Goal: Task Accomplishment & Management: Manage account settings

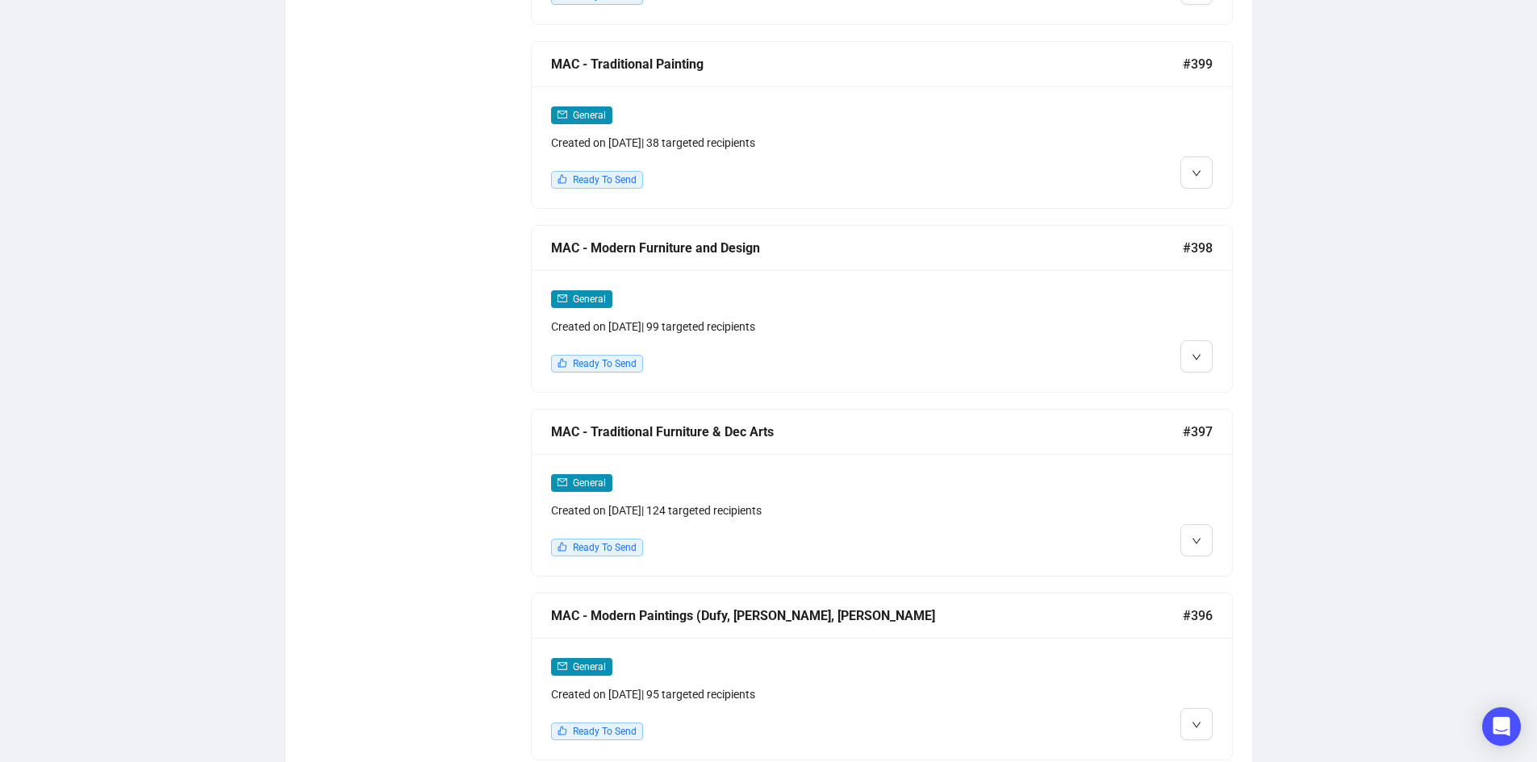
scroll to position [2187, 0]
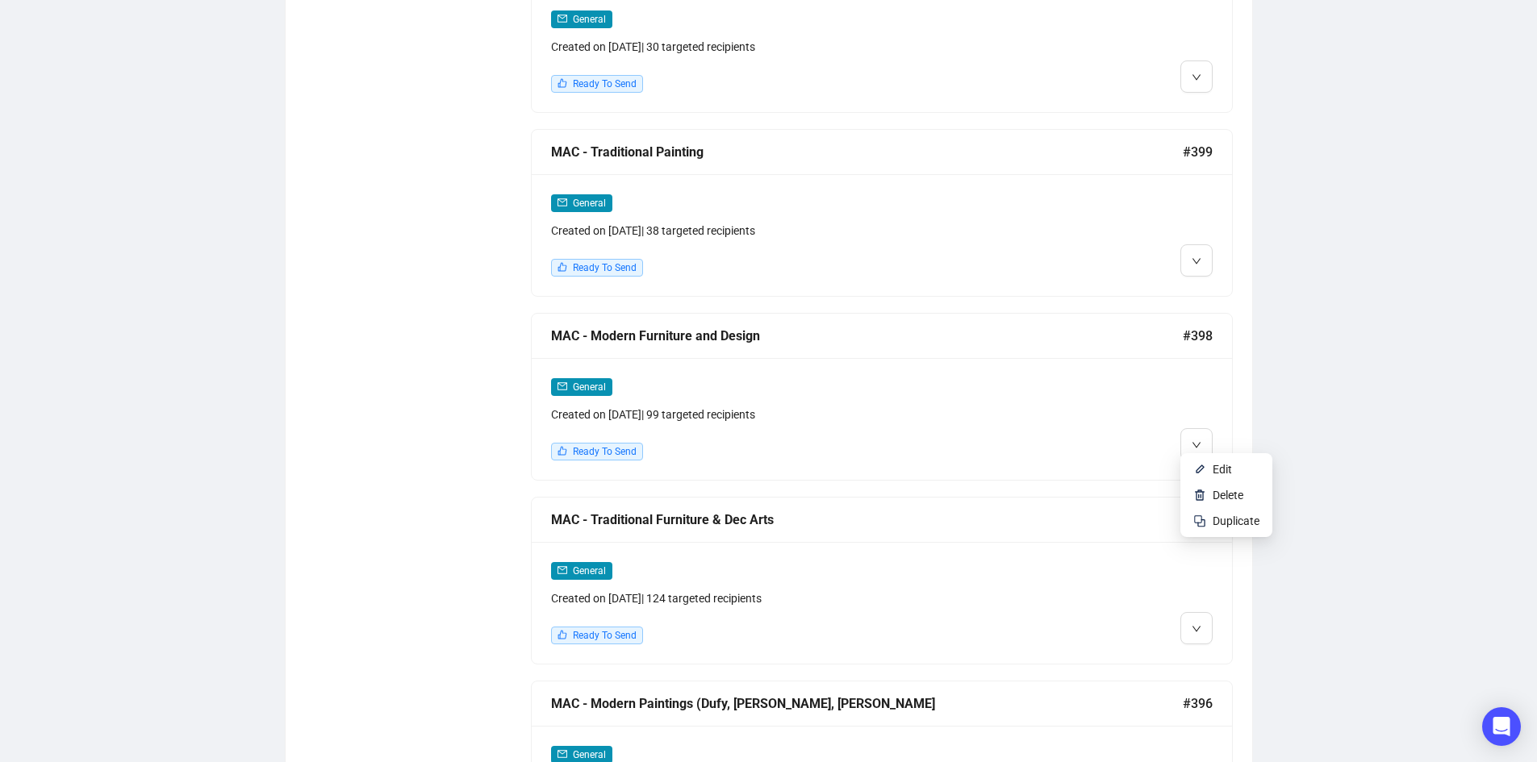
drag, startPoint x: 1187, startPoint y: 430, endPoint x: 1316, endPoint y: 409, distance: 129.9
click at [1391, 384] on div "Campaigns Draft Campaigns 18 Scheduled Campaigns 0 Sent Campaigns 327 Campaigns…" at bounding box center [768, 223] width 1537 height 4718
drag, startPoint x: 1210, startPoint y: 466, endPoint x: 1285, endPoint y: 480, distance: 76.3
click at [1345, 502] on div "Campaigns Draft Campaigns 18 Scheduled Campaigns 0 Sent Campaigns 327 Campaigns…" at bounding box center [768, 223] width 1537 height 4718
click at [1216, 472] on span "Edit" at bounding box center [1221, 469] width 19 height 13
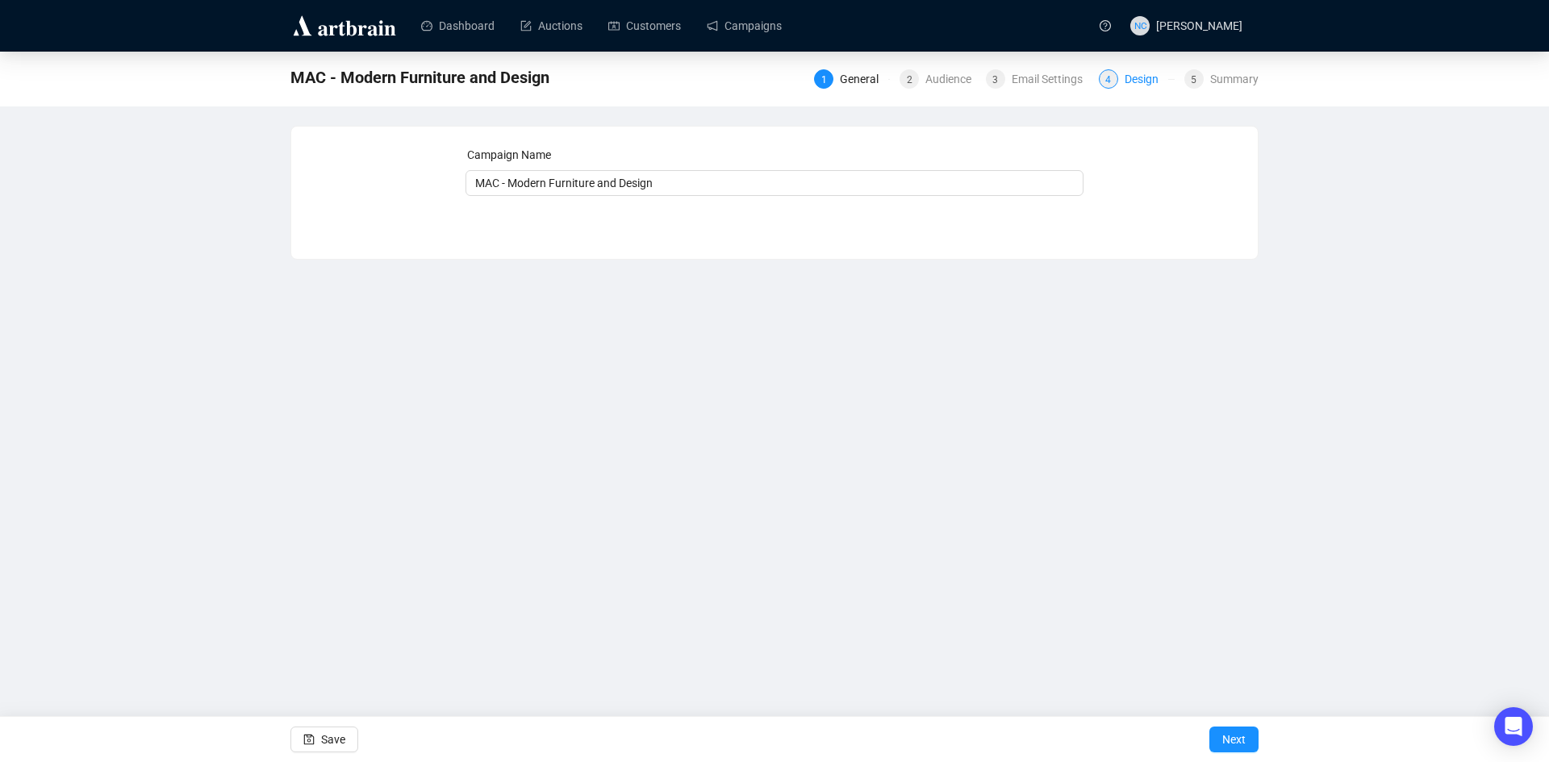
click at [1124, 79] on div "4 Design" at bounding box center [1137, 78] width 76 height 19
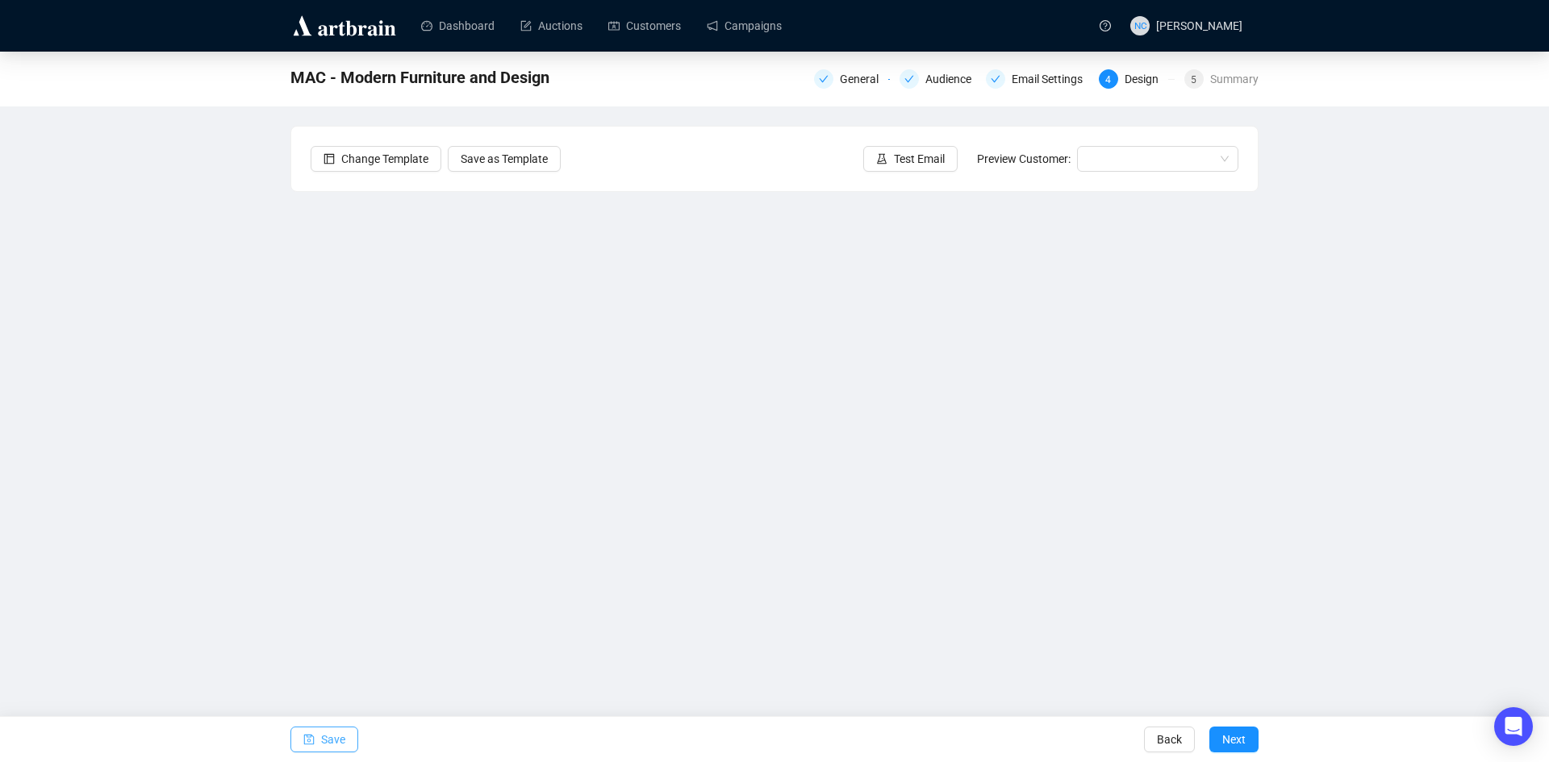
click at [345, 741] on button "Save" at bounding box center [324, 740] width 68 height 26
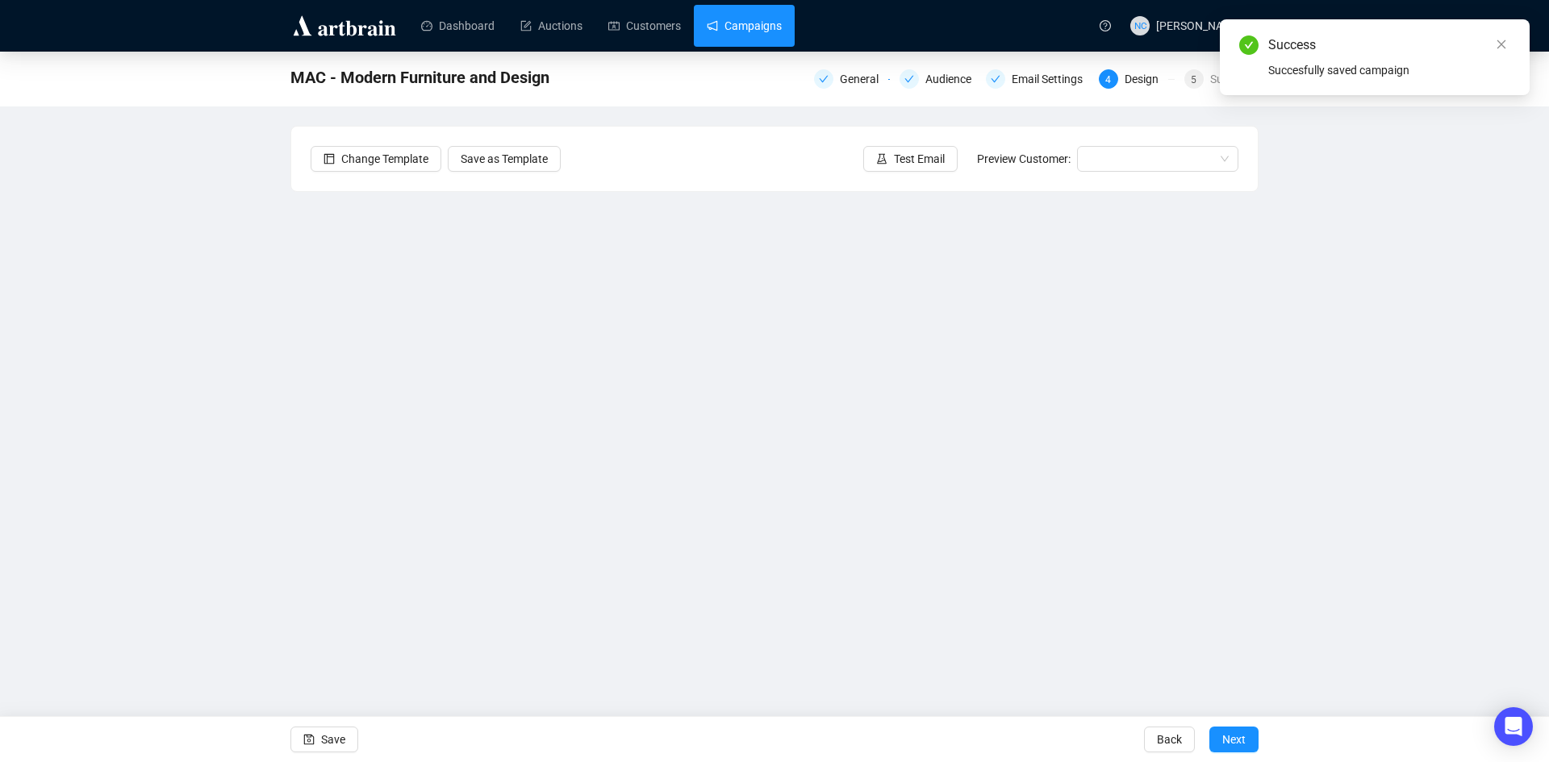
click at [710, 28] on link "Campaigns" at bounding box center [744, 26] width 75 height 42
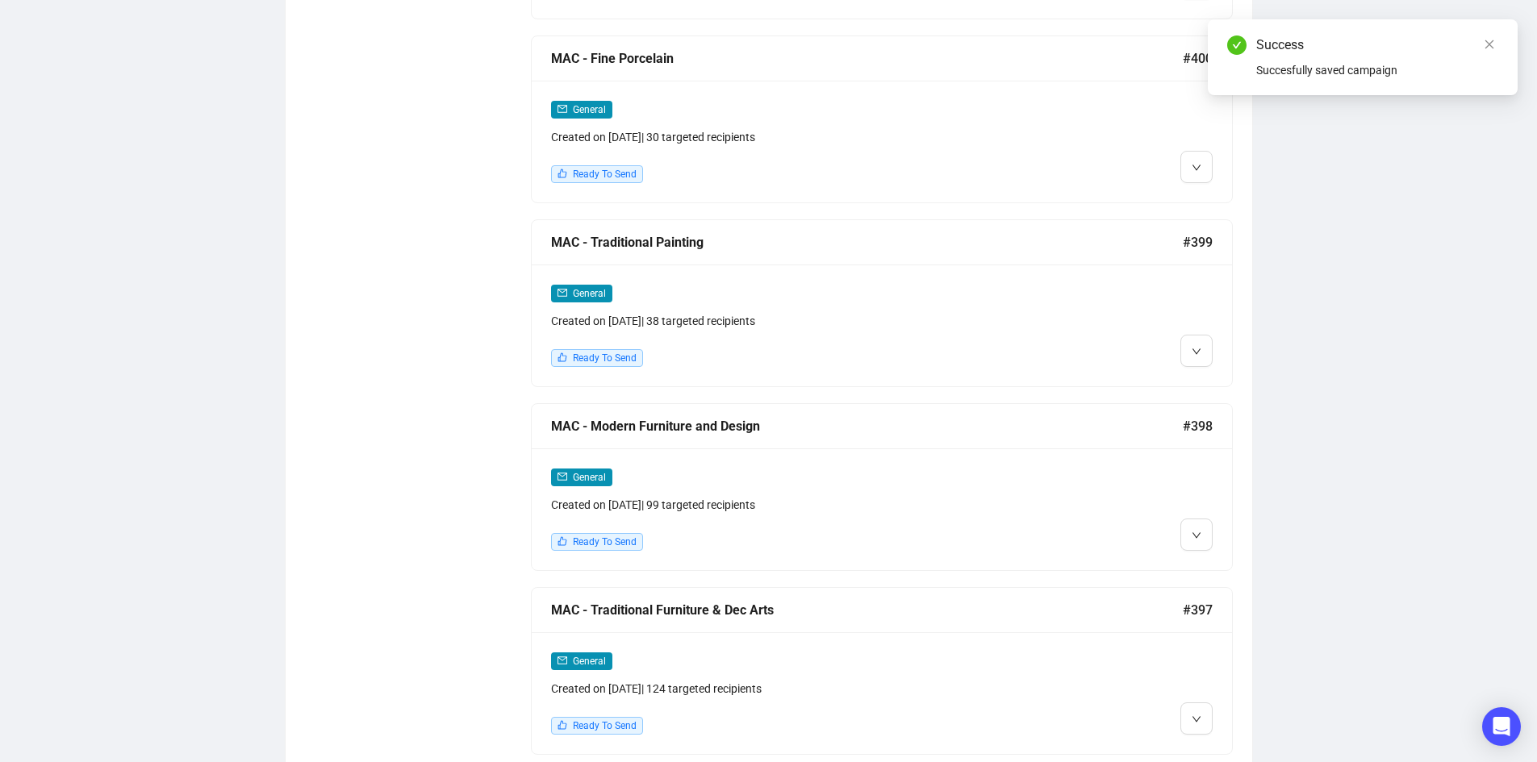
scroll to position [2016, 0]
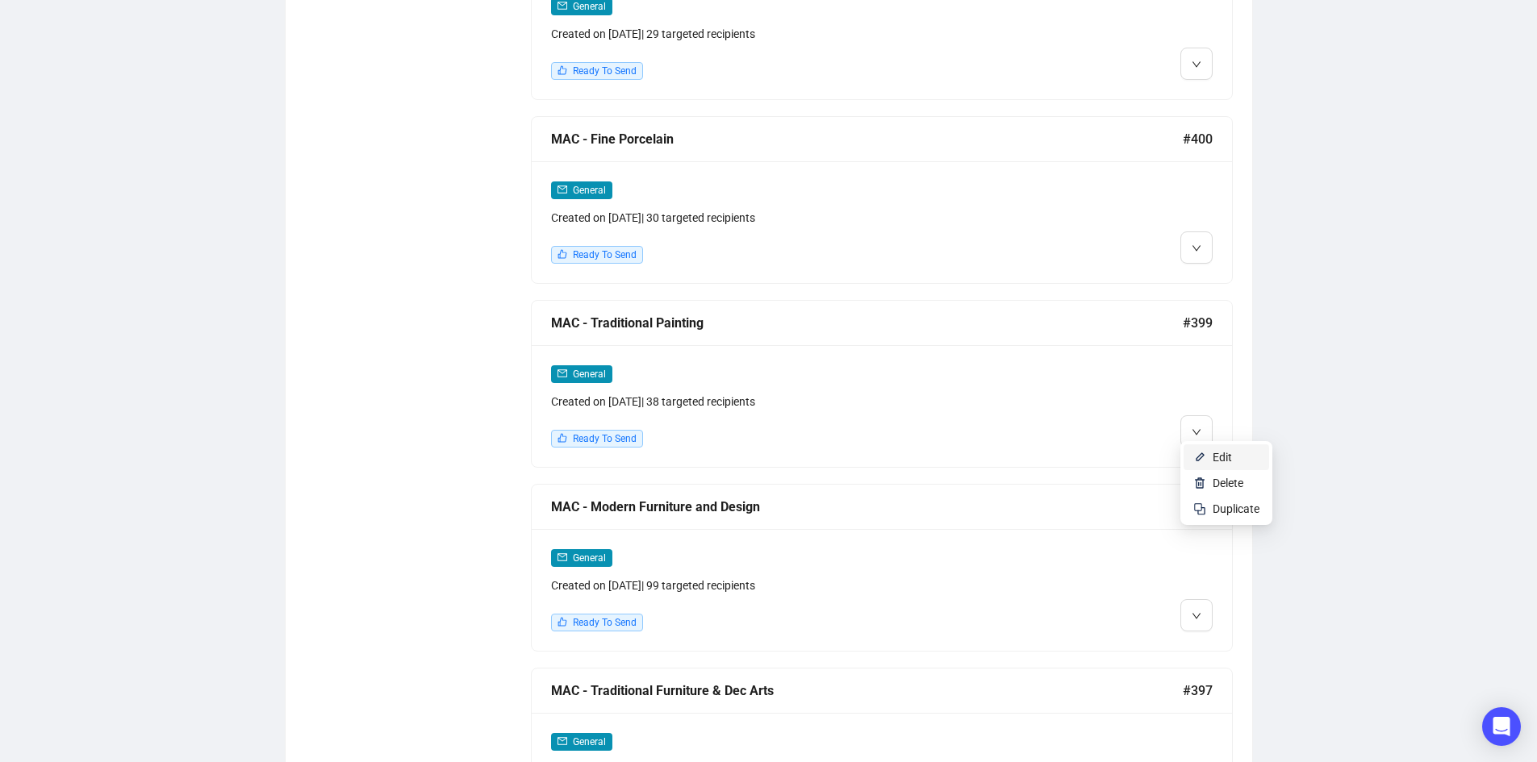
click at [1228, 451] on span "Edit" at bounding box center [1221, 457] width 19 height 13
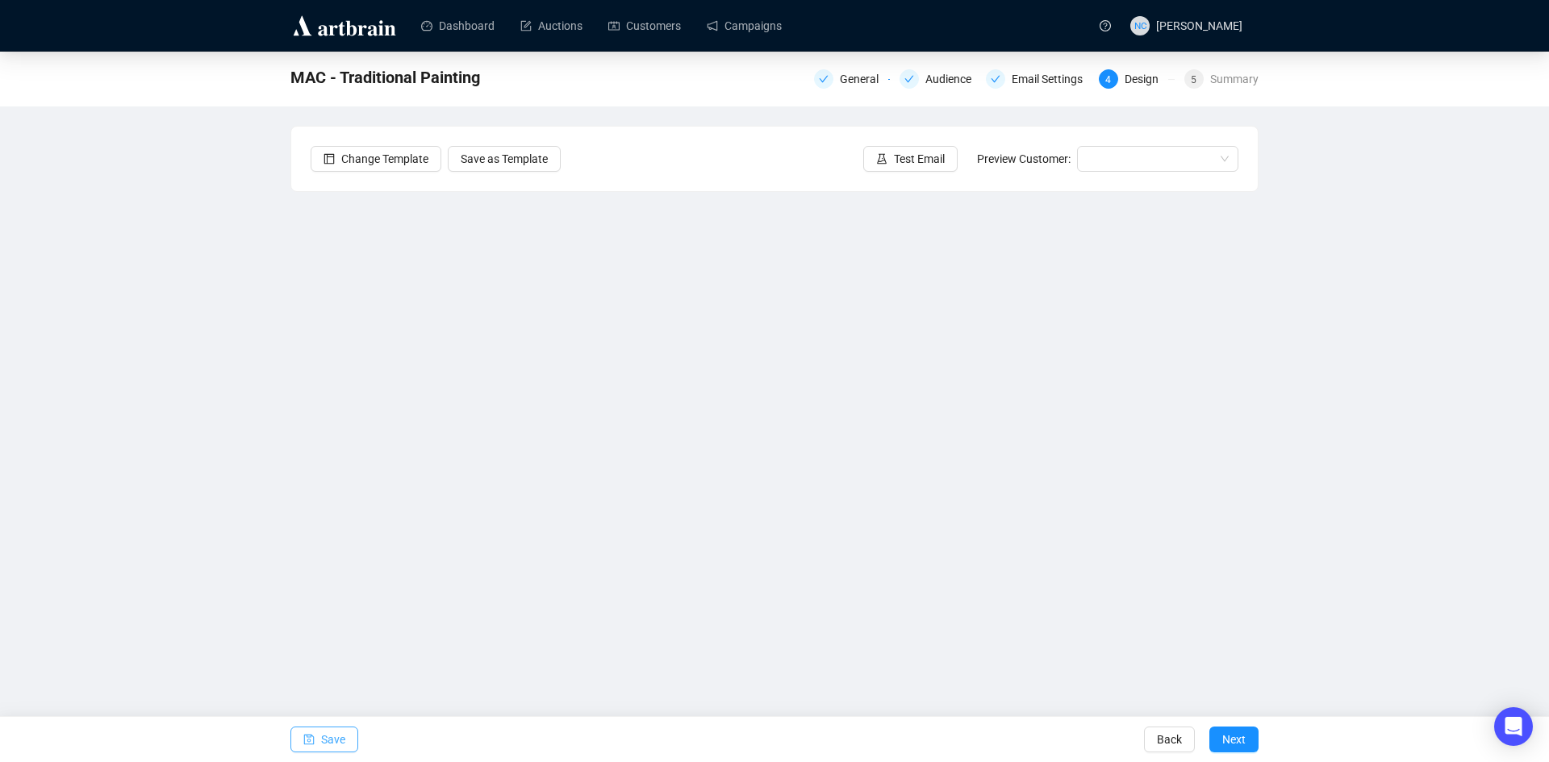
click at [337, 736] on span "Save" at bounding box center [333, 739] width 24 height 45
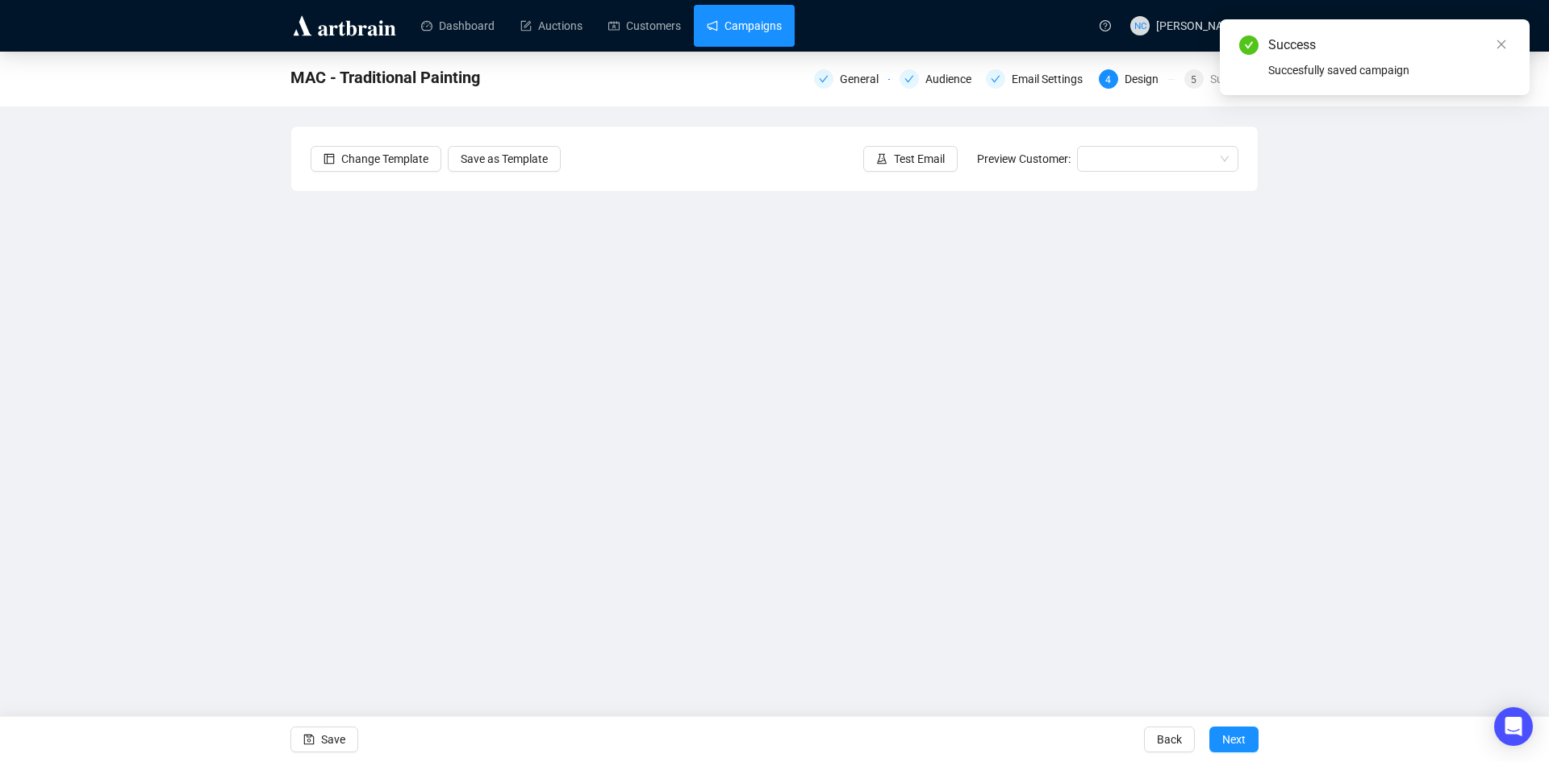
click at [732, 34] on link "Campaigns" at bounding box center [744, 26] width 75 height 42
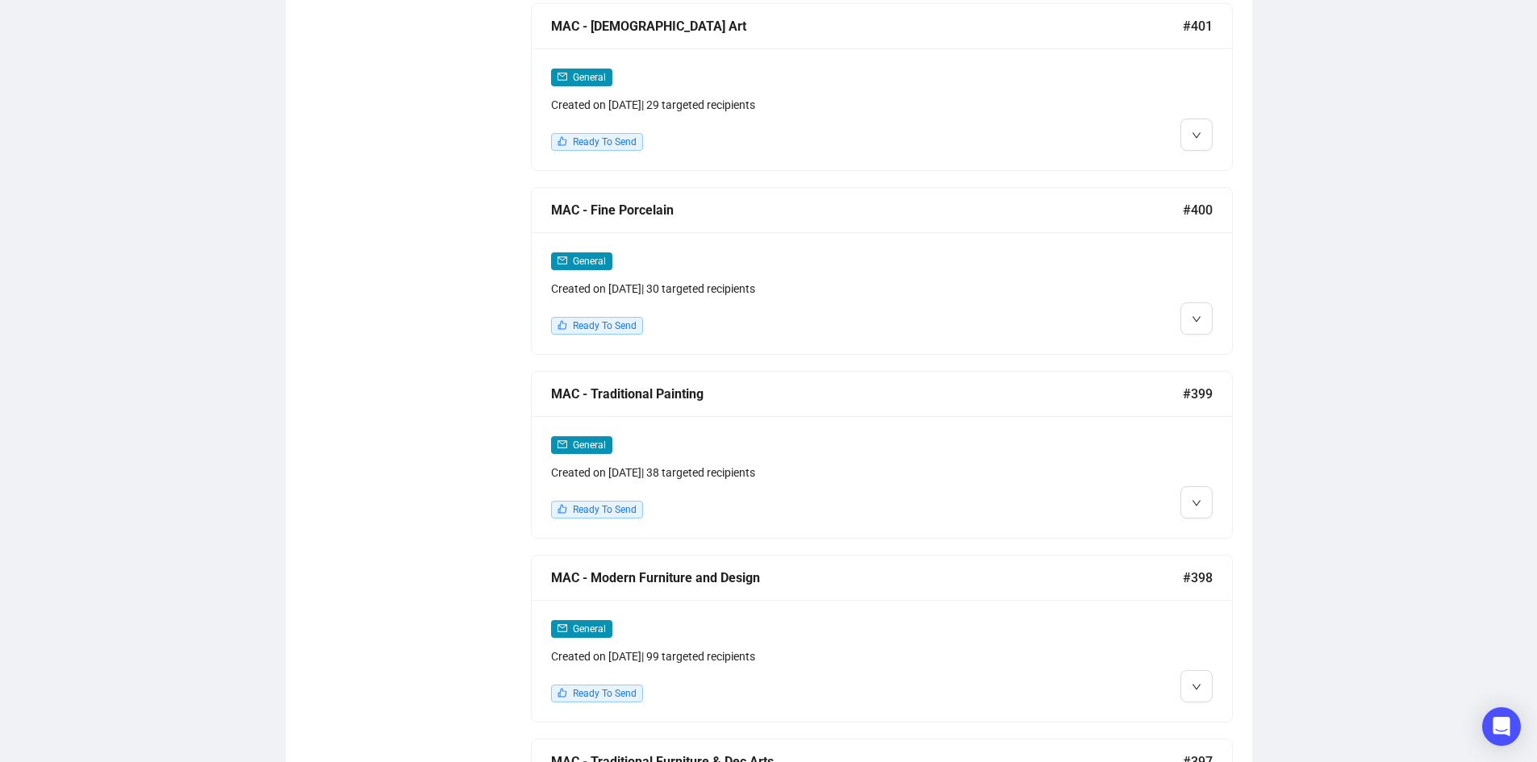
scroll to position [1865, 0]
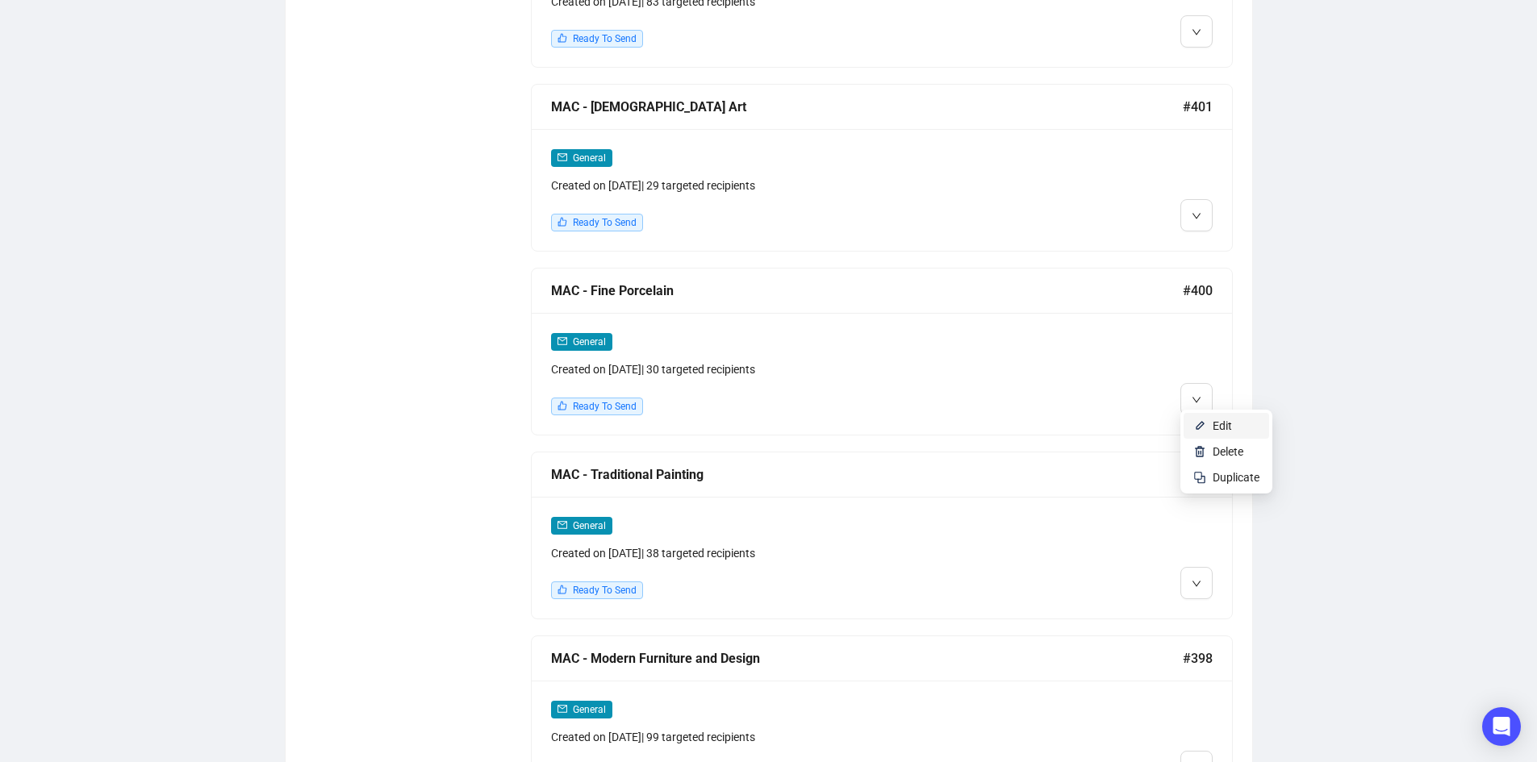
click at [1203, 415] on li "Edit" at bounding box center [1225, 426] width 85 height 26
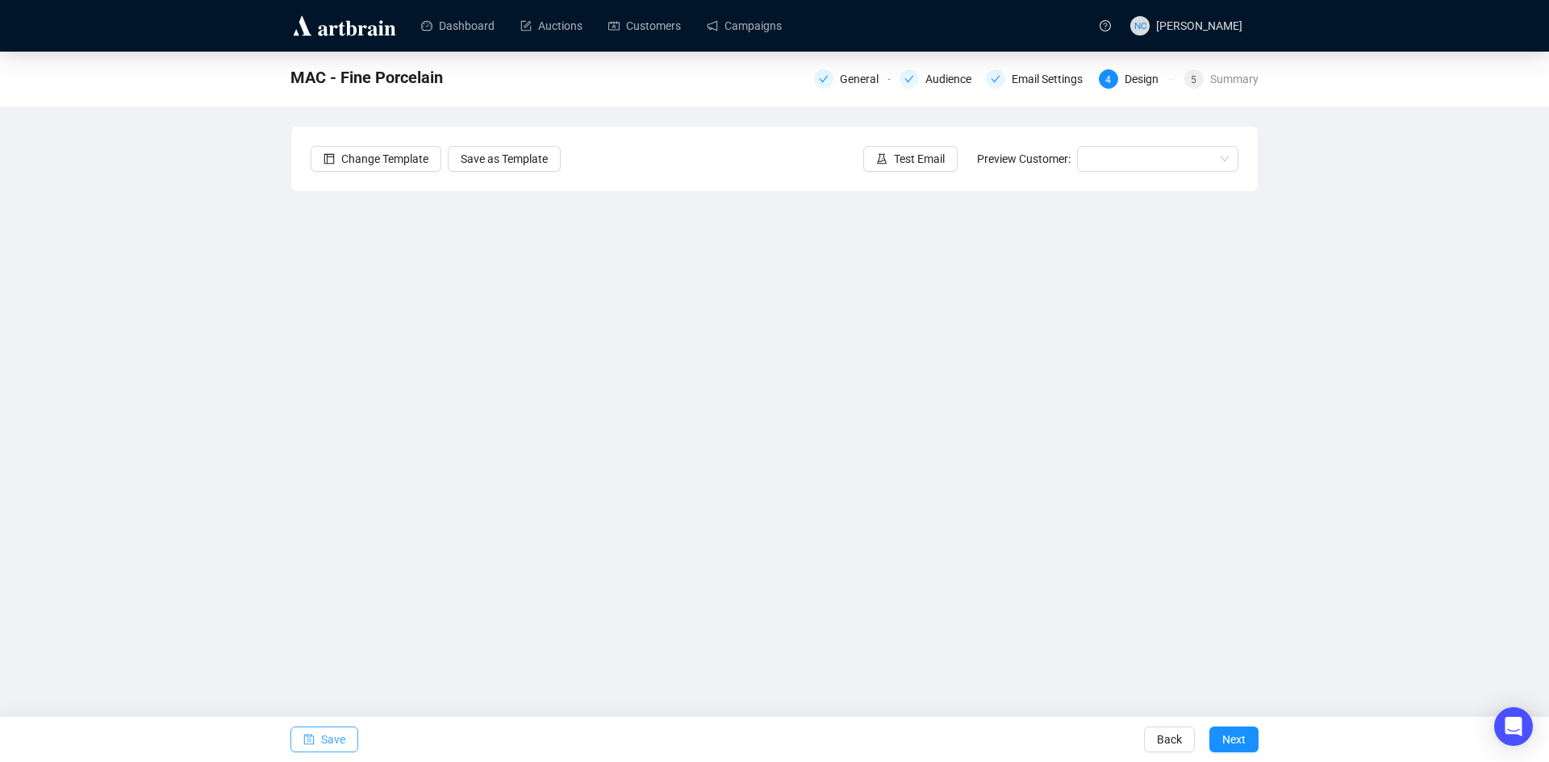
click at [336, 743] on span "Save" at bounding box center [333, 739] width 24 height 45
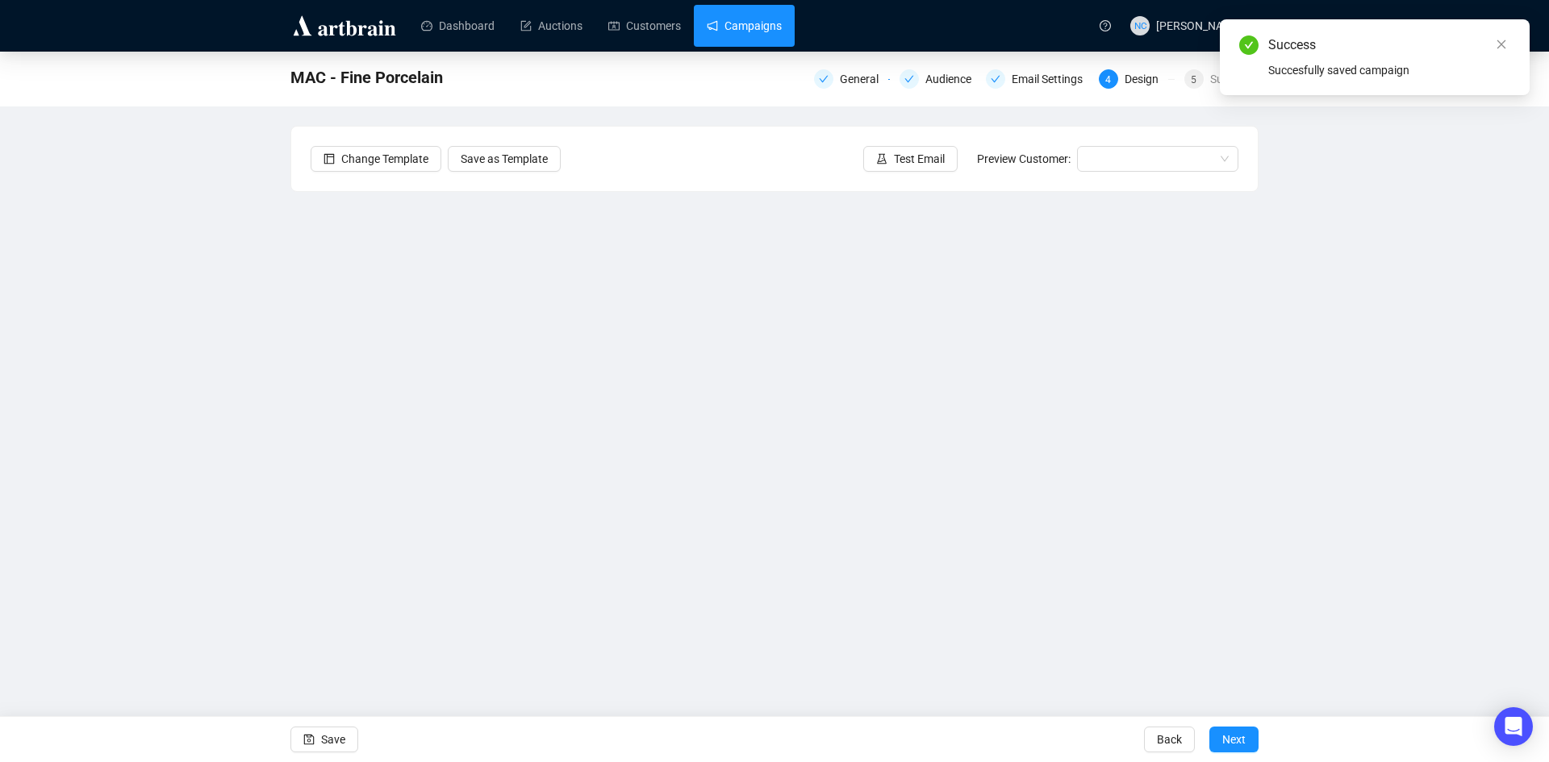
click at [743, 41] on link "Campaigns" at bounding box center [744, 26] width 75 height 42
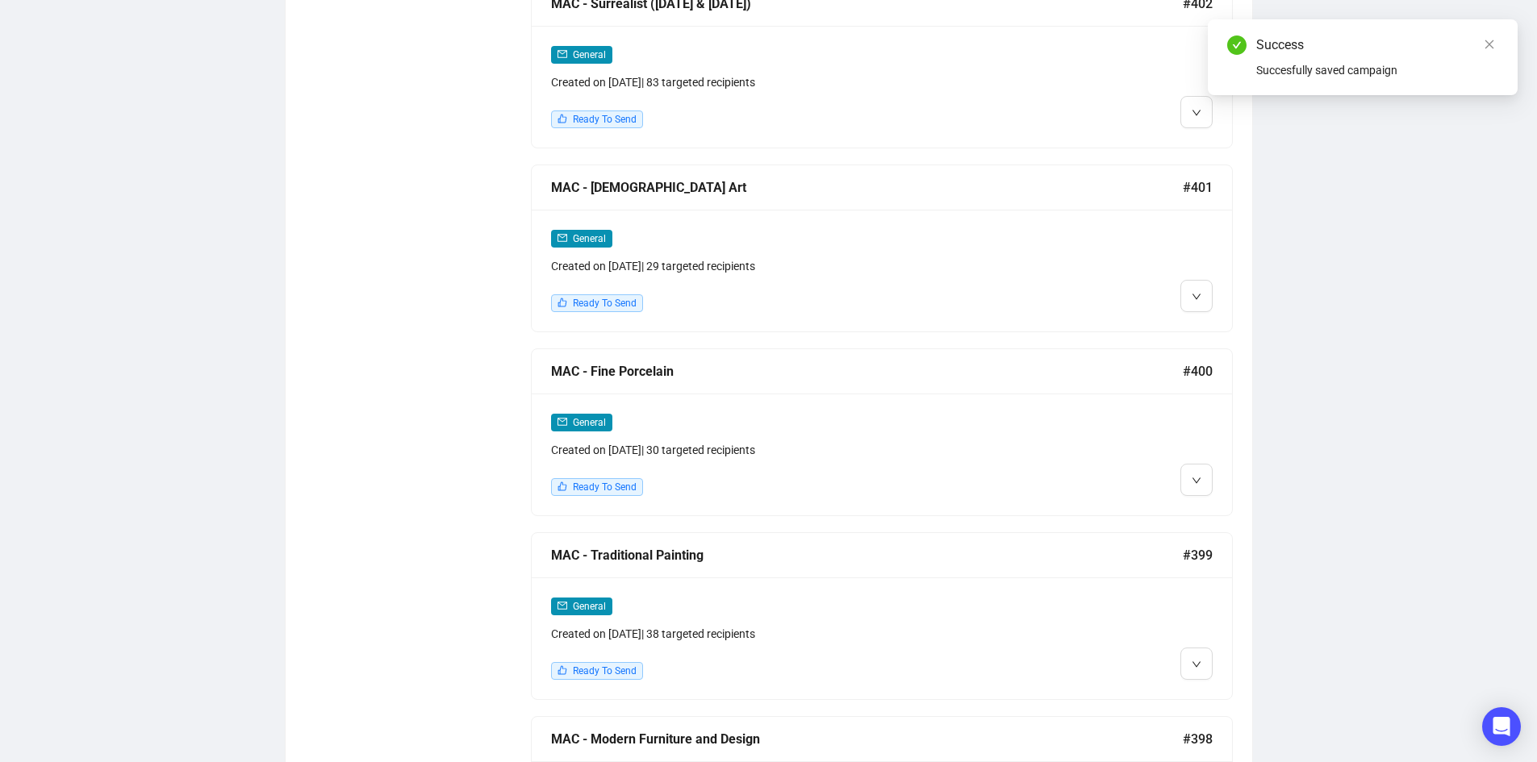
scroll to position [1623, 0]
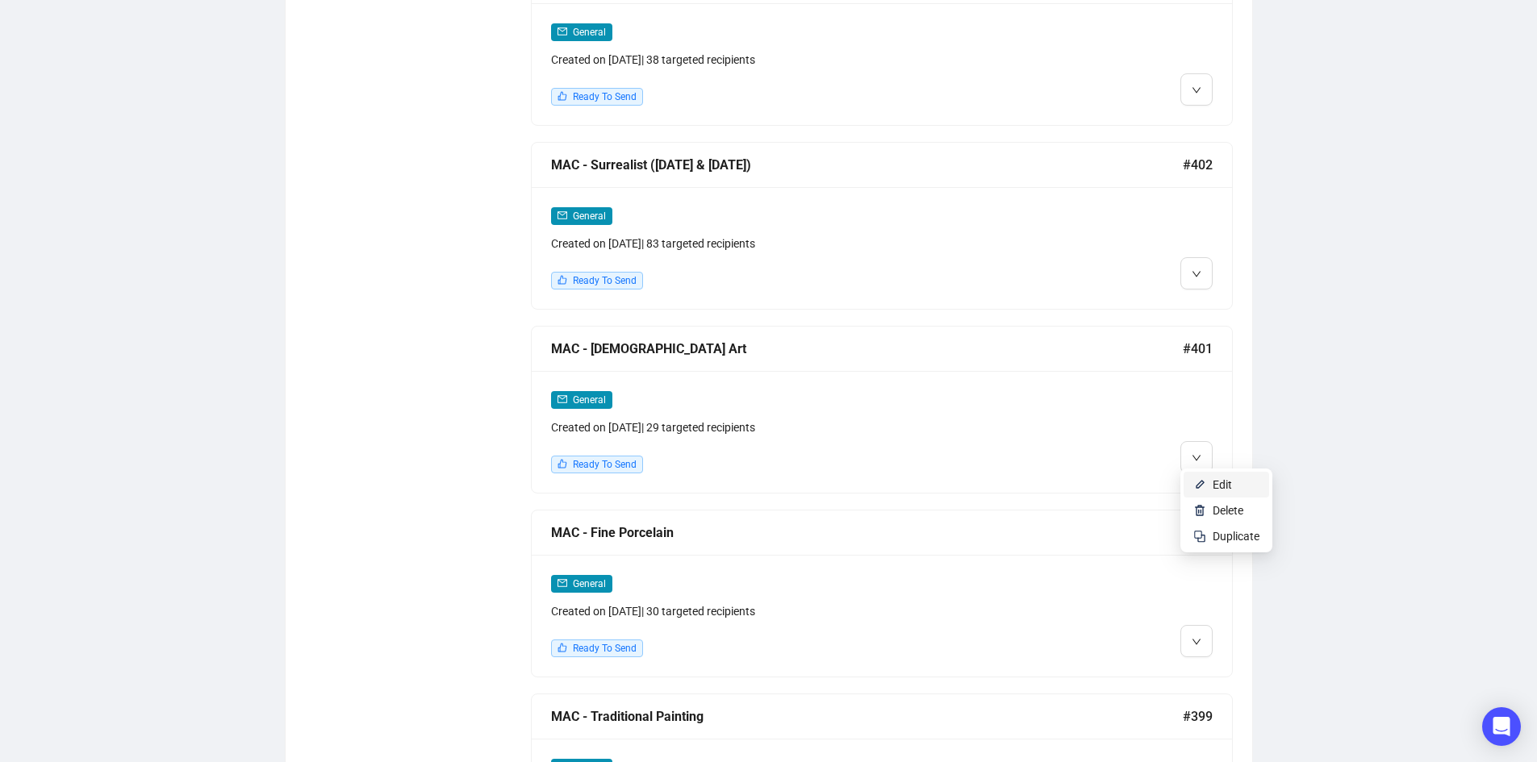
click at [1206, 477] on li "Edit" at bounding box center [1225, 485] width 85 height 26
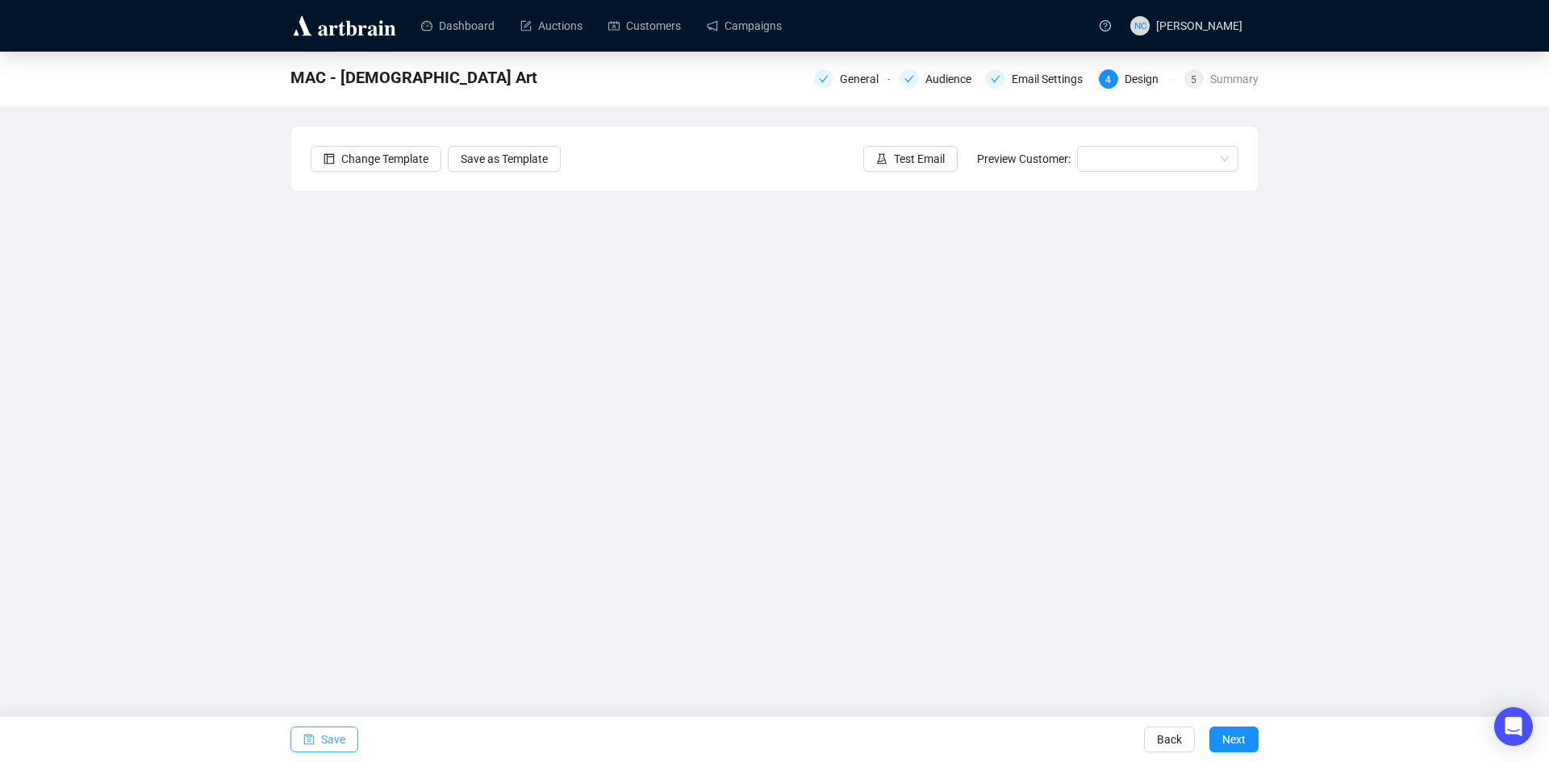
click at [332, 747] on span "Save" at bounding box center [333, 739] width 24 height 45
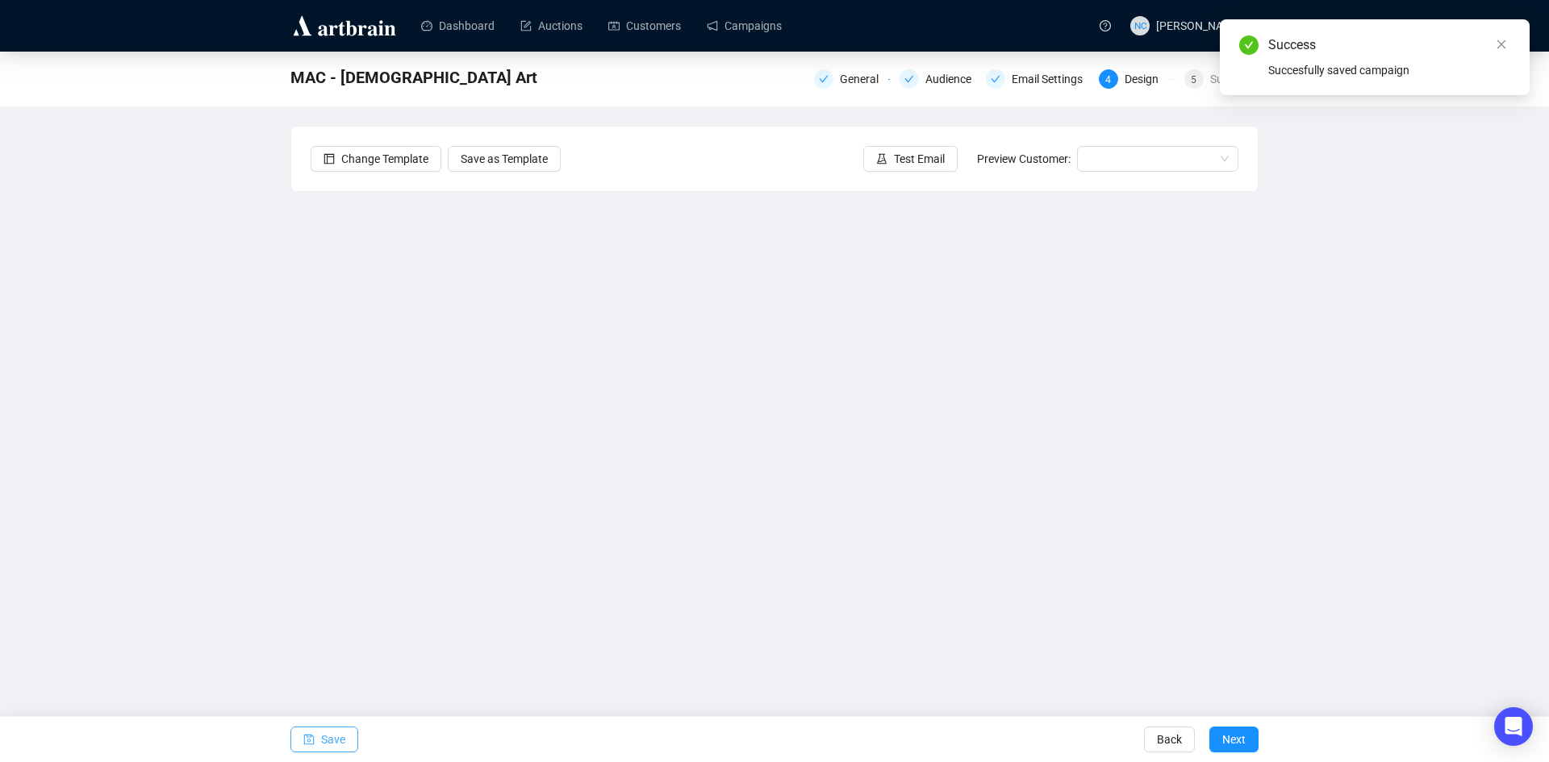
click at [325, 741] on span "Save" at bounding box center [333, 739] width 24 height 45
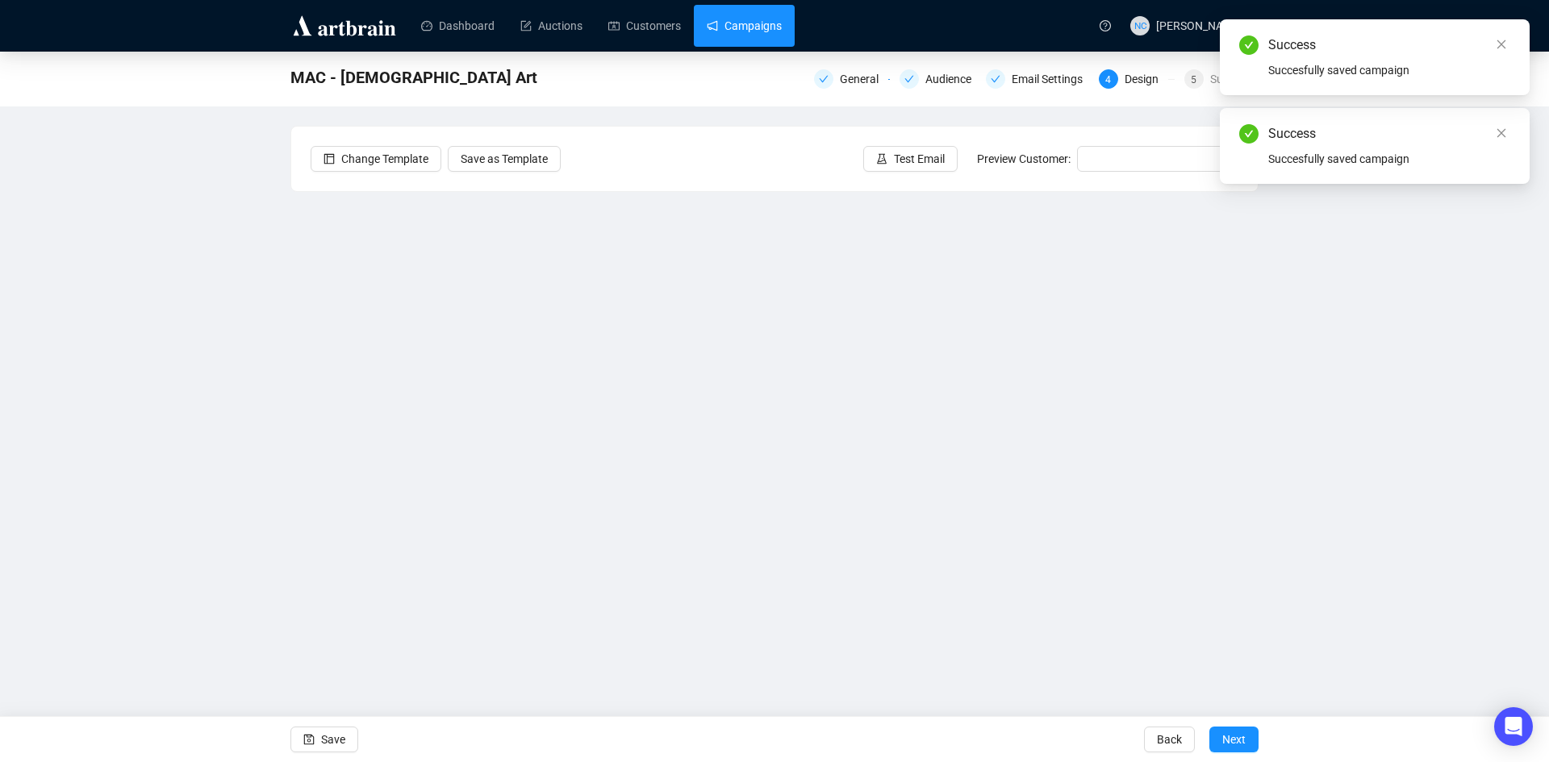
click at [736, 29] on link "Campaigns" at bounding box center [744, 26] width 75 height 42
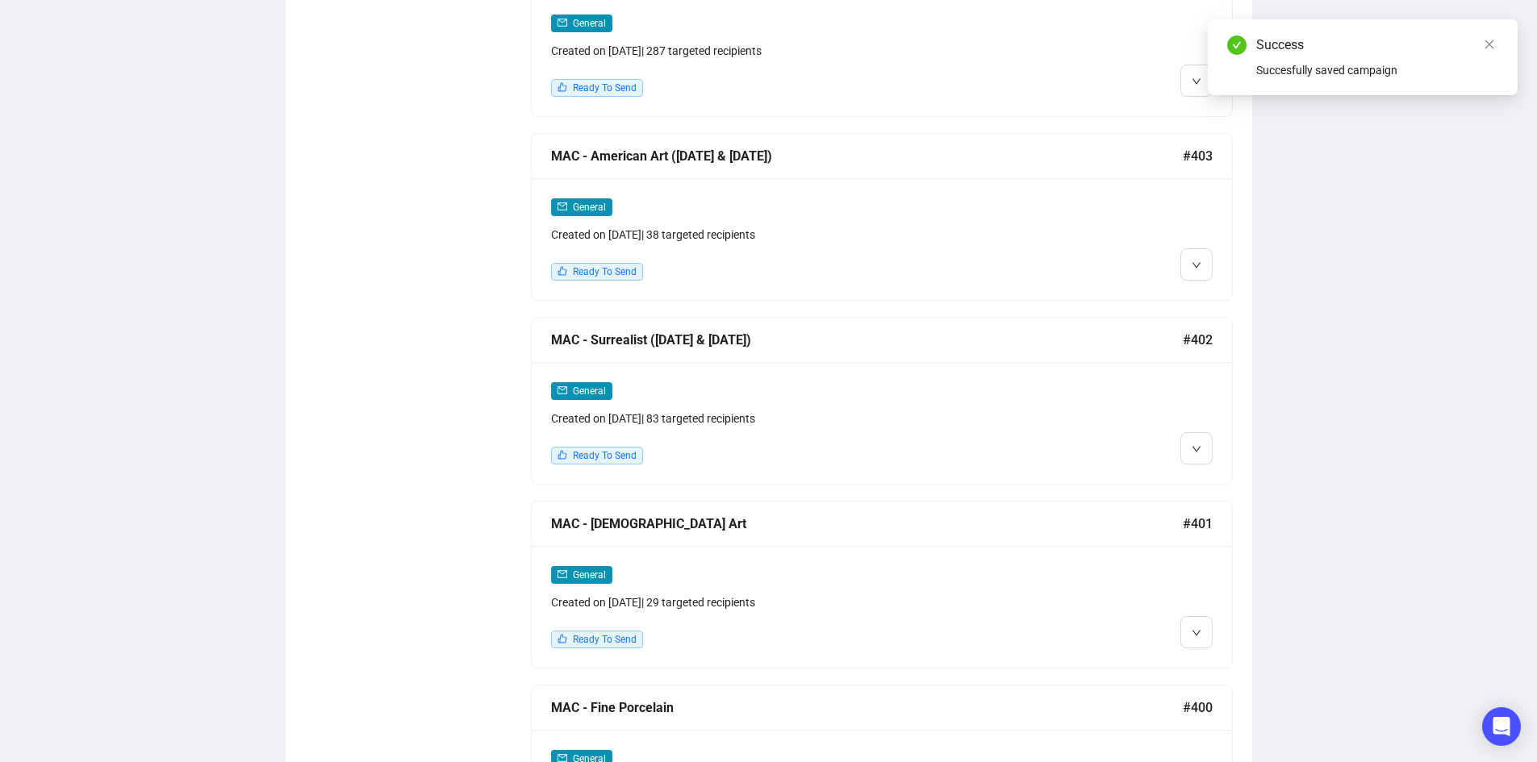
scroll to position [1452, 0]
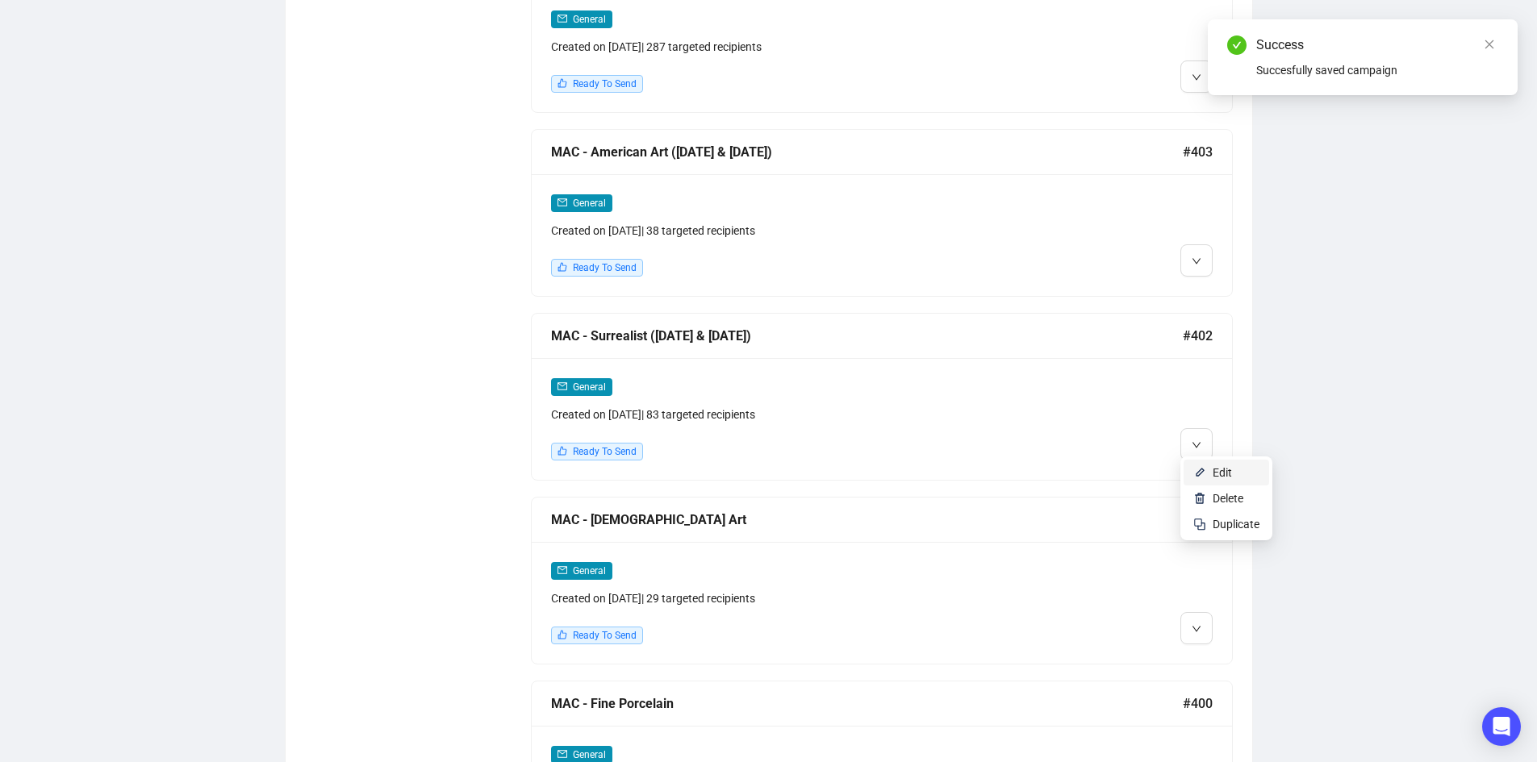
click at [1217, 472] on span "Edit" at bounding box center [1221, 472] width 19 height 13
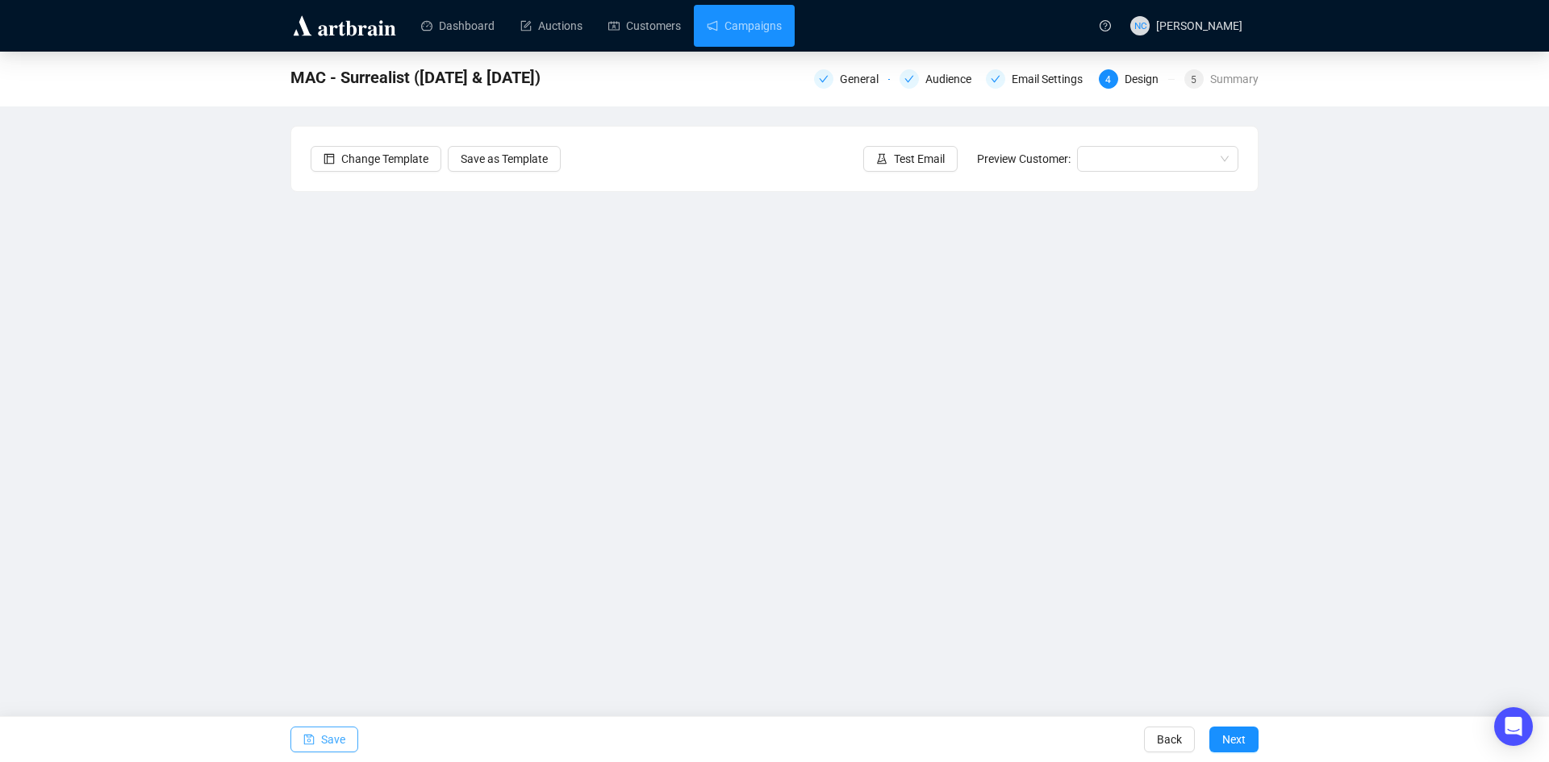
click at [331, 747] on span "Save" at bounding box center [333, 739] width 24 height 45
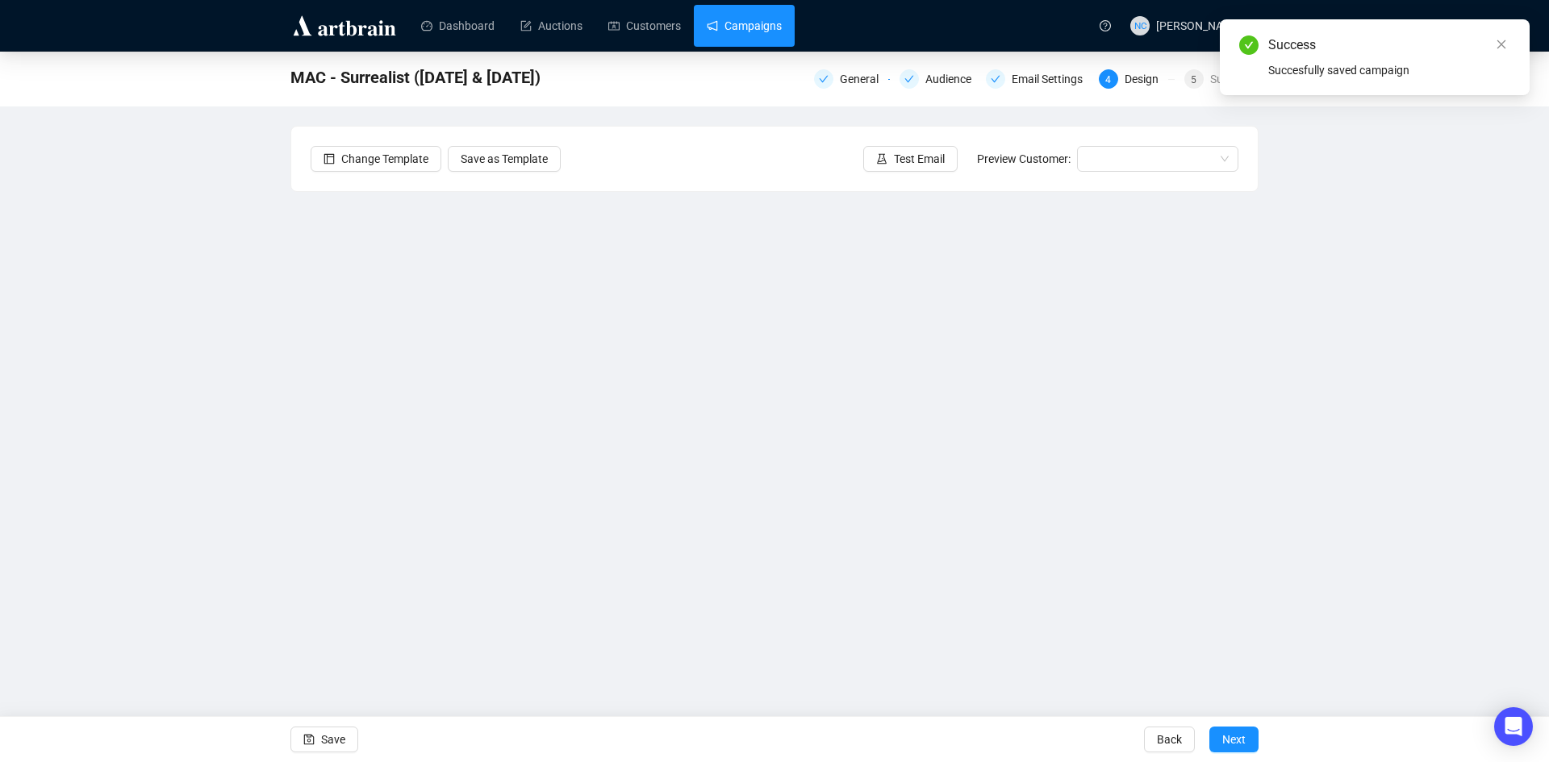
click at [753, 31] on link "Campaigns" at bounding box center [744, 26] width 75 height 42
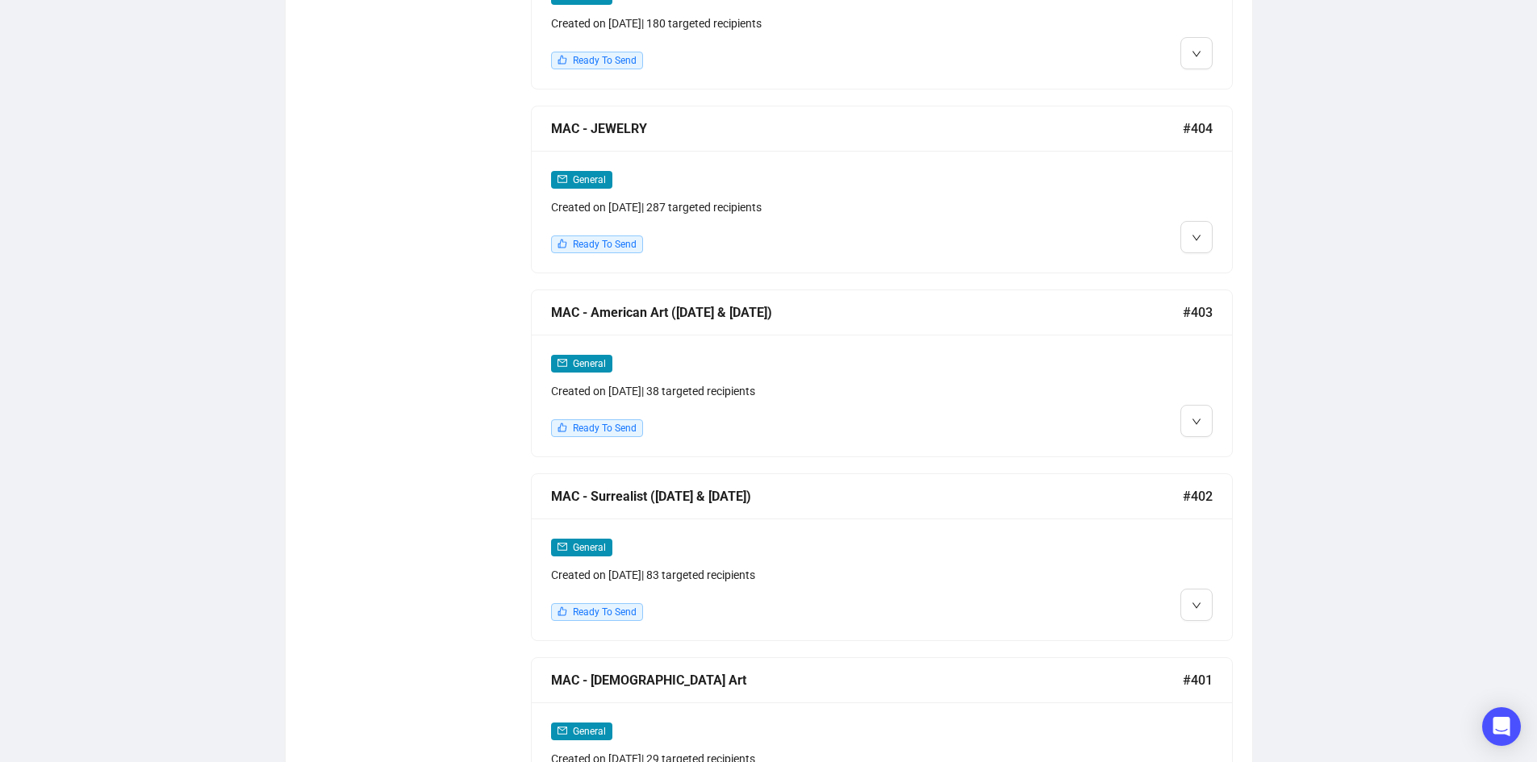
scroll to position [1291, 0]
click at [1199, 448] on img at bounding box center [1199, 450] width 13 height 13
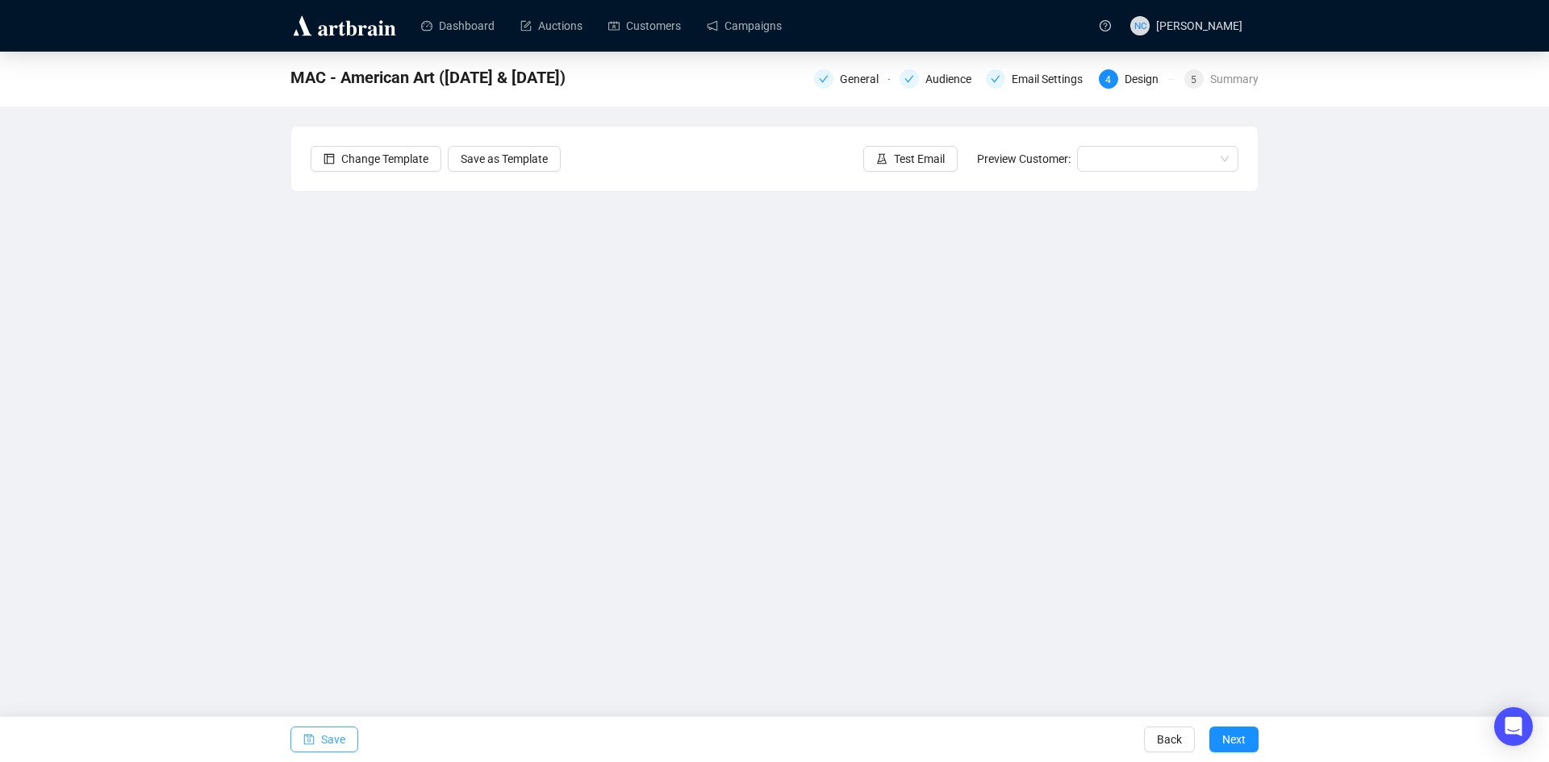
click at [343, 738] on span "Save" at bounding box center [333, 739] width 24 height 45
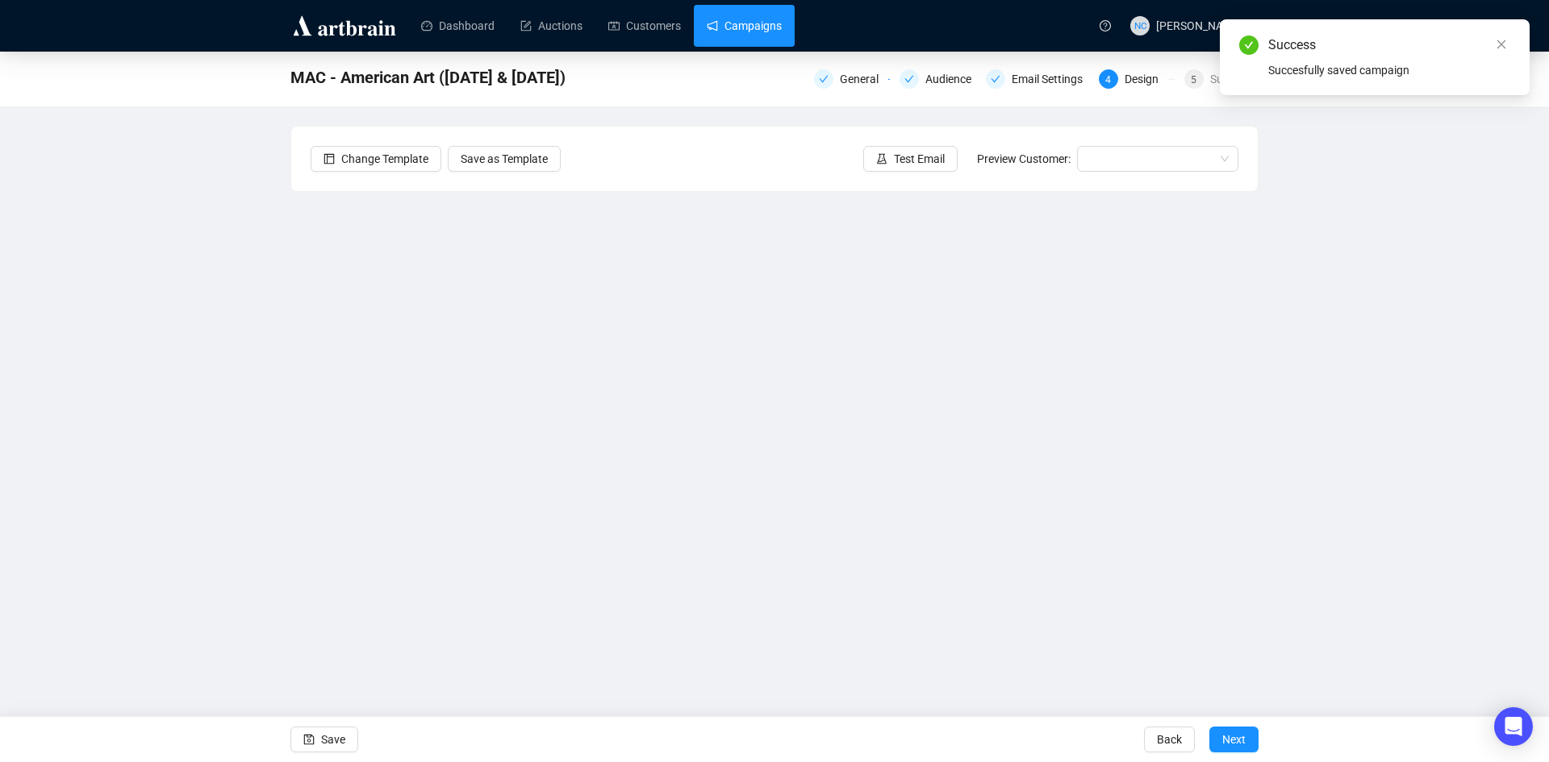
click at [761, 18] on link "Campaigns" at bounding box center [744, 26] width 75 height 42
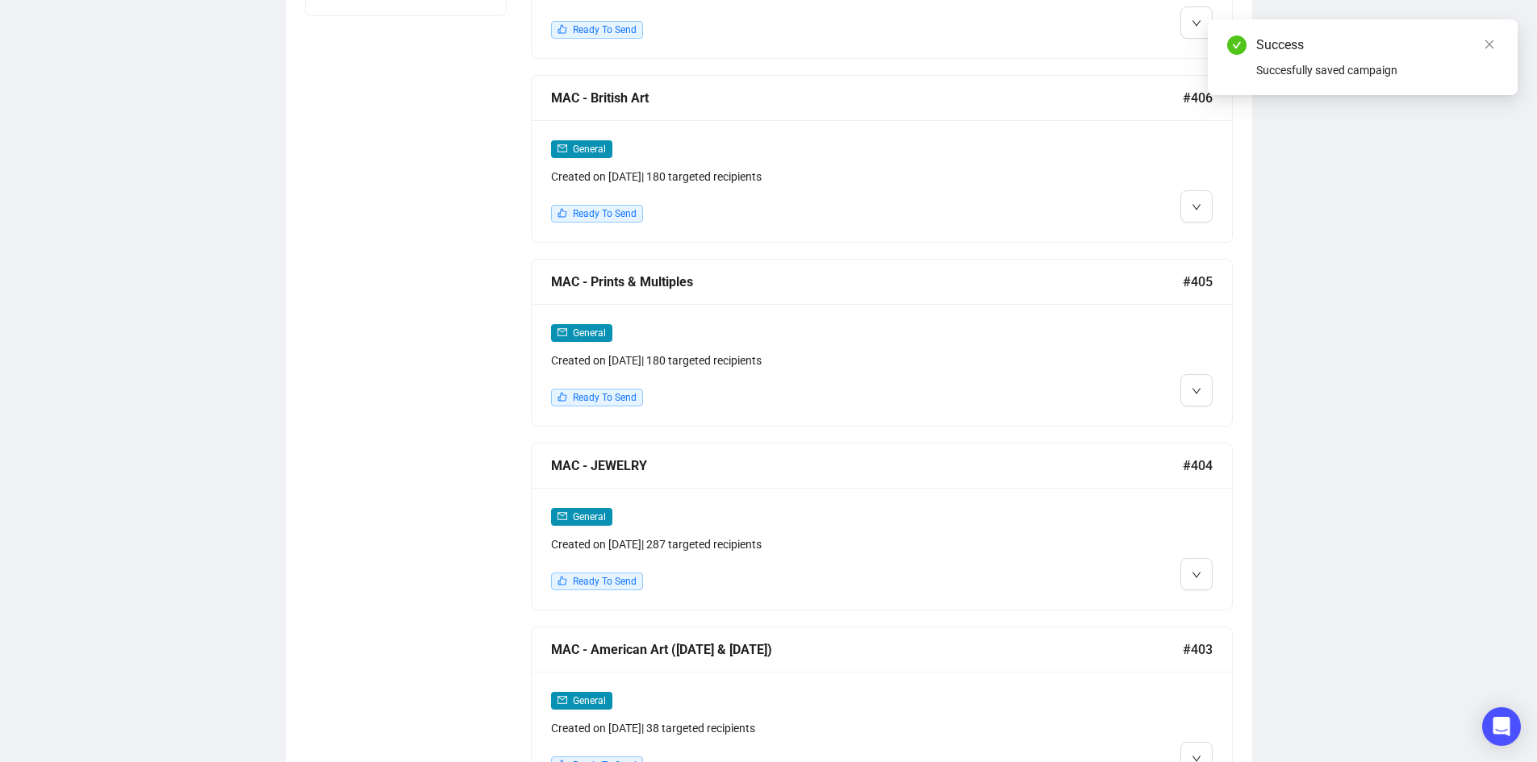
scroll to position [968, 0]
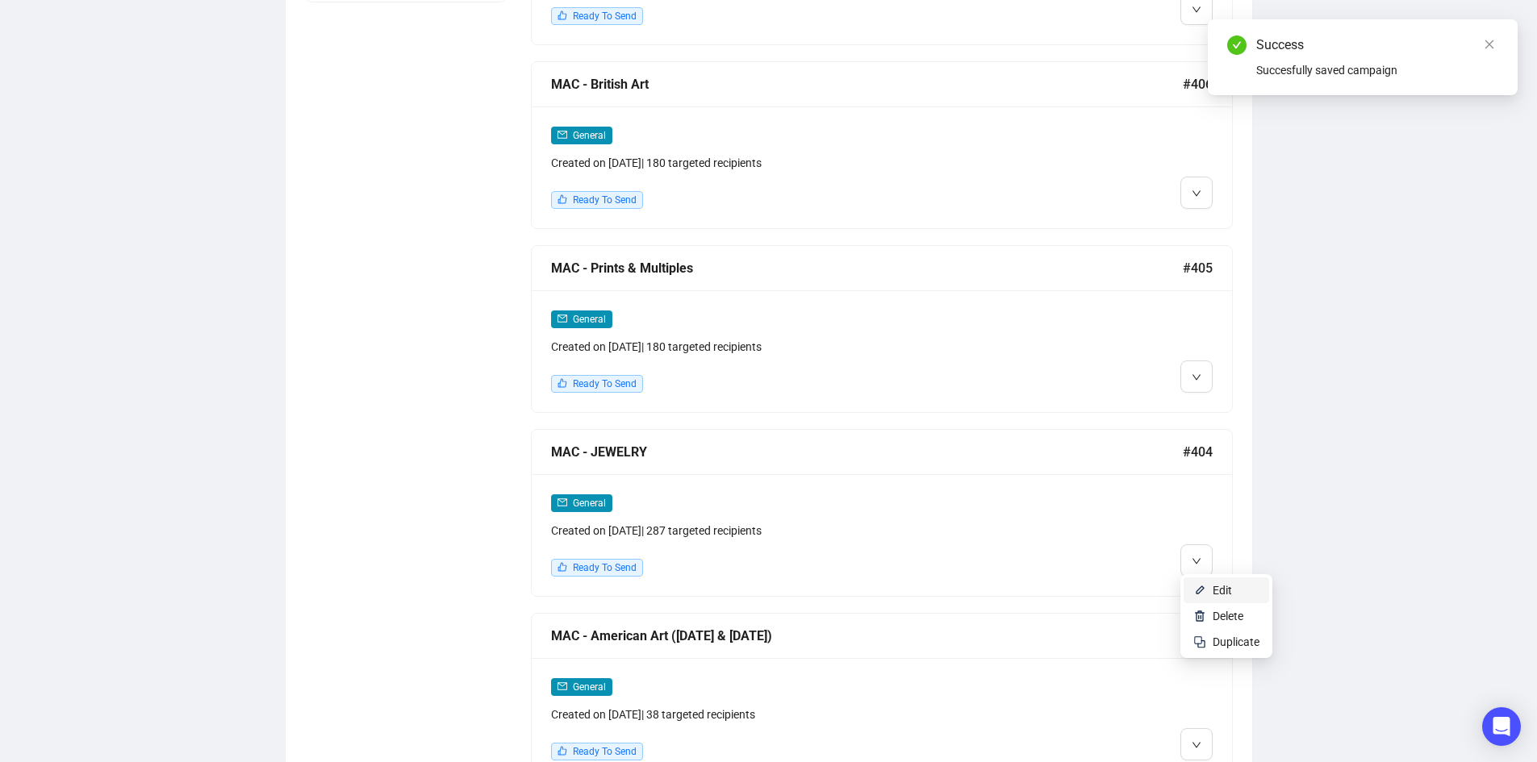
click at [1217, 584] on span "Edit" at bounding box center [1221, 590] width 19 height 13
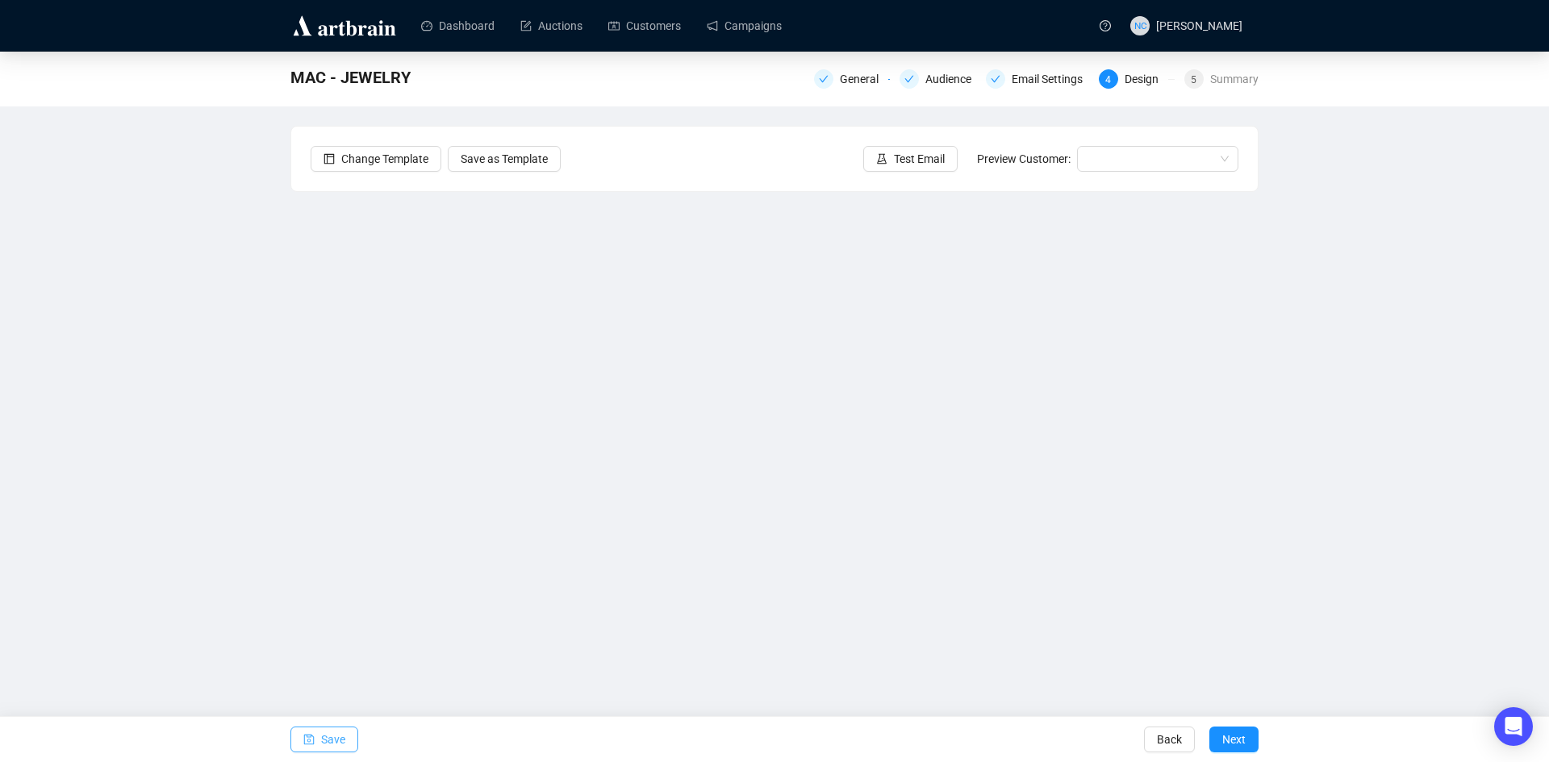
click at [346, 747] on button "Save" at bounding box center [324, 740] width 68 height 26
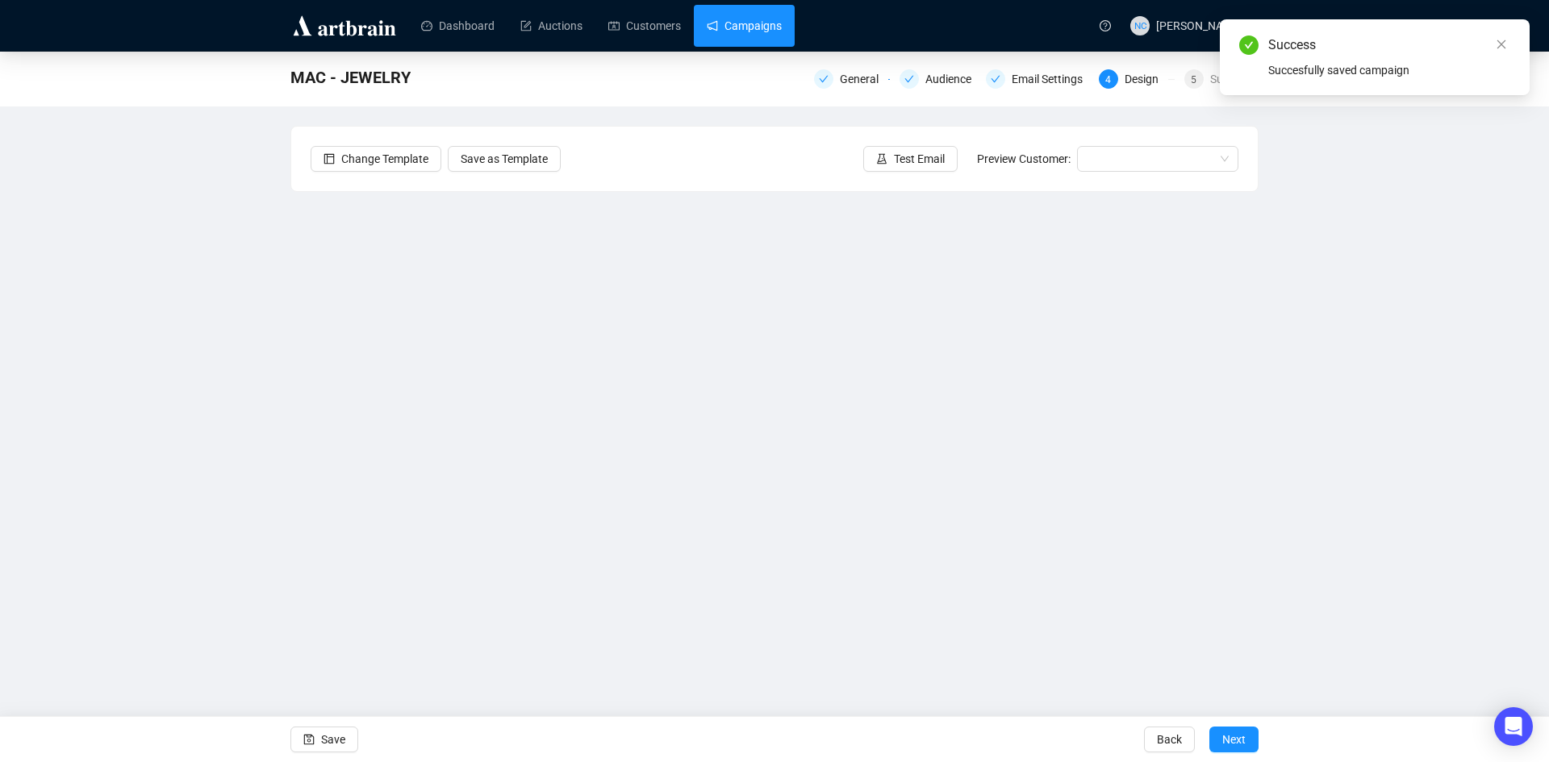
click at [748, 26] on link "Campaigns" at bounding box center [744, 26] width 75 height 42
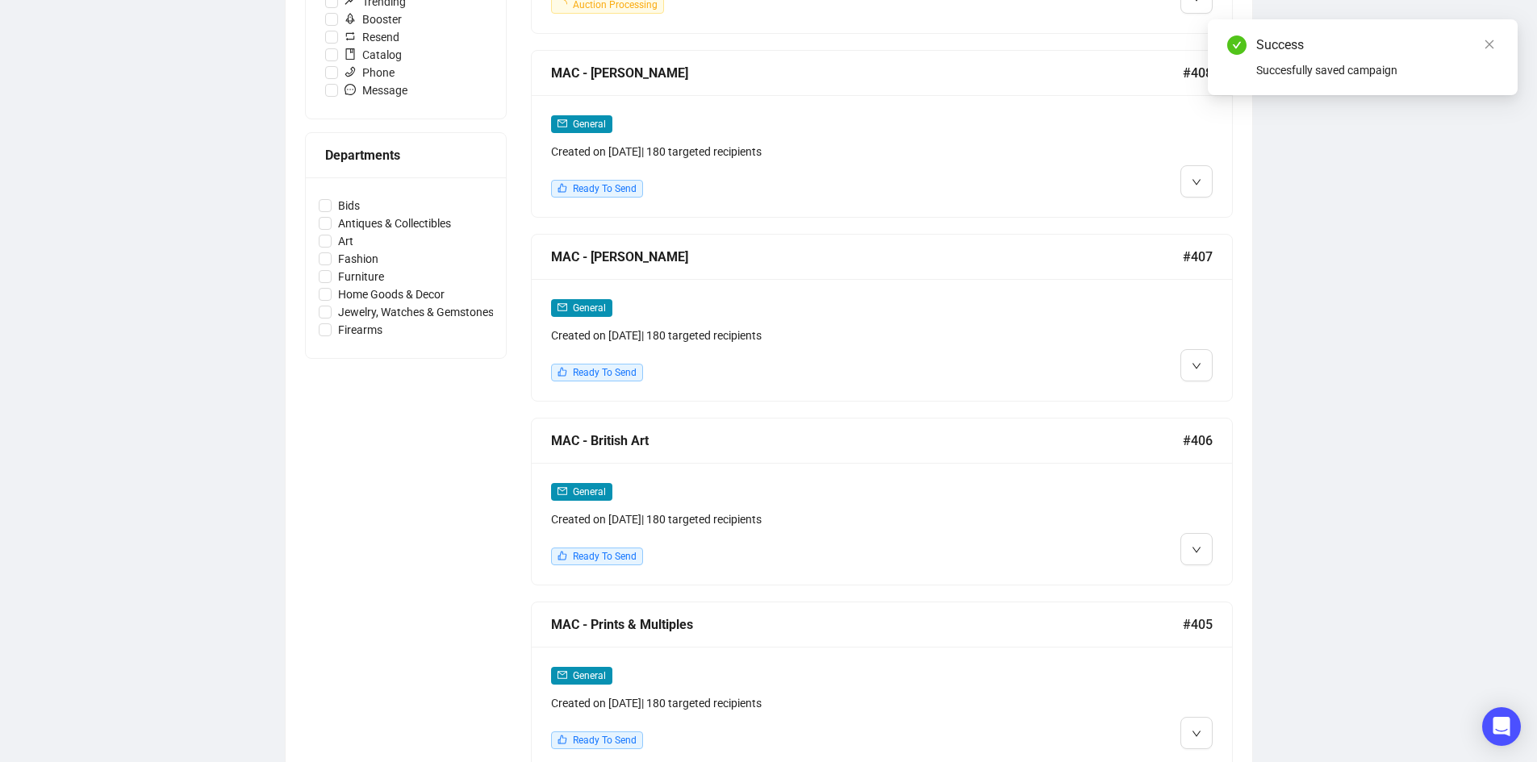
scroll to position [807, 0]
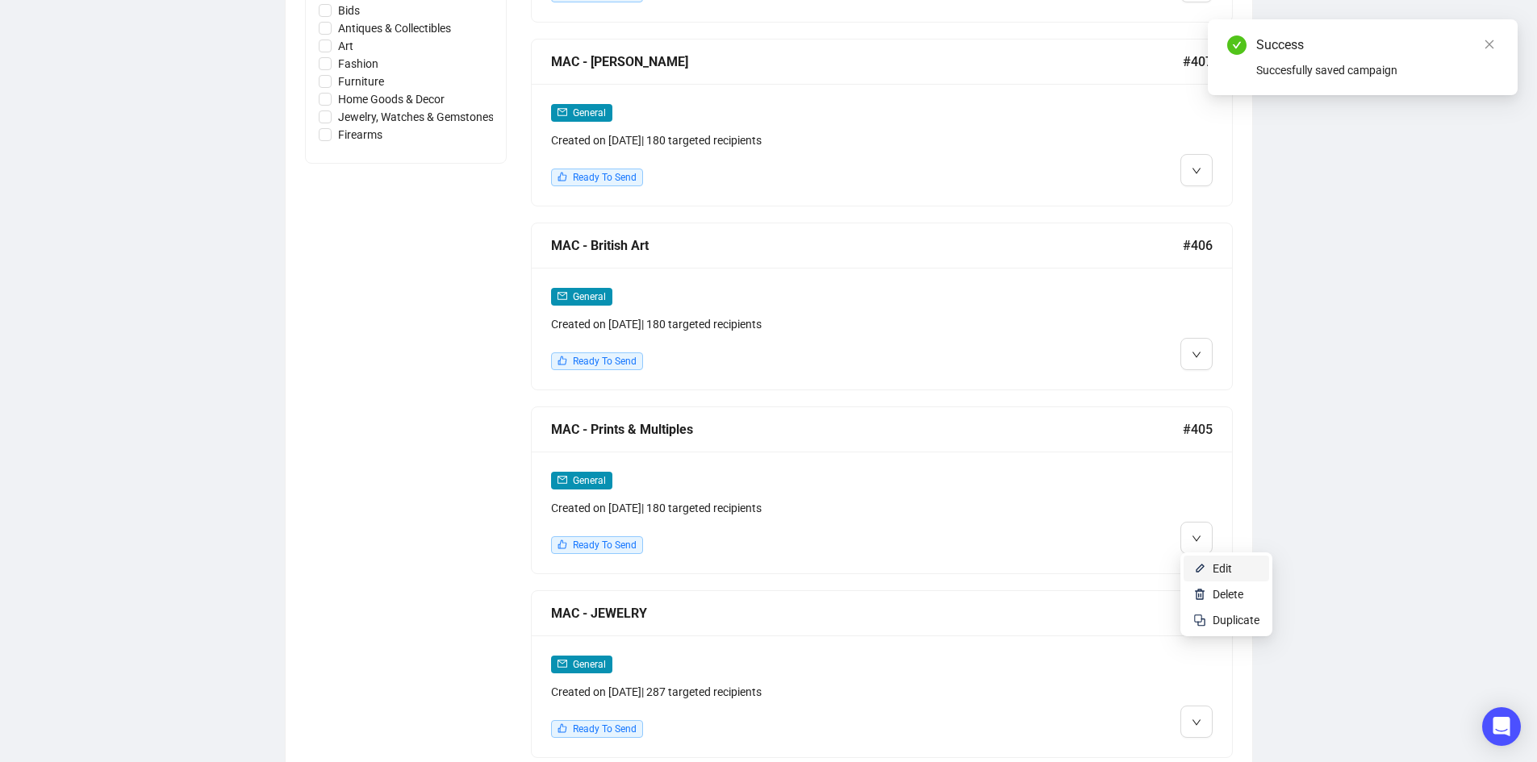
click at [1200, 562] on img at bounding box center [1199, 568] width 13 height 13
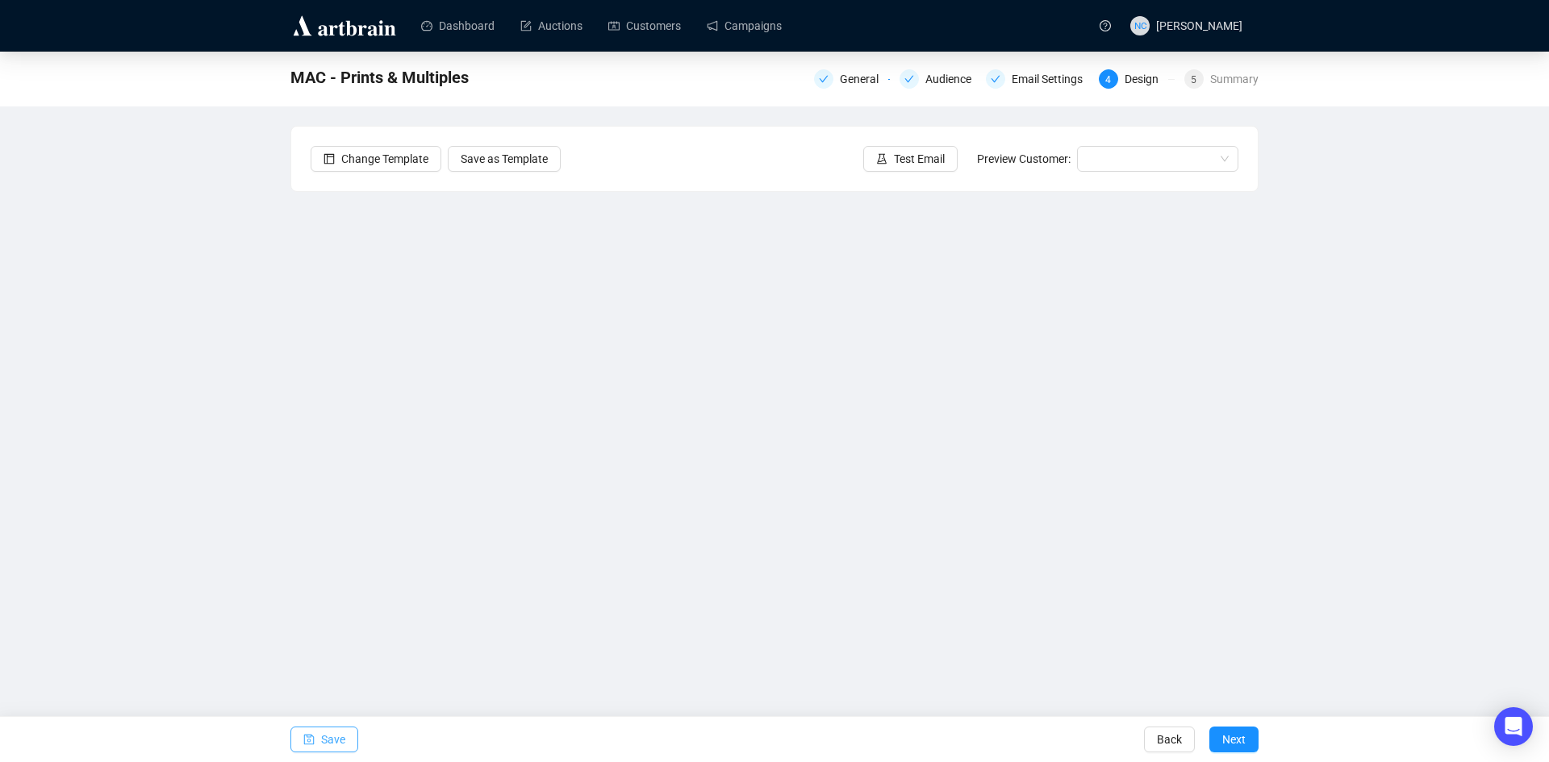
click at [348, 734] on button "Save" at bounding box center [324, 740] width 68 height 26
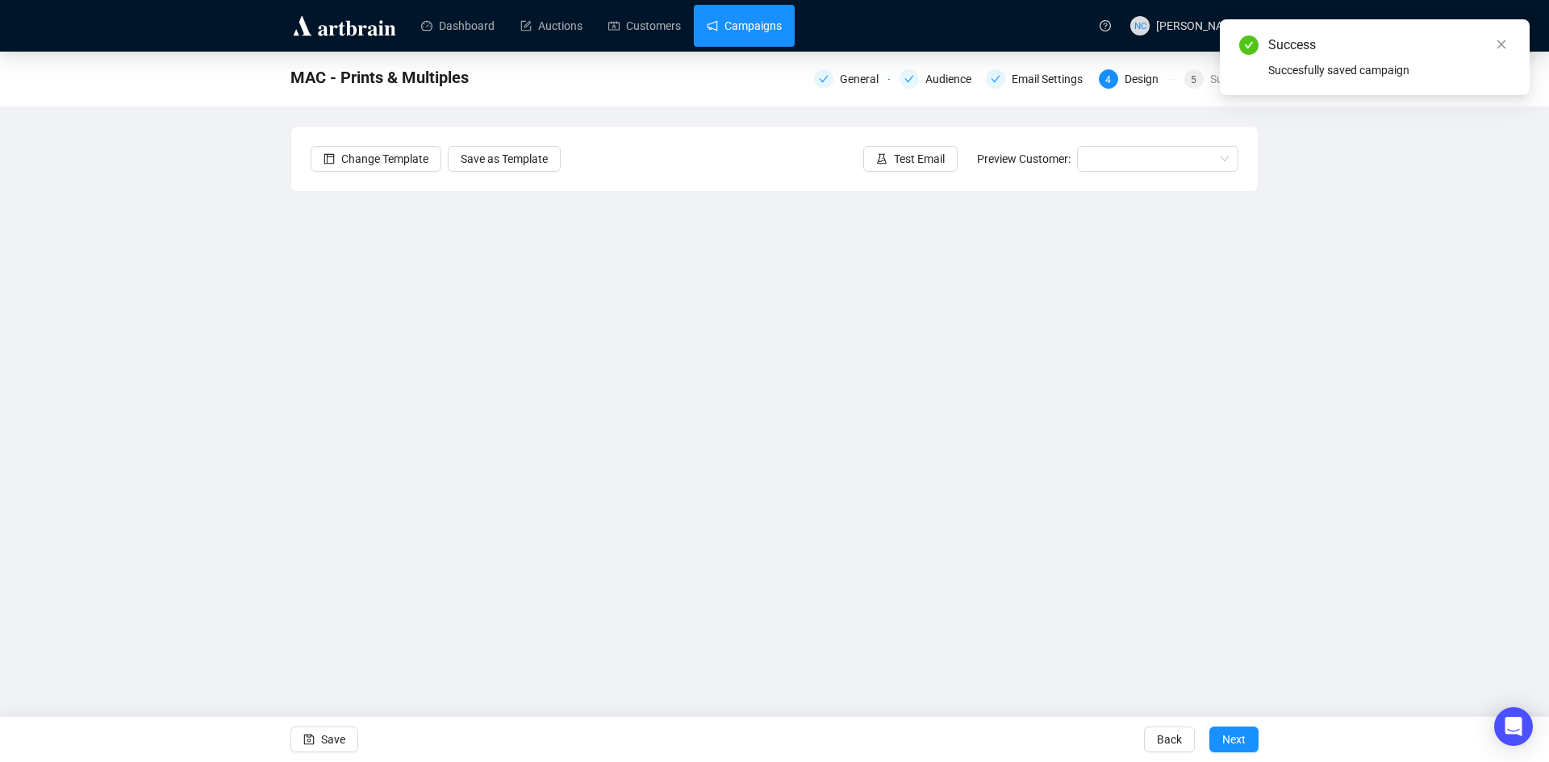
click at [733, 31] on link "Campaigns" at bounding box center [744, 26] width 75 height 42
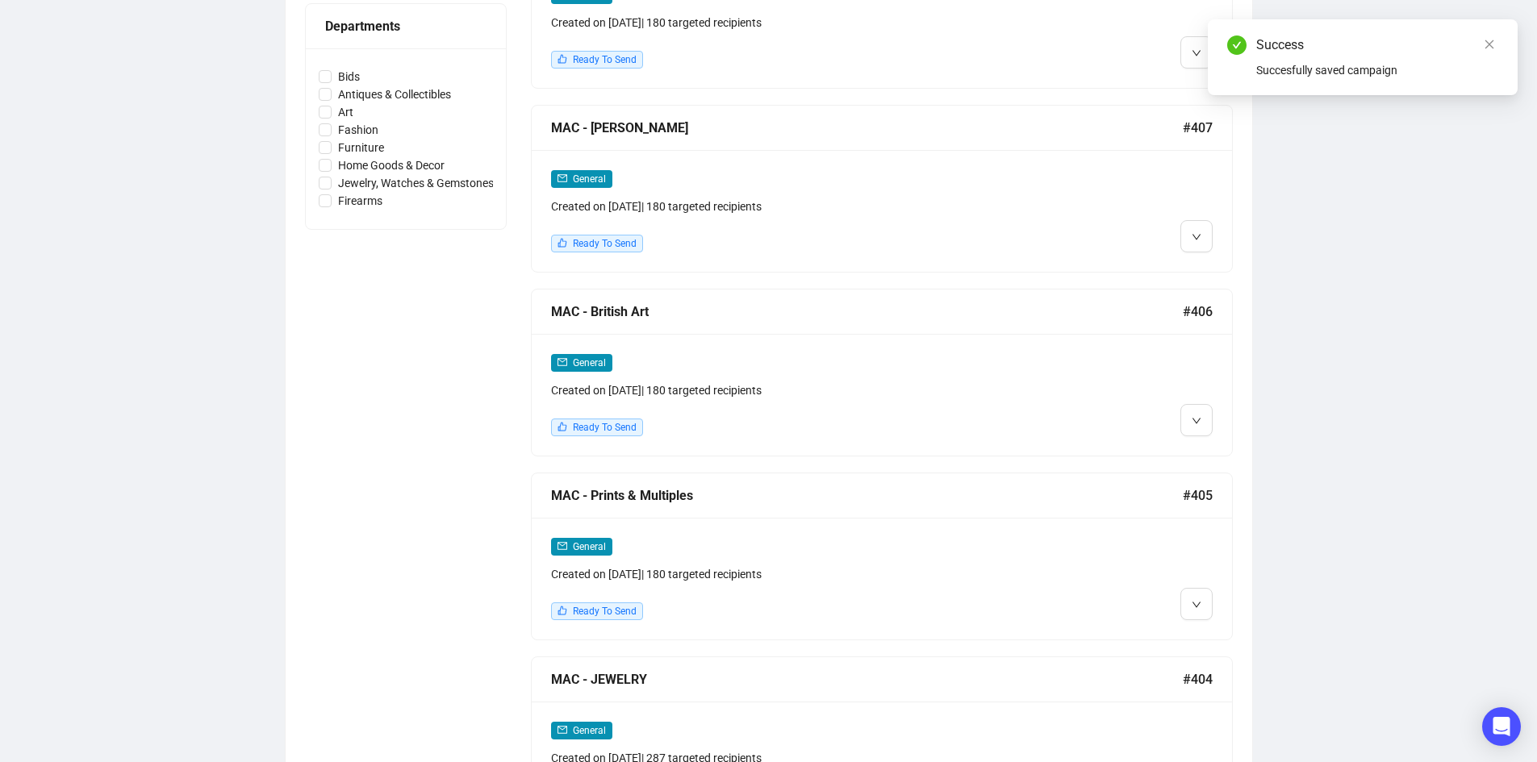
scroll to position [807, 0]
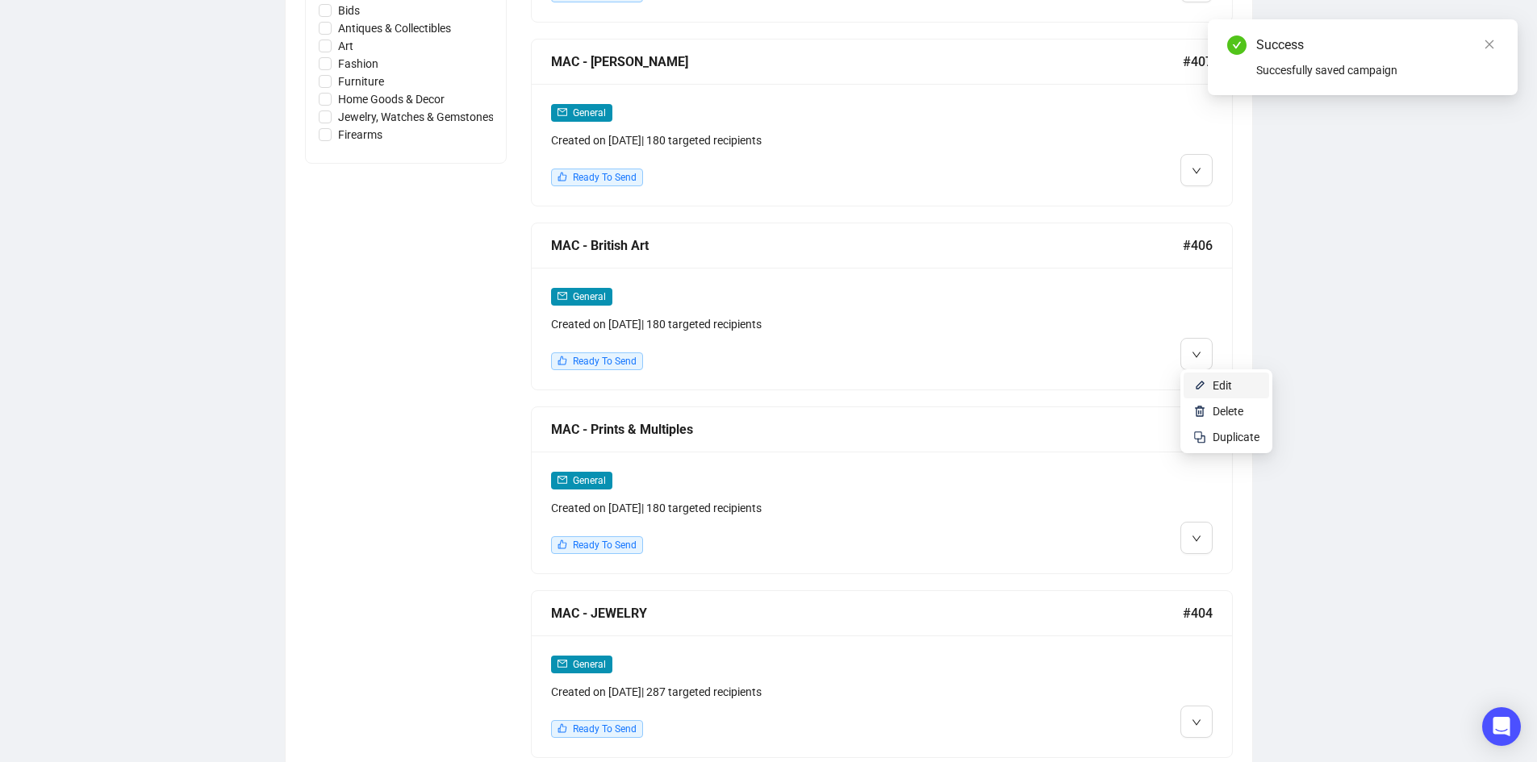
click at [1203, 385] on img at bounding box center [1199, 385] width 13 height 13
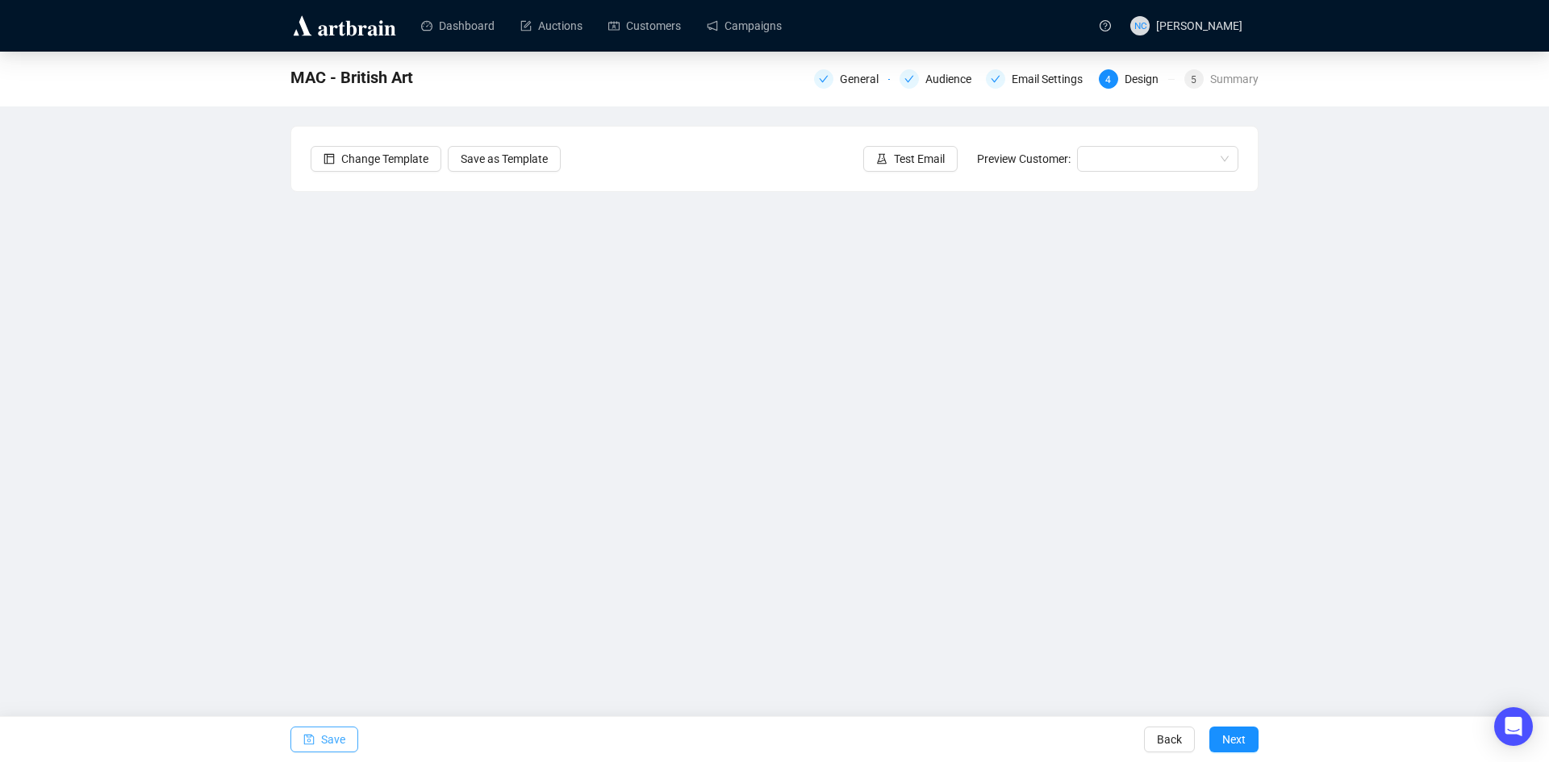
click at [310, 730] on span "button" at bounding box center [308, 739] width 11 height 45
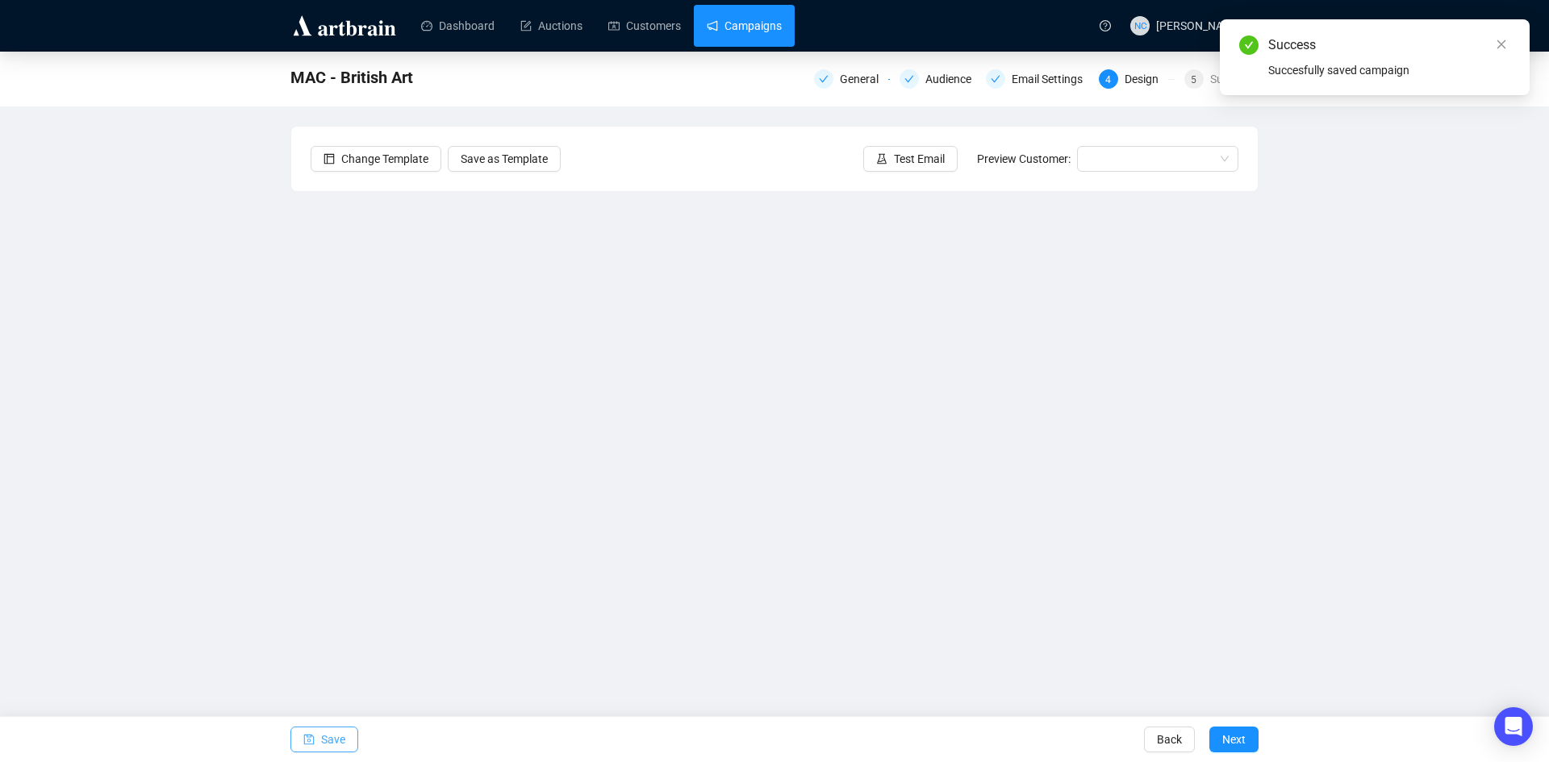
click at [749, 34] on link "Campaigns" at bounding box center [744, 26] width 75 height 42
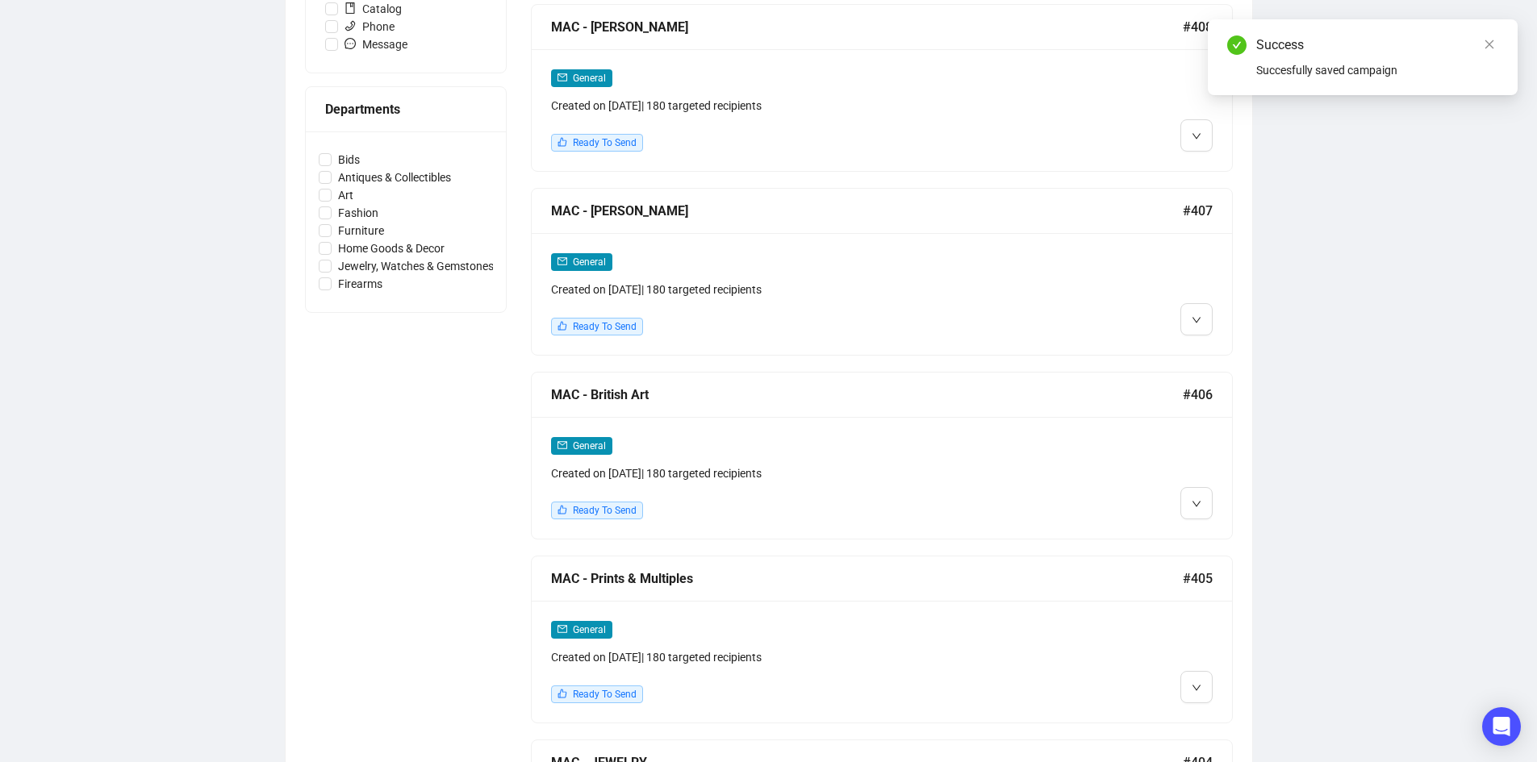
scroll to position [565, 0]
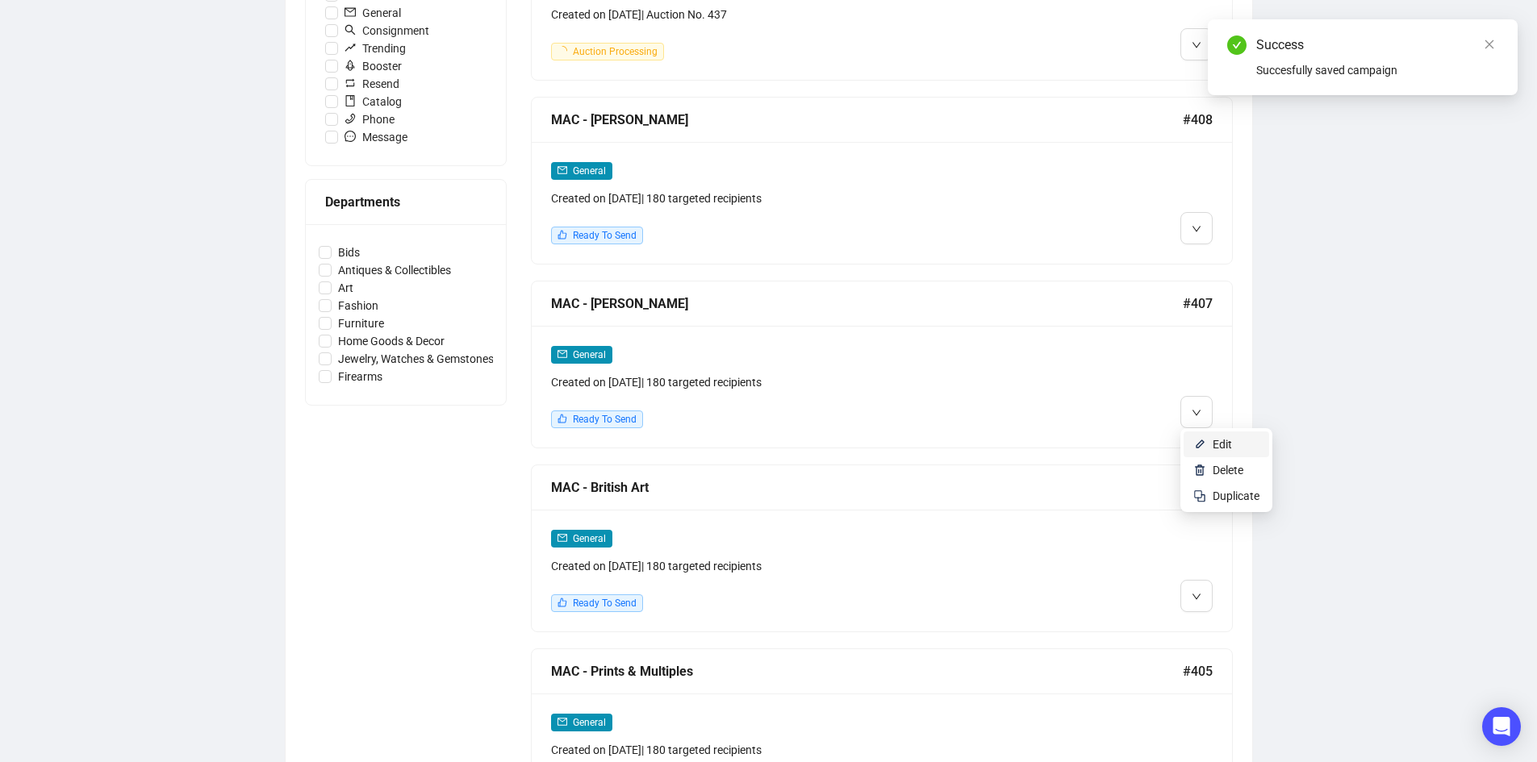
click at [1213, 445] on span "Edit" at bounding box center [1221, 444] width 19 height 13
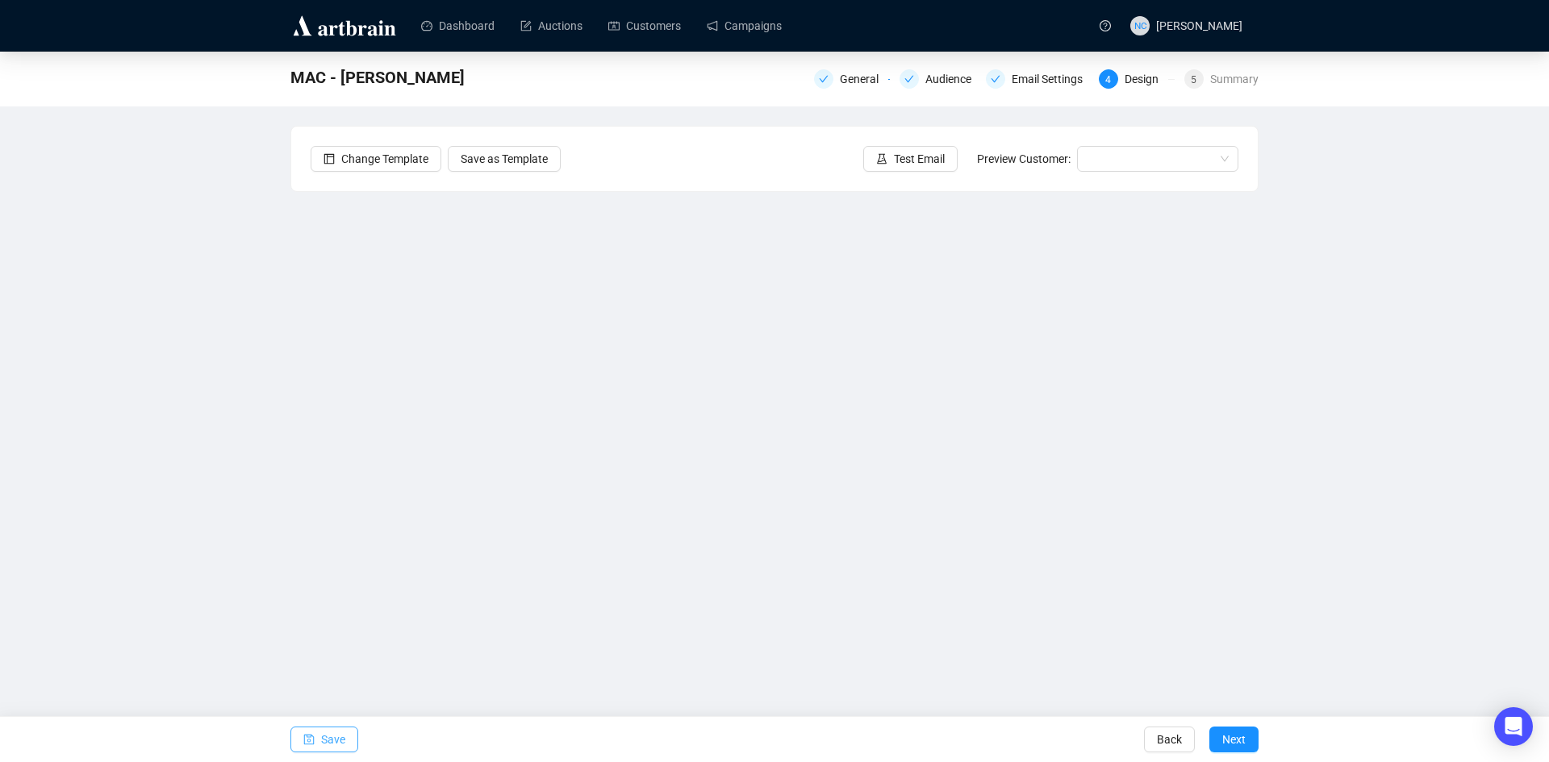
click at [322, 737] on span "Save" at bounding box center [333, 739] width 24 height 45
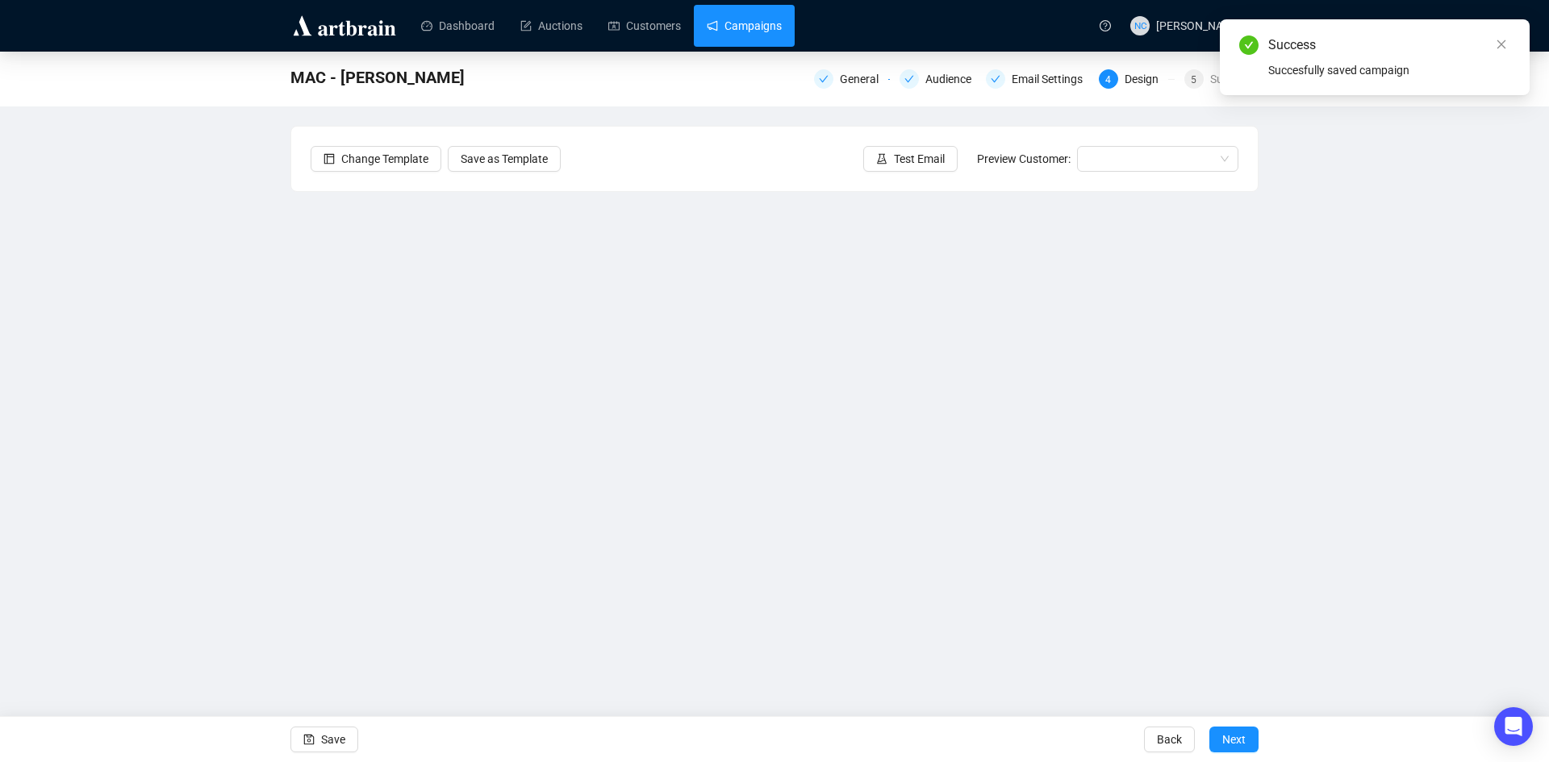
click at [753, 36] on link "Campaigns" at bounding box center [744, 26] width 75 height 42
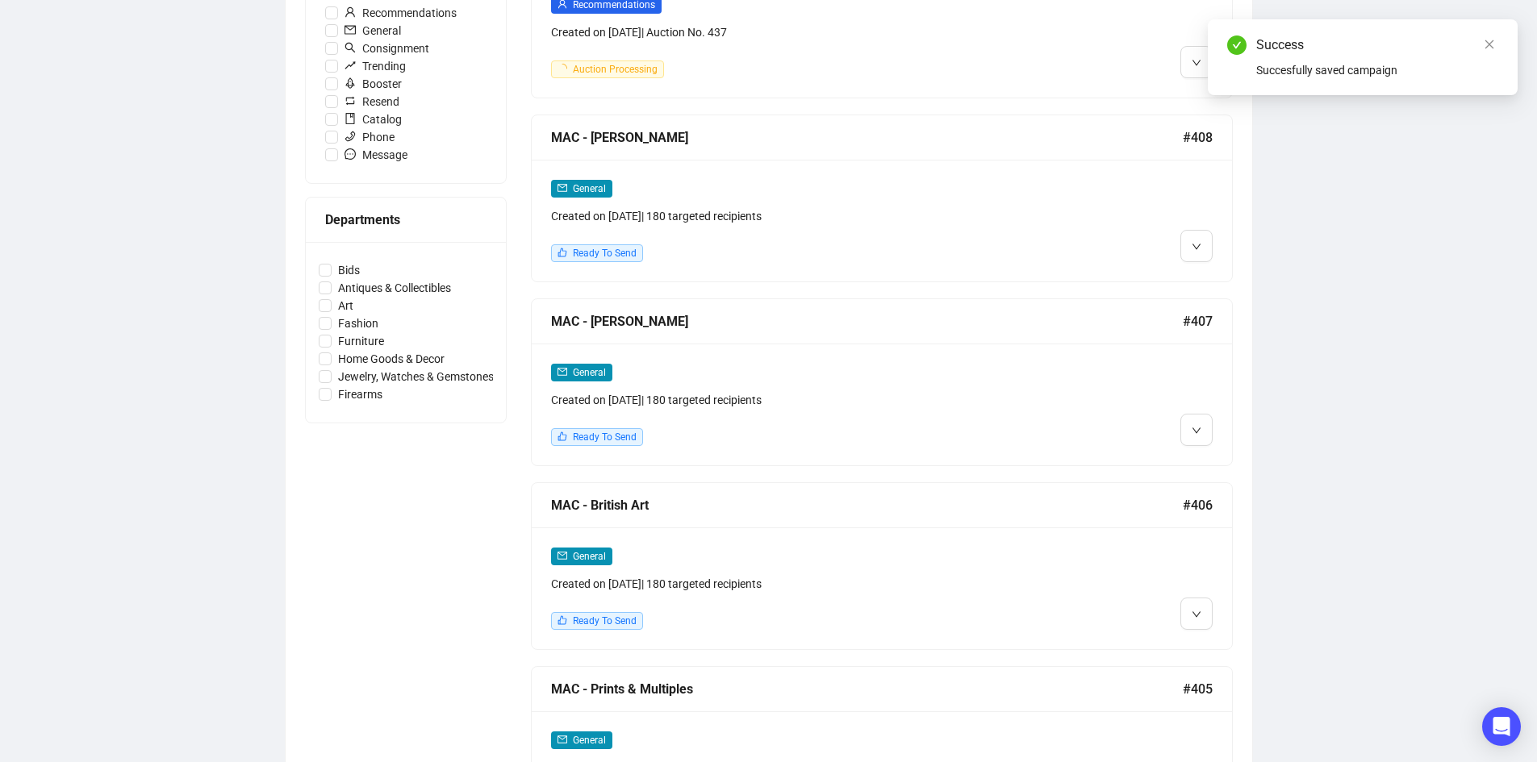
scroll to position [565, 0]
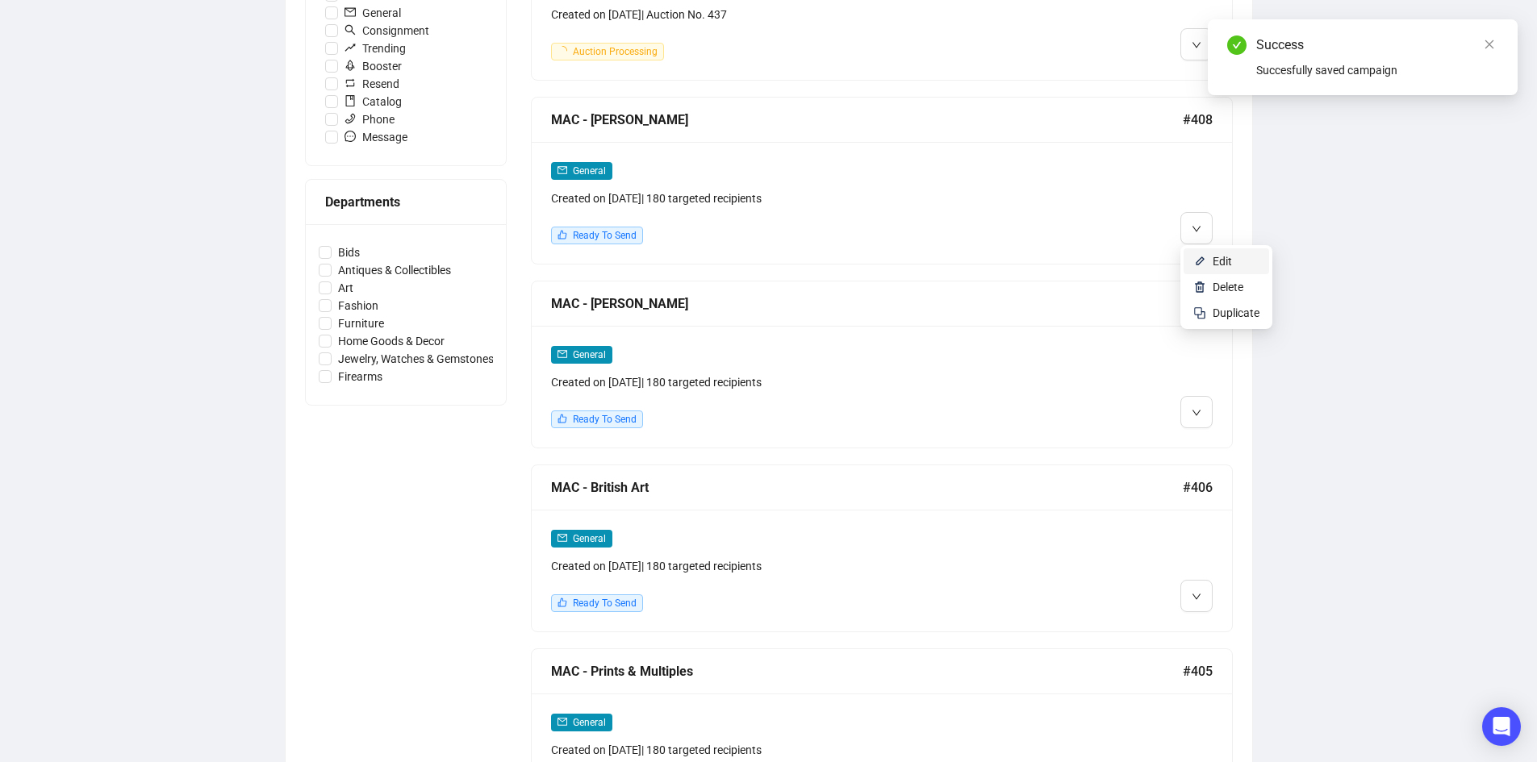
click at [1212, 256] on span "Edit" at bounding box center [1221, 261] width 19 height 13
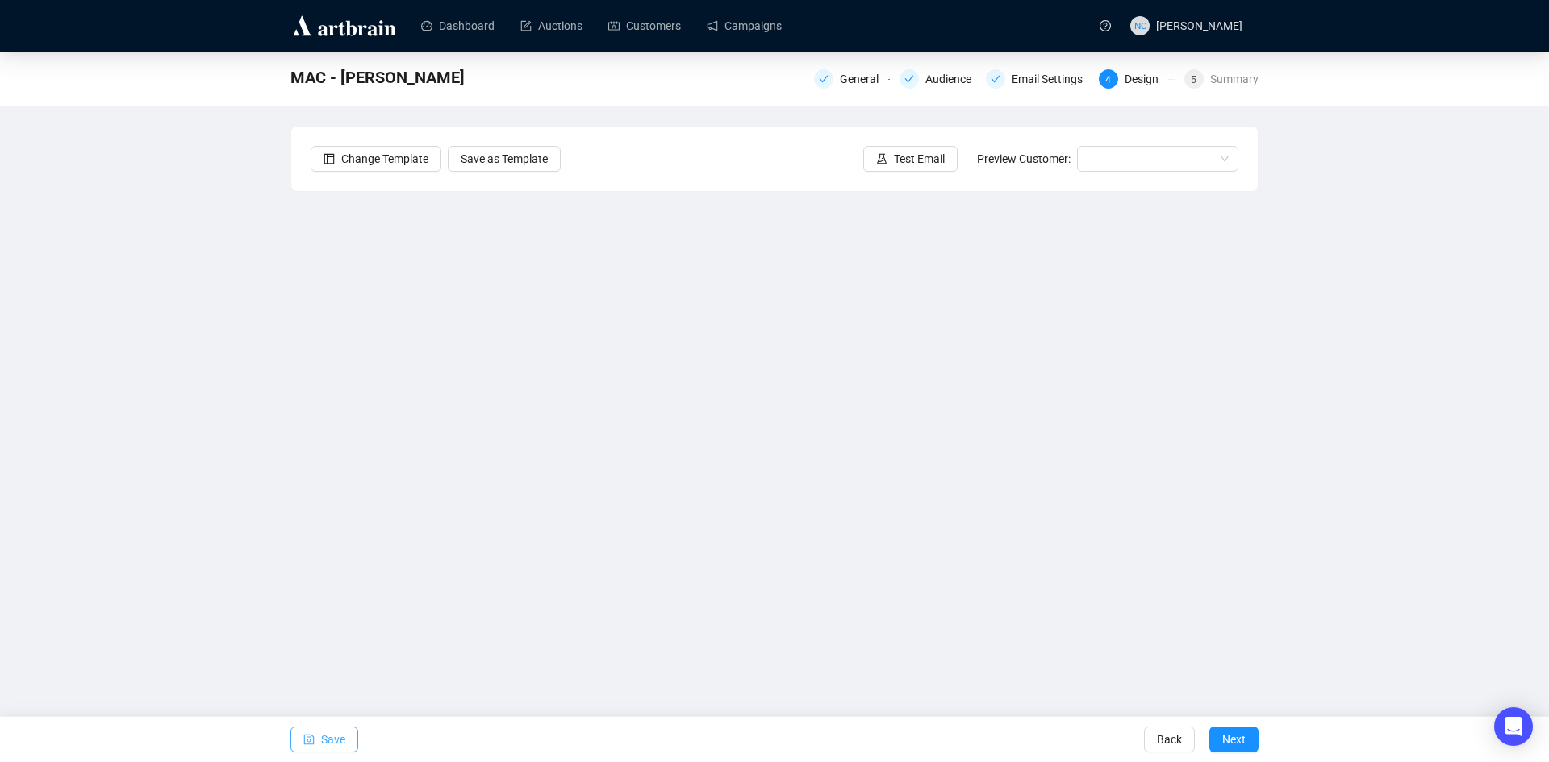
click at [311, 736] on icon "save" at bounding box center [309, 740] width 10 height 10
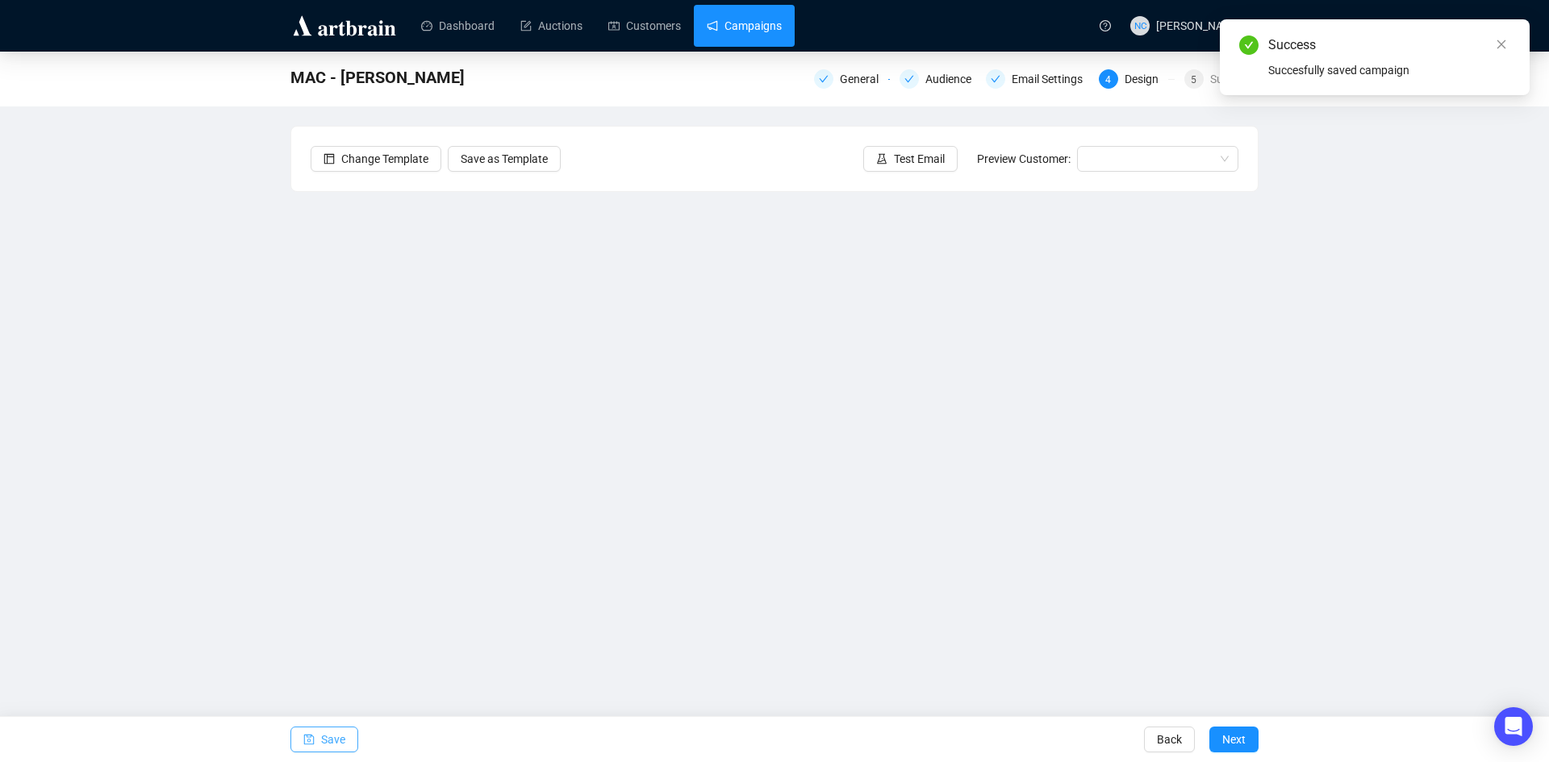
click at [765, 13] on link "Campaigns" at bounding box center [744, 26] width 75 height 42
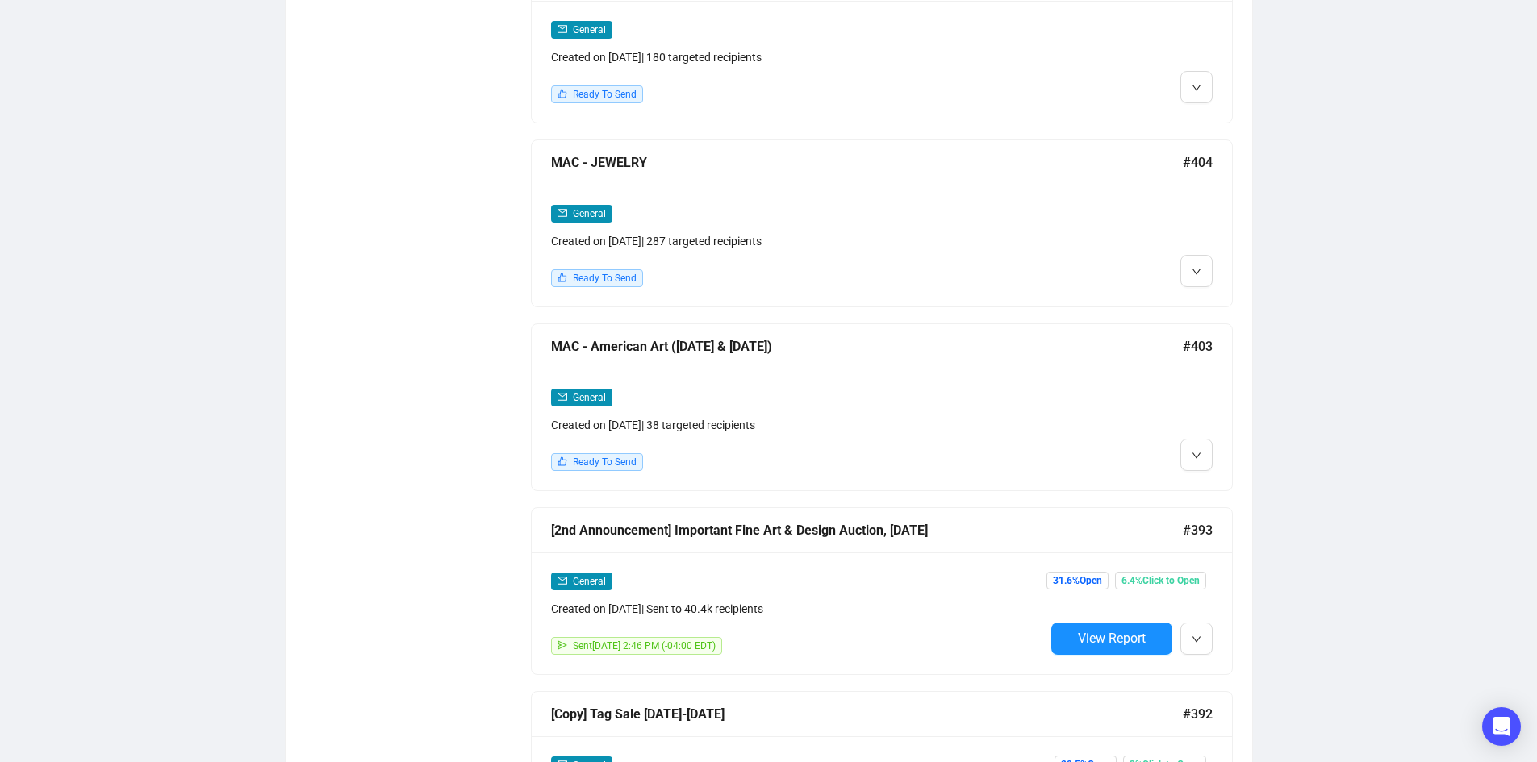
scroll to position [1313, 0]
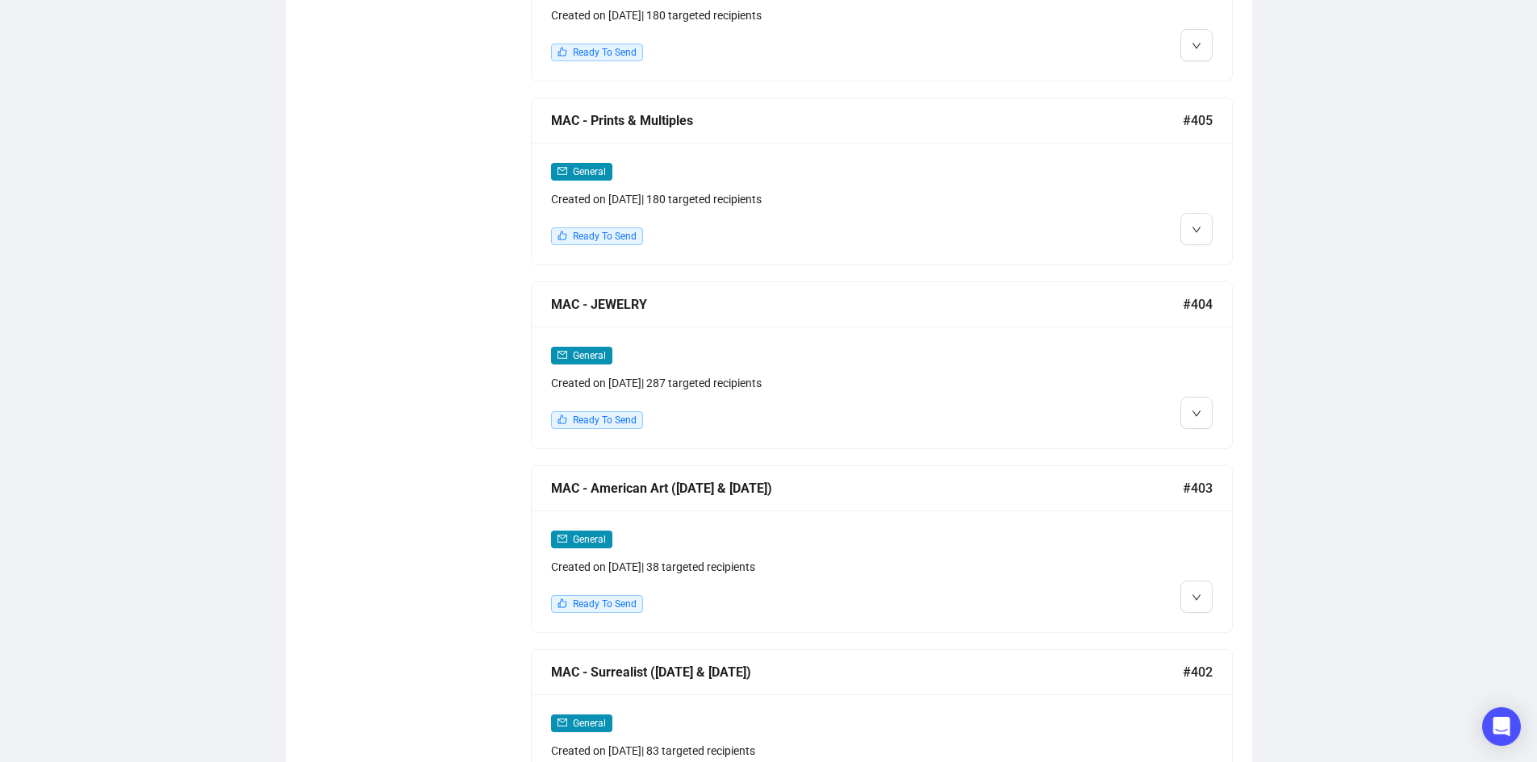
scroll to position [1129, 0]
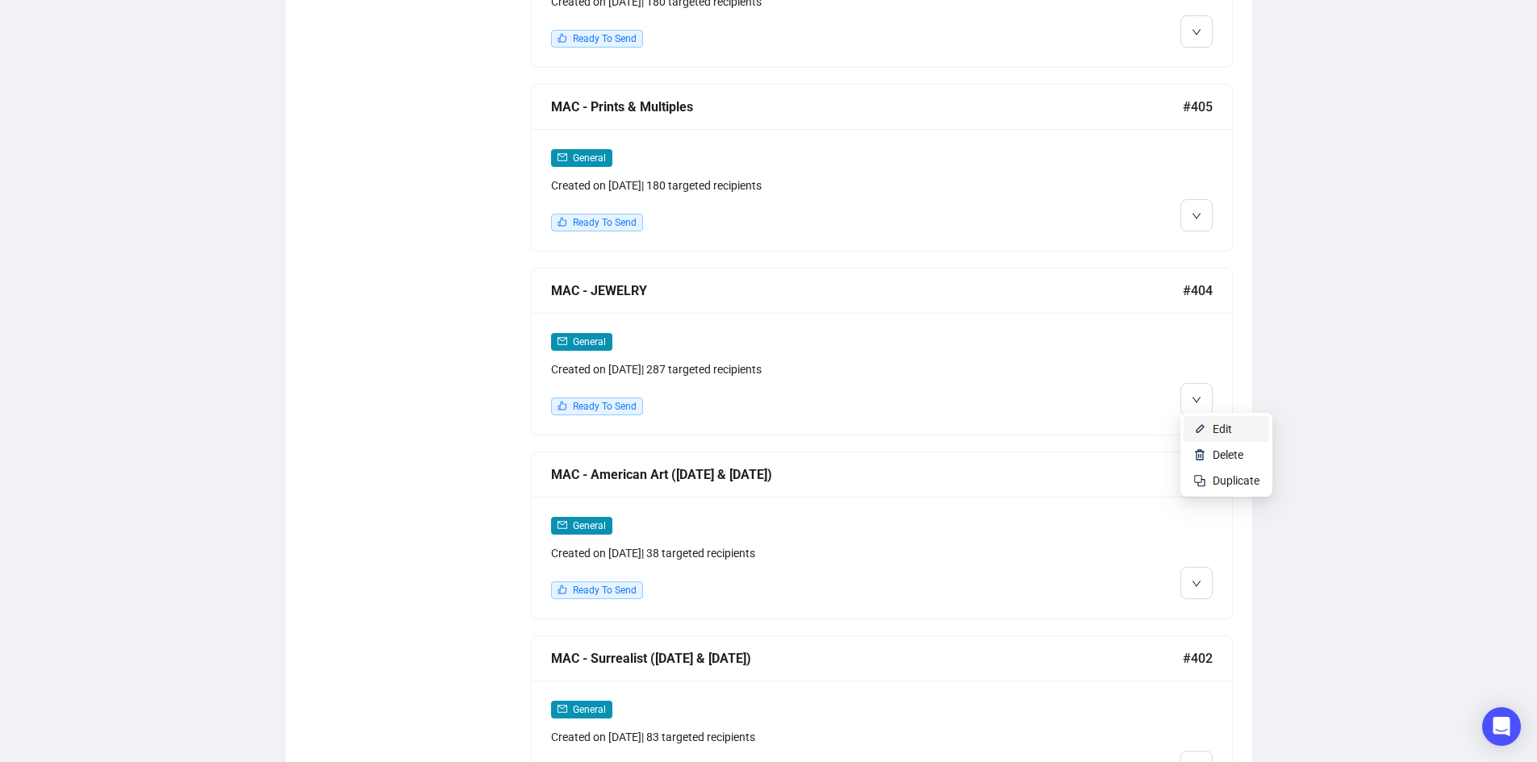
click at [1212, 433] on span "Edit" at bounding box center [1221, 429] width 19 height 13
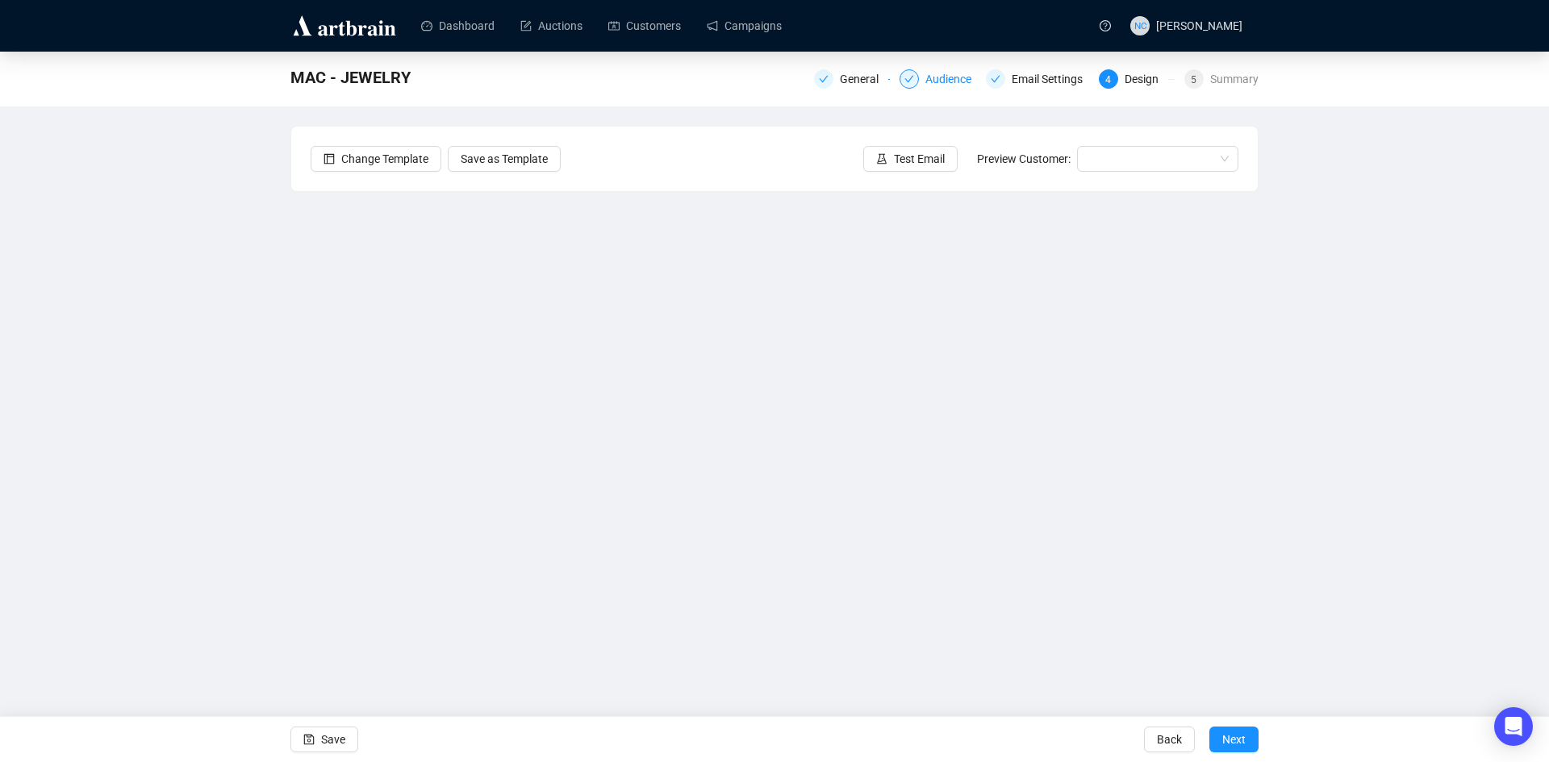
click at [952, 84] on div "Audience" at bounding box center [953, 78] width 56 height 19
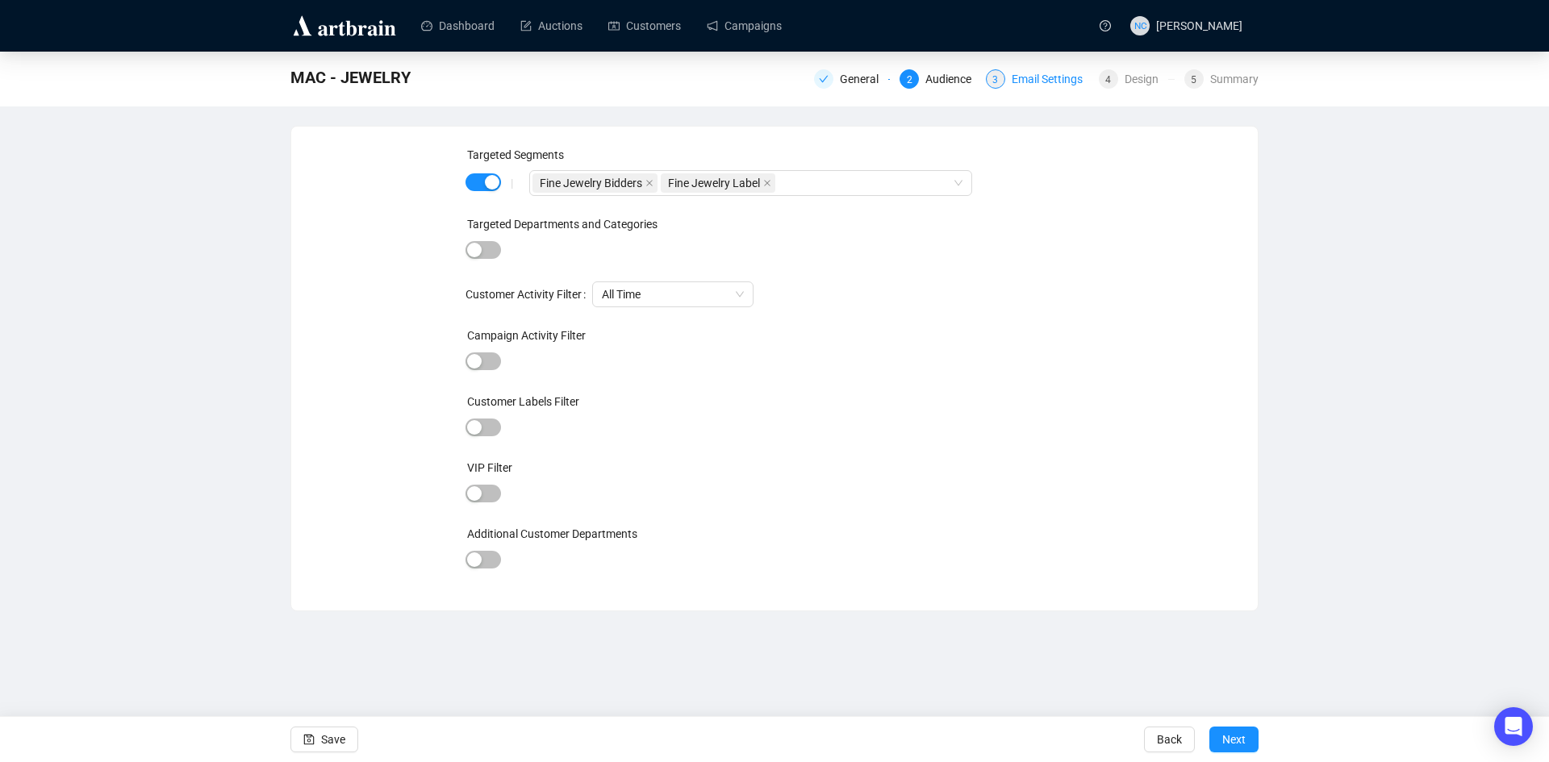
click at [1026, 80] on div "Email Settings" at bounding box center [1051, 78] width 81 height 19
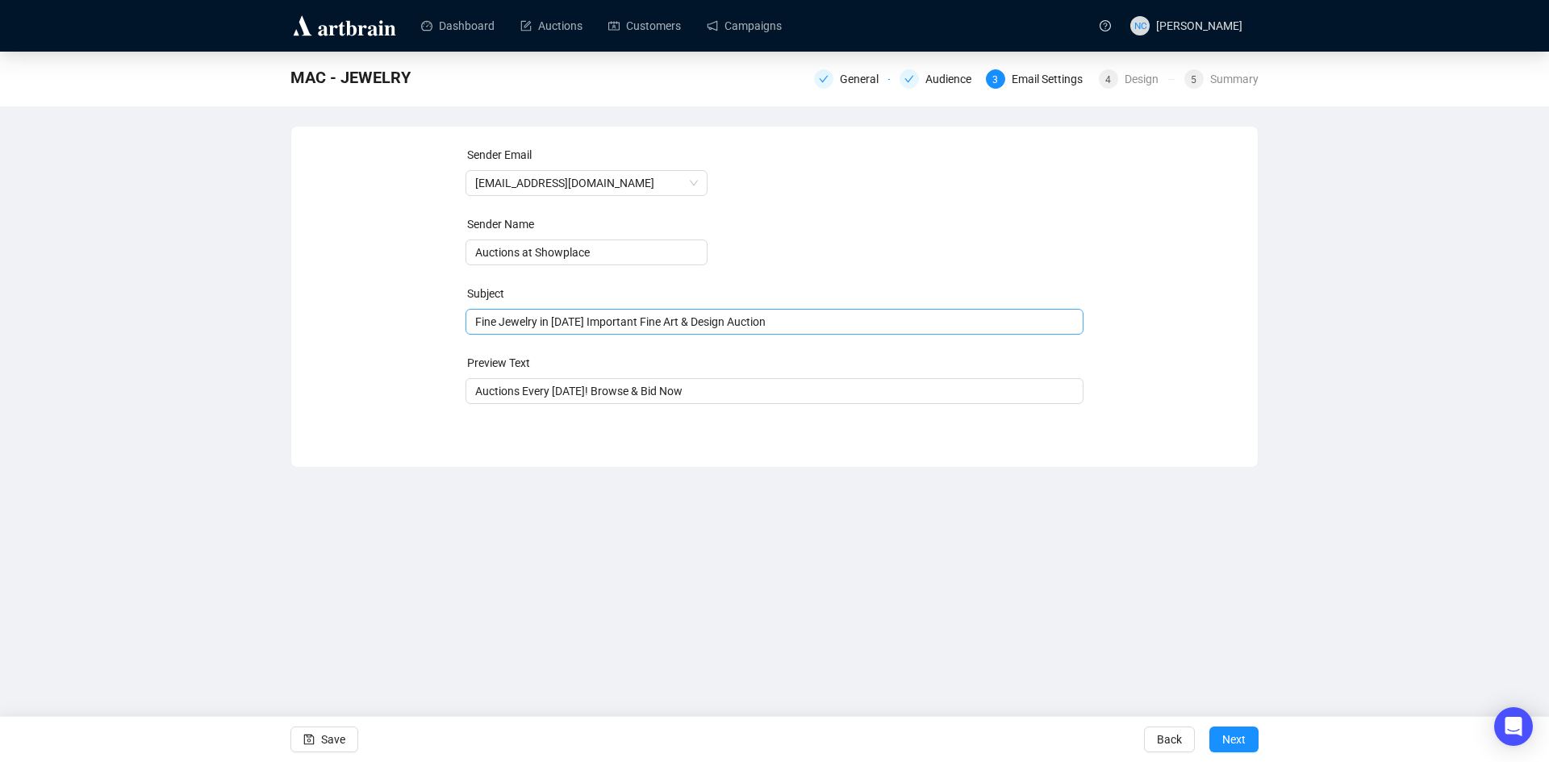
click at [545, 324] on span "Fine Jewelry in Oct 23rd Important Fine Art & Design Auction" at bounding box center [774, 321] width 619 height 13
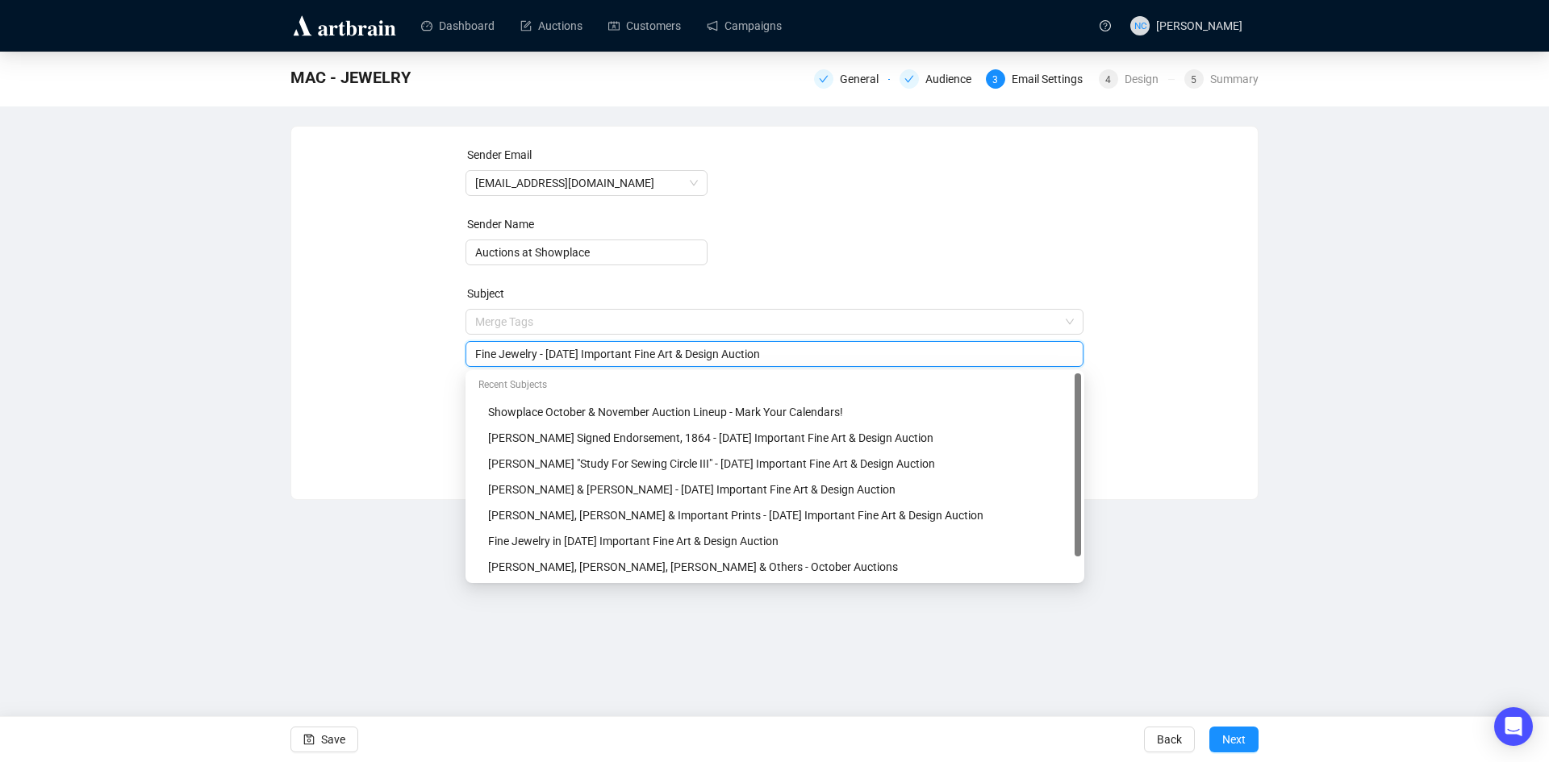
type input "Fine Jewelry - Oct 23rd Important Fine Art & Design Auction"
click at [1197, 334] on div "Sender Email auctions@nyshowplace.com Sender Name Auctions at Showplace Subject…" at bounding box center [775, 301] width 928 height 310
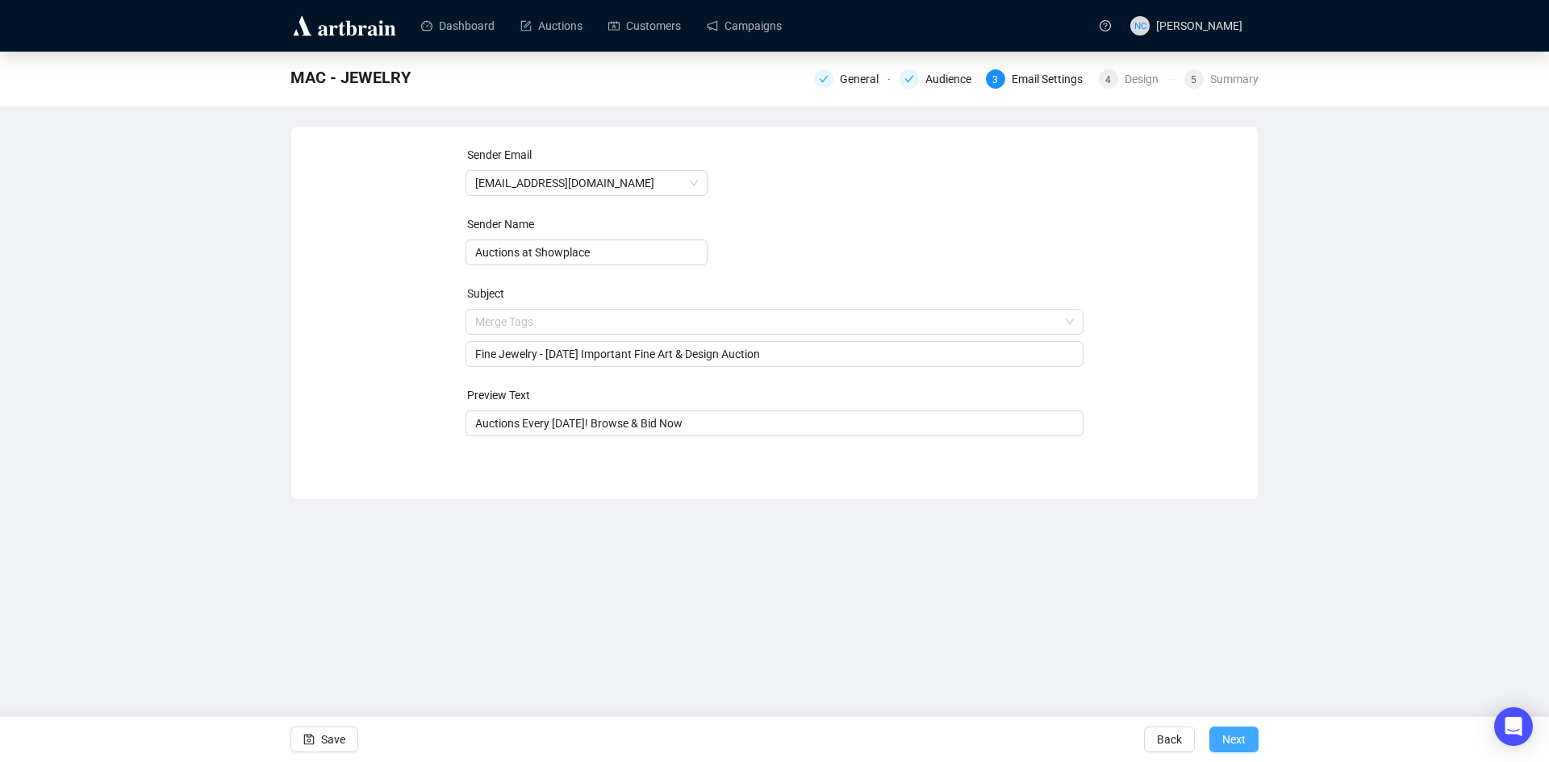
click at [1221, 735] on button "Next" at bounding box center [1233, 740] width 49 height 26
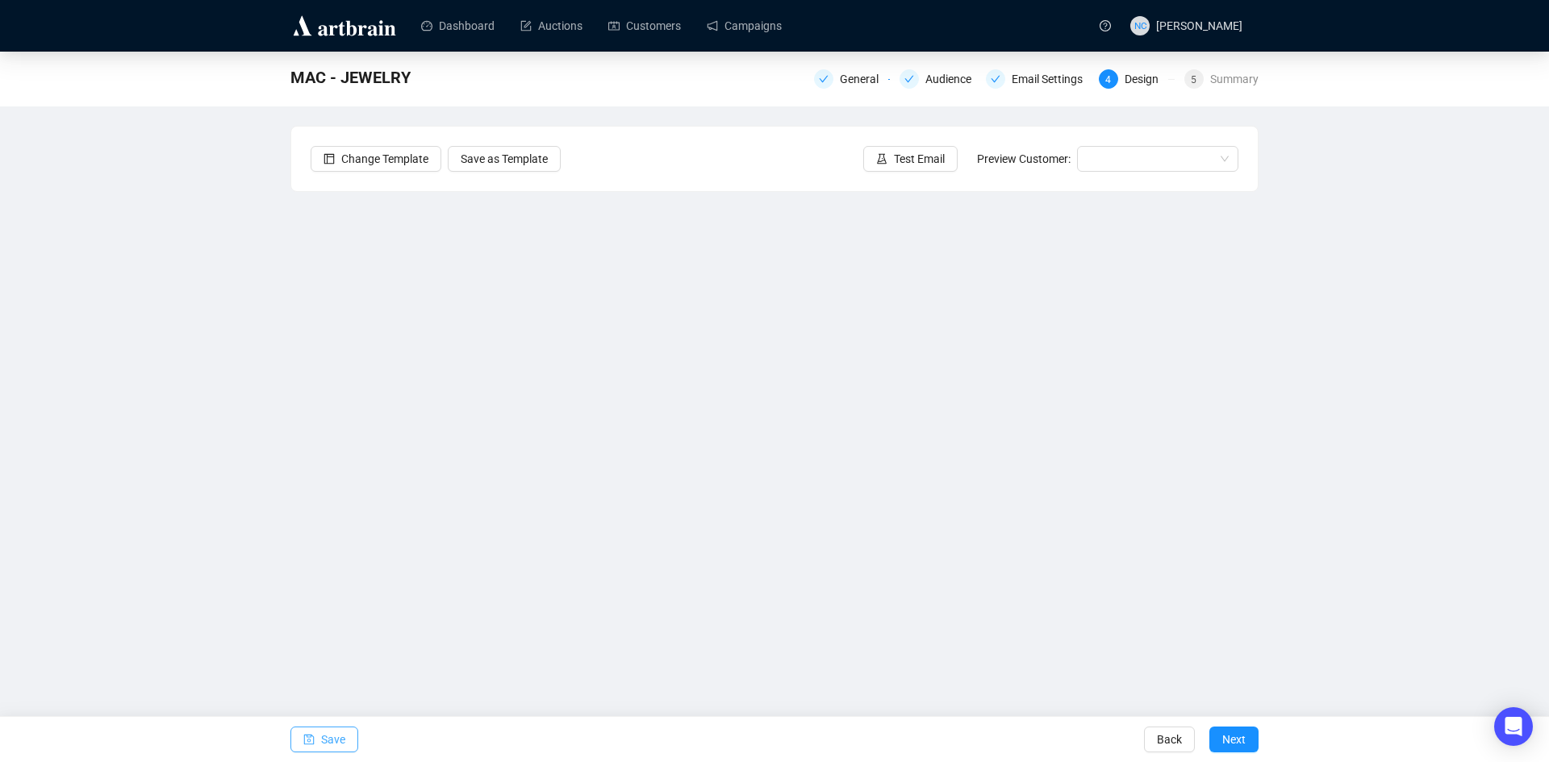
click at [335, 741] on span "Save" at bounding box center [333, 739] width 24 height 45
click at [749, 19] on link "Campaigns" at bounding box center [744, 26] width 75 height 42
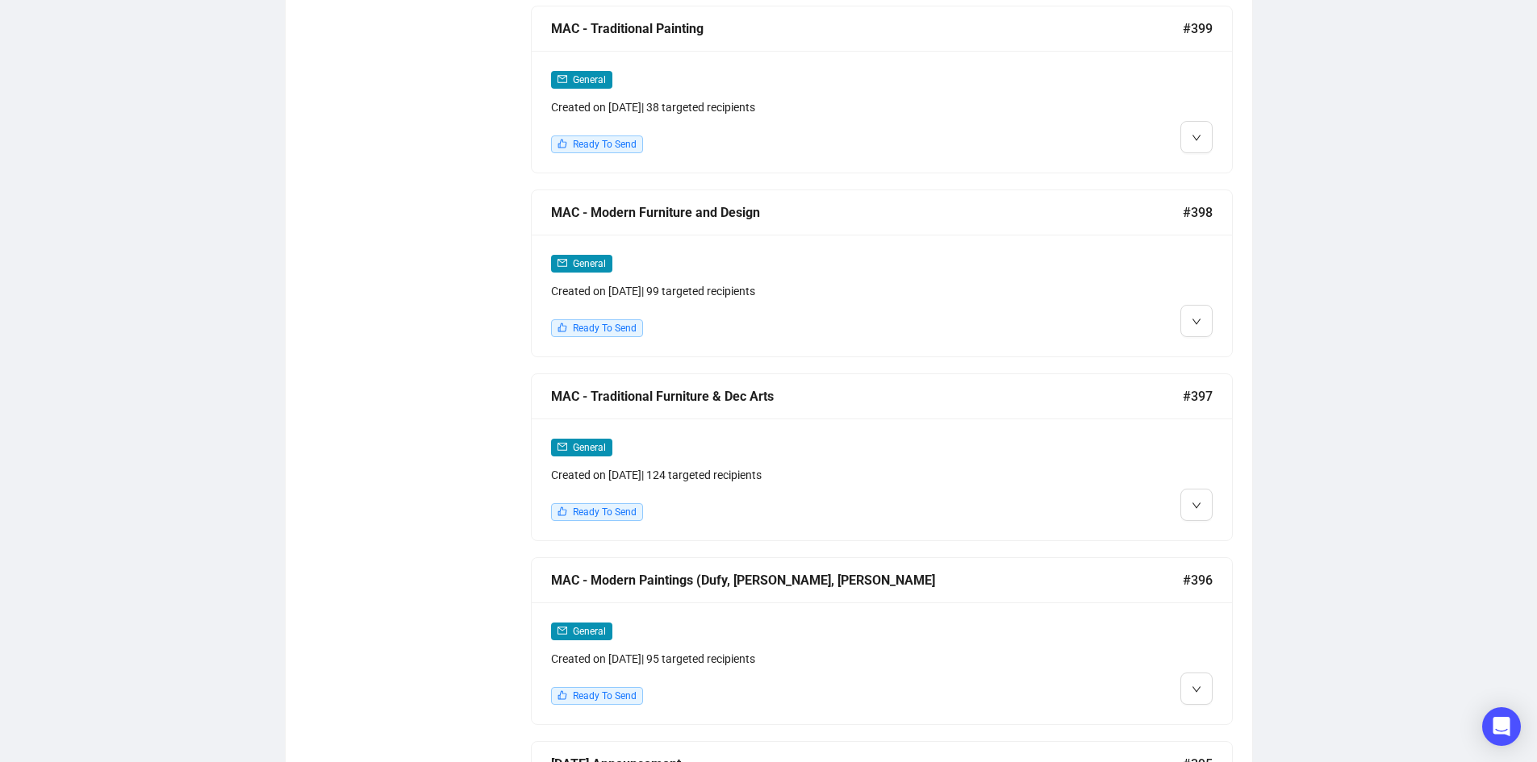
scroll to position [2339, 0]
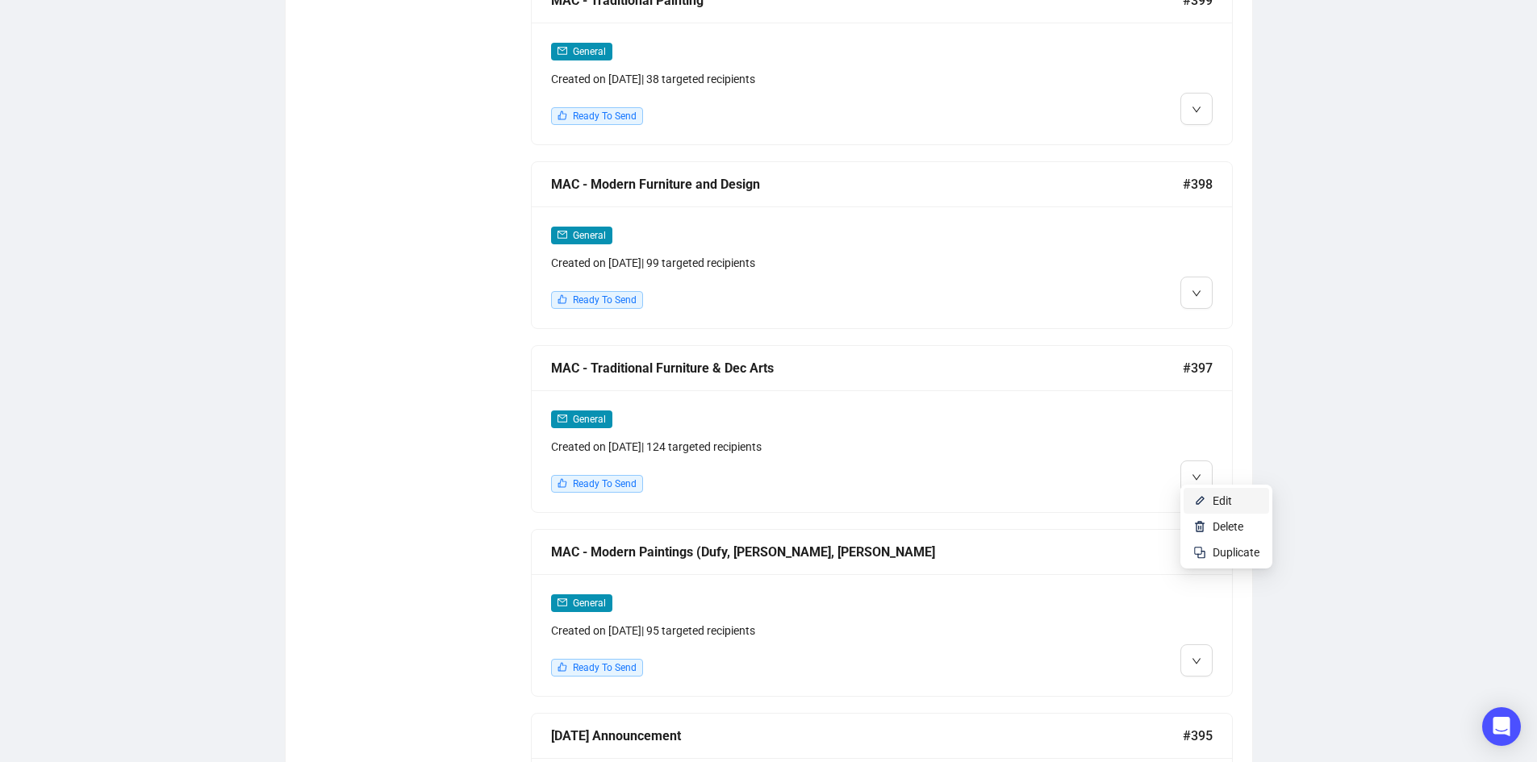
click at [1204, 497] on img at bounding box center [1199, 500] width 13 height 13
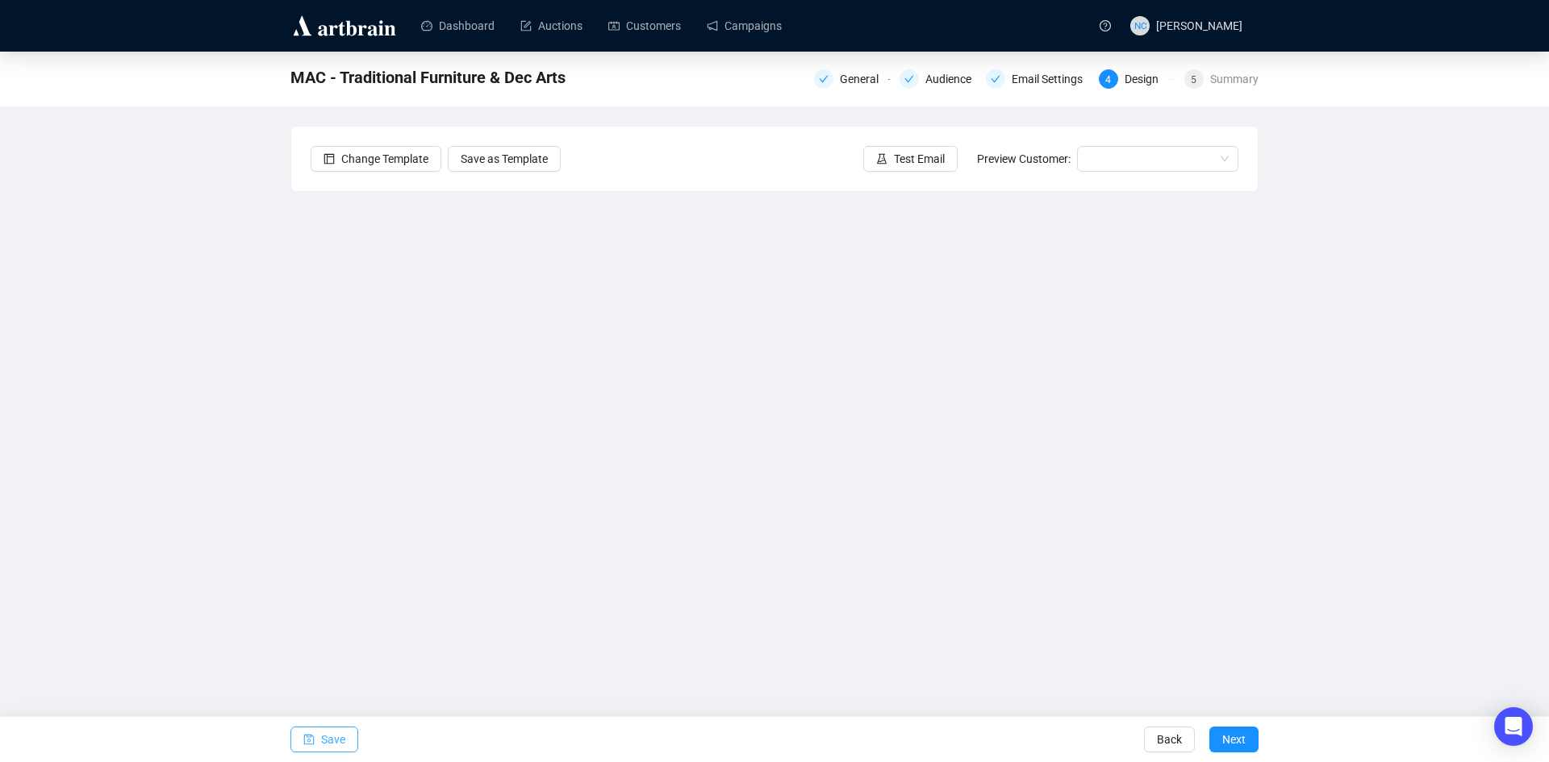
click at [343, 740] on span "Save" at bounding box center [333, 739] width 24 height 45
click at [739, 19] on link "Campaigns" at bounding box center [744, 26] width 75 height 42
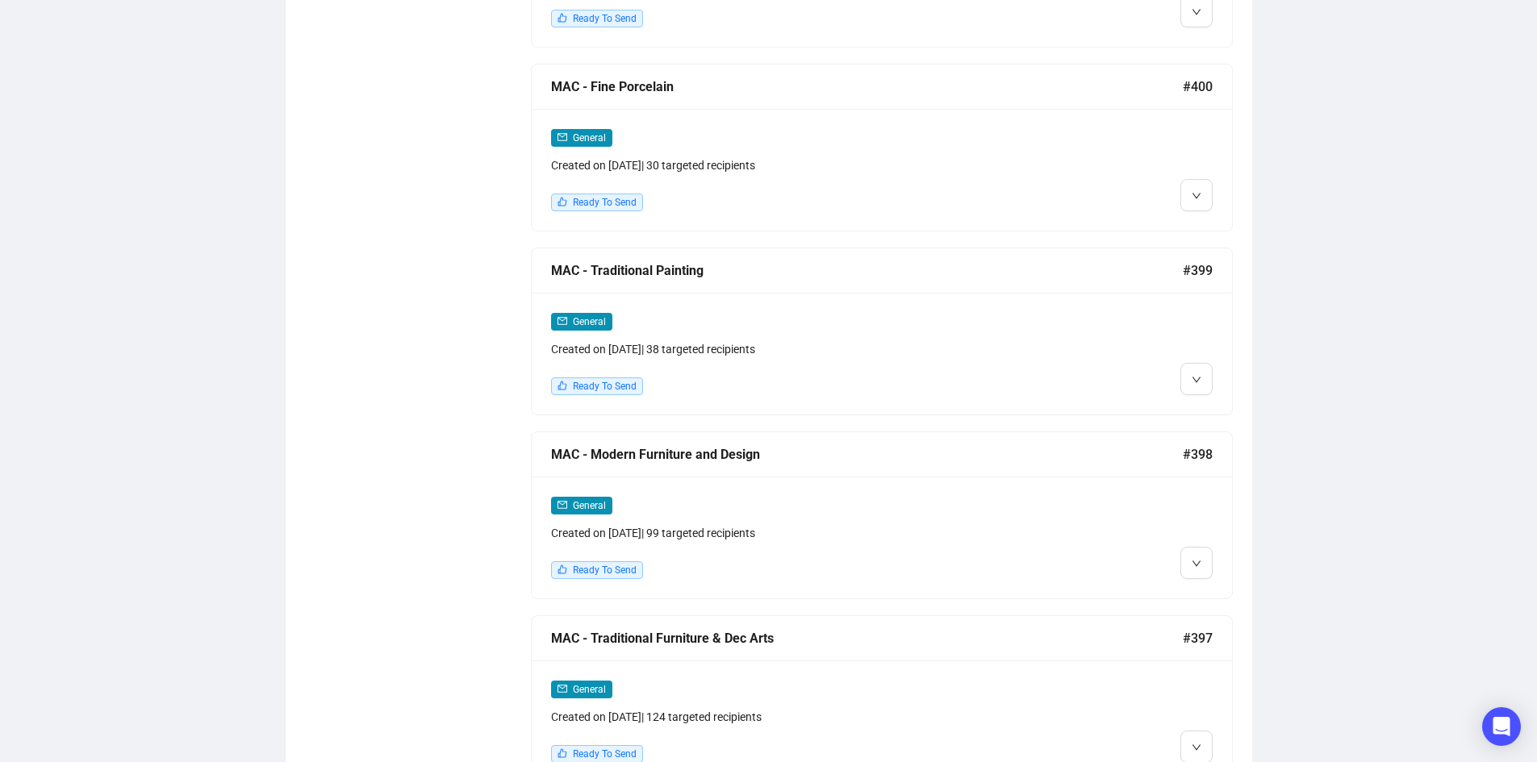
scroll to position [2097, 0]
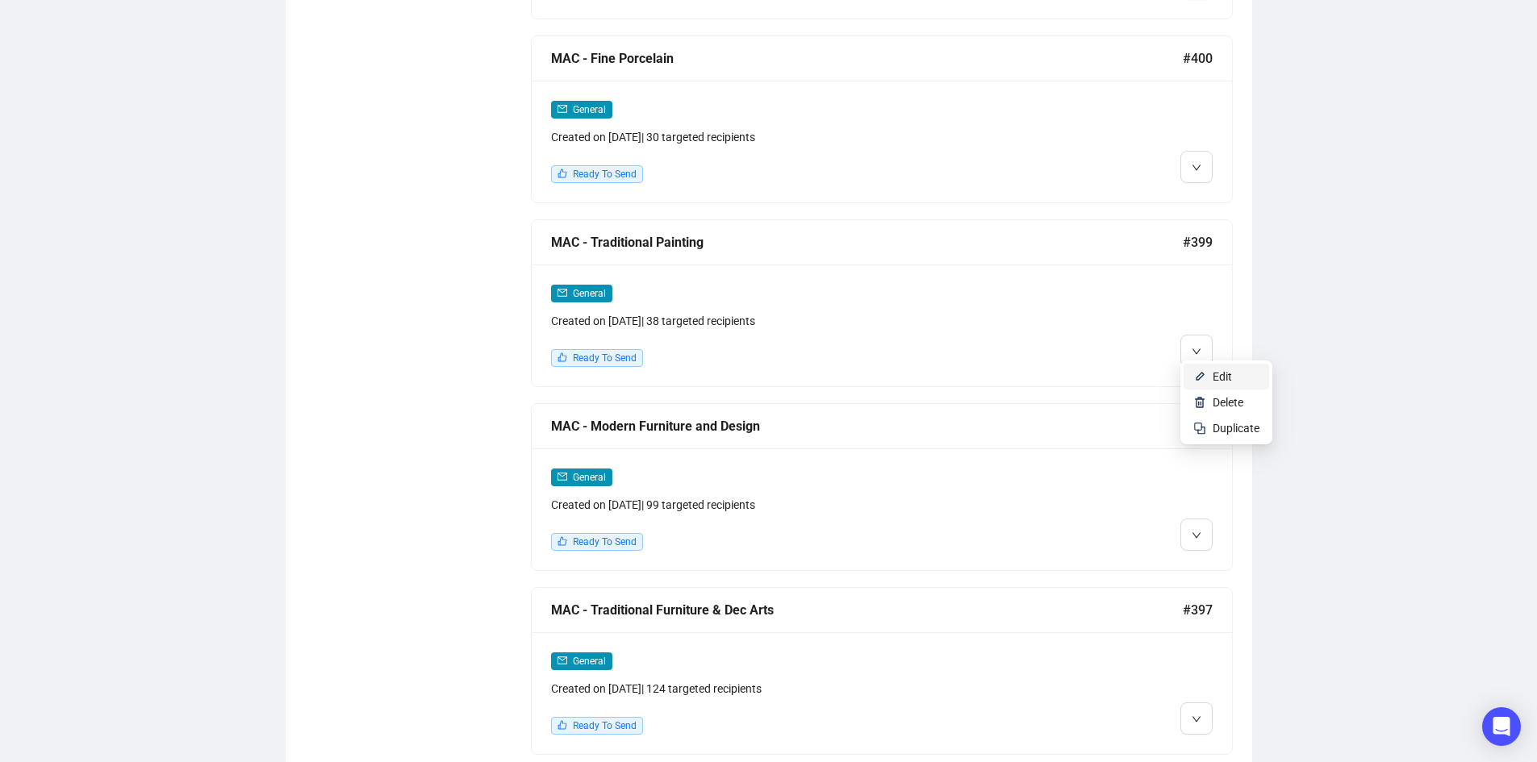
click at [1203, 369] on li "Edit" at bounding box center [1225, 377] width 85 height 26
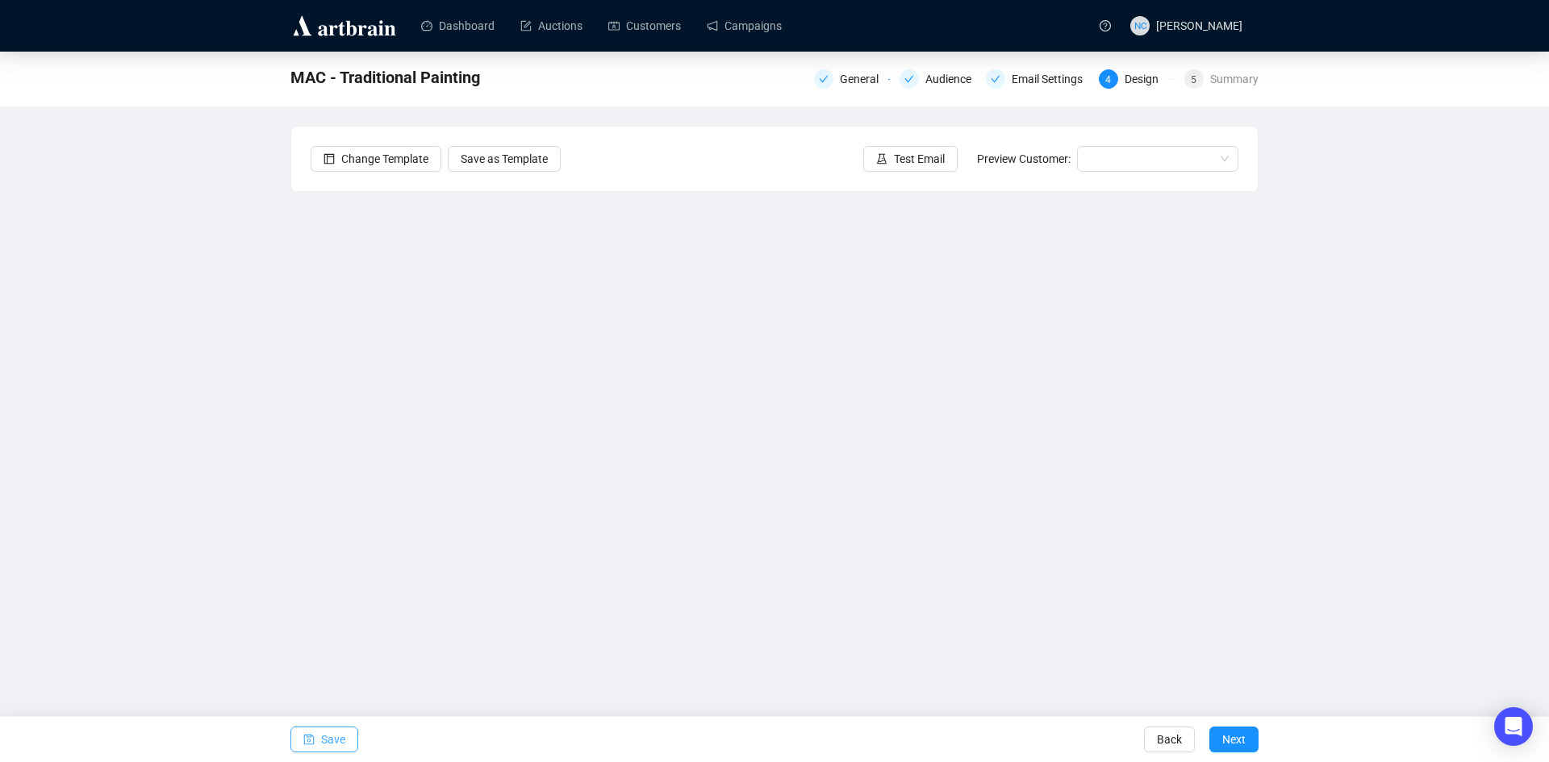
click at [305, 747] on span "button" at bounding box center [308, 739] width 11 height 45
click at [915, 164] on span "Test Email" at bounding box center [919, 159] width 51 height 18
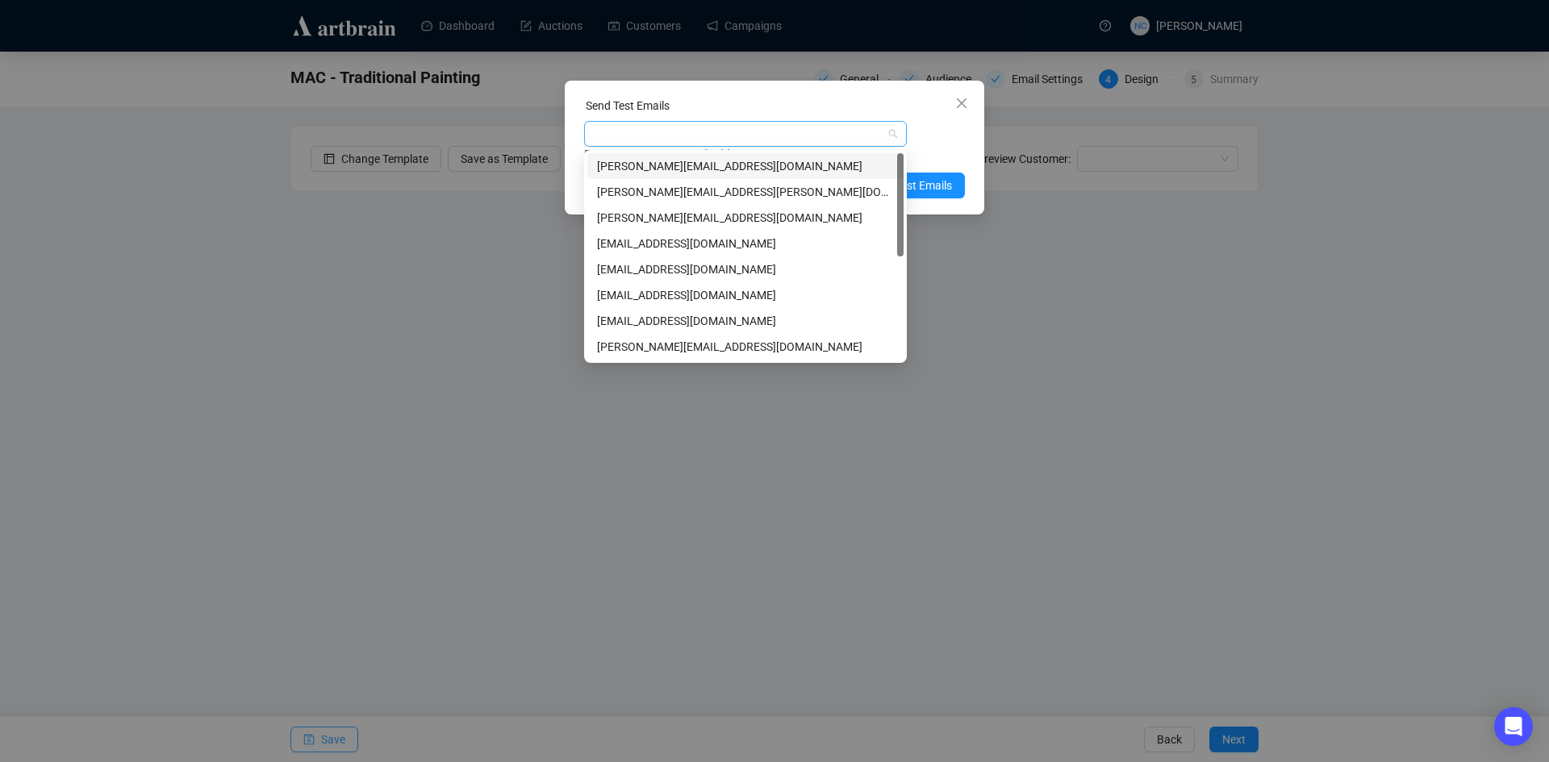
click at [783, 135] on div at bounding box center [736, 134] width 299 height 23
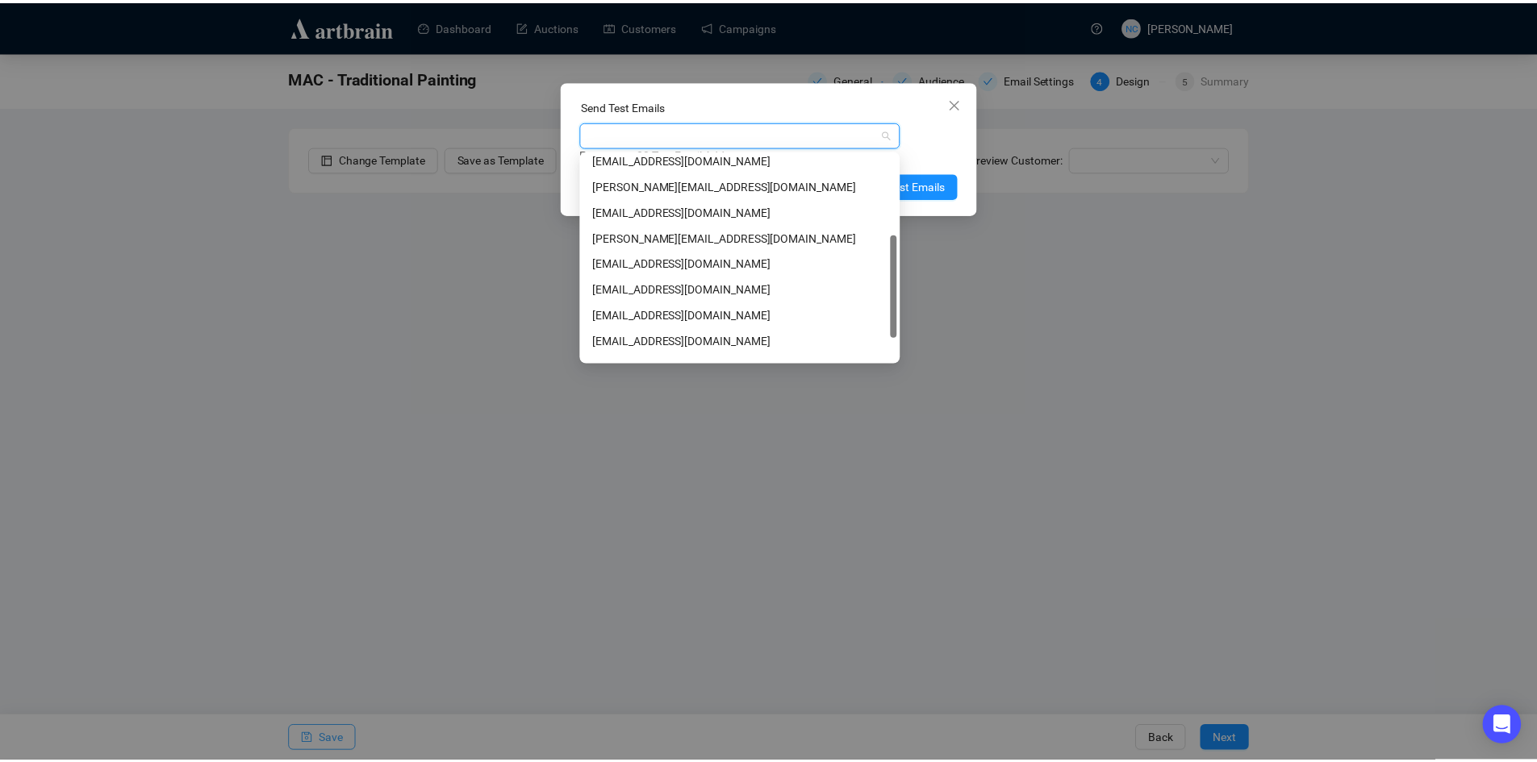
scroll to position [206, 0]
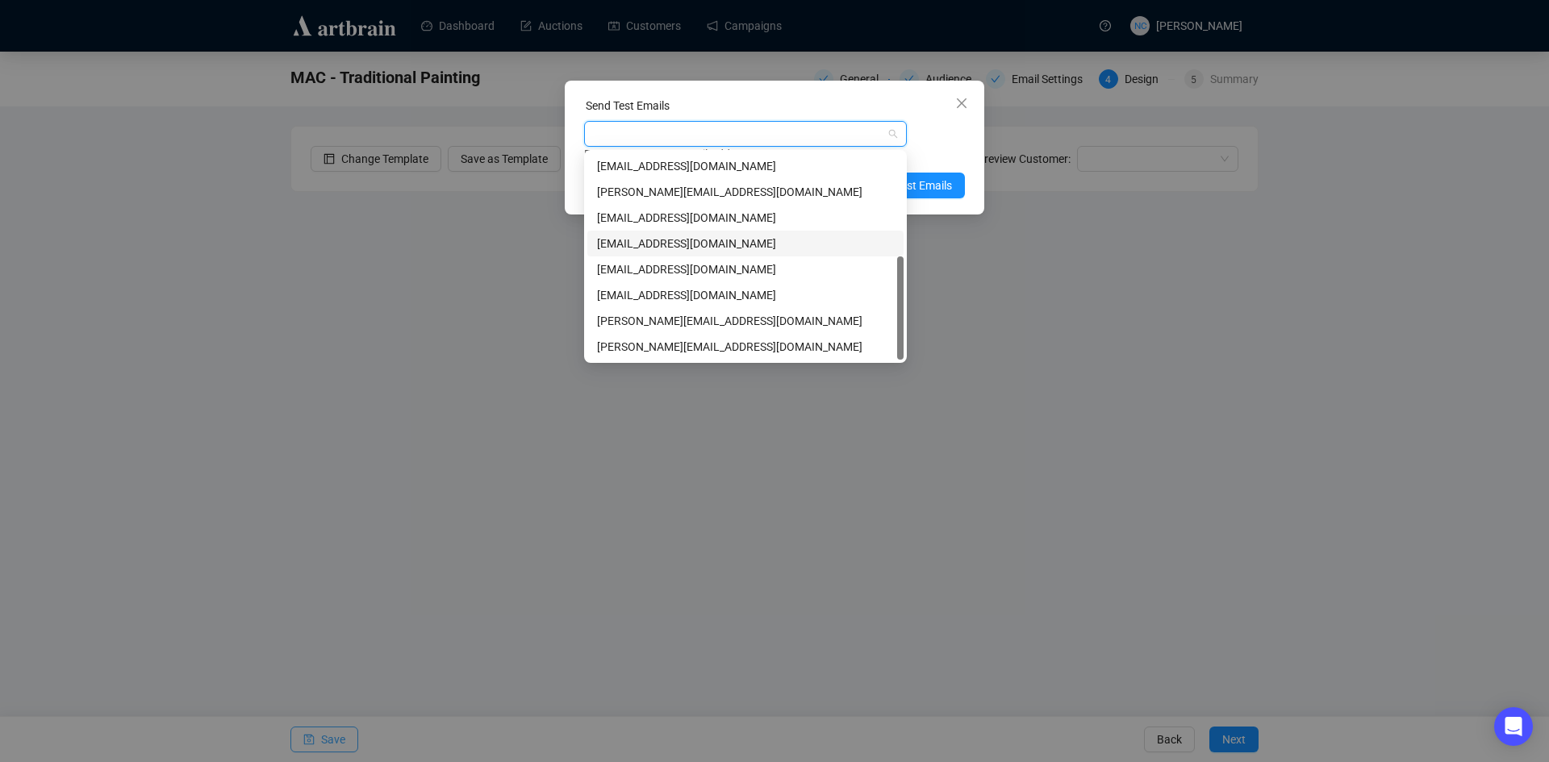
click at [754, 243] on div "nickcheng.ust@gmail.com" at bounding box center [745, 244] width 297 height 18
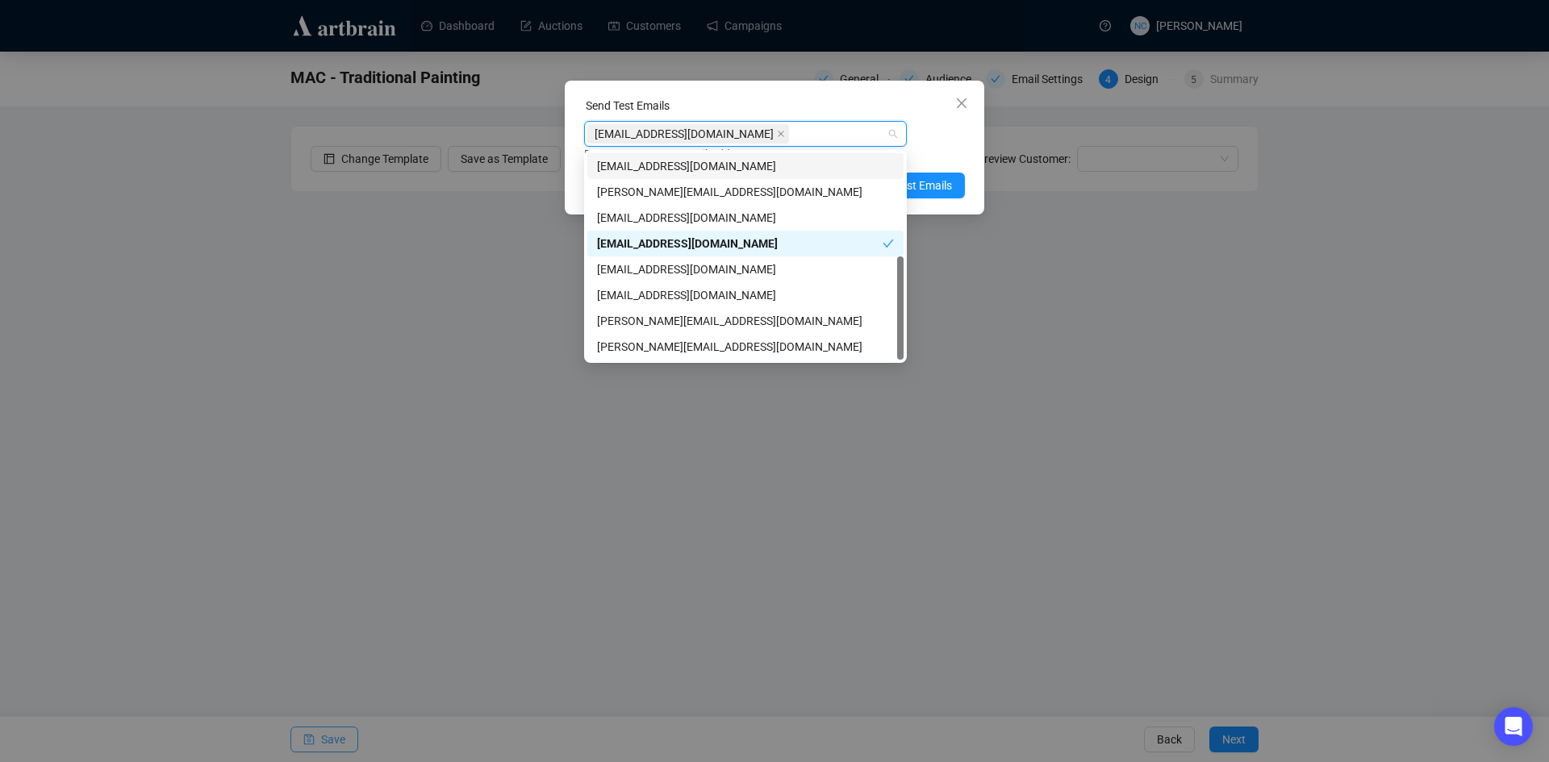
click at [861, 108] on div "Send Test Emails" at bounding box center [774, 109] width 381 height 24
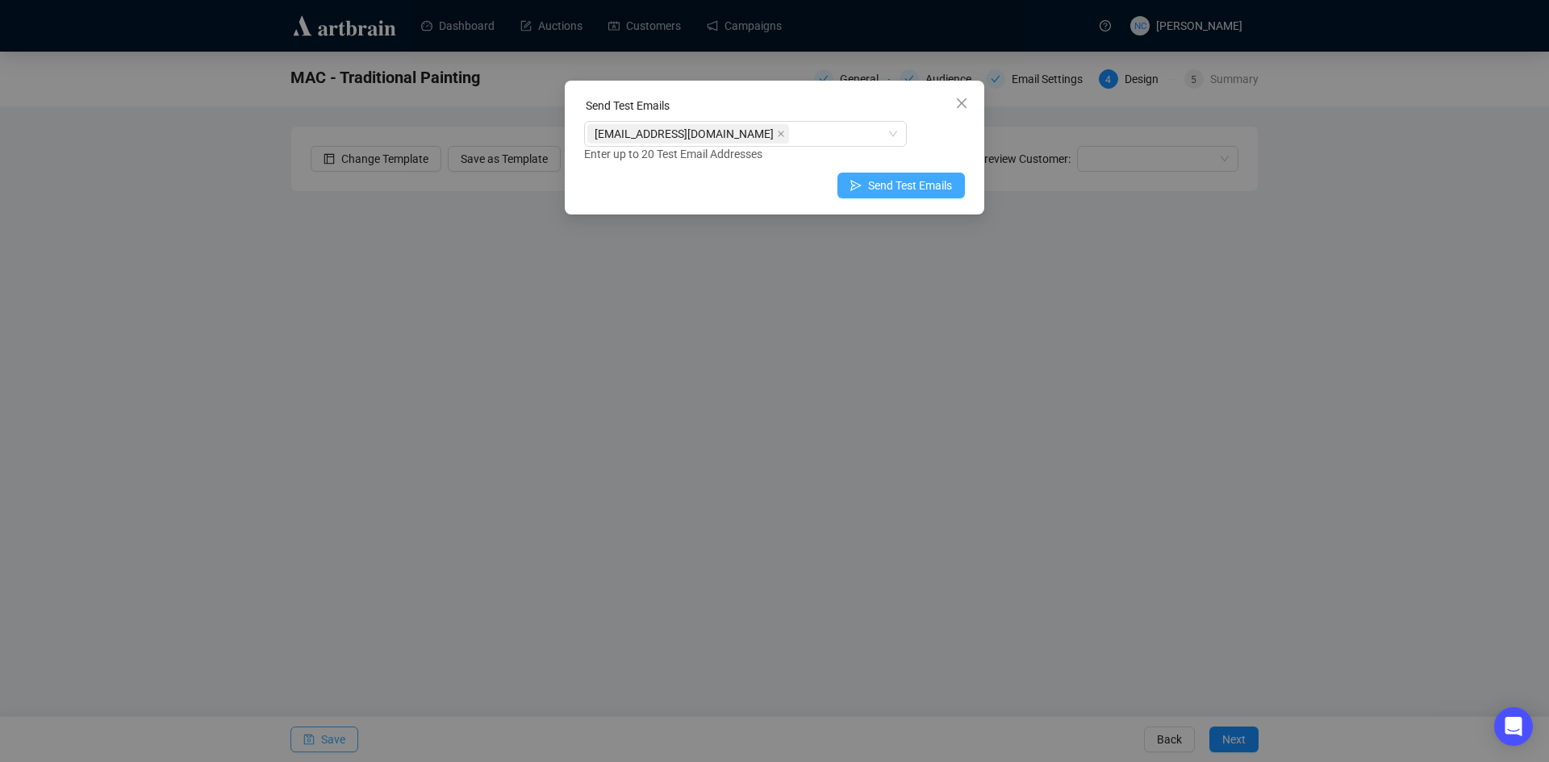
click at [920, 186] on span "Send Test Emails" at bounding box center [910, 186] width 84 height 18
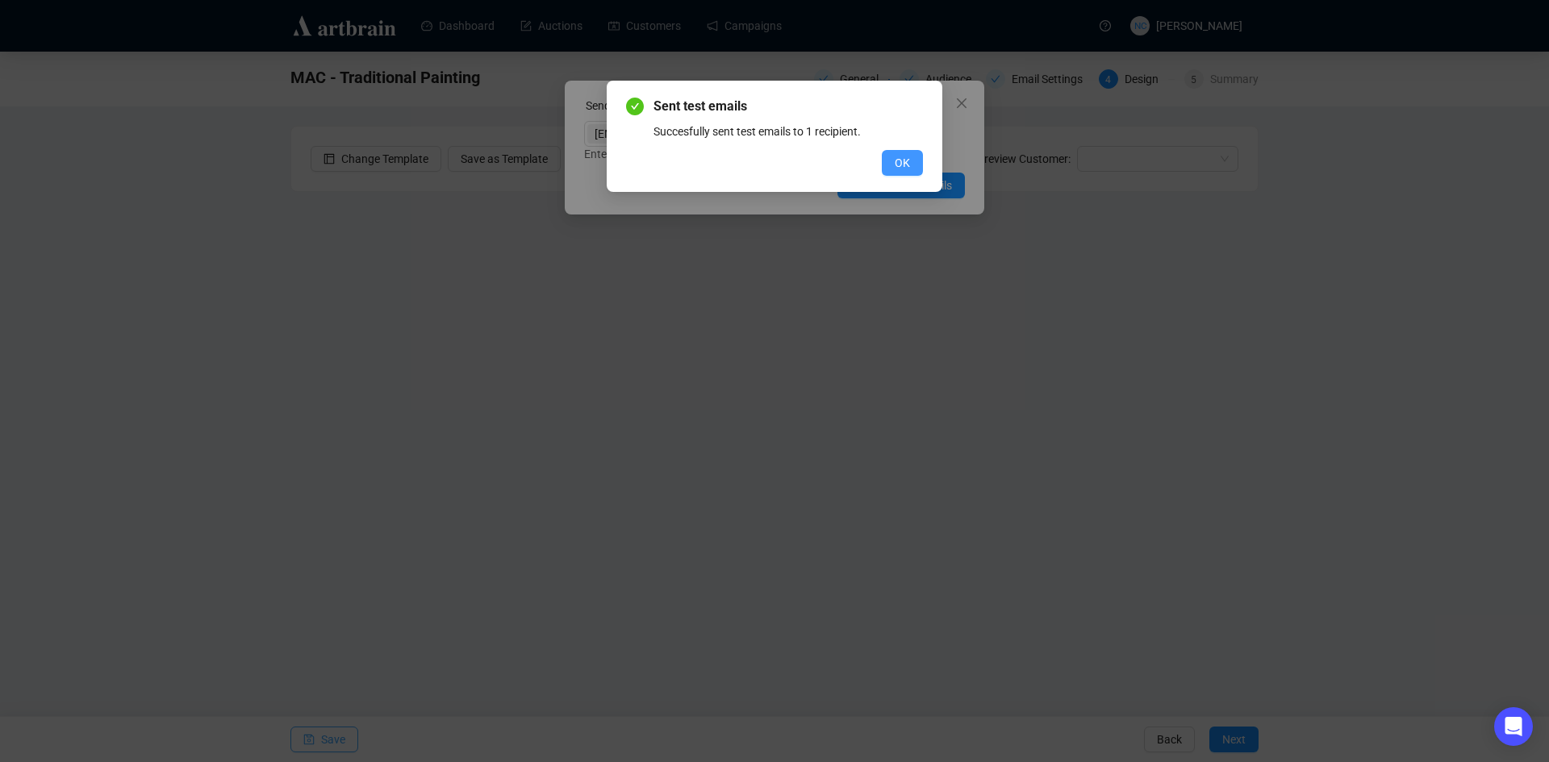
click at [895, 170] on span "OK" at bounding box center [901, 163] width 15 height 18
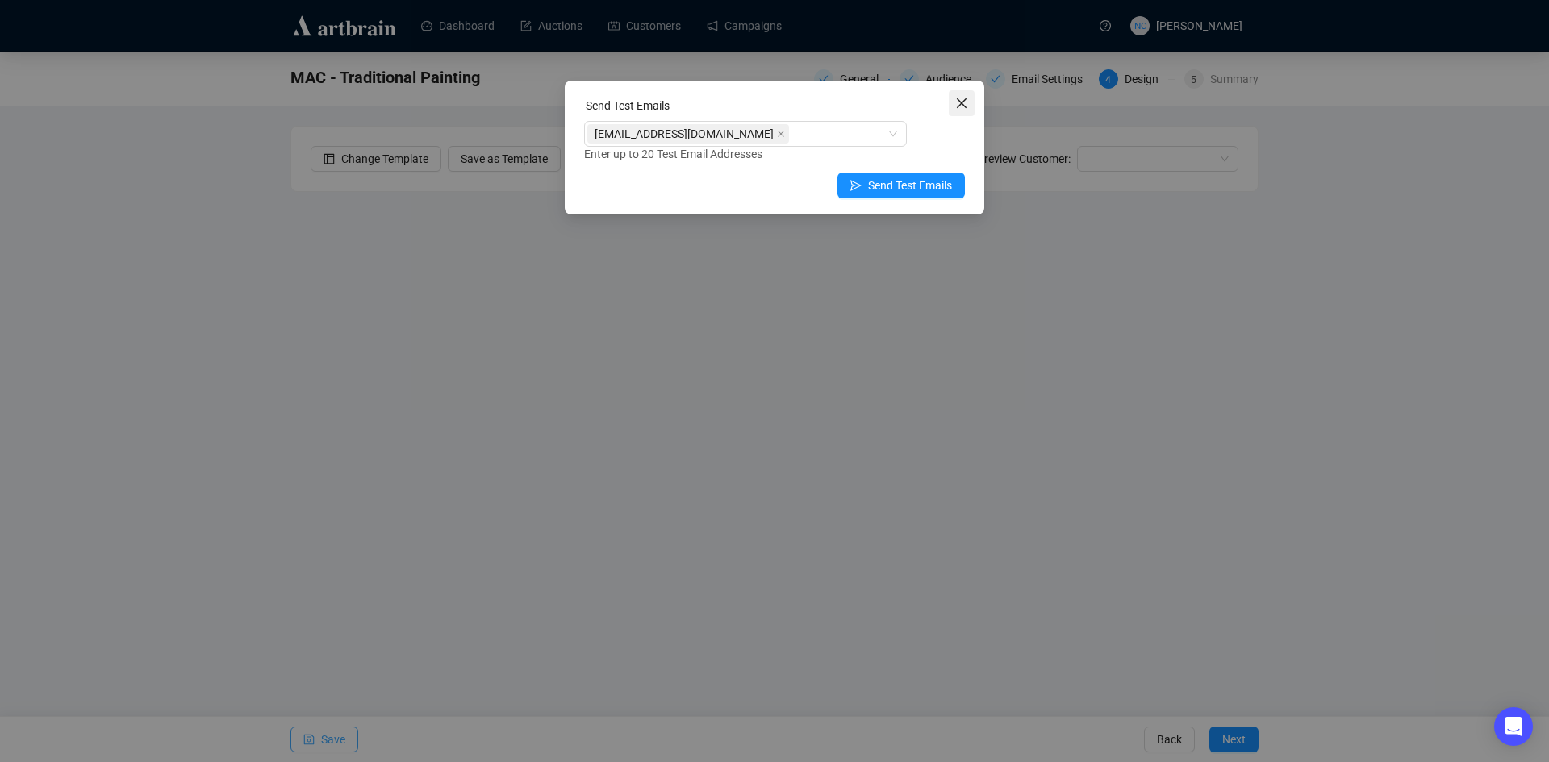
click at [958, 101] on icon "close" at bounding box center [962, 103] width 10 height 10
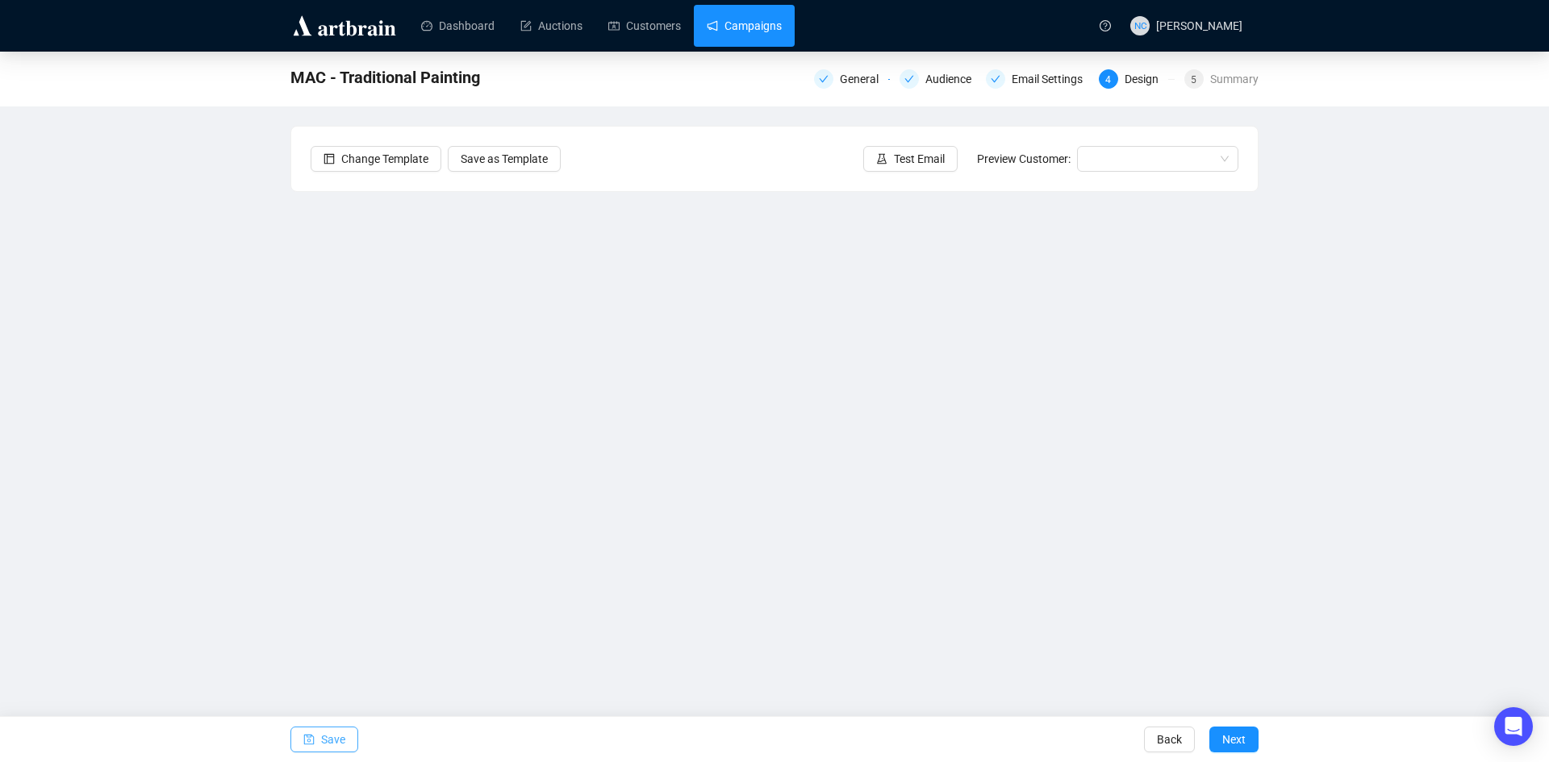
click at [735, 27] on link "Campaigns" at bounding box center [744, 26] width 75 height 42
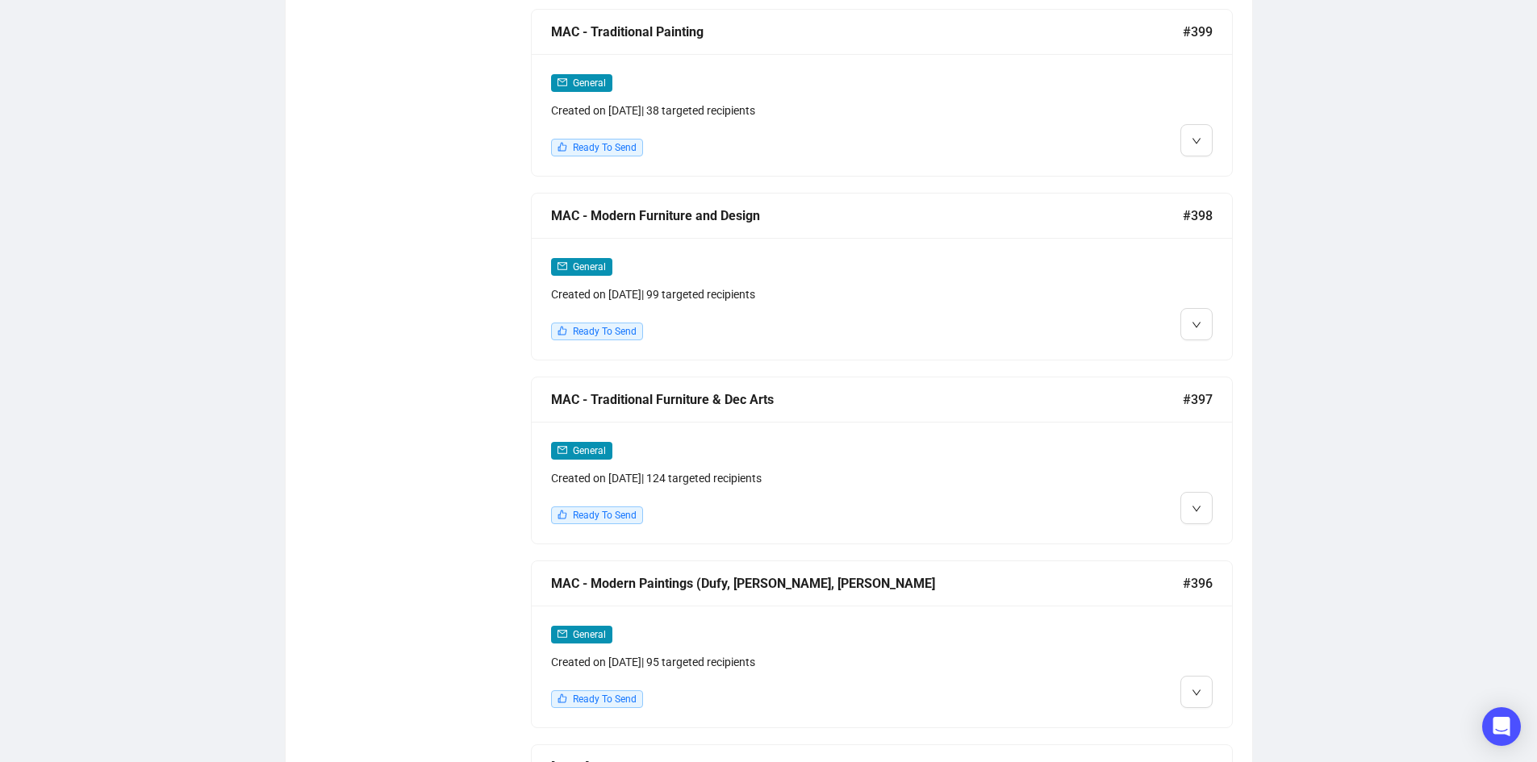
scroll to position [2349, 0]
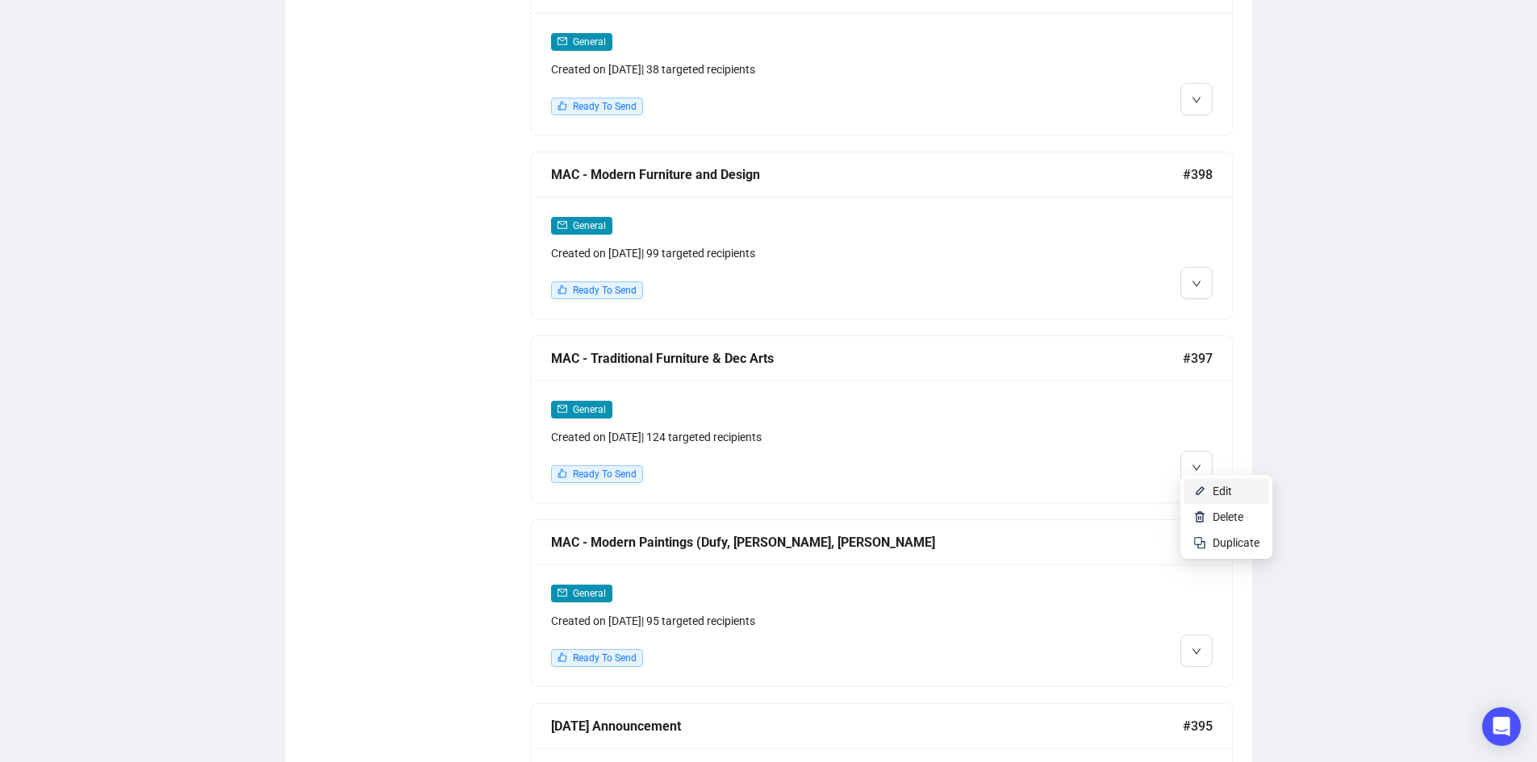
click at [1215, 488] on span "Edit" at bounding box center [1221, 491] width 19 height 13
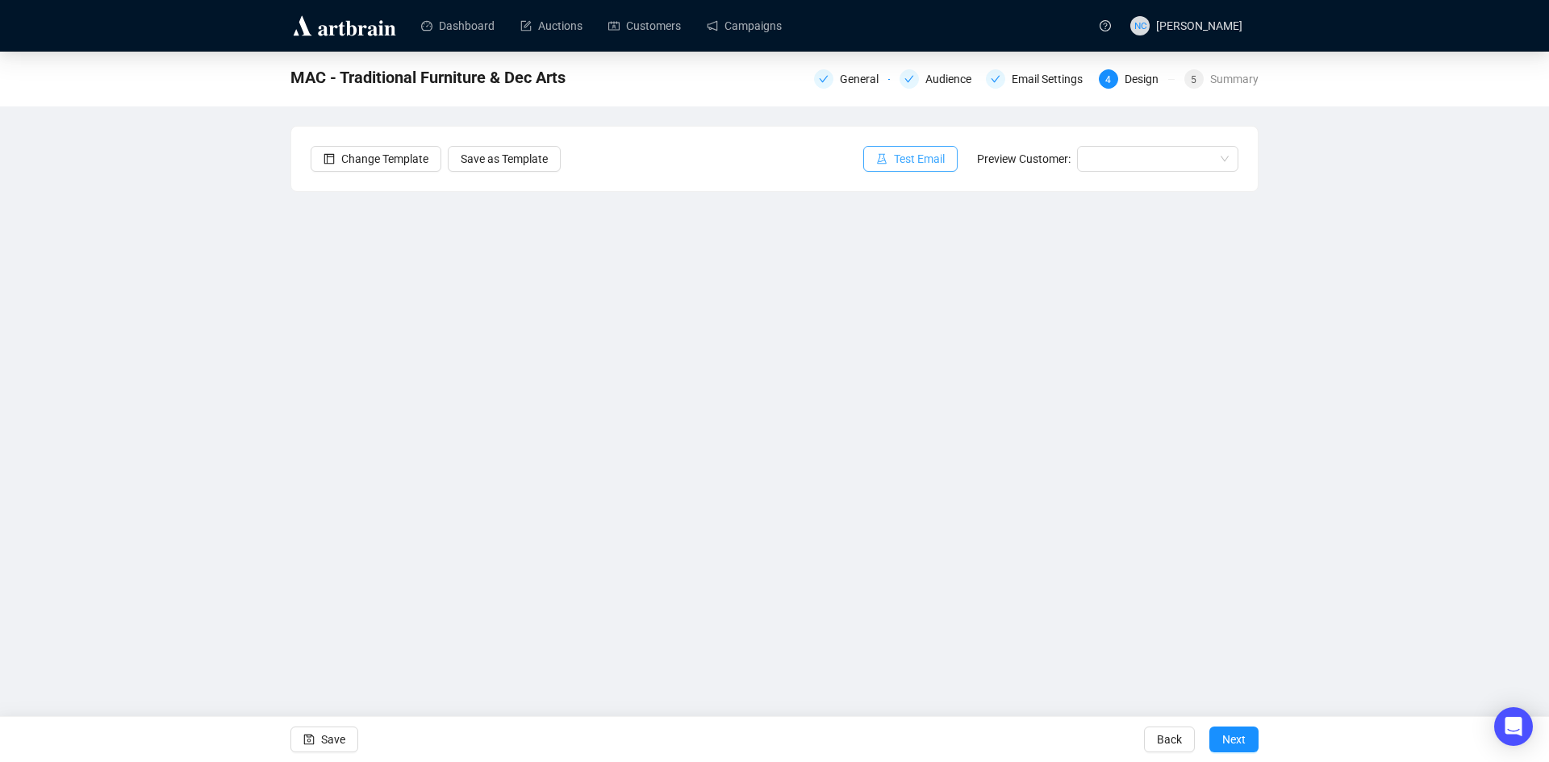
click at [886, 156] on icon "experiment" at bounding box center [882, 158] width 10 height 10
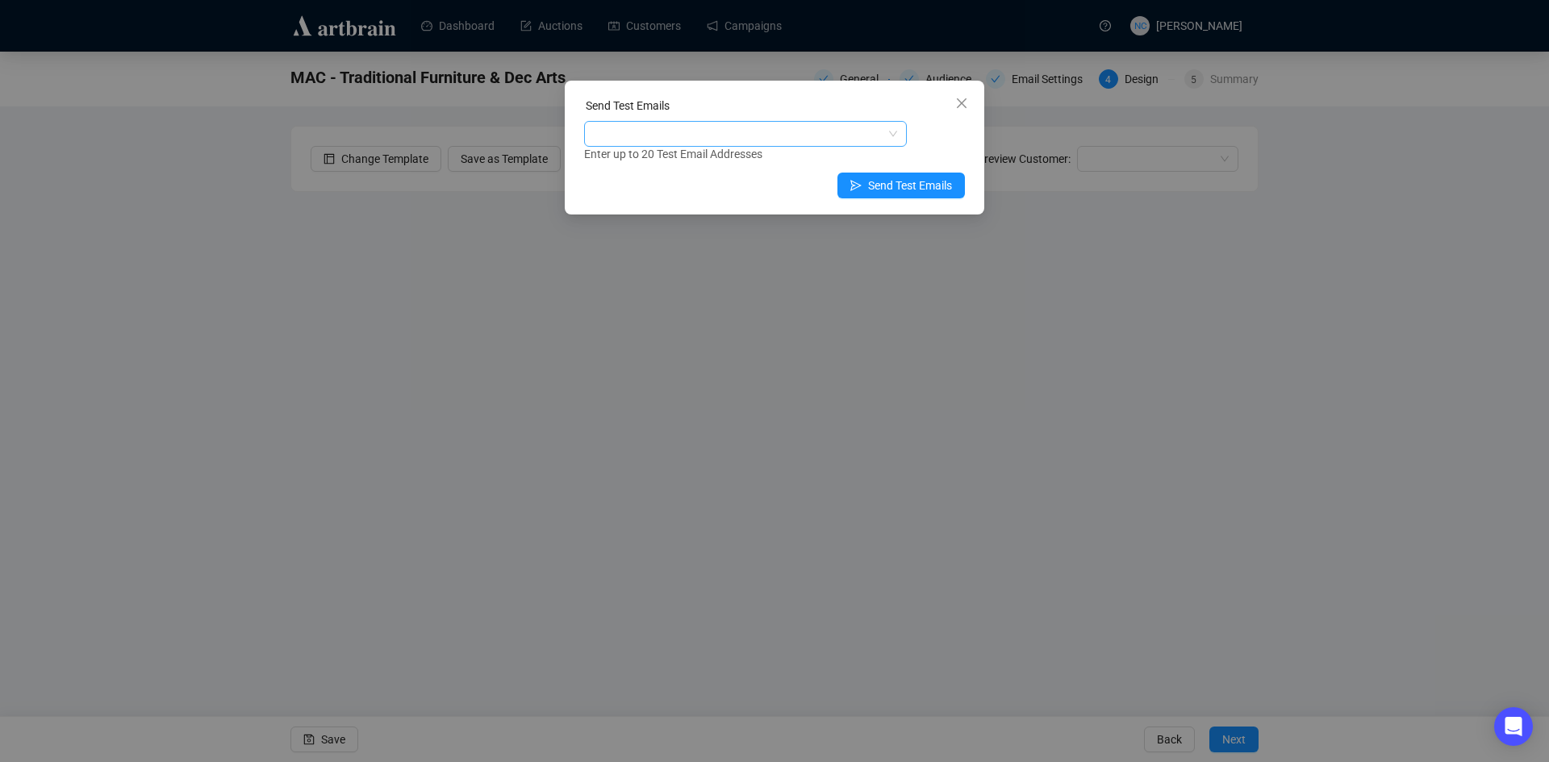
click at [797, 127] on div at bounding box center [736, 134] width 299 height 23
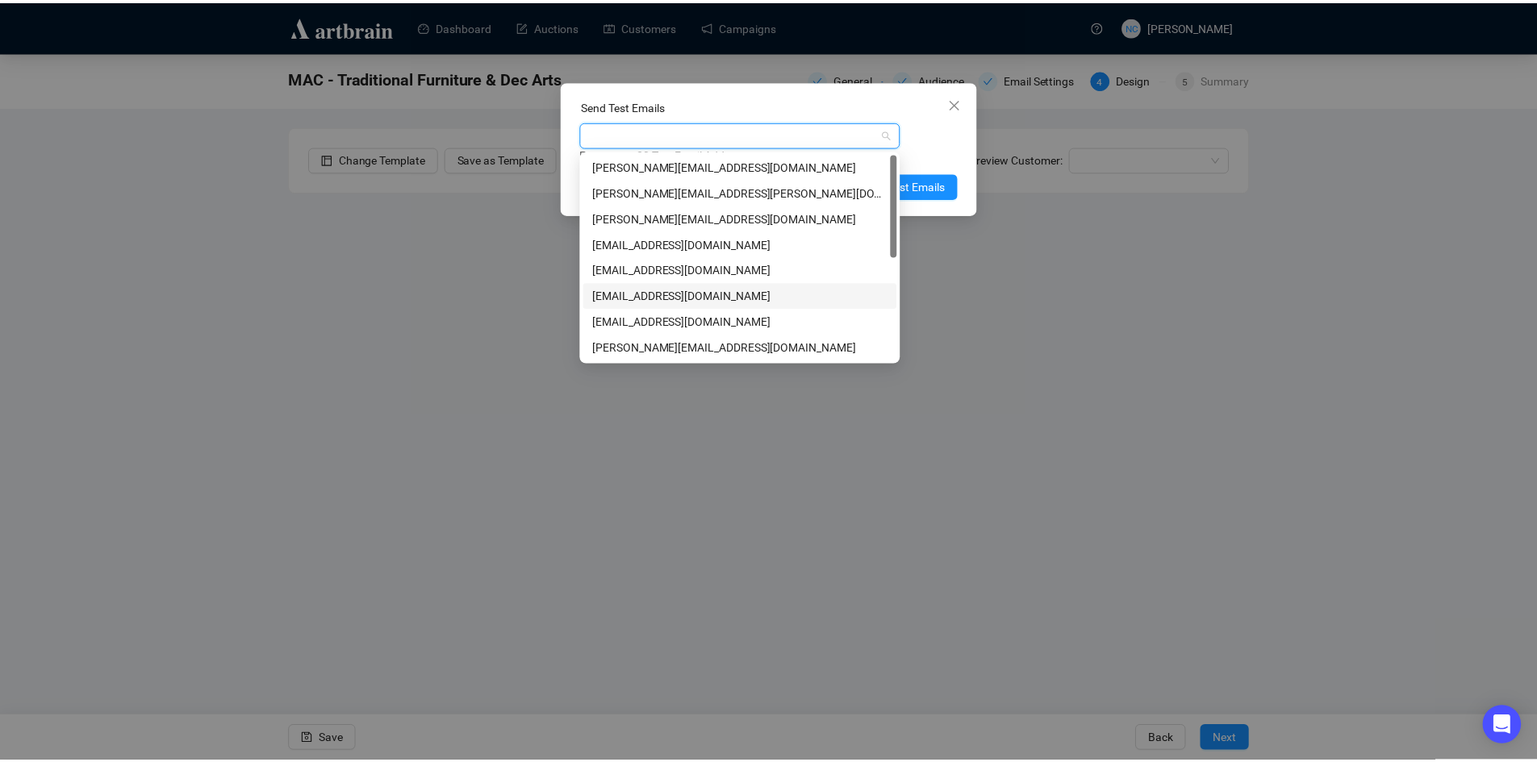
scroll to position [206, 0]
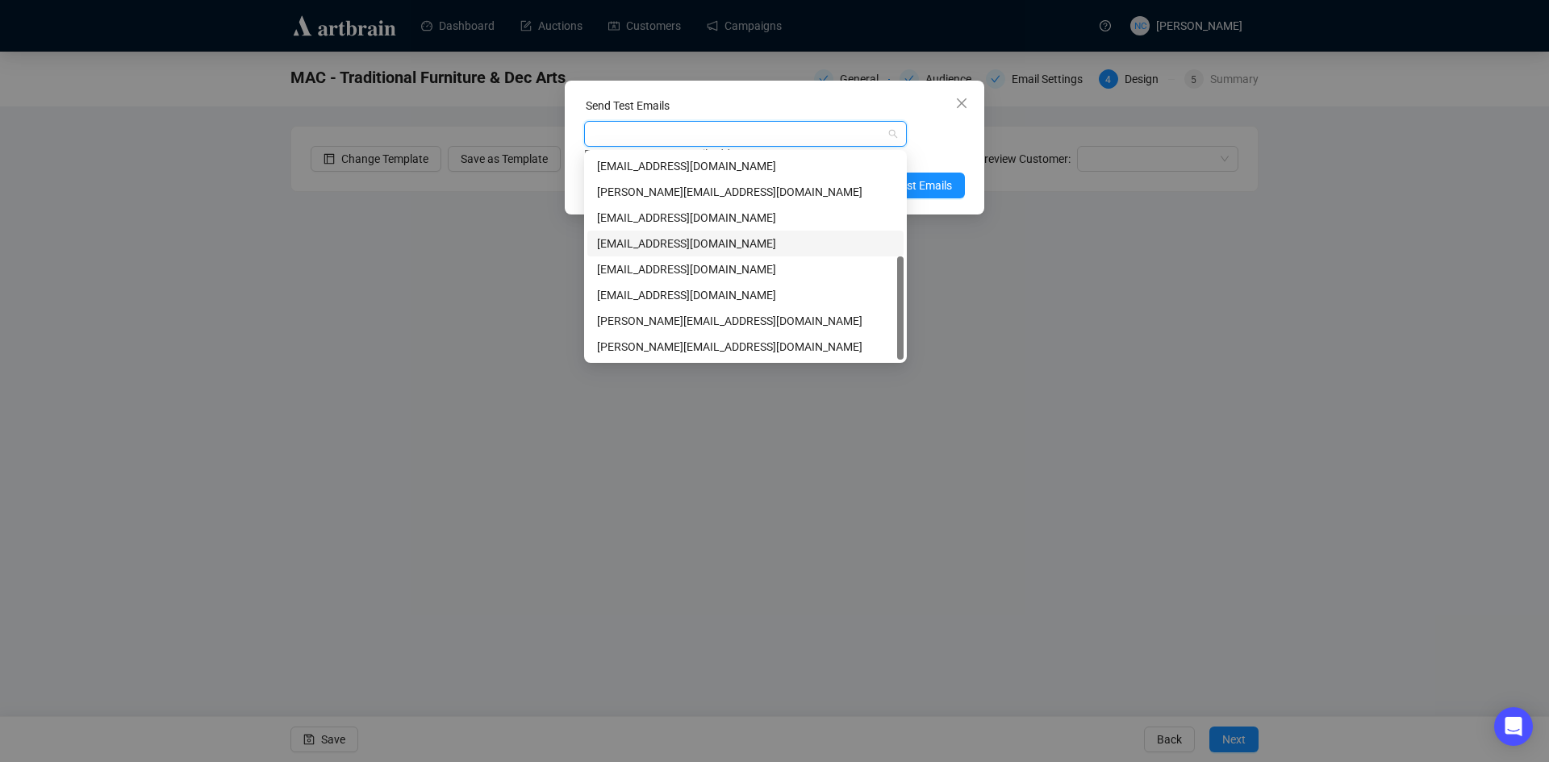
click at [763, 242] on div "nickcheng.ust@gmail.com" at bounding box center [745, 244] width 297 height 18
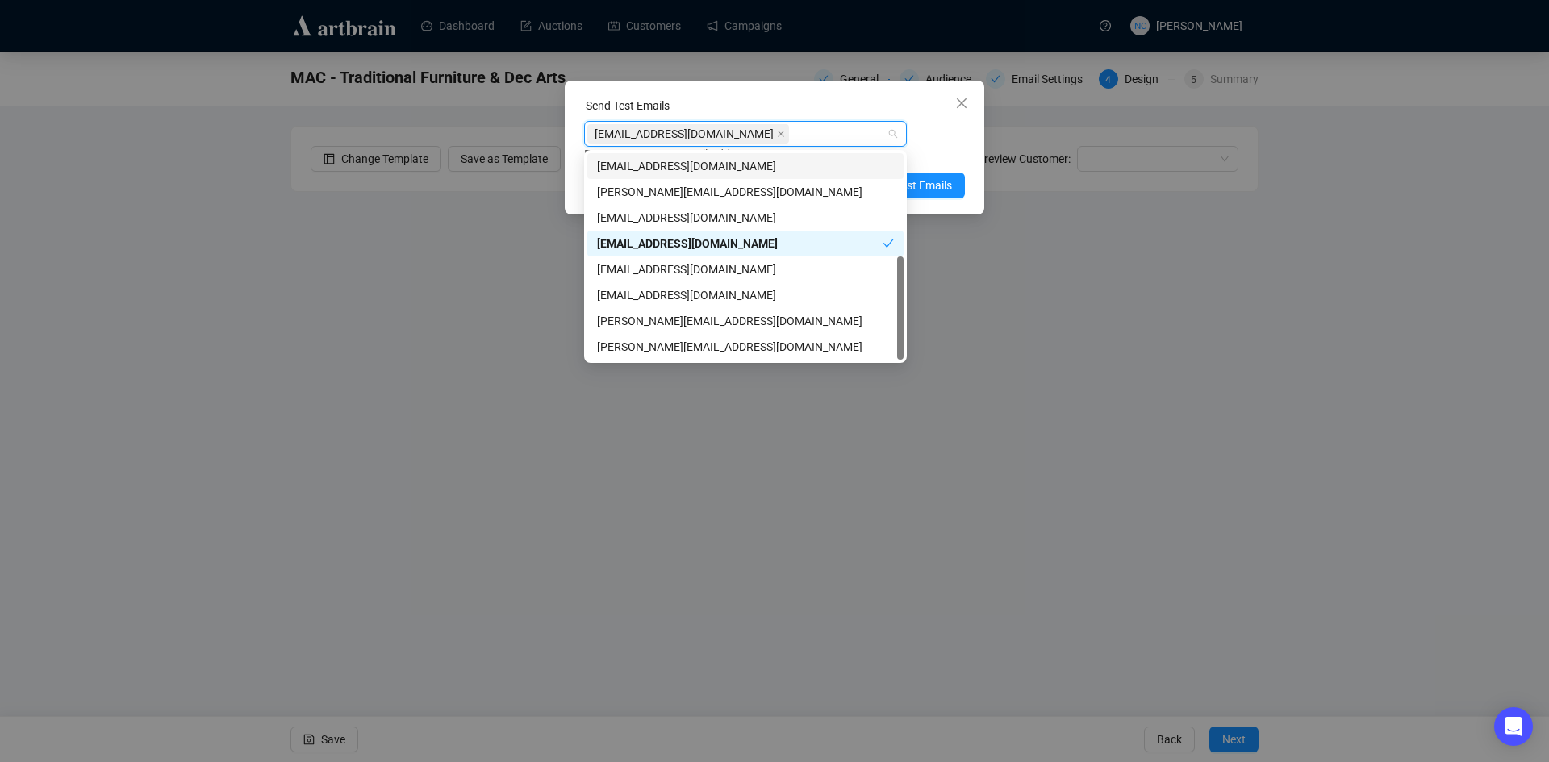
click at [769, 107] on div "Send Test Emails" at bounding box center [774, 109] width 381 height 24
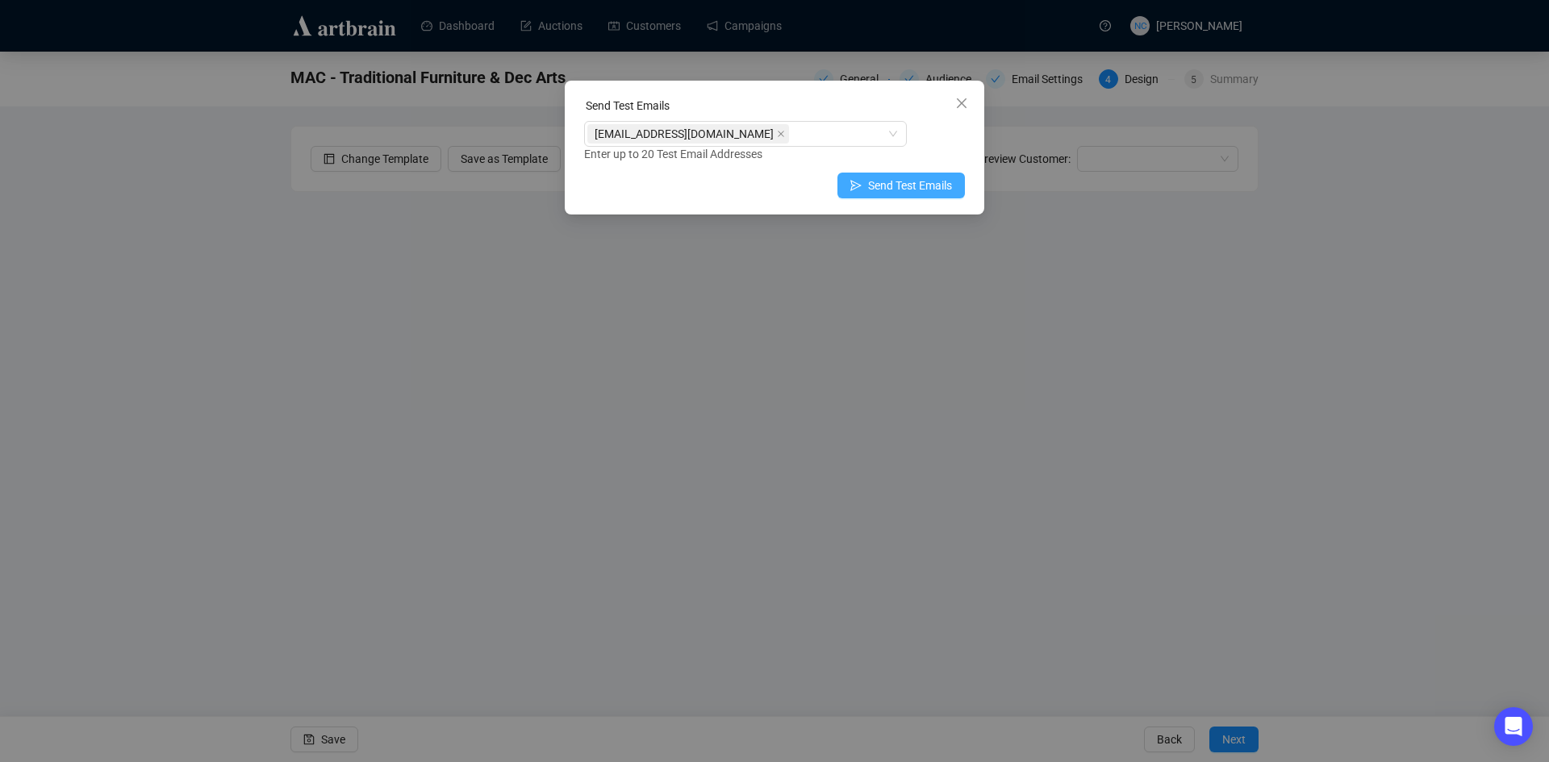
click at [911, 183] on span "Send Test Emails" at bounding box center [910, 186] width 84 height 18
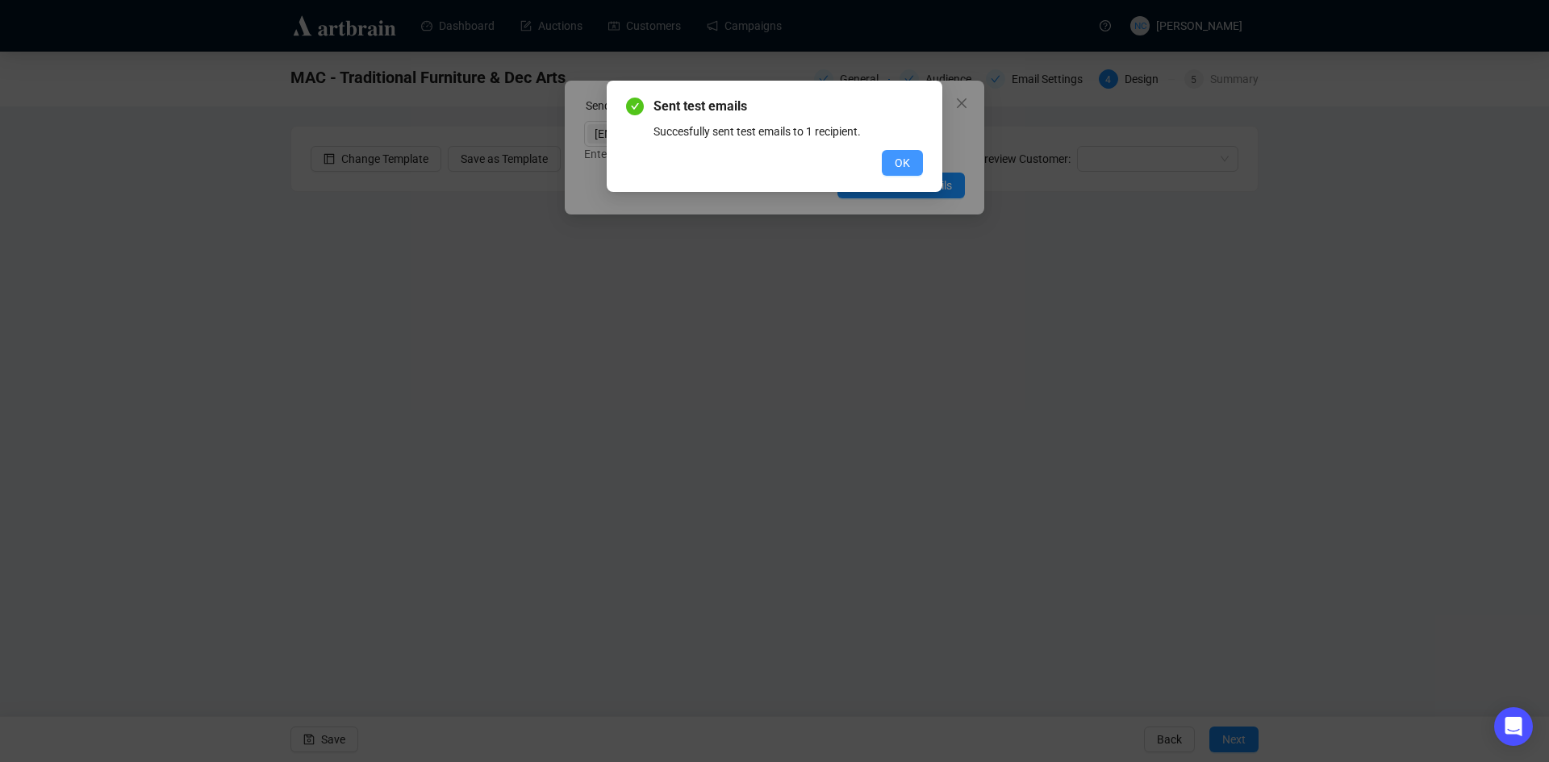
click at [898, 151] on button "OK" at bounding box center [902, 163] width 41 height 26
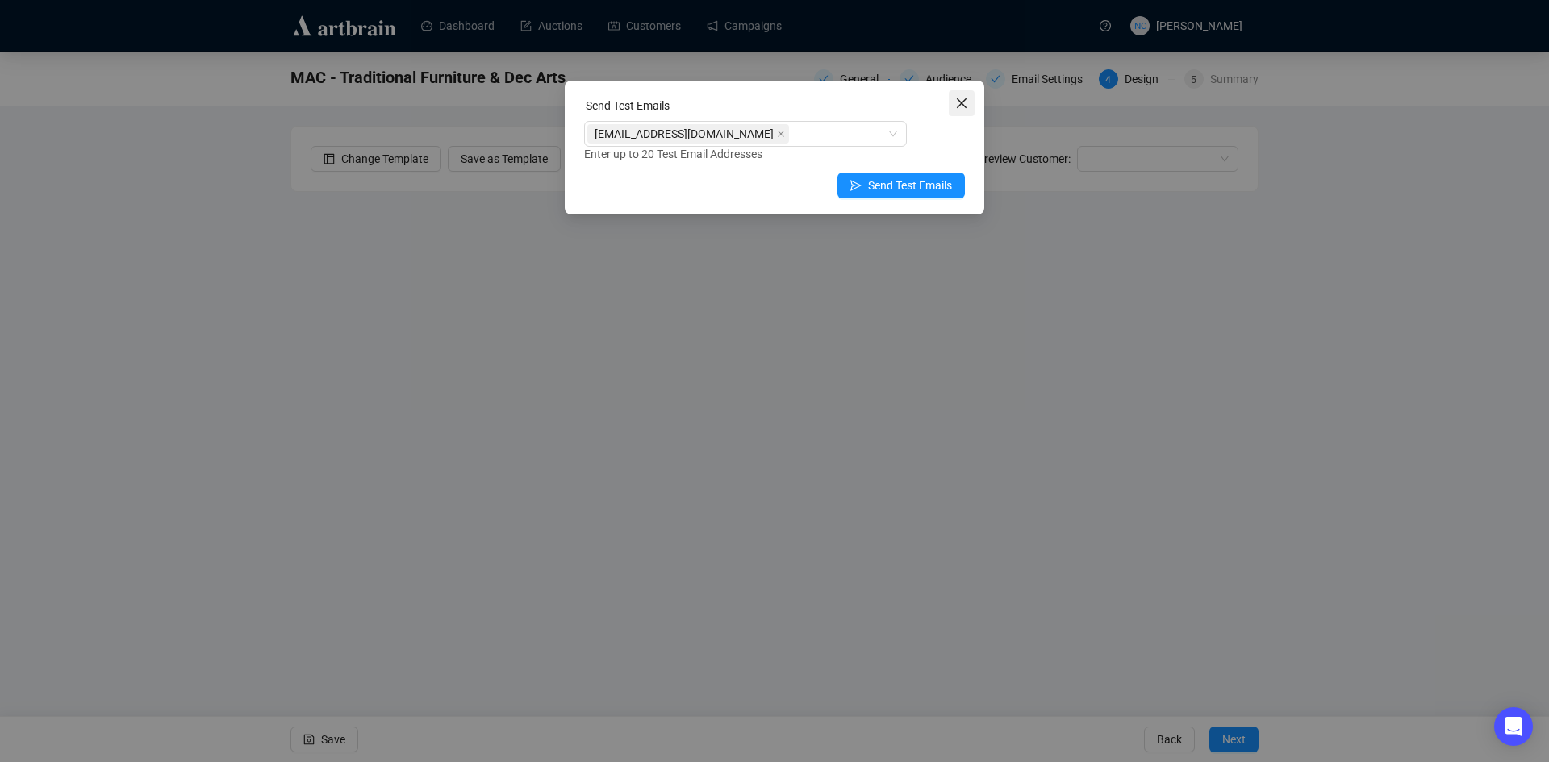
click at [955, 106] on icon "close" at bounding box center [961, 103] width 13 height 13
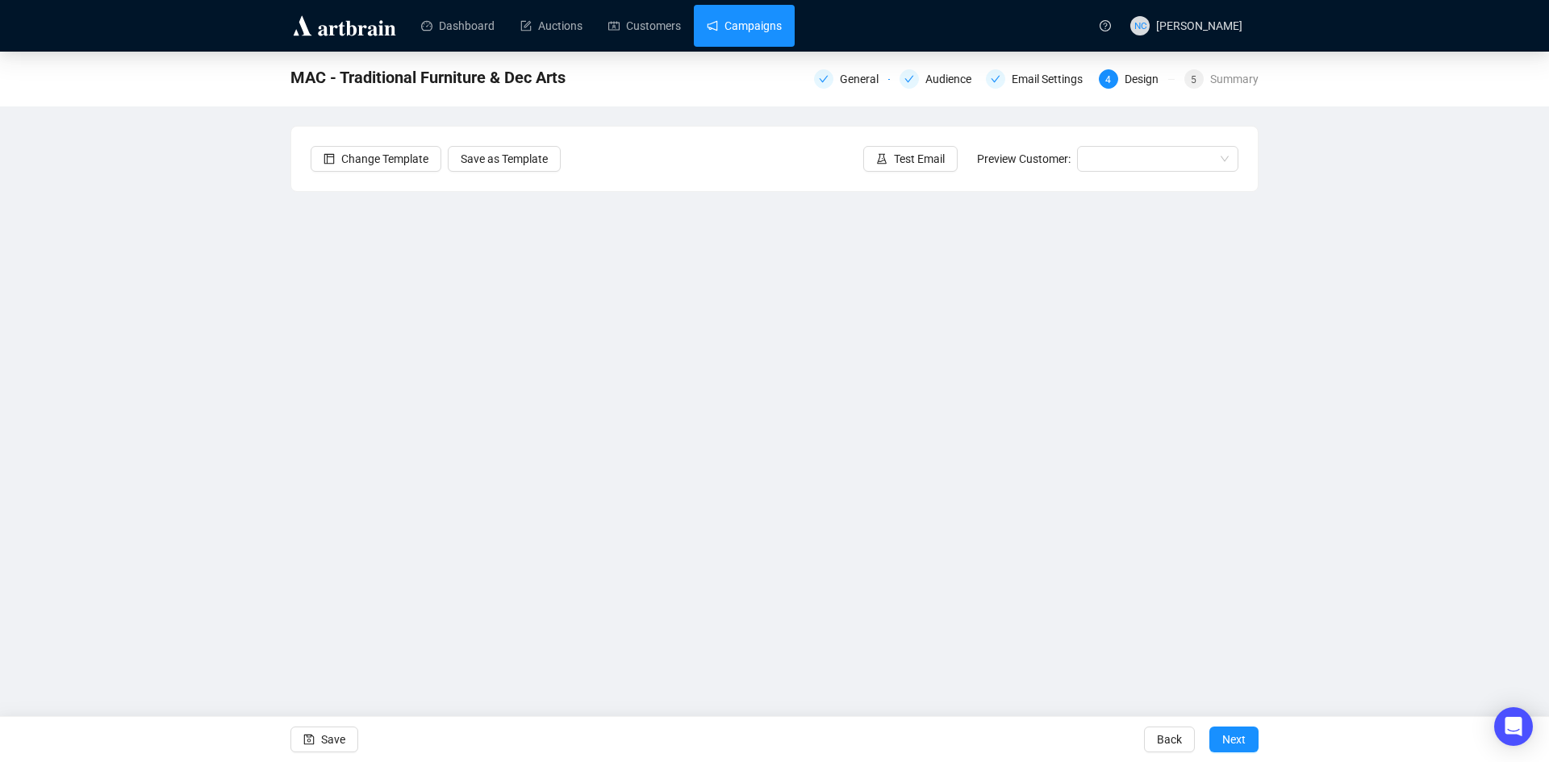
click at [726, 31] on link "Campaigns" at bounding box center [744, 26] width 75 height 42
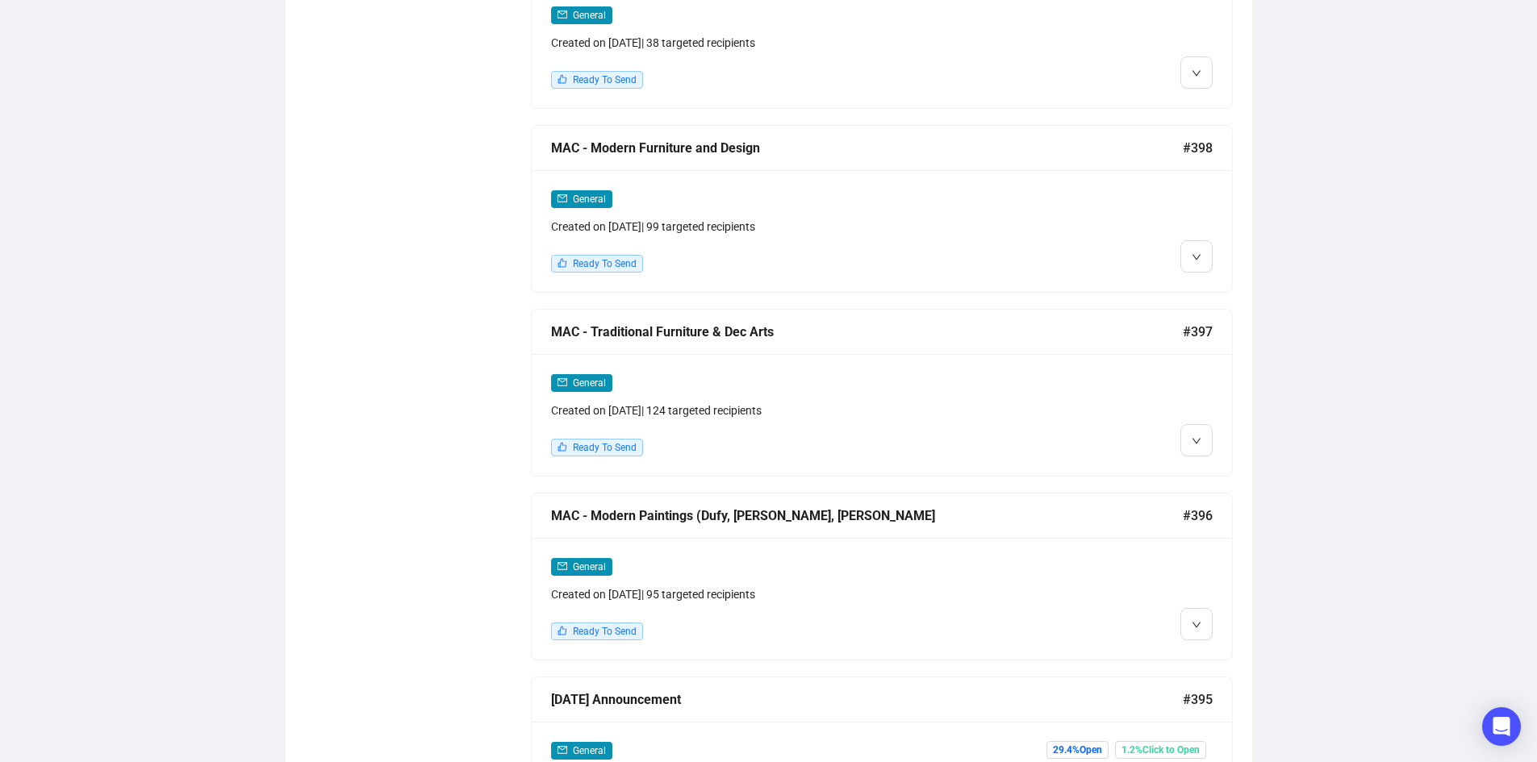
scroll to position [2500, 0]
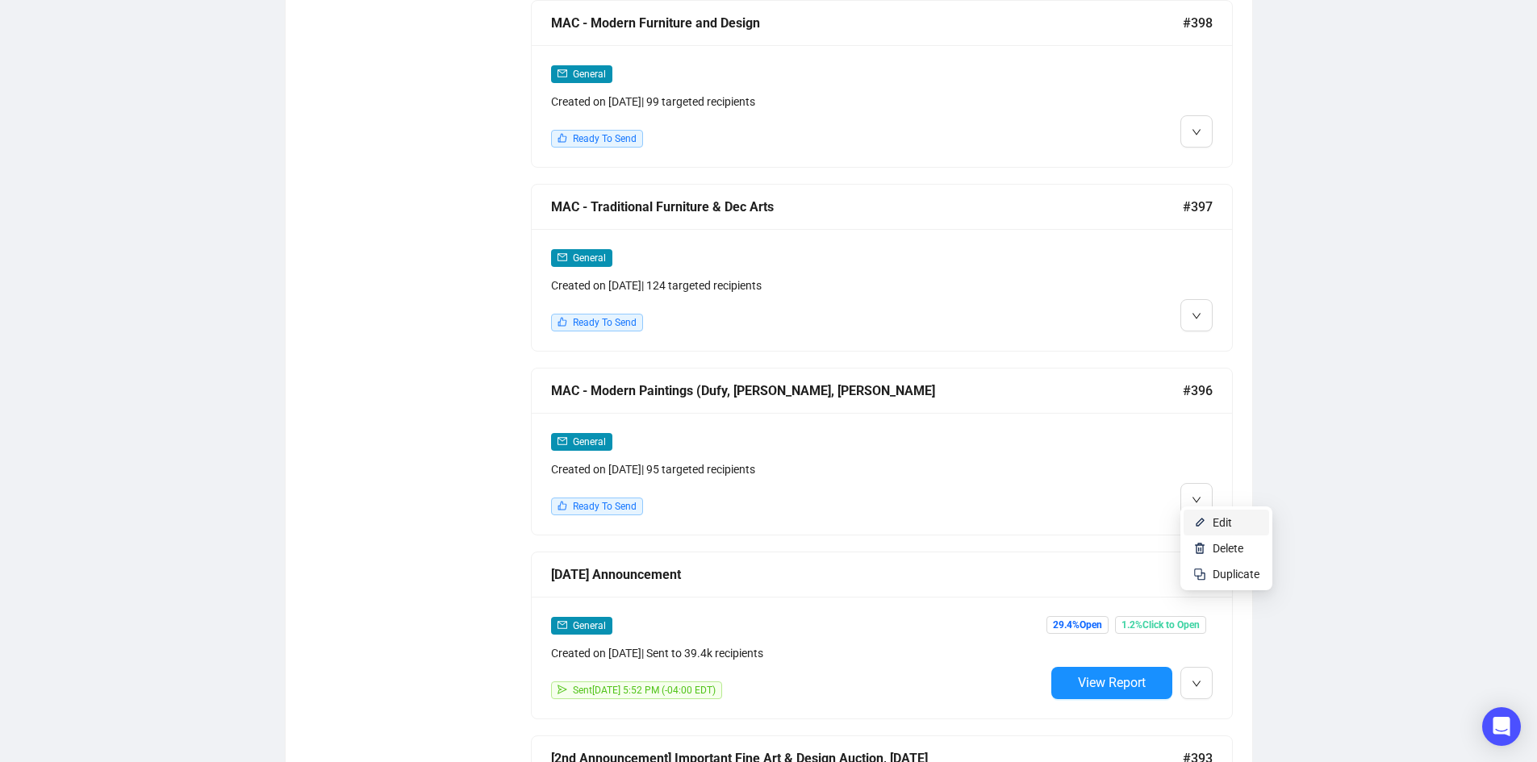
click at [1227, 518] on span "Edit" at bounding box center [1221, 522] width 19 height 13
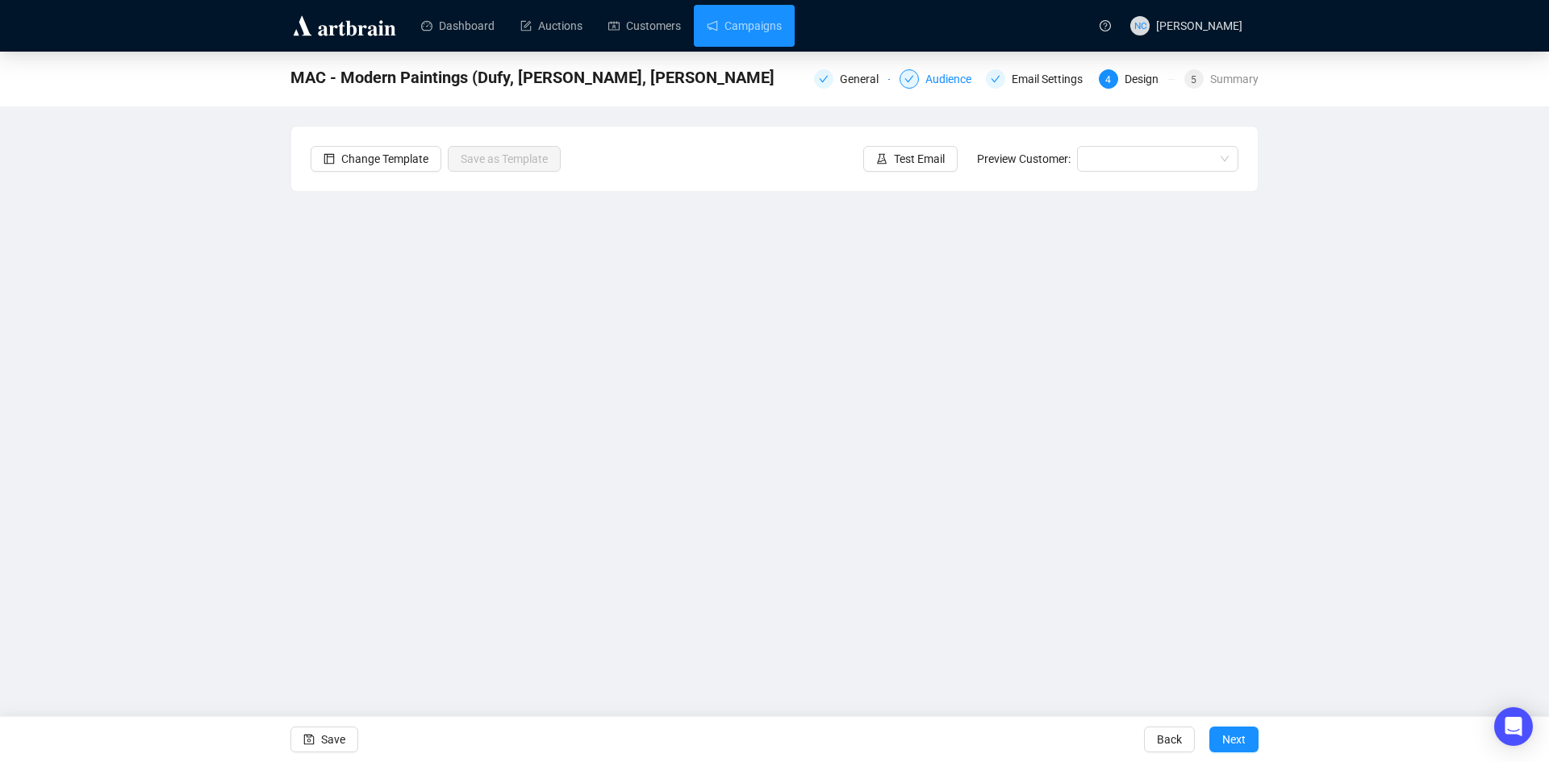
click at [946, 81] on div "Audience" at bounding box center [953, 78] width 56 height 19
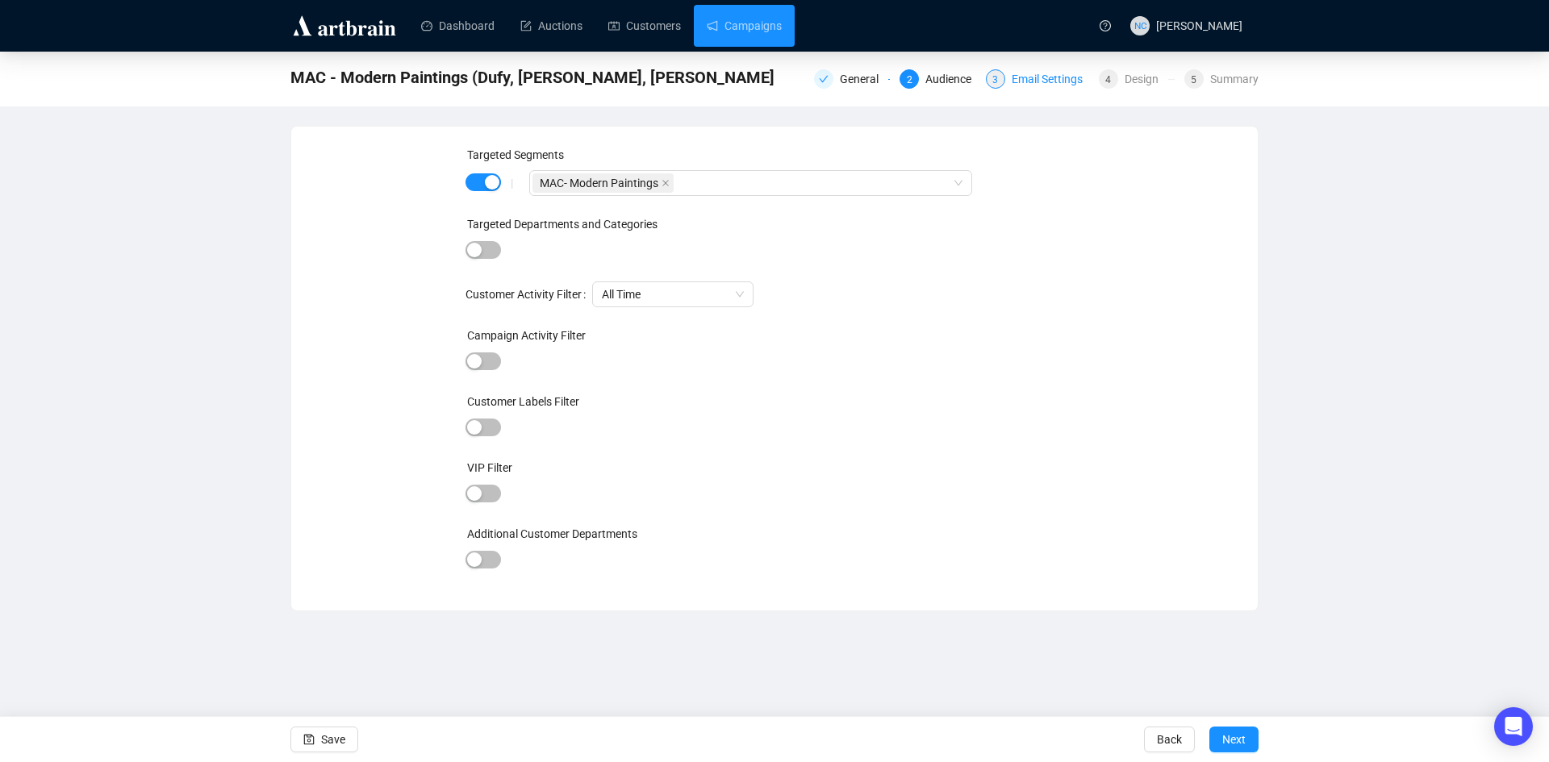
click at [1037, 80] on div "Email Settings" at bounding box center [1051, 78] width 81 height 19
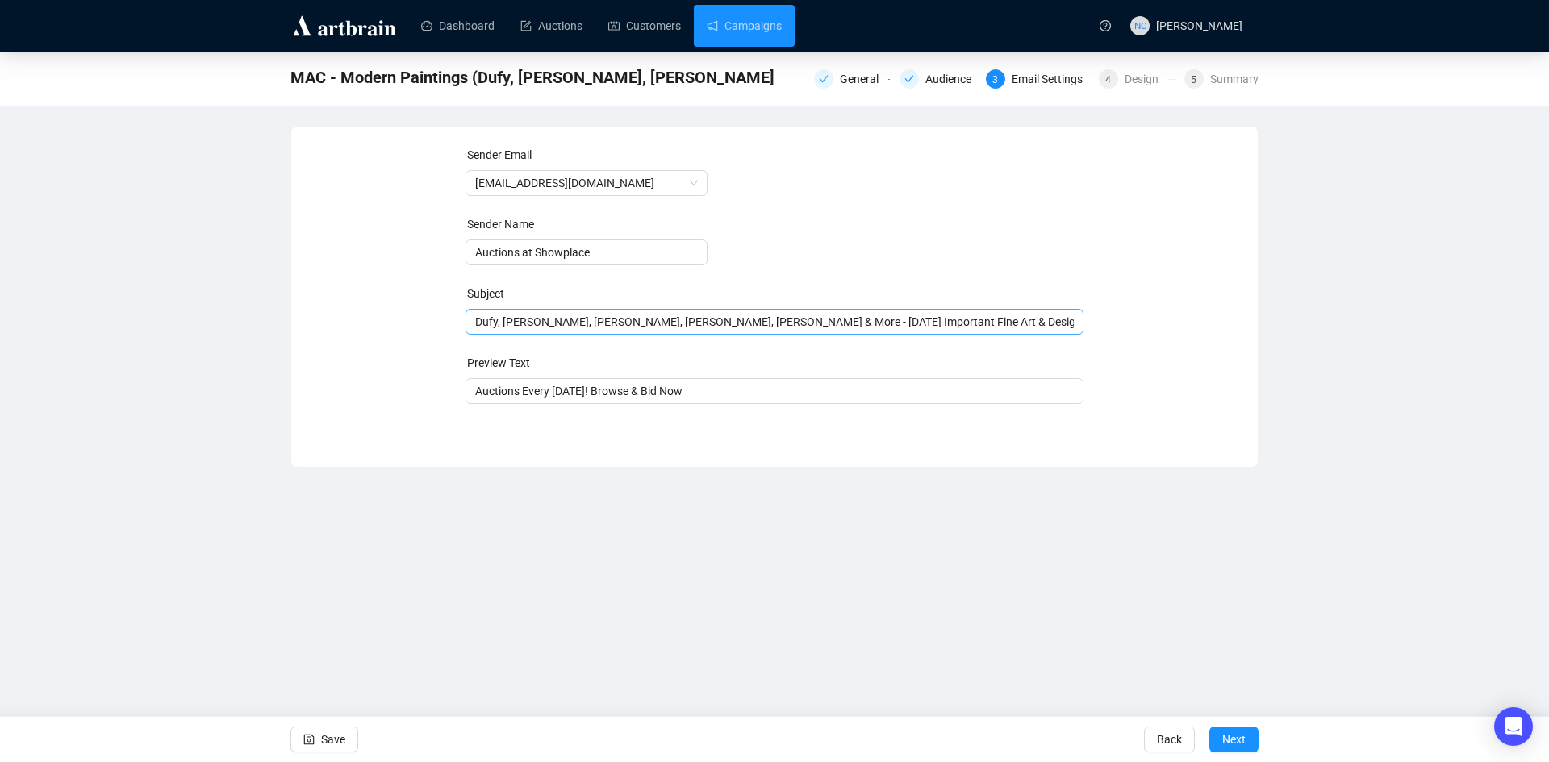
click at [735, 321] on span "Dufy, van Dongen, Marini, Forain, de Vlaminck & More - Oct 23rd Important Fine …" at bounding box center [774, 321] width 619 height 13
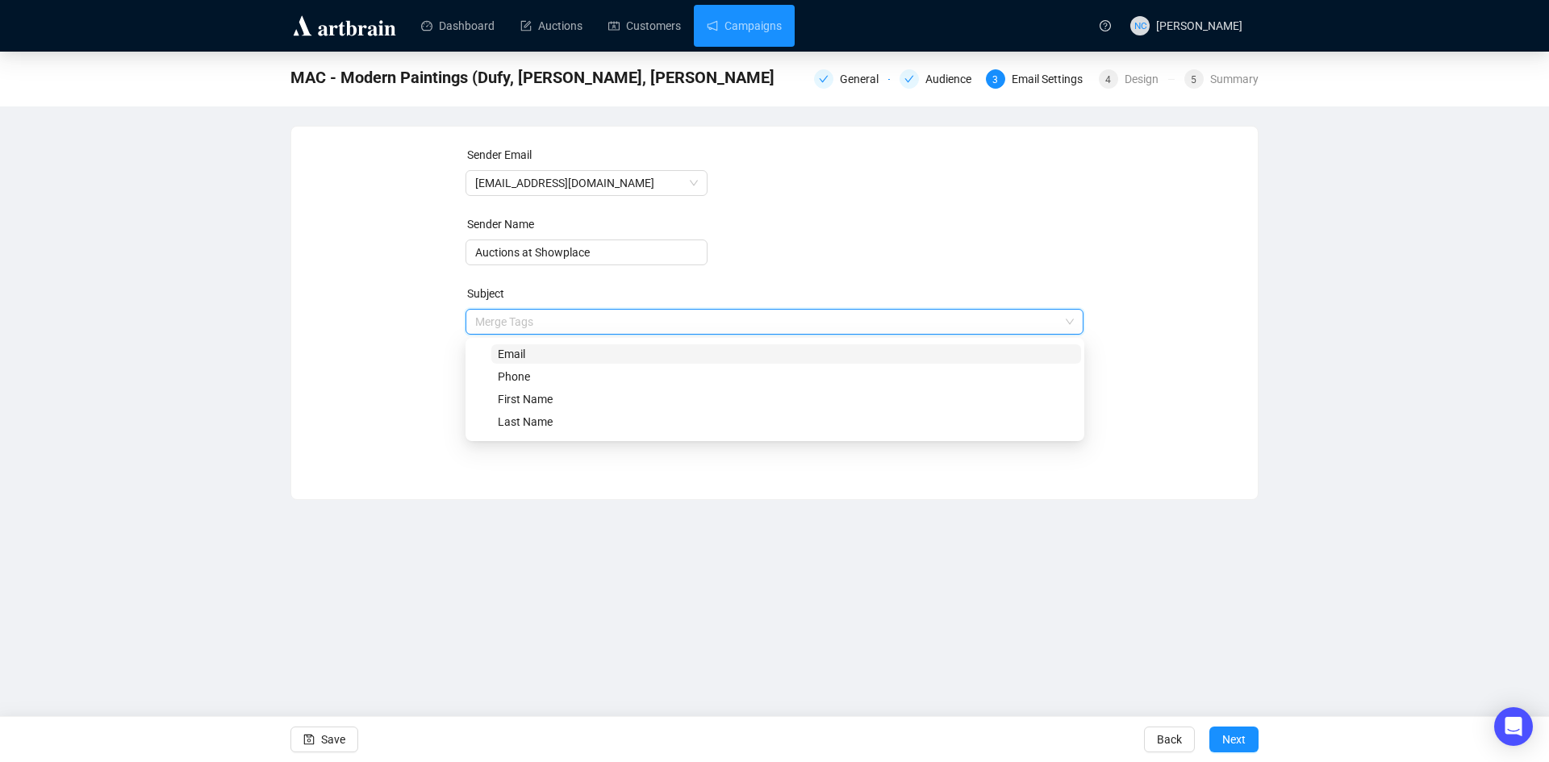
click at [735, 321] on input "search" at bounding box center [767, 322] width 585 height 24
click at [1186, 352] on div "Sender Email auctions@nyshowplace.com Sender Name Auctions at Showplace Subject…" at bounding box center [775, 301] width 928 height 310
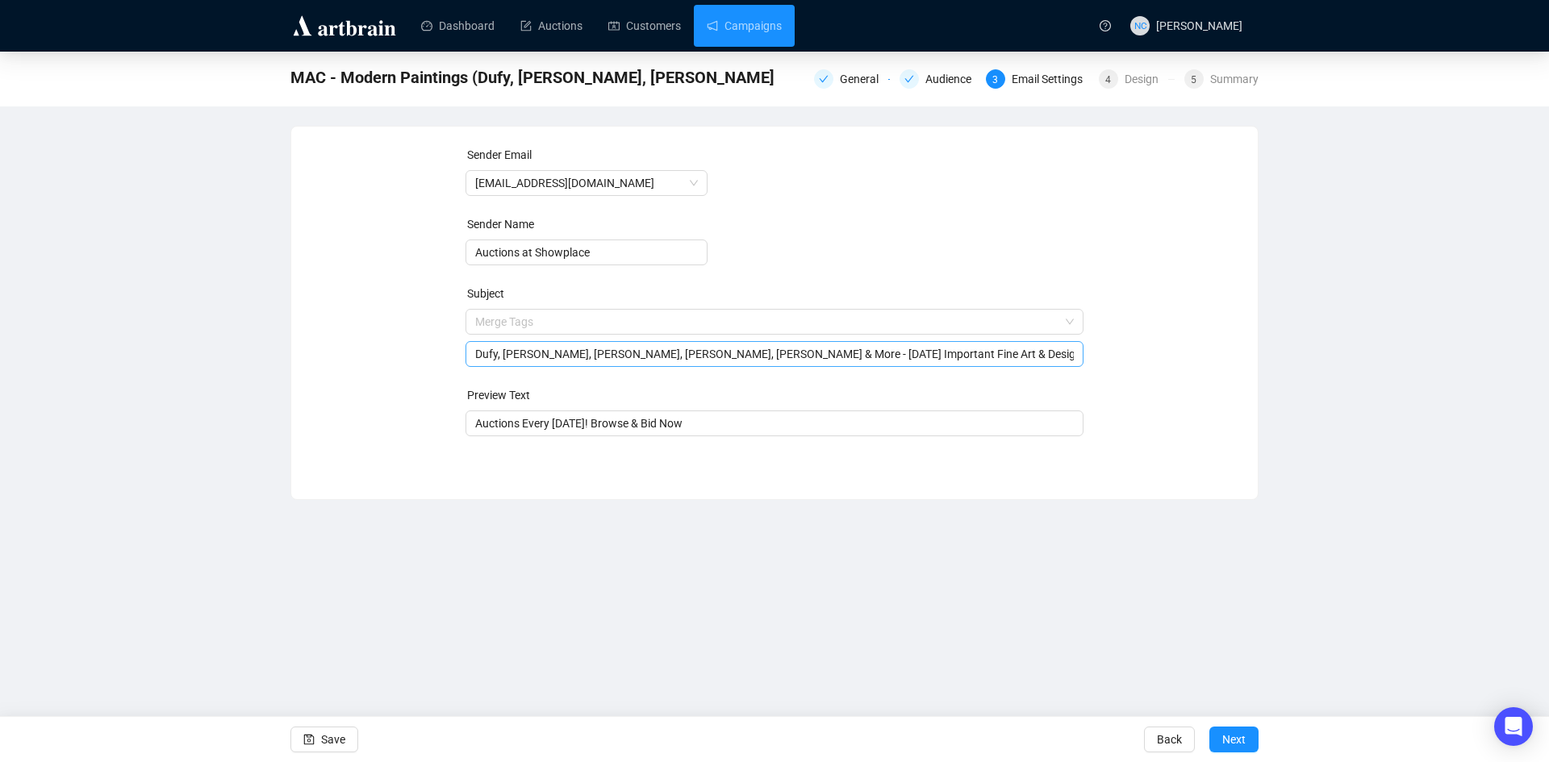
click at [744, 358] on input "Dufy, van Dongen, Marini, Forain, de Vlaminck & More - Oct 23rd Important Fine …" at bounding box center [774, 354] width 599 height 18
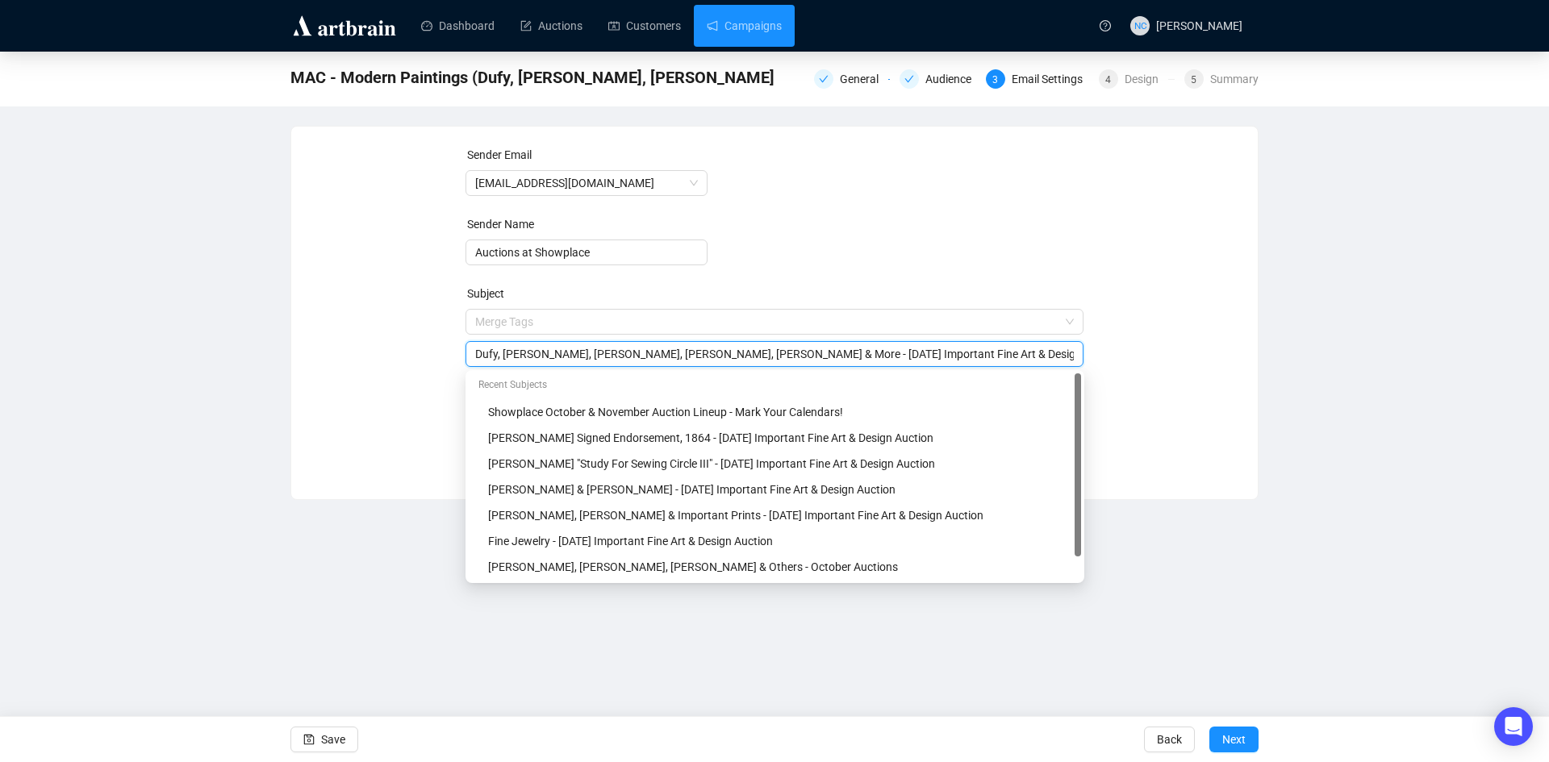
click at [1274, 356] on div "MAC - Modern Paintings (Dufy, van Dongen, Marini General Audience 3 Email Setti…" at bounding box center [774, 276] width 1549 height 448
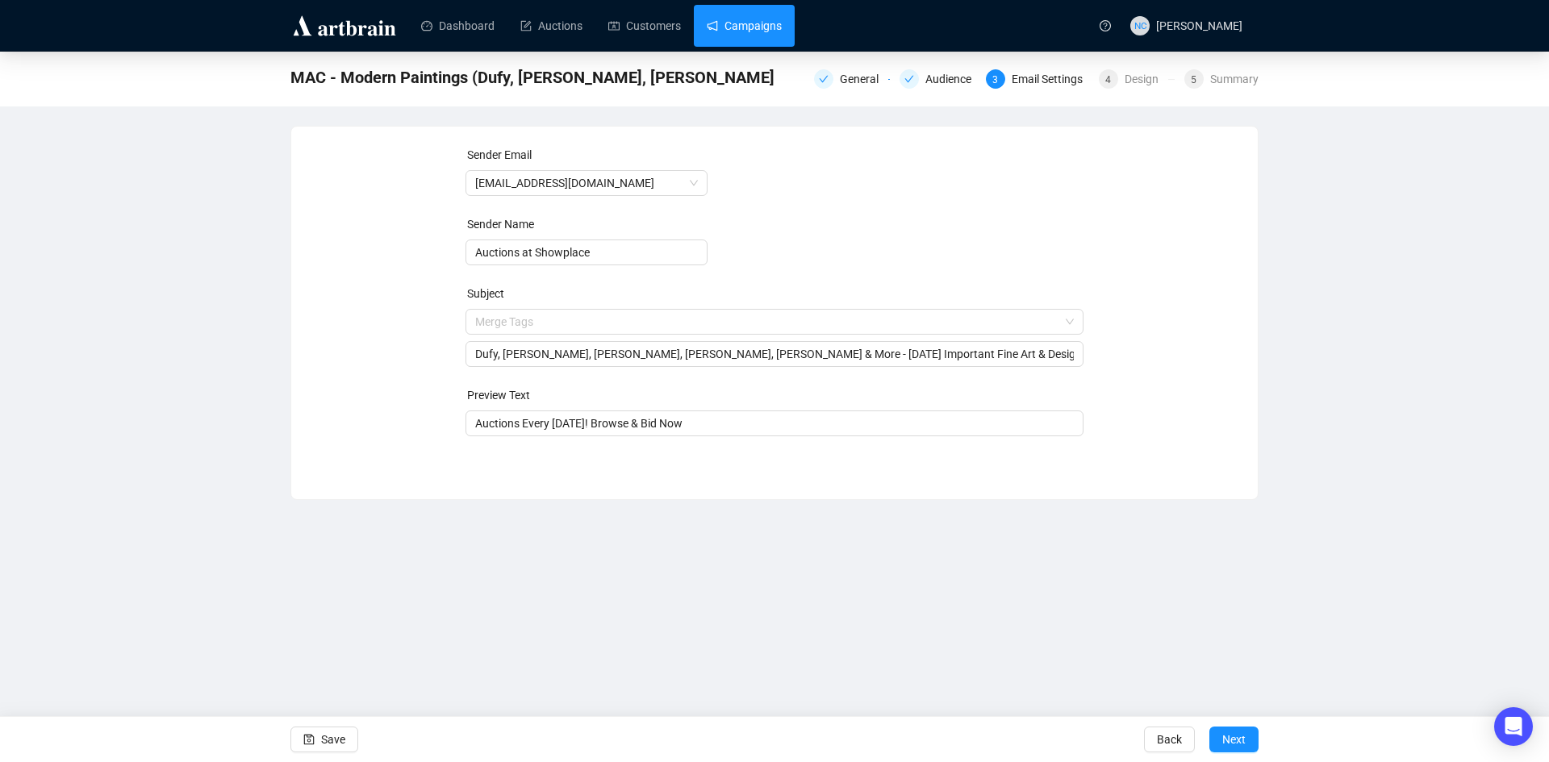
click at [738, 27] on link "Campaigns" at bounding box center [744, 26] width 75 height 42
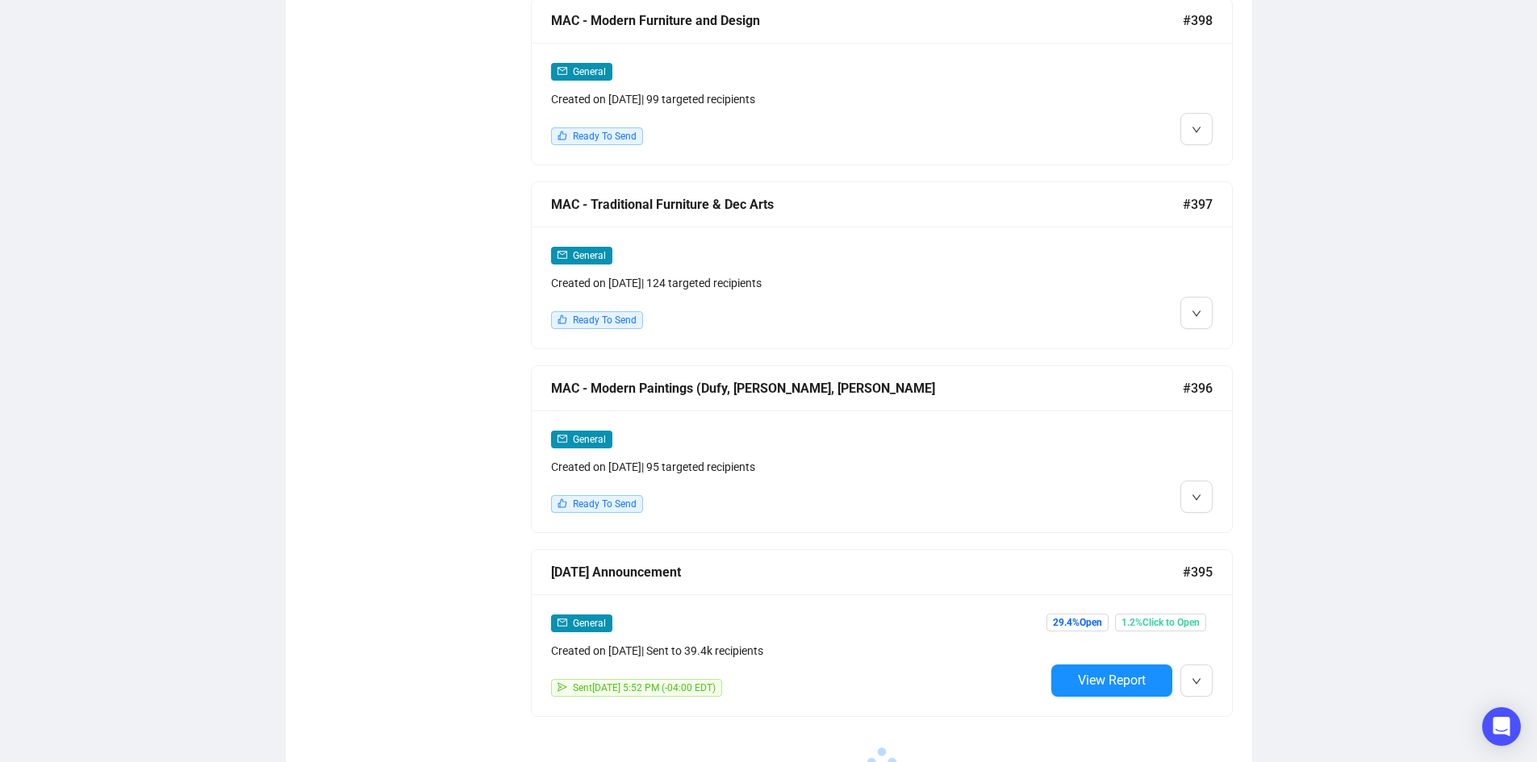
scroll to position [2510, 0]
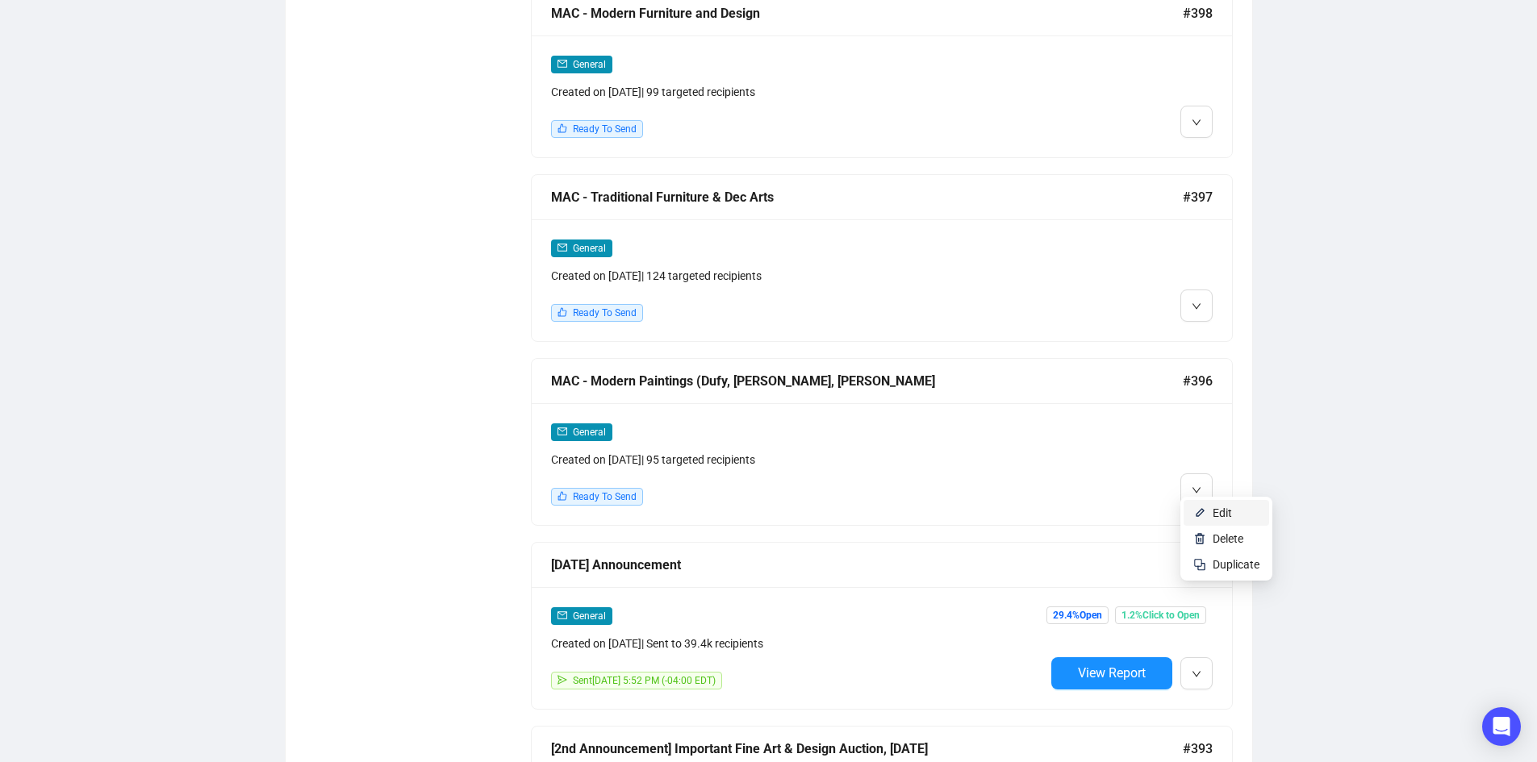
click at [1221, 509] on span "Edit" at bounding box center [1221, 513] width 19 height 13
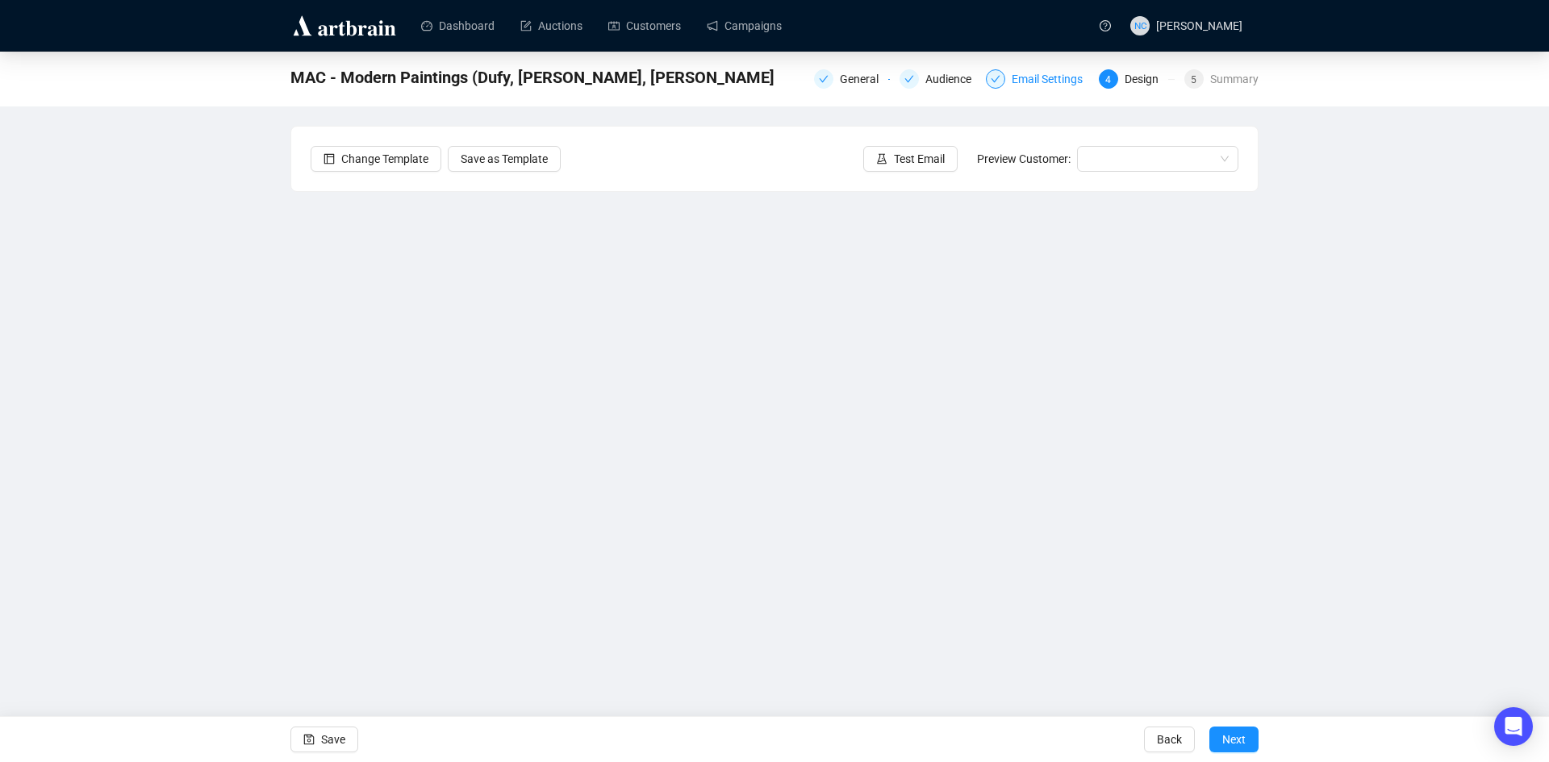
click at [1028, 78] on div "Email Settings" at bounding box center [1051, 78] width 81 height 19
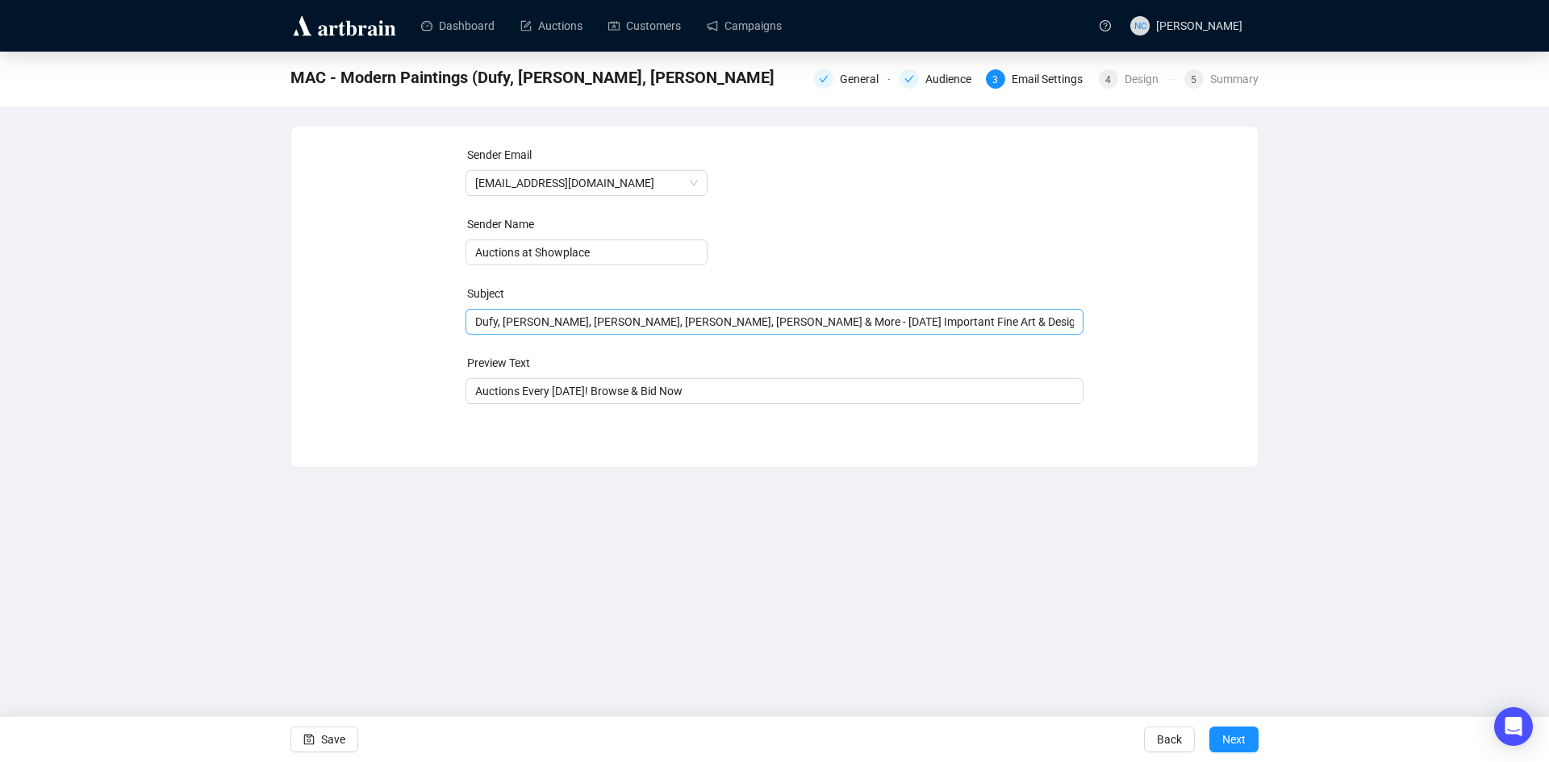
click at [728, 326] on span "Dufy, van Dongen, Marini, Forain, de Vlaminck & More - Oct 23rd Important Fine …" at bounding box center [774, 321] width 619 height 13
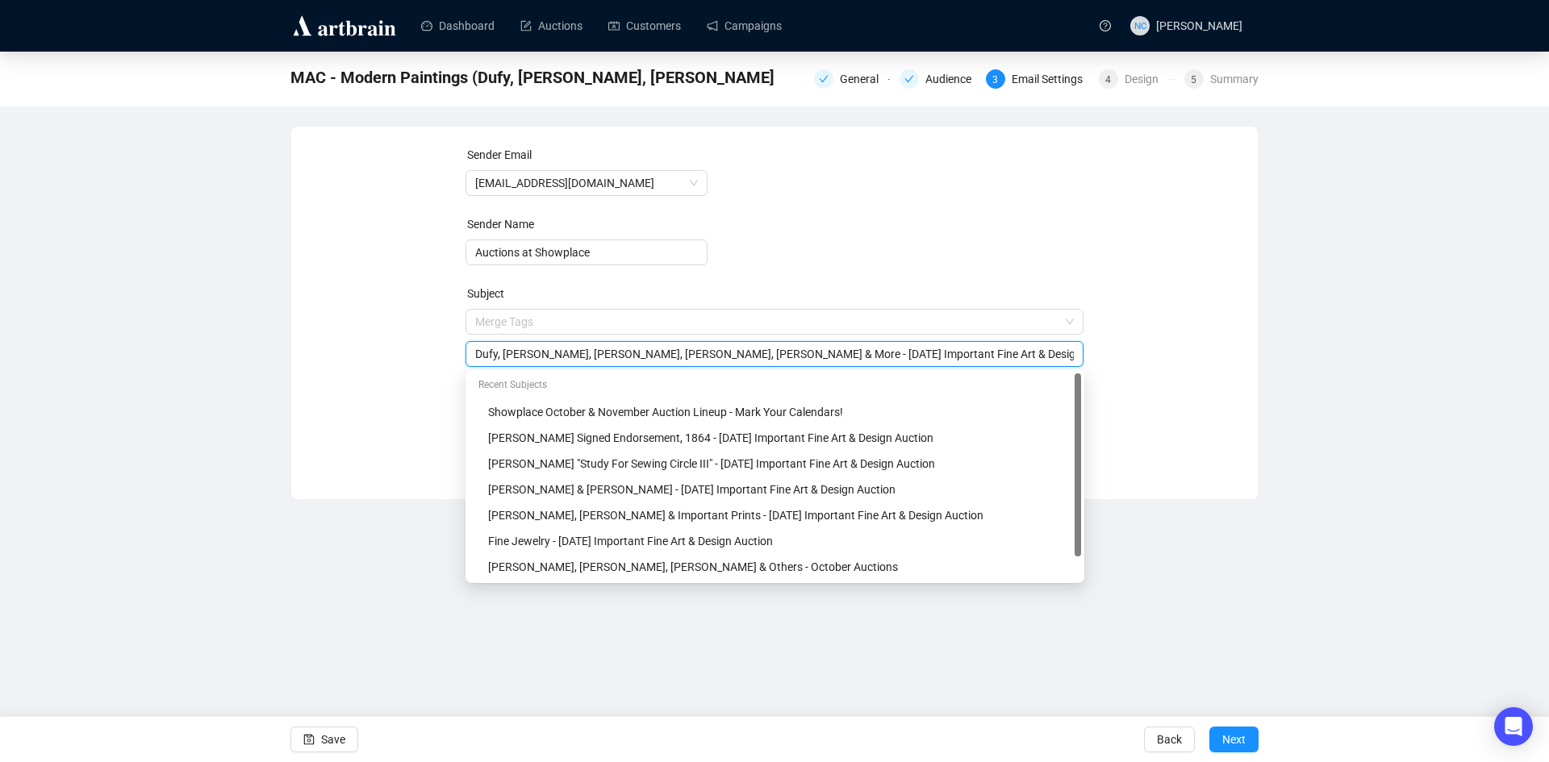
click at [742, 356] on input "Dufy, van Dongen, Marini, Forain, de Vlaminck & More - Oct 23rd Important Fine …" at bounding box center [774, 354] width 599 height 18
click at [744, 356] on input "Dufy, van Dongen, Marini, Forain, de Vlaminck & More - Oct 23rd Important Fine …" at bounding box center [774, 354] width 599 height 18
type input "Dufy, van Dongen, Marini, Forain, de Vlaminck & Others - Oct 23rd Important Fin…"
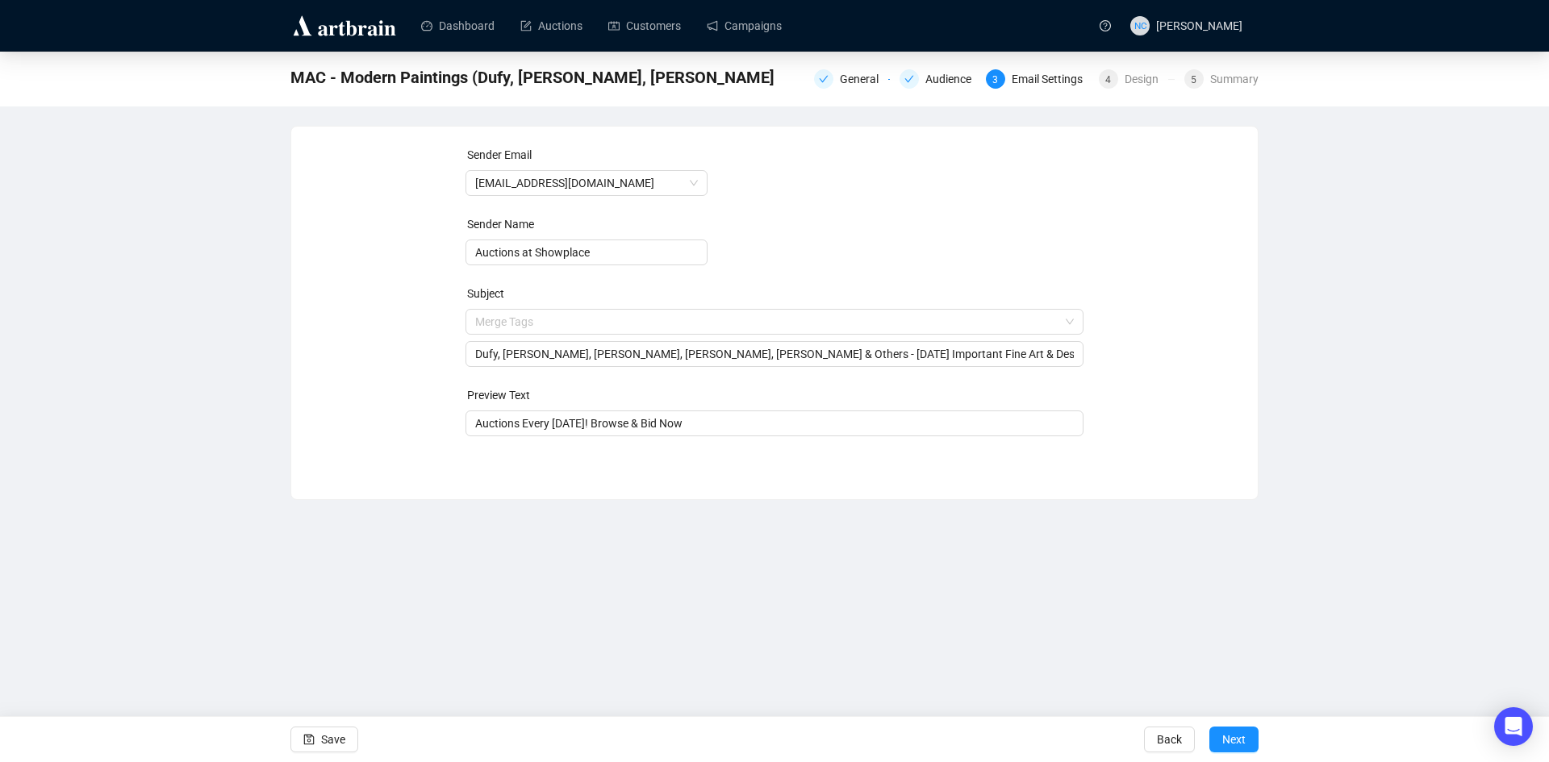
click at [1176, 317] on div "Sender Email auctions@nyshowplace.com Sender Name Auctions at Showplace Subject…" at bounding box center [775, 301] width 928 height 310
click at [1223, 732] on span "Next" at bounding box center [1233, 739] width 23 height 45
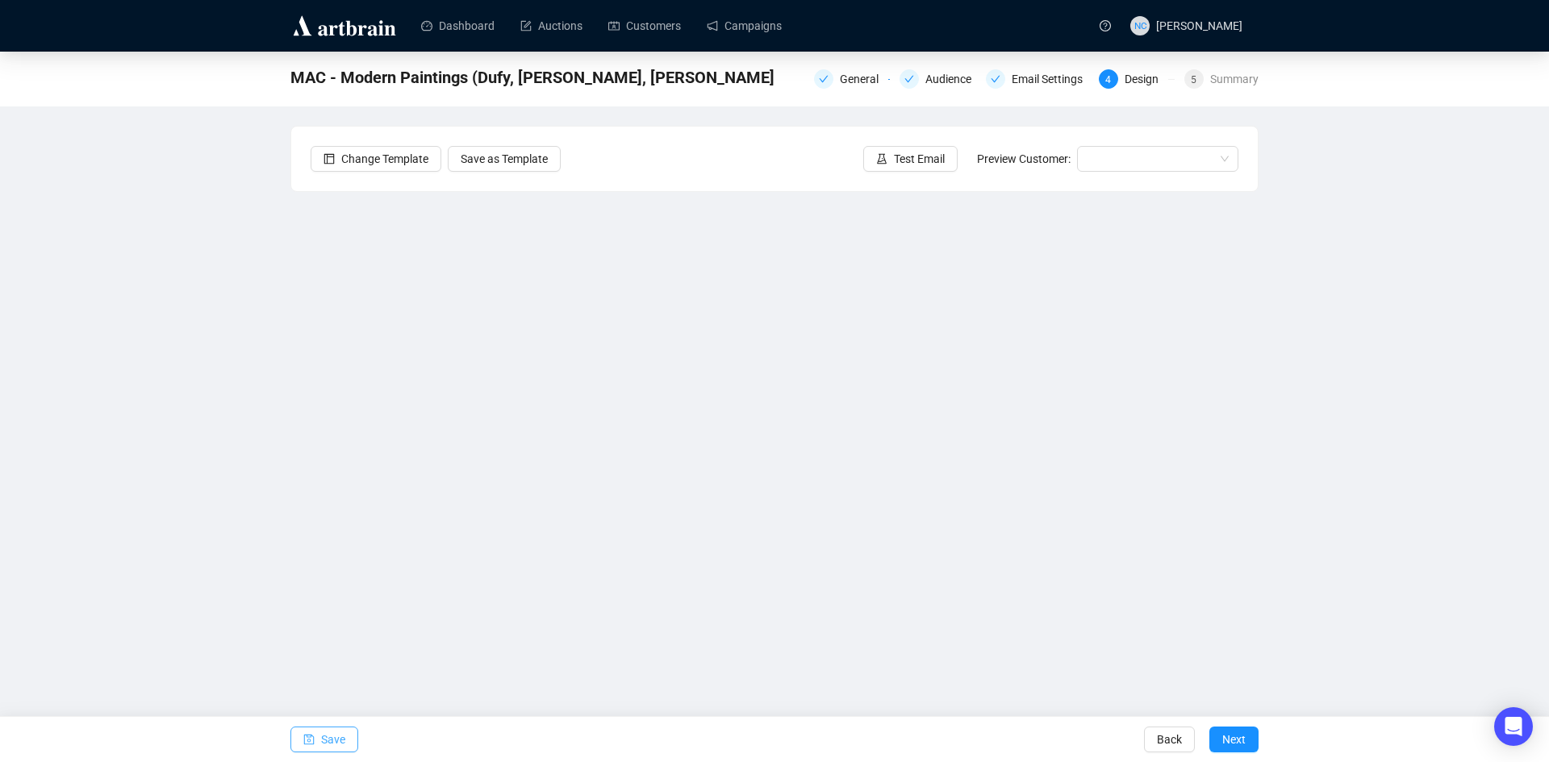
click at [332, 733] on span "Save" at bounding box center [333, 739] width 24 height 45
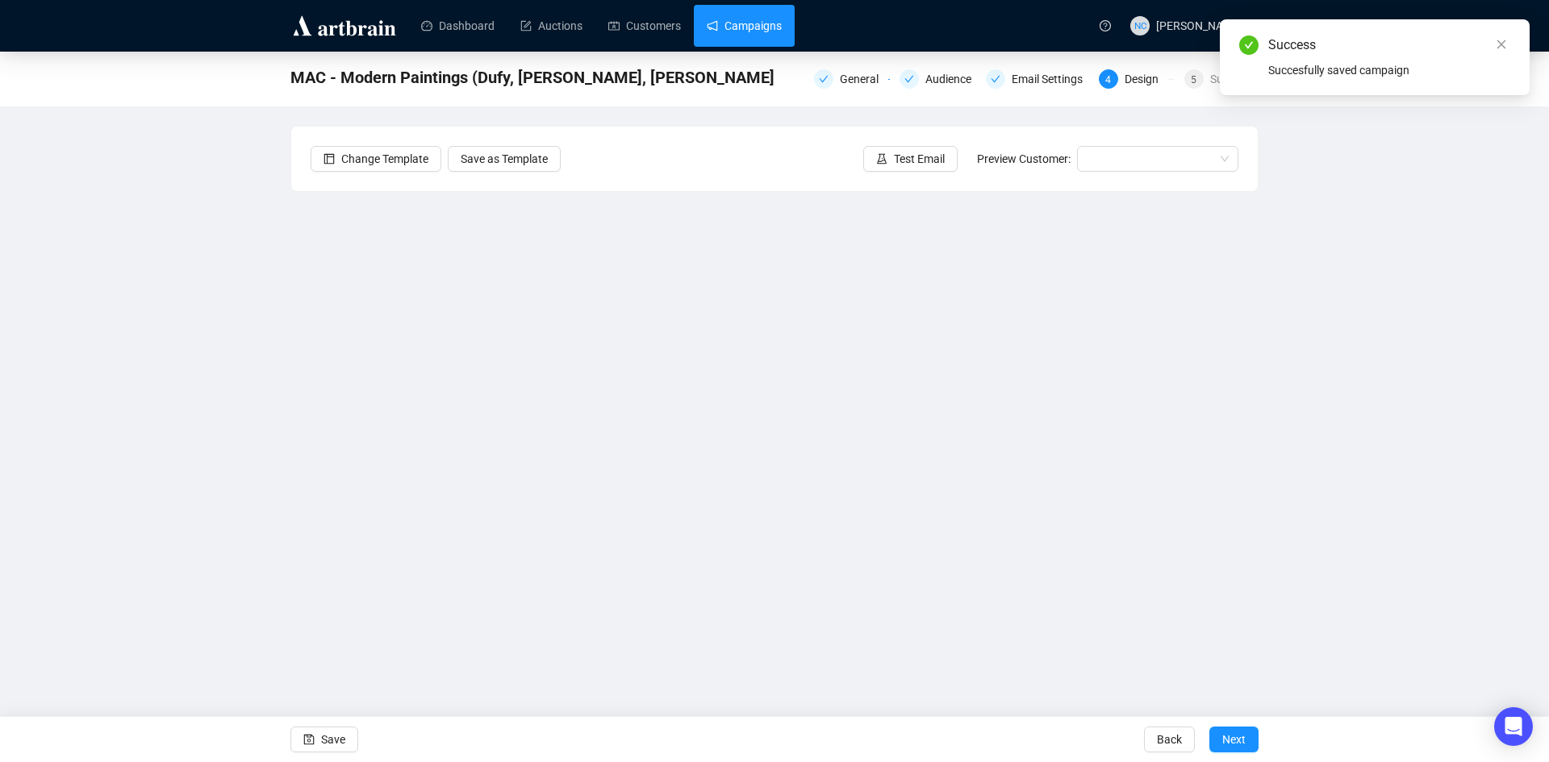
click at [746, 17] on link "Campaigns" at bounding box center [744, 26] width 75 height 42
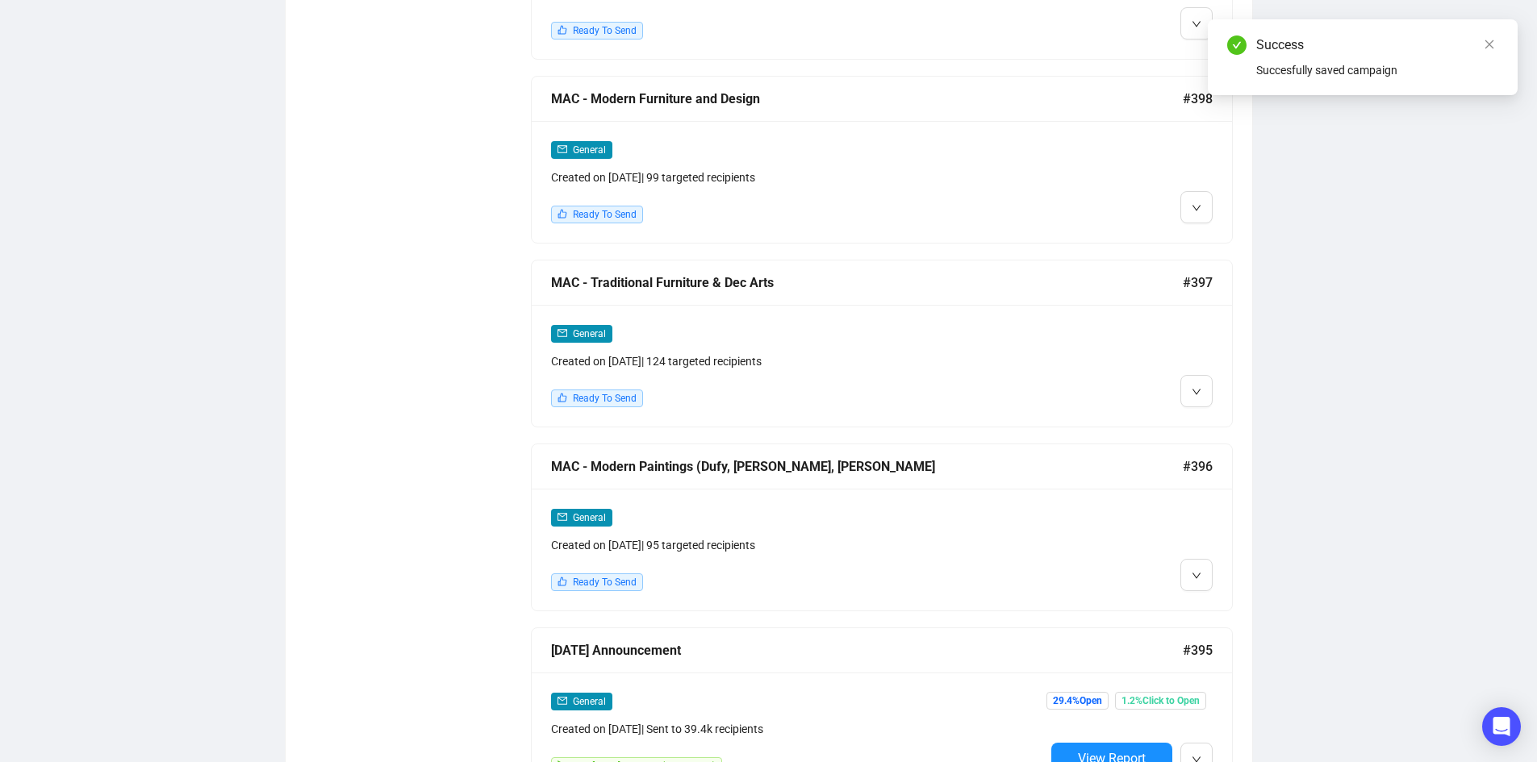
scroll to position [2420, 0]
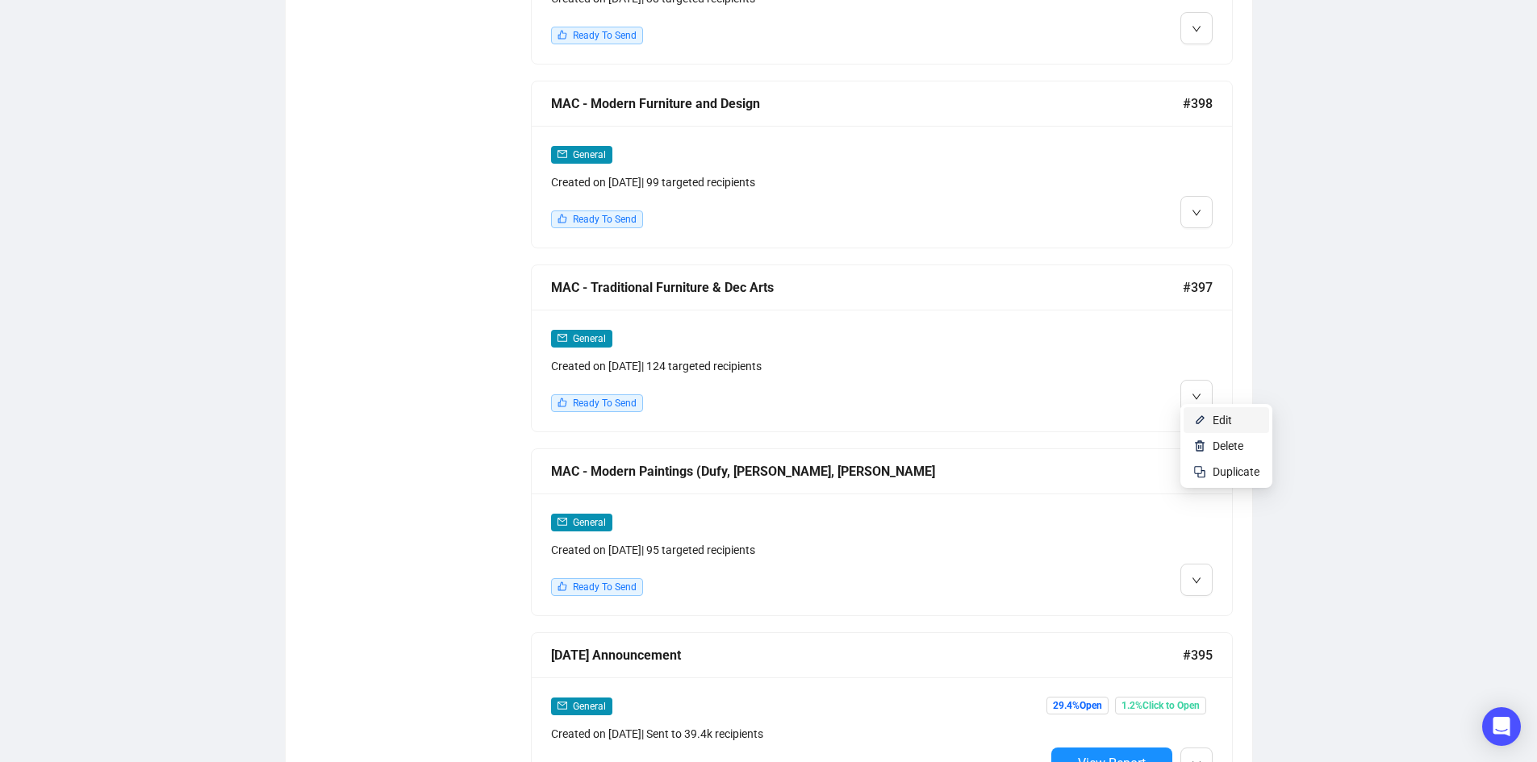
click at [1219, 424] on span "Edit" at bounding box center [1221, 420] width 19 height 13
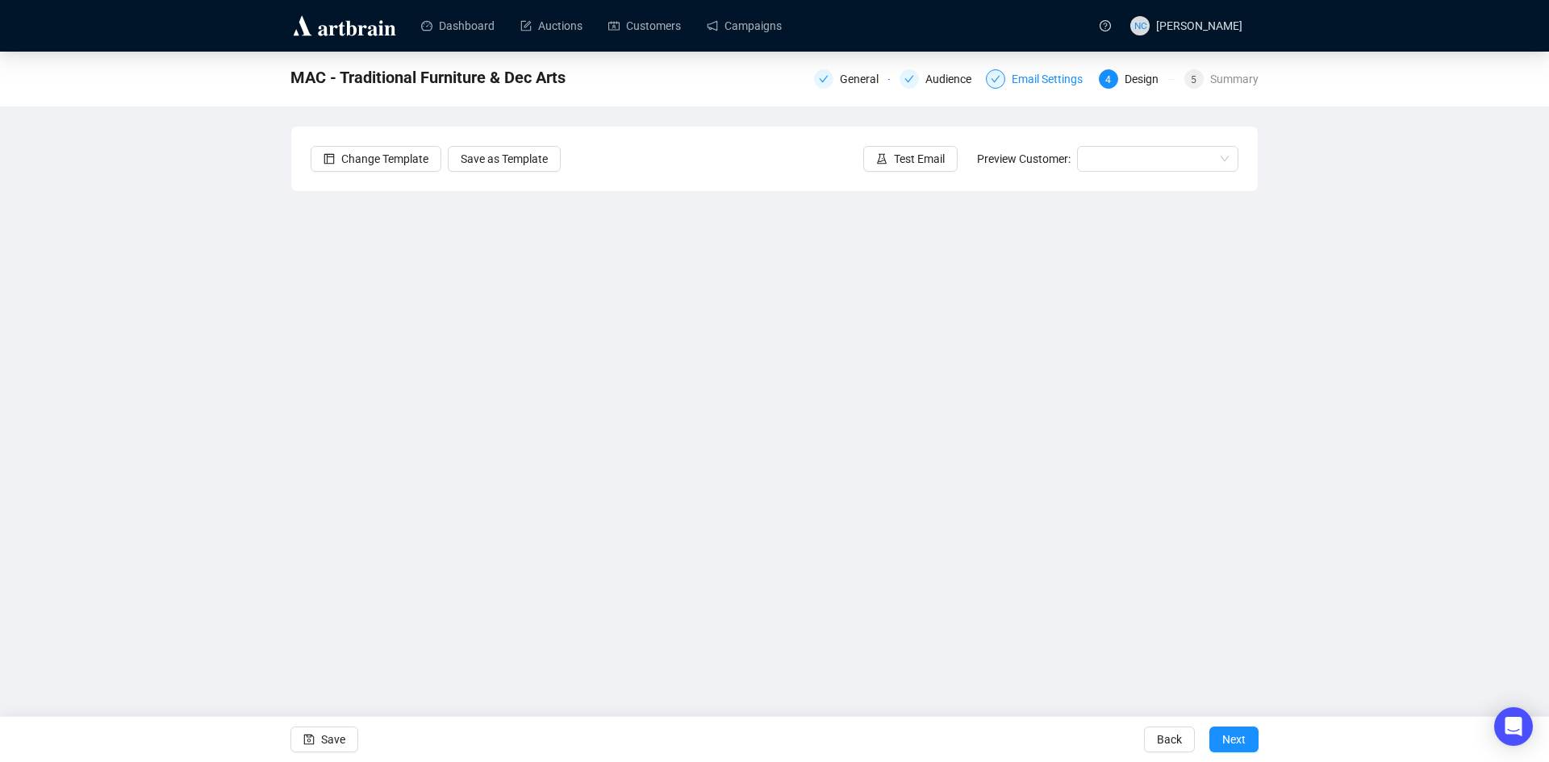
click at [1074, 84] on div "Email Settings" at bounding box center [1051, 78] width 81 height 19
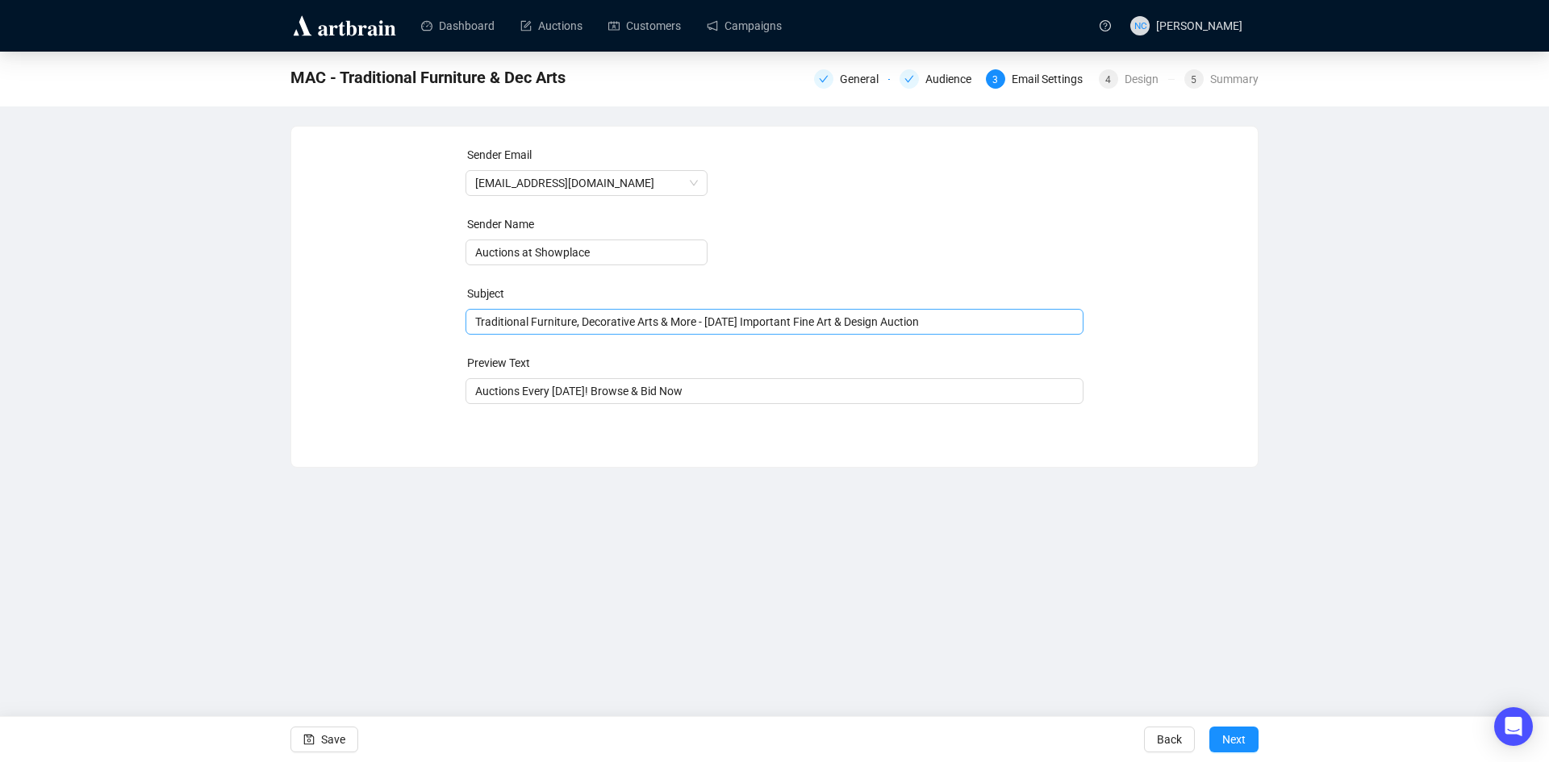
click at [678, 322] on span "Traditional Furniture, Decorative Arts & More - Oct 23rd Important Fine Art & D…" at bounding box center [774, 321] width 619 height 13
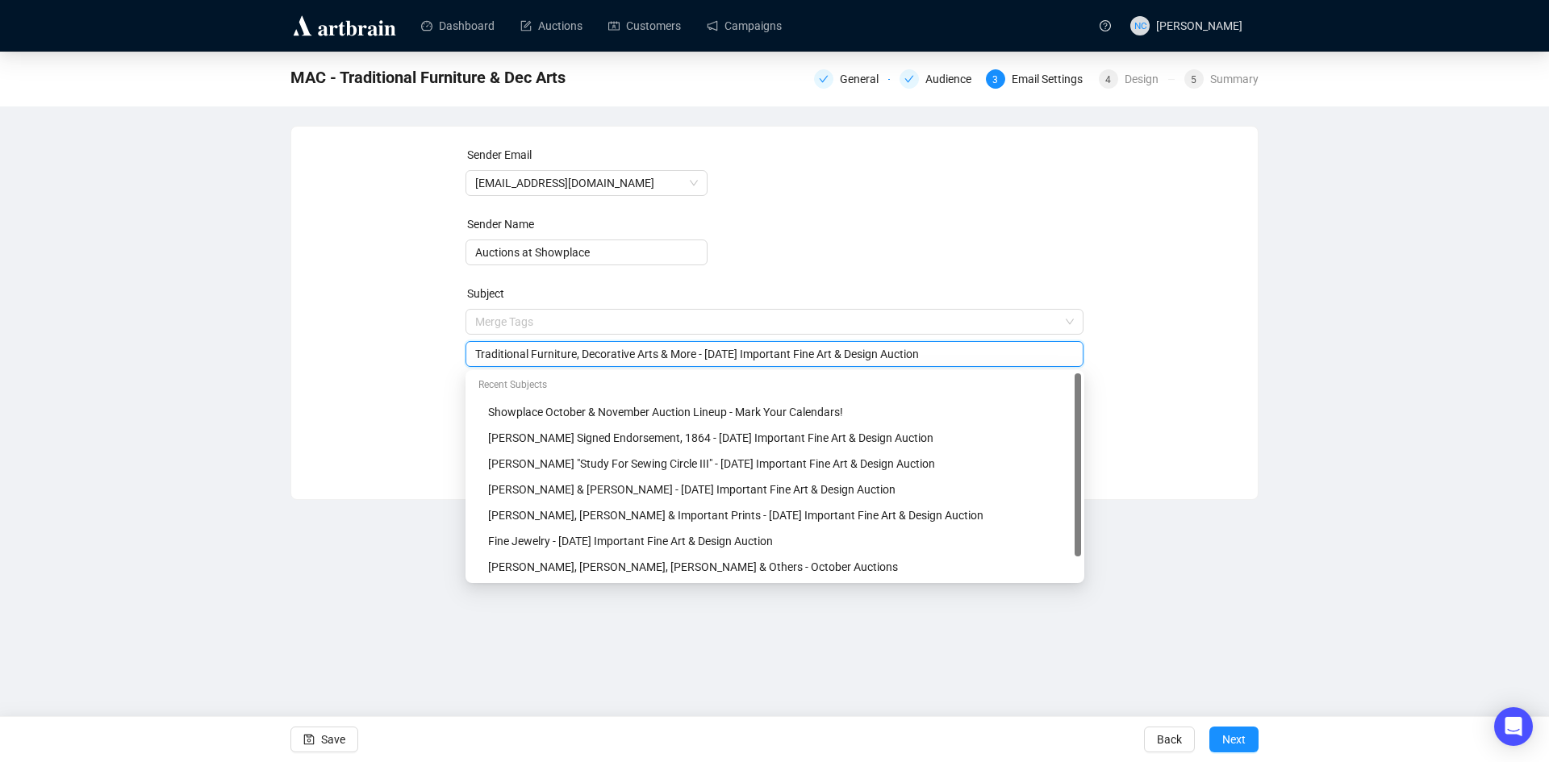
click at [690, 354] on input "Traditional Furniture, Decorative Arts & More - Oct 23rd Important Fine Art & D…" at bounding box center [774, 354] width 599 height 18
drag, startPoint x: 698, startPoint y: 355, endPoint x: 671, endPoint y: 352, distance: 26.7
click at [671, 352] on input "Traditional Furniture, Decorative Arts & More - Oct 23rd Important Fine Art & D…" at bounding box center [774, 354] width 599 height 18
click at [849, 272] on form "Sender Email auctions@nyshowplace.com Sender Name Auctions at Showplace Subject…" at bounding box center [774, 291] width 619 height 290
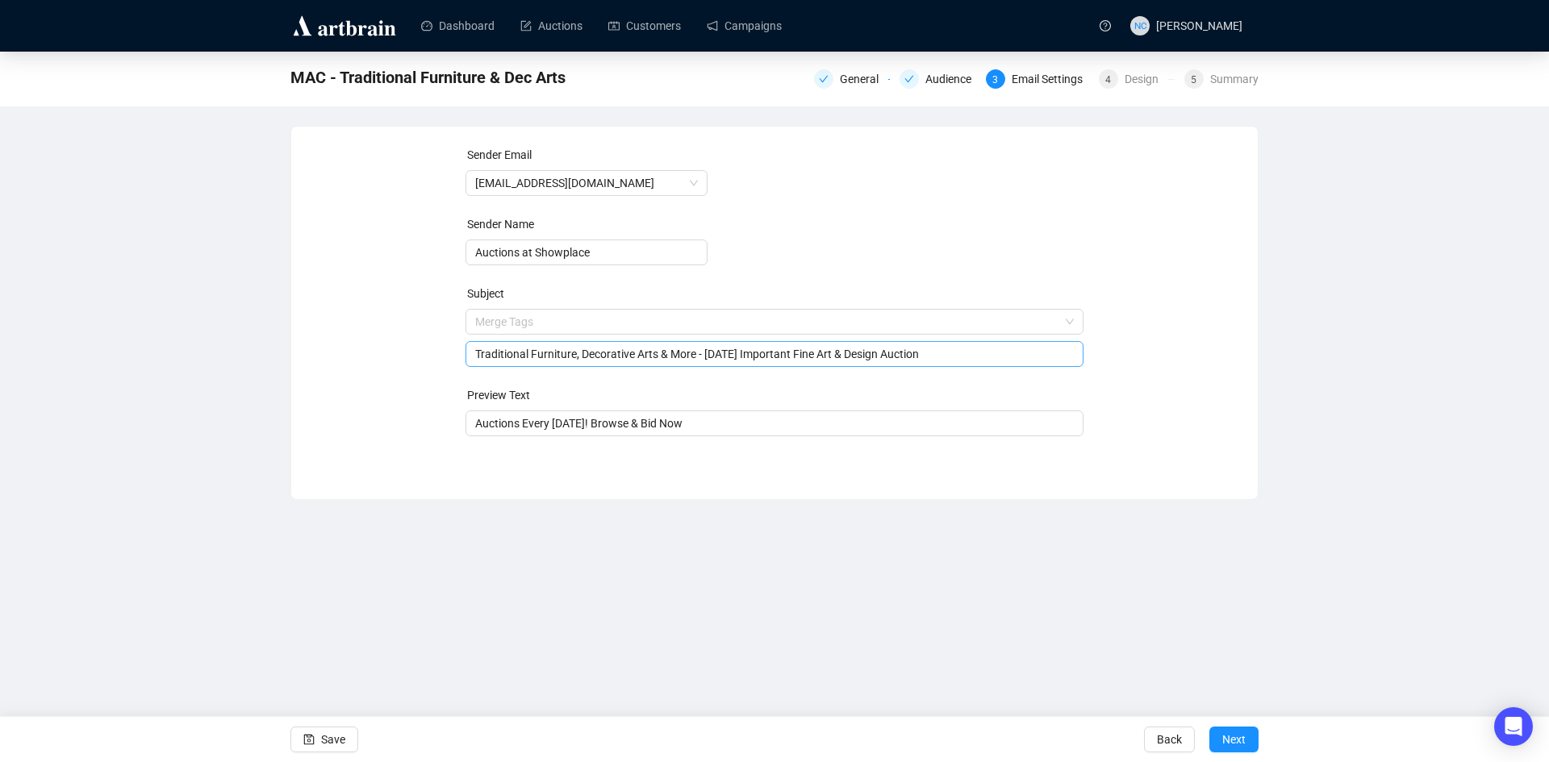
click at [684, 351] on input "Traditional Furniture, Decorative Arts & More - Oct 23rd Important Fine Art & D…" at bounding box center [774, 354] width 599 height 18
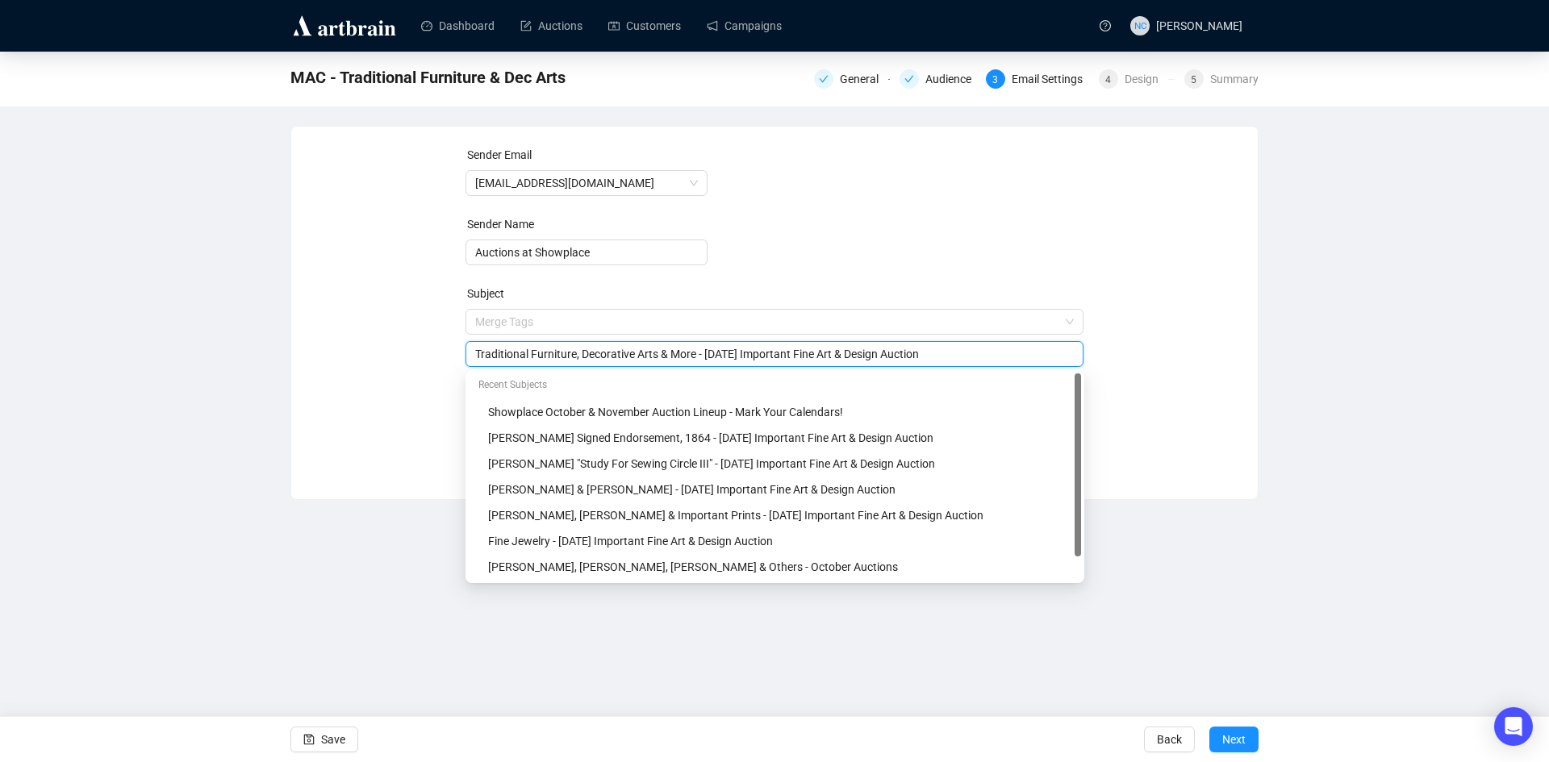
click at [684, 351] on input "Traditional Furniture, Decorative Arts & More - Oct 23rd Important Fine Art & D…" at bounding box center [774, 354] width 599 height 18
paste input "Eugene Delaplanche A Young Girl Marble Bust, 1878"
click at [681, 353] on input "Traditional Furniture, Decorative Arts & Others - Oct 23rd Important Fine Art &…" at bounding box center [774, 354] width 599 height 18
type input "Traditional Furniture, Decorative Arts & Others - Oct 23rd Important Fine Art &…"
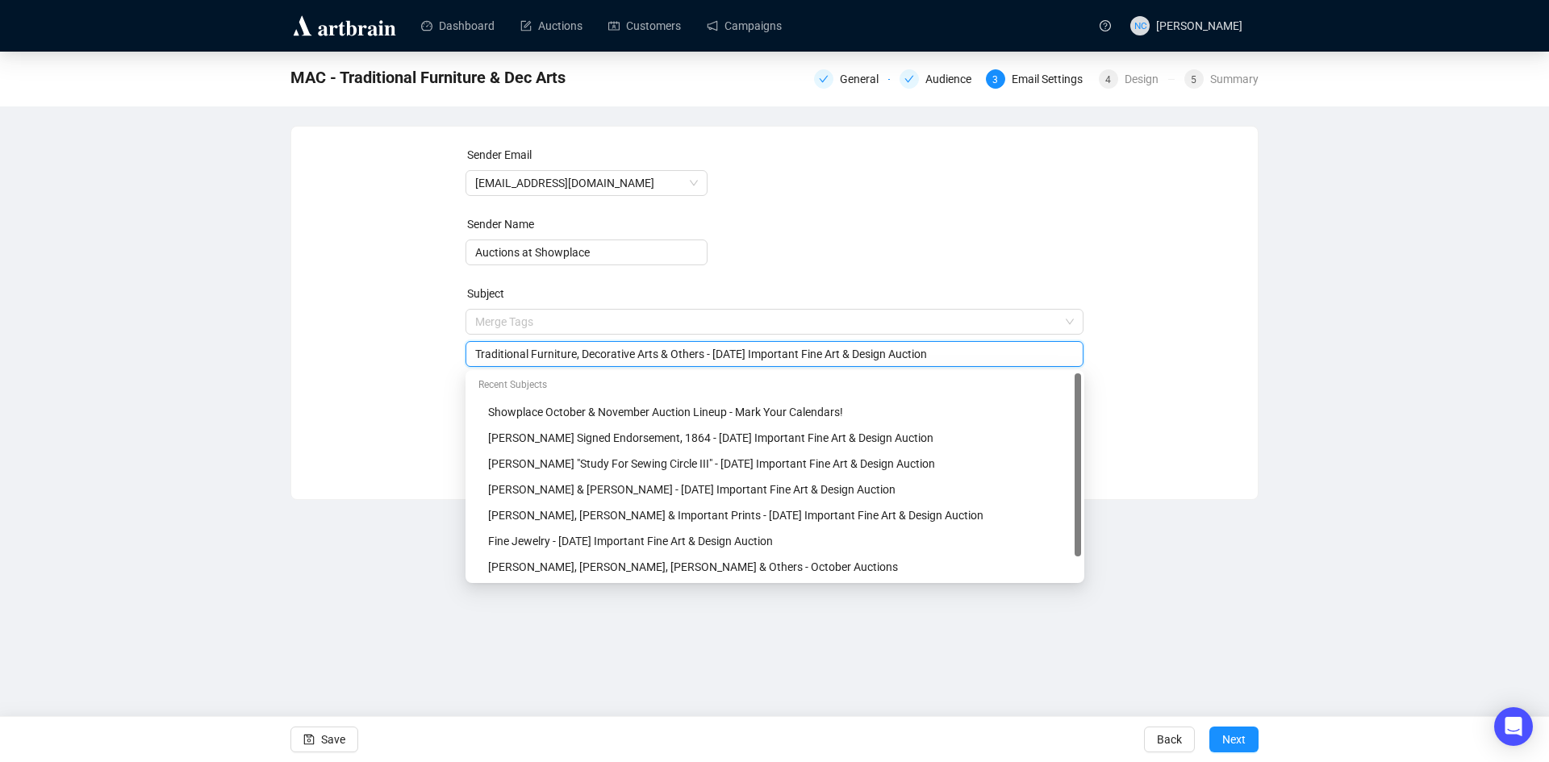
click at [1203, 338] on div "Sender Email auctions@nyshowplace.com Sender Name Auctions at Showplace Subject…" at bounding box center [775, 301] width 928 height 310
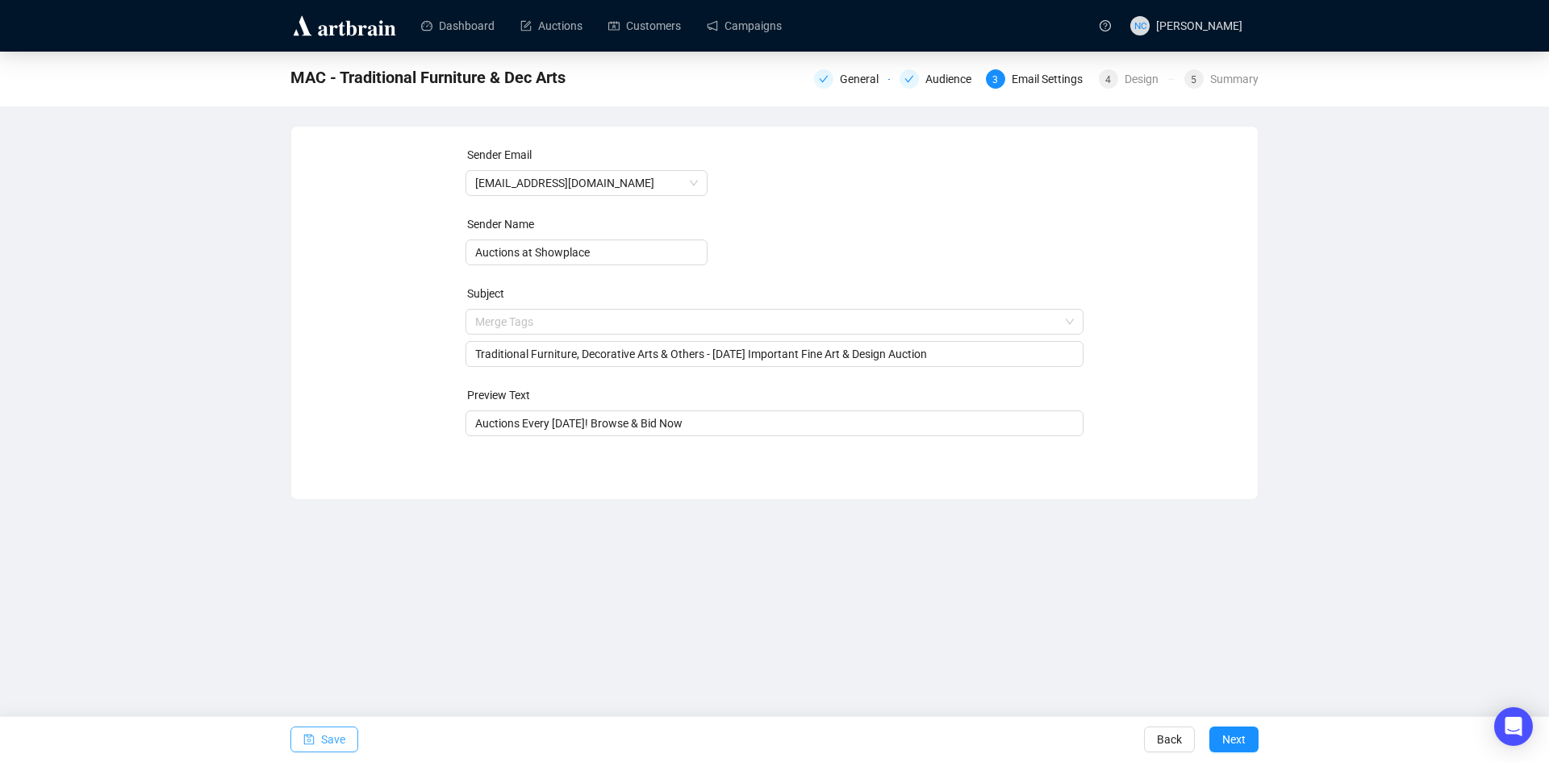
click at [316, 736] on button "Save" at bounding box center [324, 740] width 68 height 26
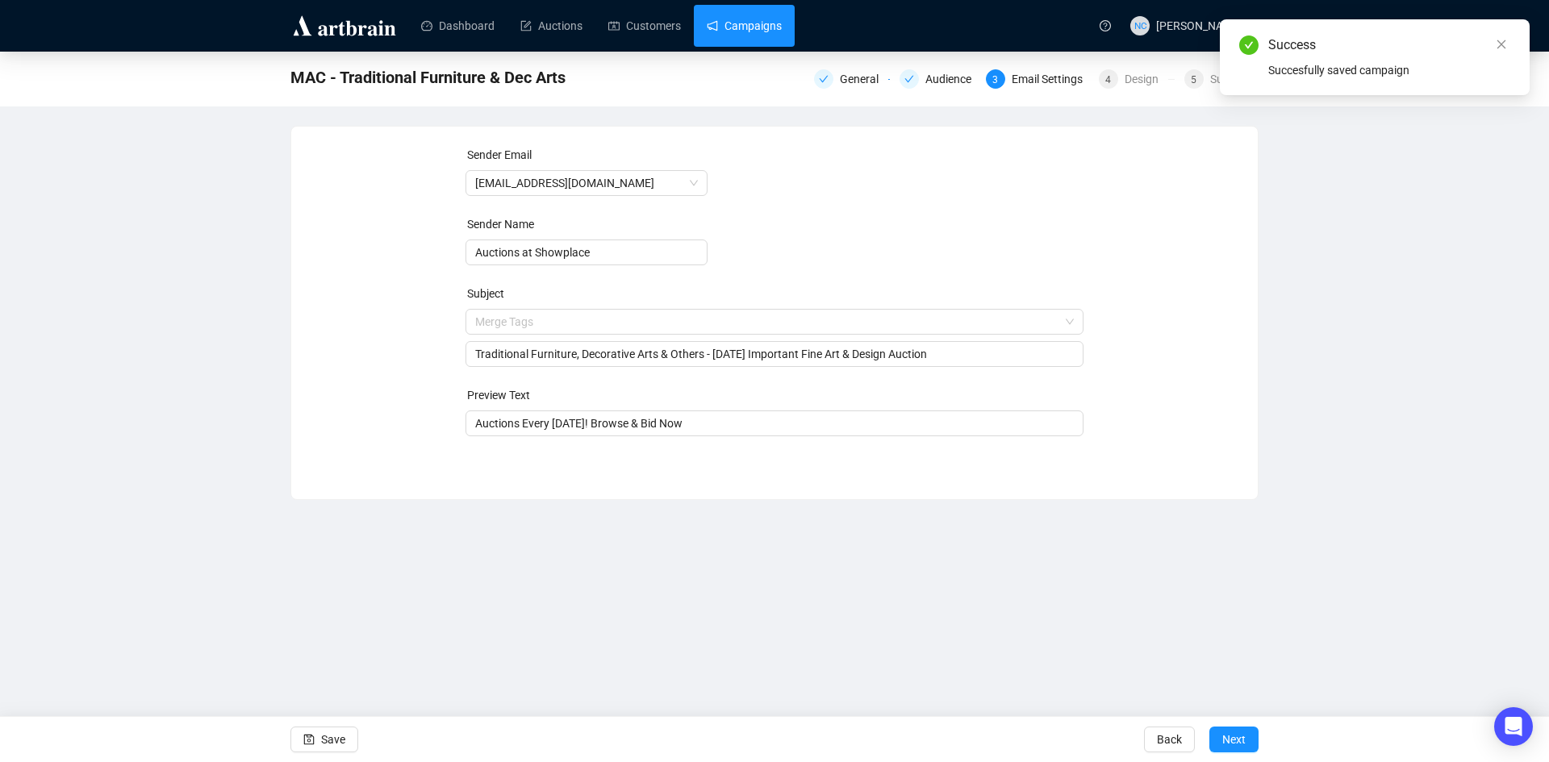
click at [741, 23] on link "Campaigns" at bounding box center [744, 26] width 75 height 42
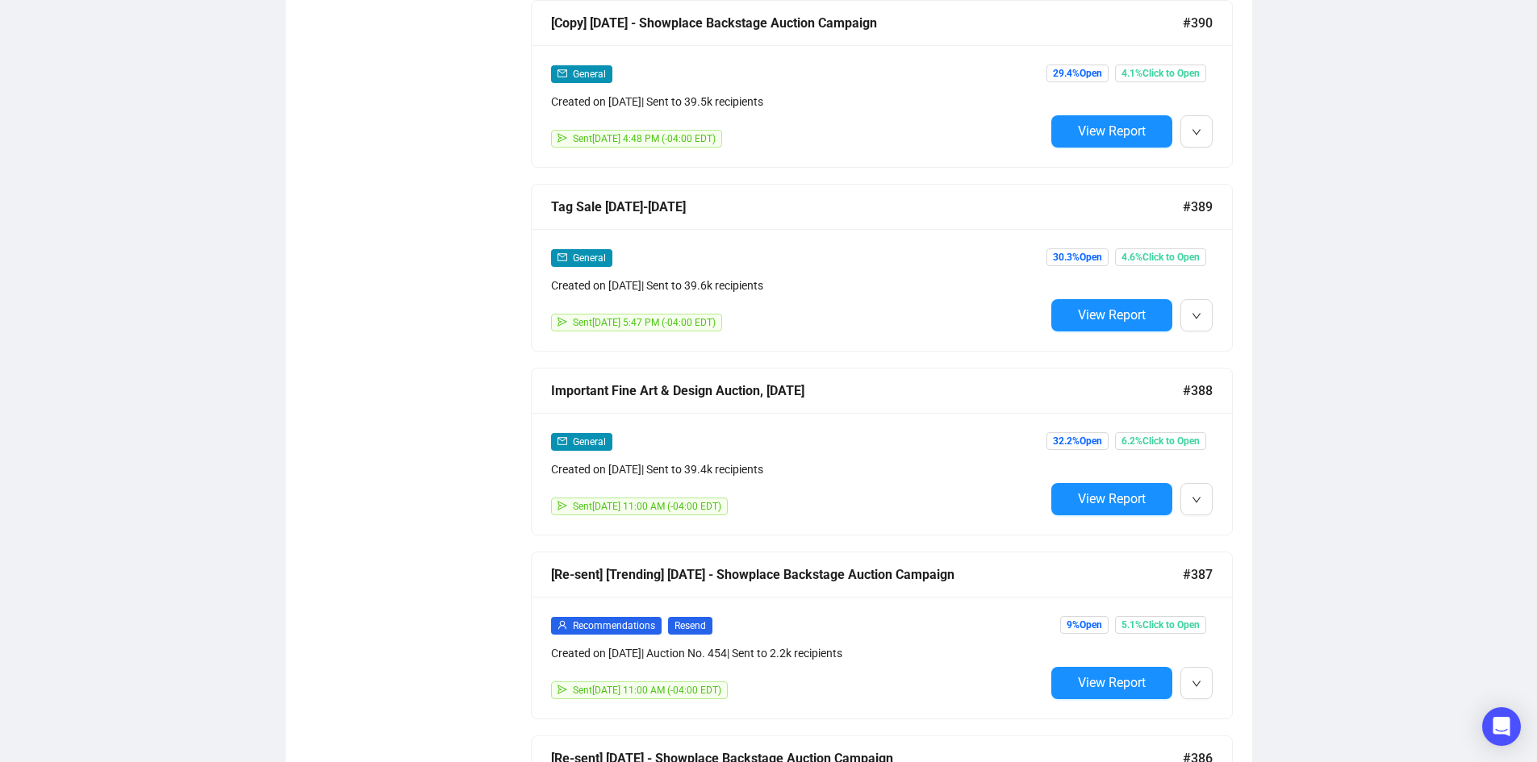
scroll to position [2107, 0]
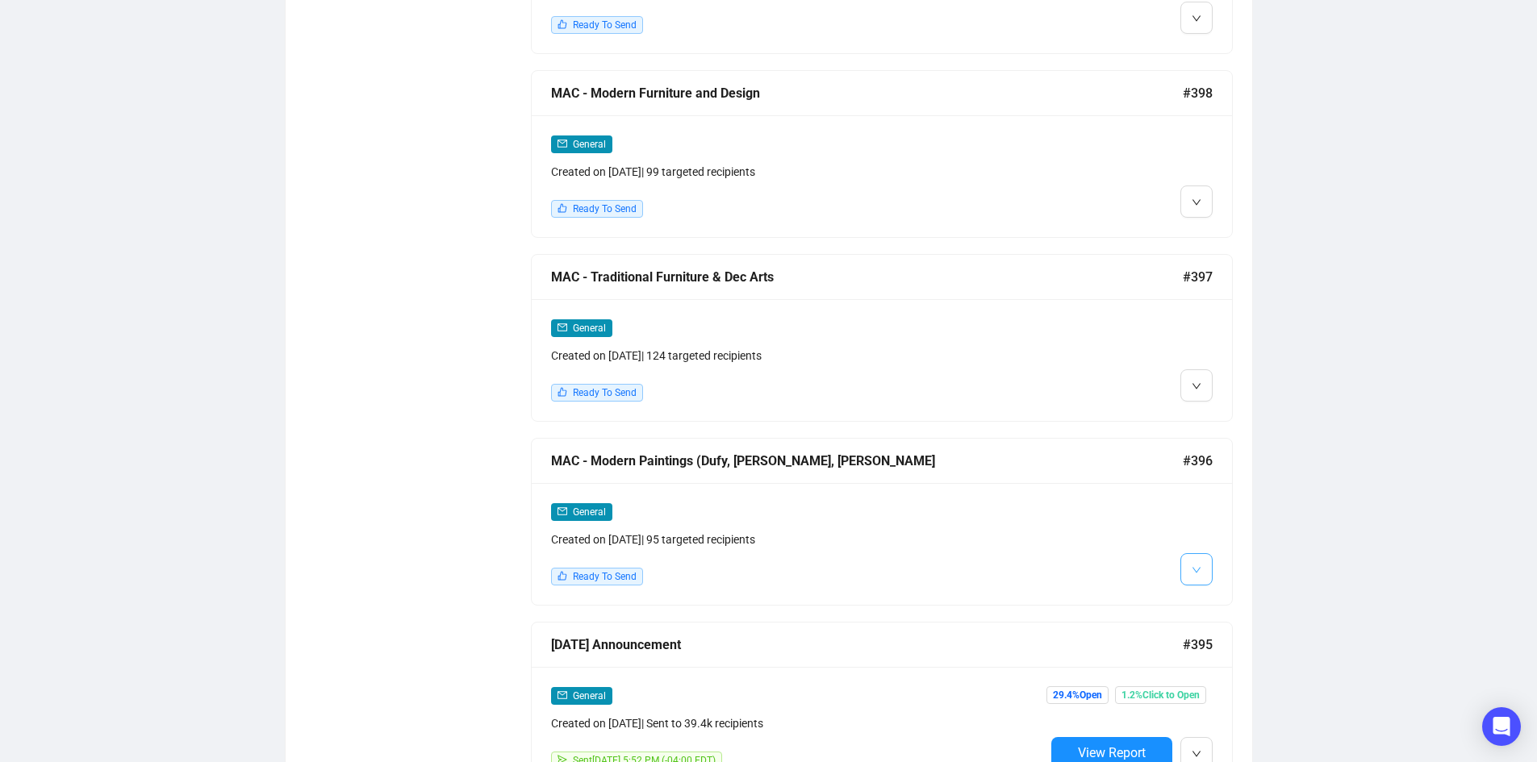
scroll to position [2429, 0]
click at [1215, 410] on span "Edit" at bounding box center [1221, 410] width 19 height 13
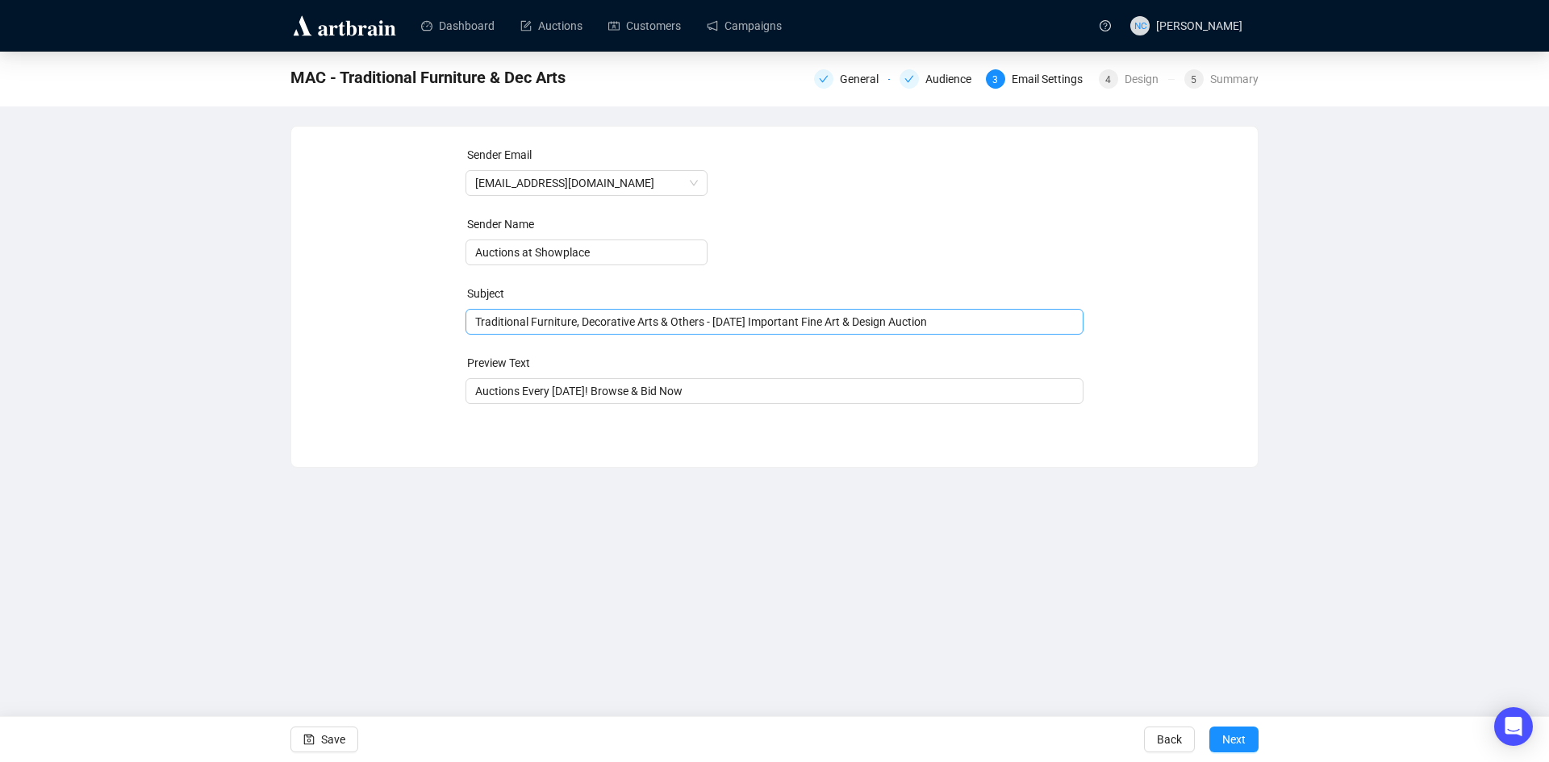
click at [694, 324] on span "Traditional Furniture, Decorative Arts & Others - Oct 23rd Important Fine Art &…" at bounding box center [774, 321] width 619 height 13
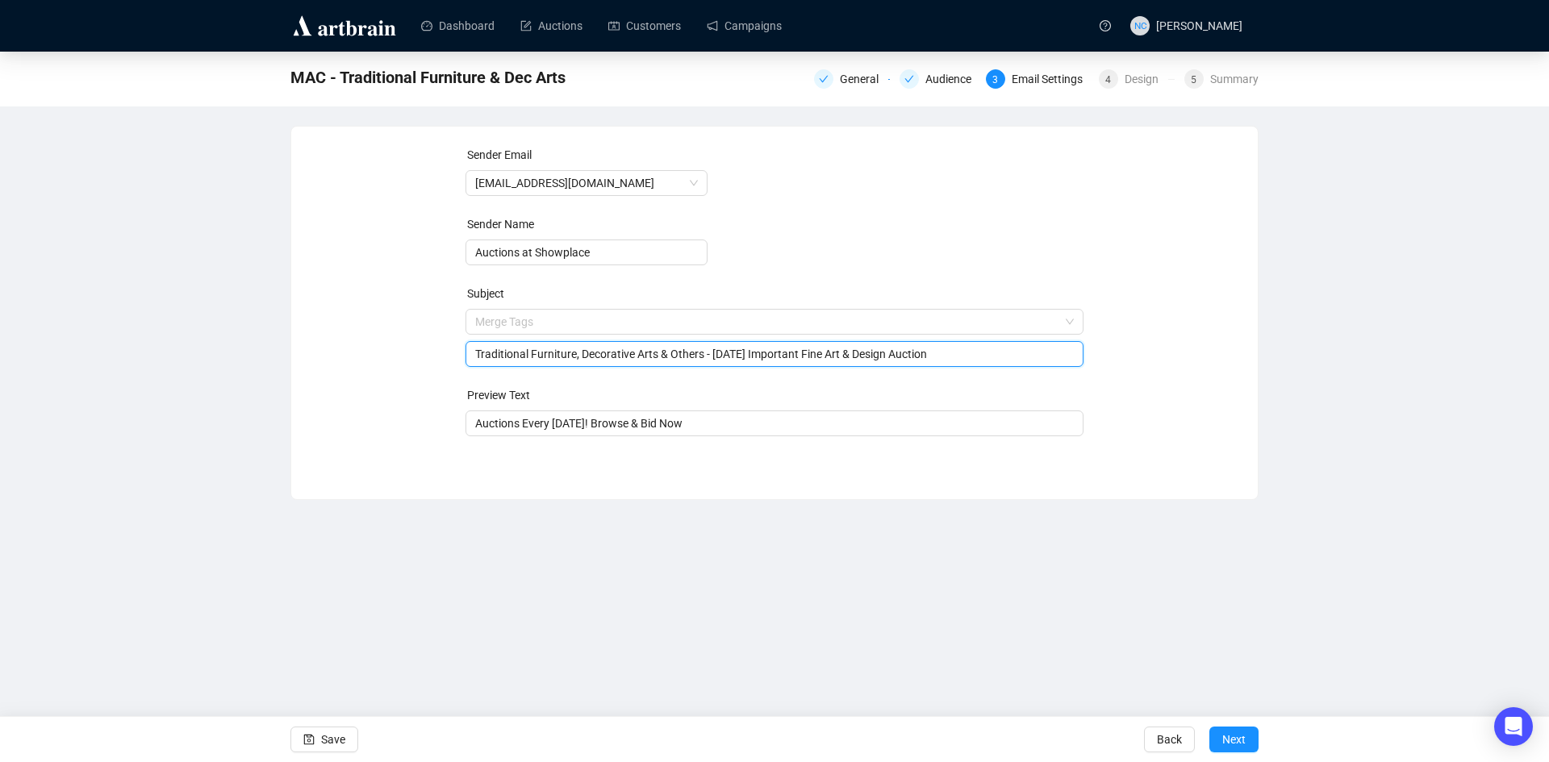
click at [694, 324] on input "search" at bounding box center [767, 322] width 585 height 24
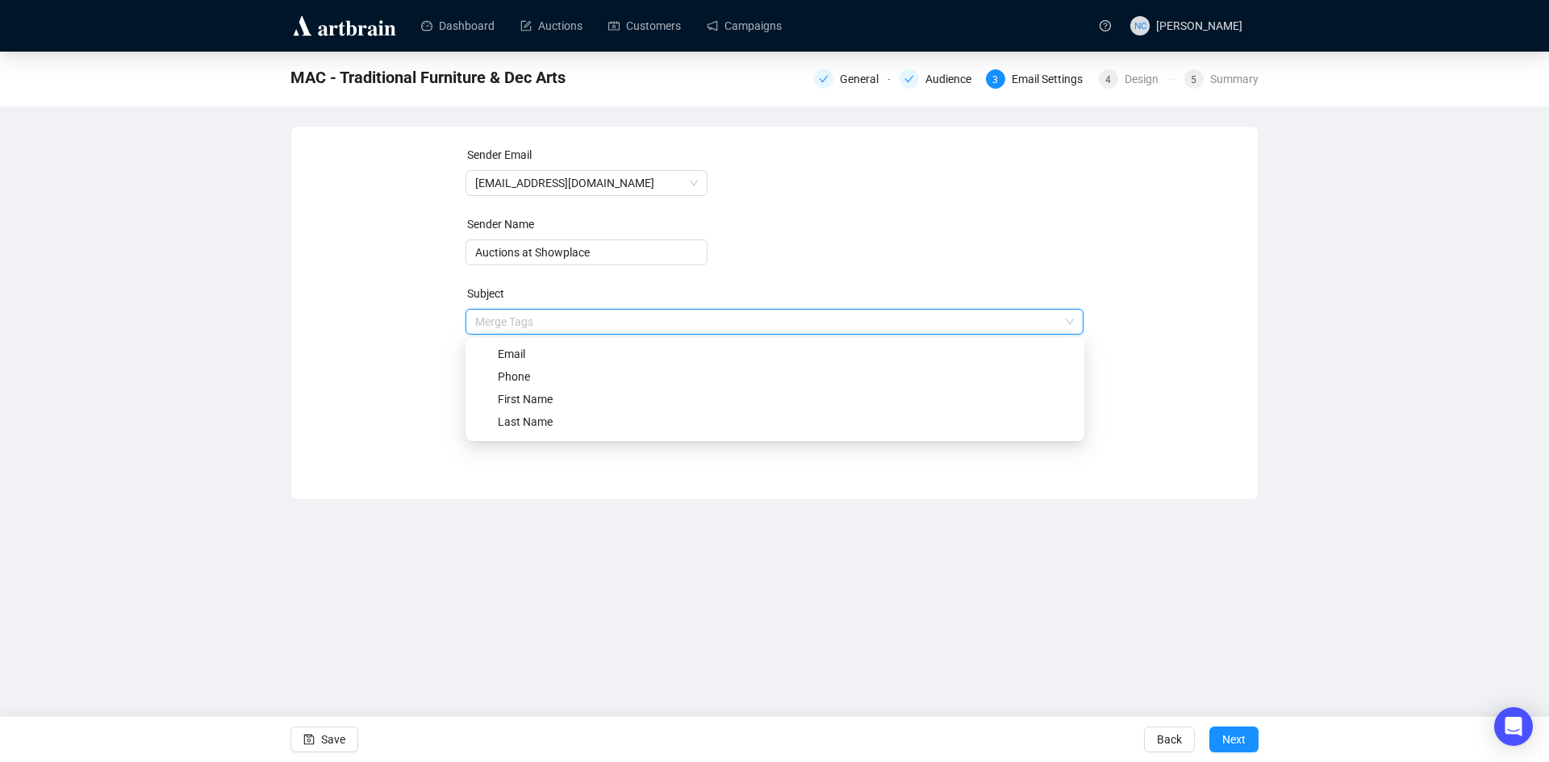
drag, startPoint x: 1228, startPoint y: 365, endPoint x: 1211, endPoint y: 373, distance: 17.7
click at [1231, 366] on div "Sender Email auctions@nyshowplace.com Sender Name Auctions at Showplace Subject…" at bounding box center [775, 301] width 928 height 310
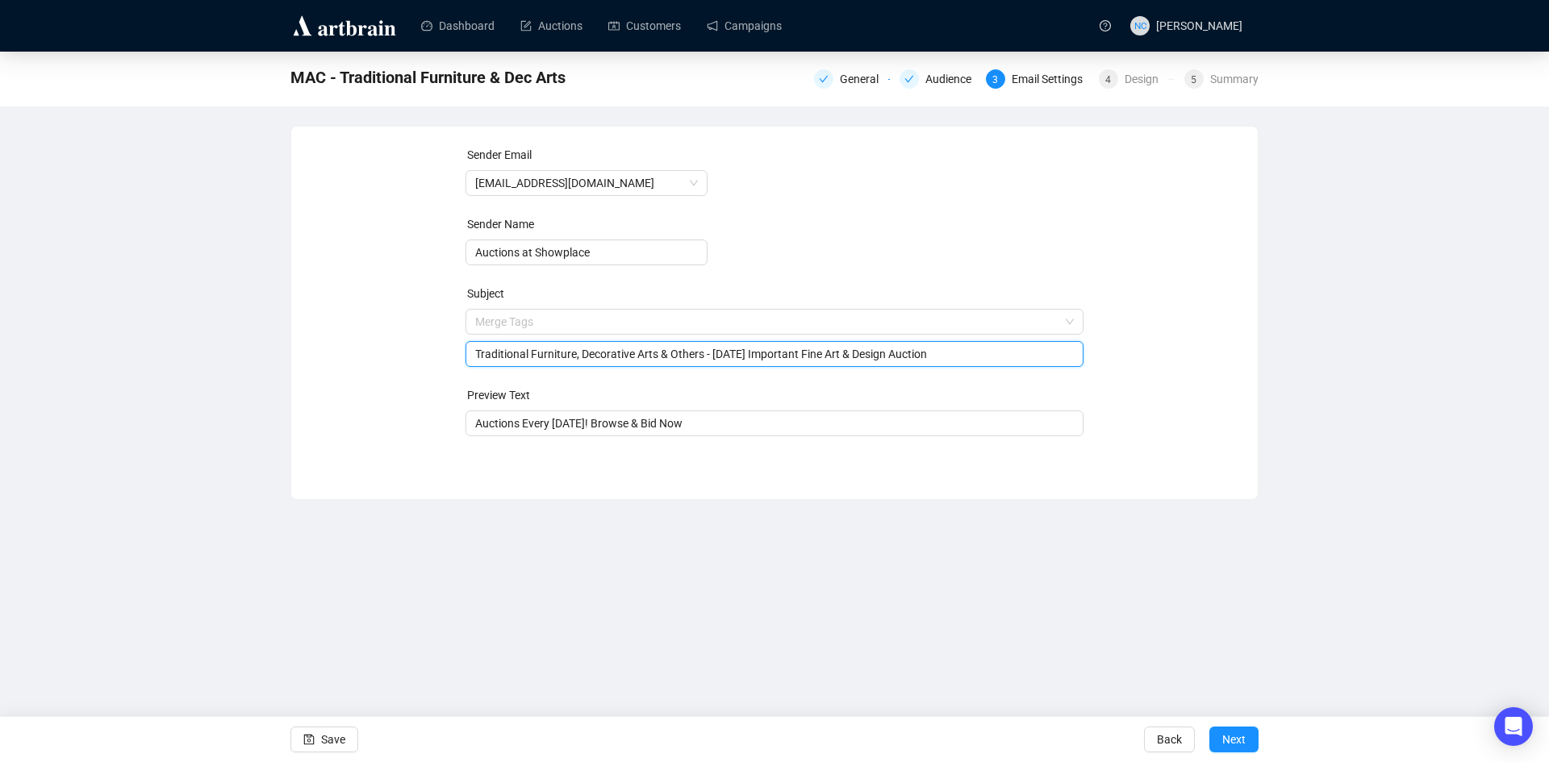
click at [706, 357] on input "Traditional Furniture, Decorative Arts & Others - Oct 23rd Important Fine Art &…" at bounding box center [774, 354] width 599 height 18
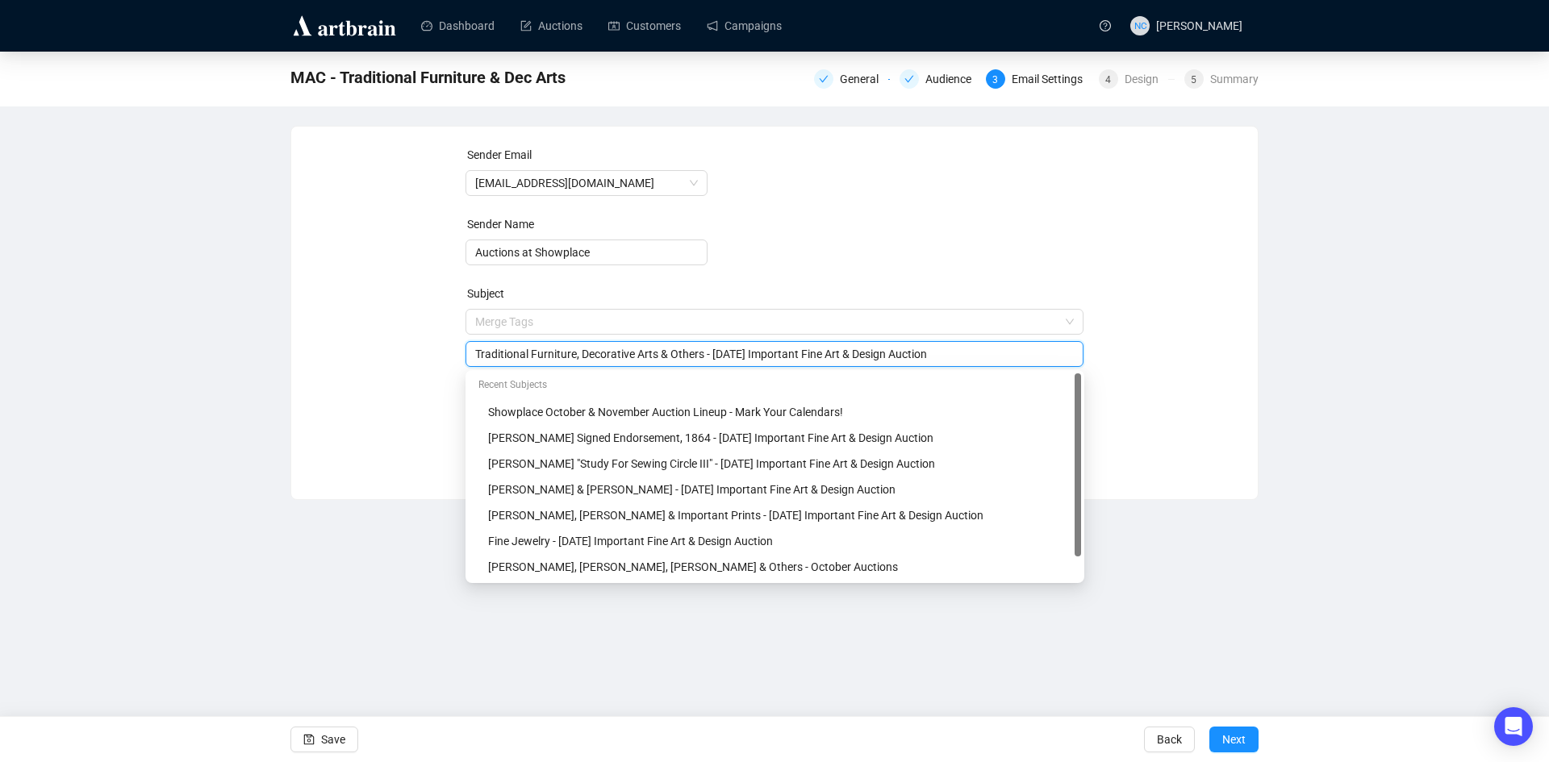
drag, startPoint x: 706, startPoint y: 353, endPoint x: 674, endPoint y: 354, distance: 31.5
click at [674, 354] on input "Traditional Furniture, Decorative Arts & Others - Oct 23rd Important Fine Art &…" at bounding box center [774, 354] width 599 height 18
type input "Traditional Furniture, Decorative Arts & More - Oct 23rd Important Fine Art & D…"
click at [1127, 260] on div "Sender Email auctions@nyshowplace.com Sender Name Auctions at Showplace Subject…" at bounding box center [775, 301] width 928 height 310
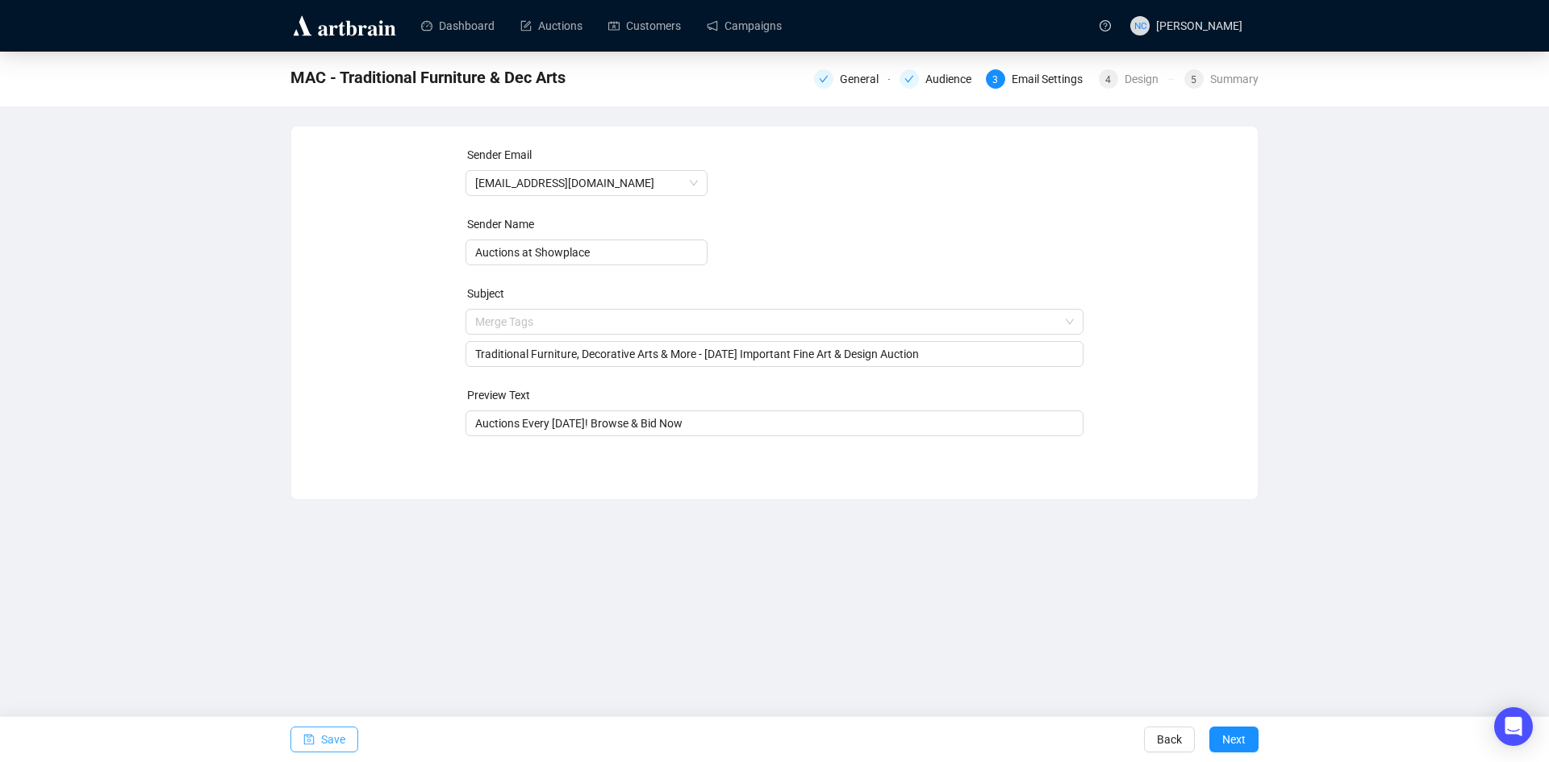
click at [318, 741] on button "Save" at bounding box center [324, 740] width 68 height 26
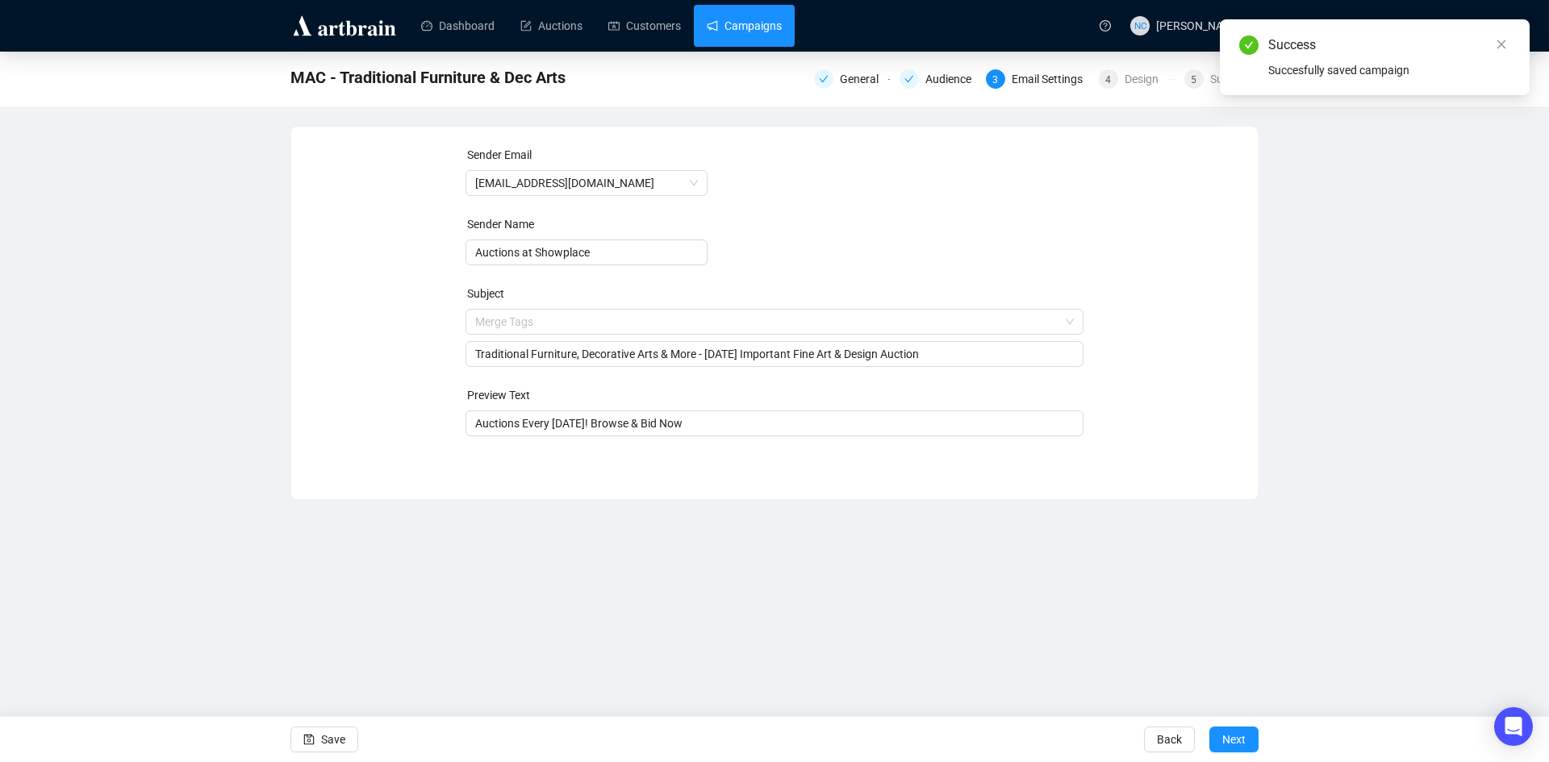
click at [750, 23] on link "Campaigns" at bounding box center [744, 26] width 75 height 42
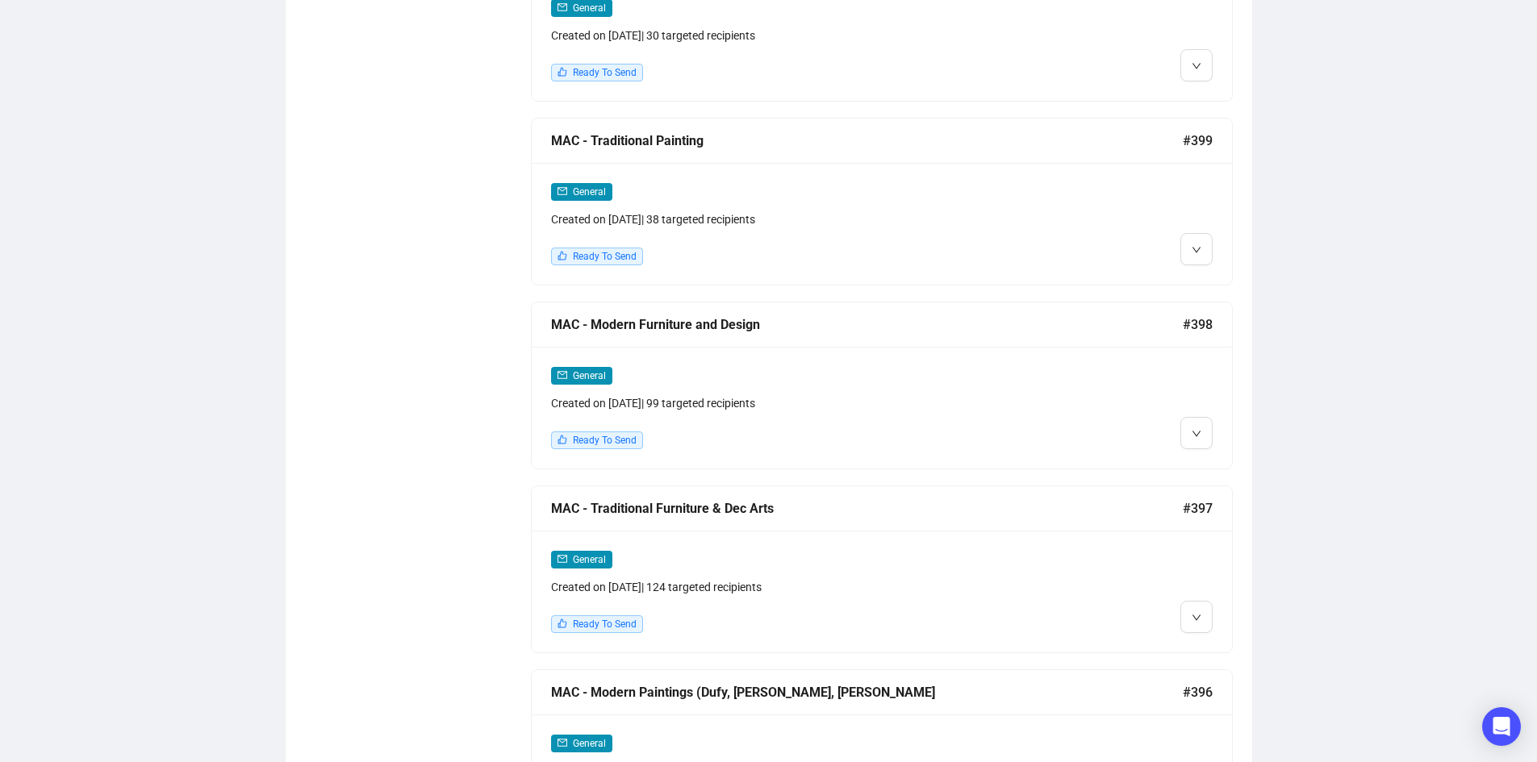
scroll to position [2107, 0]
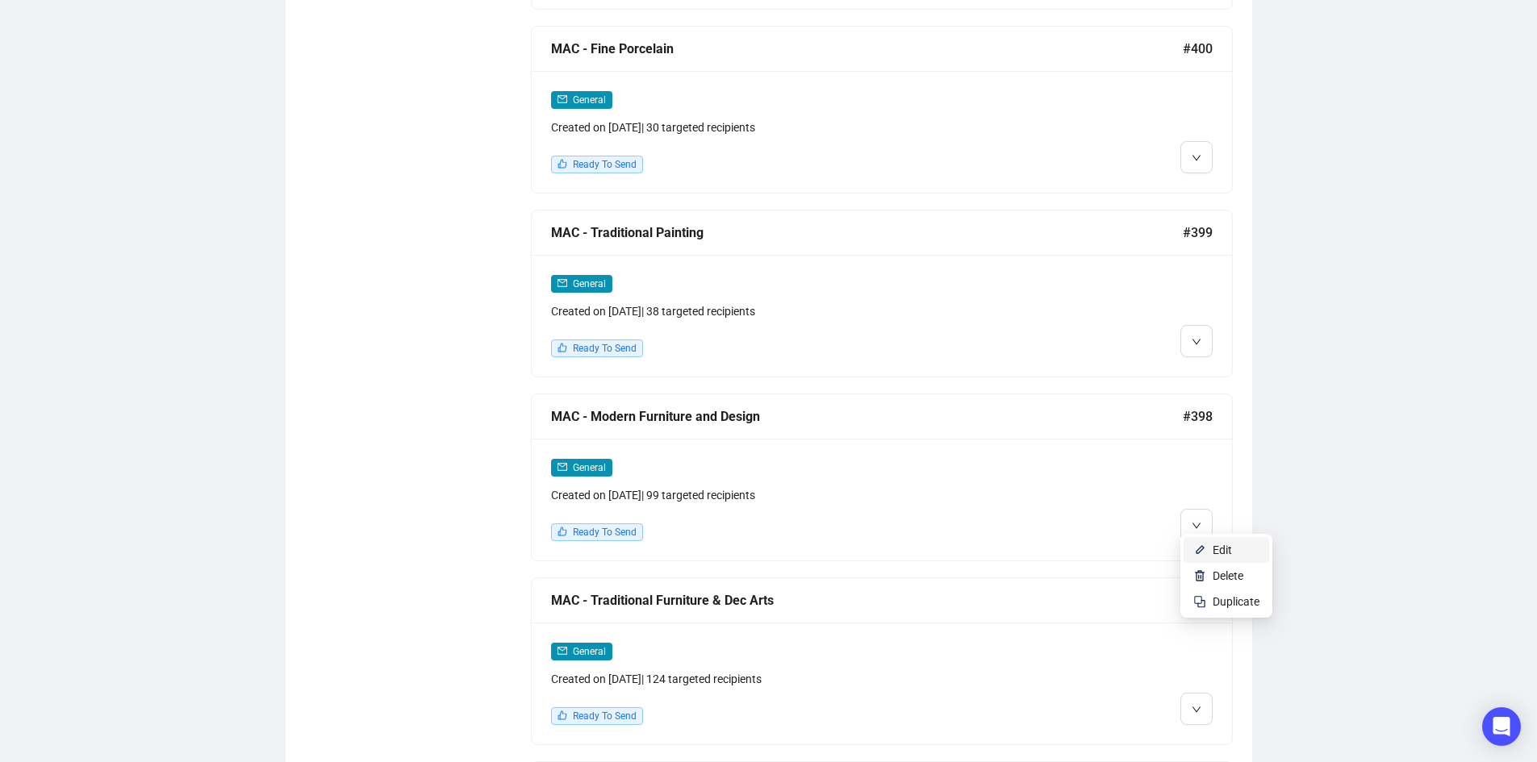
click at [1213, 547] on span "Edit" at bounding box center [1221, 550] width 19 height 13
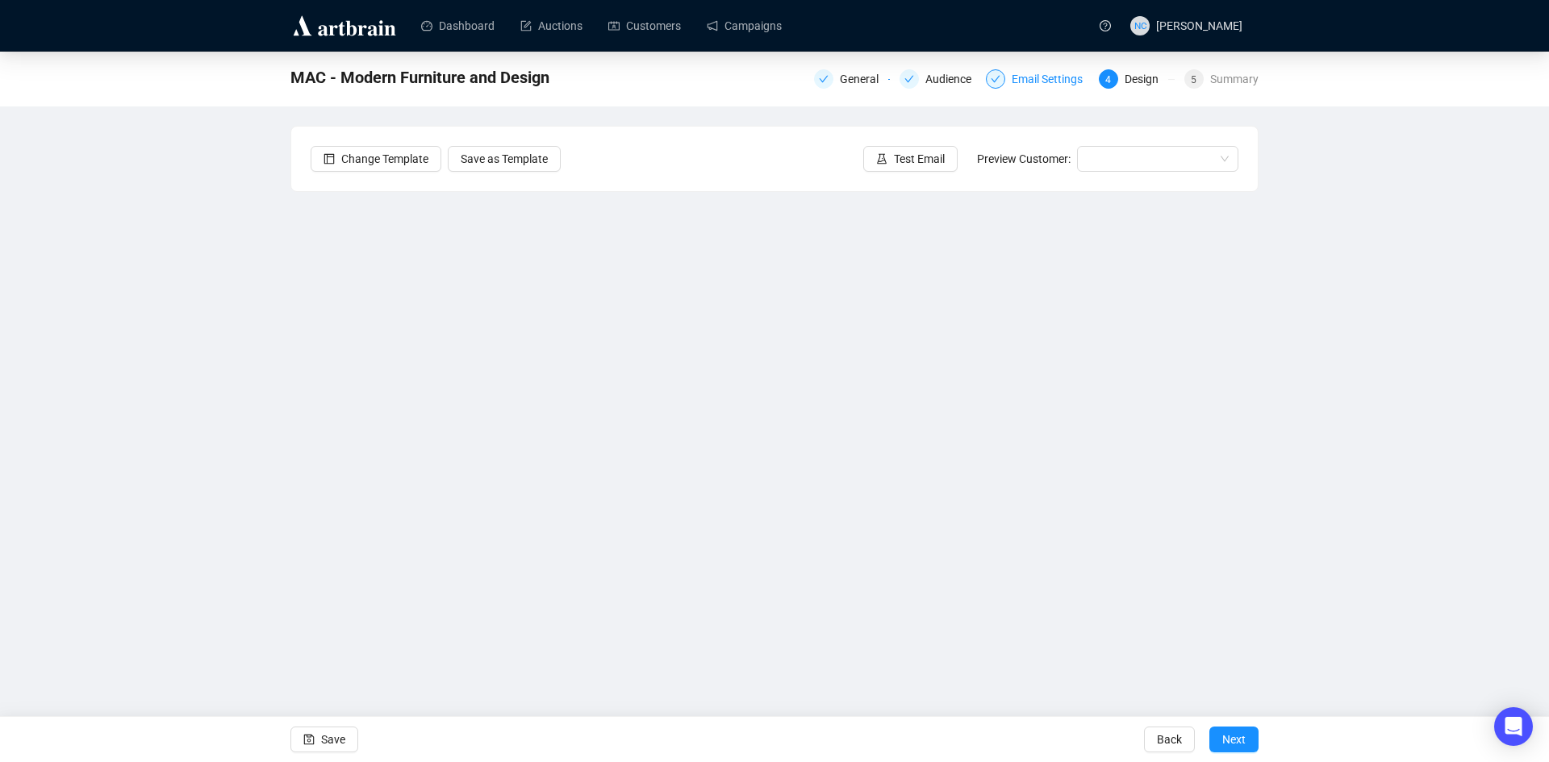
click at [1055, 77] on div "Email Settings" at bounding box center [1051, 78] width 81 height 19
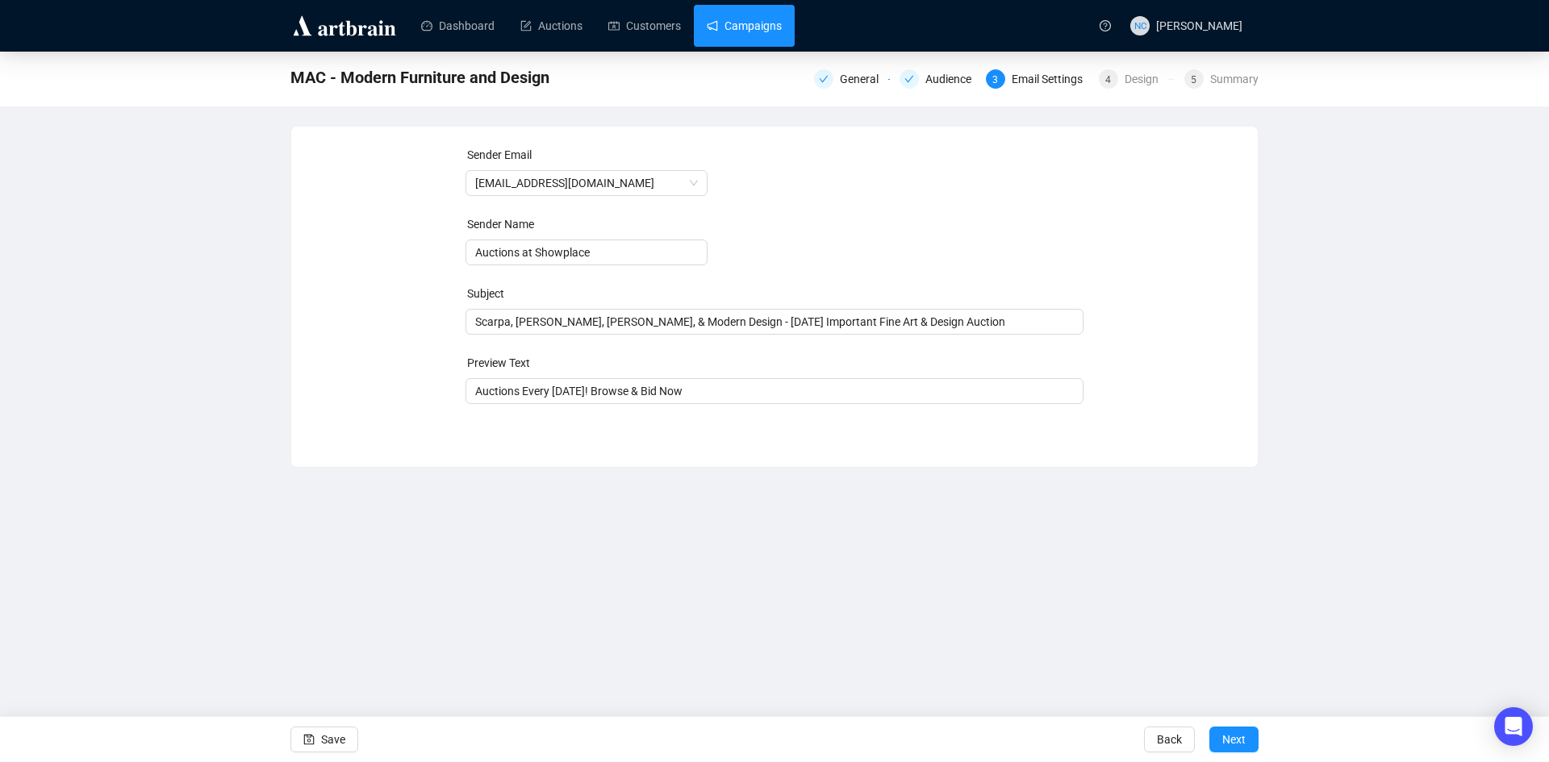
click at [743, 34] on link "Campaigns" at bounding box center [744, 26] width 75 height 42
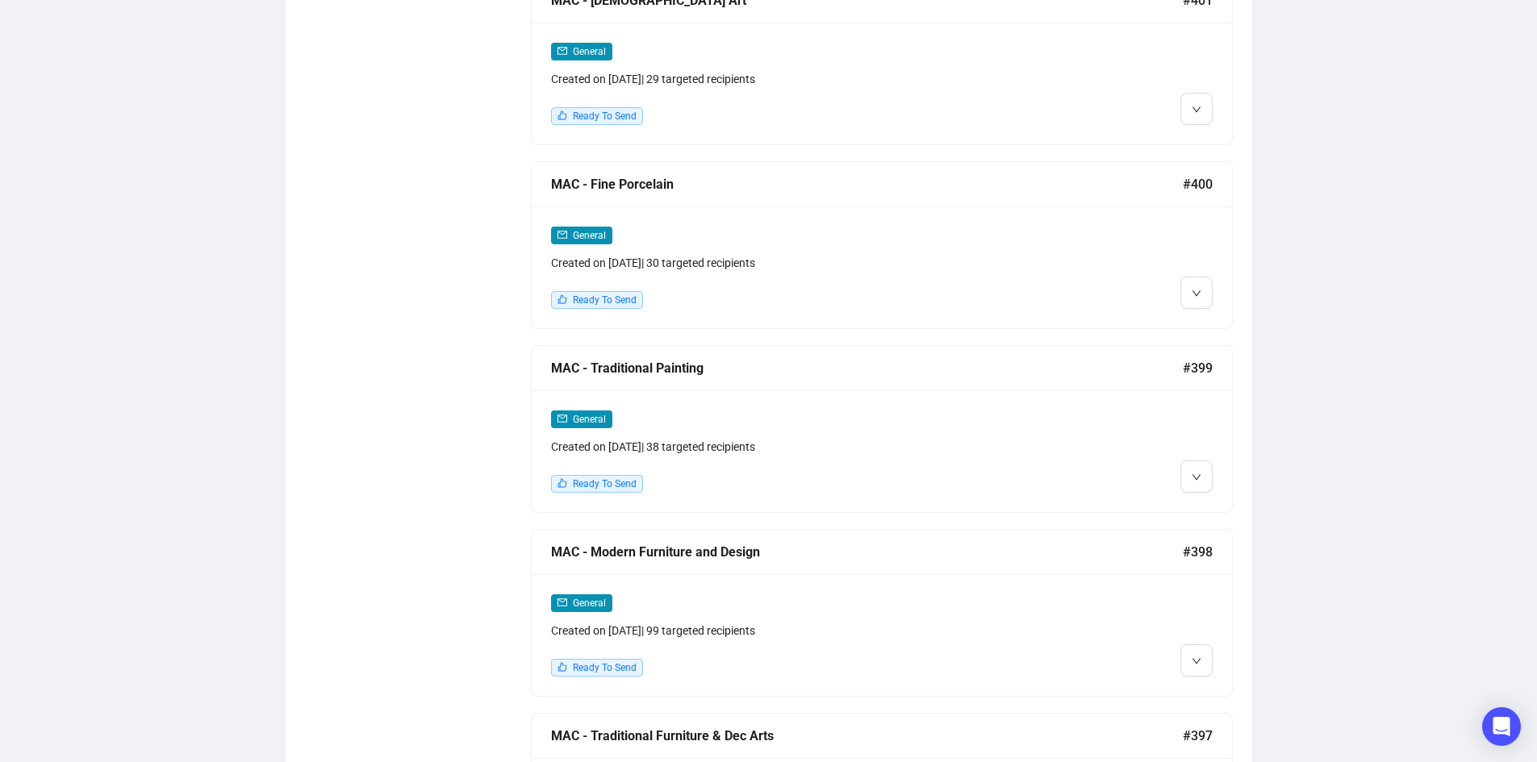
scroll to position [1945, 0]
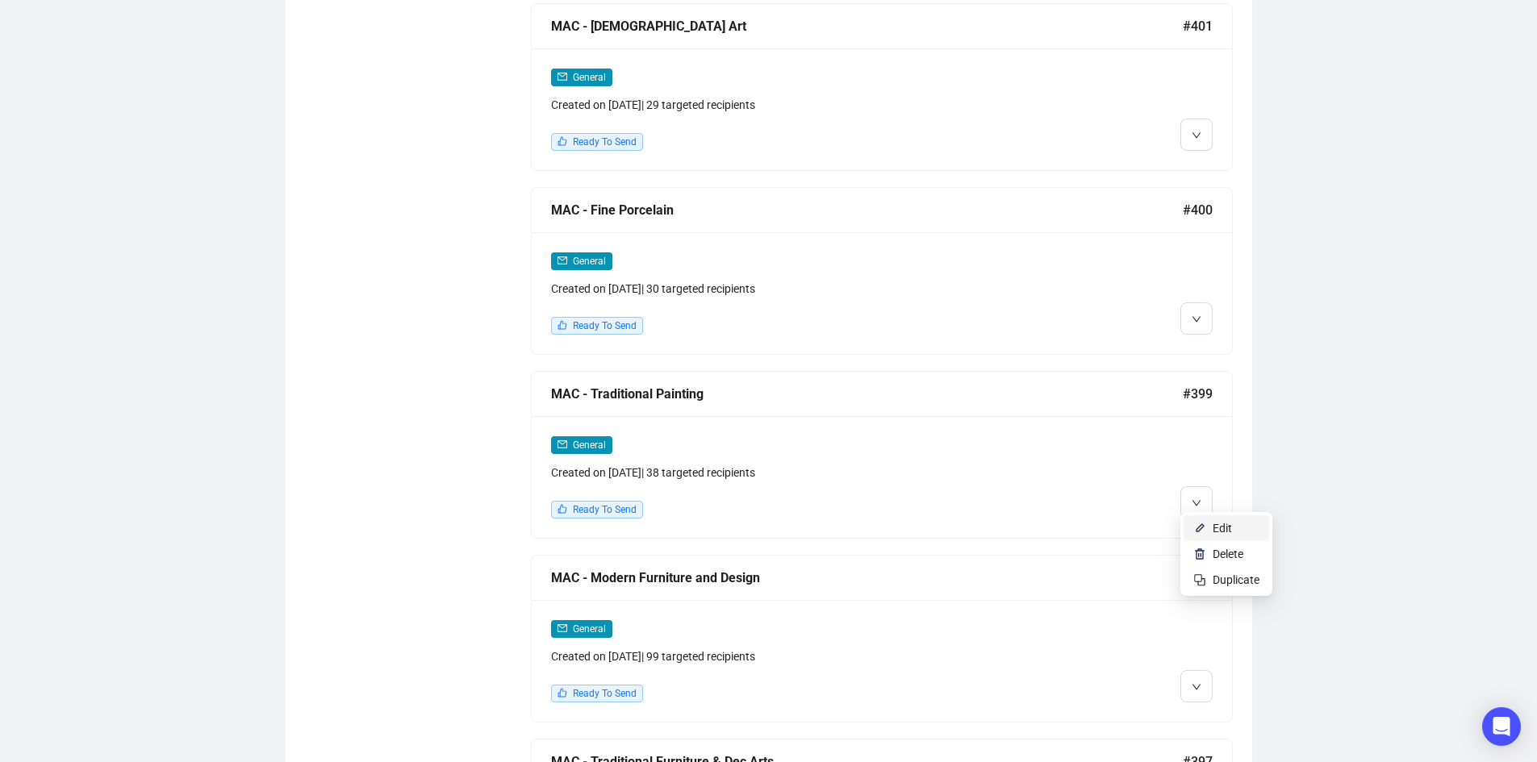
click at [1216, 524] on span "Edit" at bounding box center [1221, 528] width 19 height 13
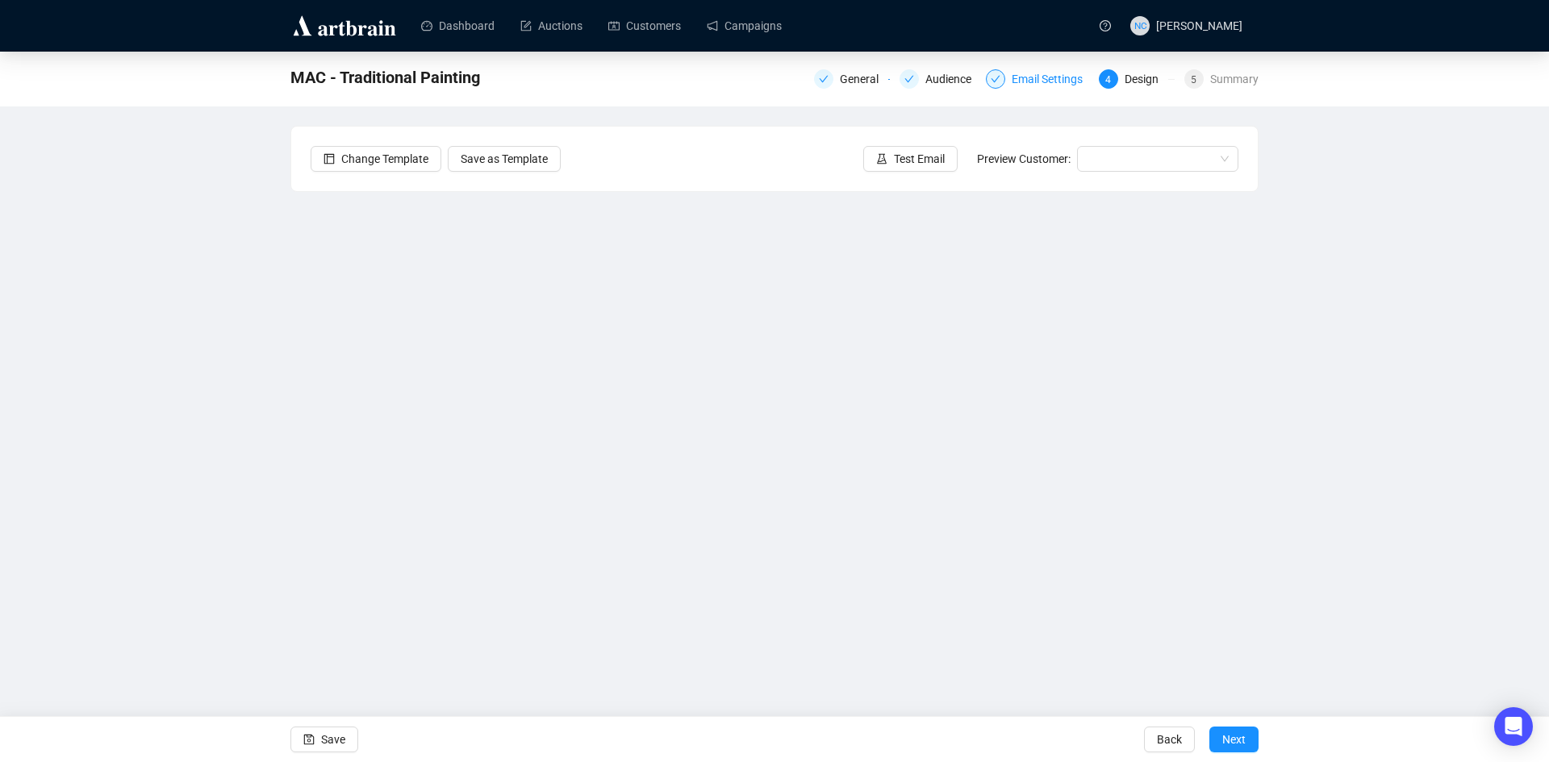
click at [1041, 78] on div "Email Settings" at bounding box center [1051, 78] width 81 height 19
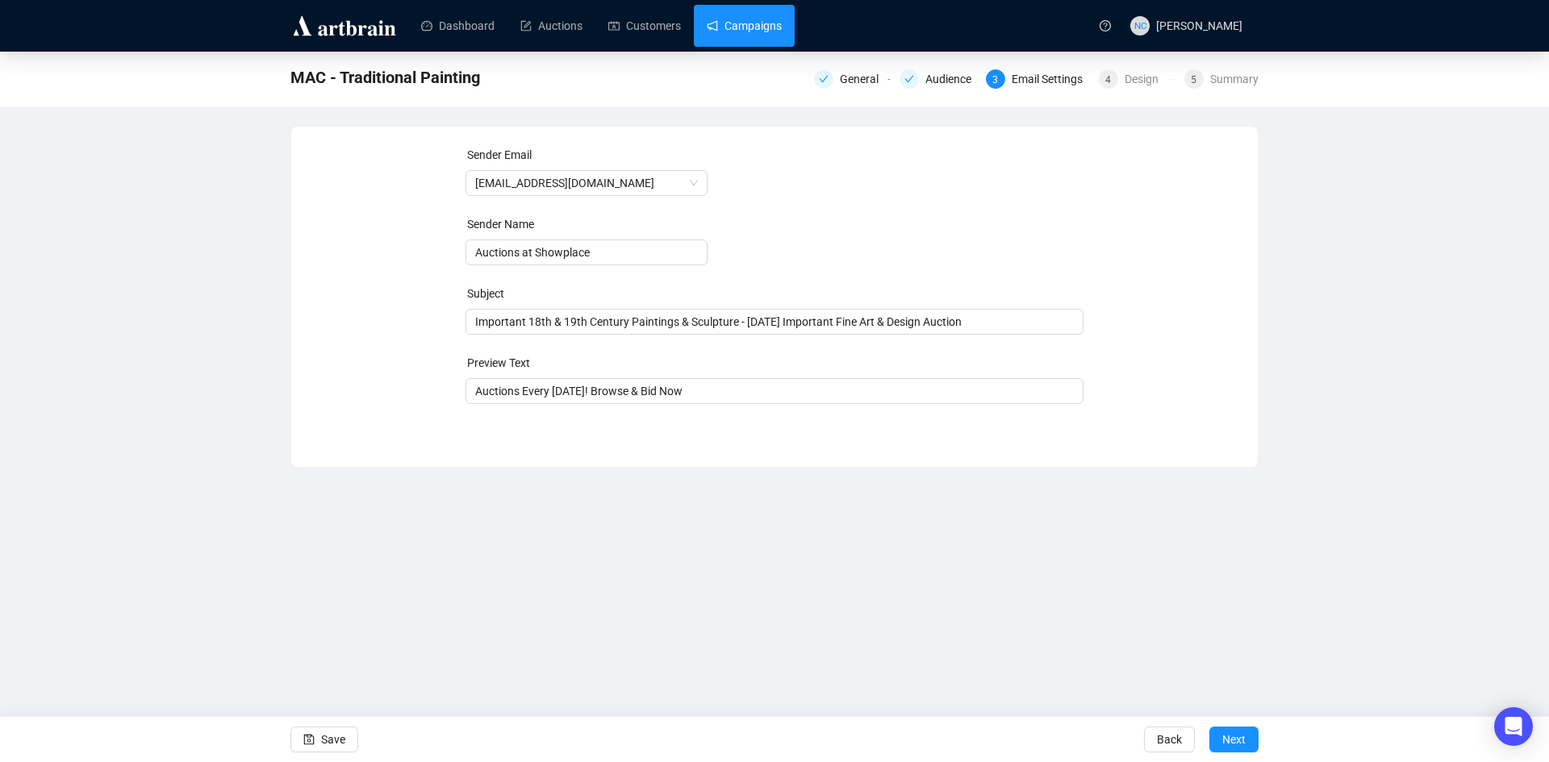
click at [757, 31] on link "Campaigns" at bounding box center [744, 26] width 75 height 42
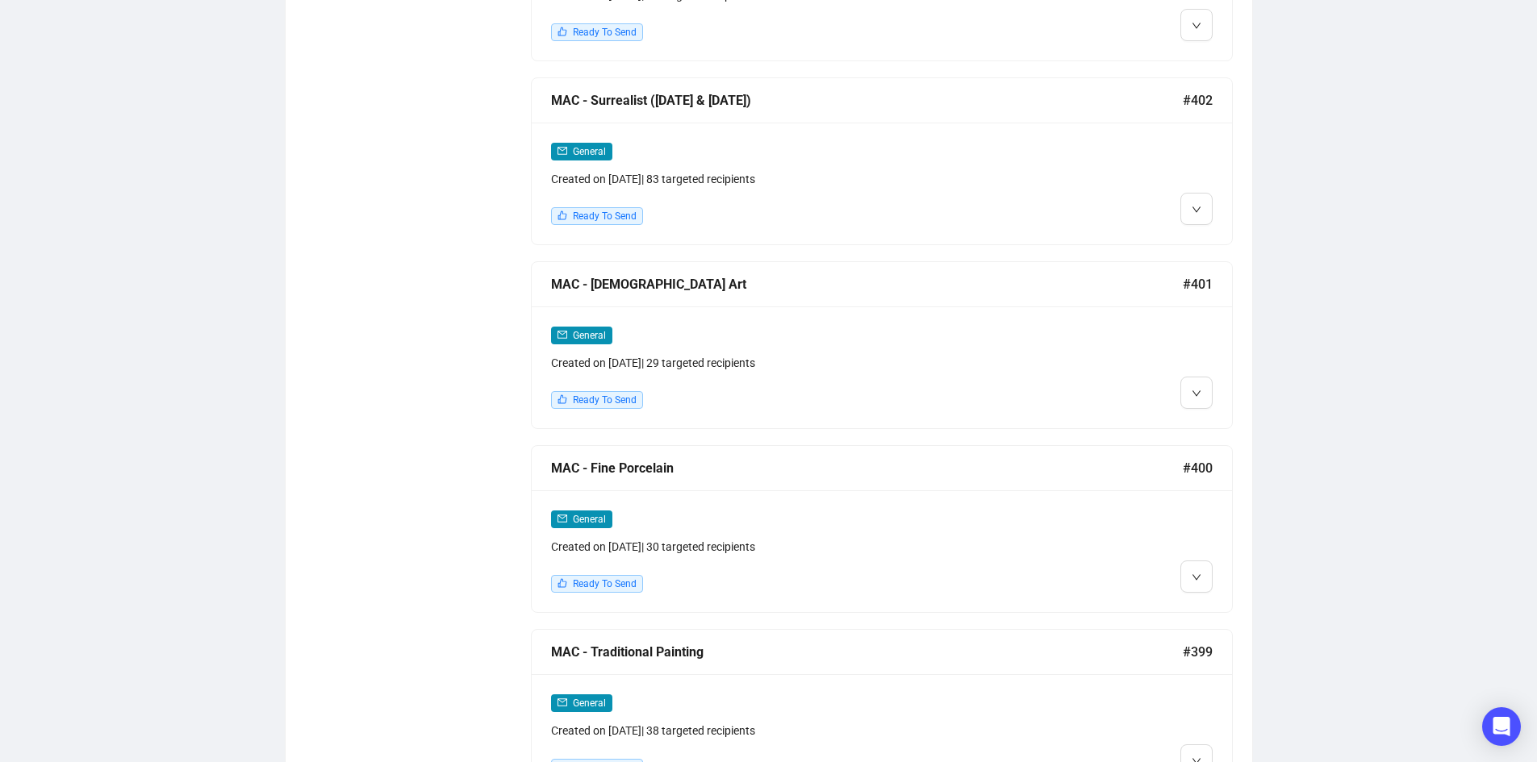
scroll to position [1855, 0]
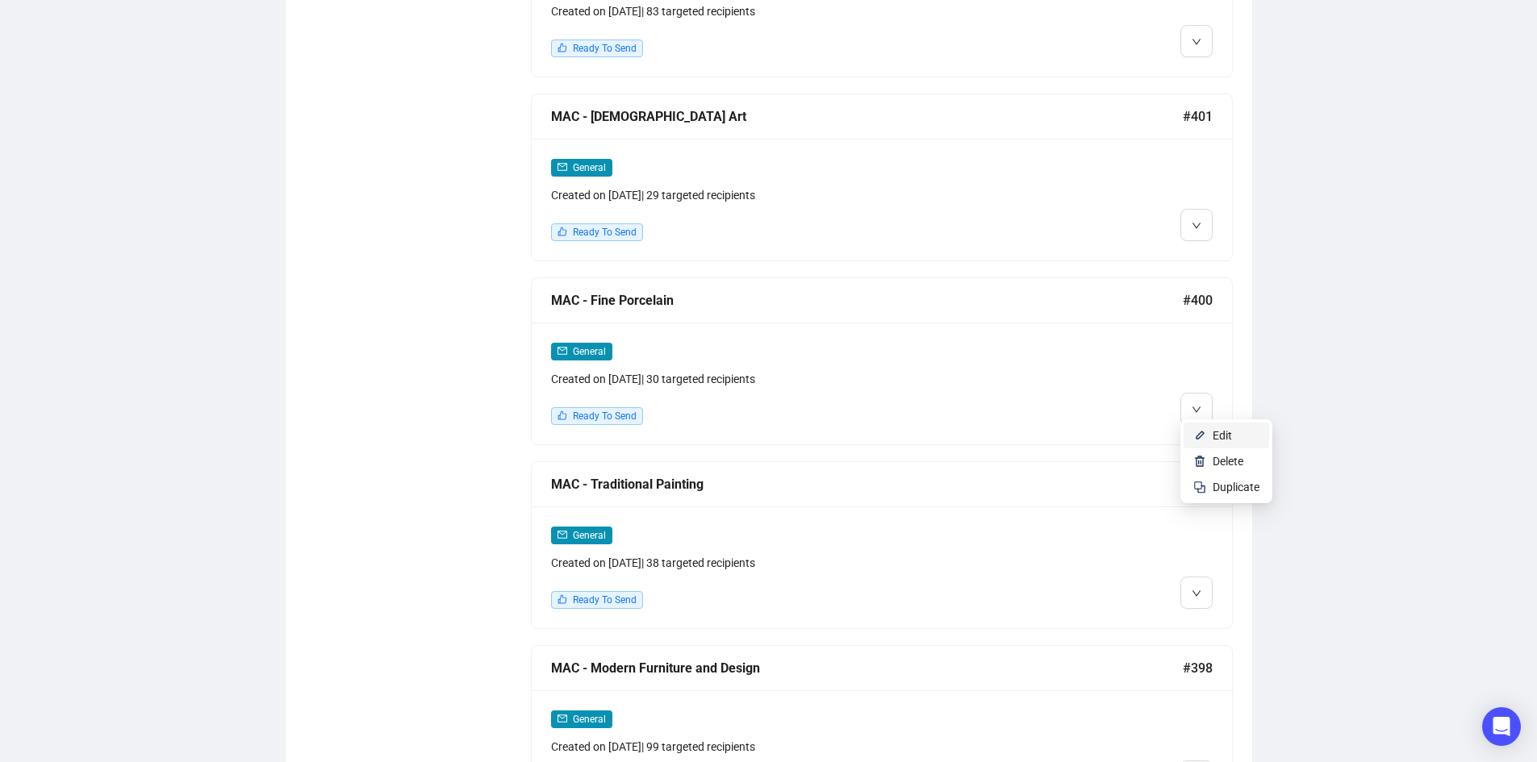
click at [1218, 431] on span "Edit" at bounding box center [1221, 435] width 19 height 13
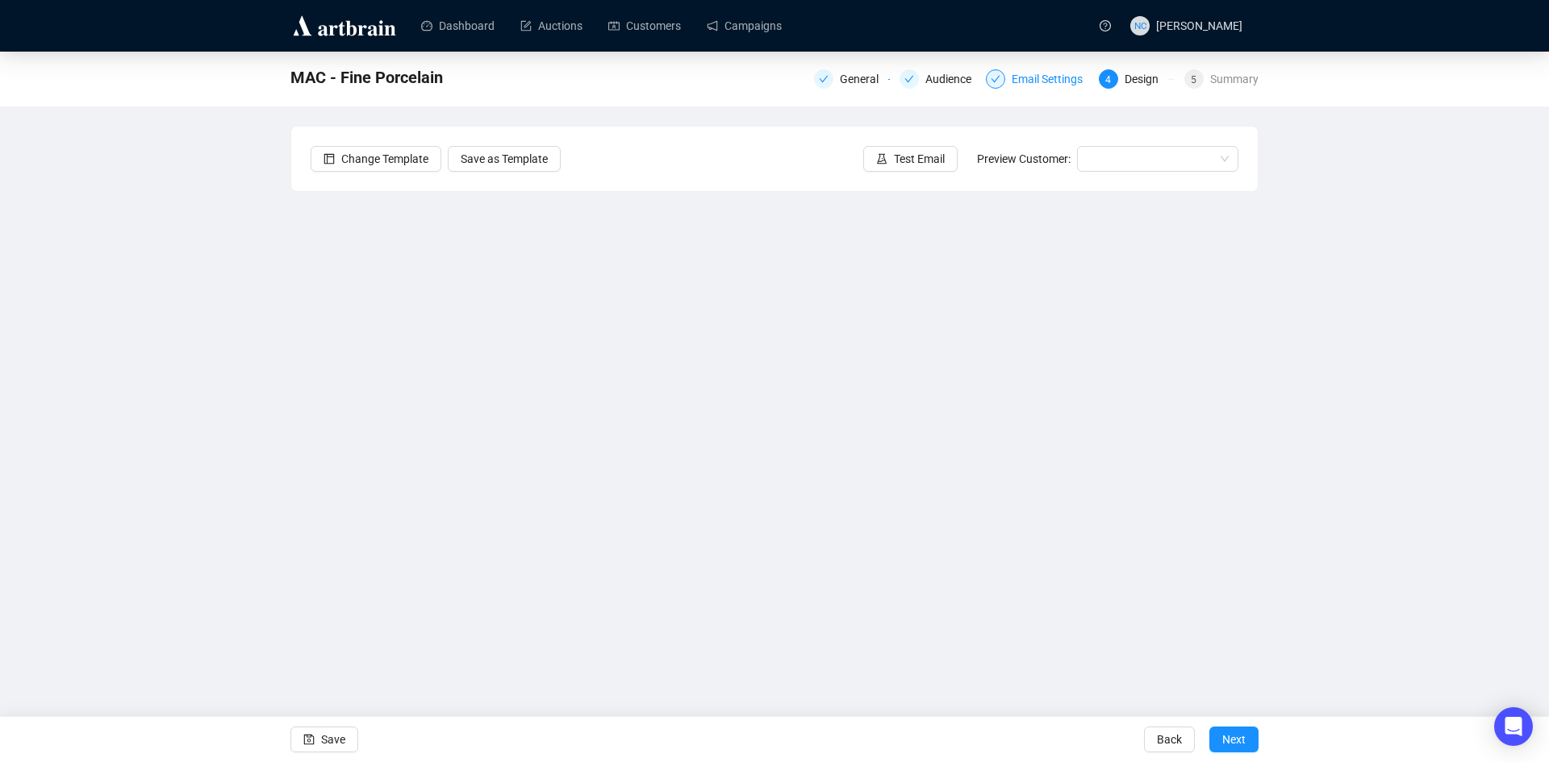
click at [1021, 81] on div "Email Settings" at bounding box center [1051, 78] width 81 height 19
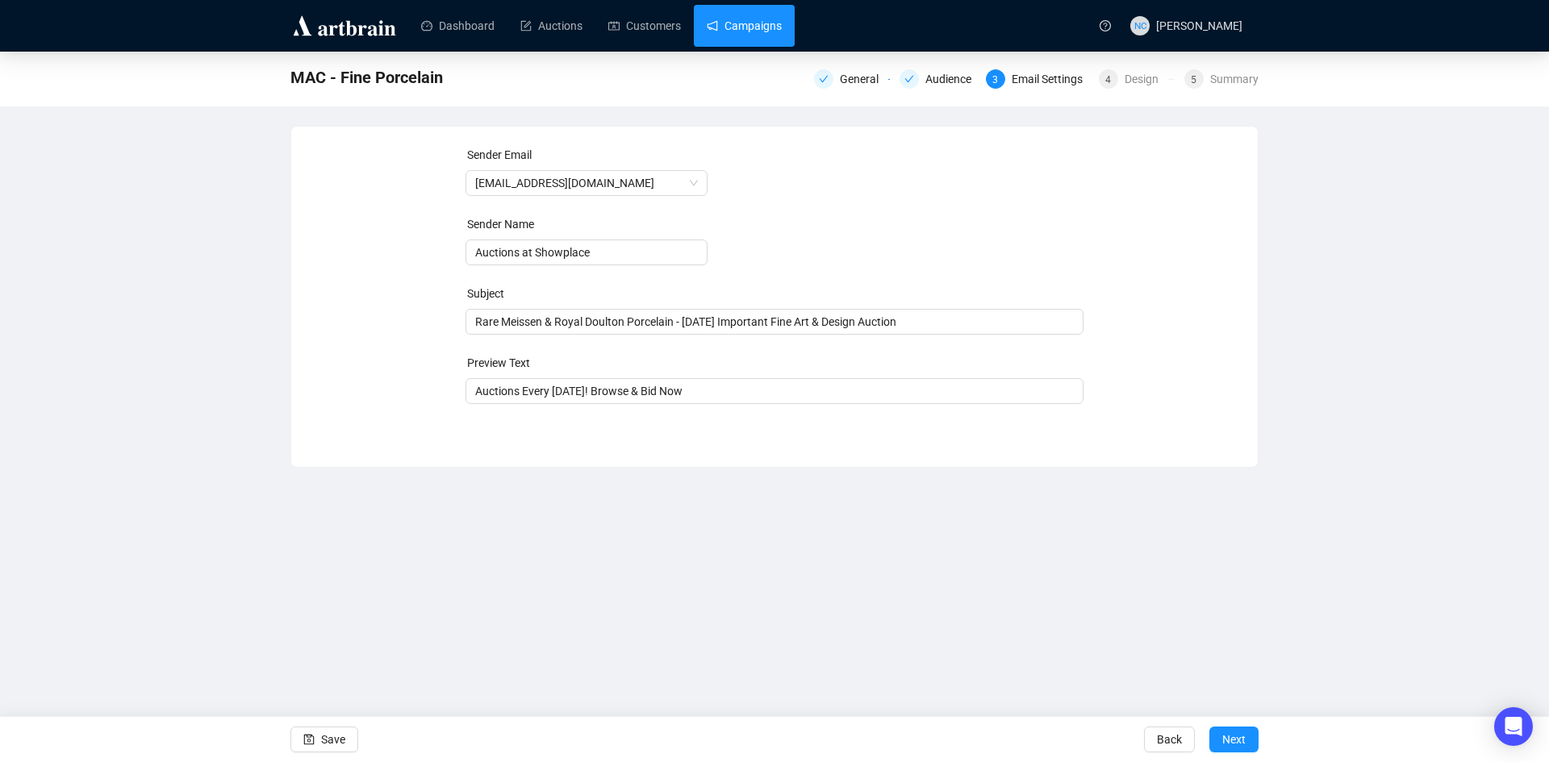
click at [750, 23] on link "Campaigns" at bounding box center [744, 26] width 75 height 42
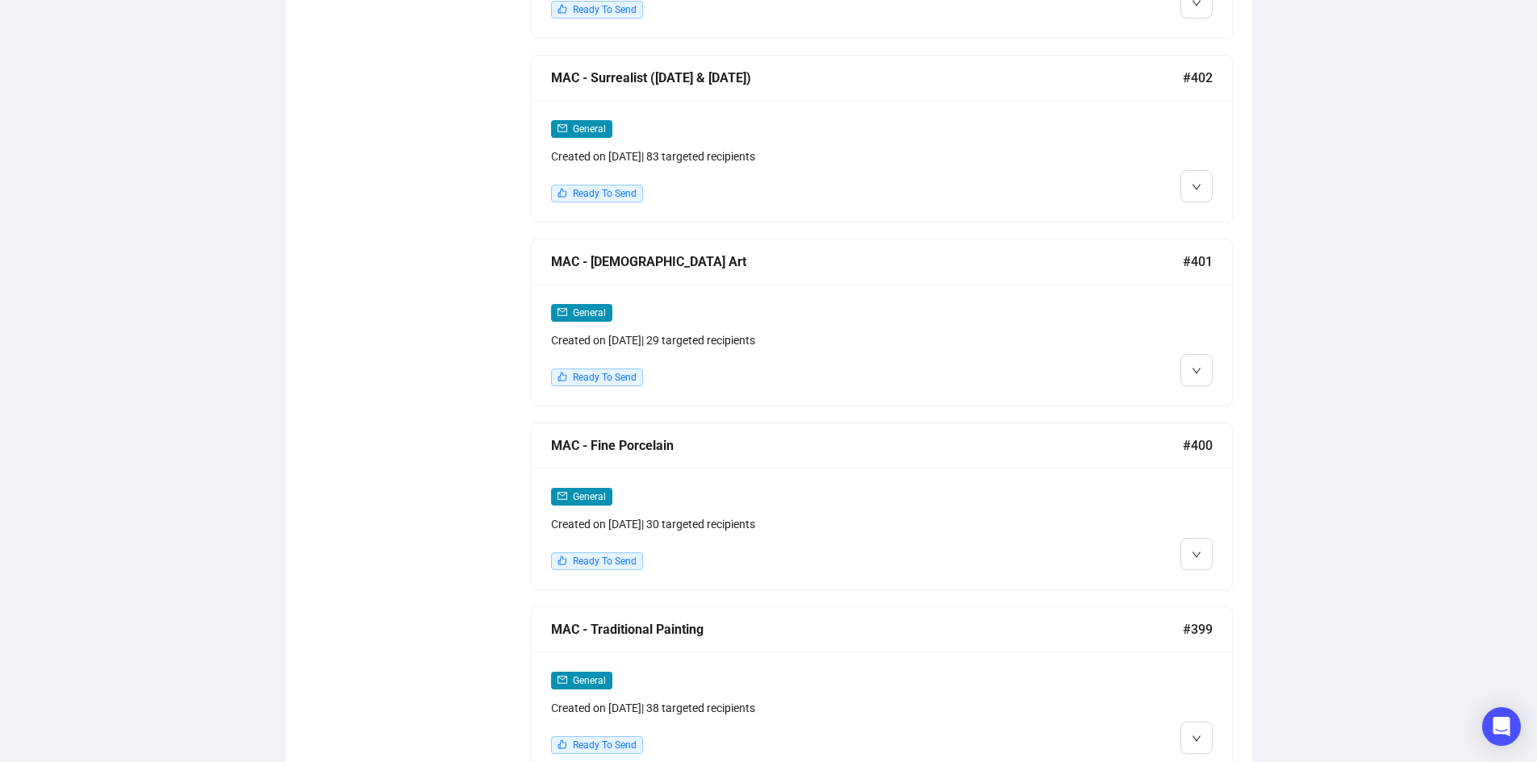
scroll to position [1542, 0]
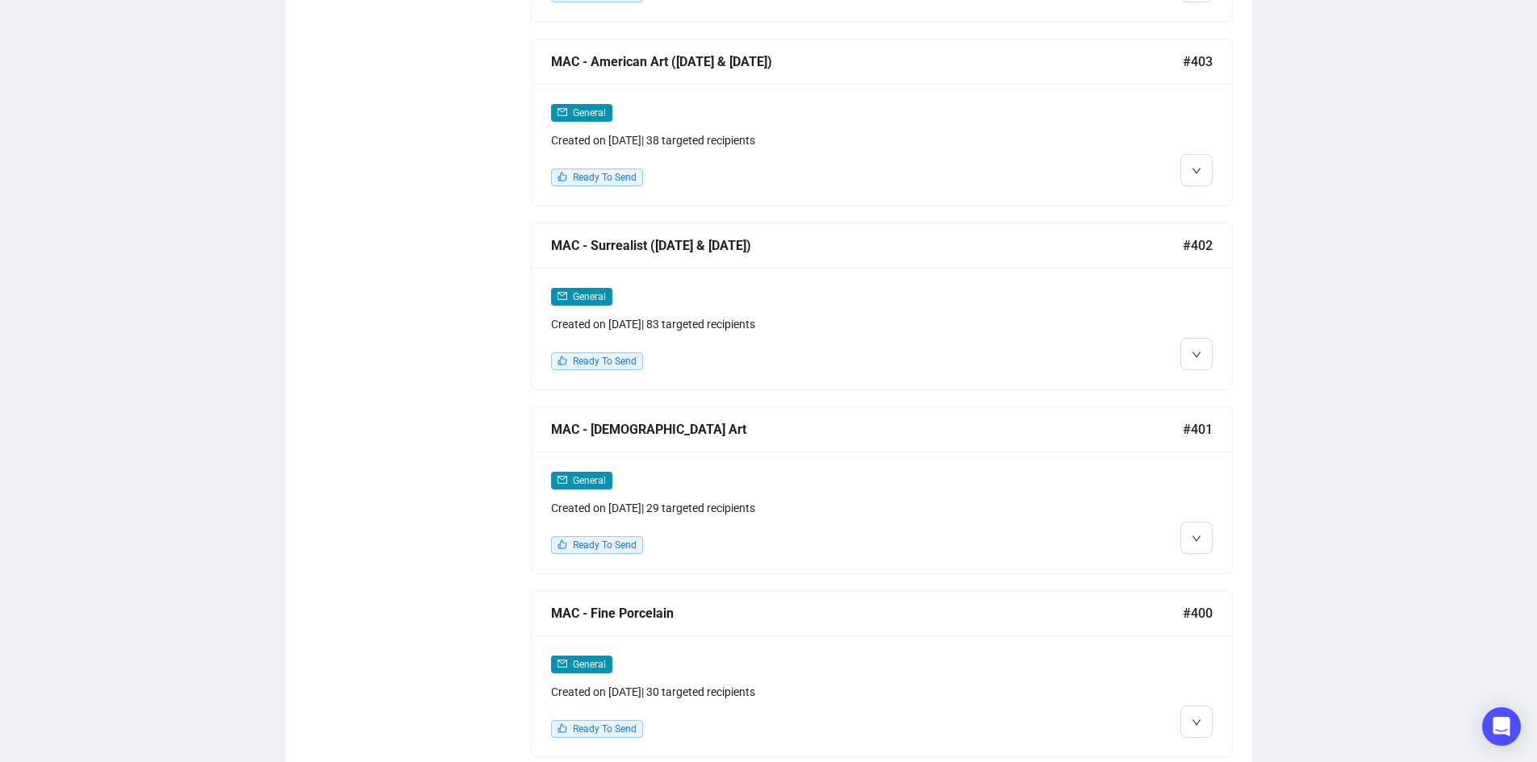
click at [1225, 561] on div "General Created on Oct 1, 2025 | 29 targeted recipients Ready To Send" at bounding box center [882, 513] width 700 height 122
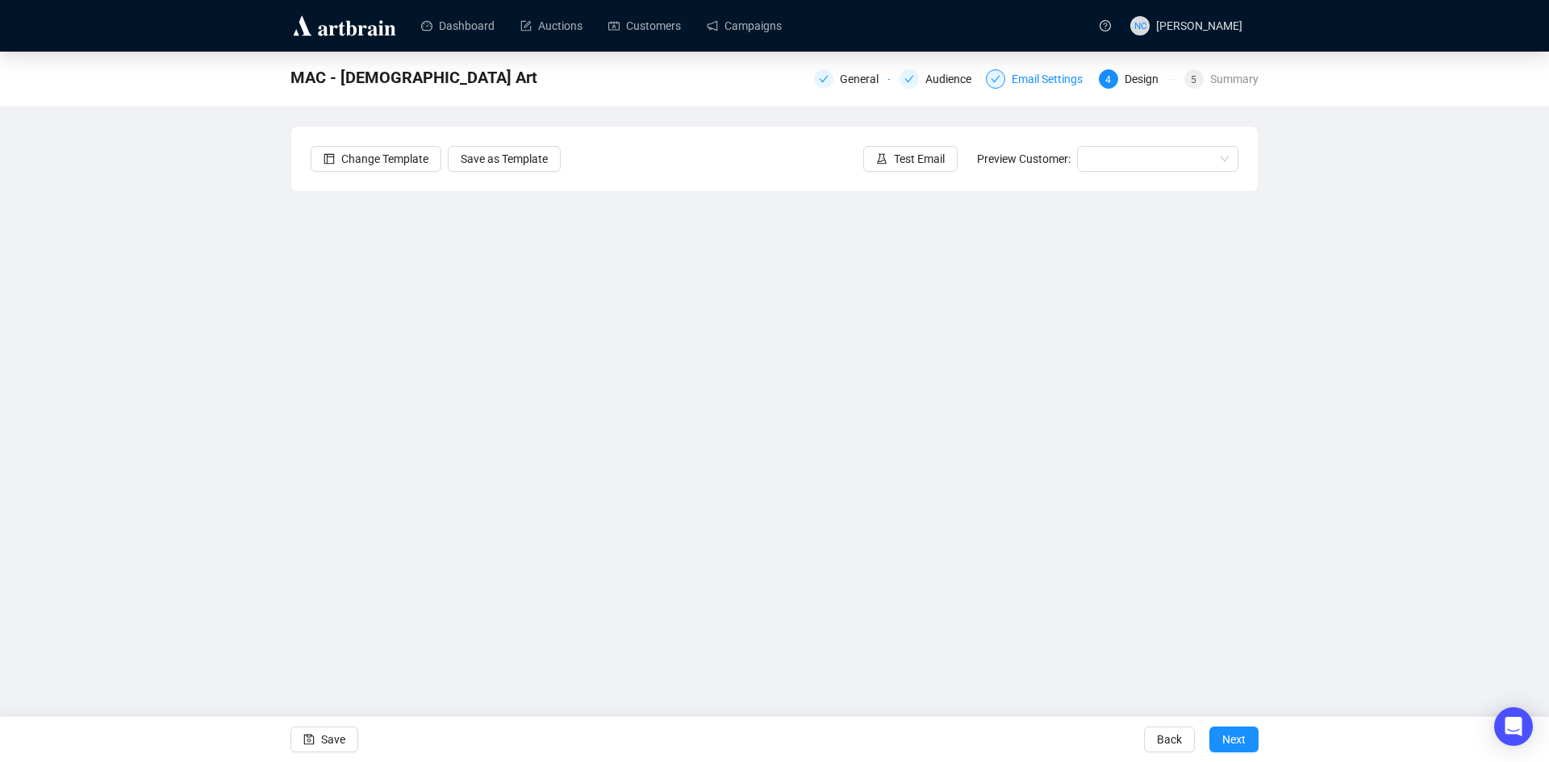
click at [1050, 88] on div "Email Settings" at bounding box center [1051, 78] width 81 height 19
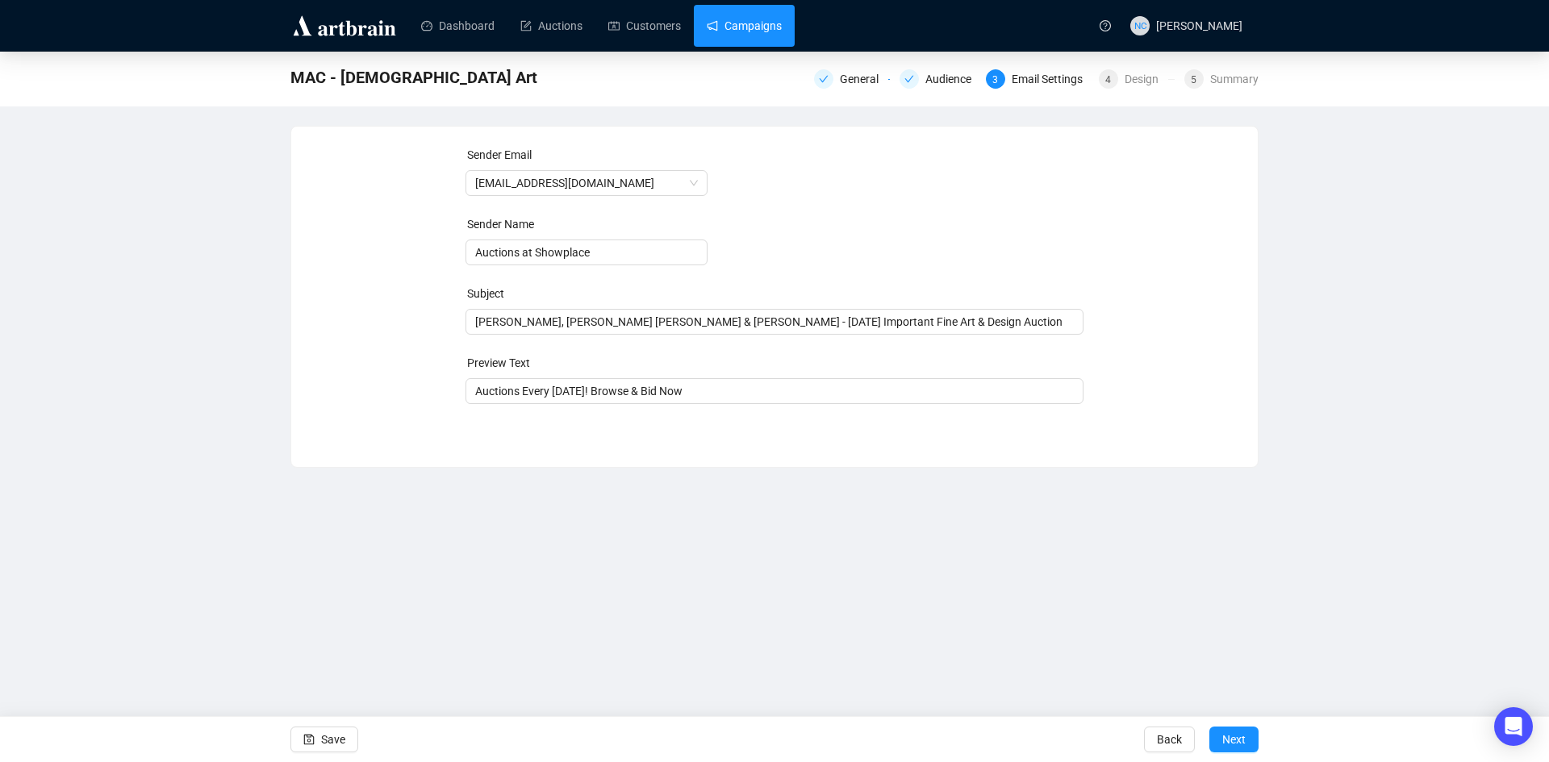
click at [763, 21] on link "Campaigns" at bounding box center [744, 26] width 75 height 42
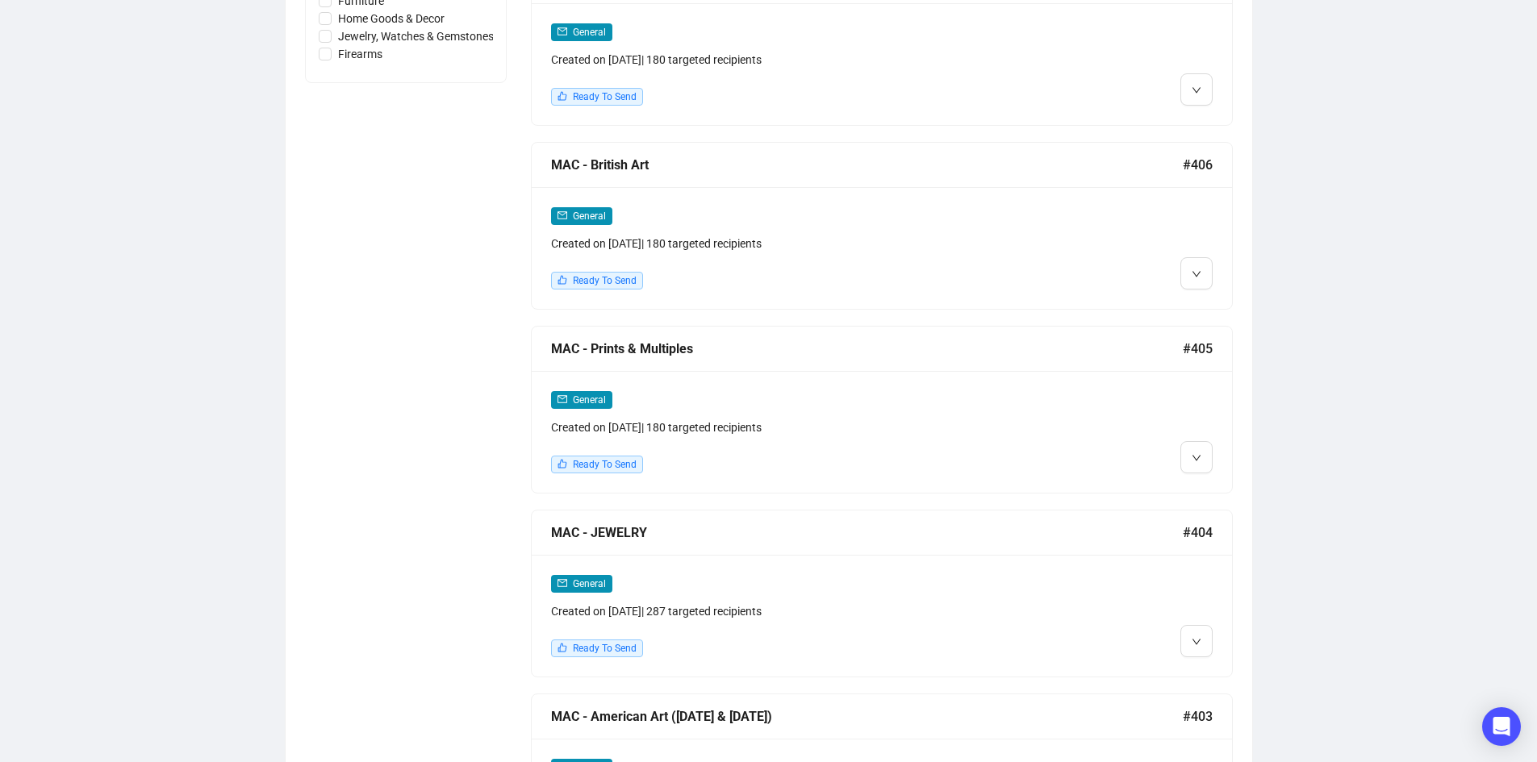
scroll to position [1371, 0]
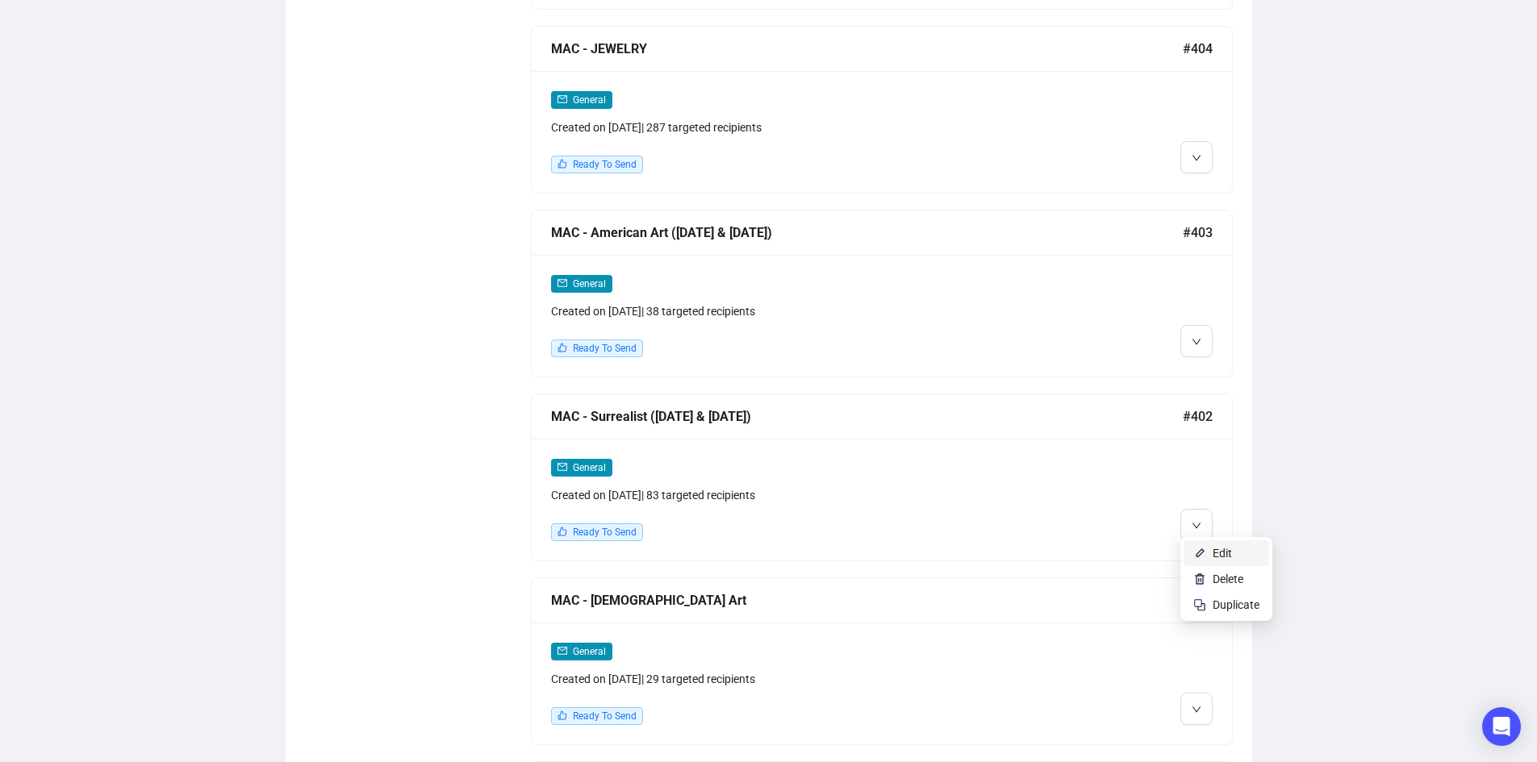
click at [1220, 551] on span "Edit" at bounding box center [1221, 553] width 19 height 13
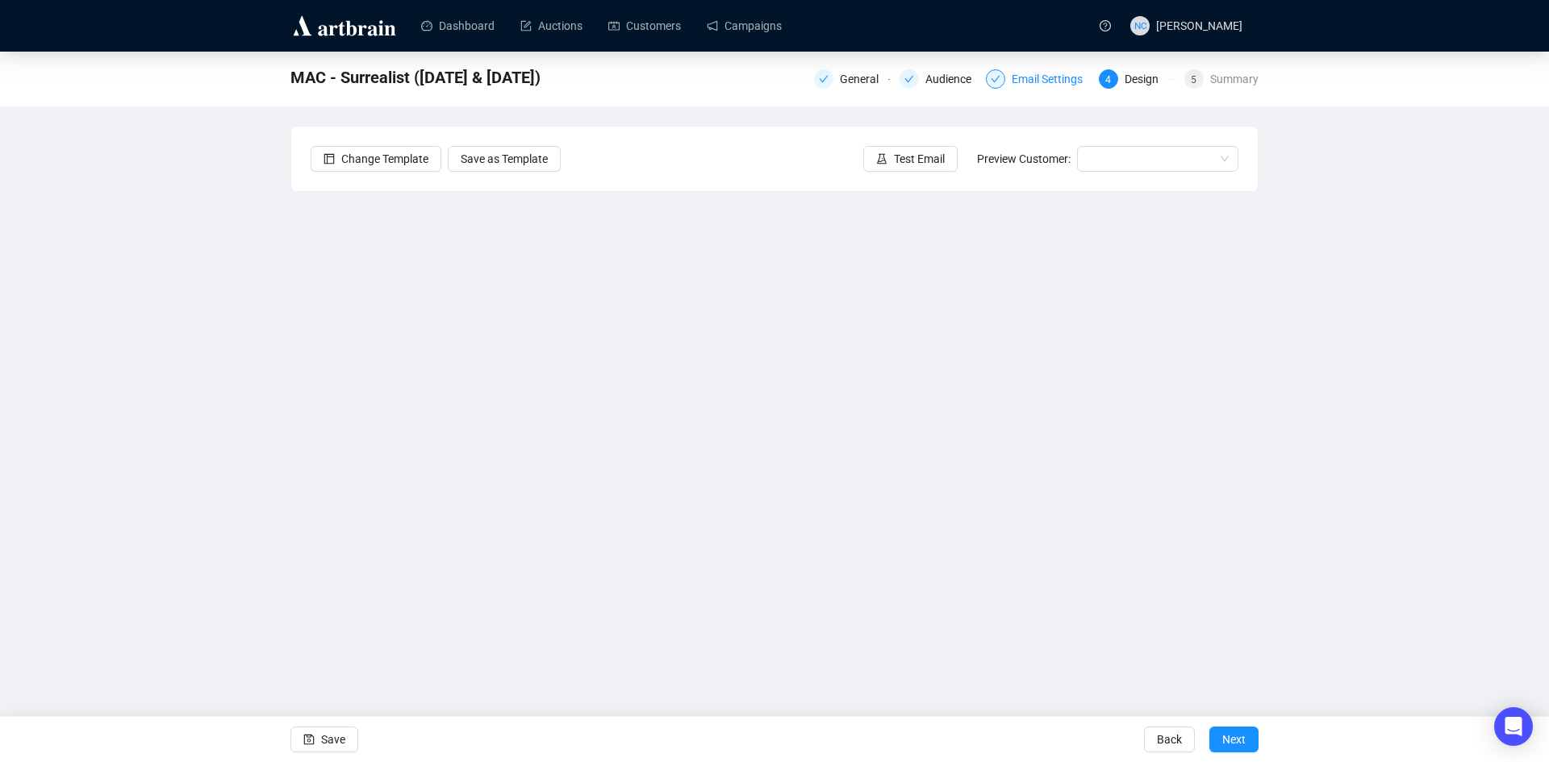
click at [1024, 82] on div "Email Settings" at bounding box center [1051, 78] width 81 height 19
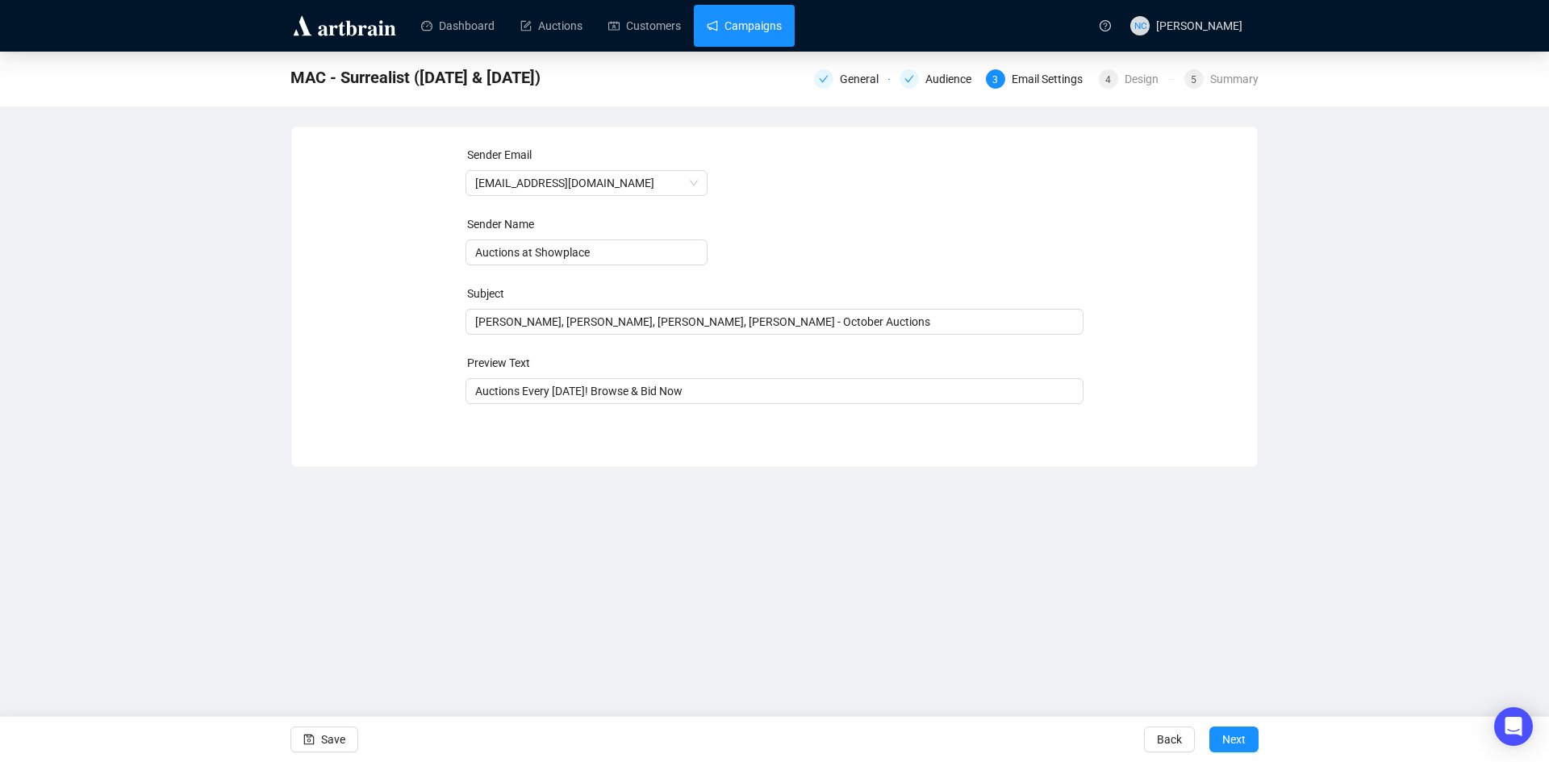
click at [761, 32] on link "Campaigns" at bounding box center [744, 26] width 75 height 42
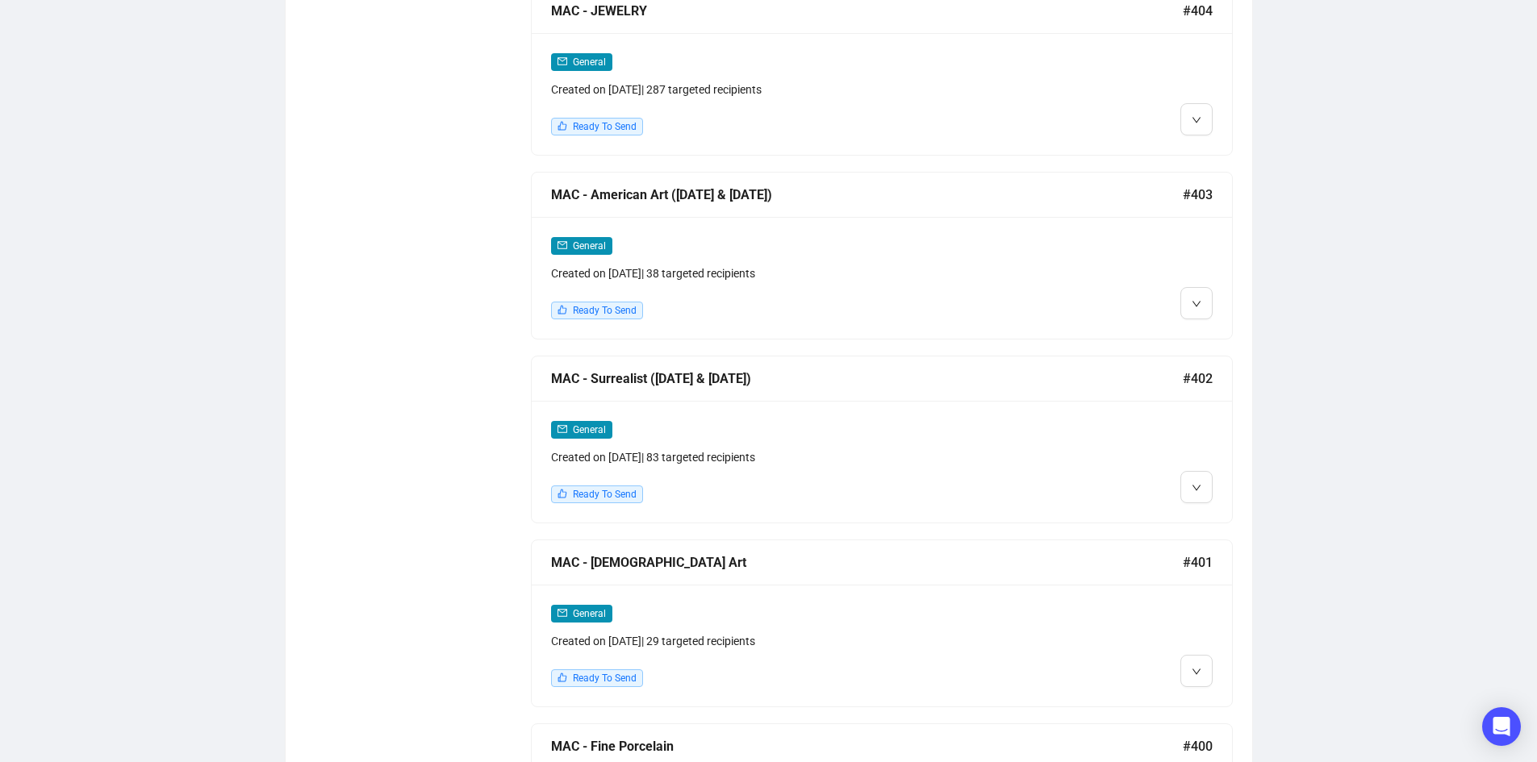
scroll to position [1381, 0]
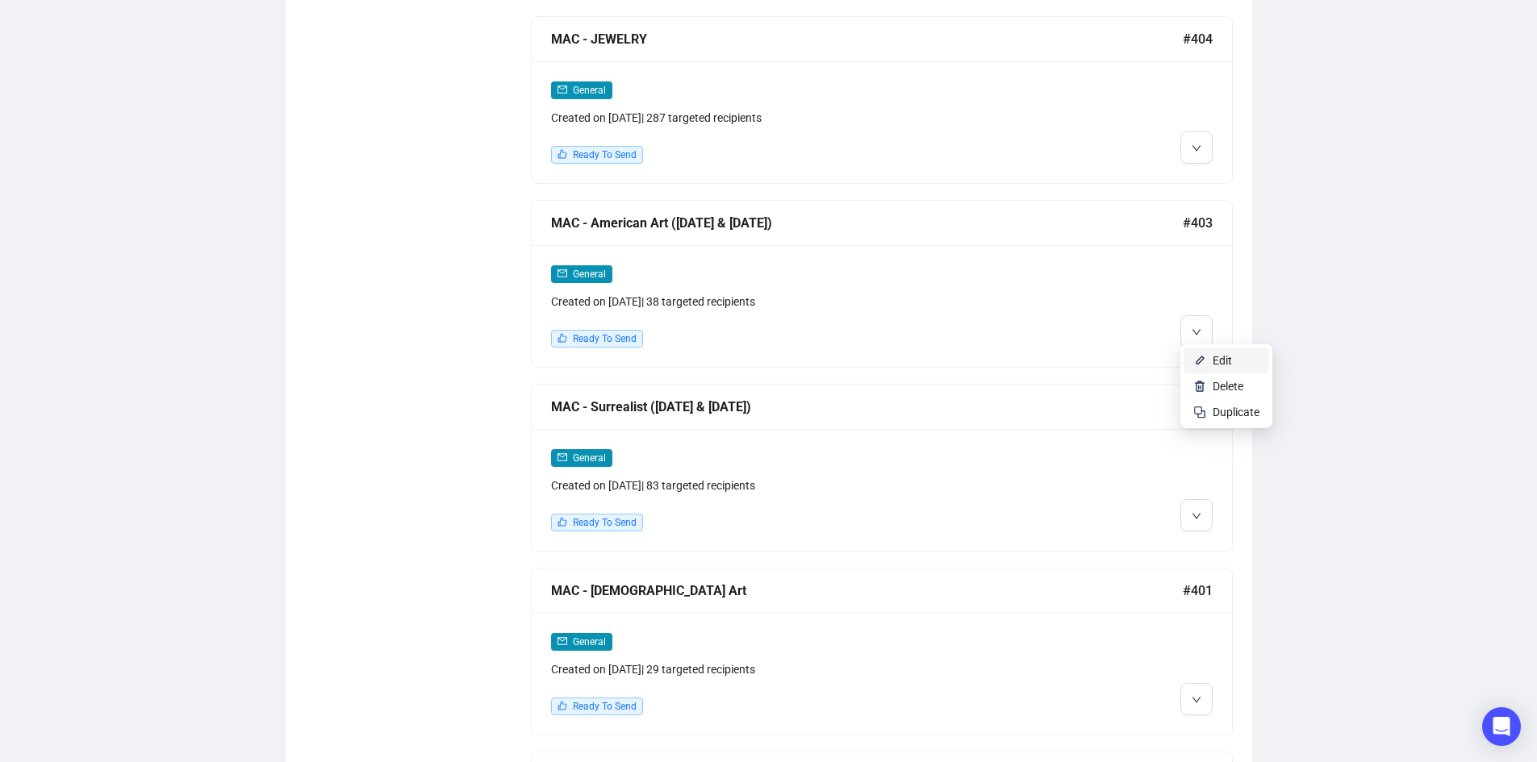
click at [1224, 354] on span "Edit" at bounding box center [1221, 360] width 19 height 13
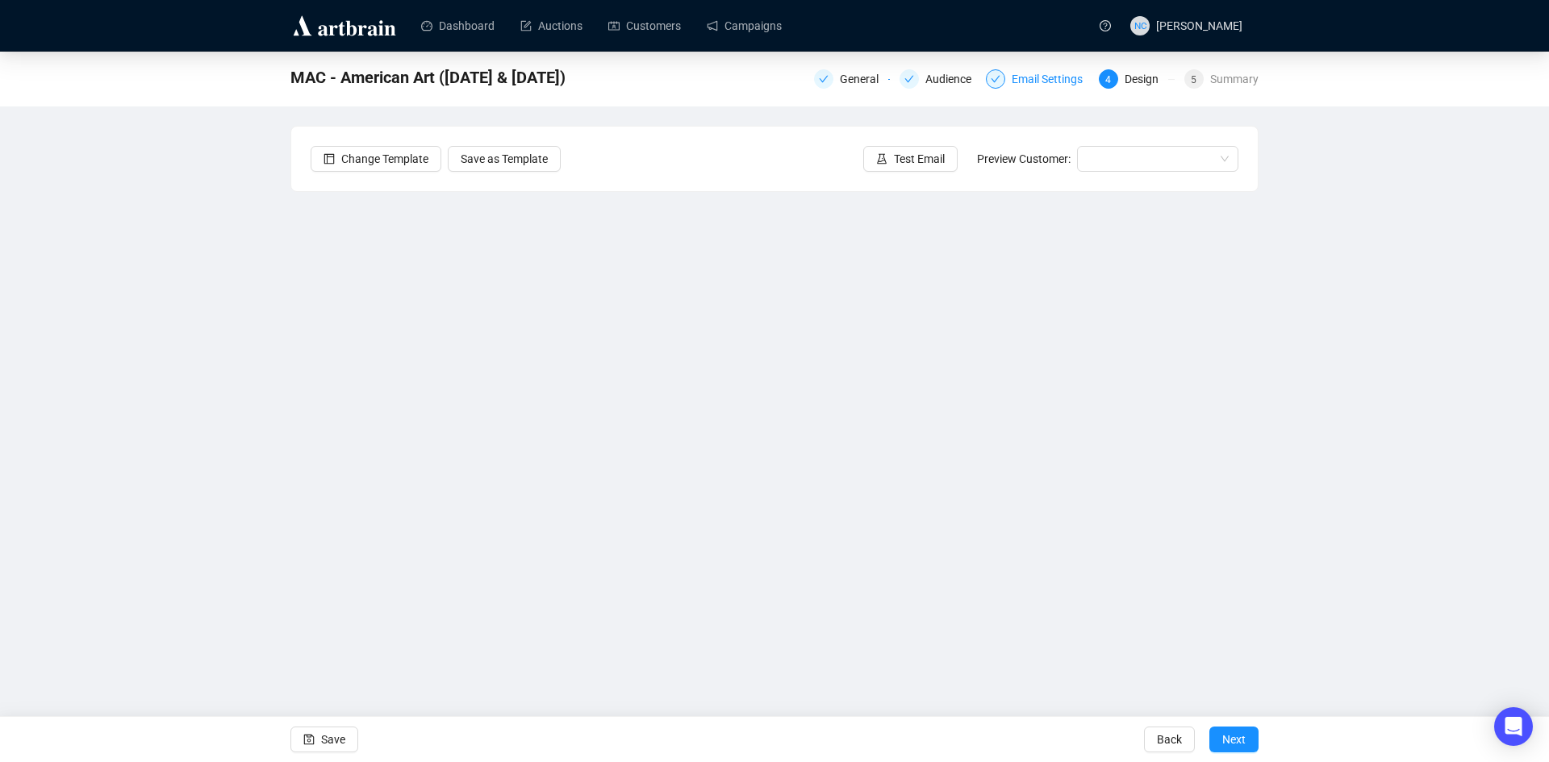
click at [1036, 83] on div "Email Settings" at bounding box center [1051, 78] width 81 height 19
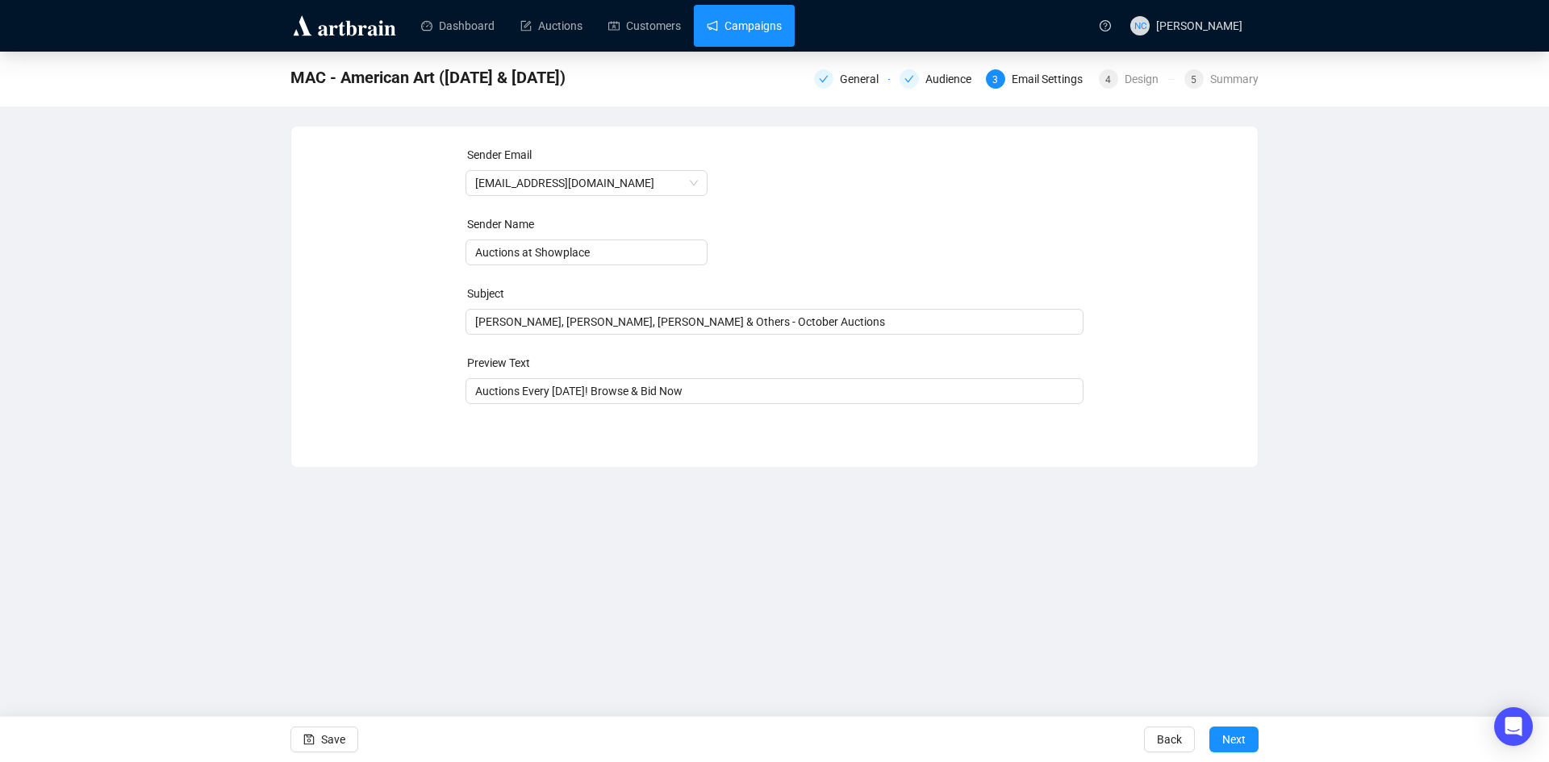
click at [763, 23] on link "Campaigns" at bounding box center [744, 26] width 75 height 42
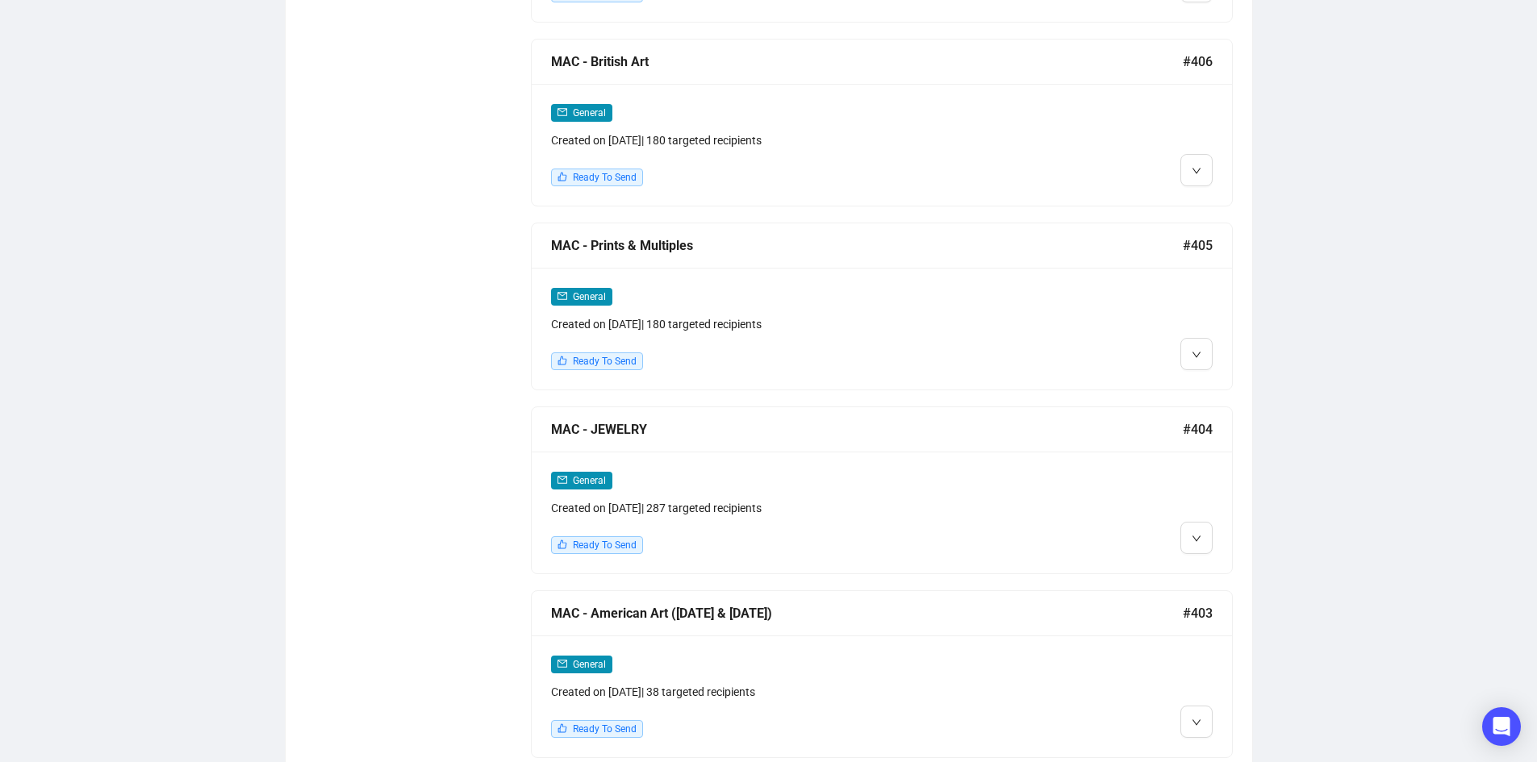
scroll to position [1129, 0]
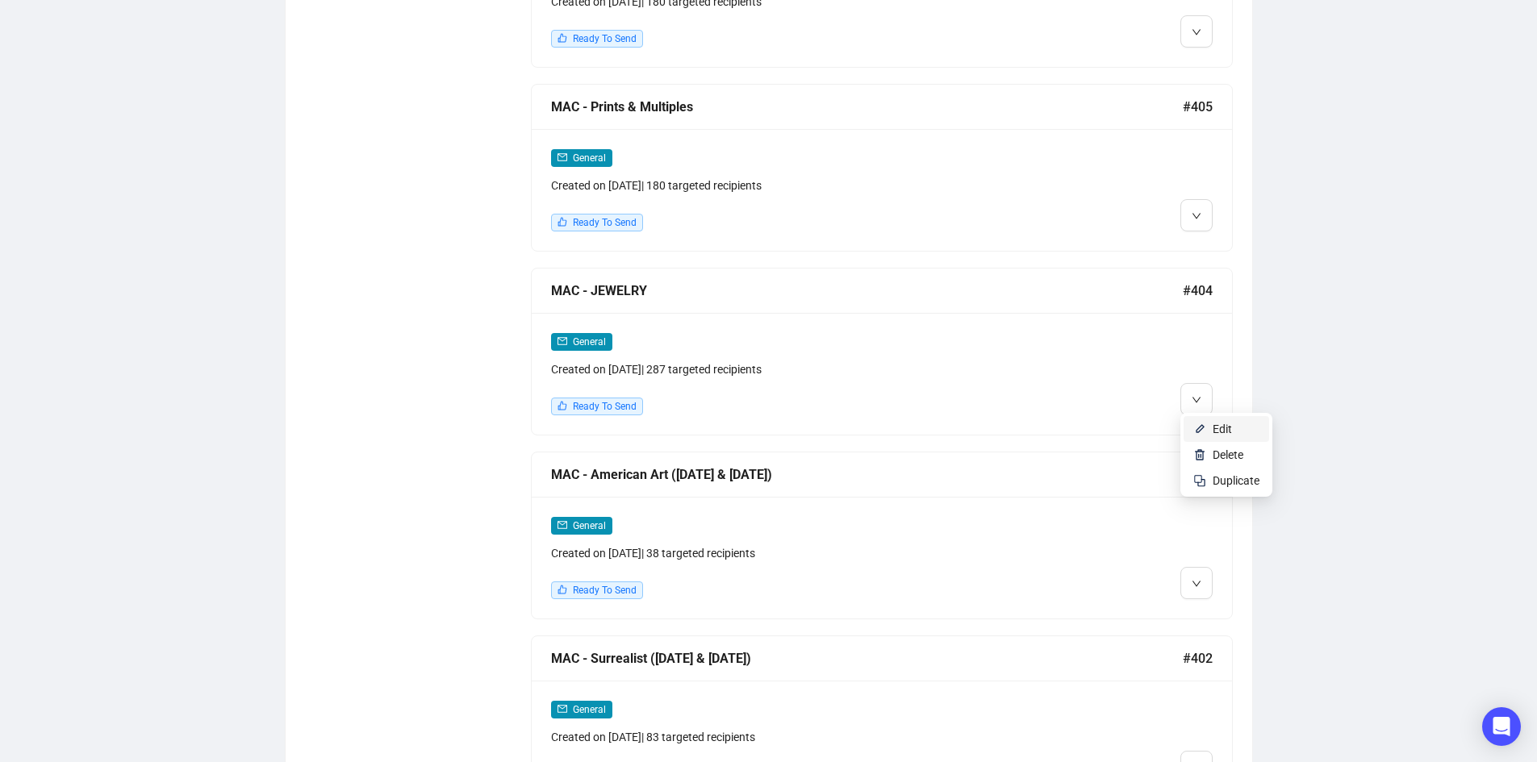
click at [1211, 424] on li "Edit" at bounding box center [1225, 429] width 85 height 26
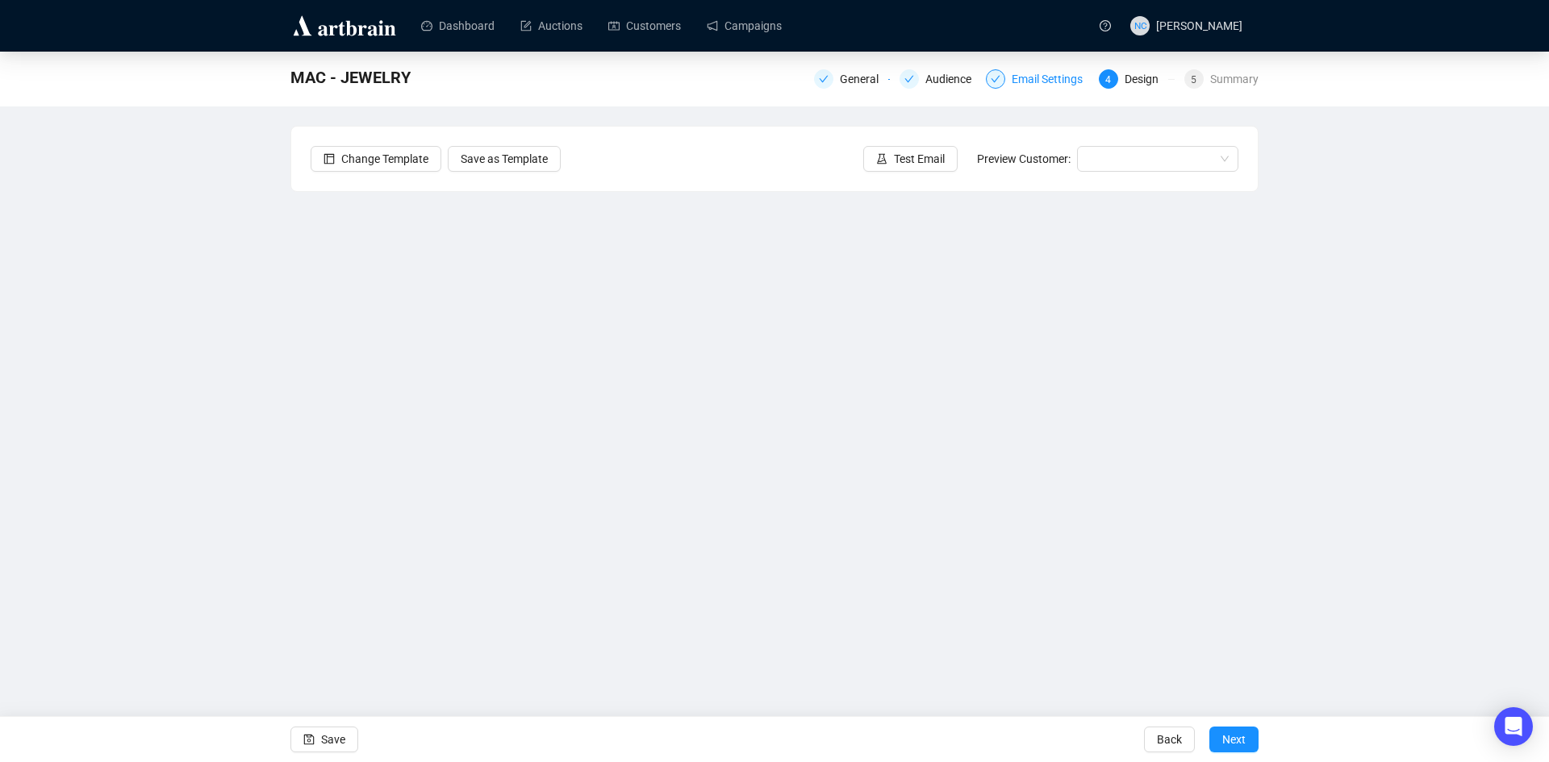
click at [1063, 81] on div "Email Settings" at bounding box center [1051, 78] width 81 height 19
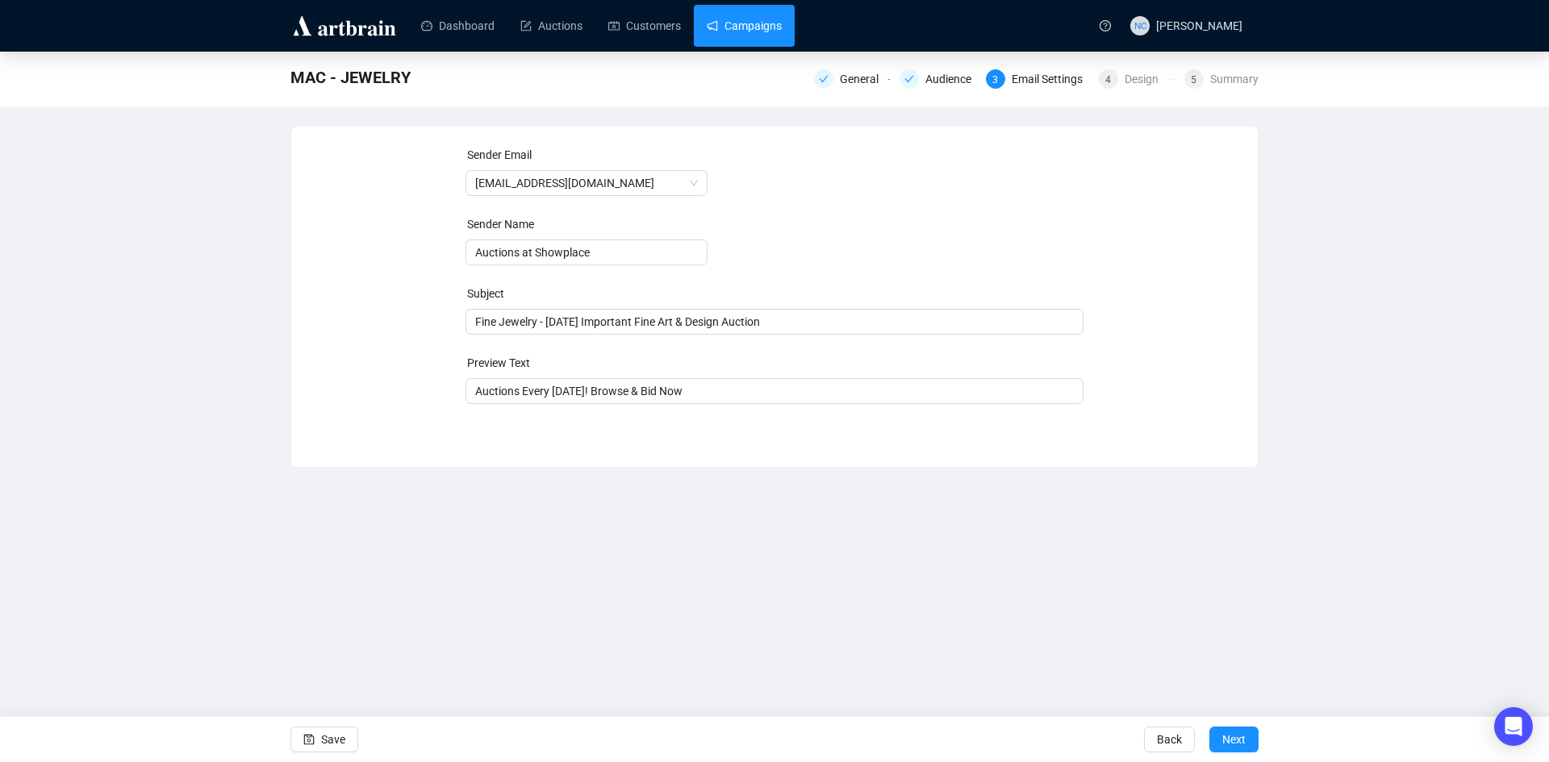
click at [760, 27] on link "Campaigns" at bounding box center [744, 26] width 75 height 42
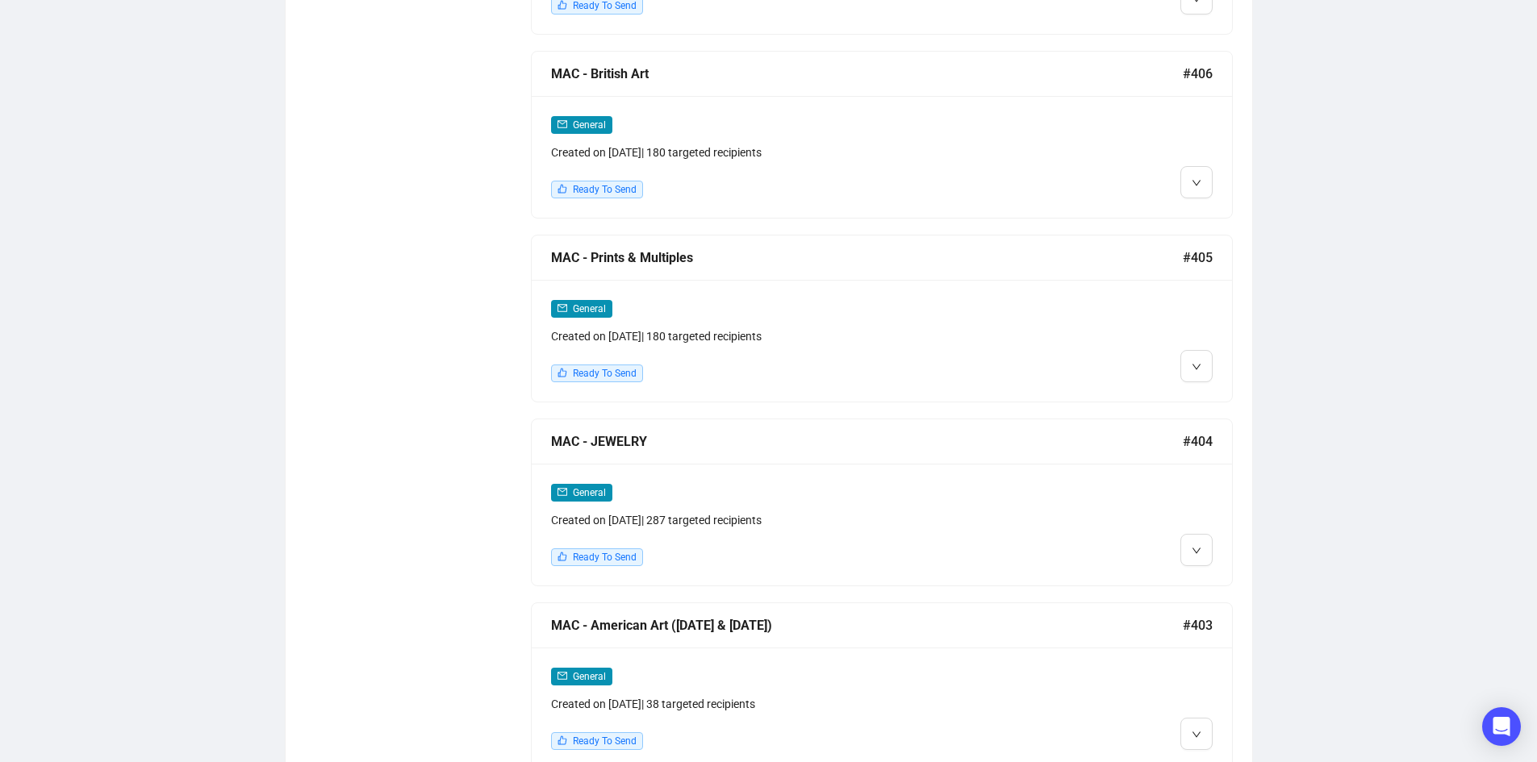
scroll to position [807, 0]
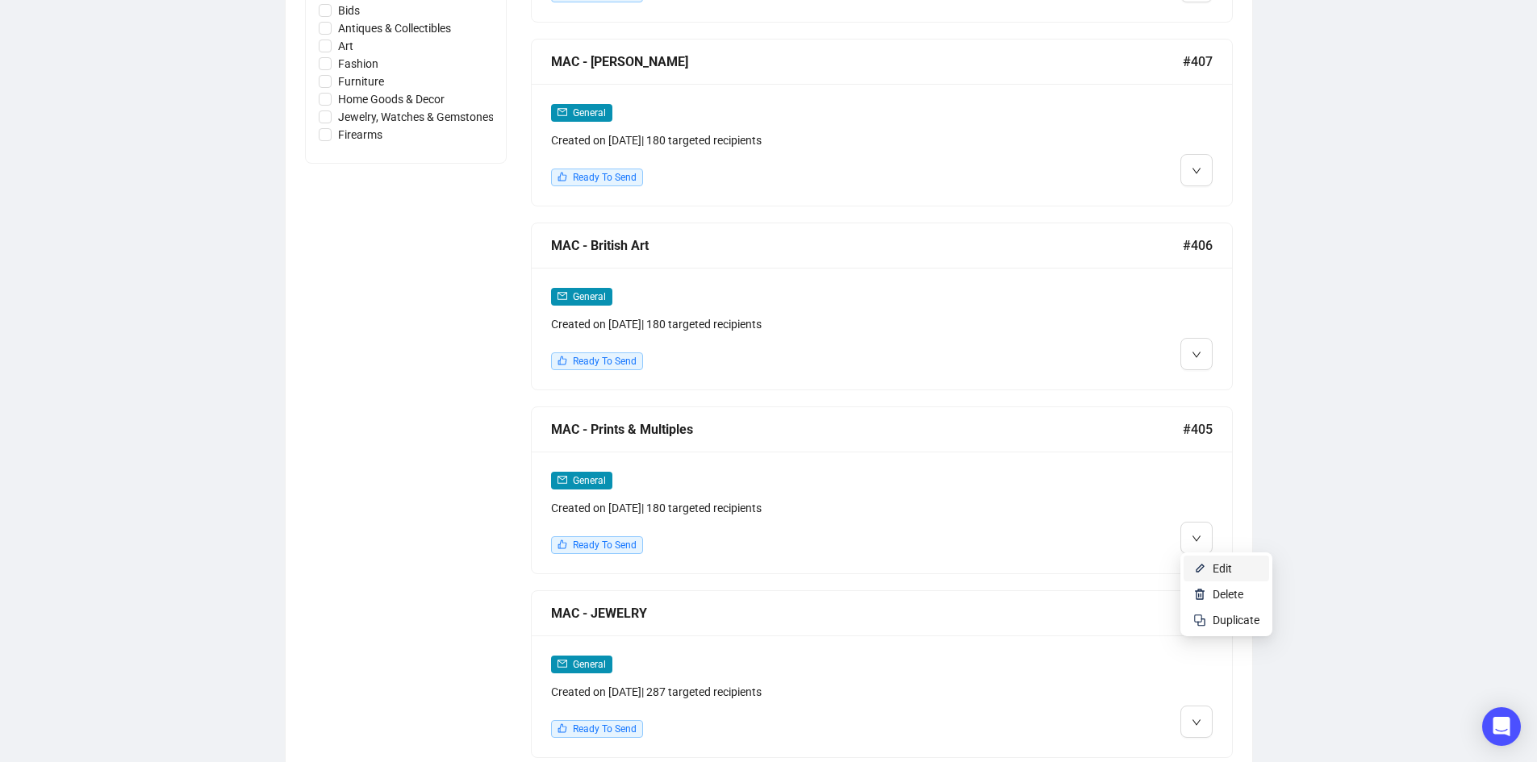
click at [1208, 561] on li "Edit" at bounding box center [1225, 569] width 85 height 26
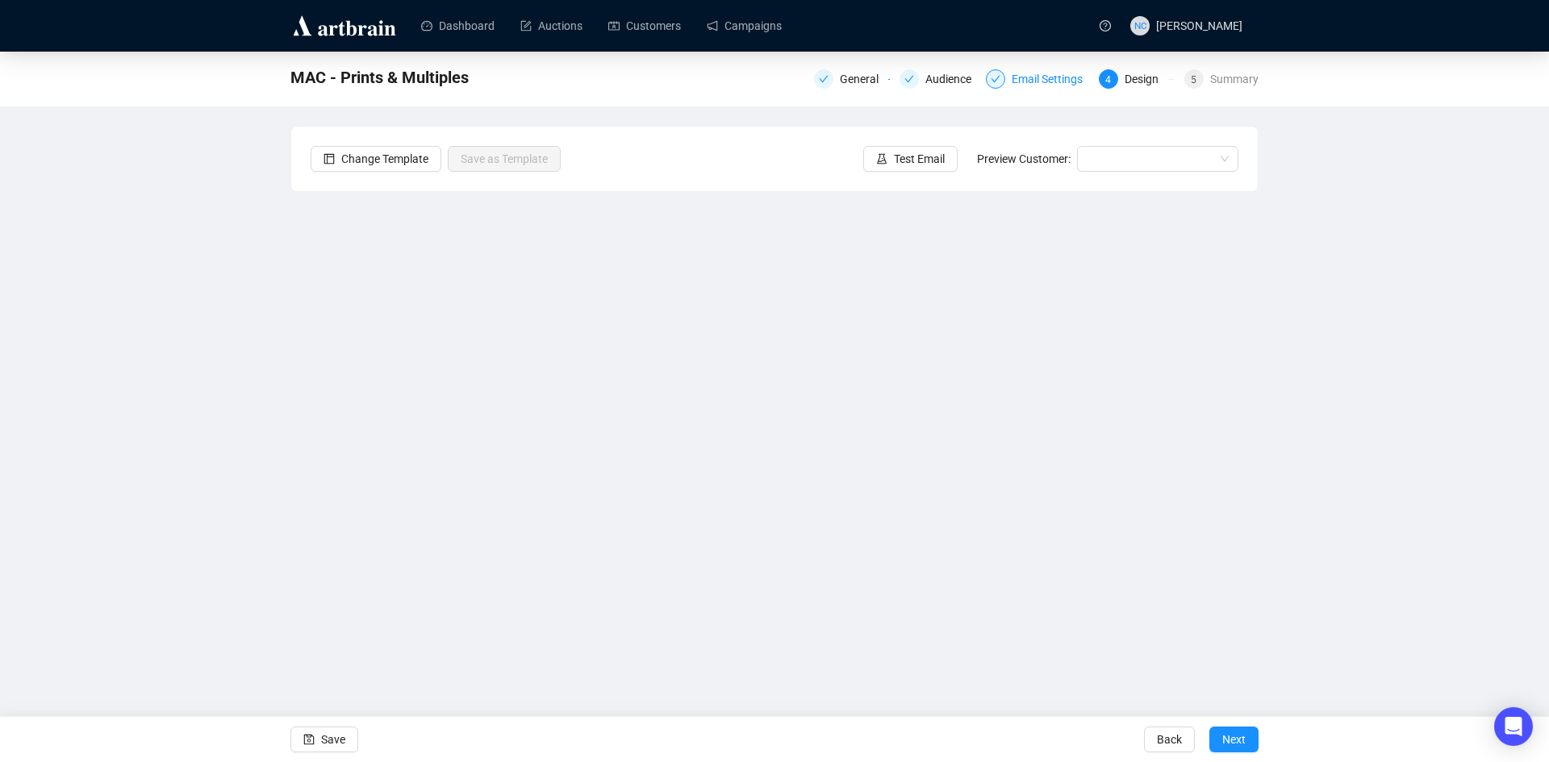
click at [1033, 79] on div "Email Settings" at bounding box center [1051, 78] width 81 height 19
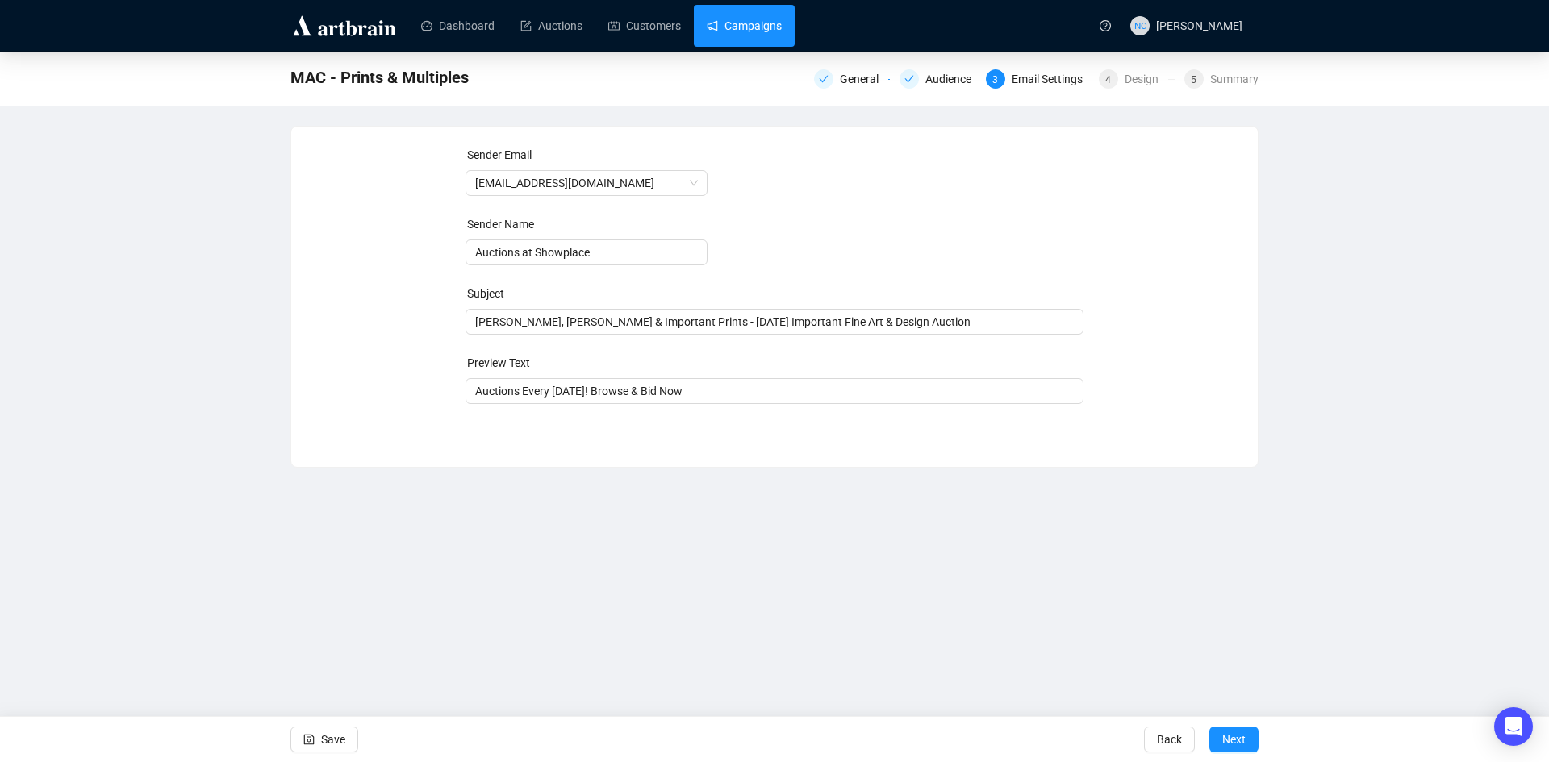
click at [728, 28] on link "Campaigns" at bounding box center [744, 26] width 75 height 42
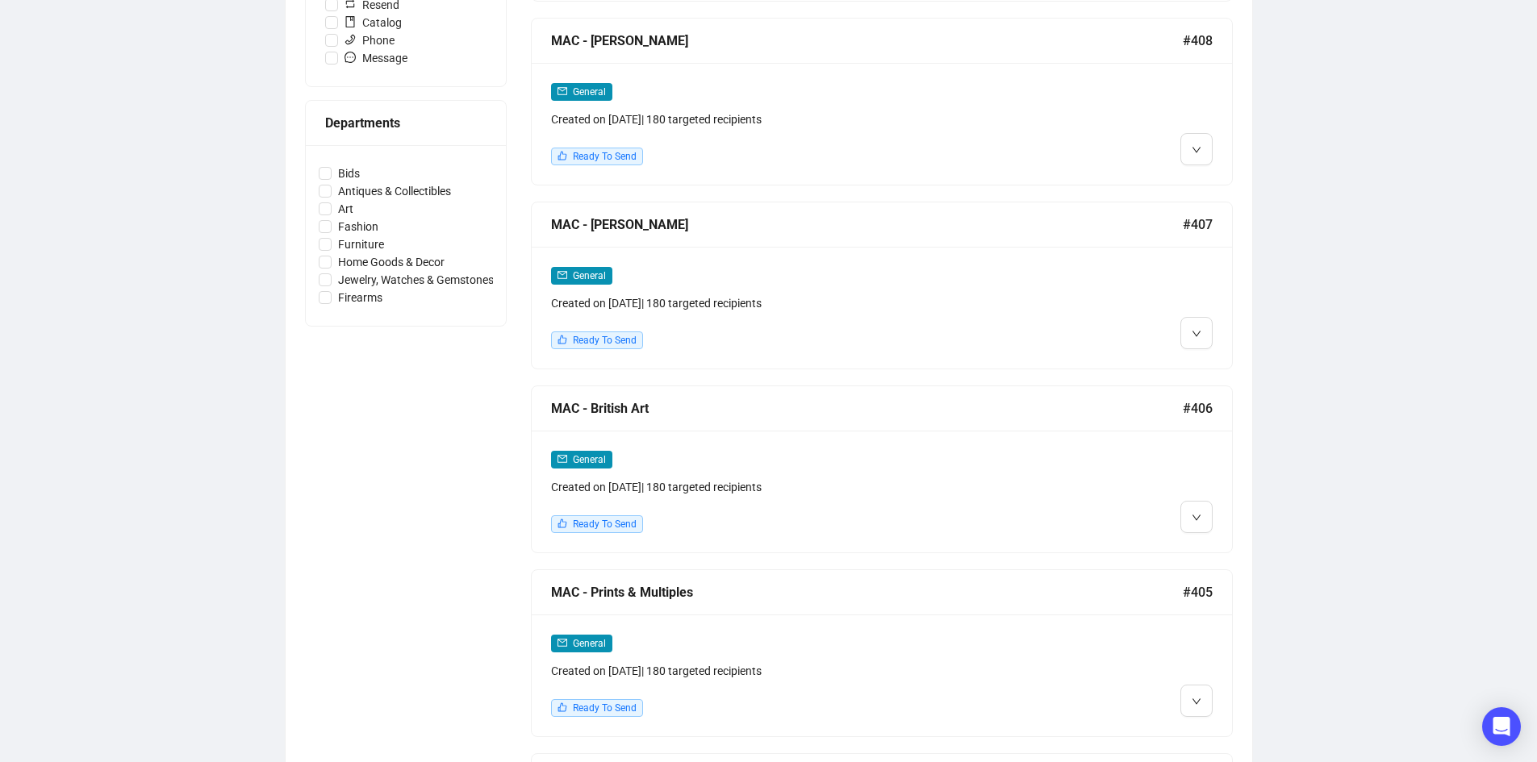
scroll to position [645, 0]
click at [1222, 543] on span "Edit" at bounding box center [1221, 546] width 19 height 13
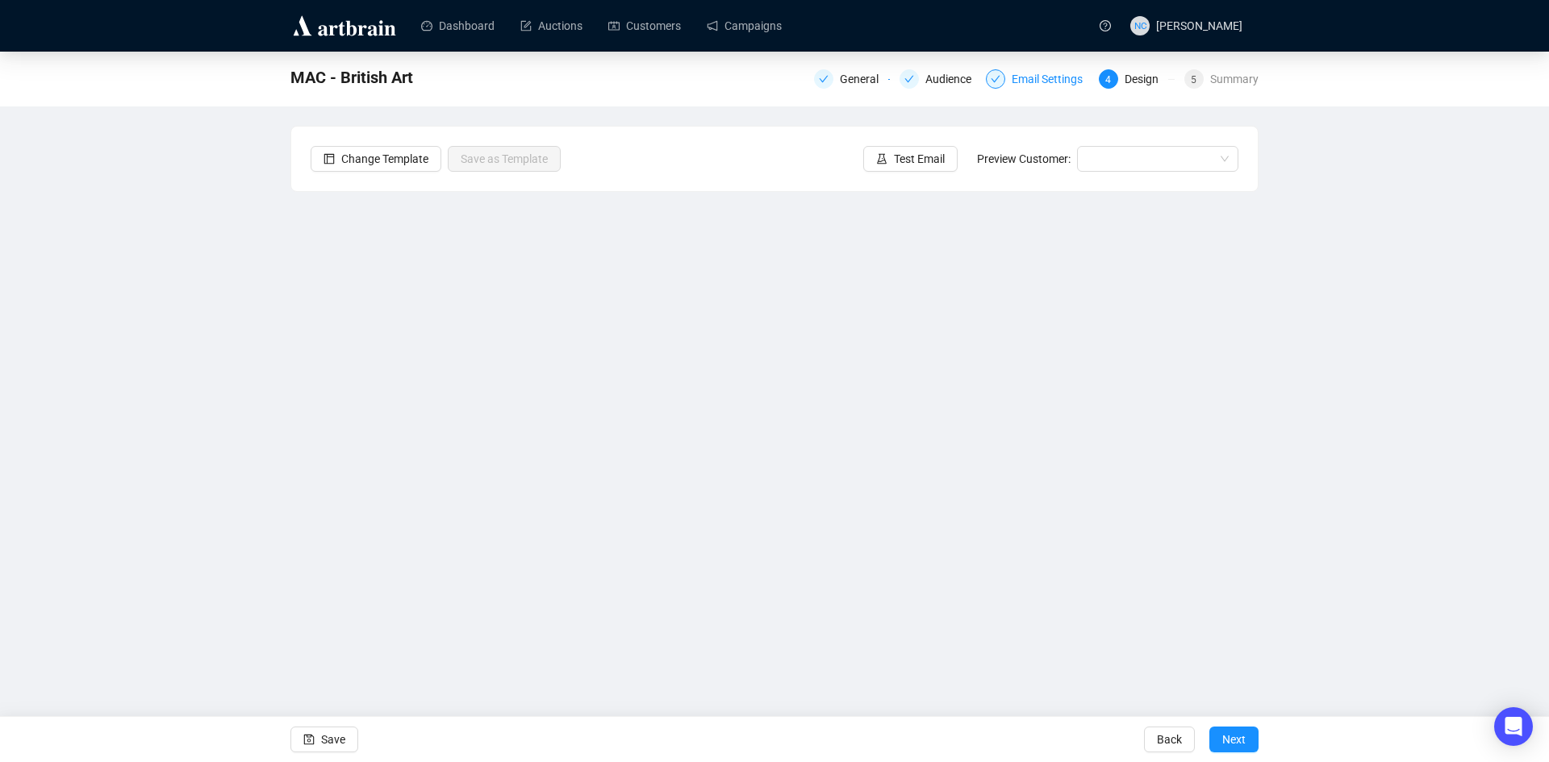
click at [1021, 75] on div "Email Settings" at bounding box center [1051, 78] width 81 height 19
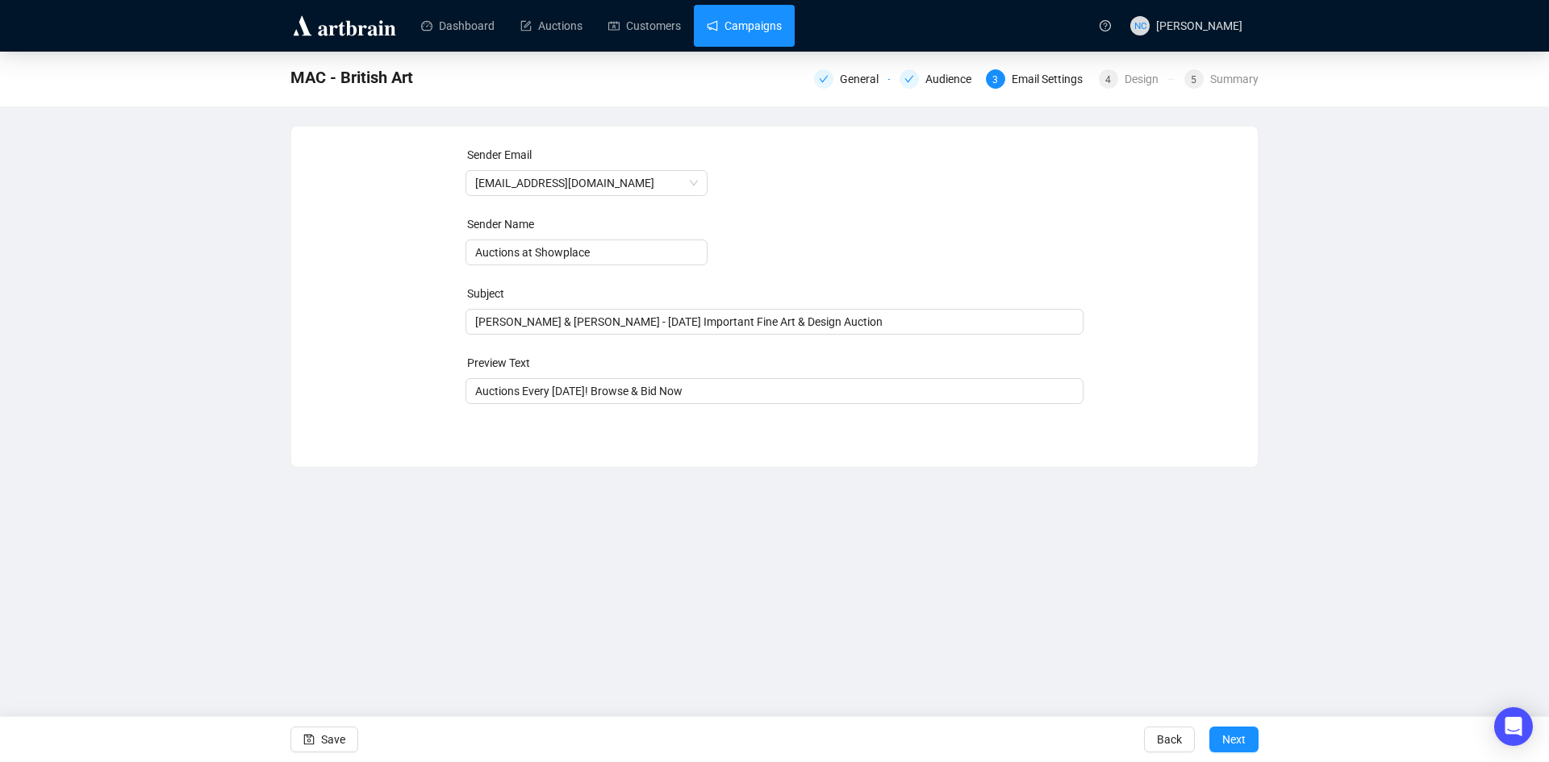
click at [730, 29] on link "Campaigns" at bounding box center [744, 26] width 75 height 42
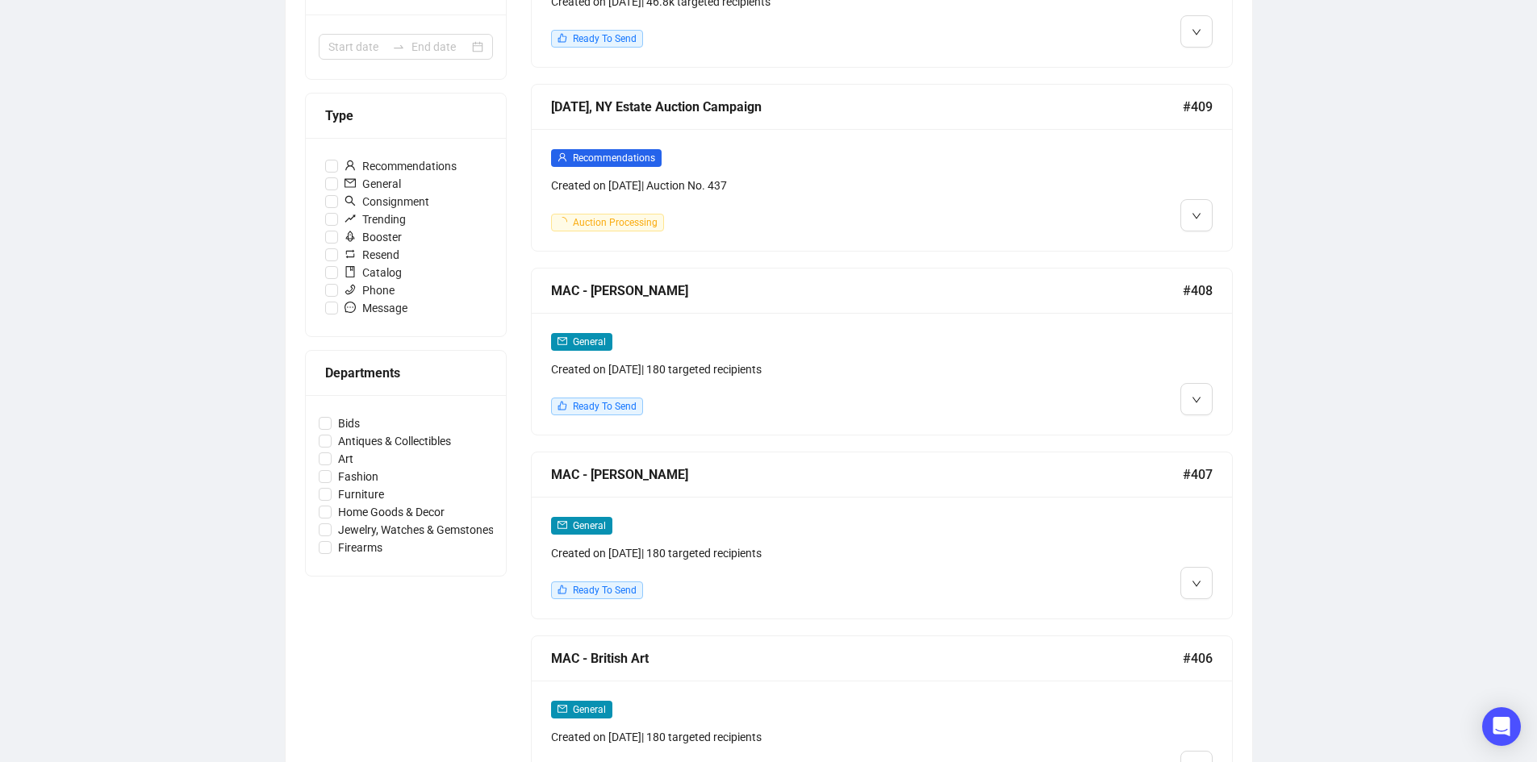
scroll to position [403, 0]
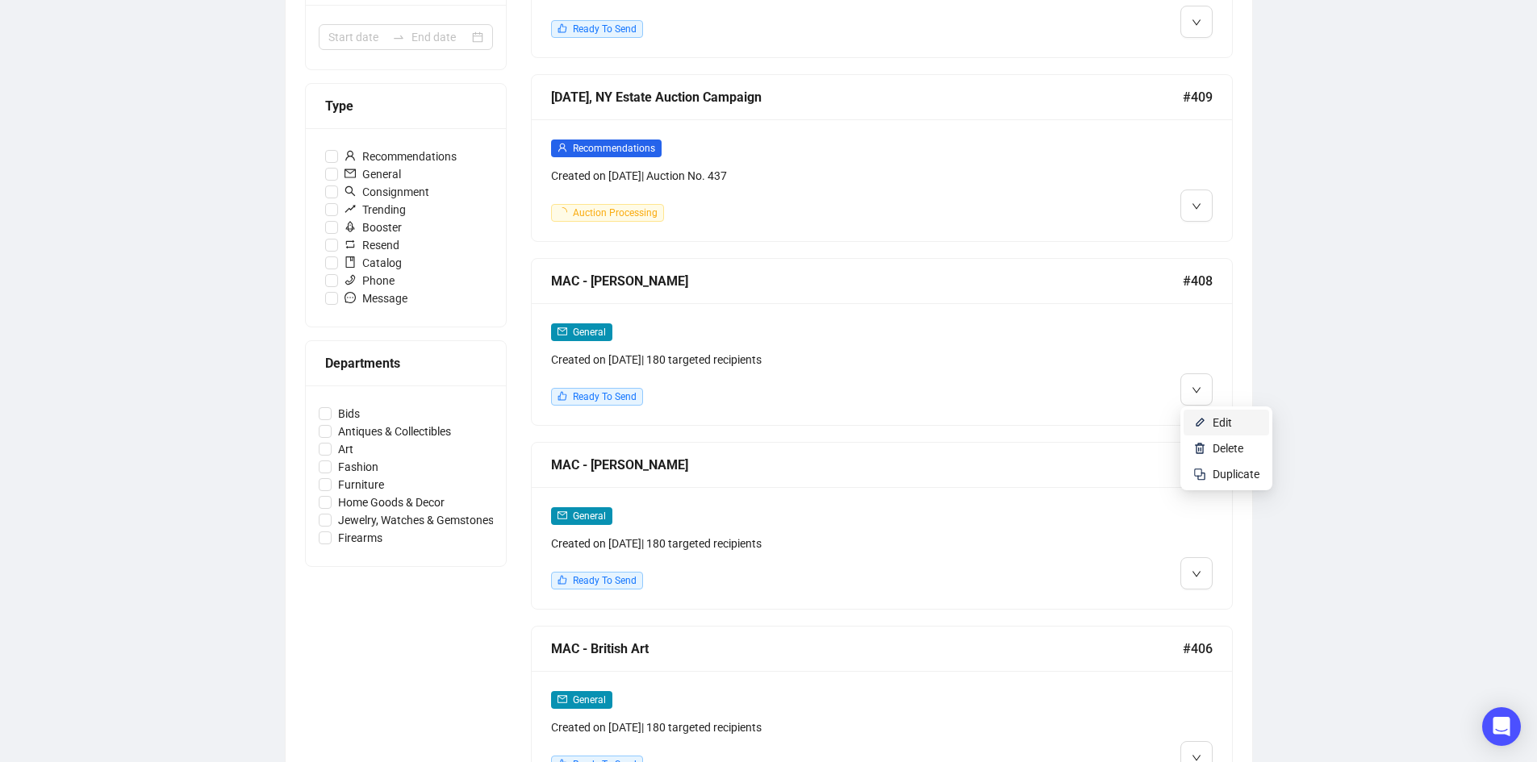
click at [1212, 418] on span "Edit" at bounding box center [1221, 422] width 19 height 13
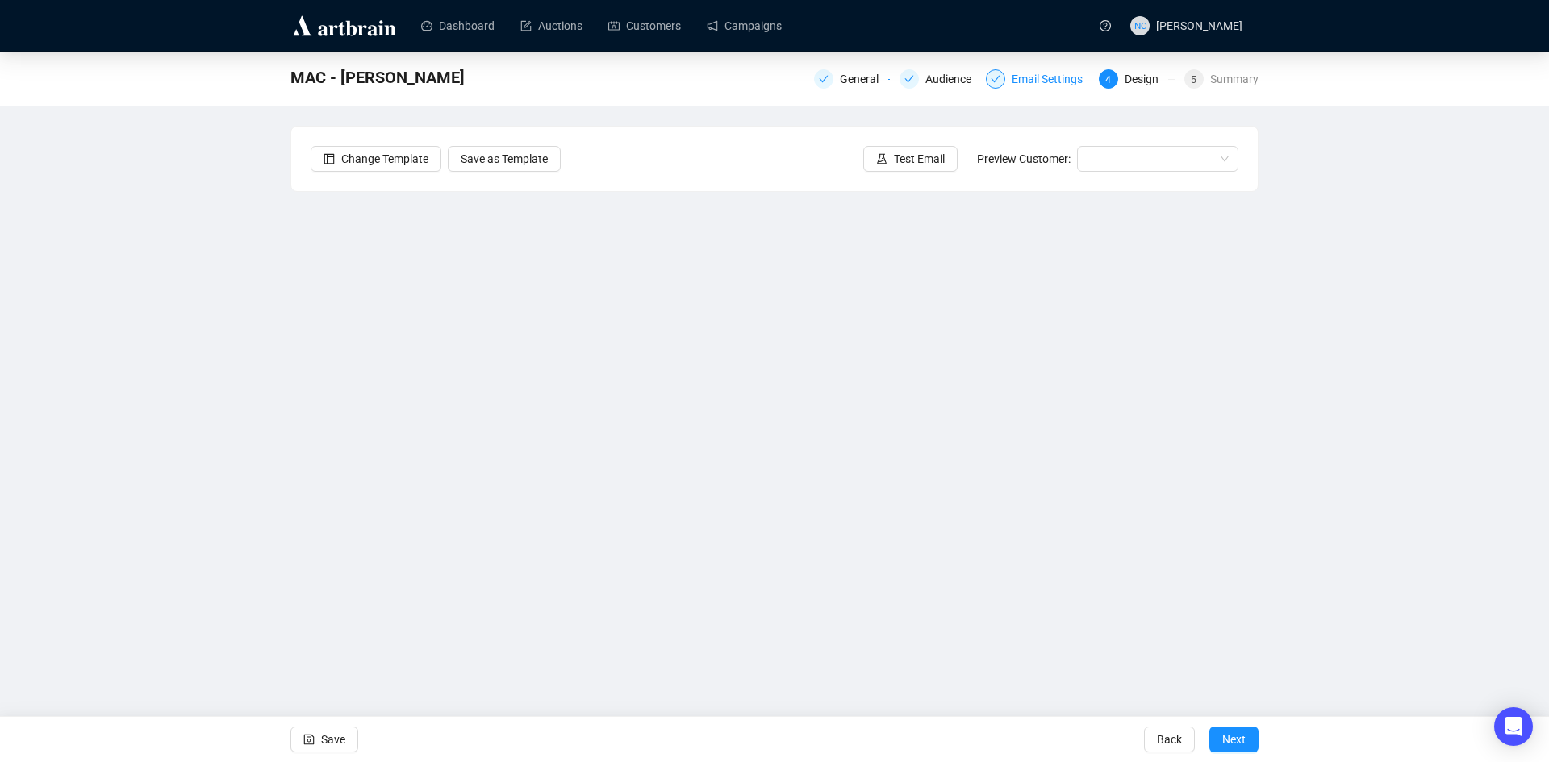
click at [1029, 84] on div "Email Settings" at bounding box center [1051, 78] width 81 height 19
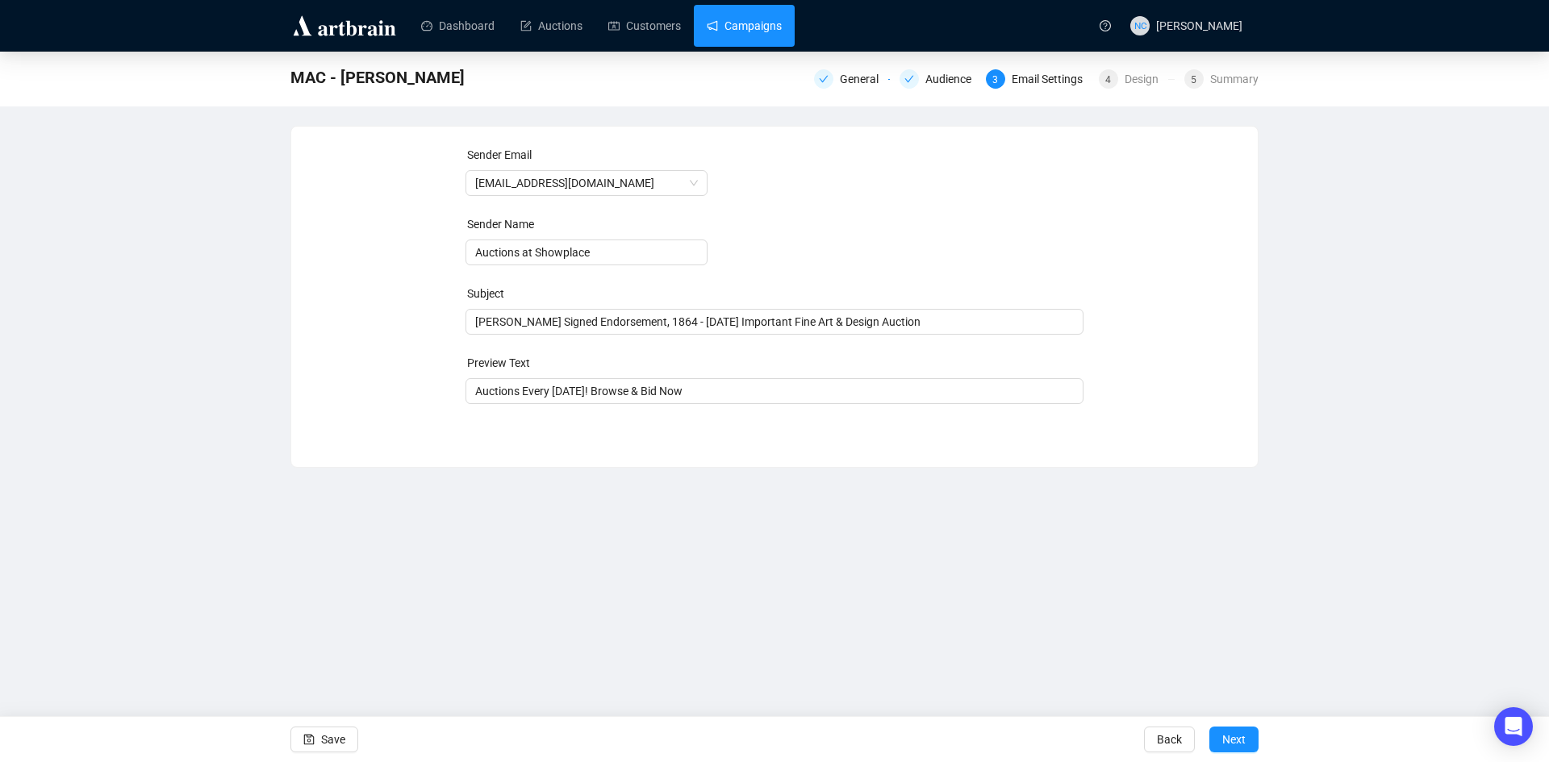
click at [777, 19] on link "Campaigns" at bounding box center [744, 26] width 75 height 42
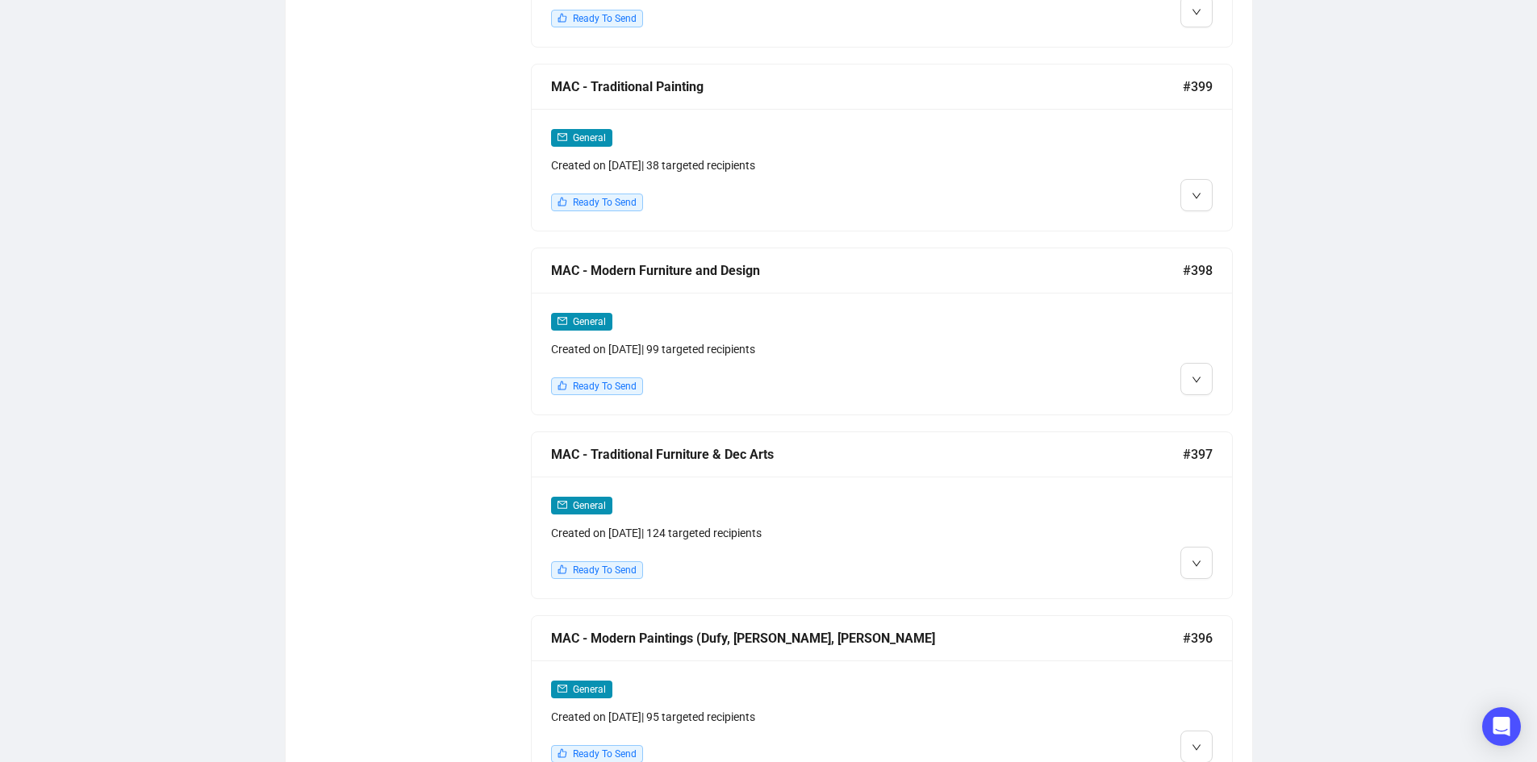
scroll to position [2258, 0]
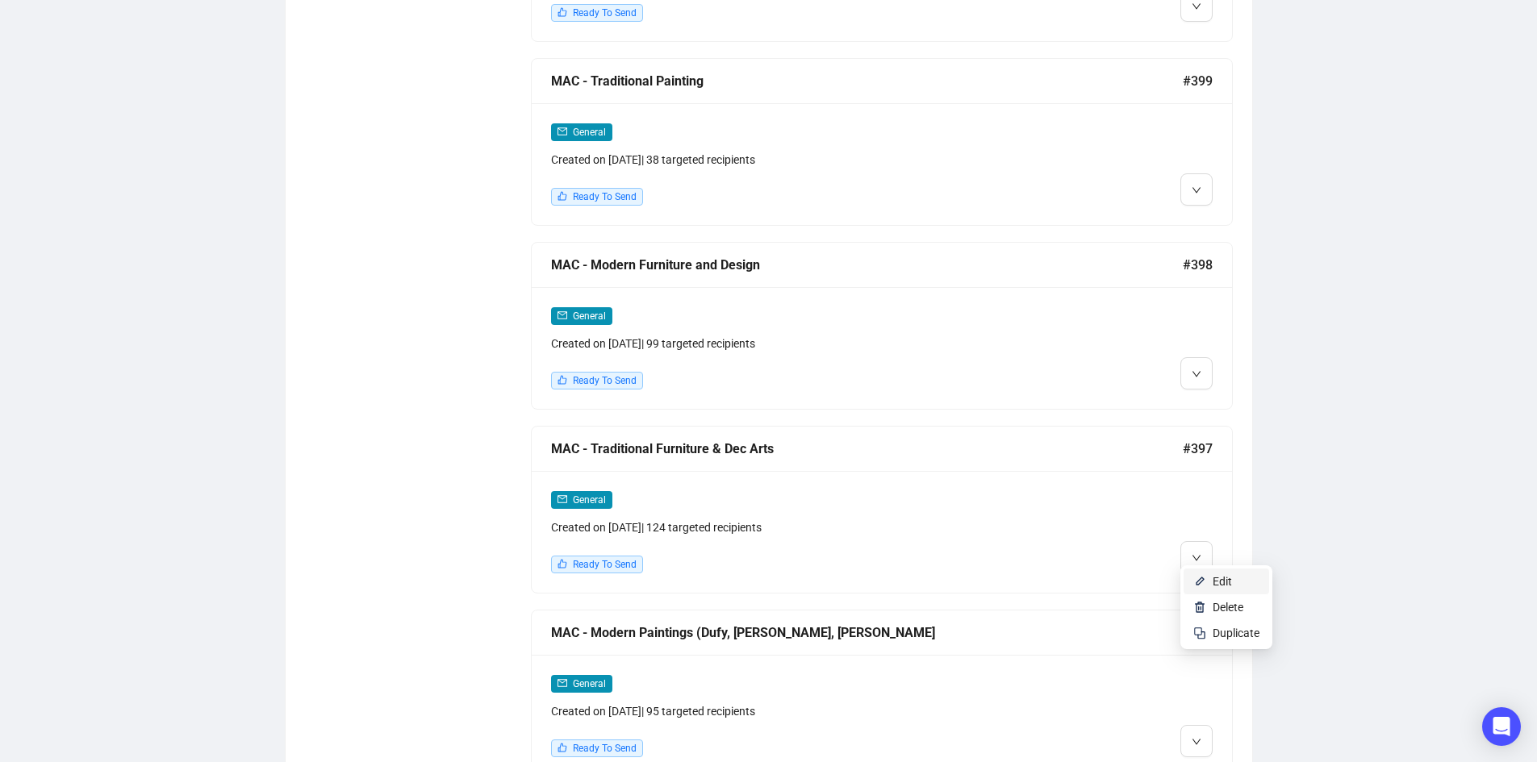
click at [1216, 577] on span "Edit" at bounding box center [1221, 581] width 19 height 13
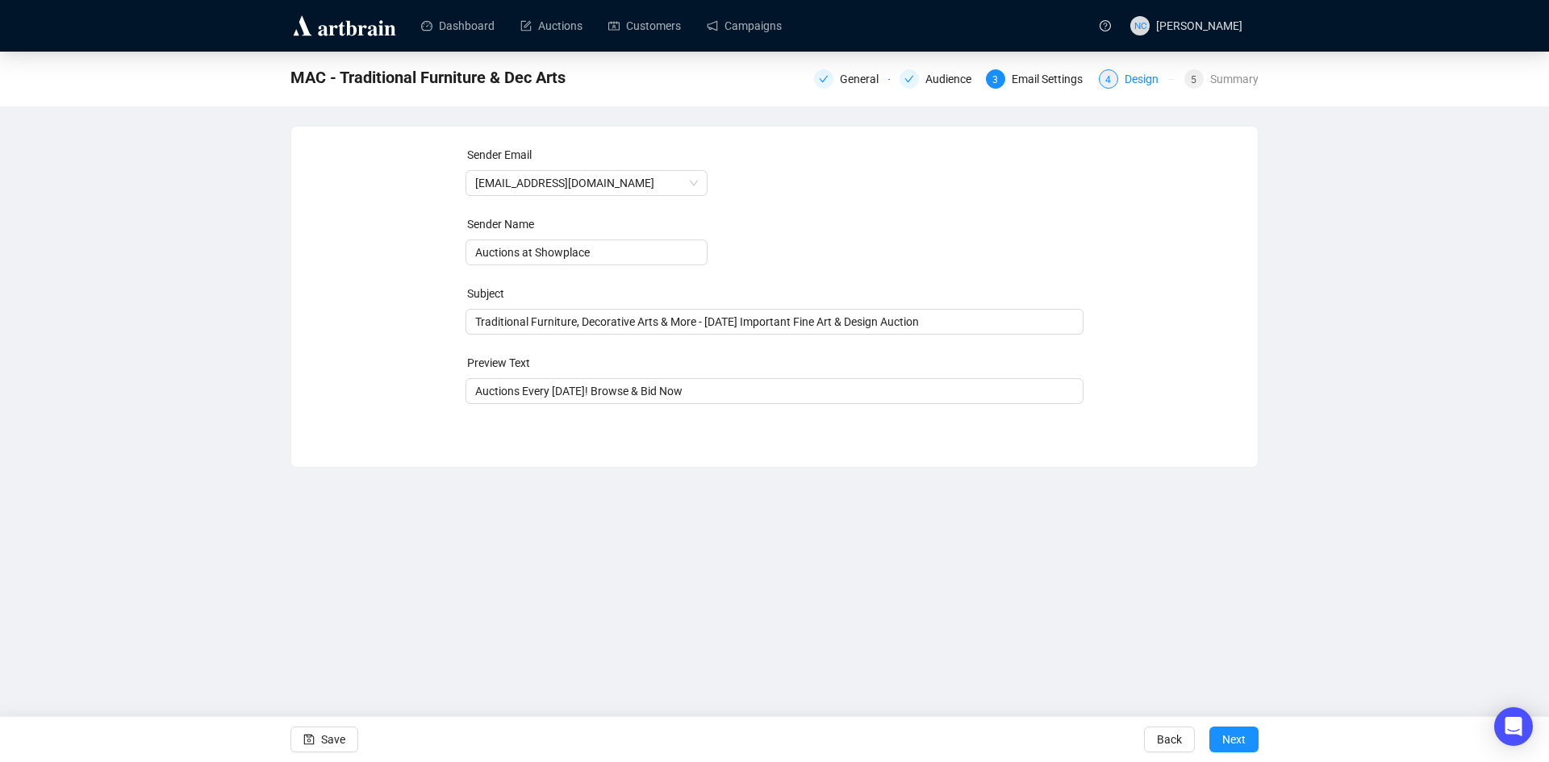
click at [1146, 77] on div "Design" at bounding box center [1146, 78] width 44 height 19
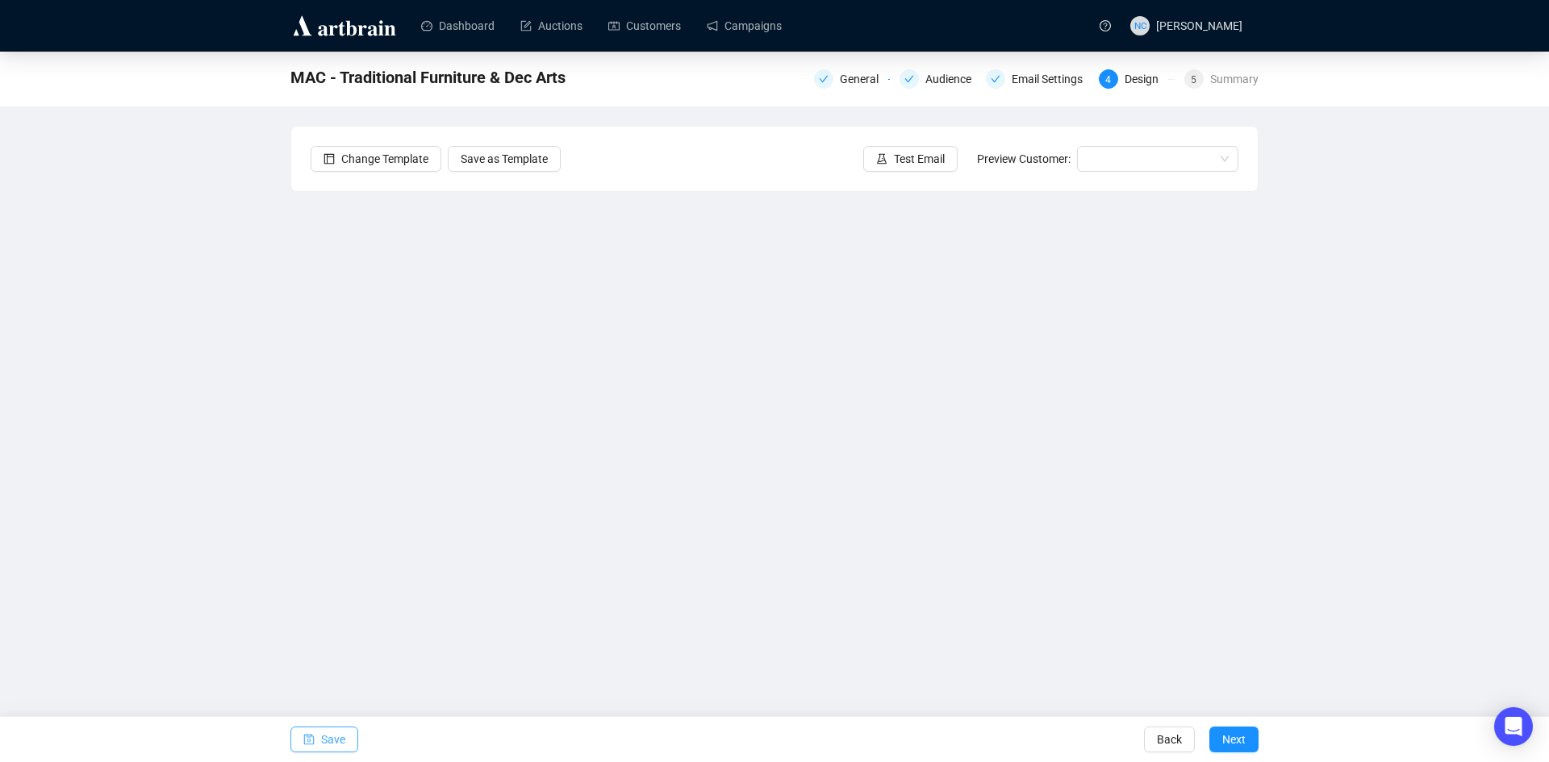
click at [328, 751] on span "Save" at bounding box center [333, 739] width 24 height 45
click at [895, 164] on button "Test Email" at bounding box center [910, 159] width 94 height 26
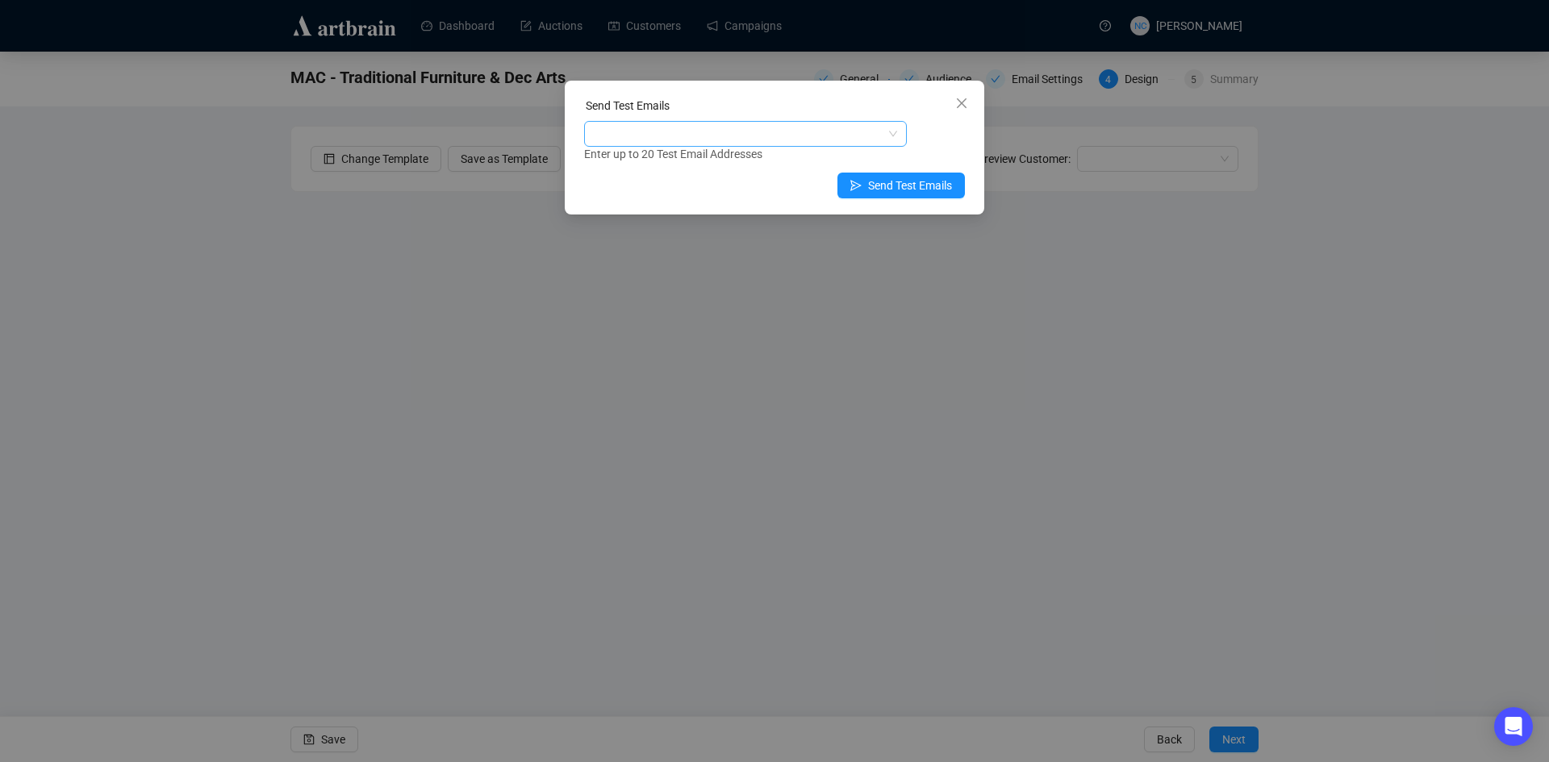
click at [802, 142] on div at bounding box center [736, 134] width 299 height 23
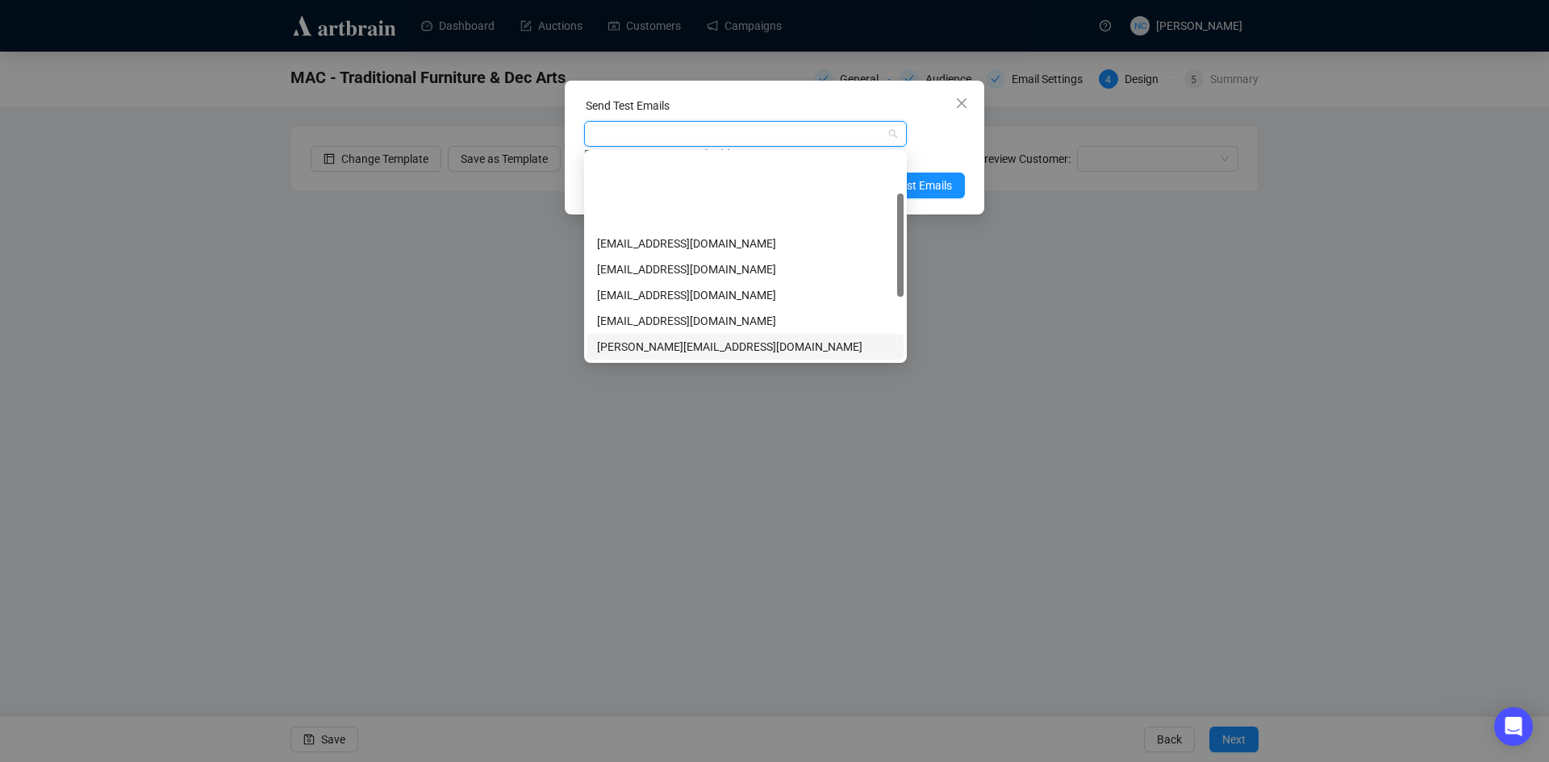
scroll to position [206, 0]
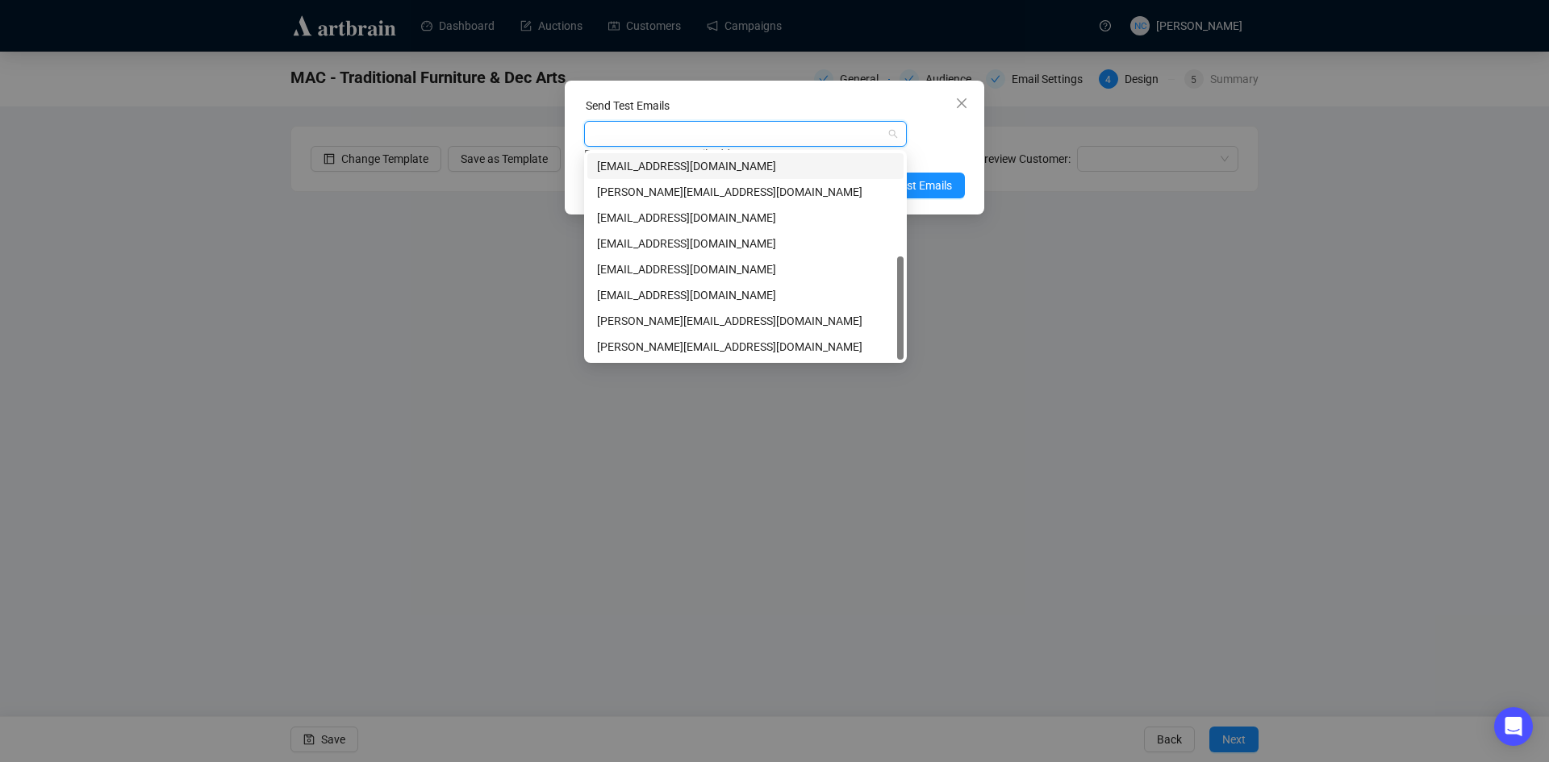
click at [759, 109] on div "Send Test Emails" at bounding box center [774, 109] width 381 height 24
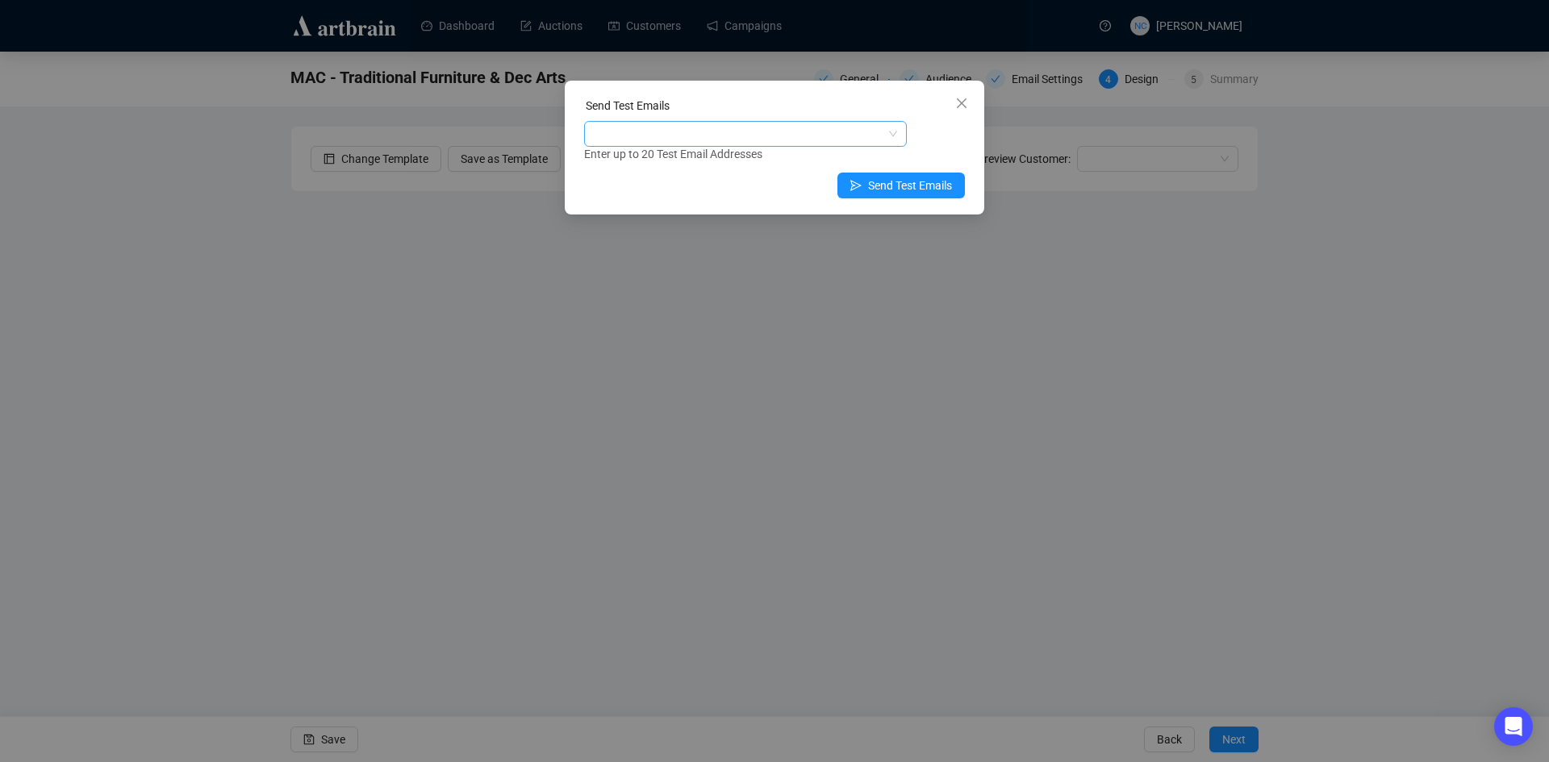
click at [765, 136] on div at bounding box center [736, 134] width 299 height 23
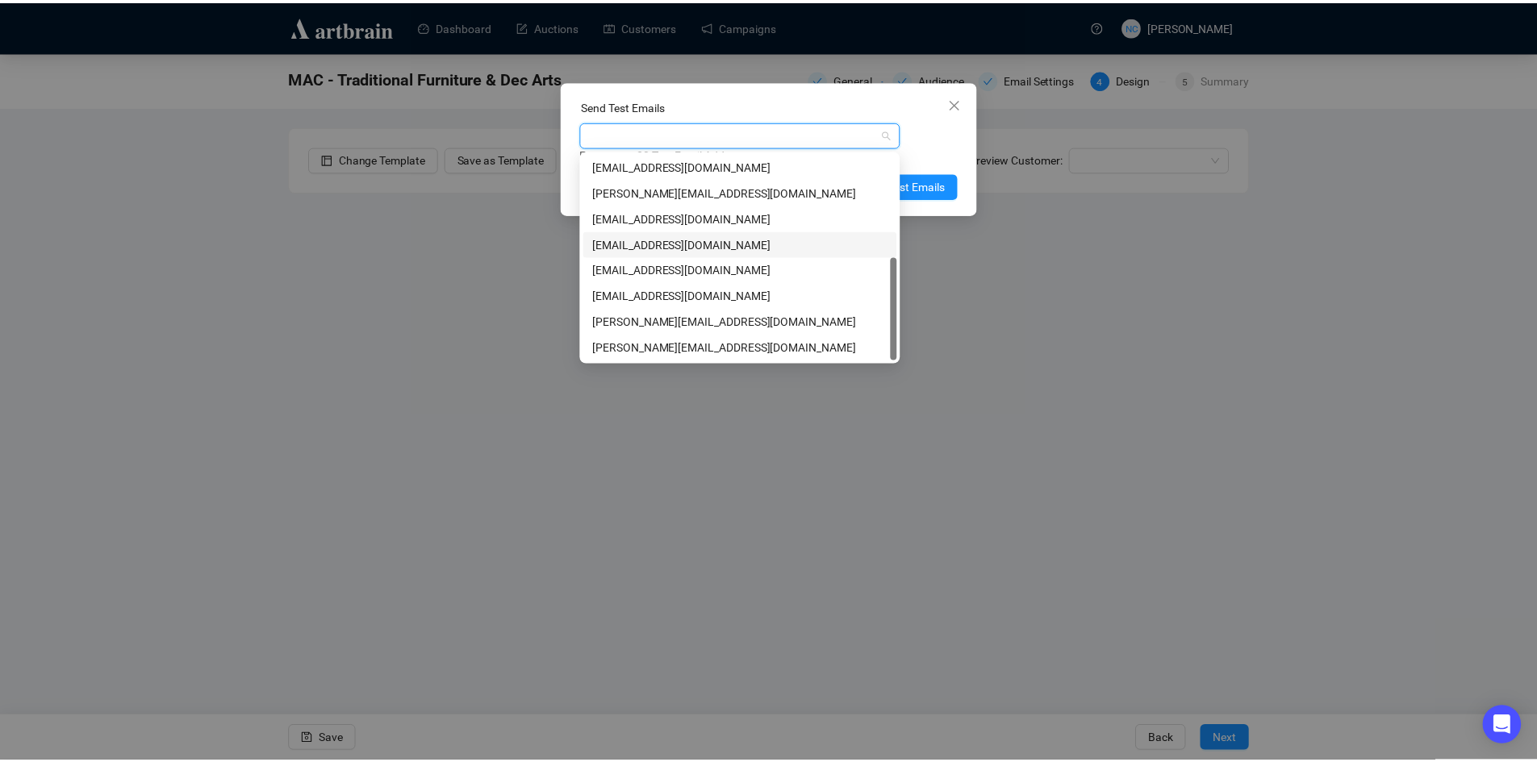
scroll to position [0, 0]
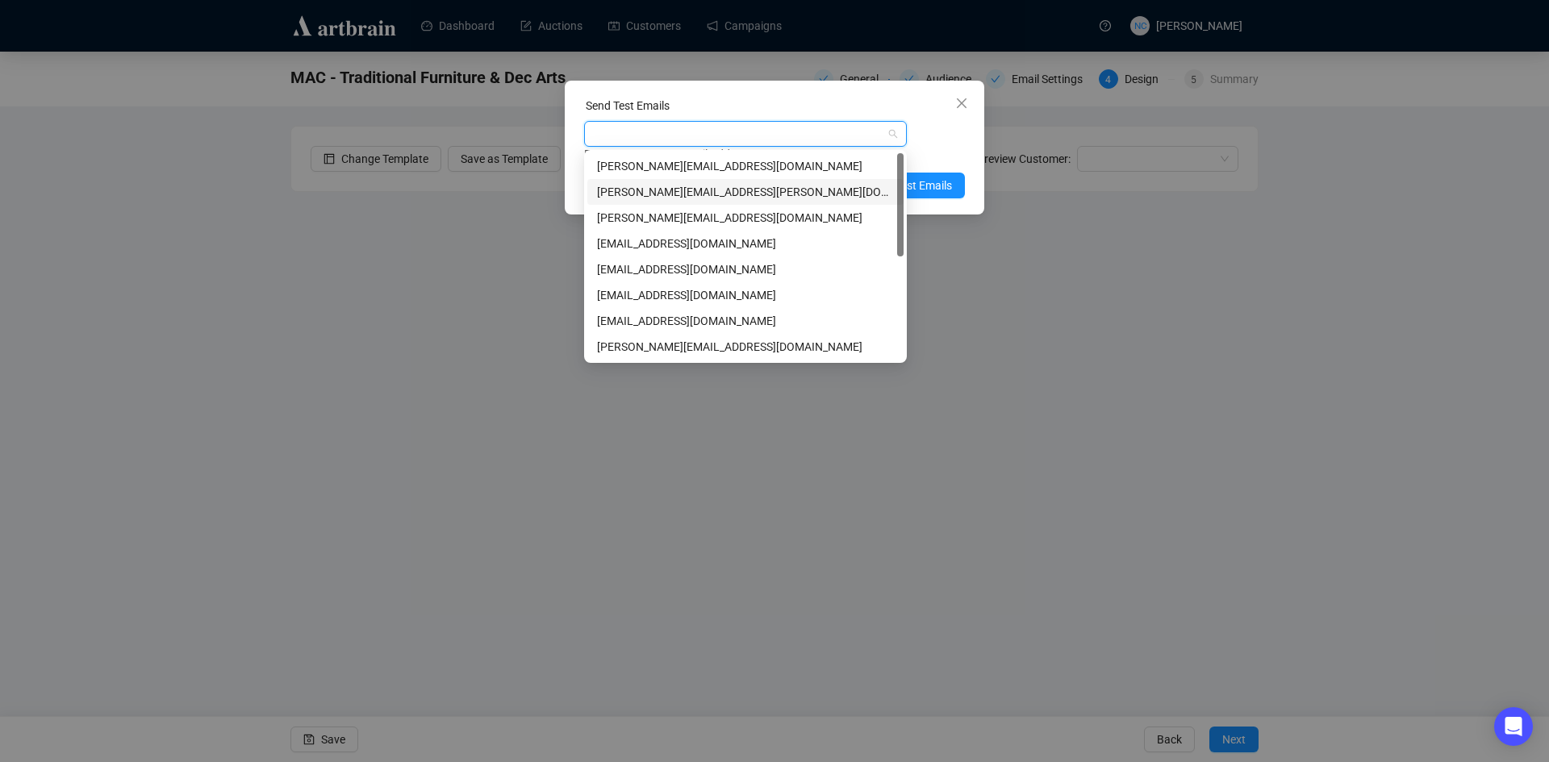
click at [780, 194] on div "shawn.leventhal@gmail.com" at bounding box center [745, 192] width 297 height 18
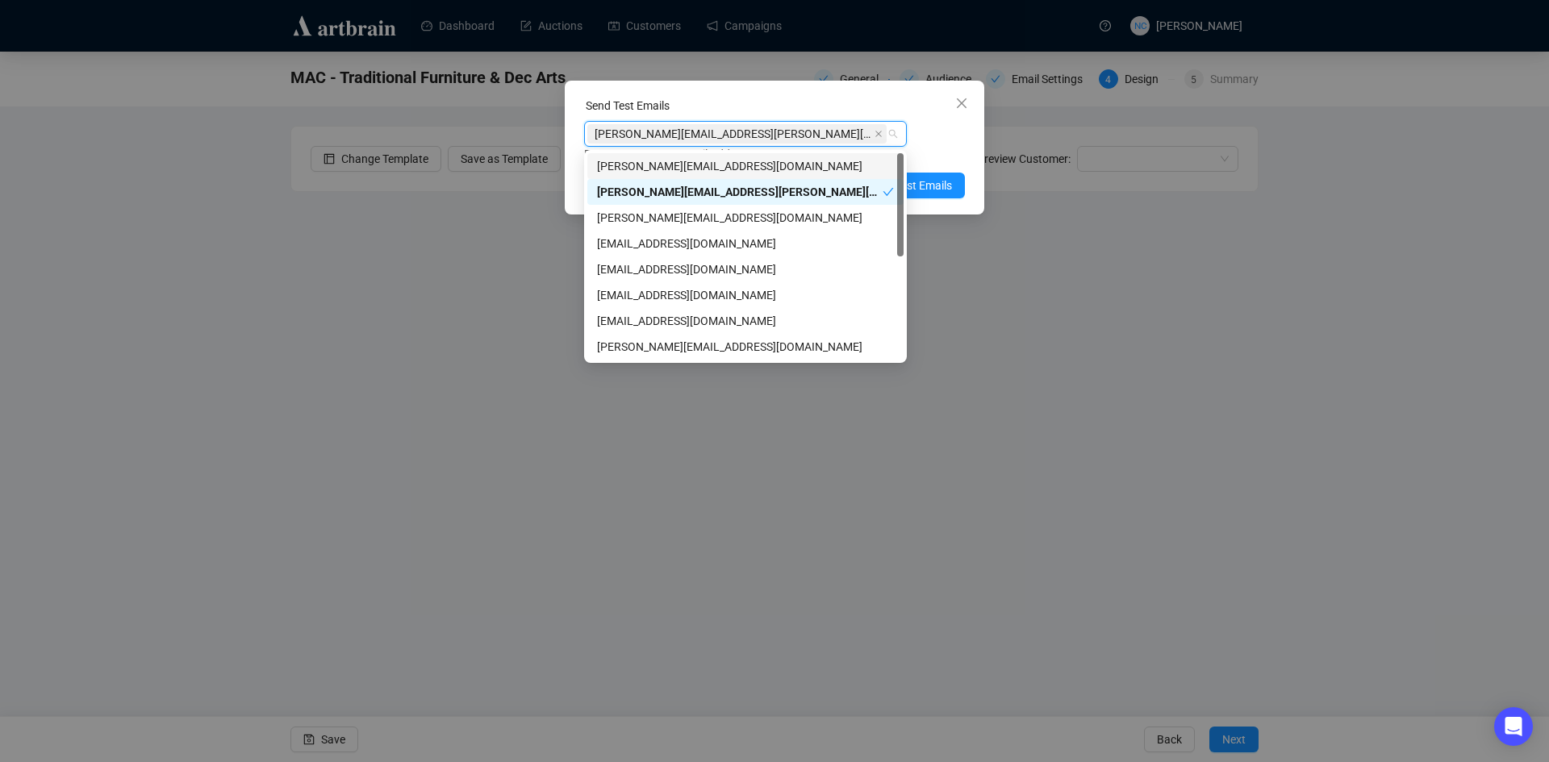
click at [789, 108] on div "Send Test Emails" at bounding box center [774, 109] width 381 height 24
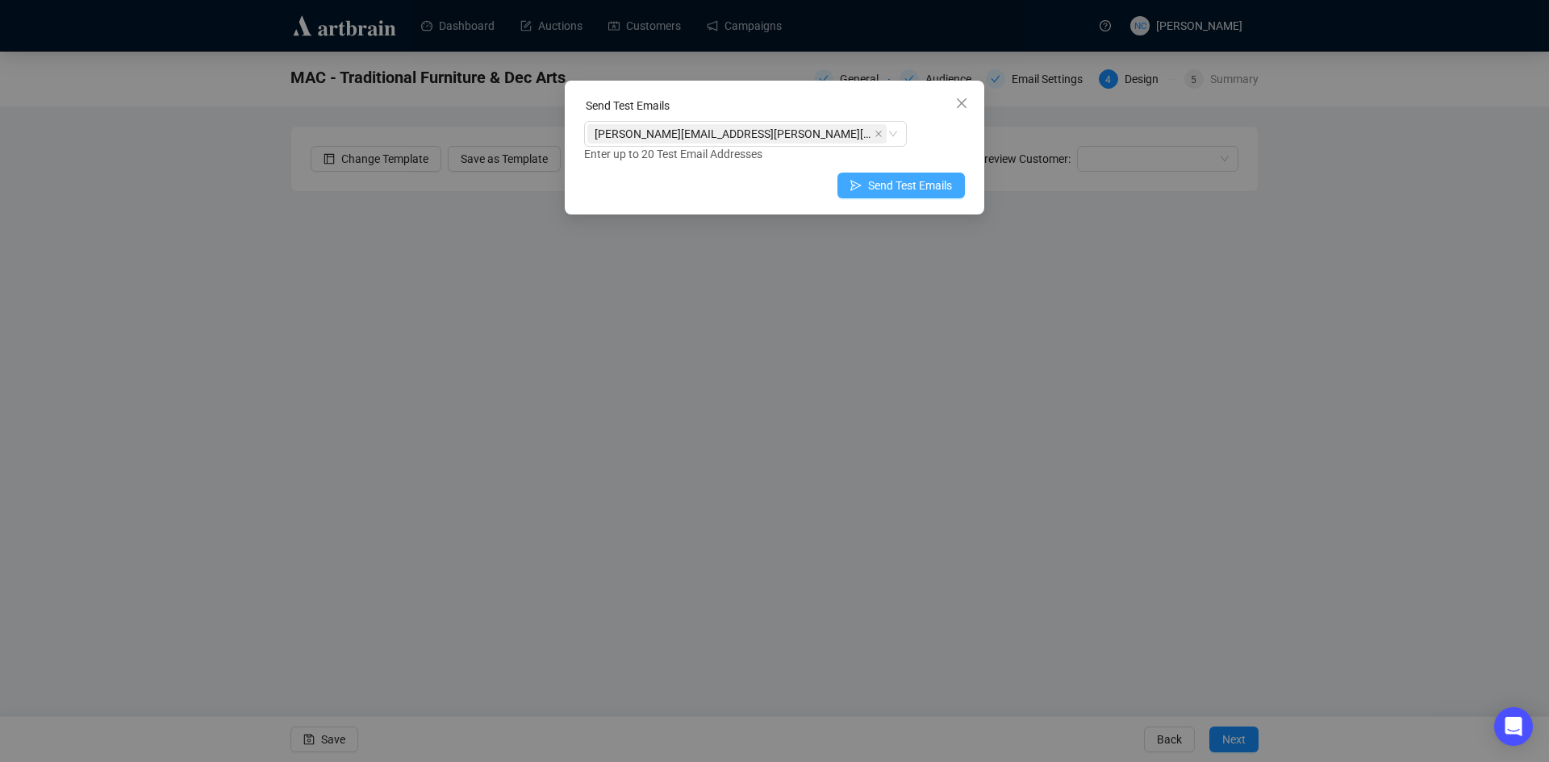
click at [903, 193] on span "Send Test Emails" at bounding box center [910, 186] width 84 height 18
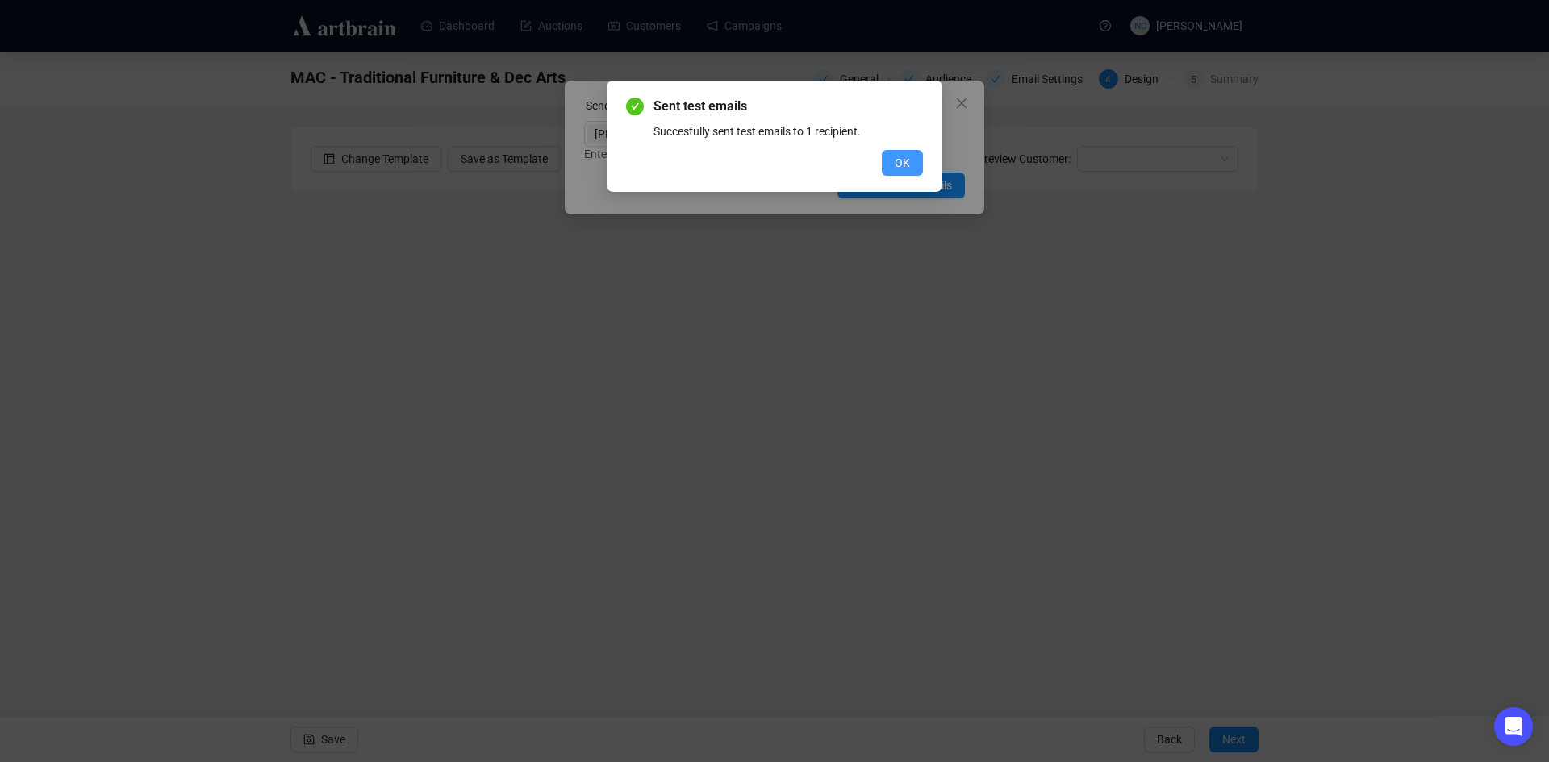
click at [901, 164] on span "OK" at bounding box center [901, 163] width 15 height 18
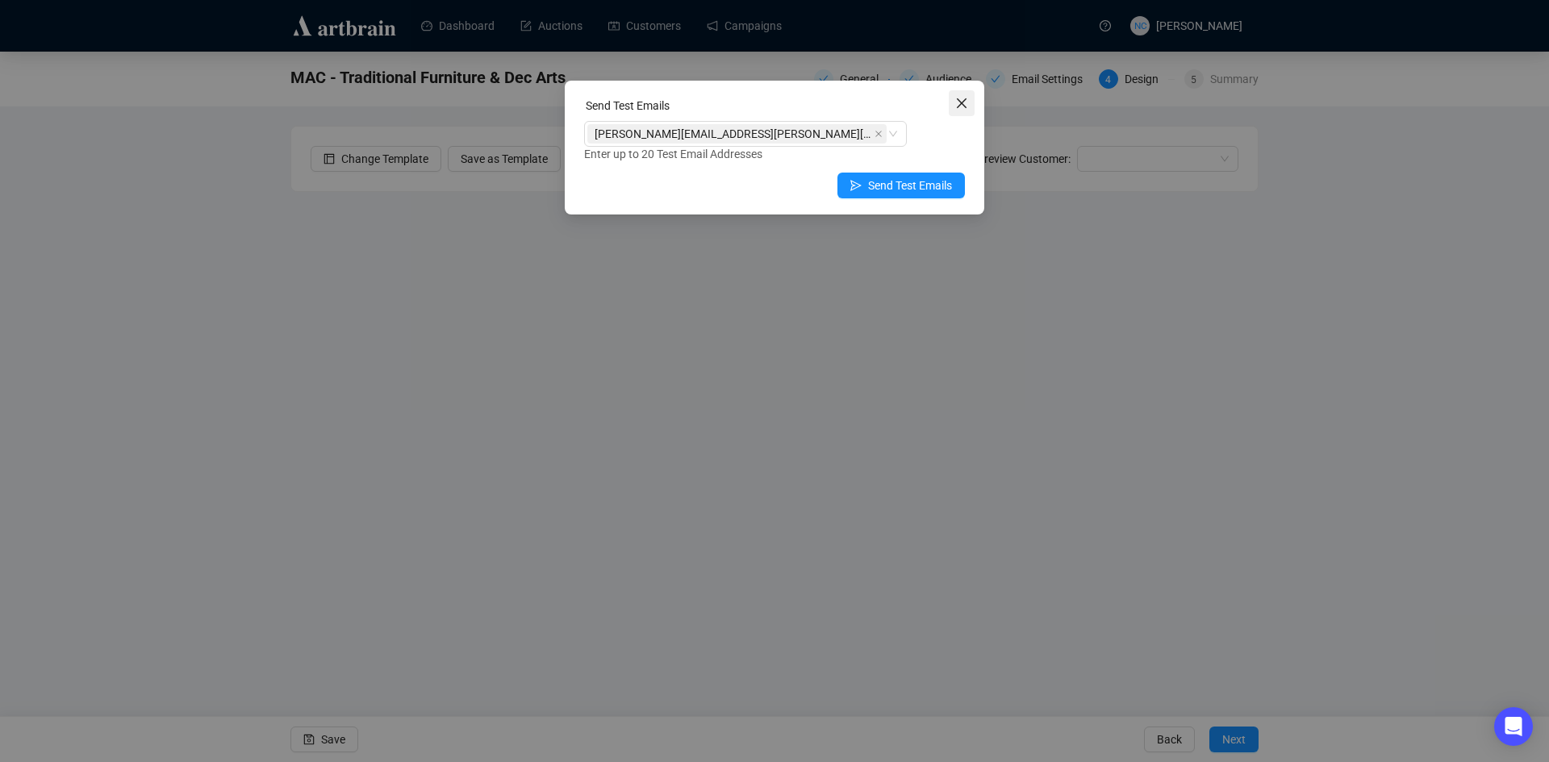
click at [955, 107] on icon "close" at bounding box center [961, 103] width 13 height 13
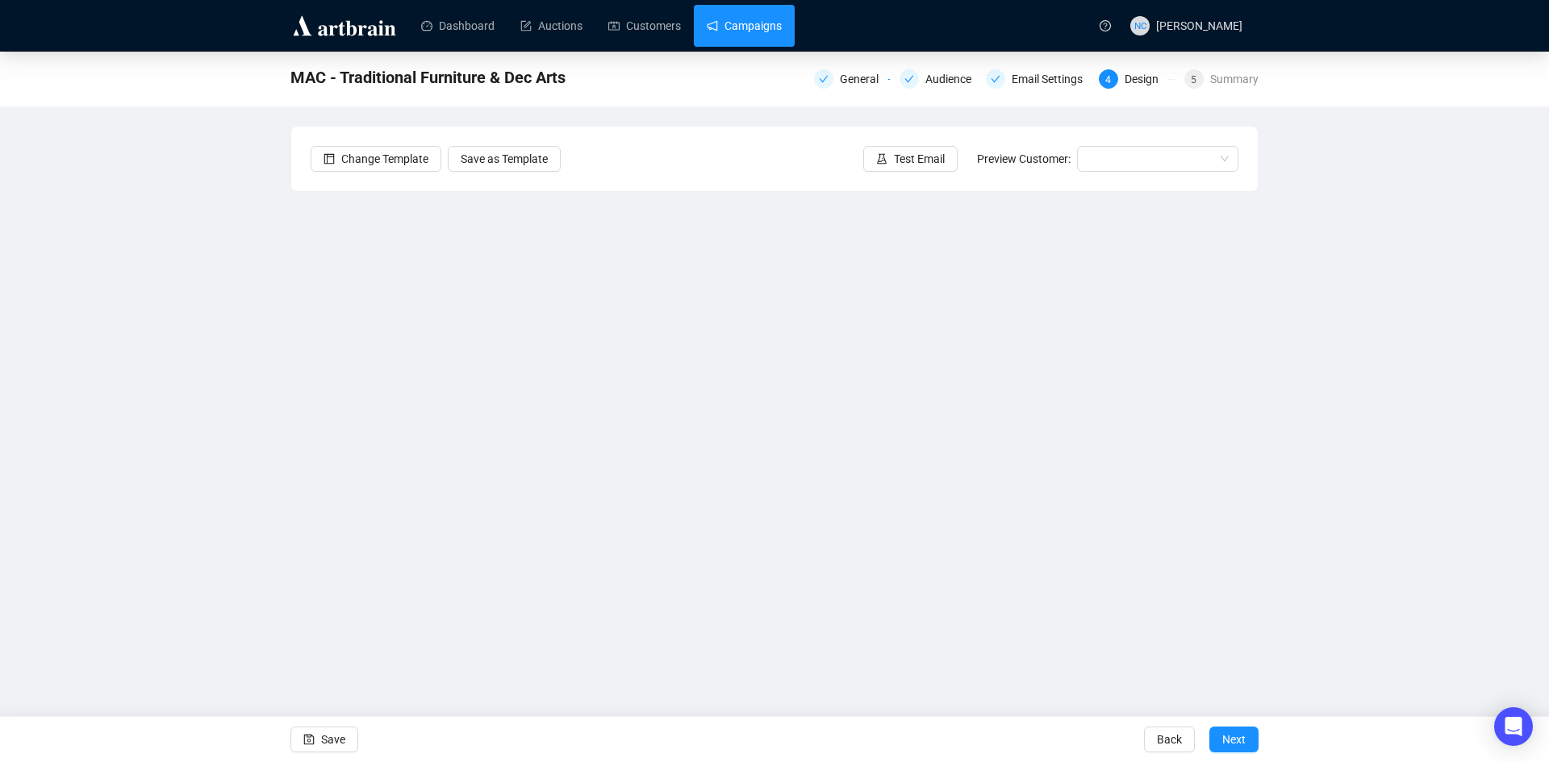
click at [754, 31] on link "Campaigns" at bounding box center [744, 26] width 75 height 42
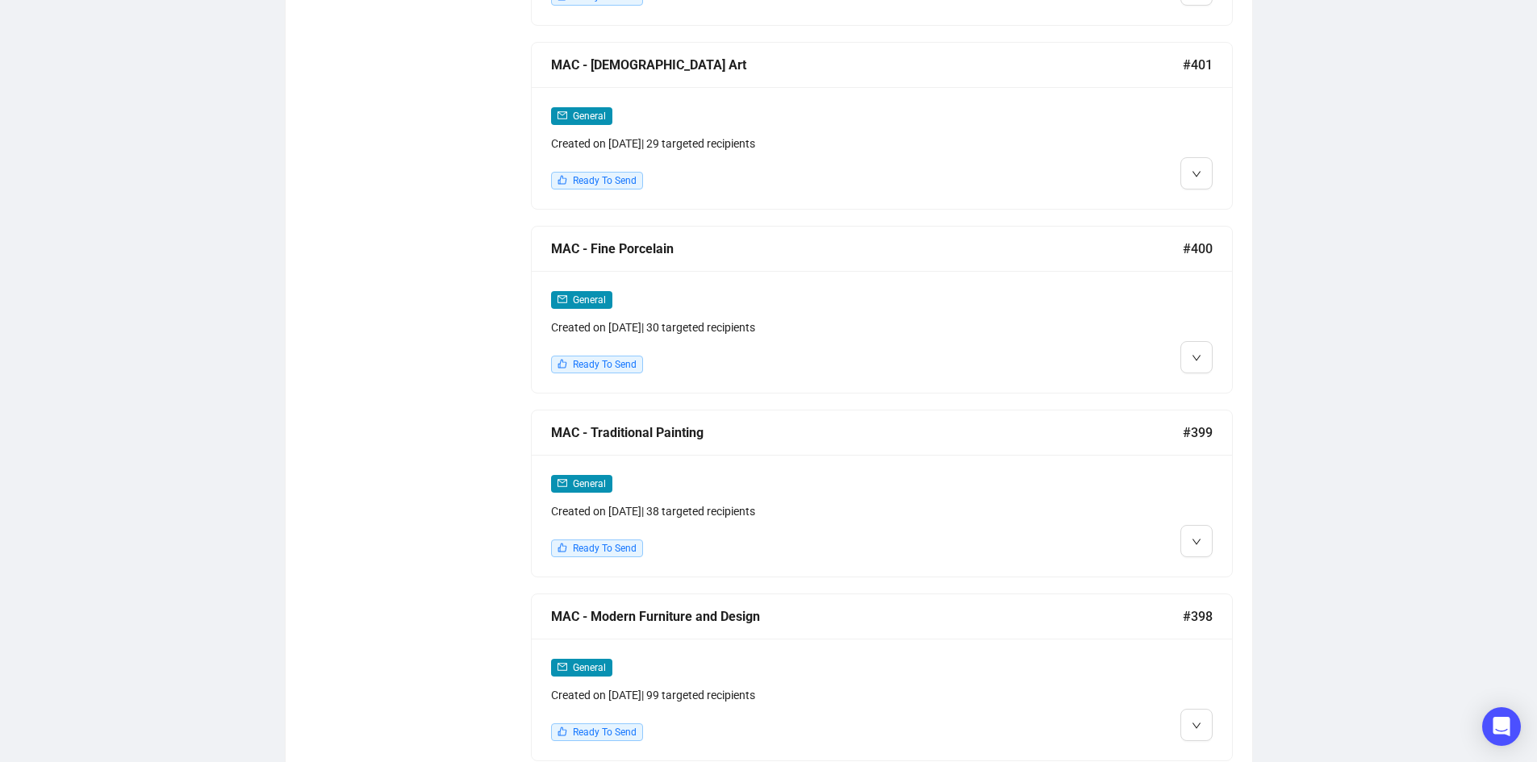
scroll to position [1936, 0]
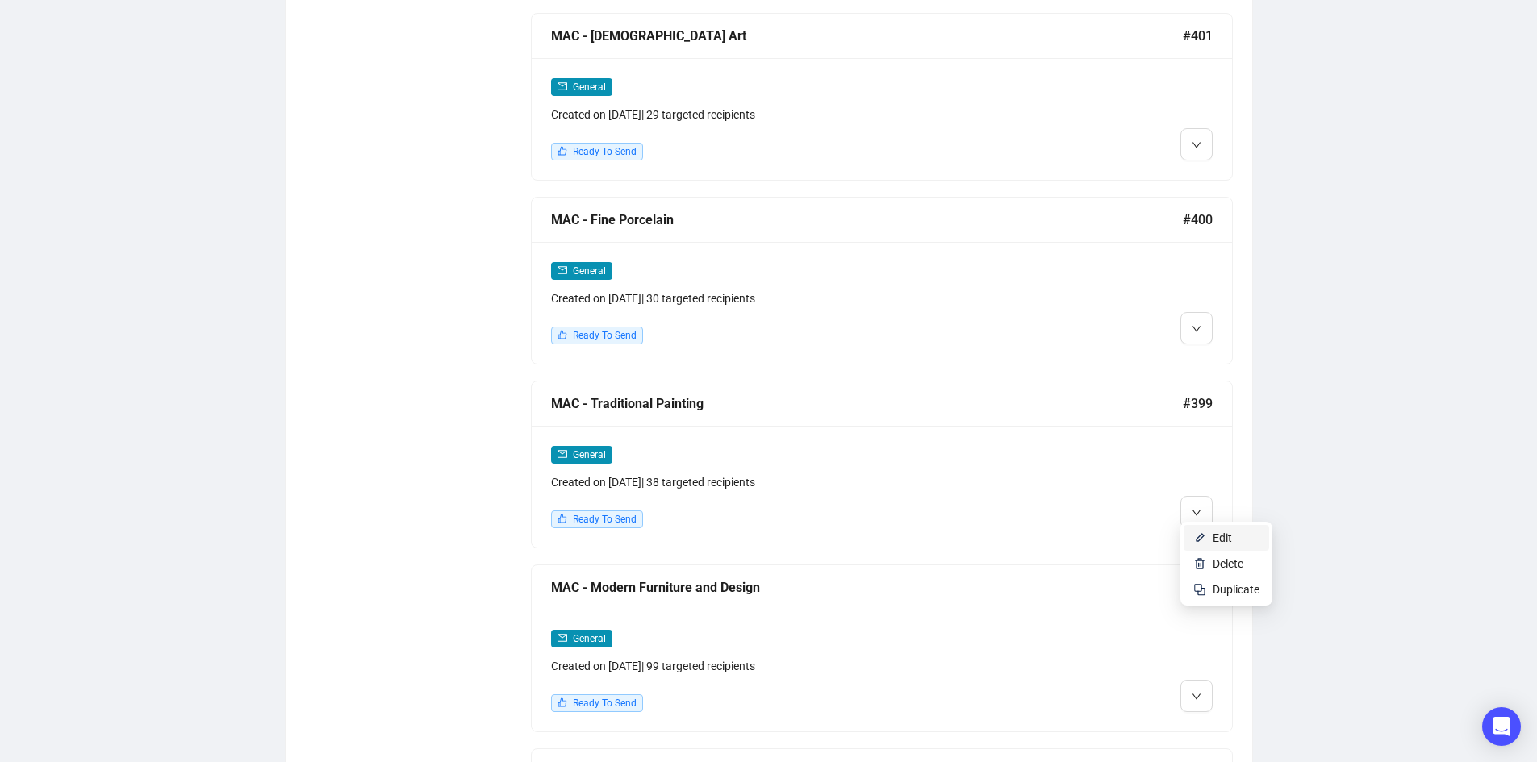
click at [1218, 538] on span "Edit" at bounding box center [1221, 538] width 19 height 13
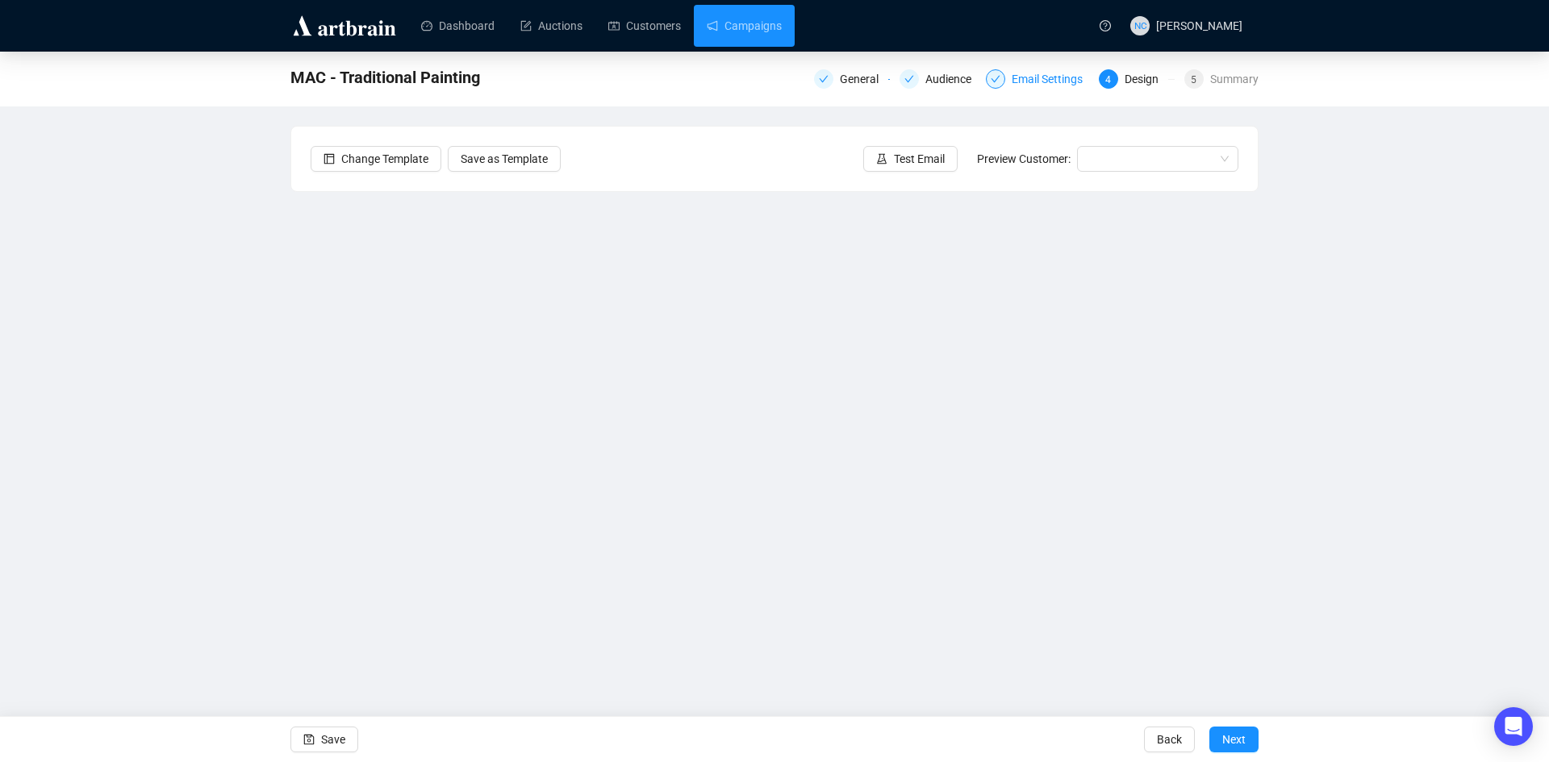
click at [1033, 81] on div "Email Settings" at bounding box center [1051, 78] width 81 height 19
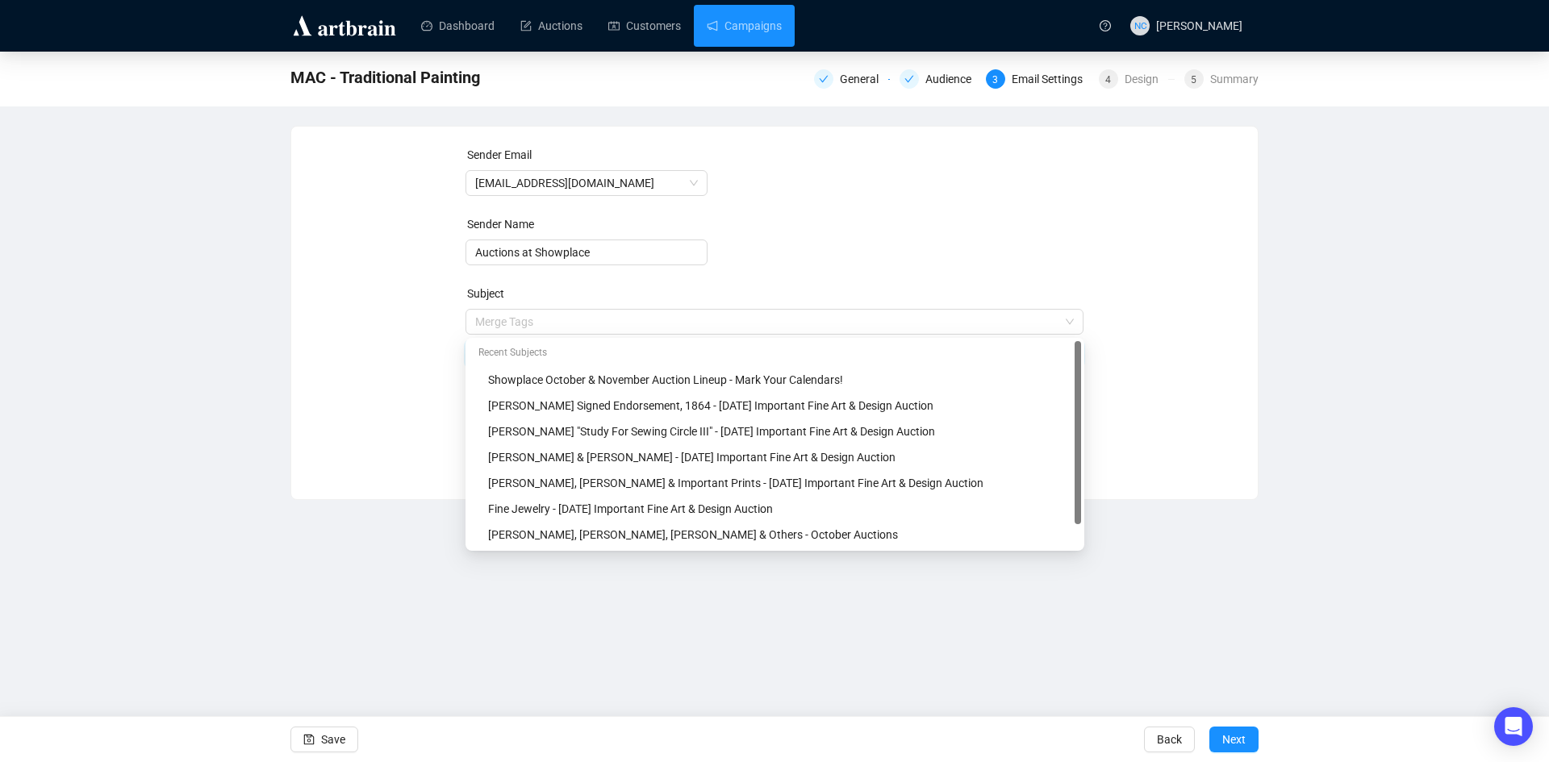
click at [739, 323] on span "Merge Tags Important 18th & 19th Century Paintings & Sculpture - Oct 23rd Impor…" at bounding box center [774, 337] width 619 height 45
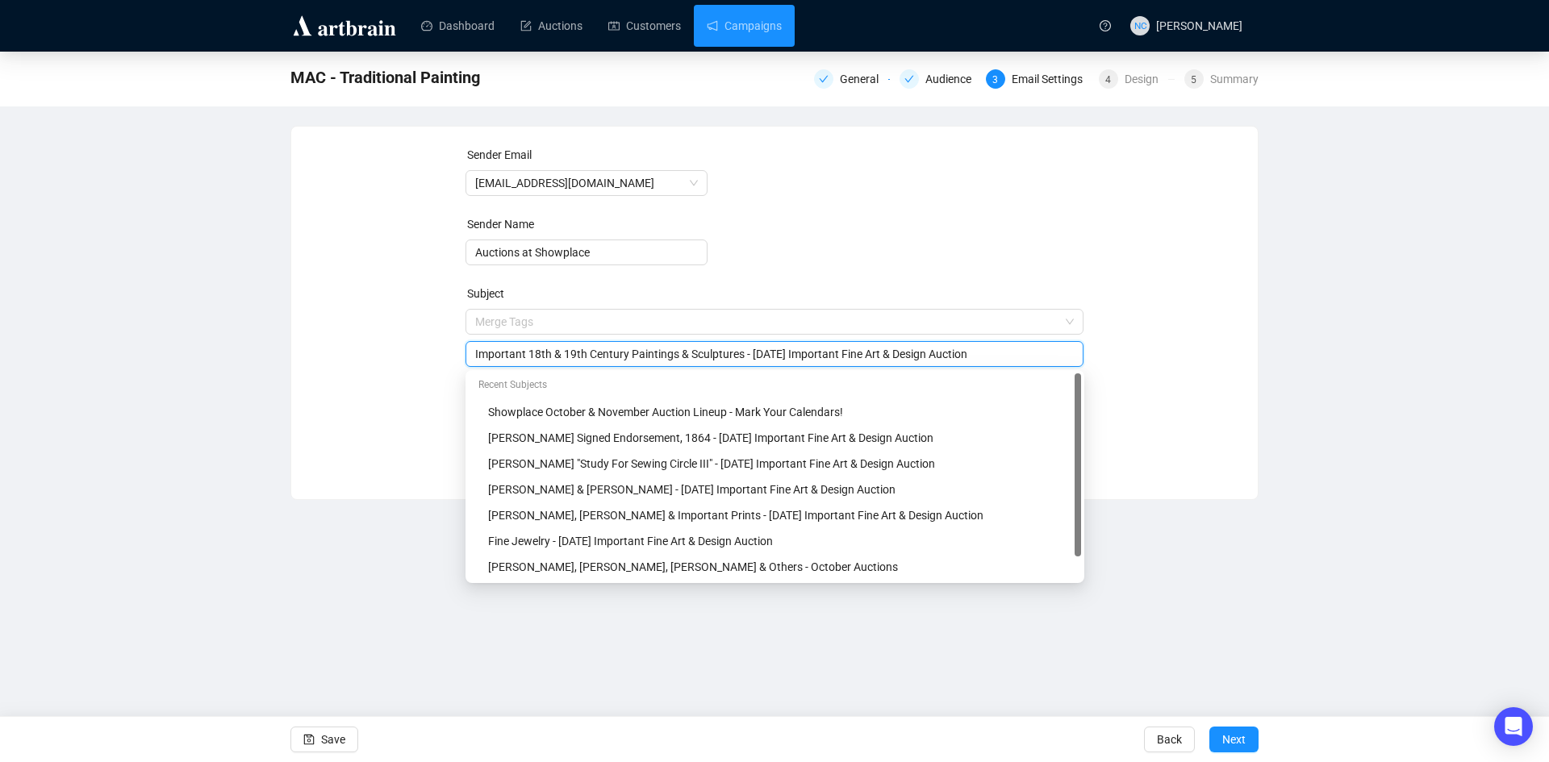
type input "Important 18th & 19th Century Paintings & Sculptures - Oct 23rd Important Fine …"
click at [1160, 352] on div "Sender Email auctions@nyshowplace.com Sender Name Auctions at Showplace Subject…" at bounding box center [775, 301] width 928 height 310
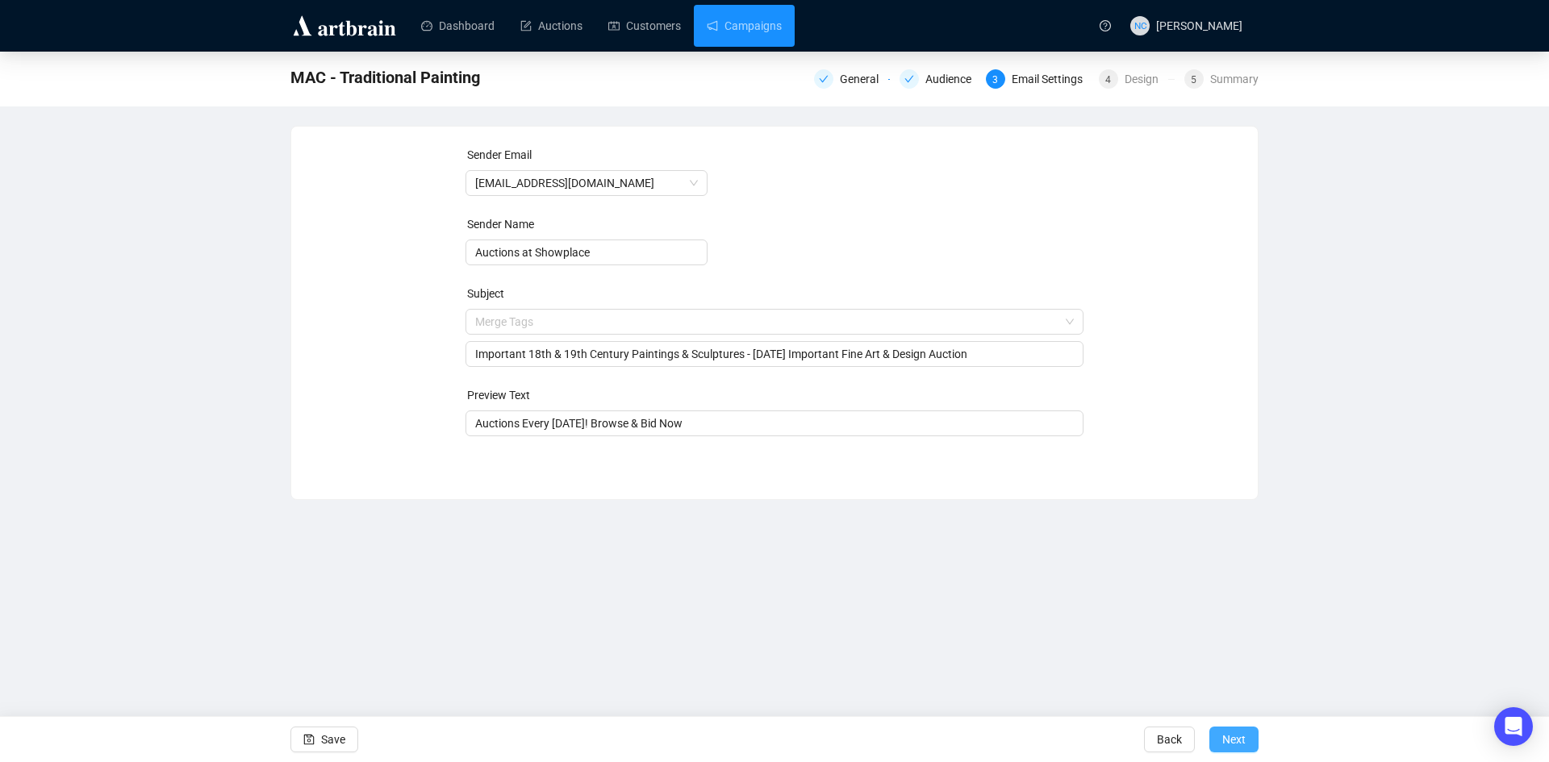
click at [1234, 736] on span "Next" at bounding box center [1233, 739] width 23 height 45
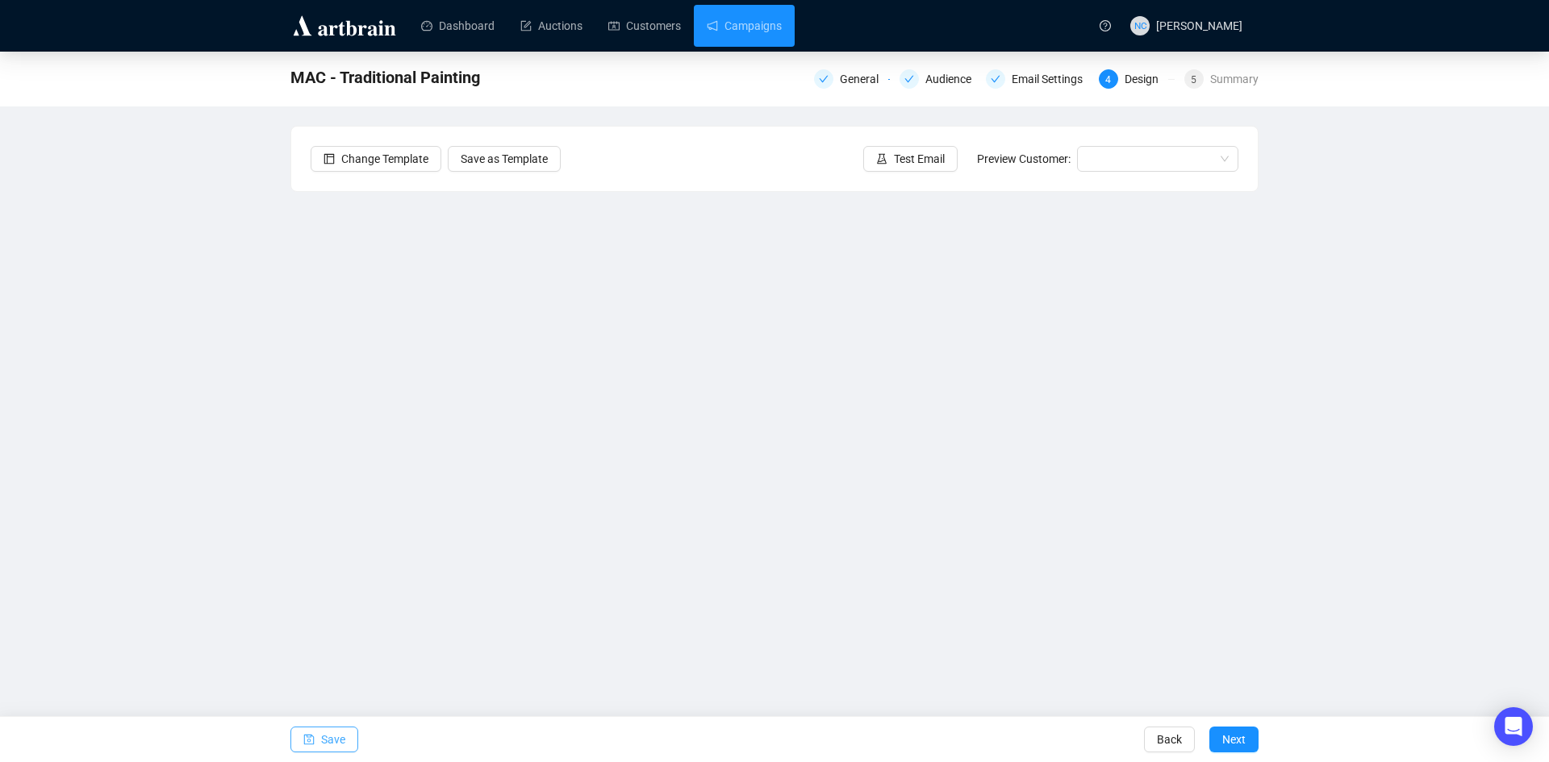
click at [327, 736] on span "Save" at bounding box center [333, 739] width 24 height 45
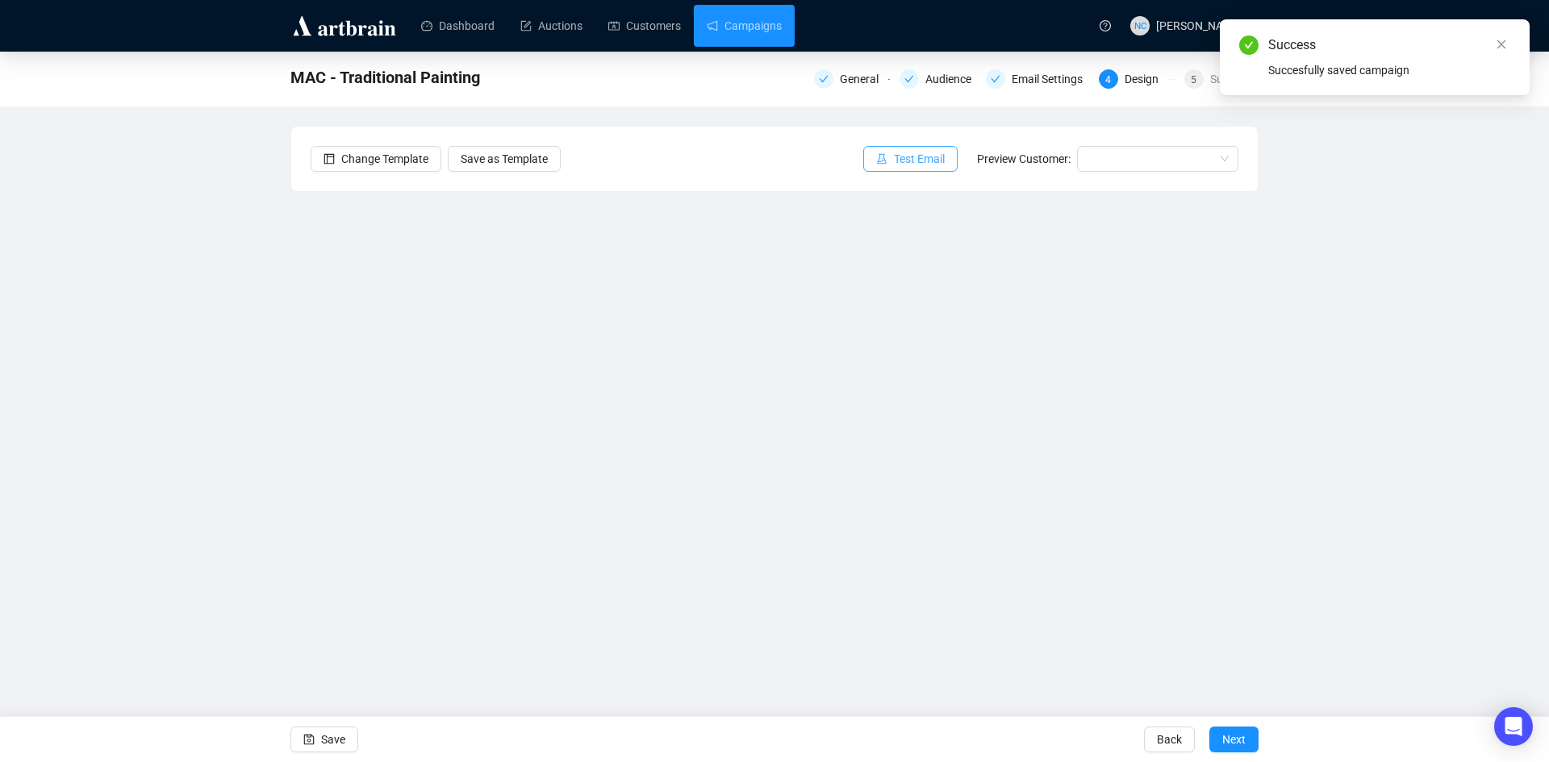
click at [924, 157] on span "Test Email" at bounding box center [919, 159] width 51 height 18
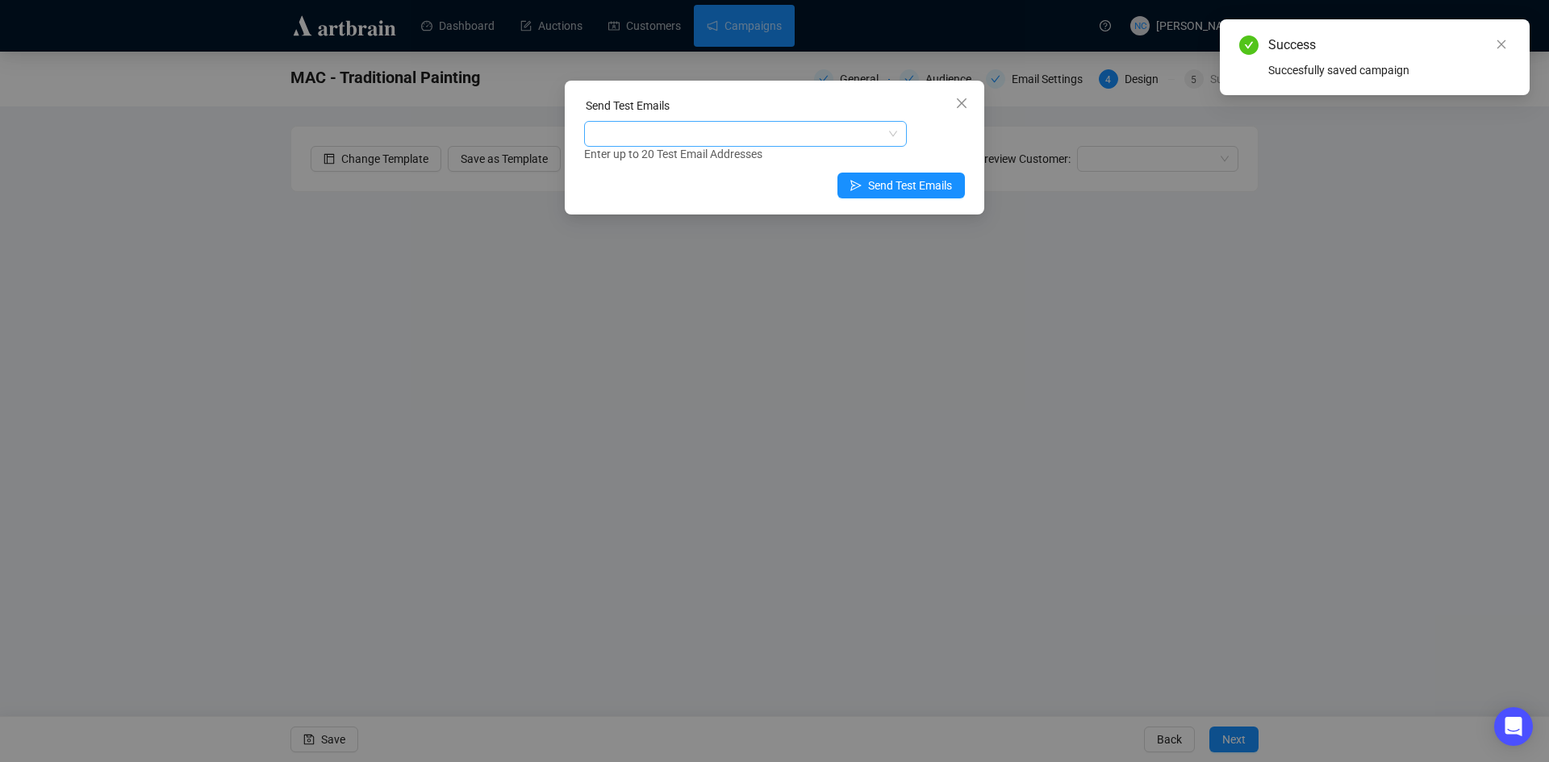
click at [704, 142] on div at bounding box center [736, 134] width 299 height 23
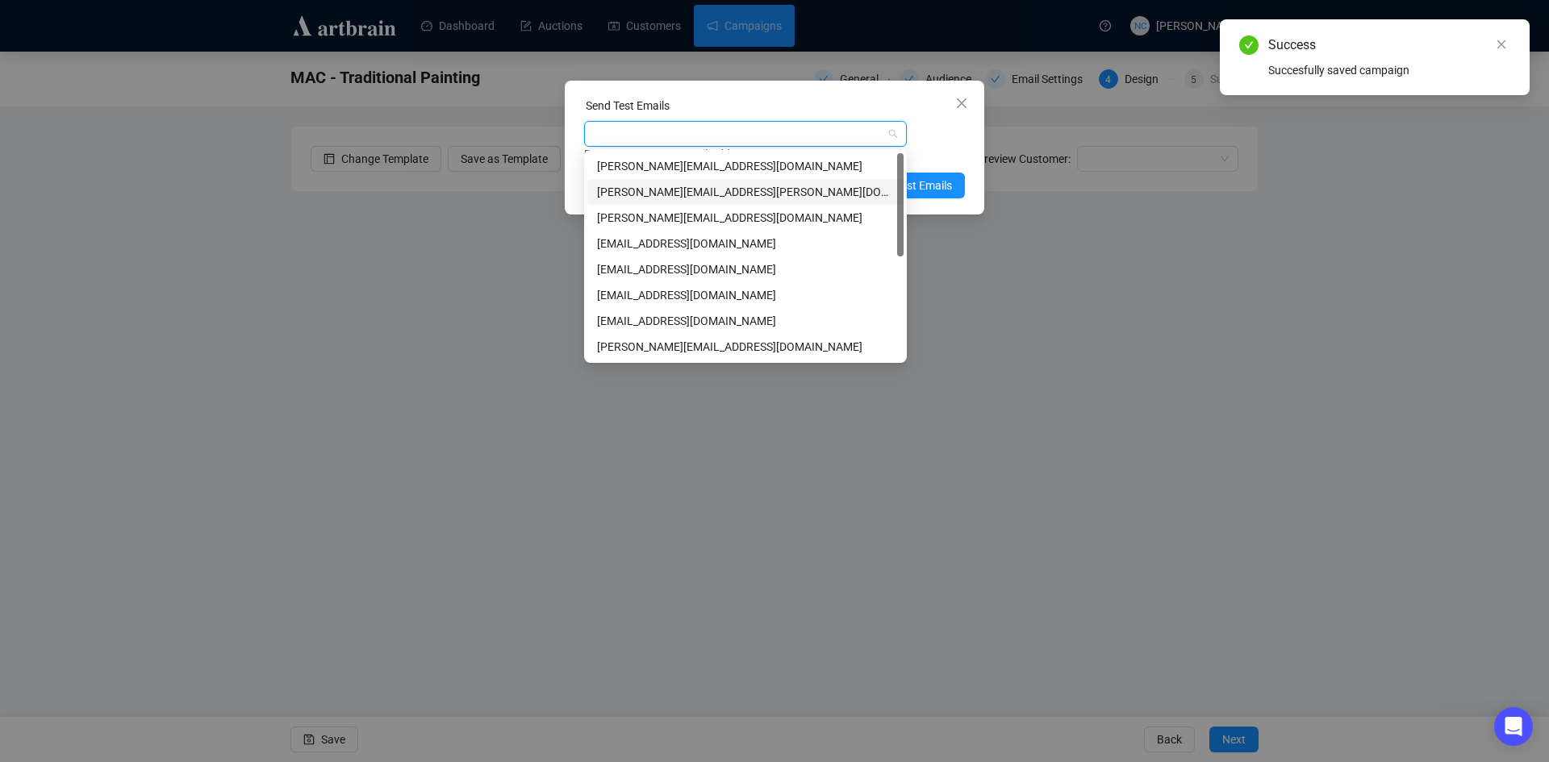
click at [728, 190] on div "shawn.leventhal@gmail.com" at bounding box center [745, 192] width 297 height 18
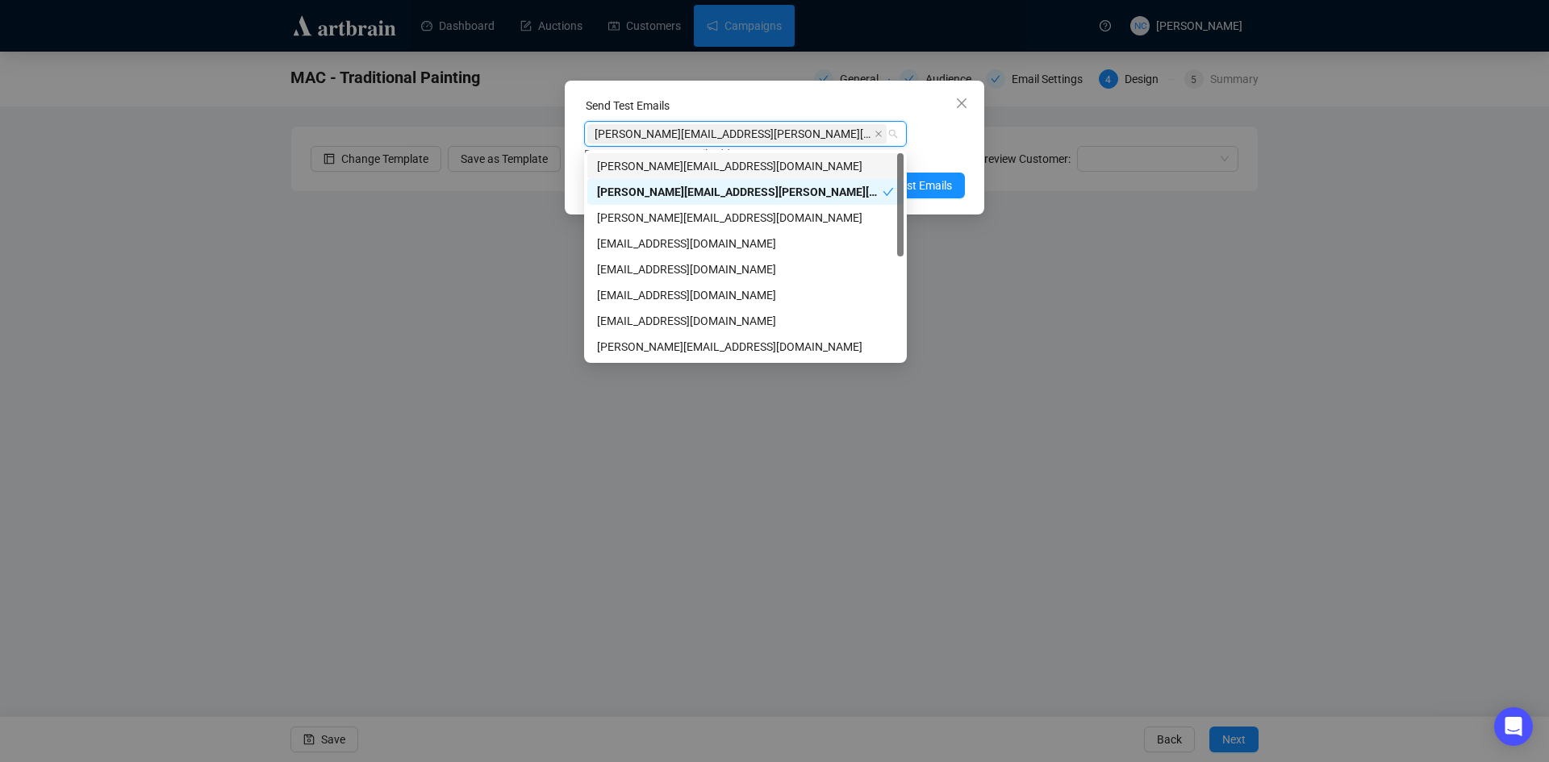
click at [783, 104] on div "Send Test Emails" at bounding box center [774, 109] width 381 height 24
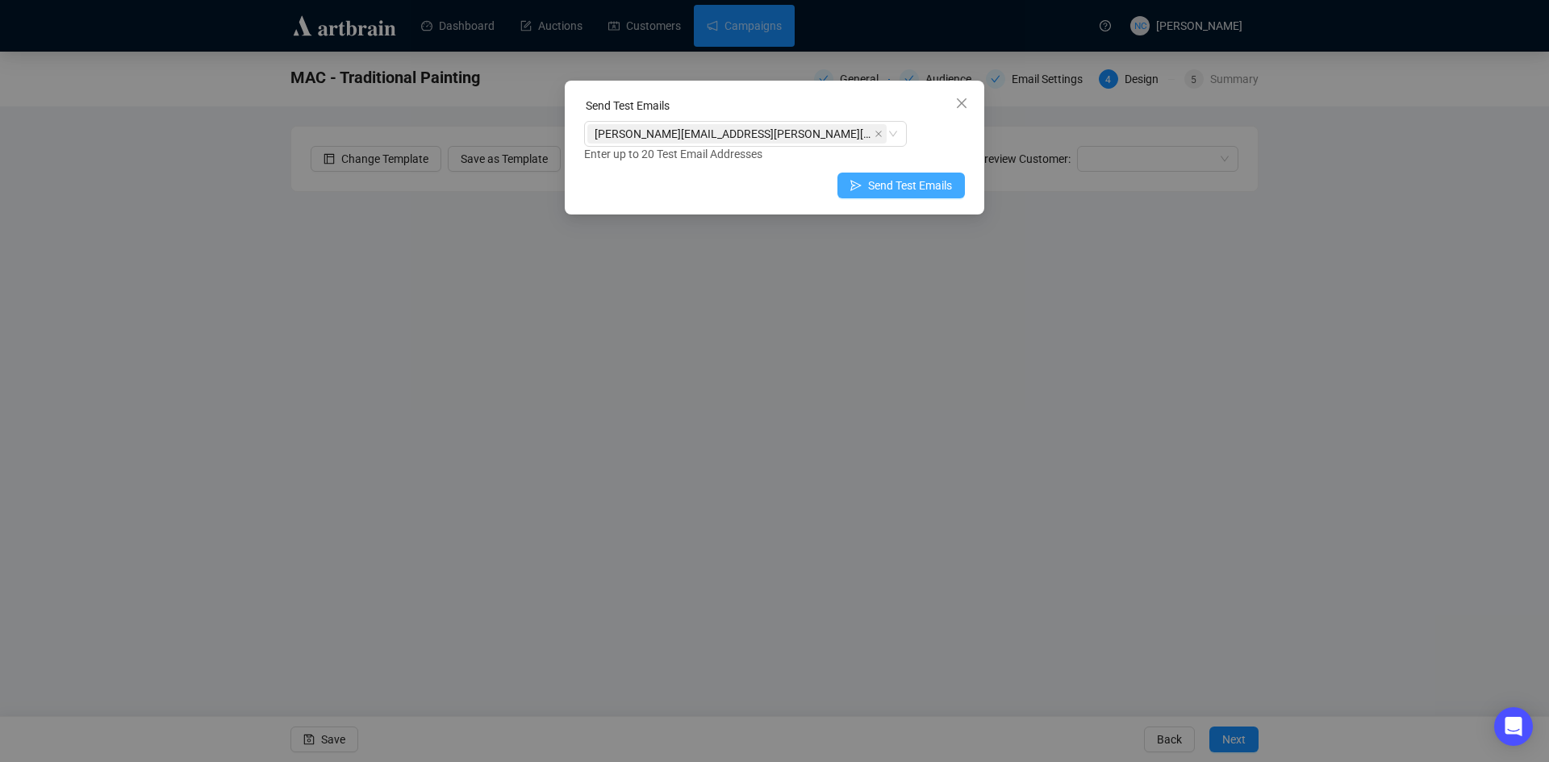
click at [890, 189] on span "Send Test Emails" at bounding box center [910, 186] width 84 height 18
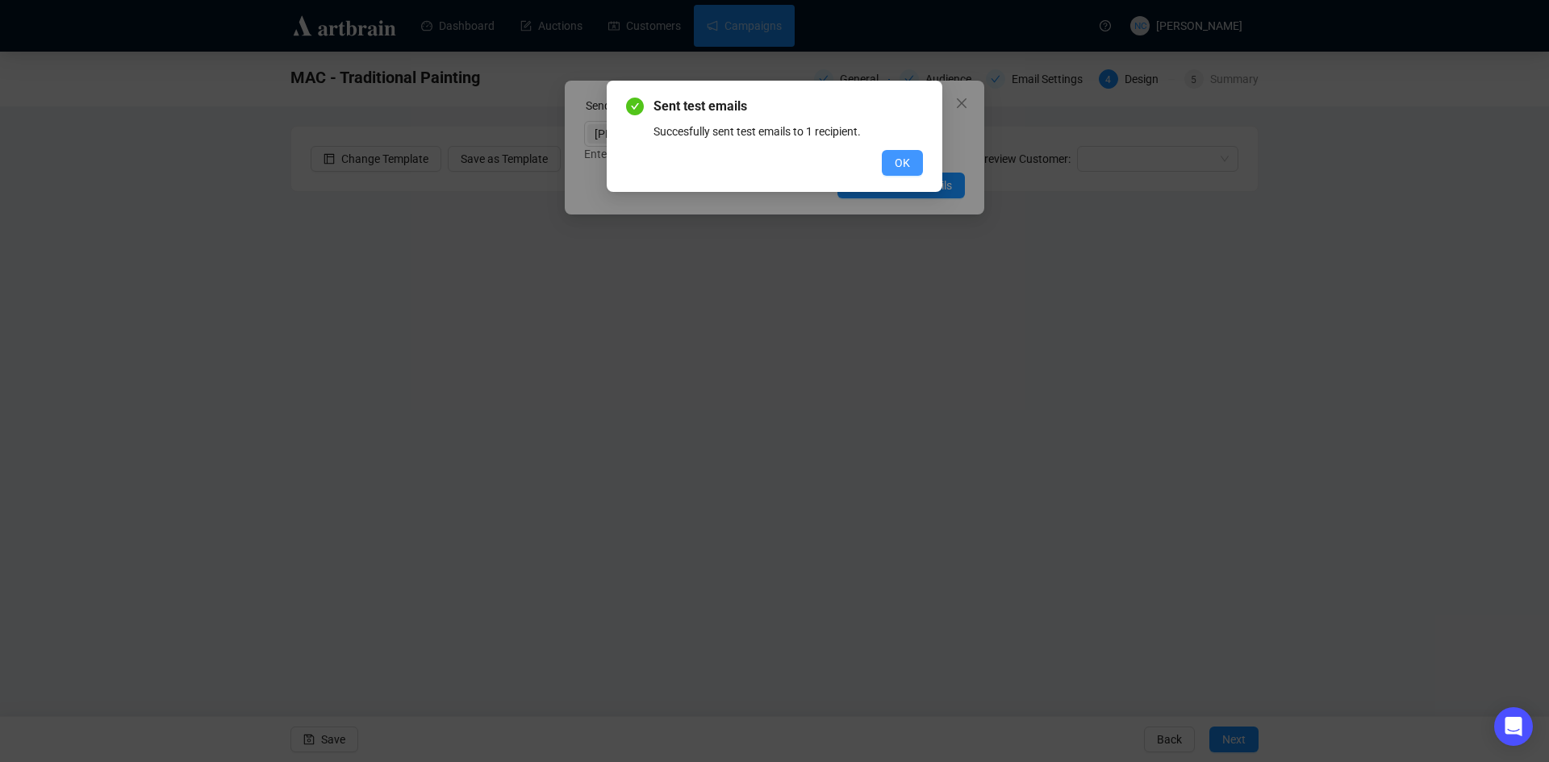
click at [907, 168] on span "OK" at bounding box center [901, 163] width 15 height 18
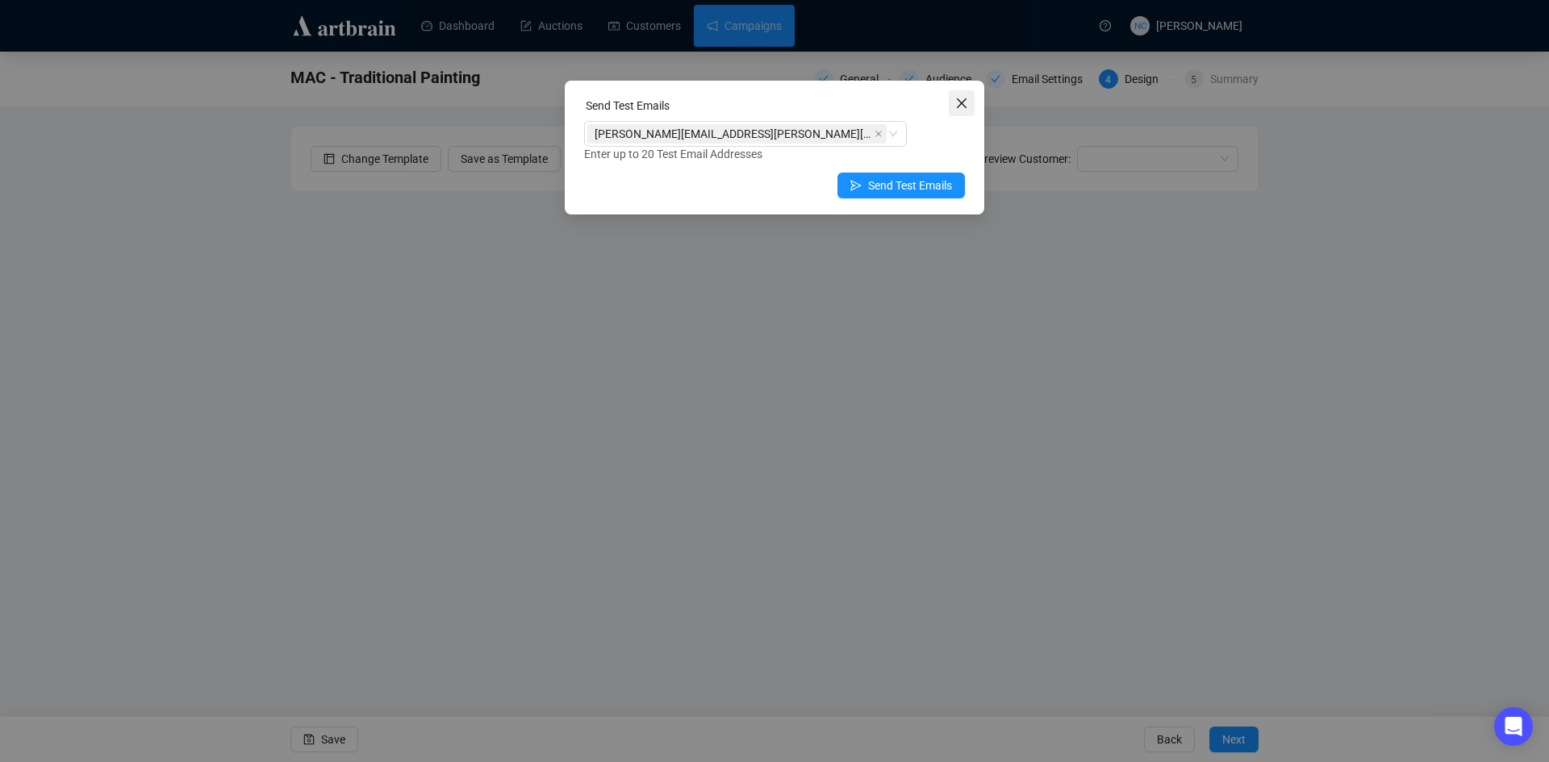
click at [961, 94] on button "Close" at bounding box center [962, 103] width 26 height 26
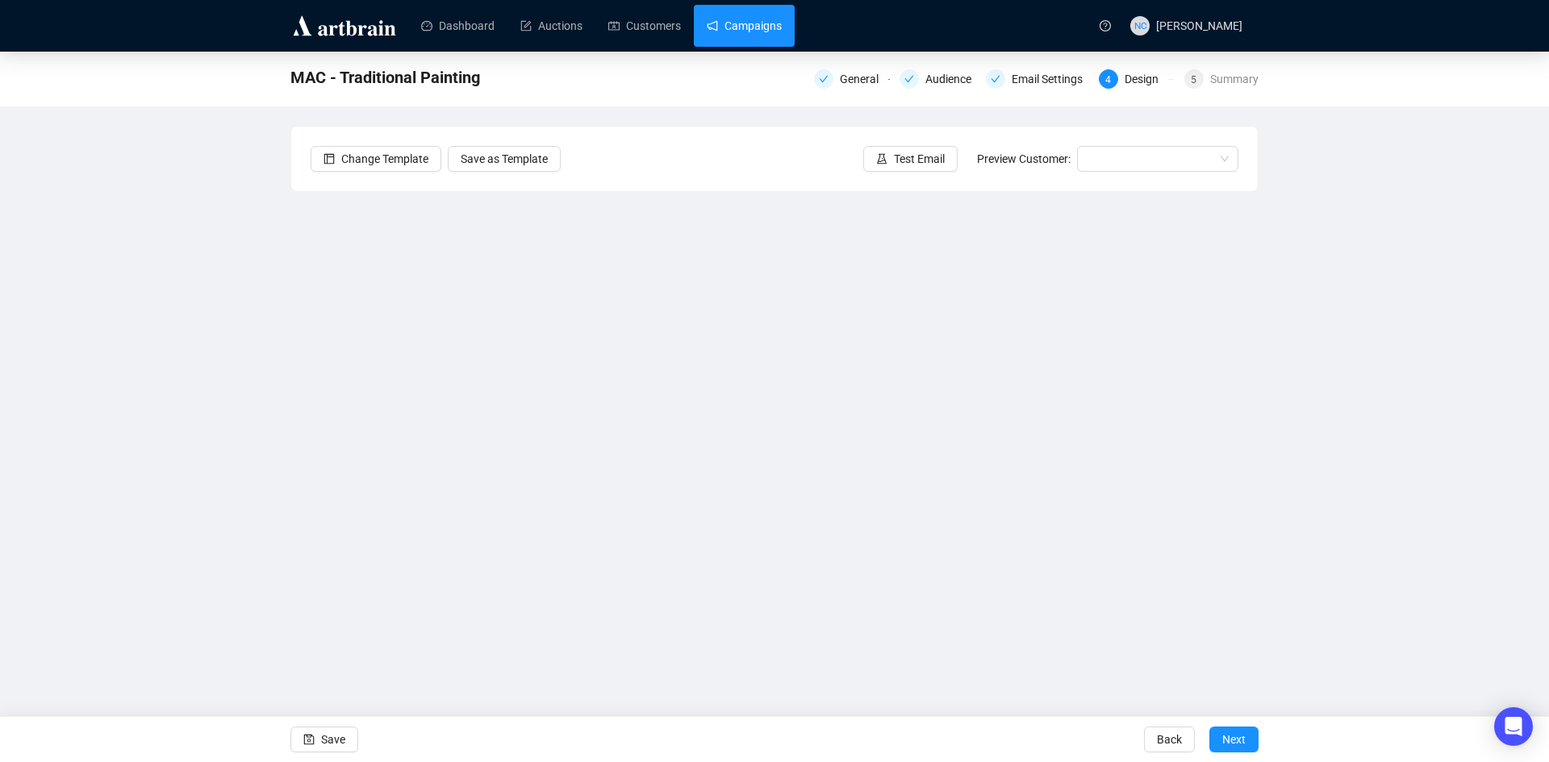
click at [757, 35] on link "Campaigns" at bounding box center [744, 26] width 75 height 42
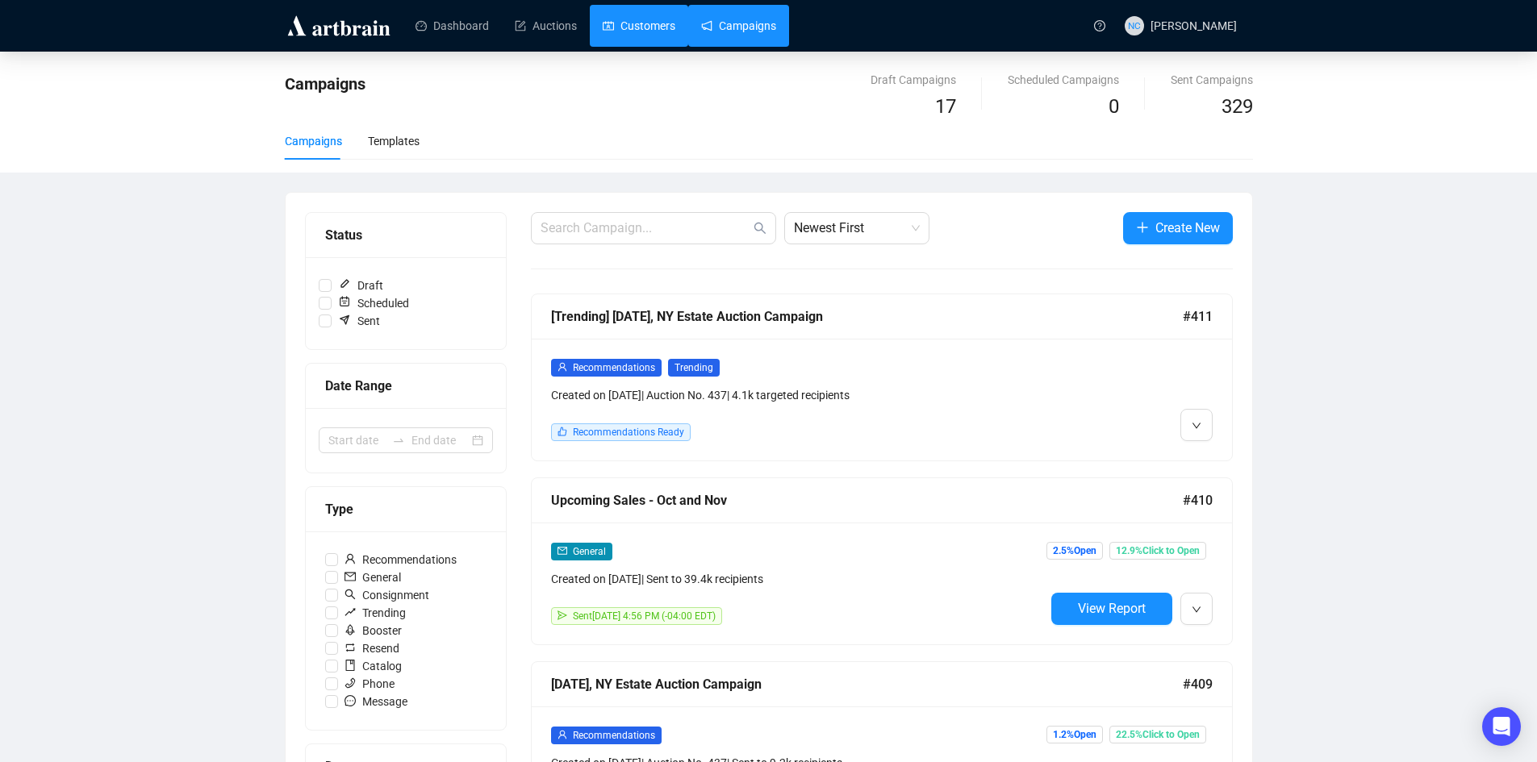
click at [645, 28] on link "Customers" at bounding box center [639, 26] width 73 height 42
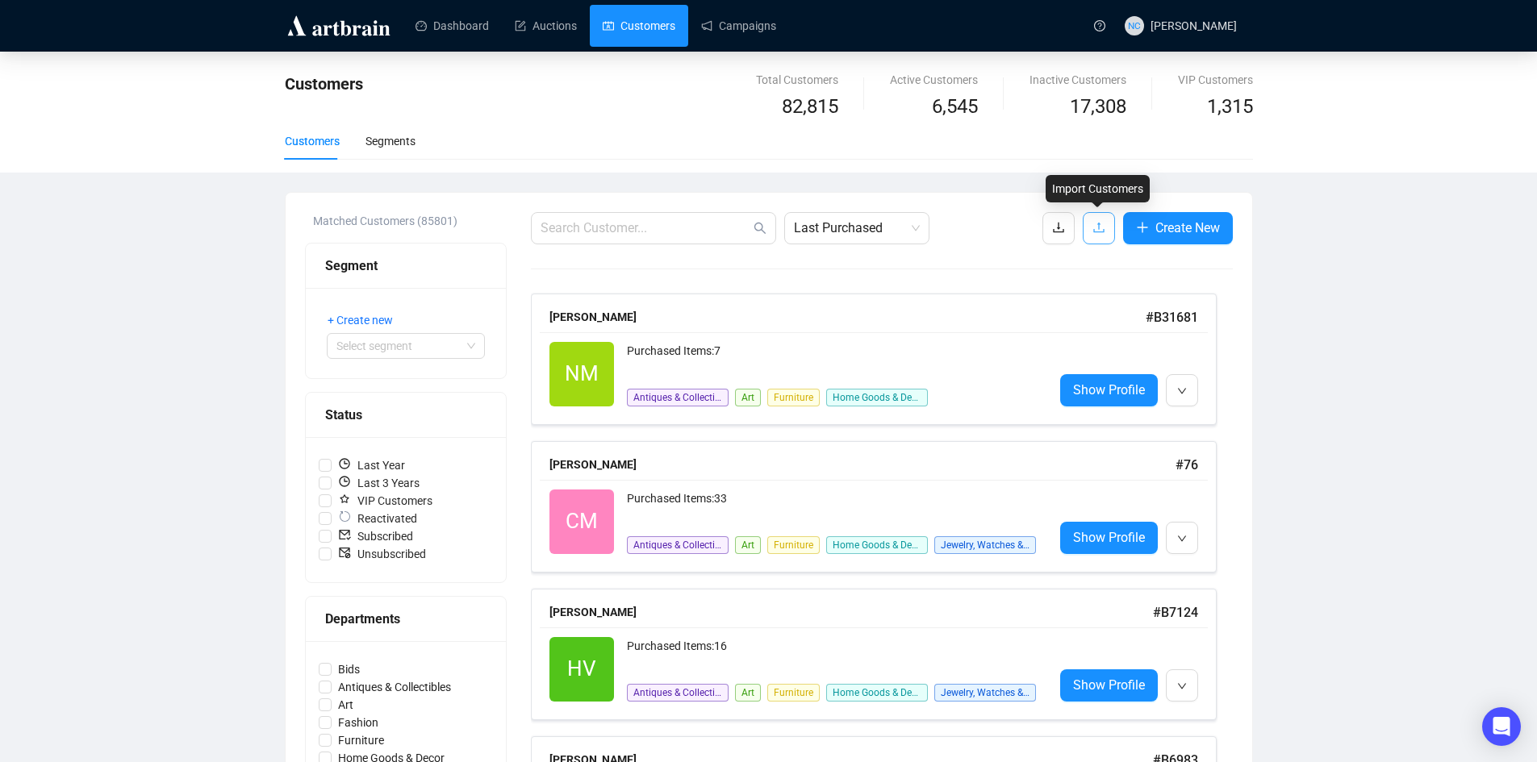
click at [1096, 227] on icon "upload" at bounding box center [1098, 228] width 10 height 10
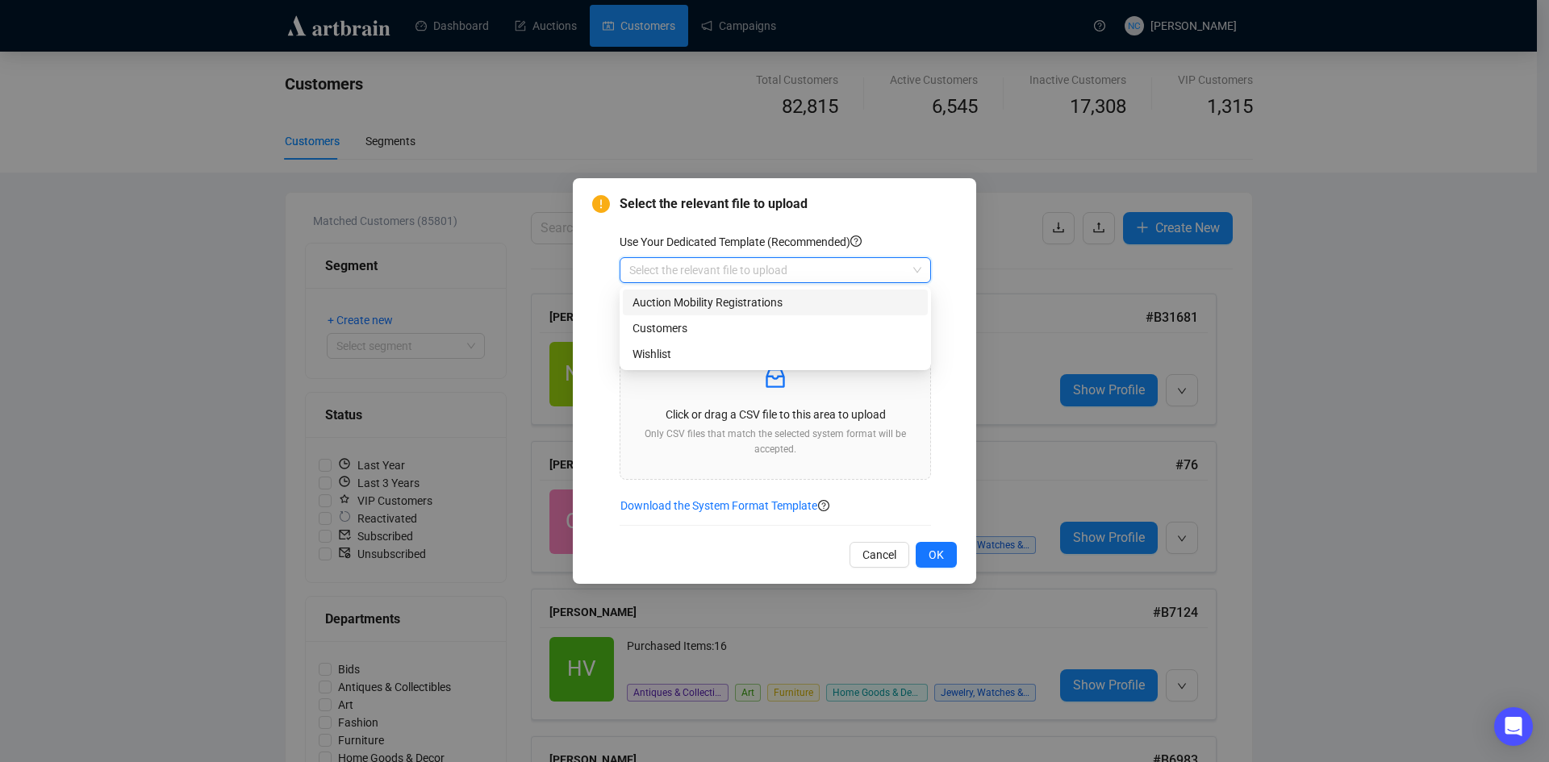
click at [857, 265] on input "search" at bounding box center [767, 270] width 277 height 24
click at [849, 320] on div "Customers" at bounding box center [775, 328] width 286 height 18
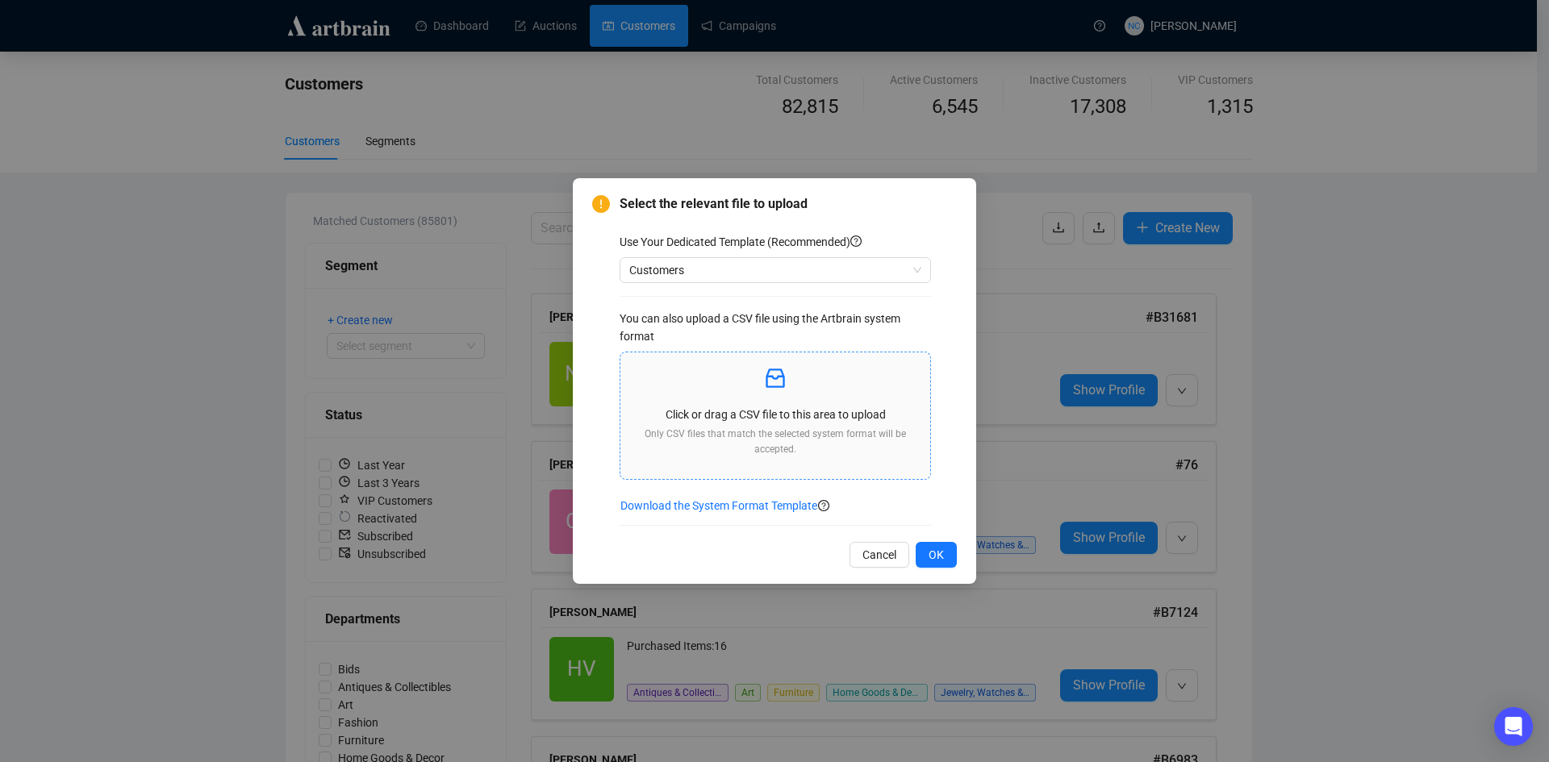
click at [803, 419] on p "Click or drag a CSV file to this area to upload" at bounding box center [775, 415] width 284 height 18
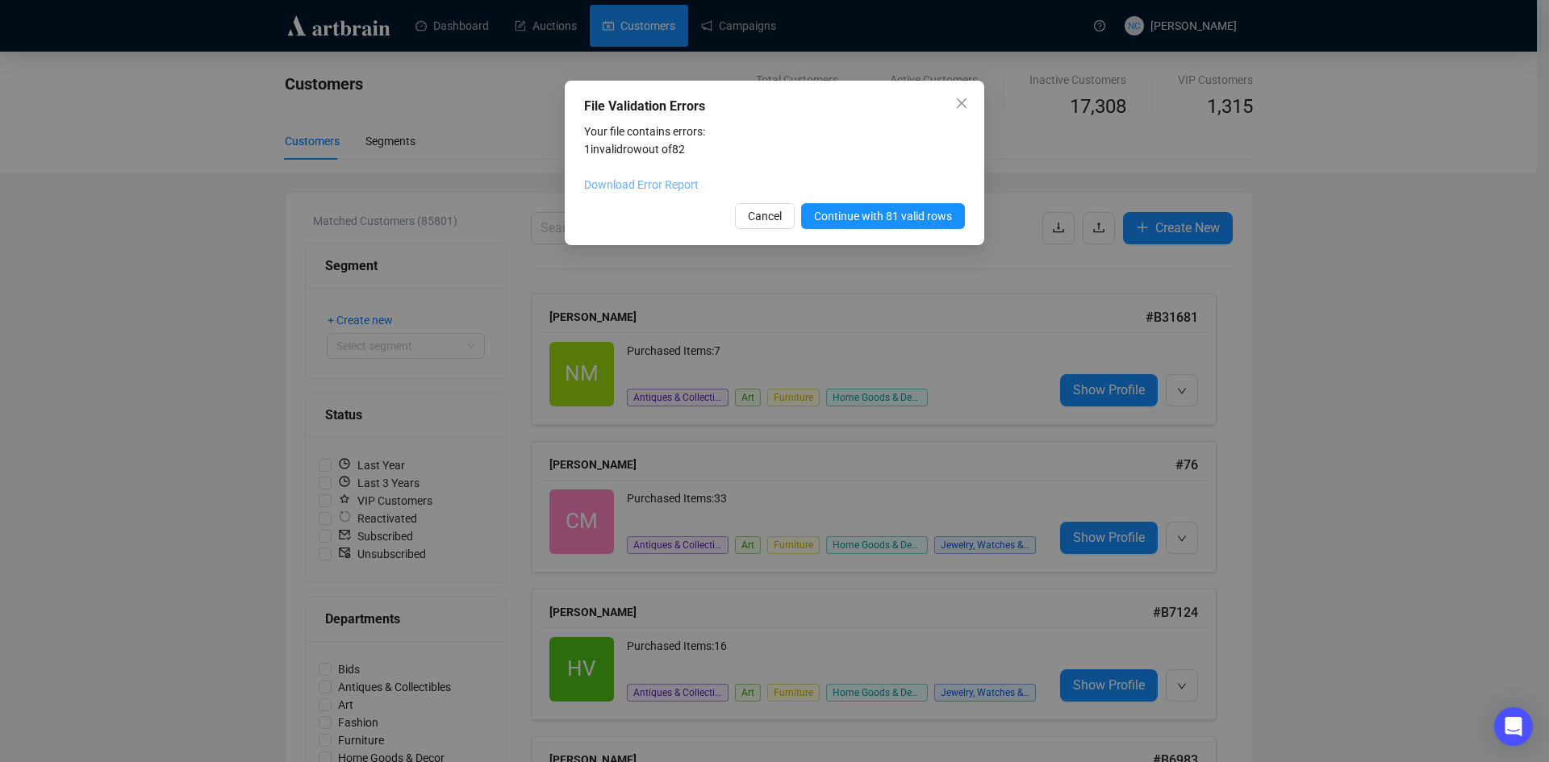
click at [640, 188] on link "Download Error Report" at bounding box center [641, 184] width 115 height 13
drag, startPoint x: 223, startPoint y: 285, endPoint x: 244, endPoint y: 271, distance: 25.7
click at [223, 285] on div "File Validation Errors Your file contains errors: 1 invalid row out of 82 Downl…" at bounding box center [774, 381] width 1549 height 762
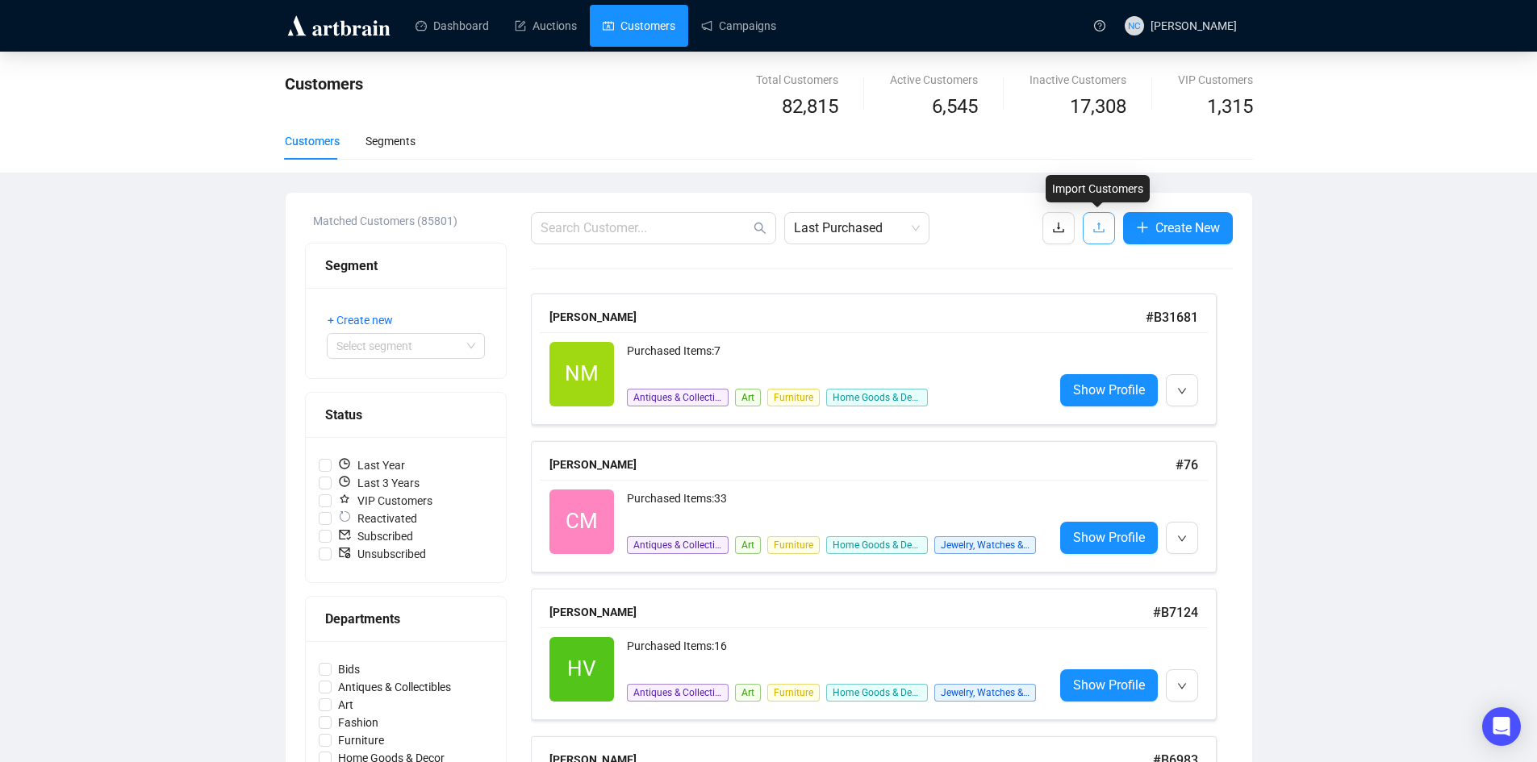
click at [1092, 234] on icon "upload" at bounding box center [1098, 227] width 13 height 13
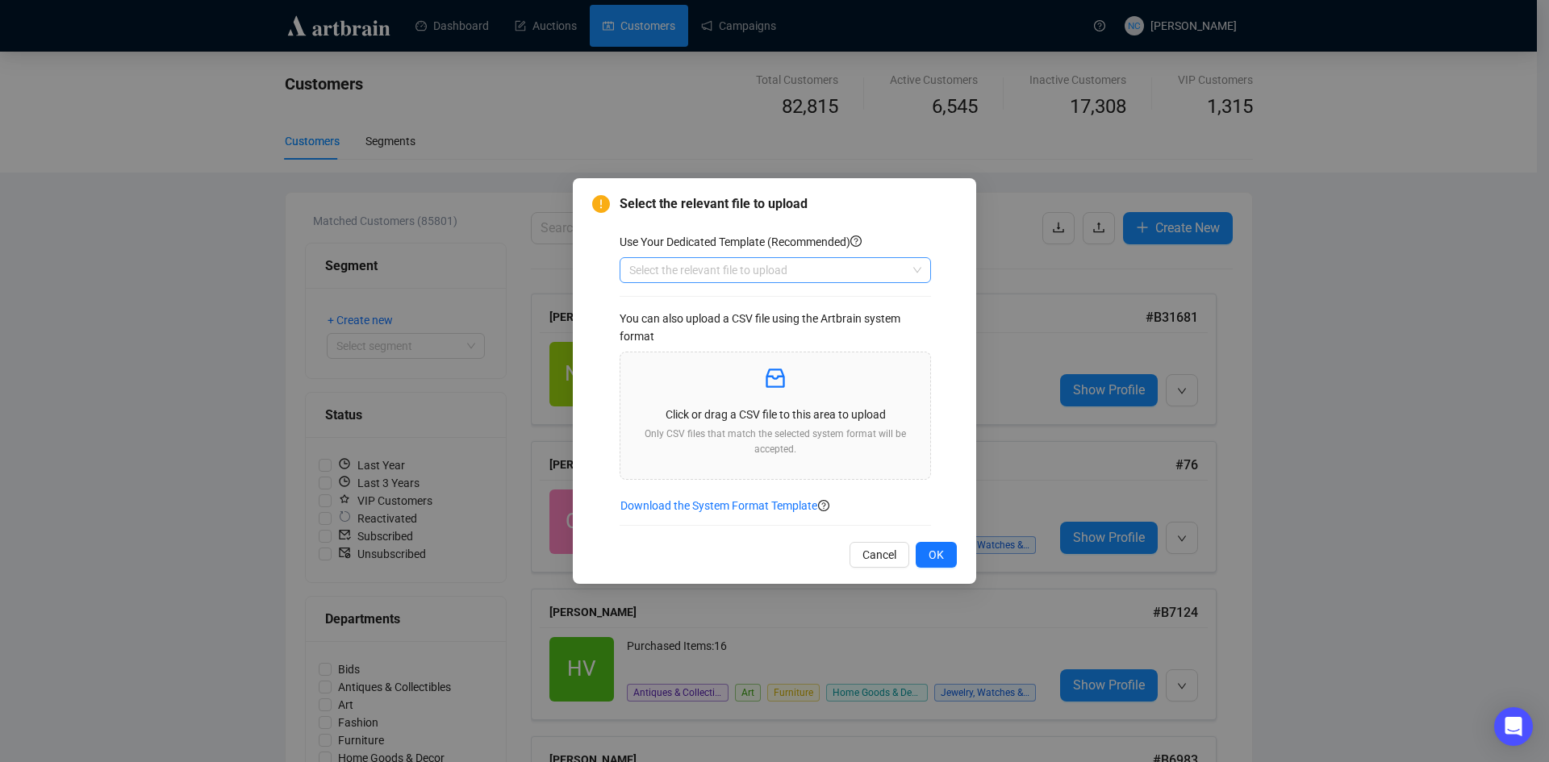
click at [710, 269] on input "search" at bounding box center [767, 270] width 277 height 24
drag, startPoint x: 729, startPoint y: 321, endPoint x: 730, endPoint y: 334, distance: 12.9
click at [729, 322] on div "Customers" at bounding box center [775, 328] width 286 height 18
click at [749, 377] on p at bounding box center [775, 378] width 284 height 27
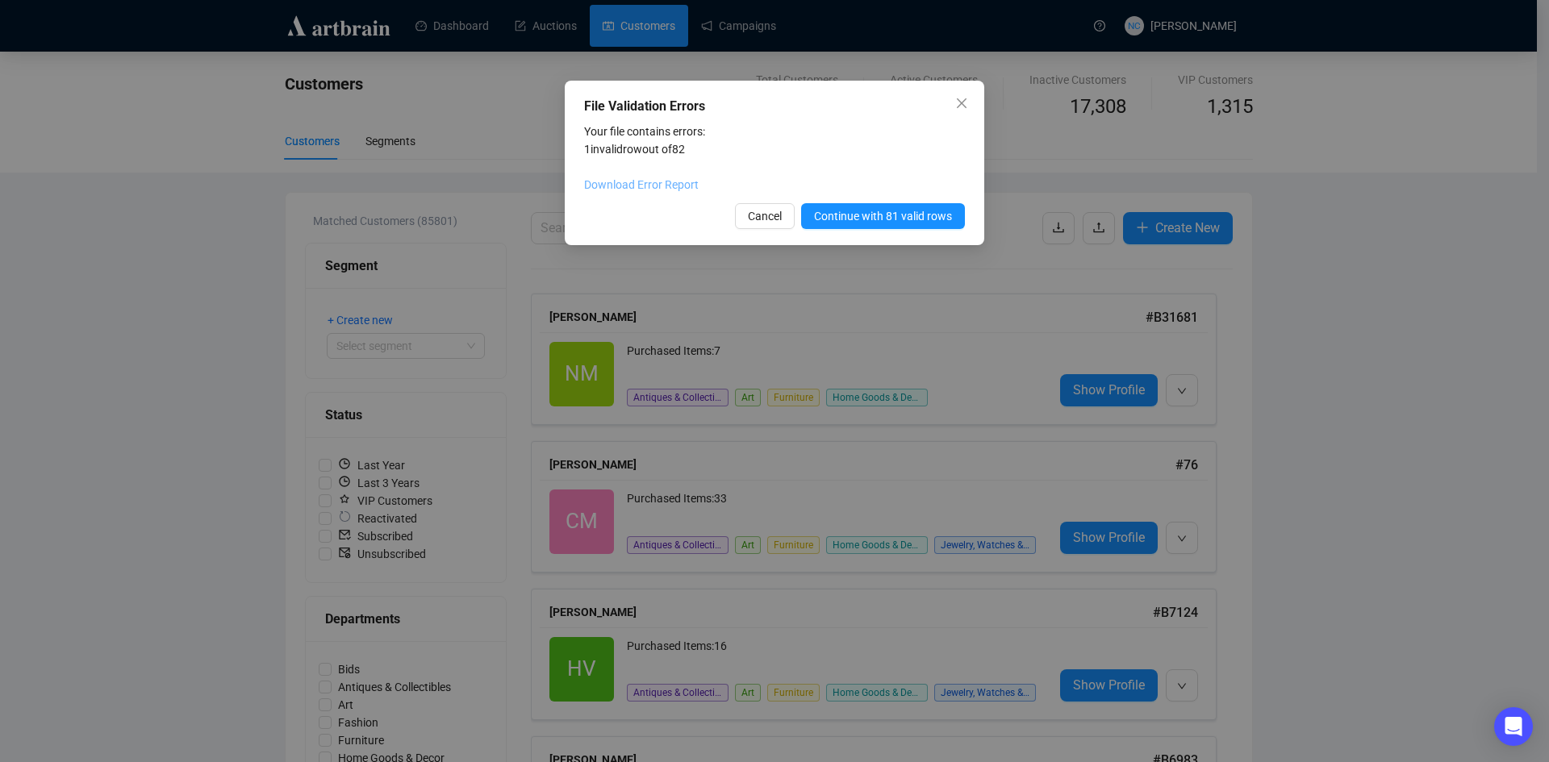
click at [660, 186] on link "Download Error Report" at bounding box center [641, 184] width 115 height 13
click at [194, 306] on div "File Validation Errors Your file contains errors: 1 invalid row out of 82 Downl…" at bounding box center [774, 381] width 1549 height 762
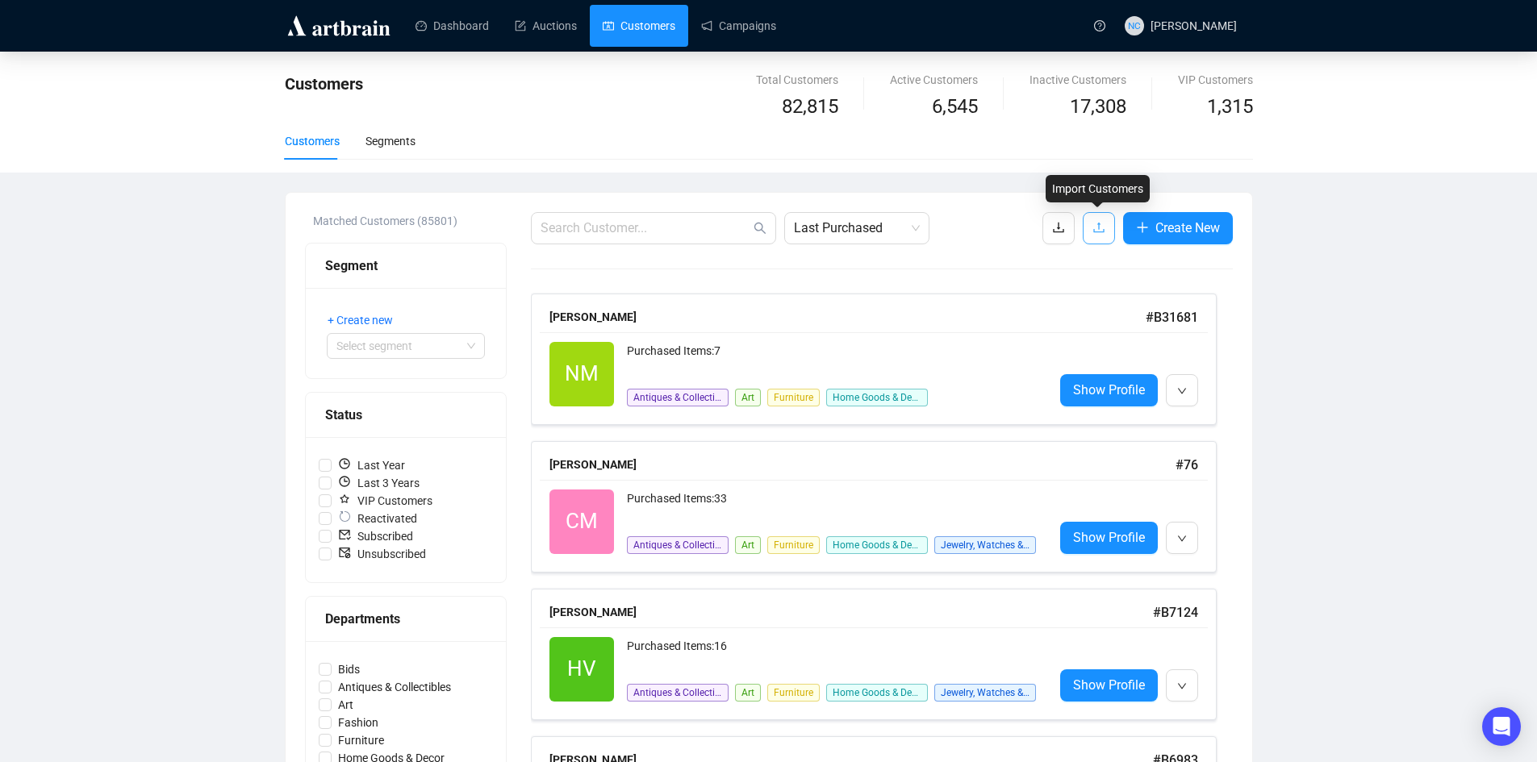
click at [1088, 219] on button "button" at bounding box center [1098, 228] width 32 height 32
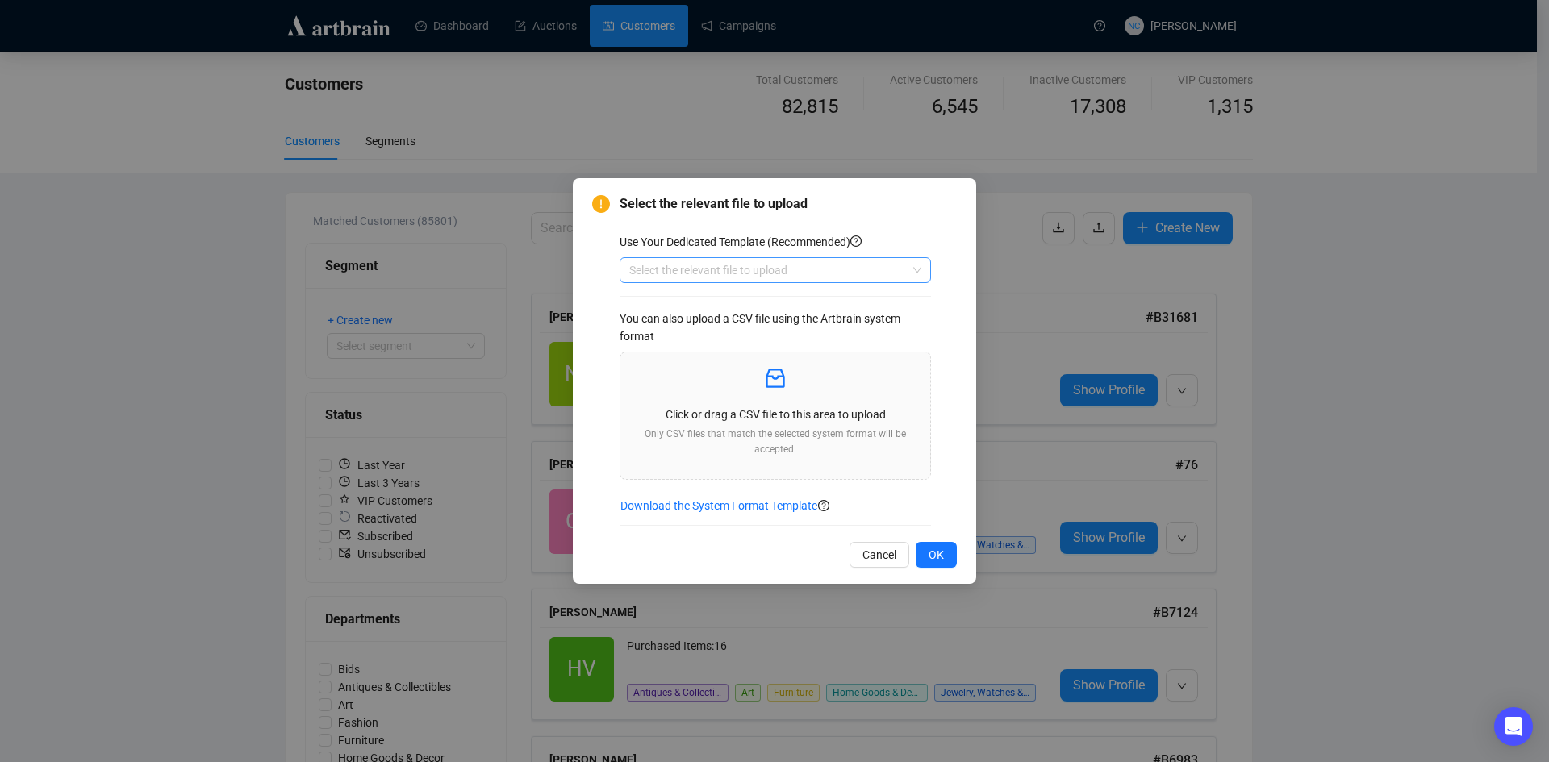
click at [752, 269] on input "search" at bounding box center [767, 270] width 277 height 24
click at [746, 328] on div "Customers" at bounding box center [775, 328] width 286 height 18
click at [740, 403] on div "Click or drag a CSV file to this area to upload Only CSV files that match the s…" at bounding box center [775, 416] width 284 height 102
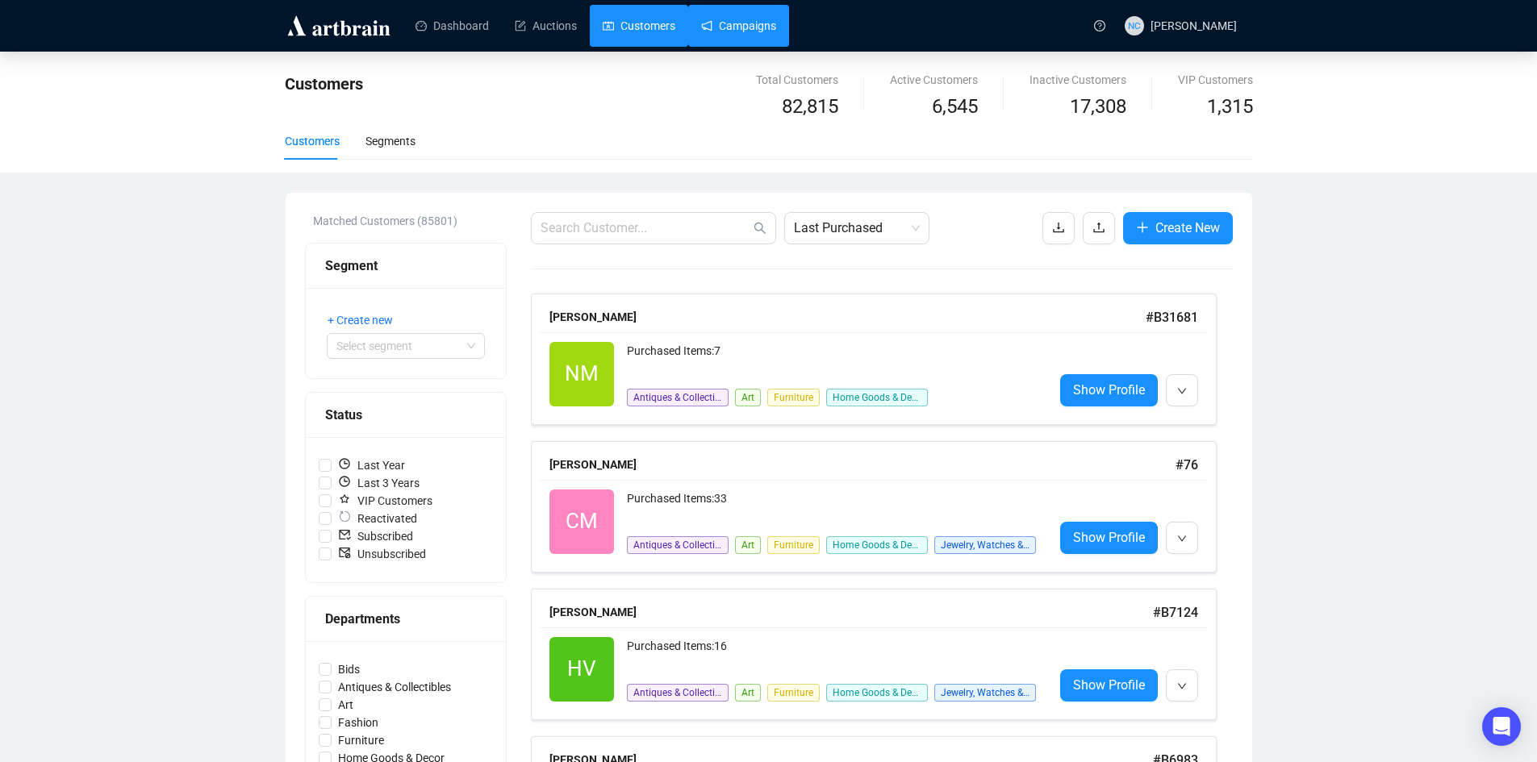
click at [740, 29] on link "Campaigns" at bounding box center [738, 26] width 75 height 42
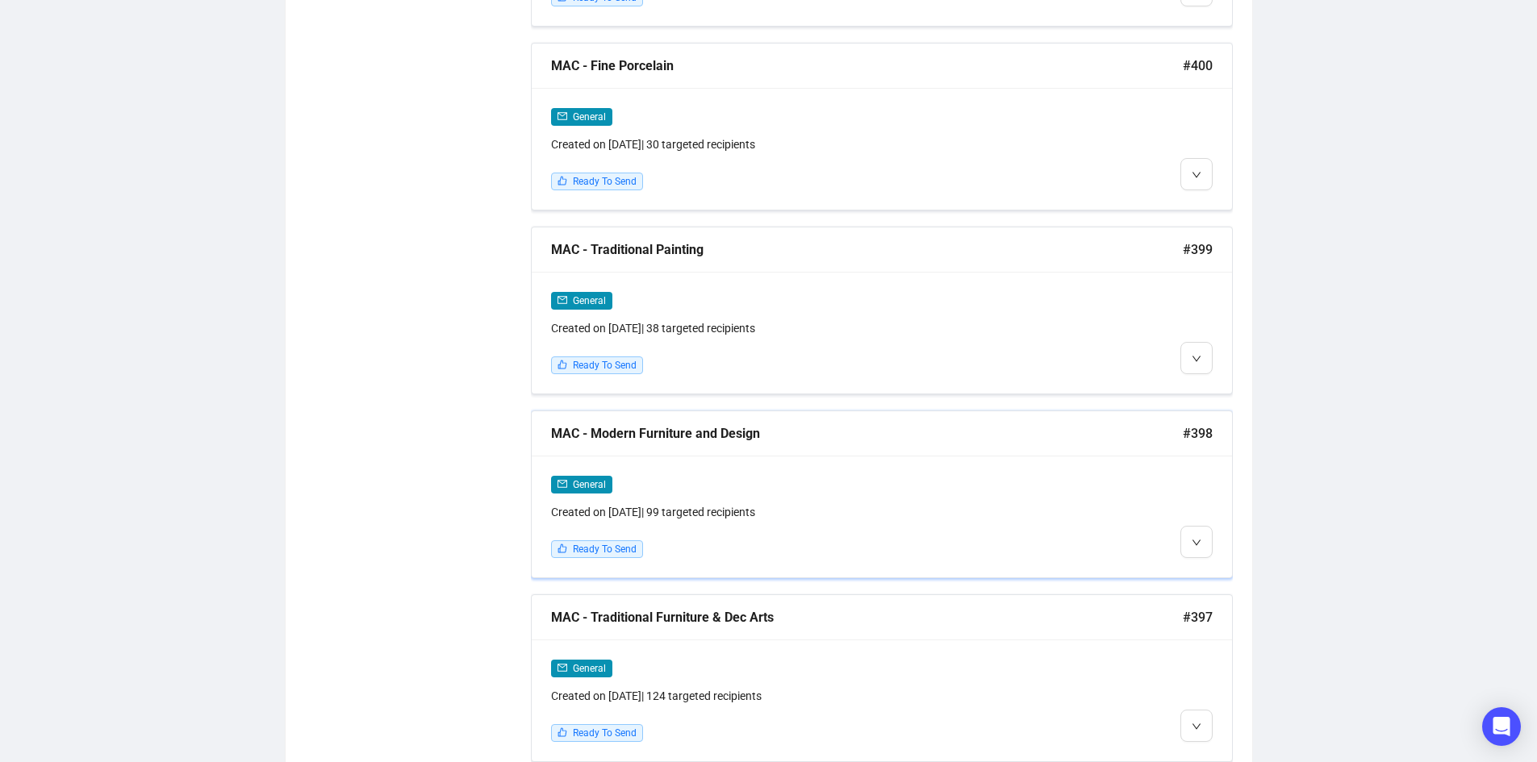
scroll to position [2742, 0]
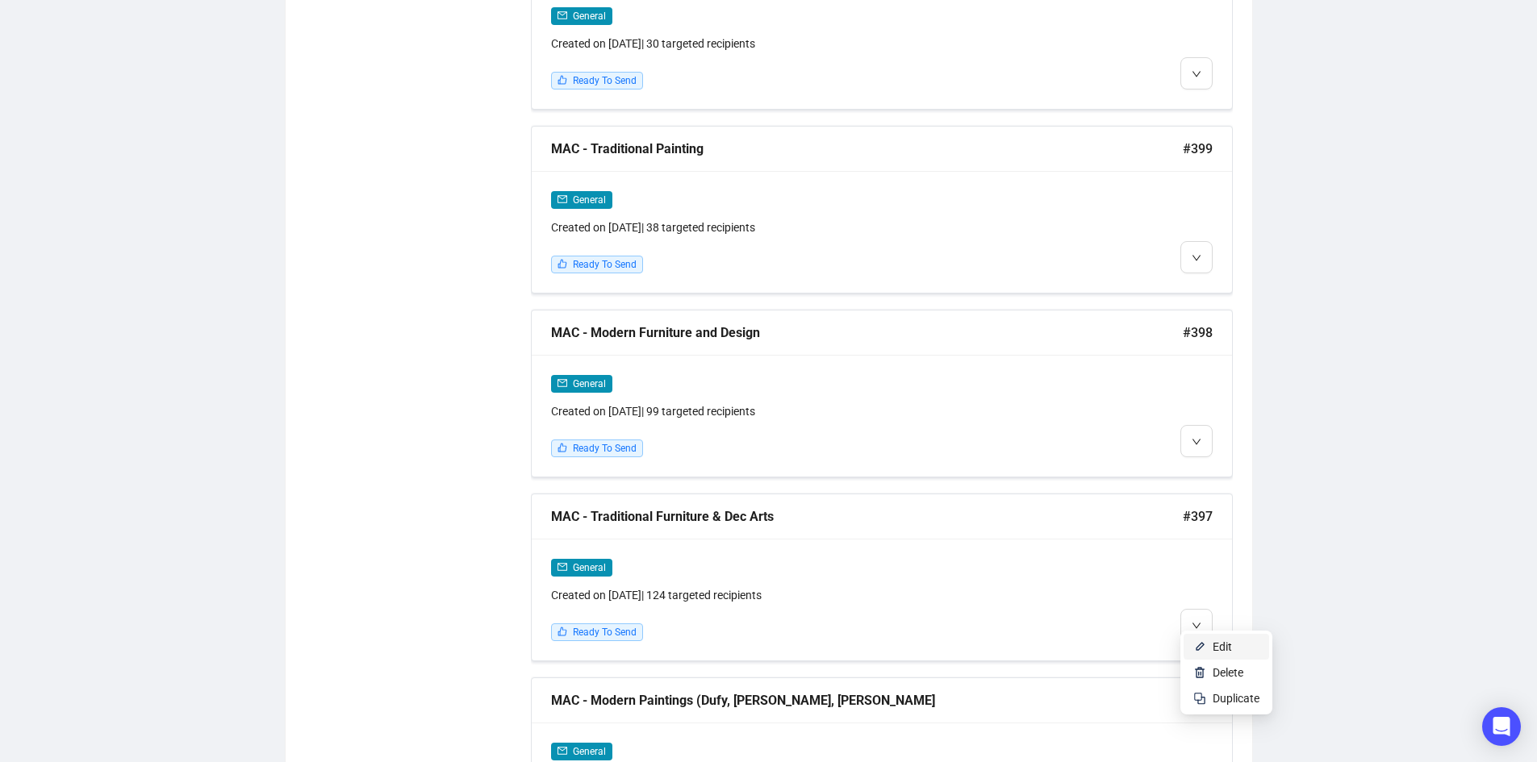
click at [1211, 646] on li "Edit" at bounding box center [1225, 647] width 85 height 26
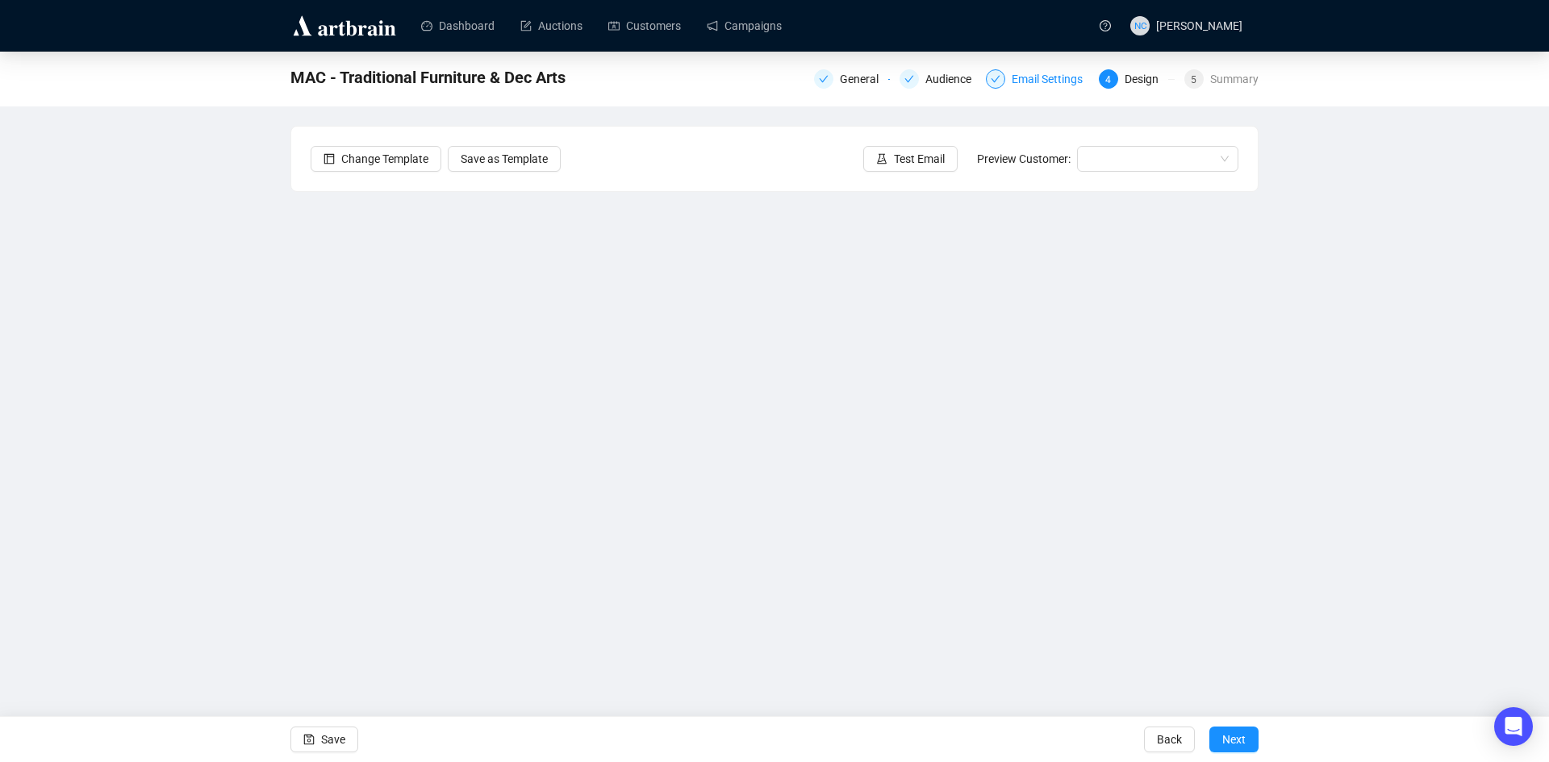
click at [1035, 81] on div "Email Settings" at bounding box center [1051, 78] width 81 height 19
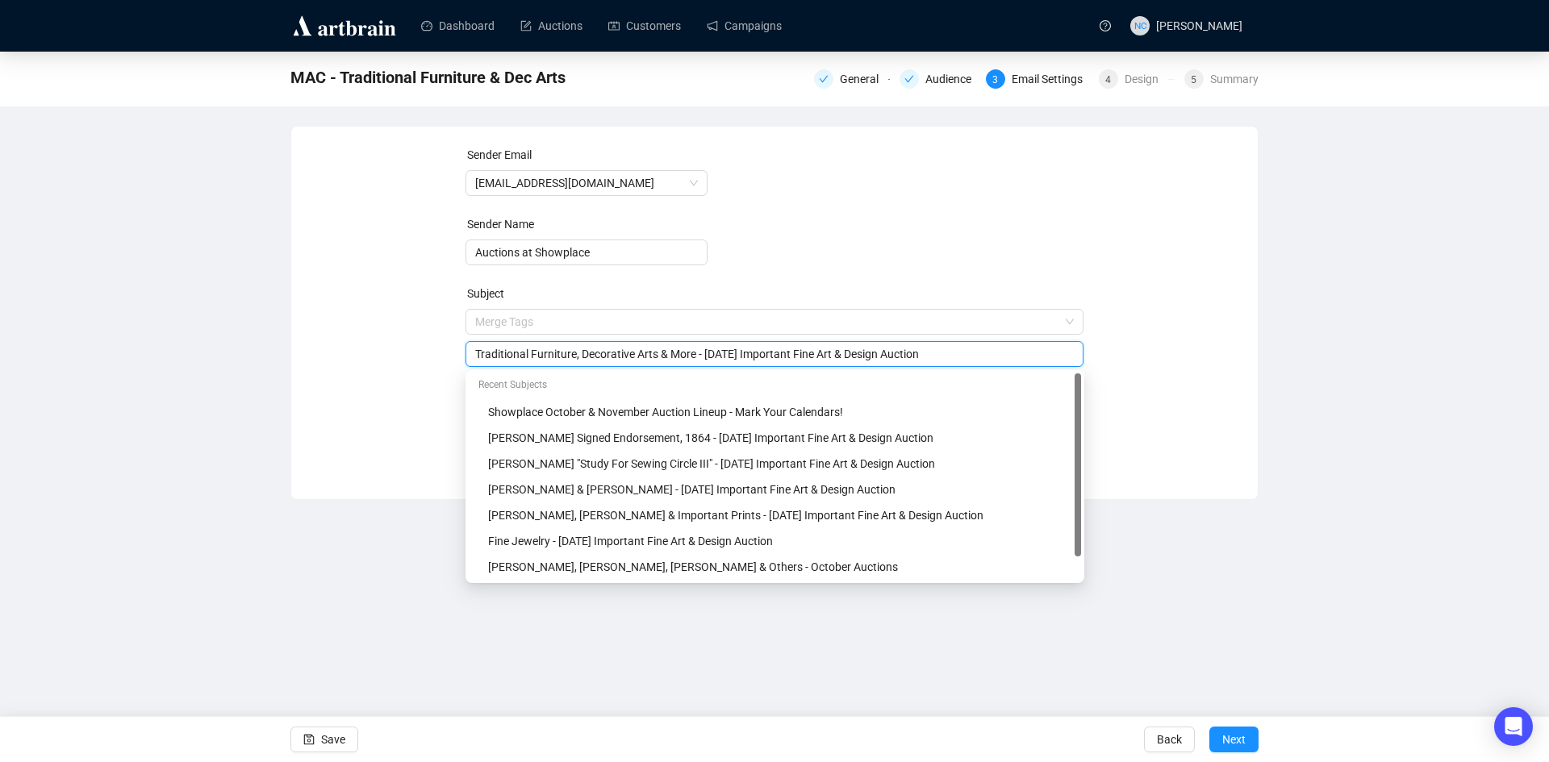
drag, startPoint x: 474, startPoint y: 322, endPoint x: 1069, endPoint y: 344, distance: 594.8
click at [1069, 344] on div "Traditional Furniture, Decorative Arts & More - Oct 23rd Important Fine Art & D…" at bounding box center [774, 354] width 619 height 26
paste input "Important 18th & 19th Century"
click at [682, 353] on input "Important 18th & 19th Century Furniture, Decorative Arts & More - Oct 23rd Impo…" at bounding box center [774, 354] width 599 height 18
click at [807, 355] on input "Important 18th & 19th Century Furniture & Decorative Arts - Oct 23rd Important …" at bounding box center [774, 354] width 599 height 18
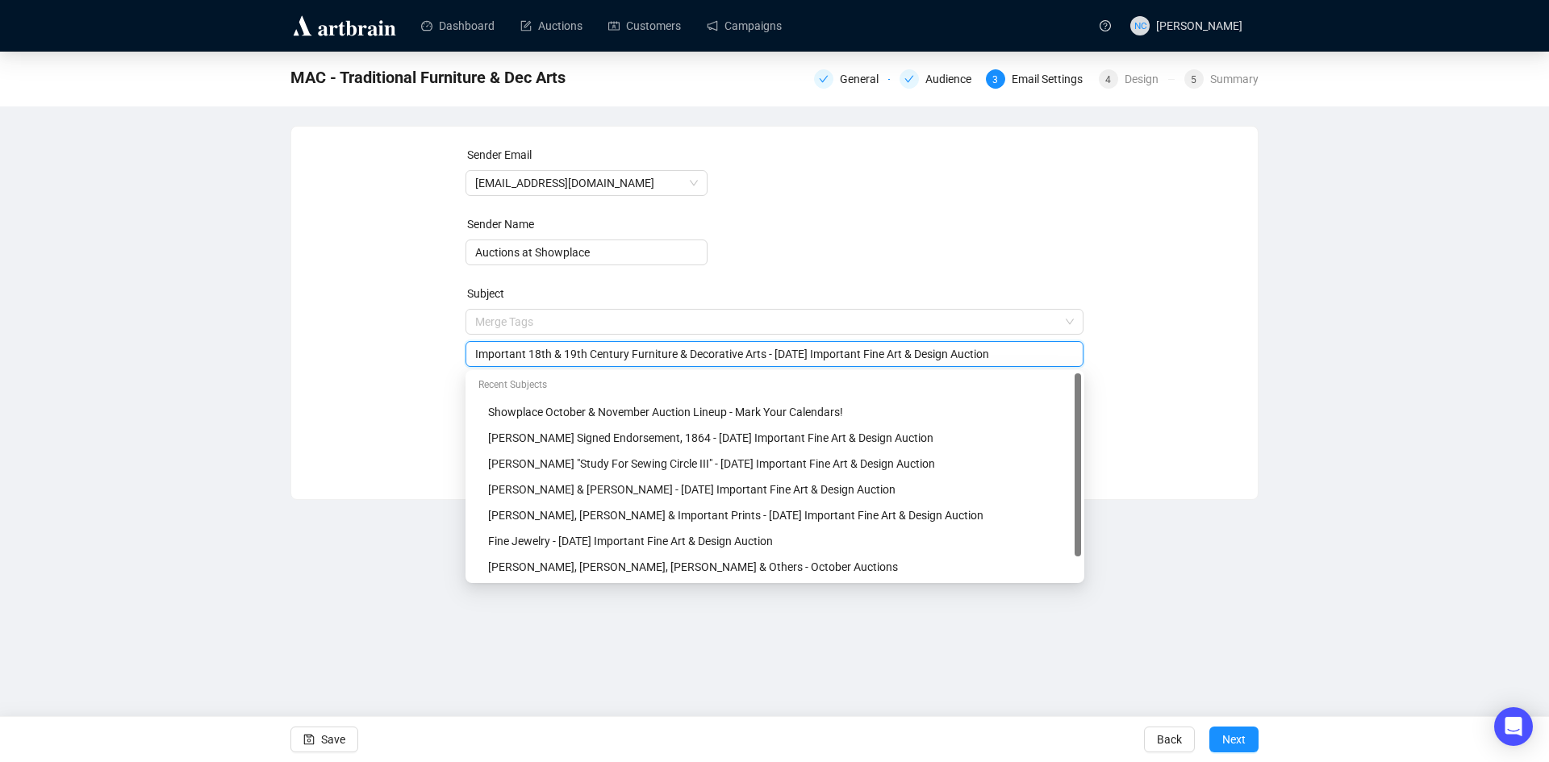
click at [807, 355] on input "Important 18th & 19th Century Furniture & Decorative Arts - Oct 23rd Important …" at bounding box center [774, 354] width 599 height 18
click at [678, 359] on input "Important 18th & 19th Century Furniture & Decorative Arts - Oct 23rd Important …" at bounding box center [774, 354] width 599 height 18
click at [715, 354] on input "Important 18th & 19th Century Furniture & Decorative Arts - Oct 23rd Important …" at bounding box center [774, 354] width 599 height 18
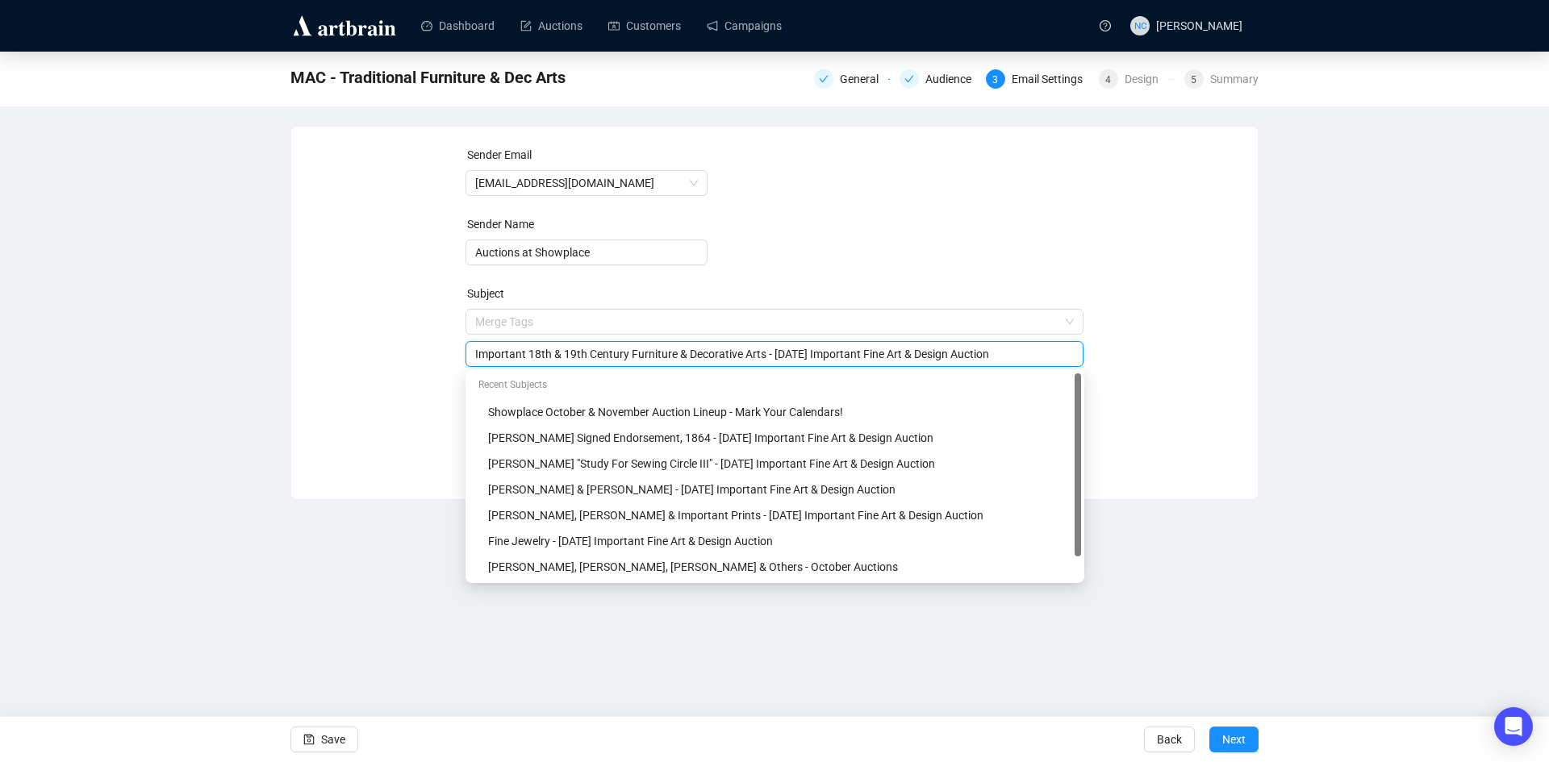
click at [715, 354] on input "Important 18th & 19th Century Furniture & Decorative Arts - Oct 23rd Important …" at bounding box center [774, 354] width 599 height 18
type input "Important 18th & 19th Century Furniture & Decorative Arts - Oct 23rd Important …"
click at [1204, 411] on div "Sender Email auctions@nyshowplace.com Sender Name Auctions at Showplace Subject…" at bounding box center [775, 301] width 928 height 310
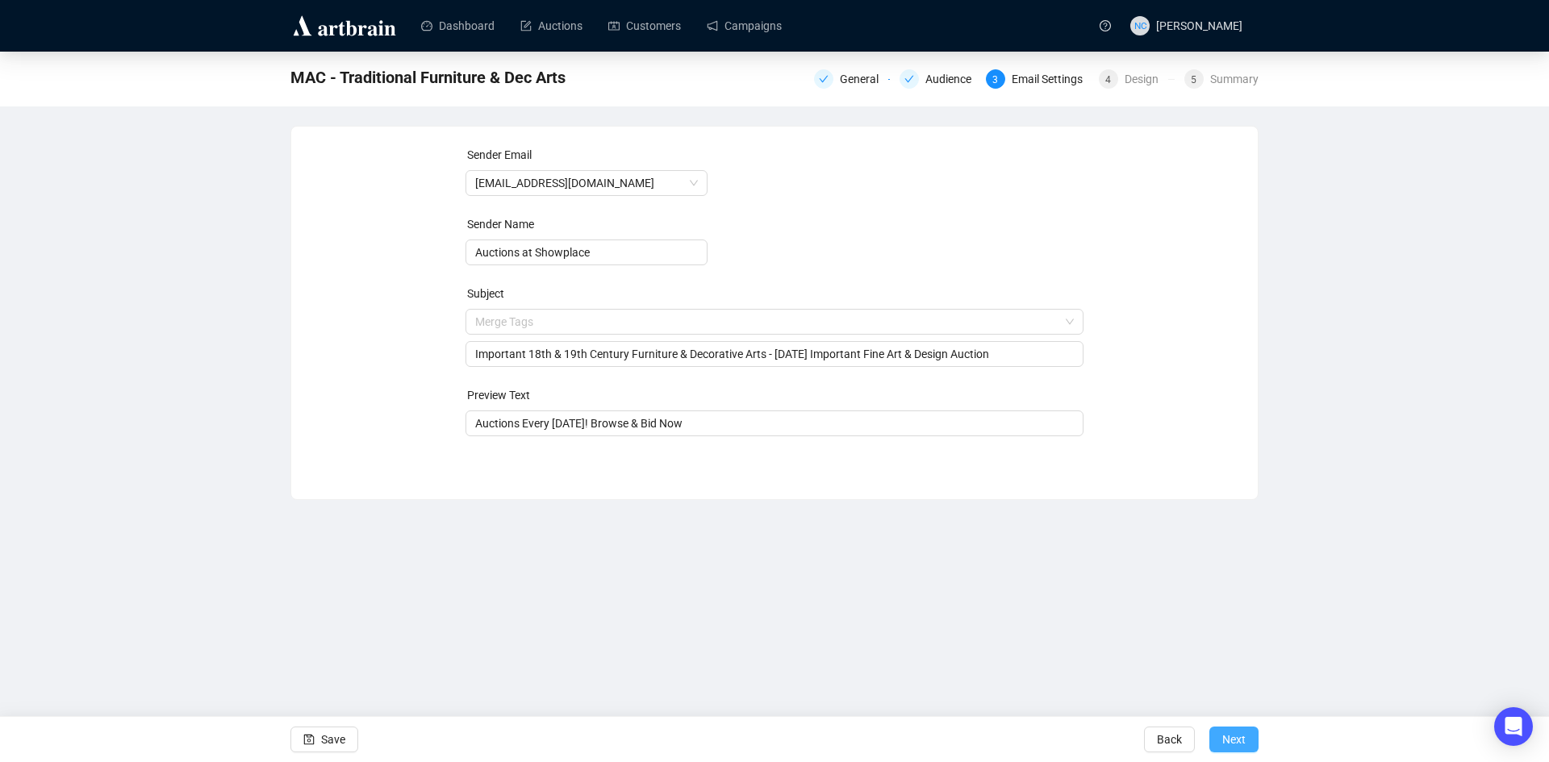
click at [1231, 735] on span "Next" at bounding box center [1233, 739] width 23 height 45
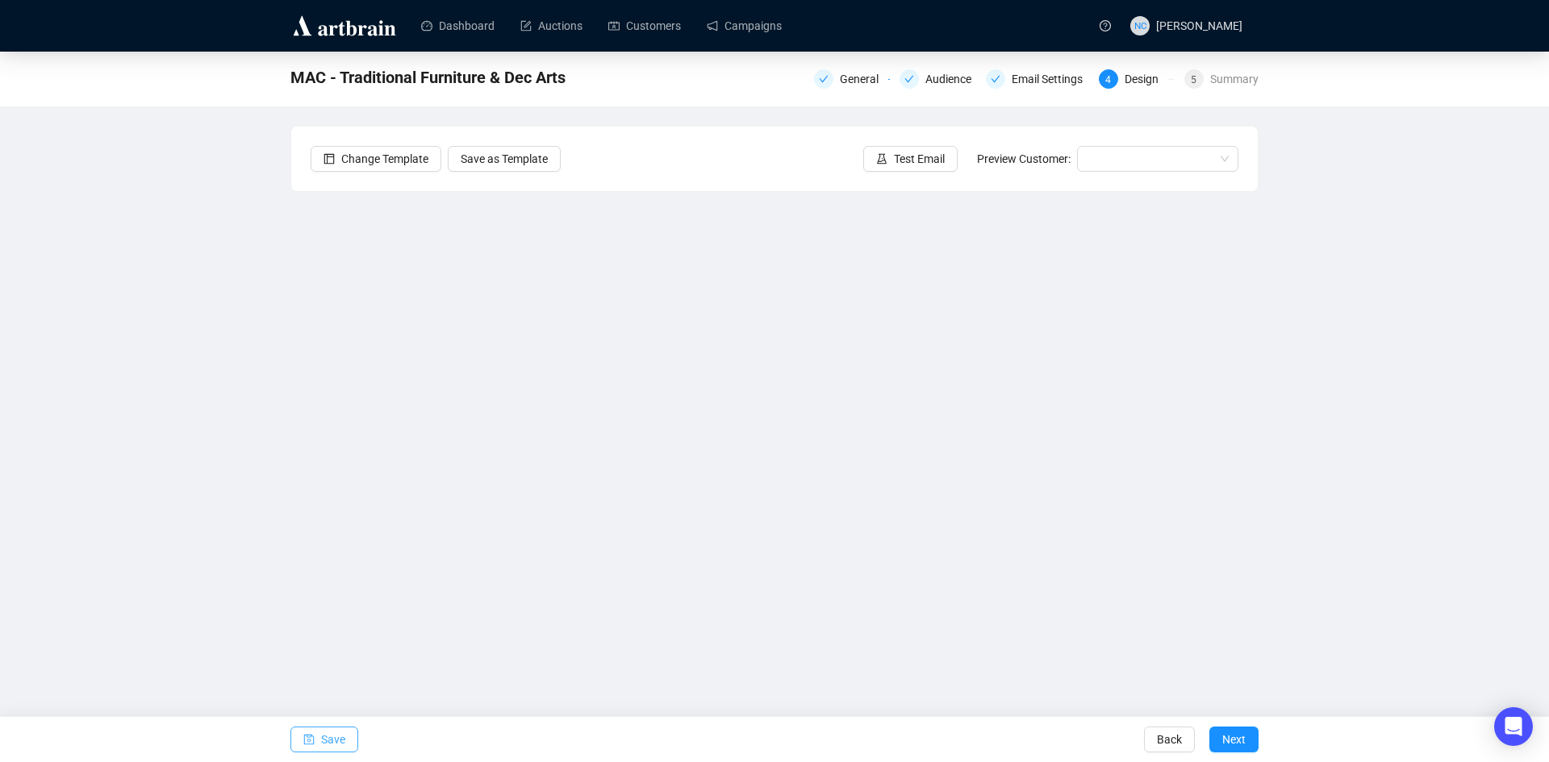
click at [312, 738] on icon "save" at bounding box center [308, 739] width 11 height 11
click at [732, 42] on link "Campaigns" at bounding box center [744, 26] width 75 height 42
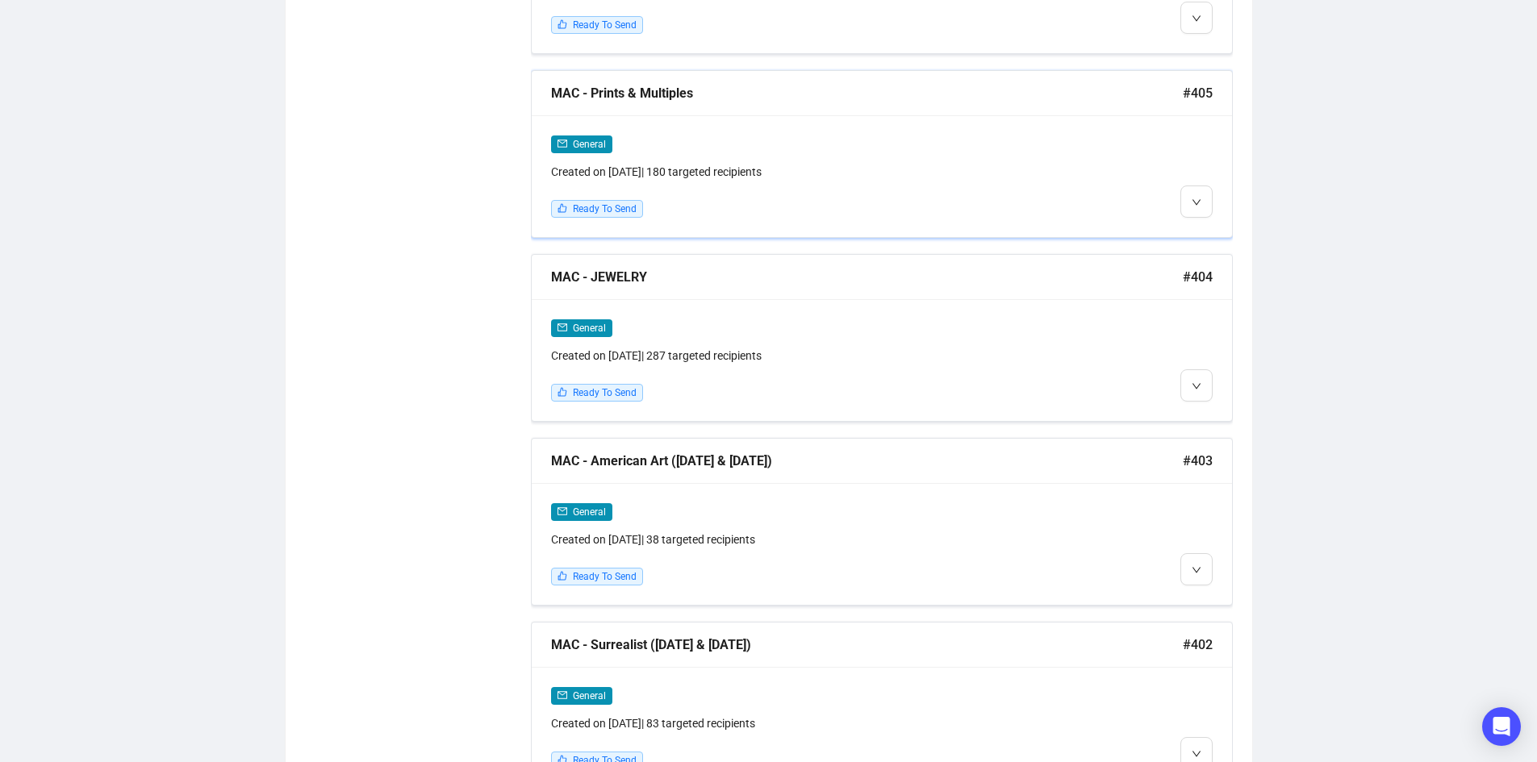
scroll to position [1703, 0]
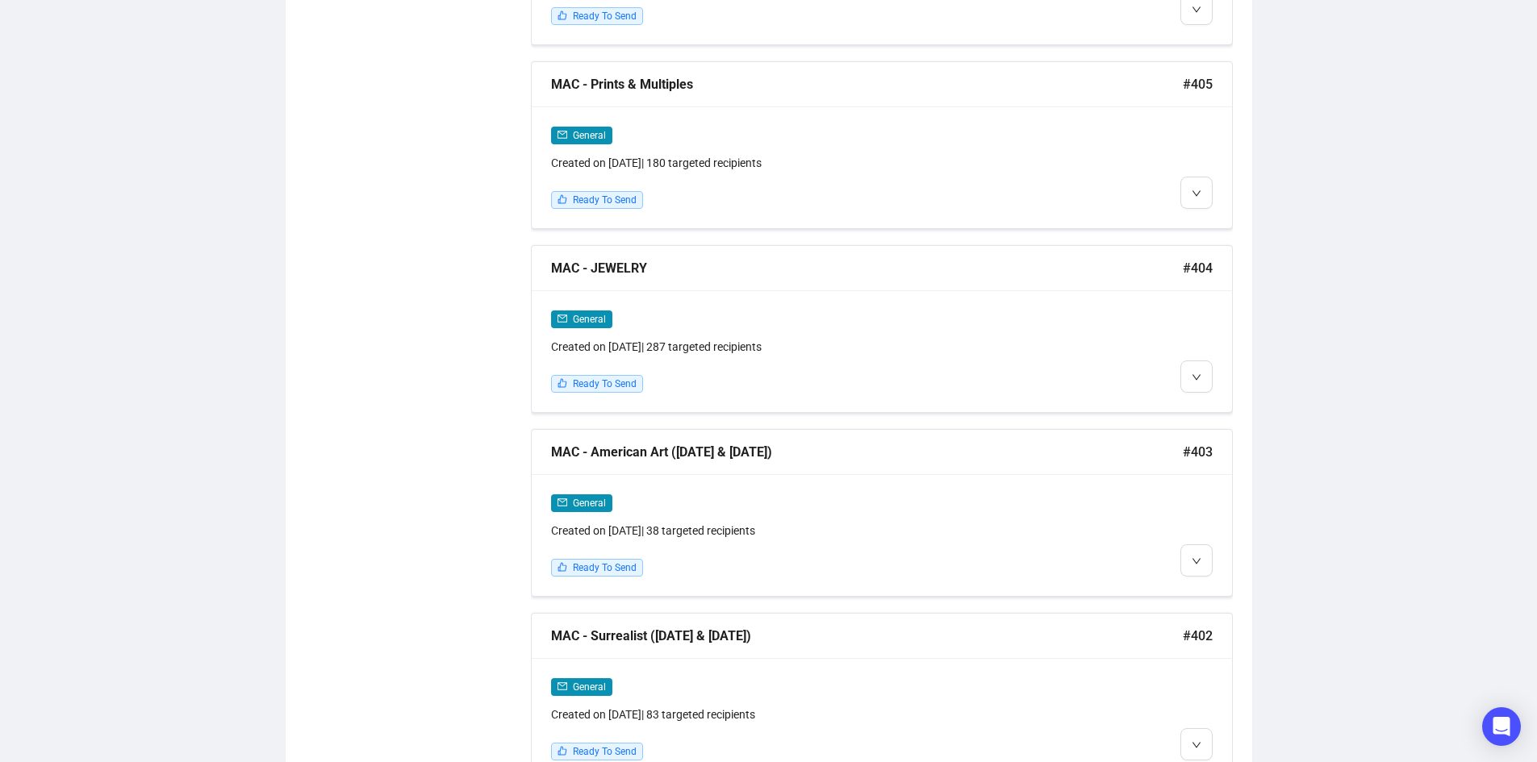
click at [490, 435] on div "Status Draft Scheduled Sent Date Range Type Recommendations General Consignment…" at bounding box center [406, 42] width 202 height 3066
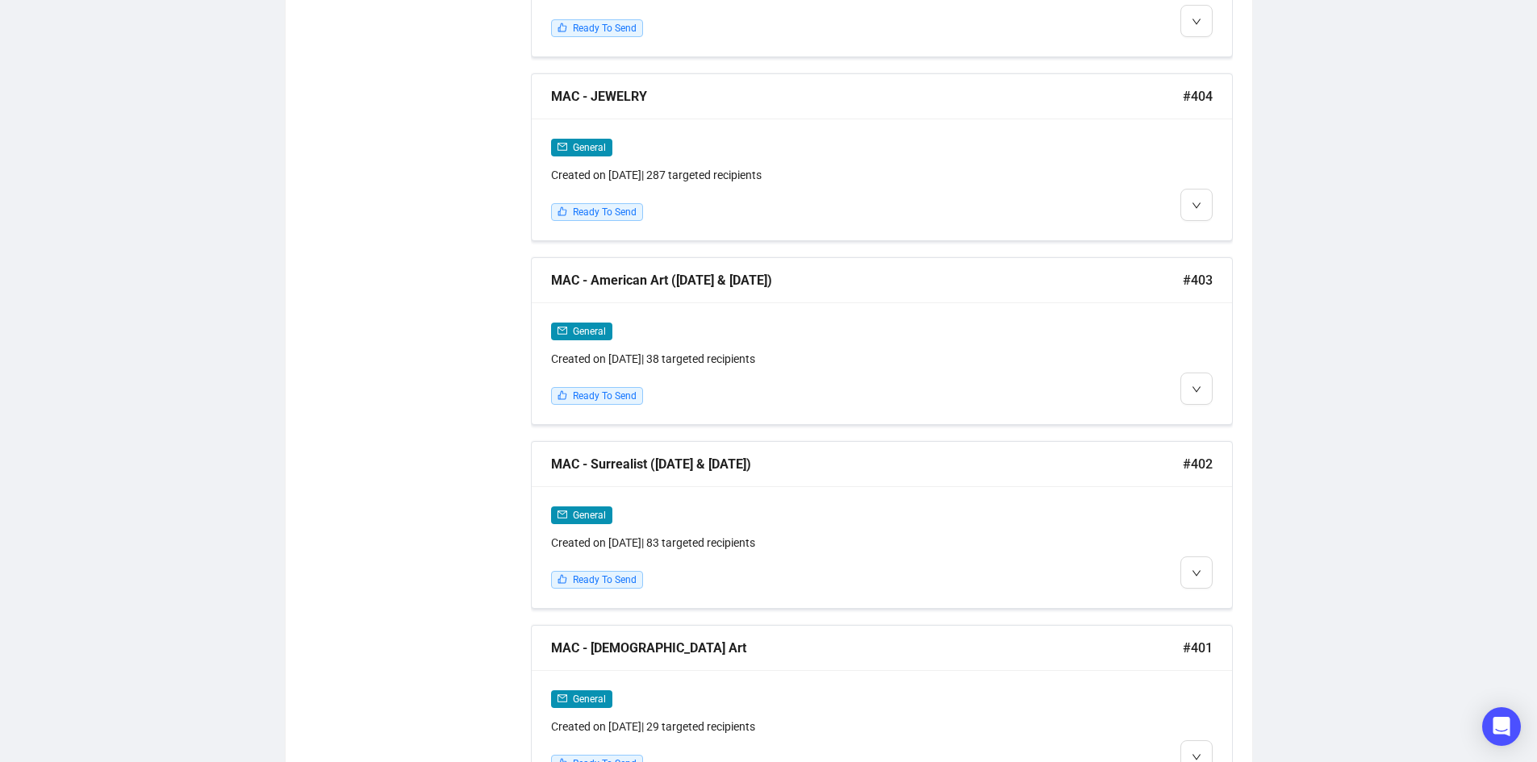
scroll to position [2107, 0]
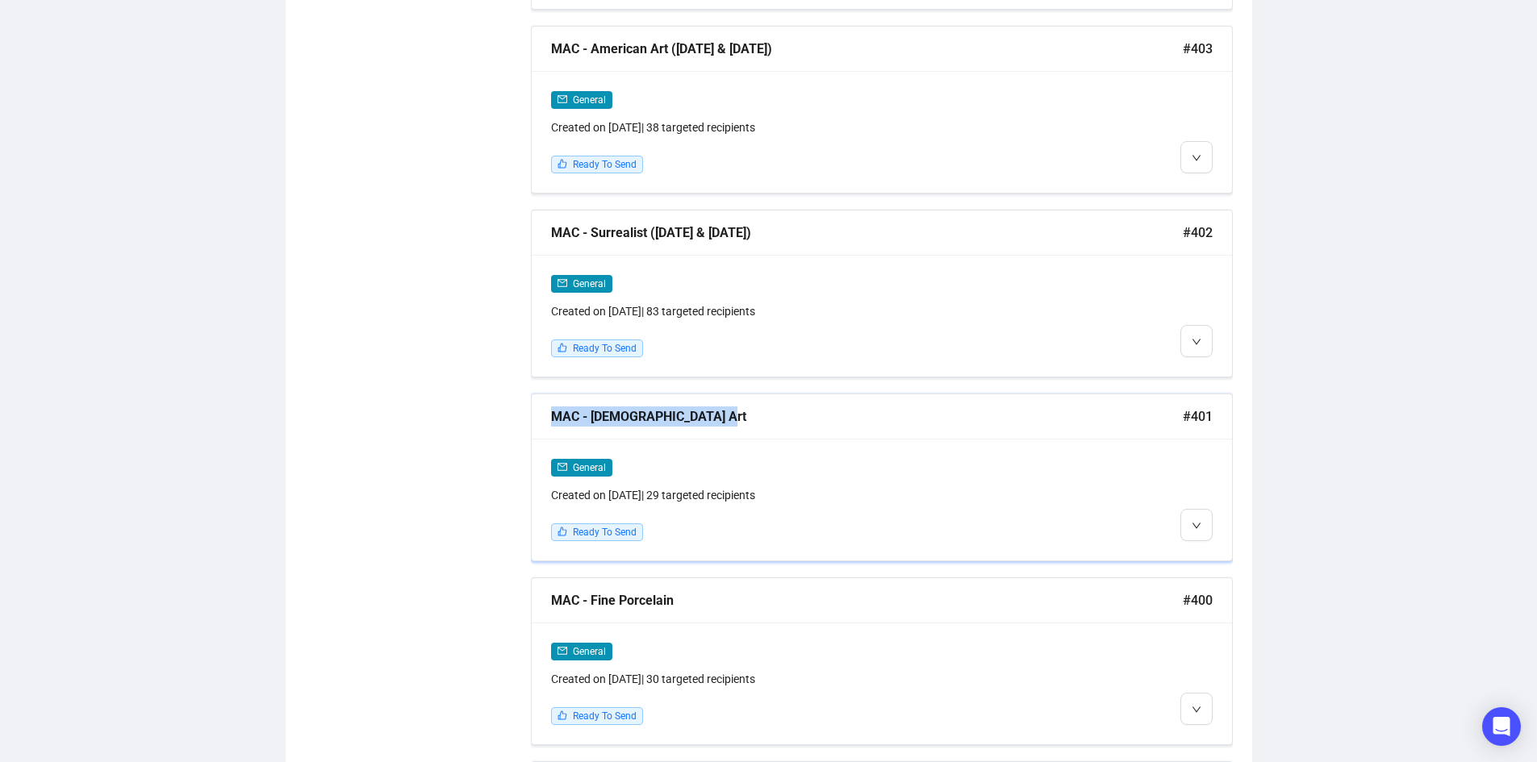
drag, startPoint x: 528, startPoint y: 398, endPoint x: 741, endPoint y: 401, distance: 213.0
copy div "MAC - [DEMOGRAPHIC_DATA] Art"
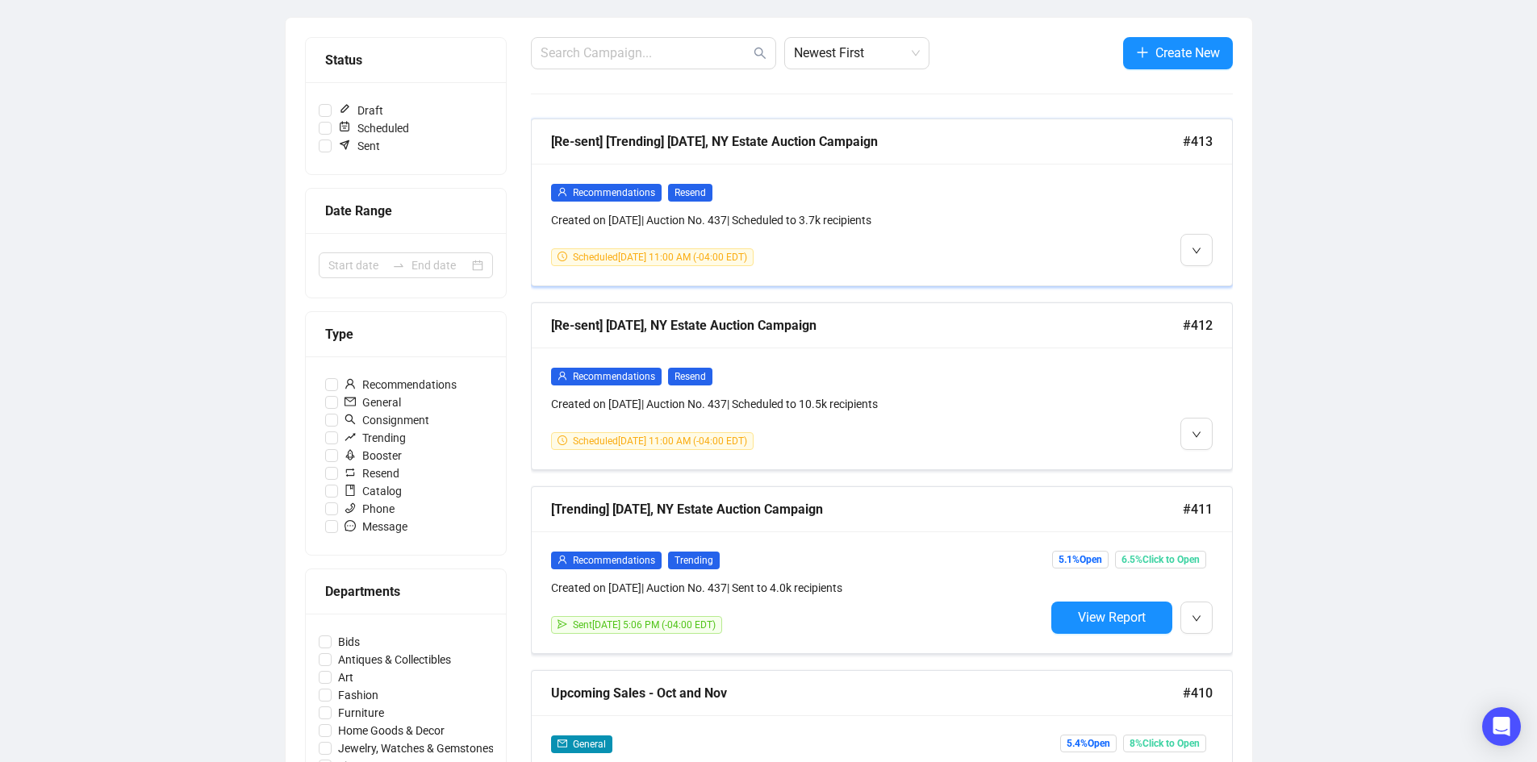
scroll to position [0, 0]
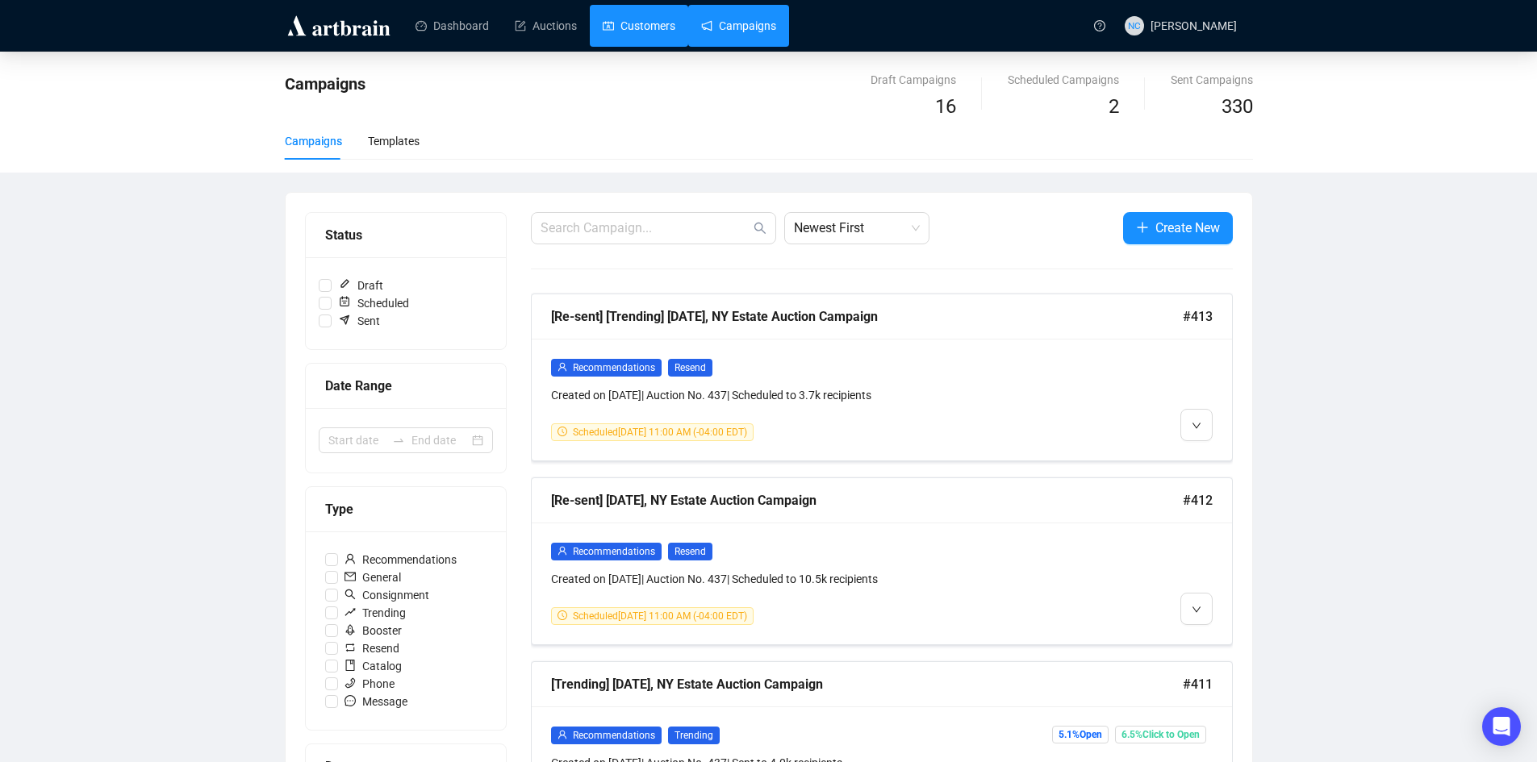
click at [632, 18] on link "Customers" at bounding box center [639, 26] width 73 height 42
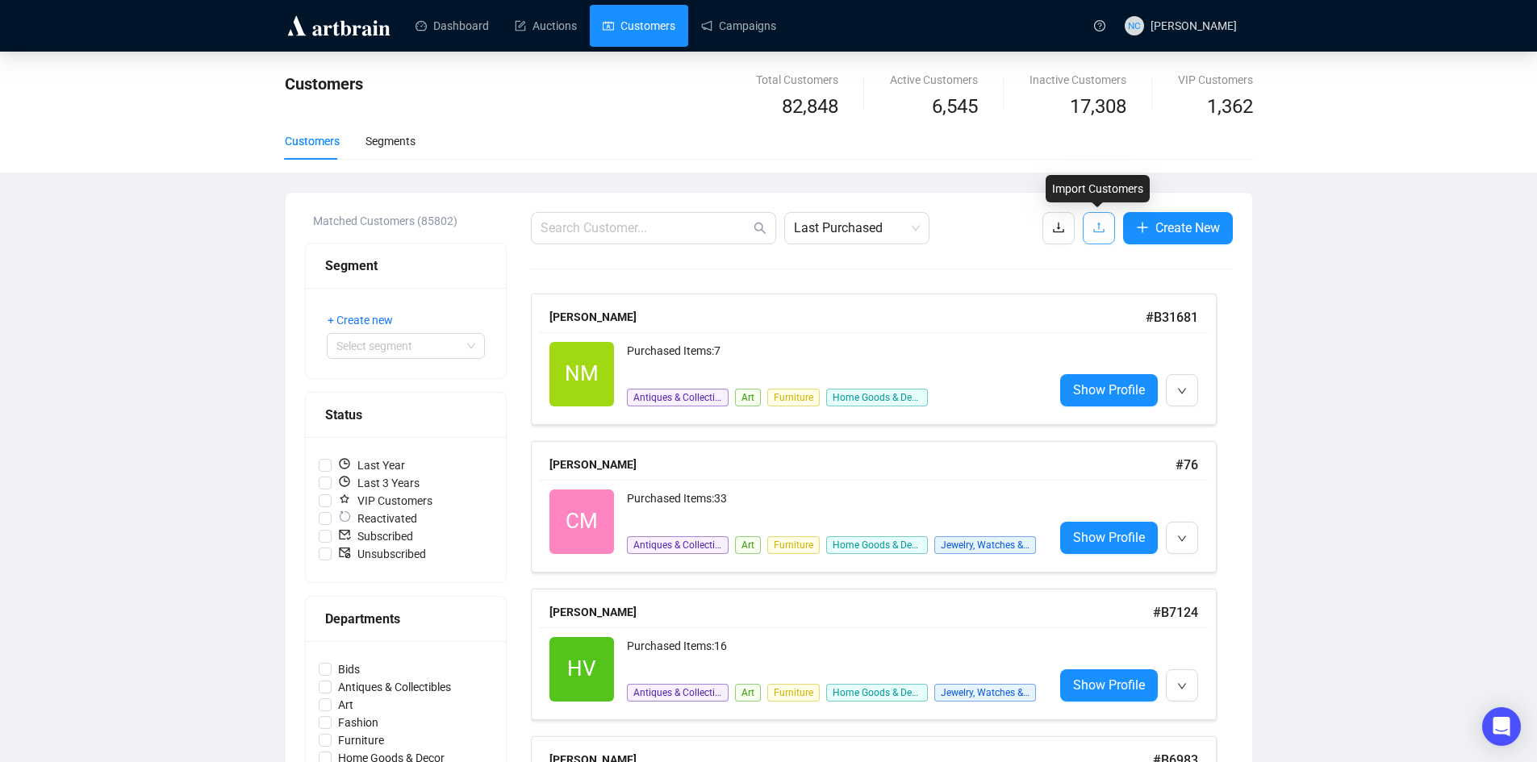
click at [1102, 228] on icon "upload" at bounding box center [1098, 227] width 13 height 13
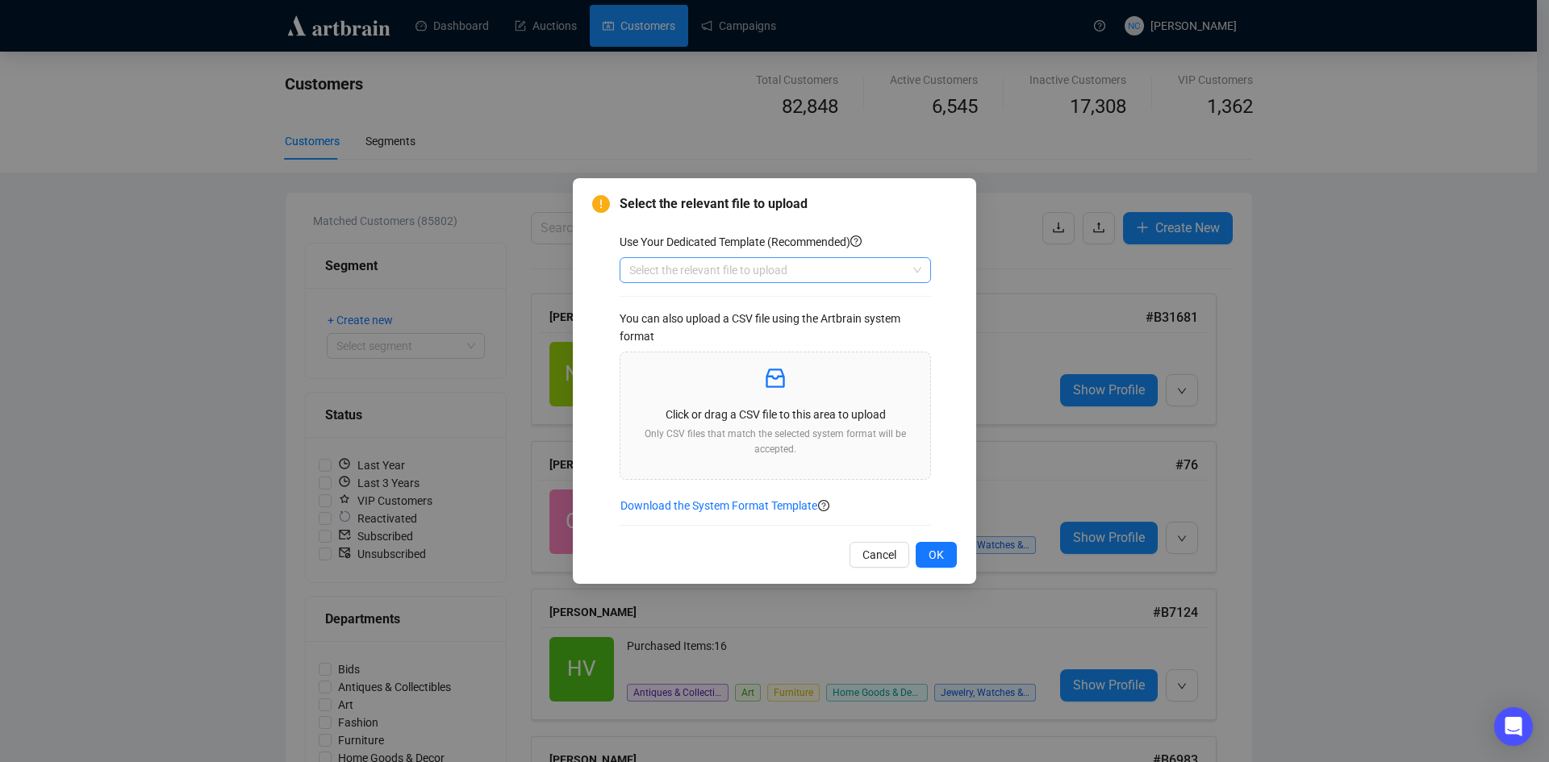
click at [697, 267] on input "search" at bounding box center [767, 270] width 277 height 24
click at [703, 327] on div "Customers" at bounding box center [775, 328] width 286 height 18
click at [749, 394] on div "Click or drag a CSV file to this area to upload Only CSV files that match the s…" at bounding box center [775, 416] width 284 height 102
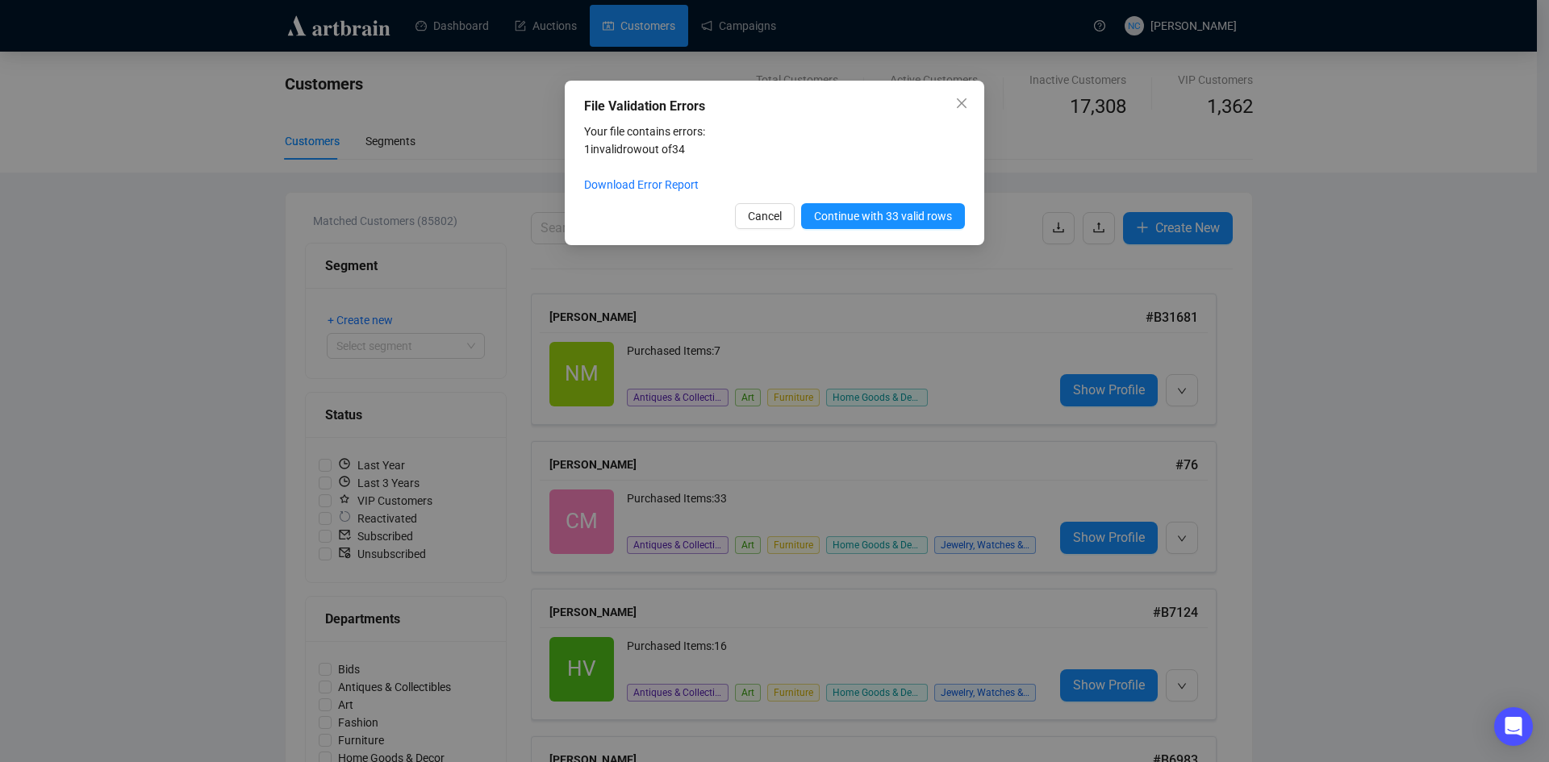
click at [850, 210] on button "Continue with 33 valid rows" at bounding box center [883, 216] width 164 height 26
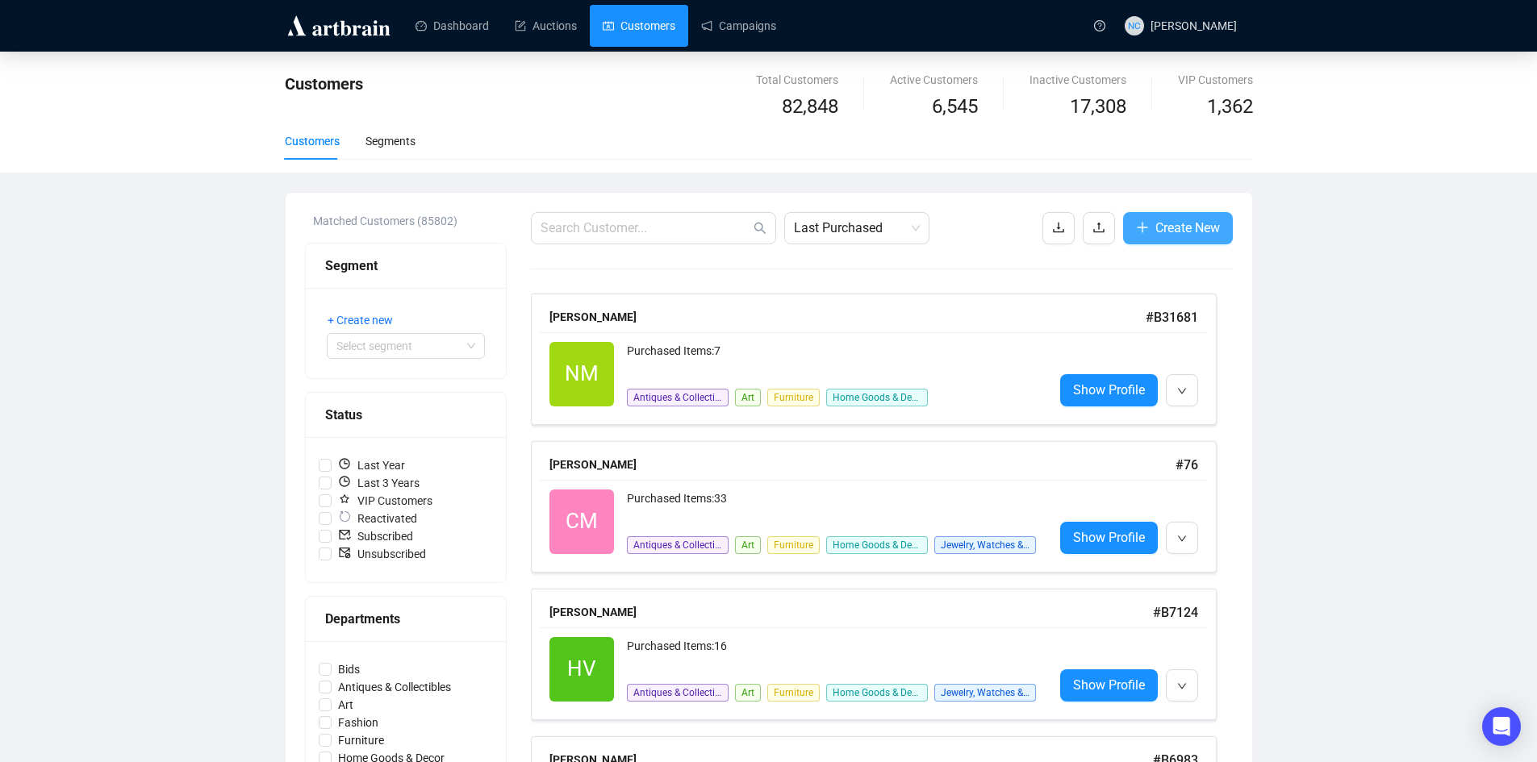
click at [1196, 231] on span "Create New" at bounding box center [1187, 228] width 65 height 20
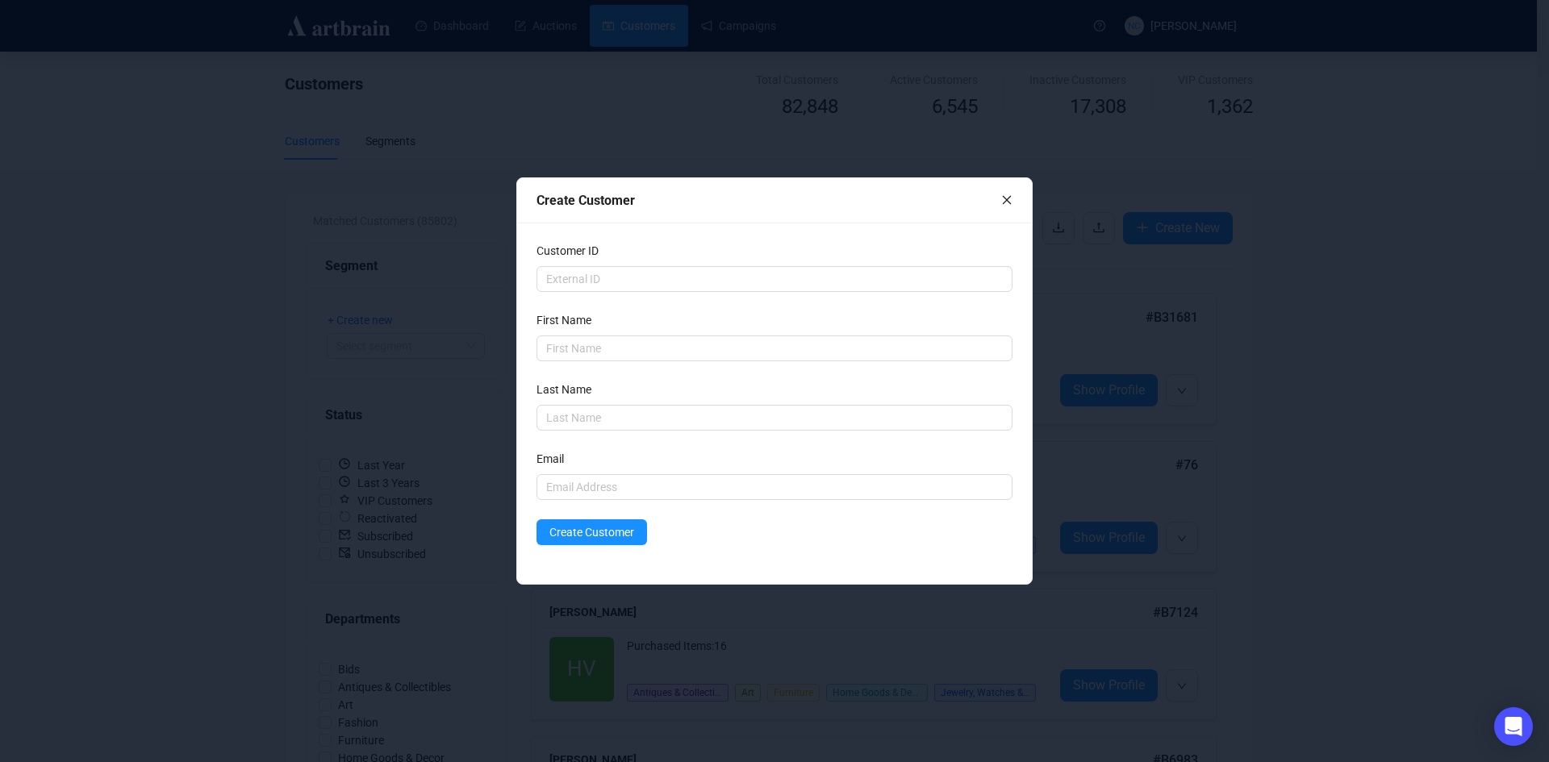
click at [1010, 197] on icon "close" at bounding box center [1007, 200] width 9 height 9
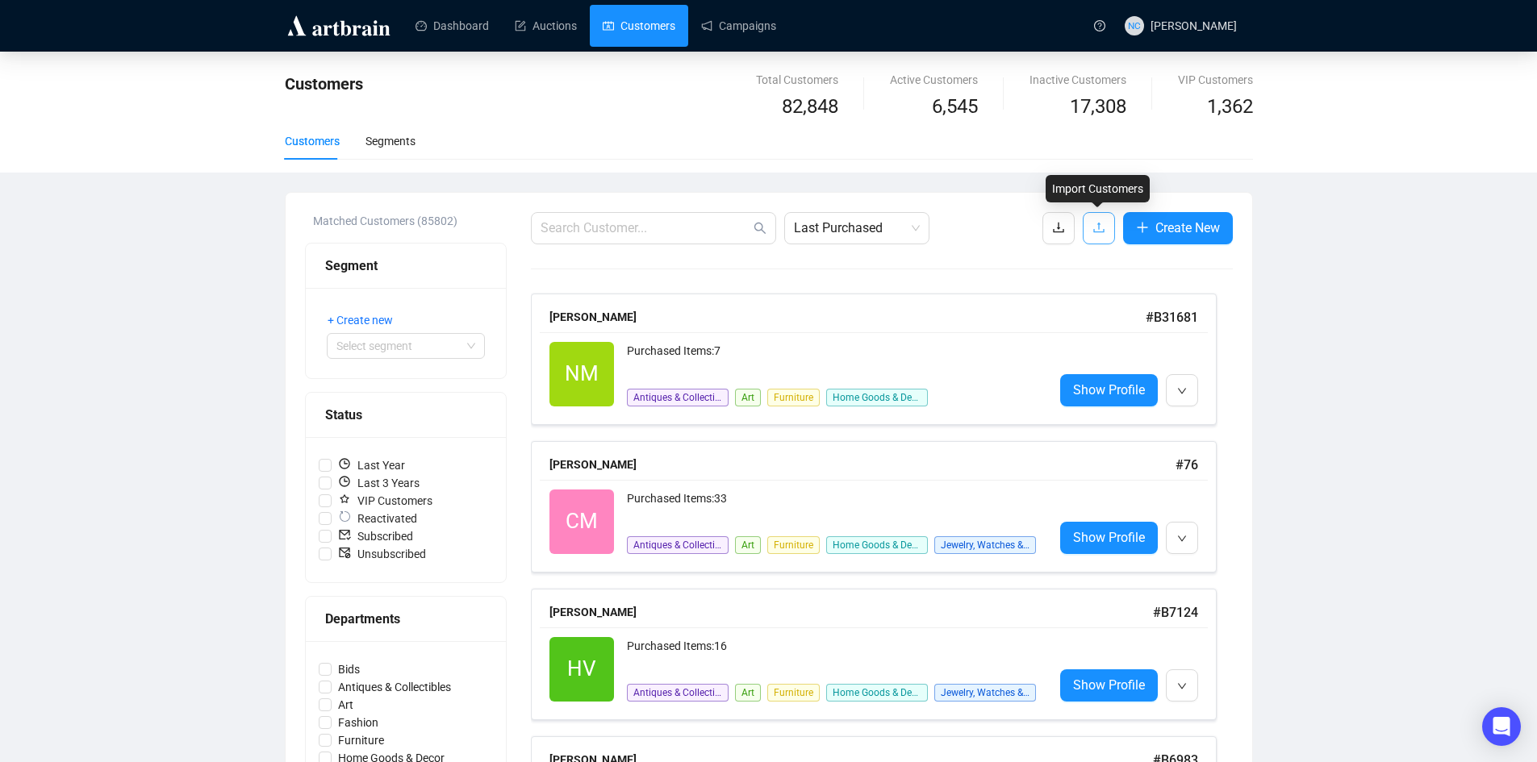
click at [1089, 223] on button "button" at bounding box center [1098, 228] width 32 height 32
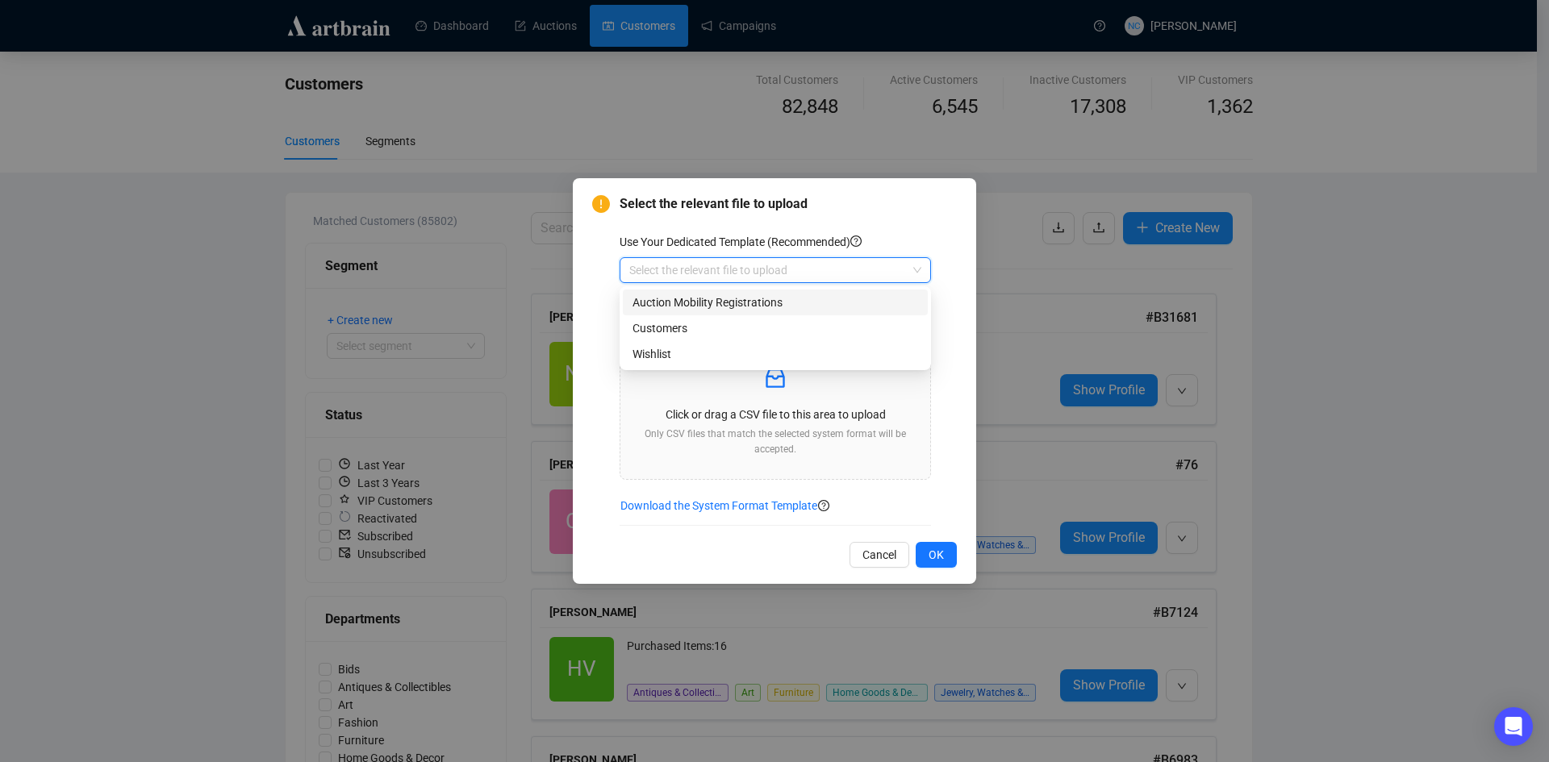
click at [734, 269] on input "search" at bounding box center [767, 270] width 277 height 24
click at [718, 326] on div "Customers" at bounding box center [775, 328] width 286 height 18
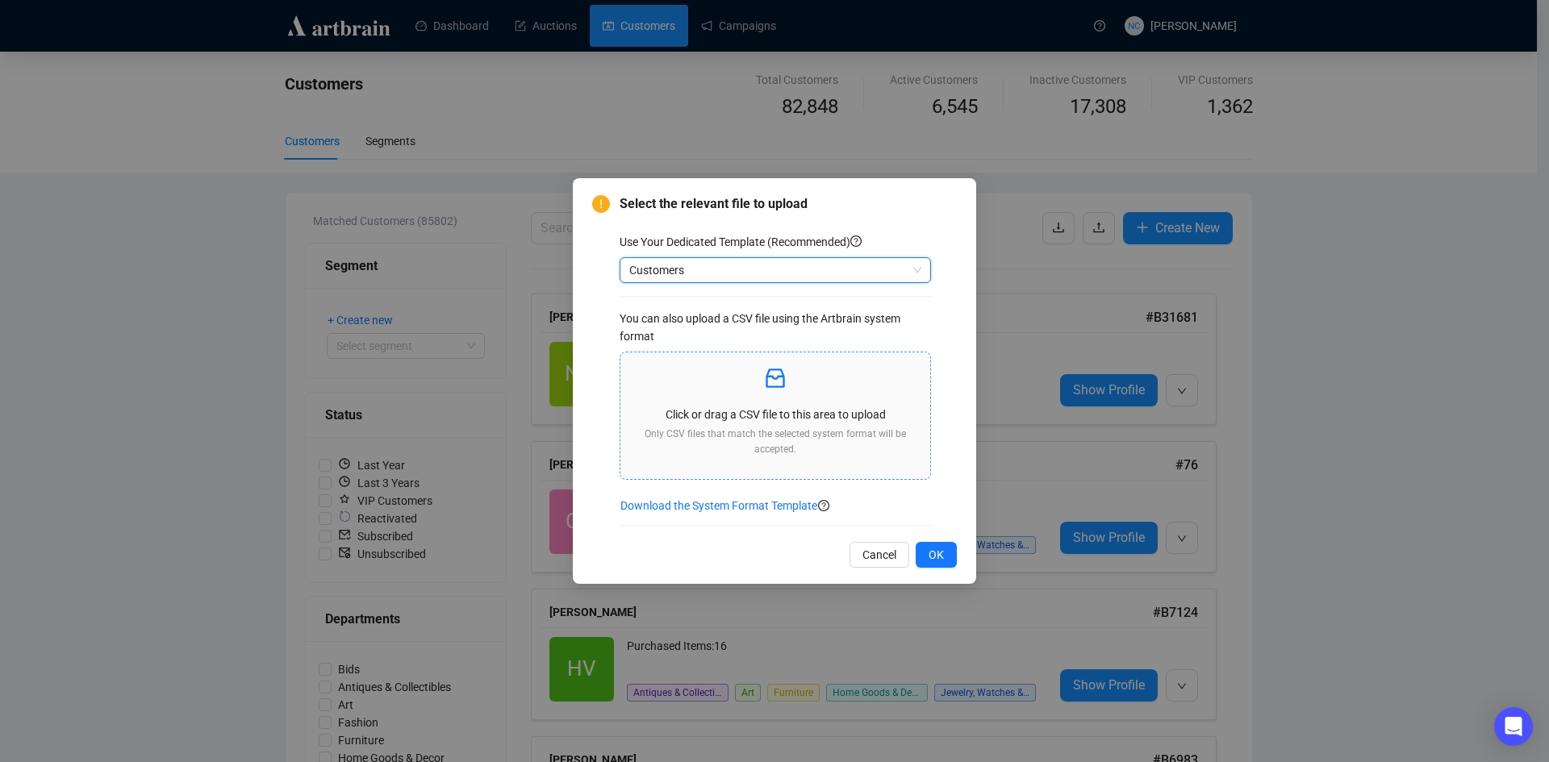
click at [744, 385] on p at bounding box center [775, 378] width 284 height 27
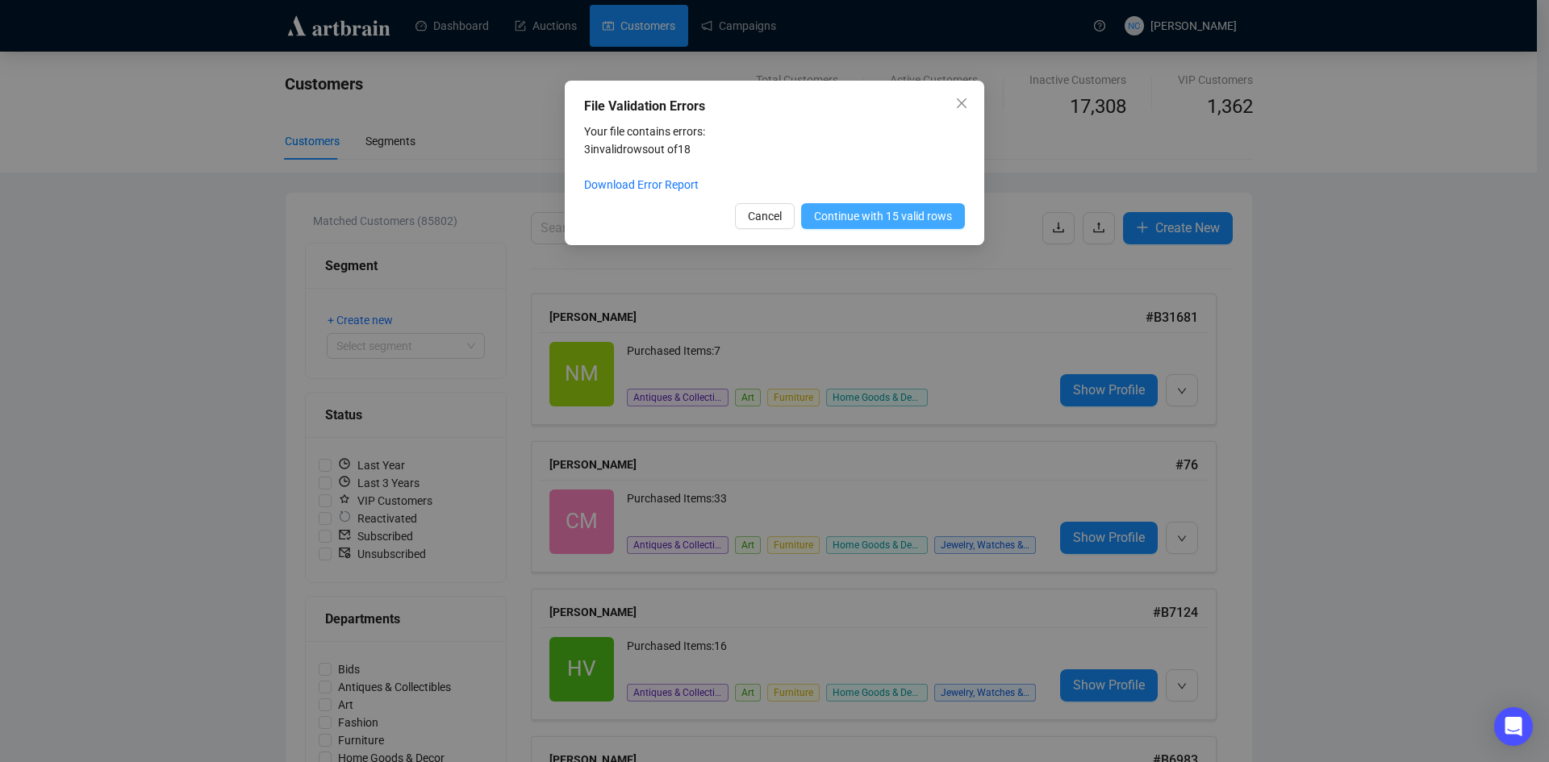
click at [873, 215] on span "Continue with 15 valid rows" at bounding box center [883, 216] width 138 height 18
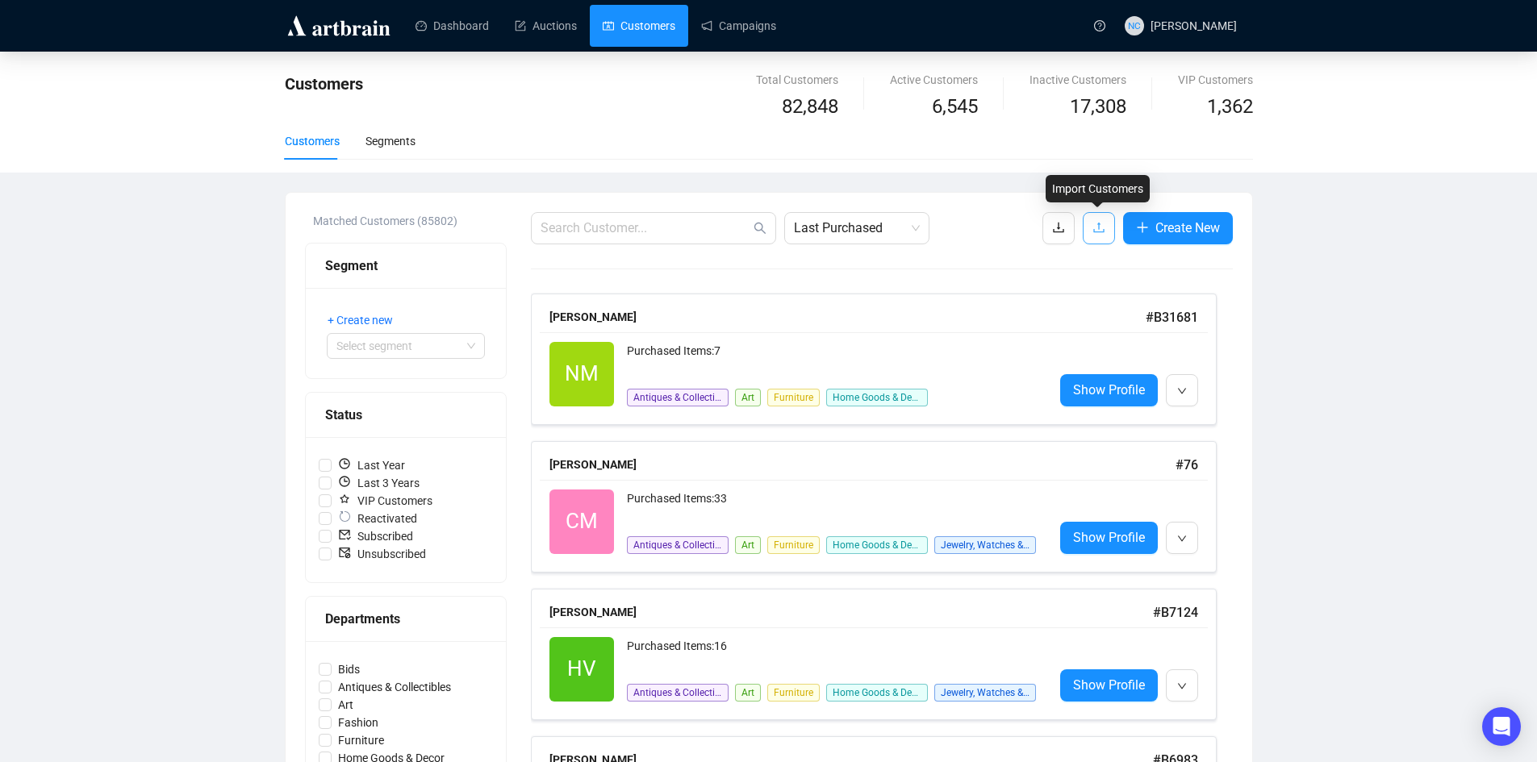
click at [1094, 228] on icon "upload" at bounding box center [1098, 227] width 13 height 13
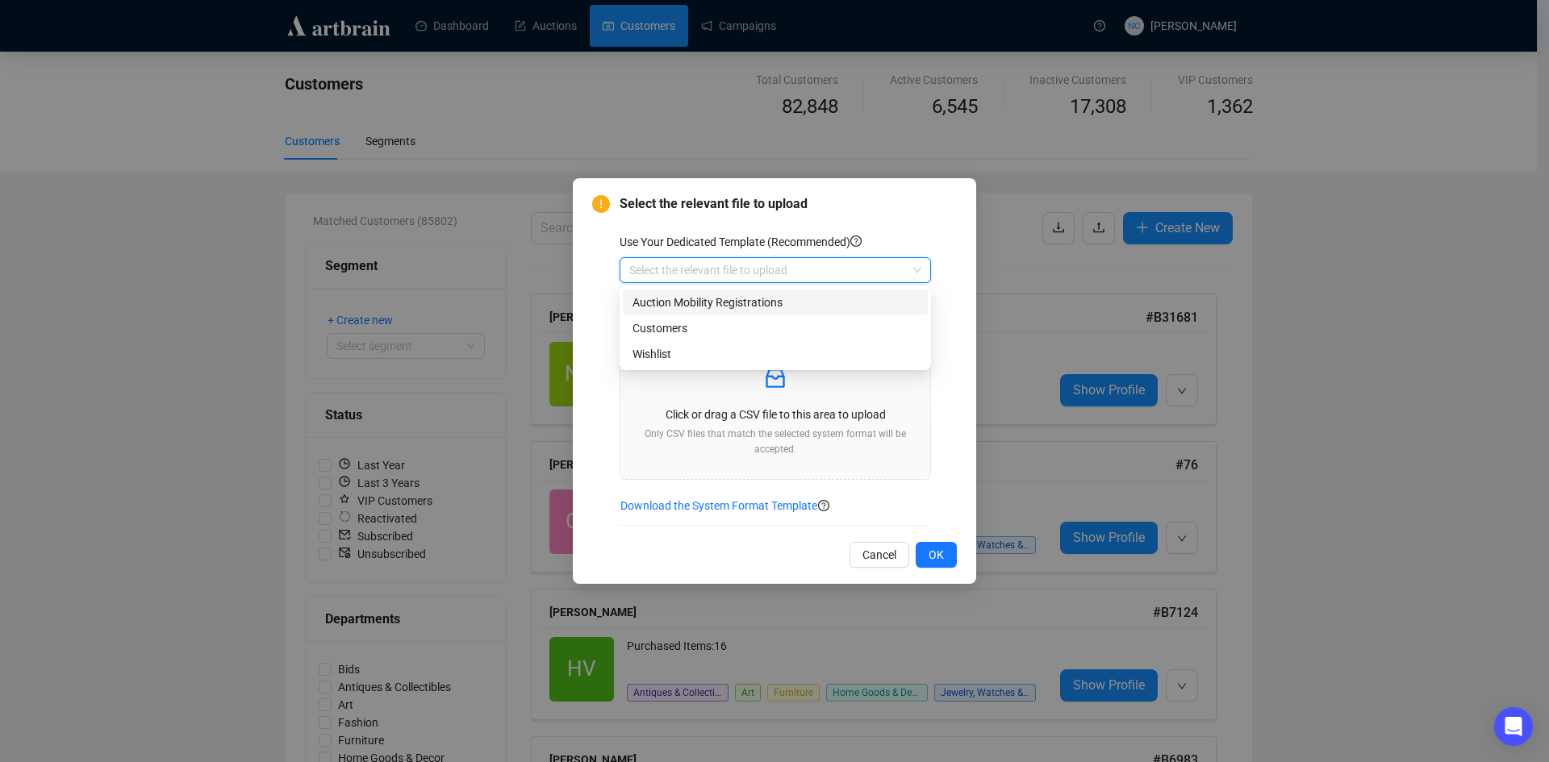
click at [705, 265] on input "search" at bounding box center [767, 270] width 277 height 24
click at [705, 323] on div "Customers" at bounding box center [775, 328] width 286 height 18
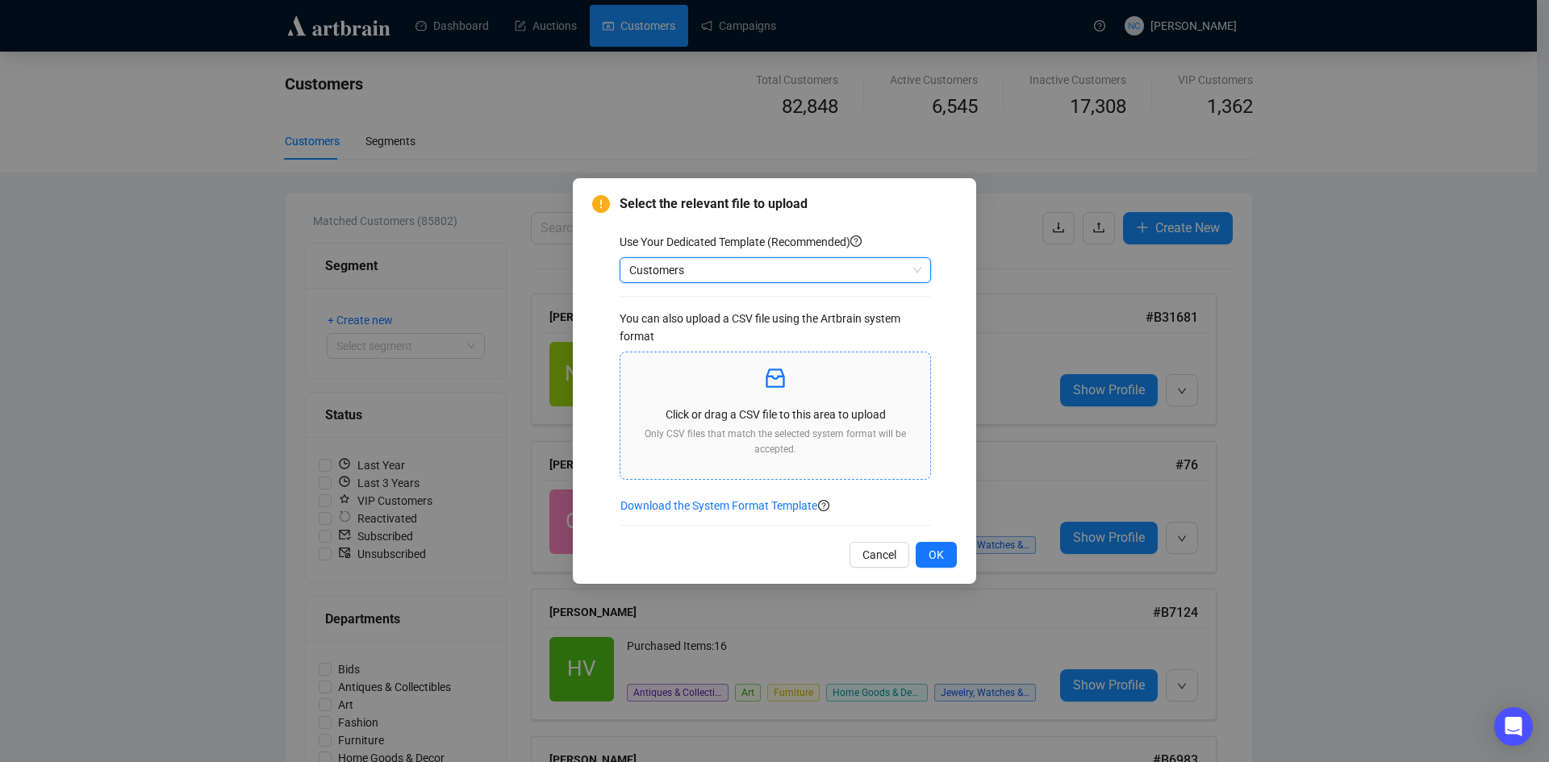
click at [728, 411] on p "Click or drag a CSV file to this area to upload" at bounding box center [775, 415] width 284 height 18
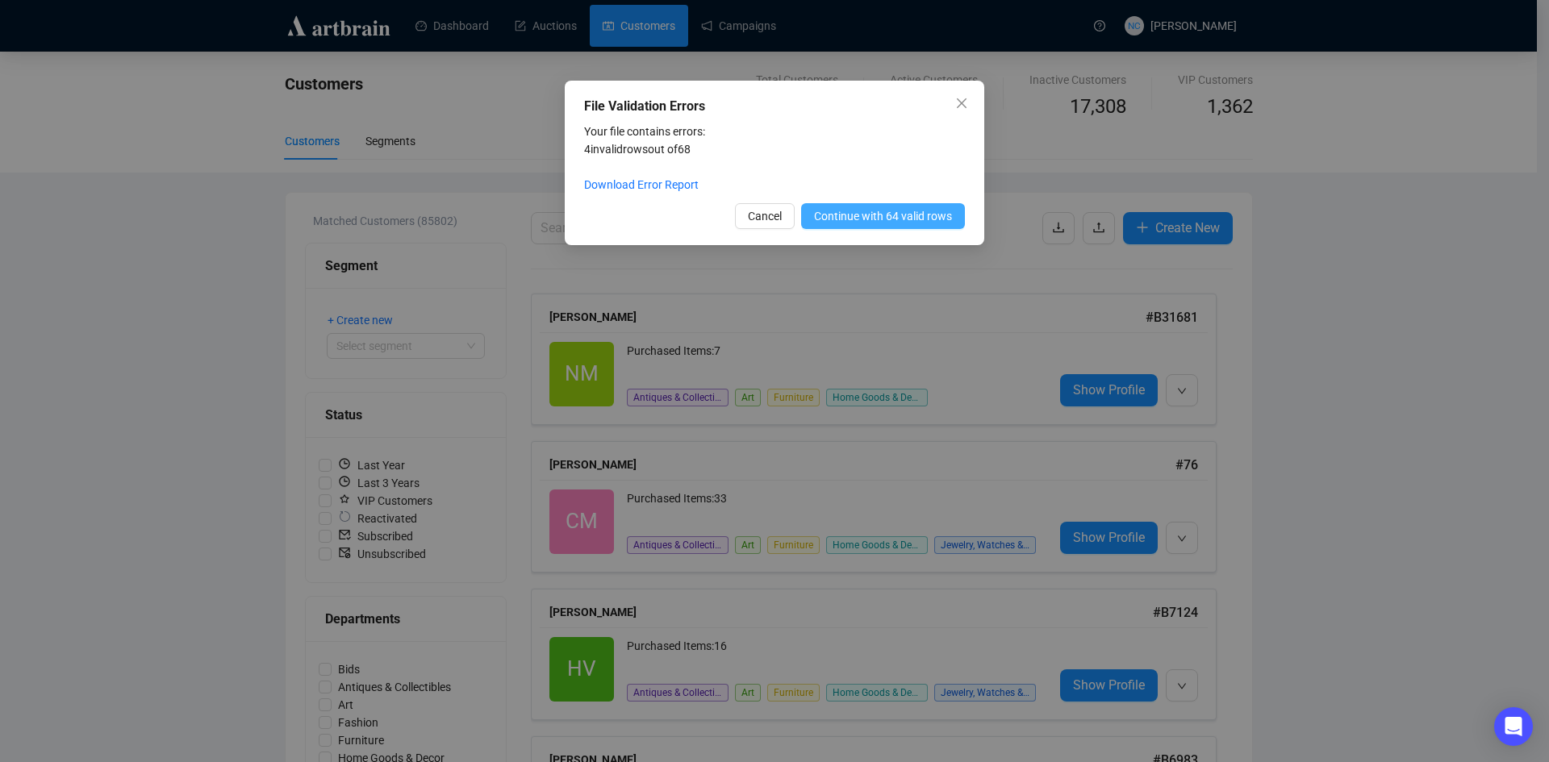
click at [870, 228] on button "Continue with 64 valid rows" at bounding box center [883, 216] width 164 height 26
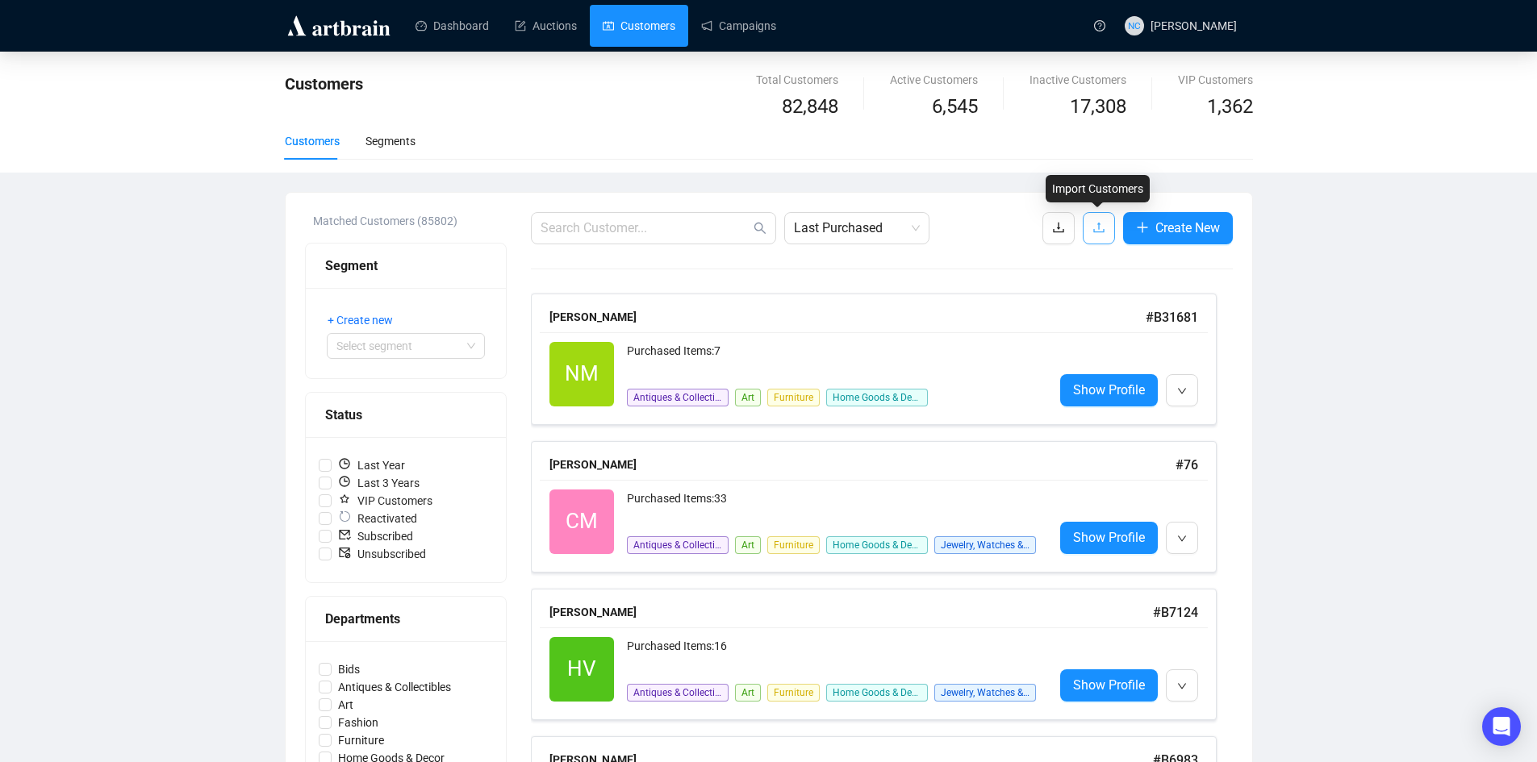
click at [1093, 232] on icon "upload" at bounding box center [1098, 227] width 13 height 13
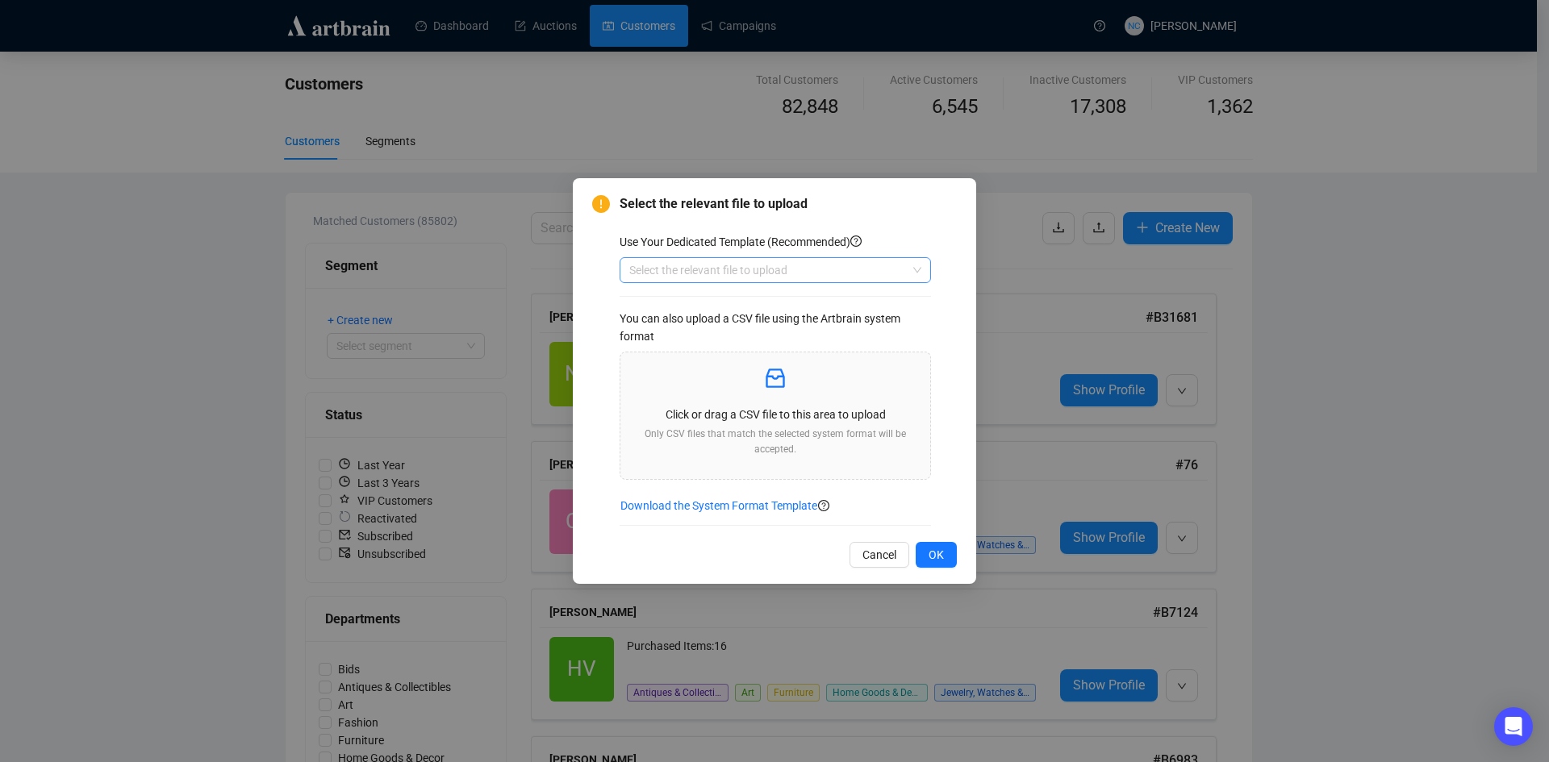
click at [708, 271] on input "search" at bounding box center [767, 270] width 277 height 24
click at [718, 329] on div "Customers" at bounding box center [775, 328] width 286 height 18
click at [736, 384] on p at bounding box center [775, 378] width 284 height 27
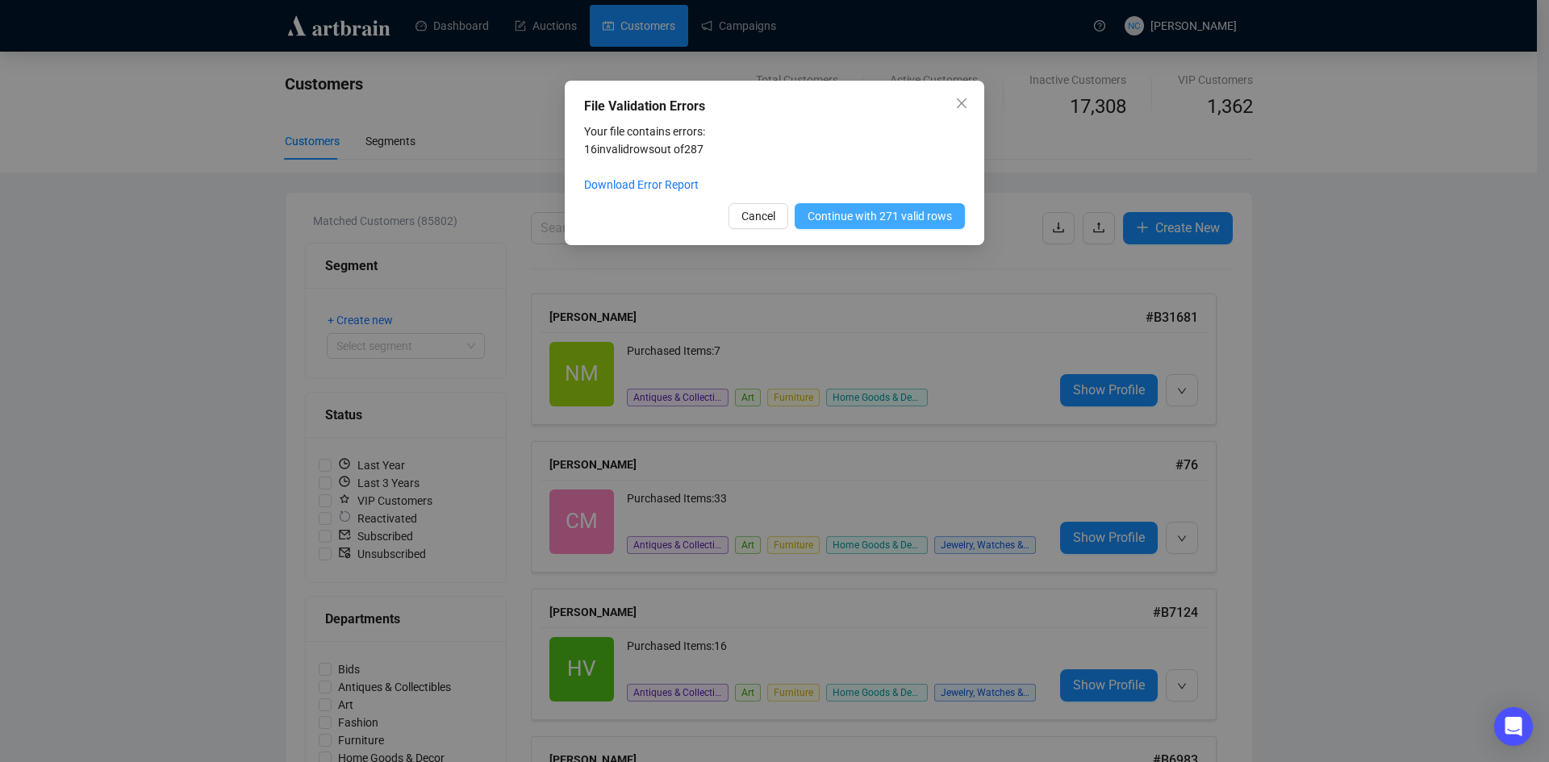
click at [848, 211] on span "Continue with 271 valid rows" at bounding box center [879, 216] width 144 height 18
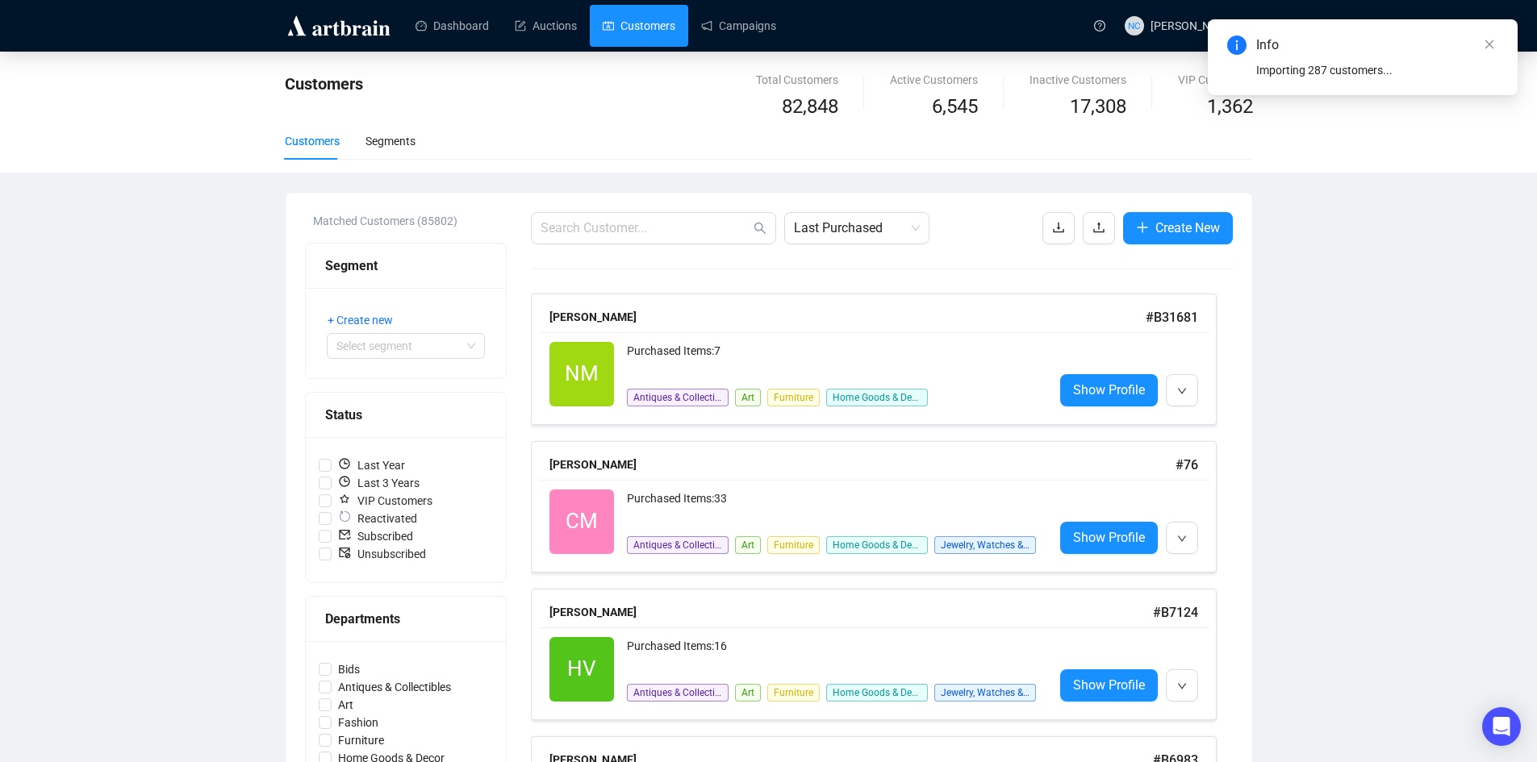
scroll to position [565, 0]
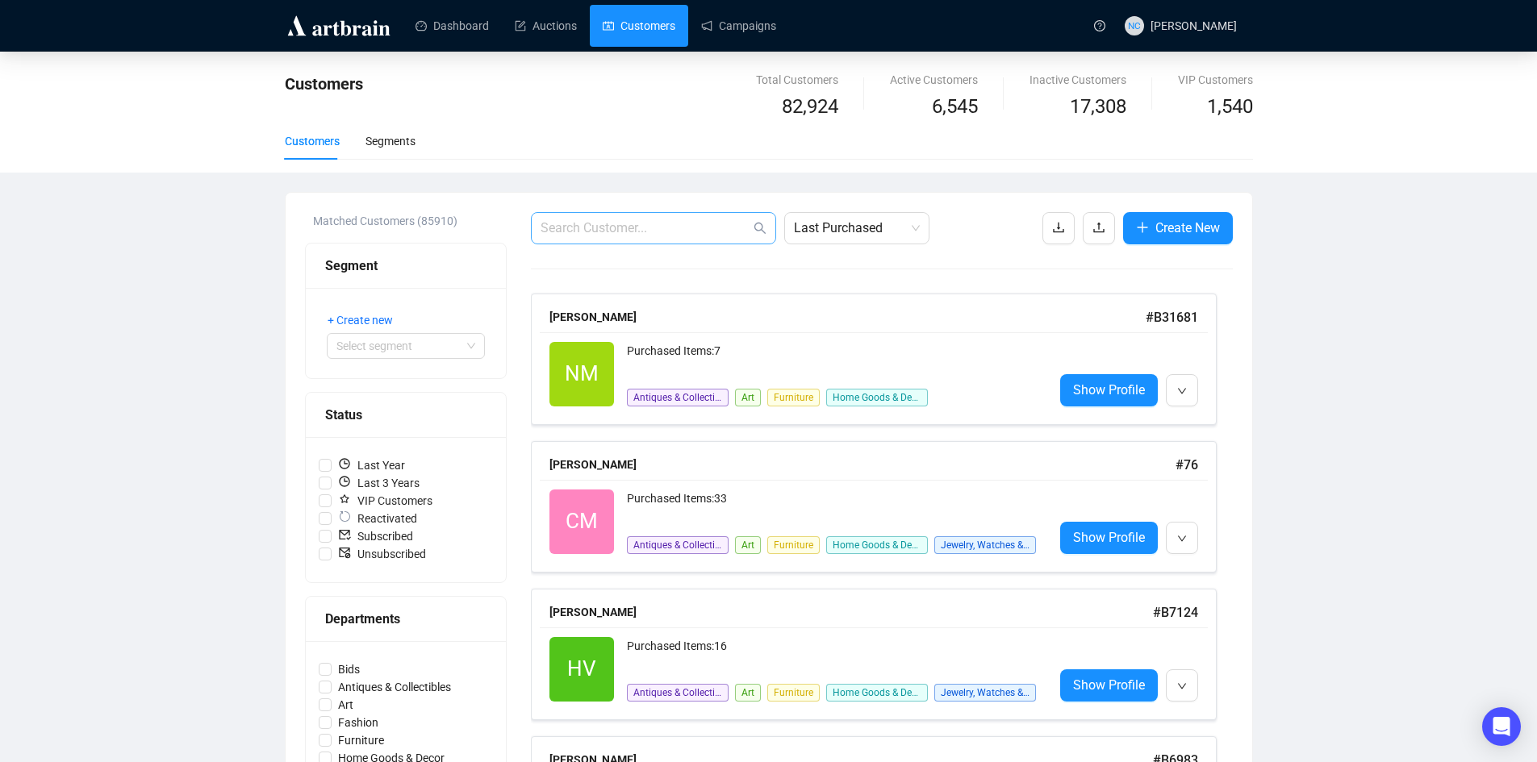
click at [628, 241] on span at bounding box center [653, 228] width 245 height 32
type input "showplace"
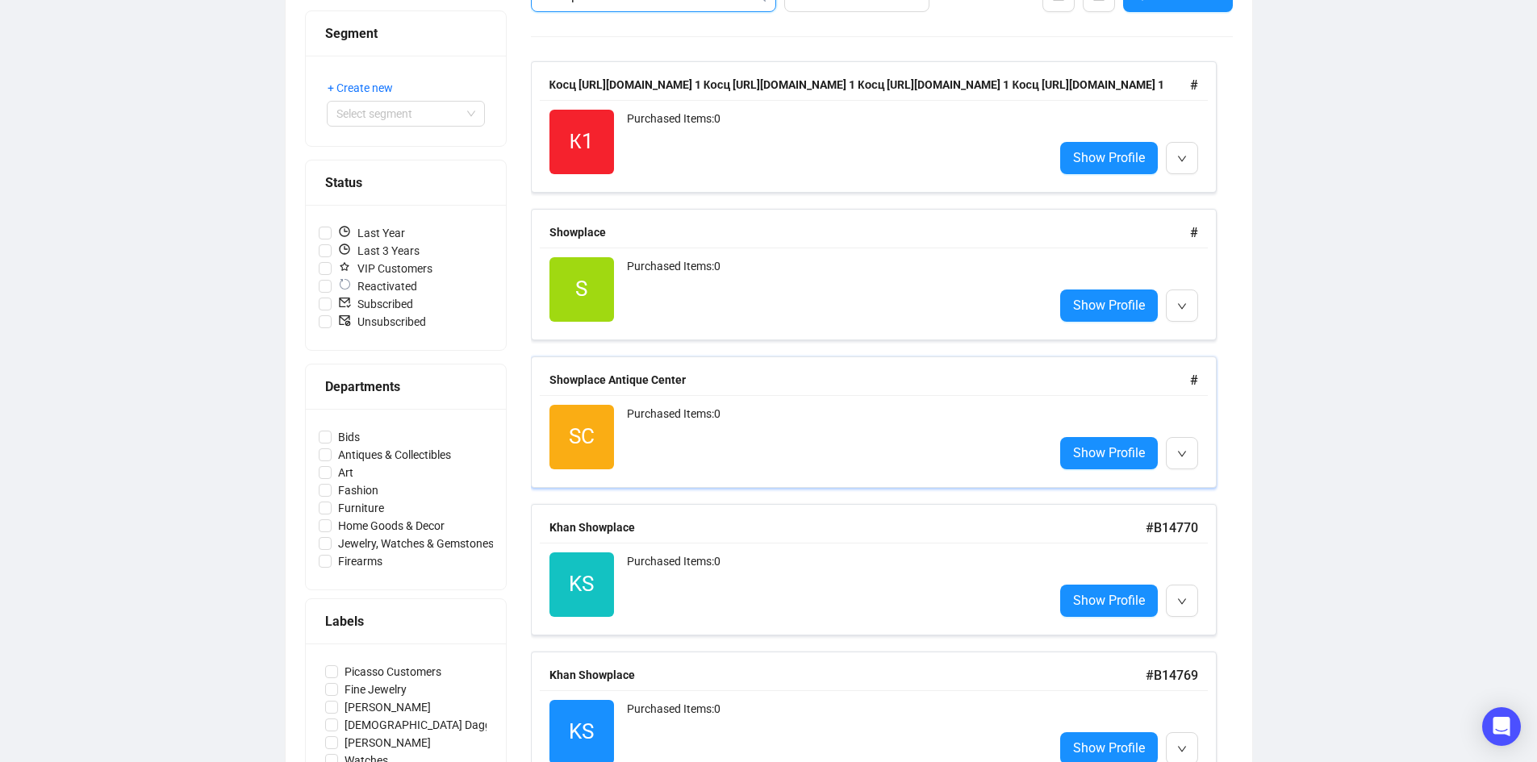
scroll to position [242, 0]
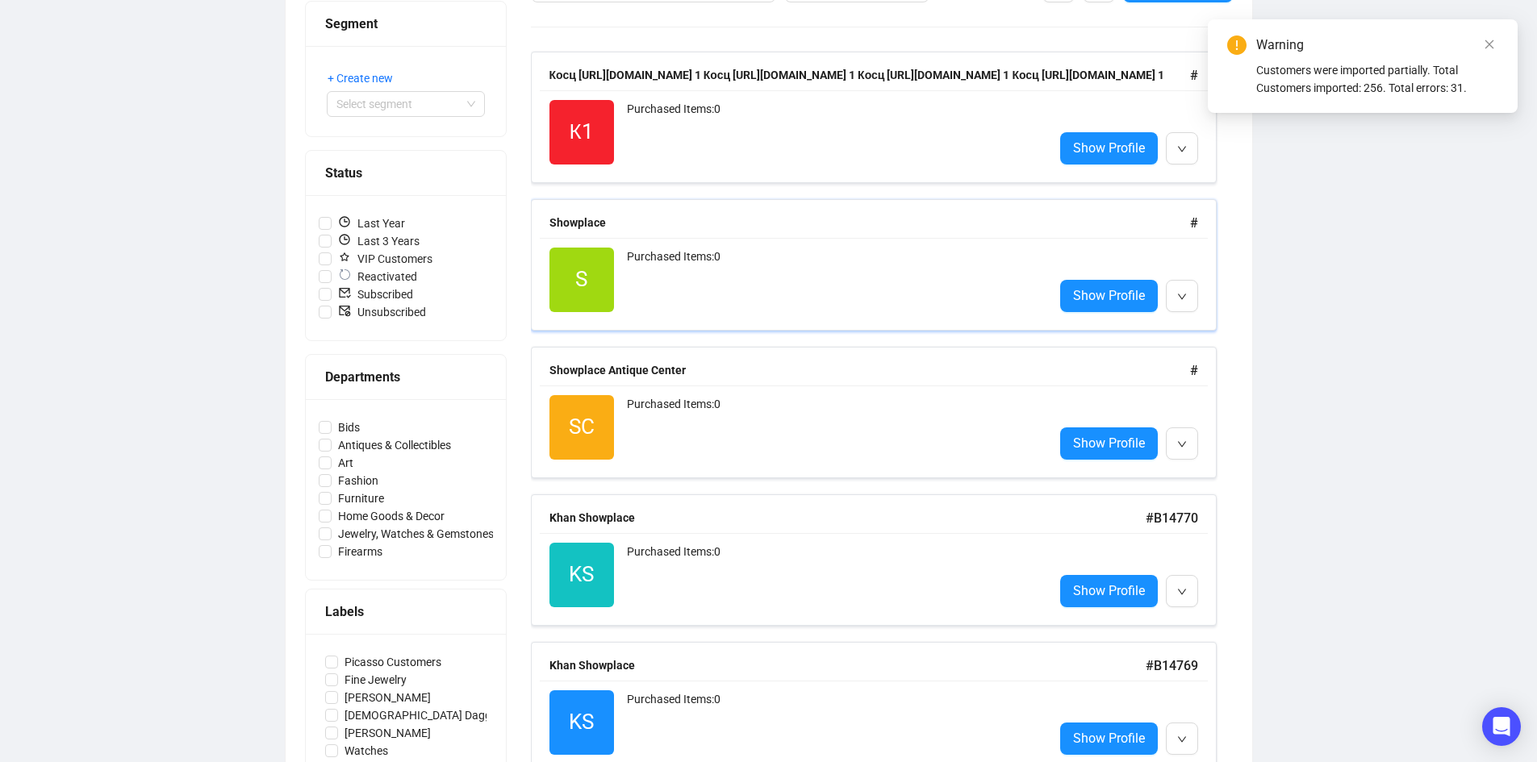
click at [834, 280] on div "Purchased Items: 0" at bounding box center [834, 280] width 414 height 65
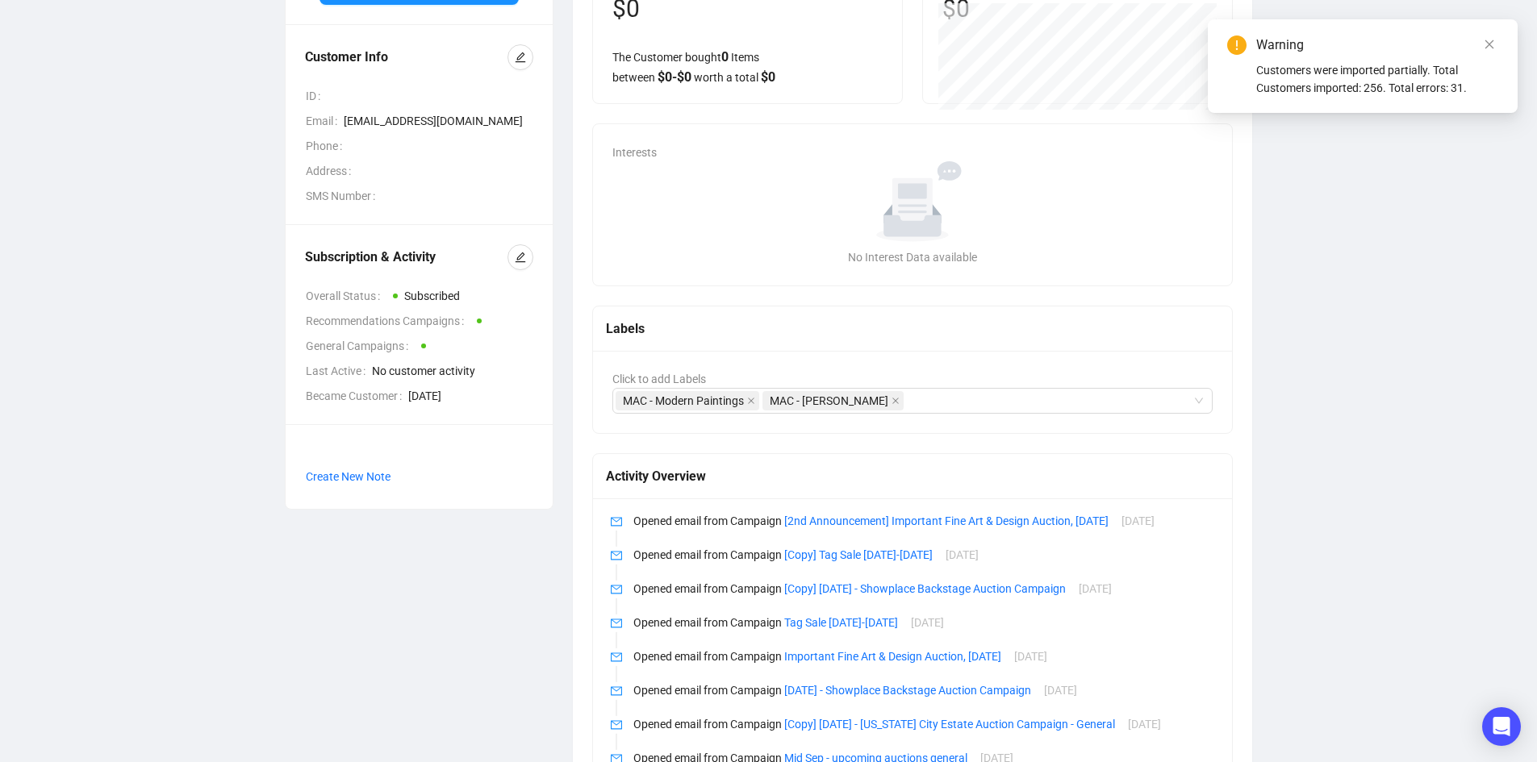
scroll to position [196, 0]
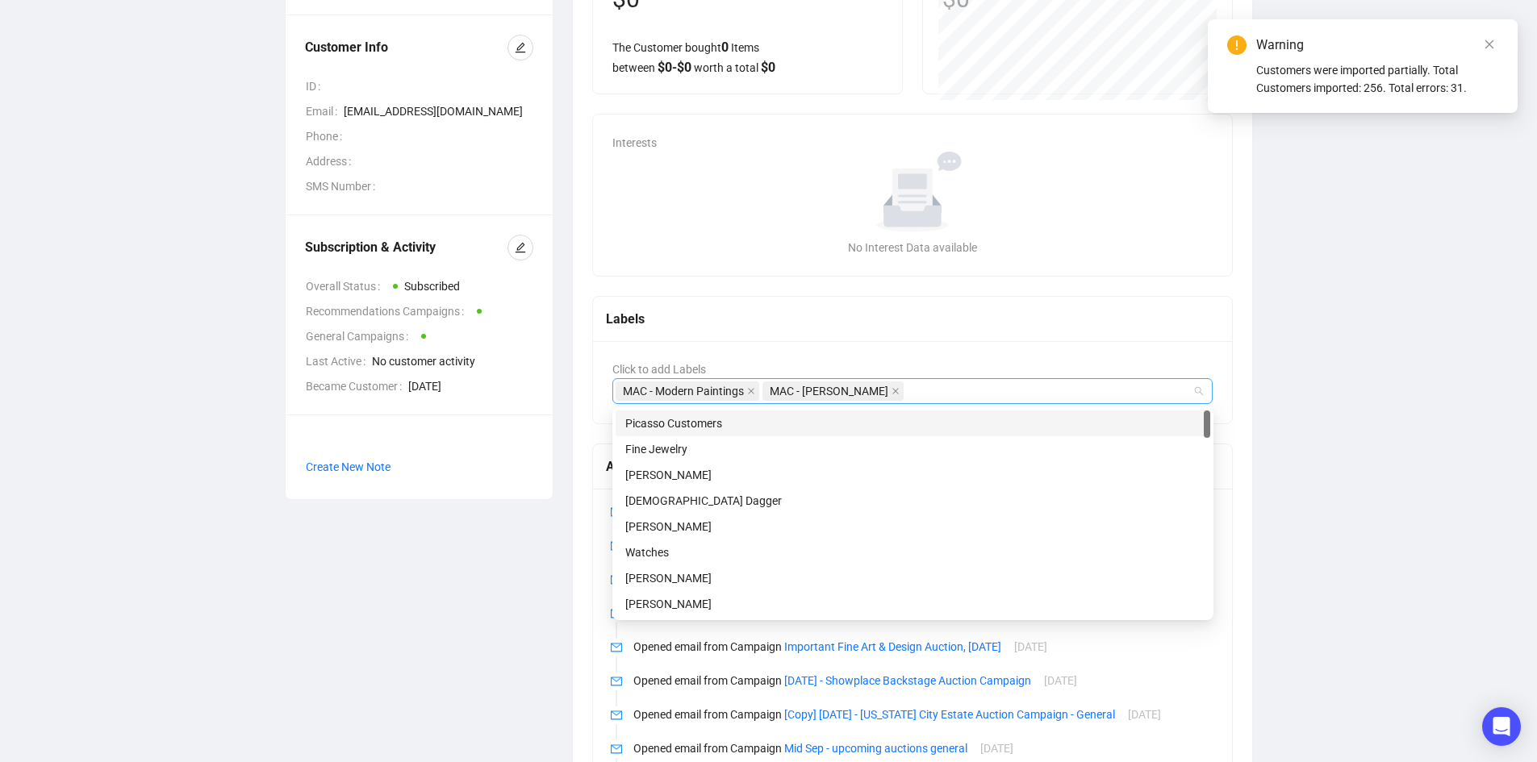
click at [1002, 389] on div "MAC - Modern Paintings MAC - [PERSON_NAME]" at bounding box center [904, 391] width 578 height 23
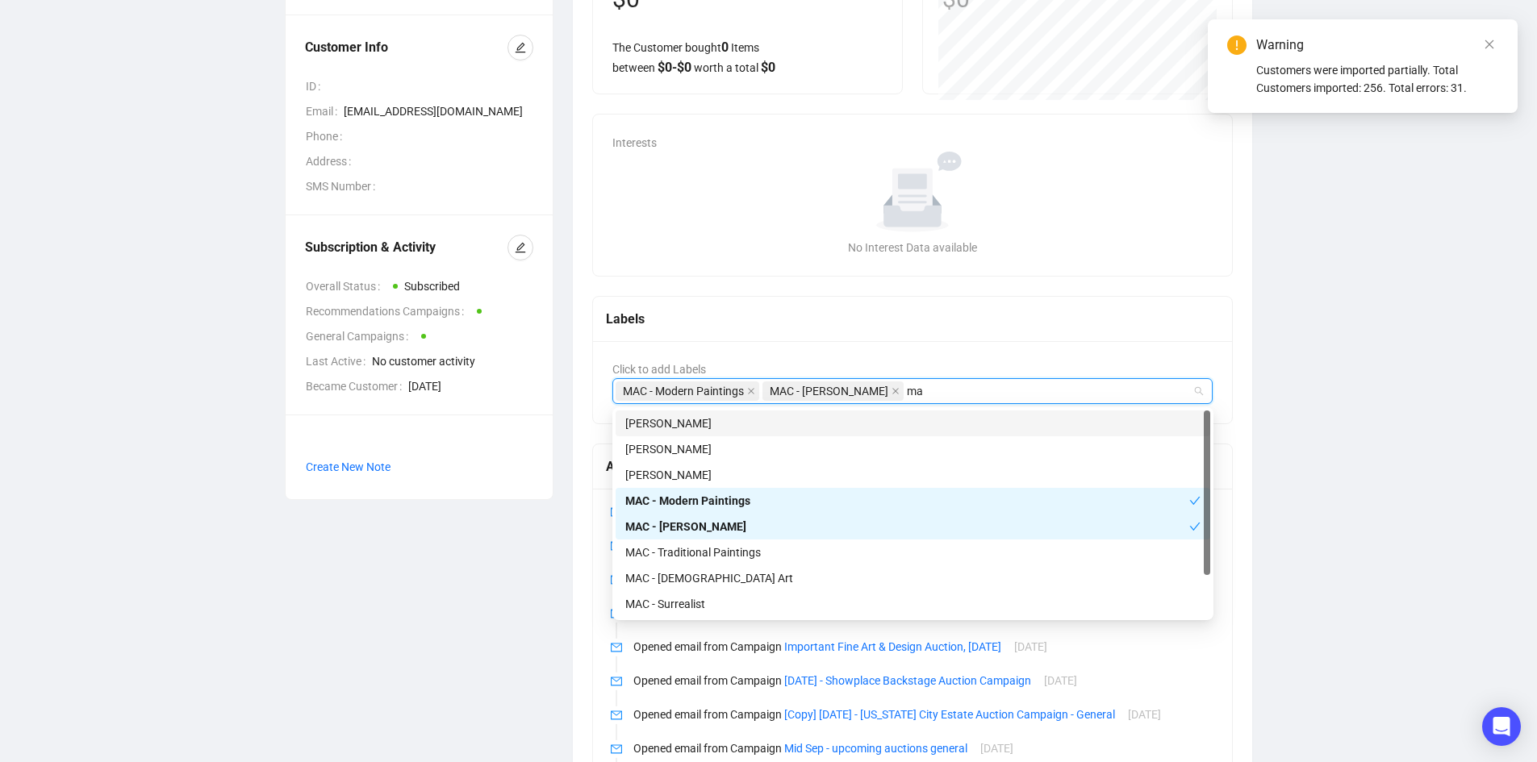
type input "mac"
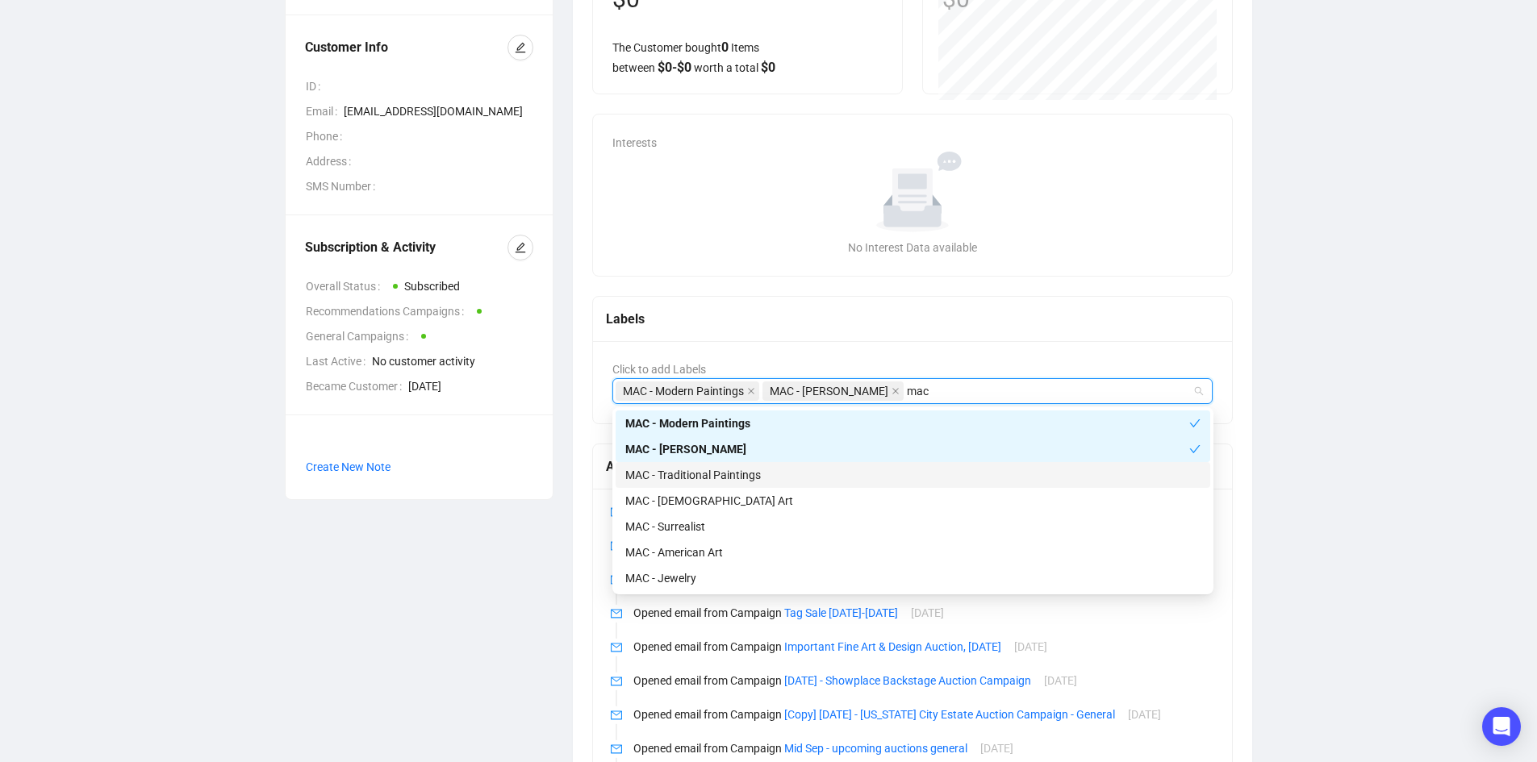
click at [749, 471] on div "MAC - Traditional Paintings" at bounding box center [912, 475] width 575 height 18
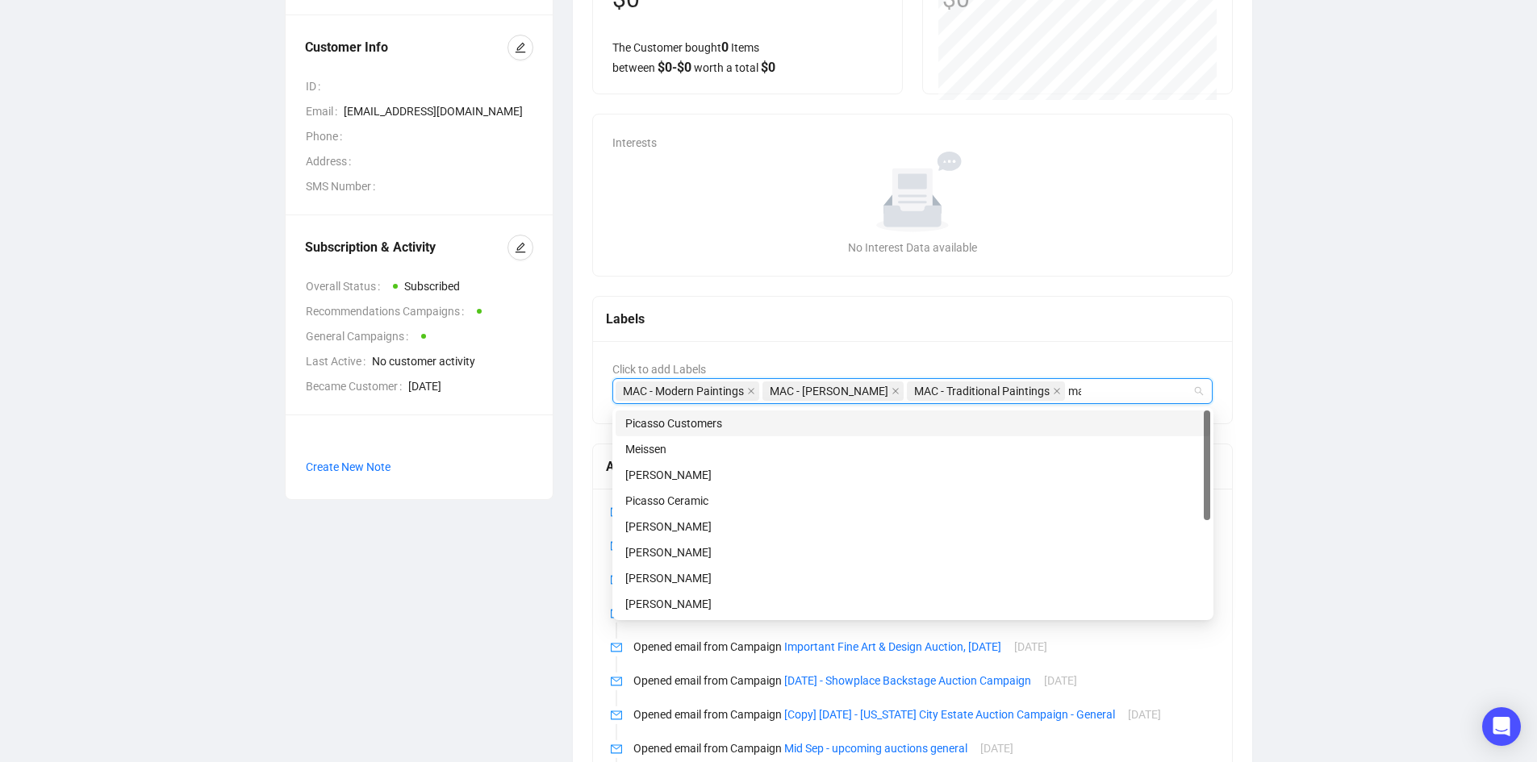
type input "mac"
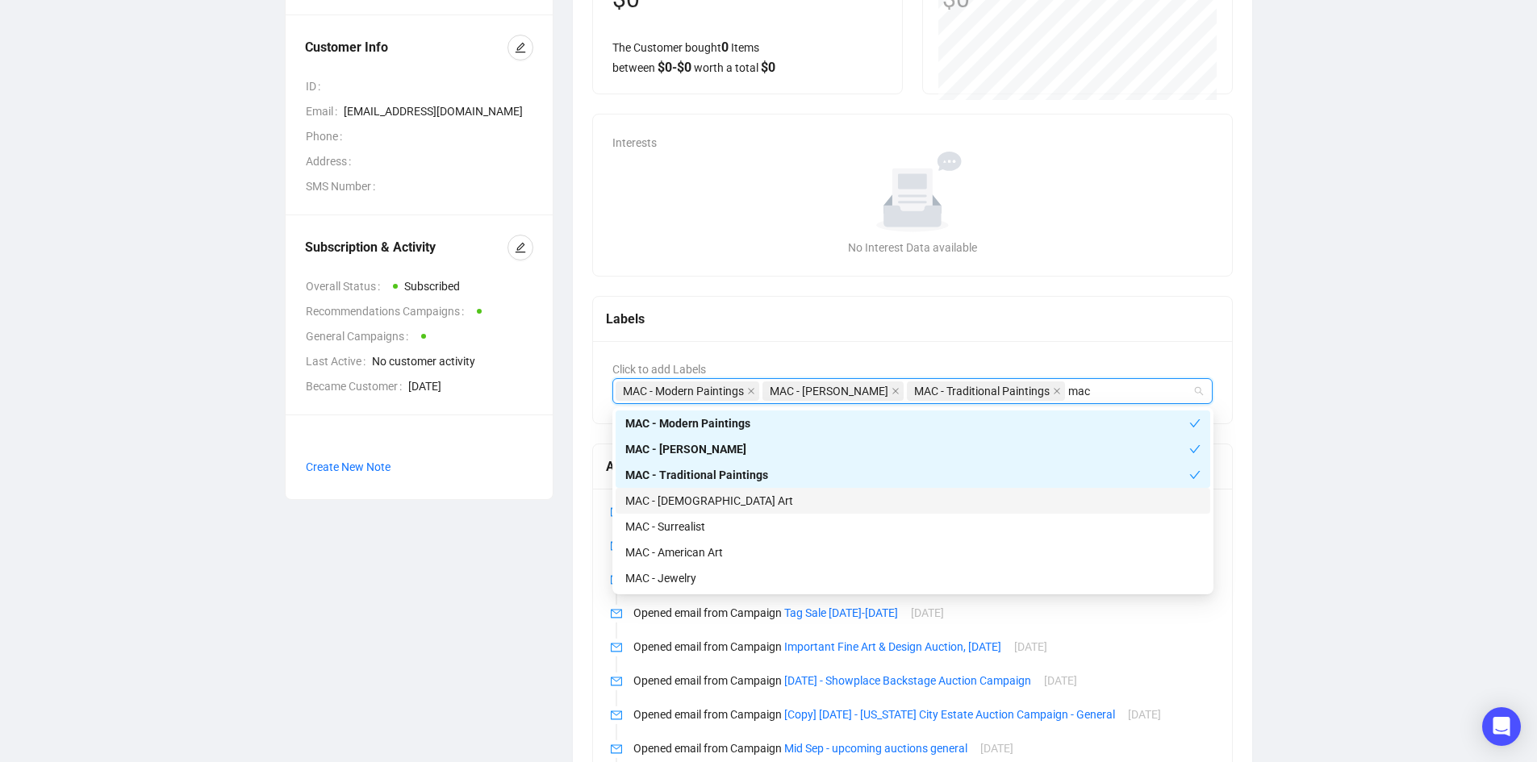
click at [925, 504] on div "MAC - [DEMOGRAPHIC_DATA] Art" at bounding box center [912, 501] width 575 height 18
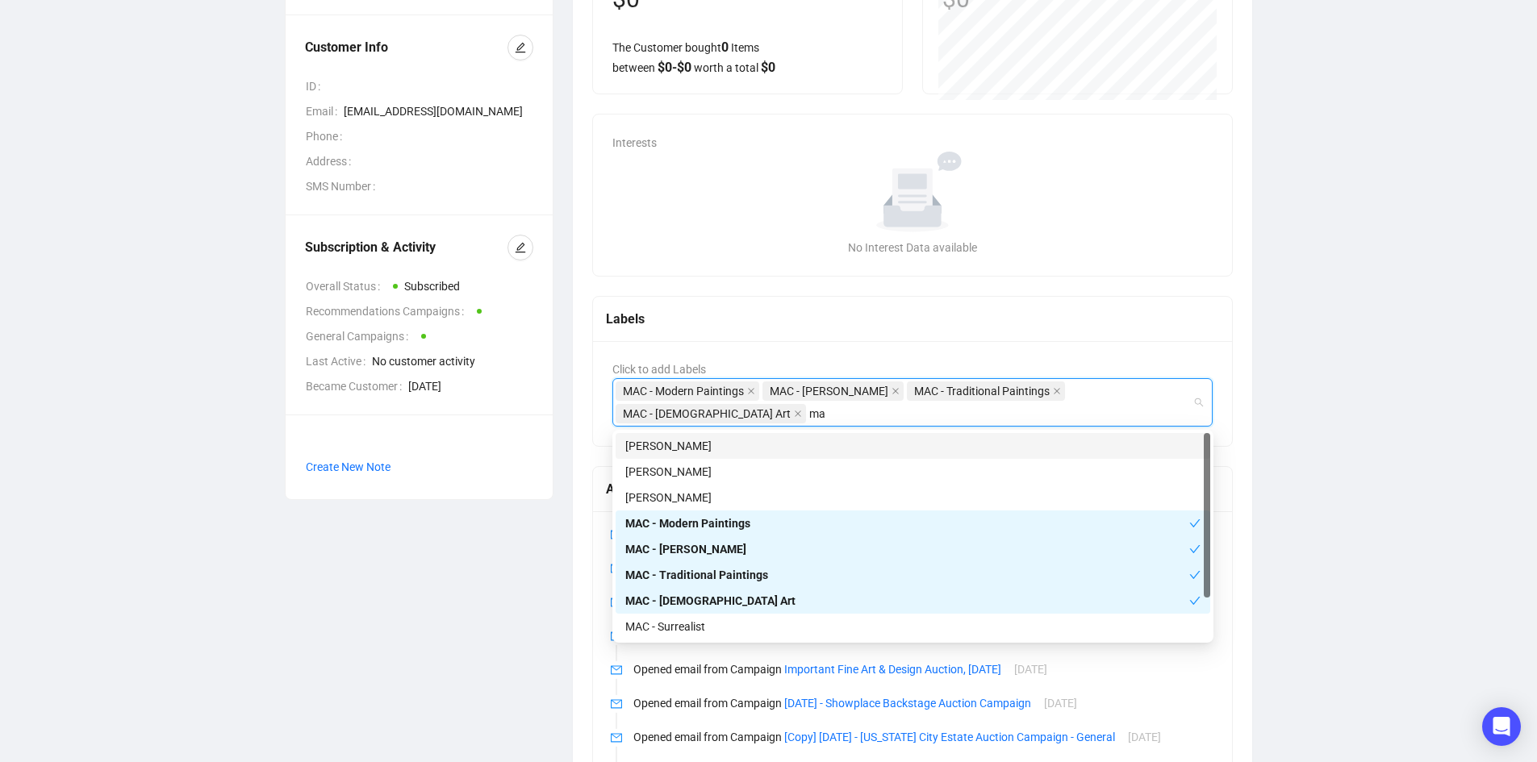
type input "mac"
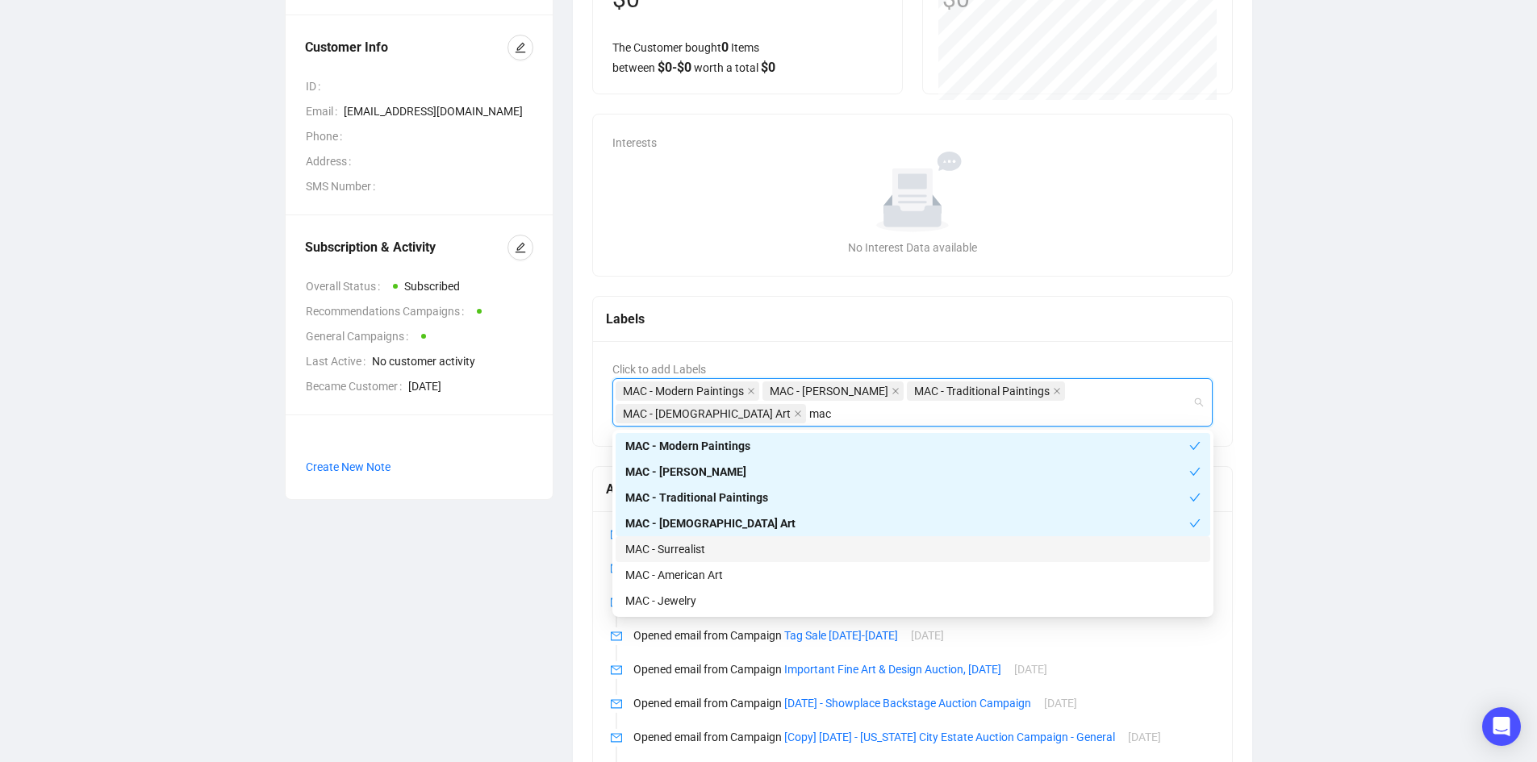
click at [890, 544] on div "MAC - Surrealist" at bounding box center [912, 549] width 575 height 18
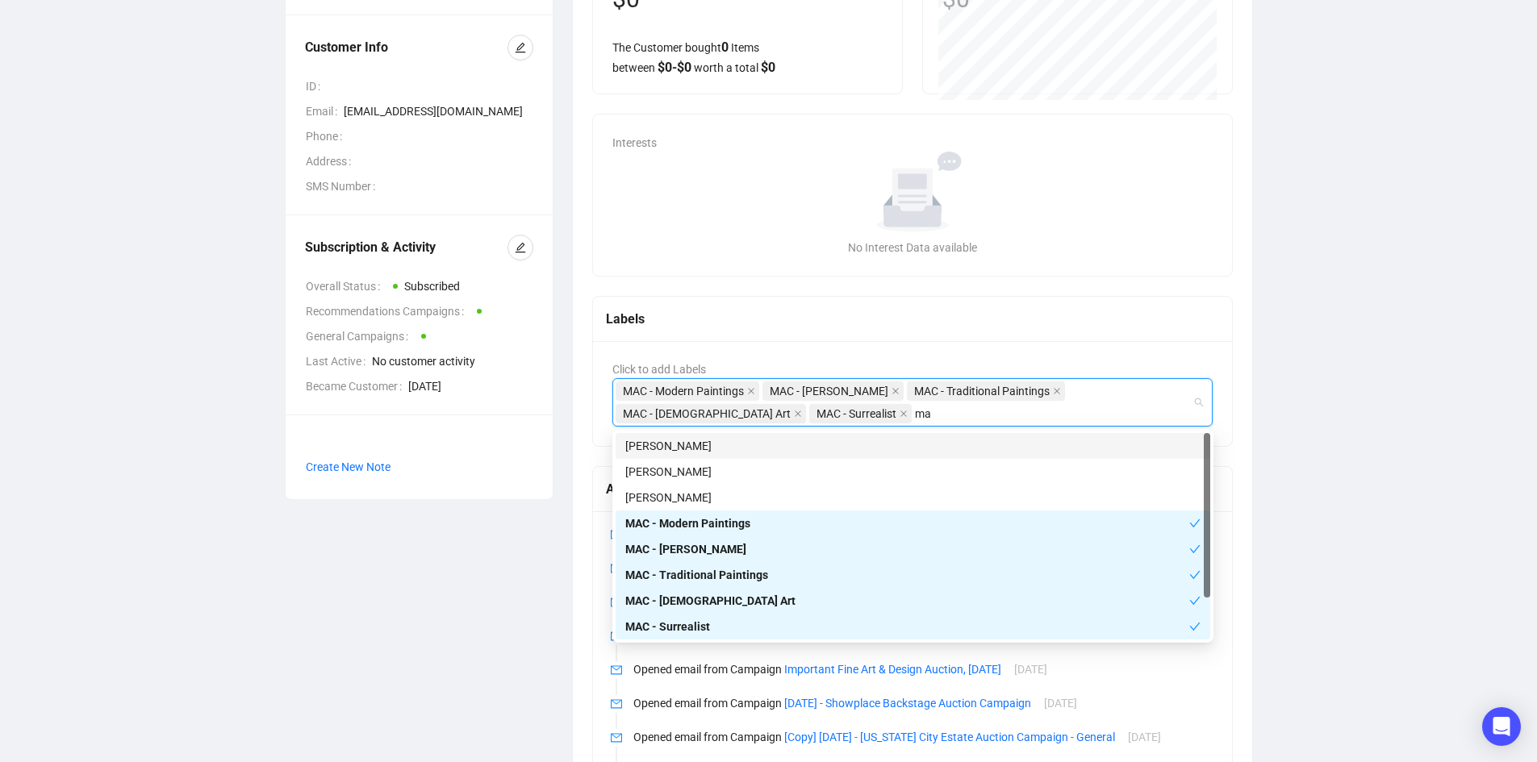
type input "mac"
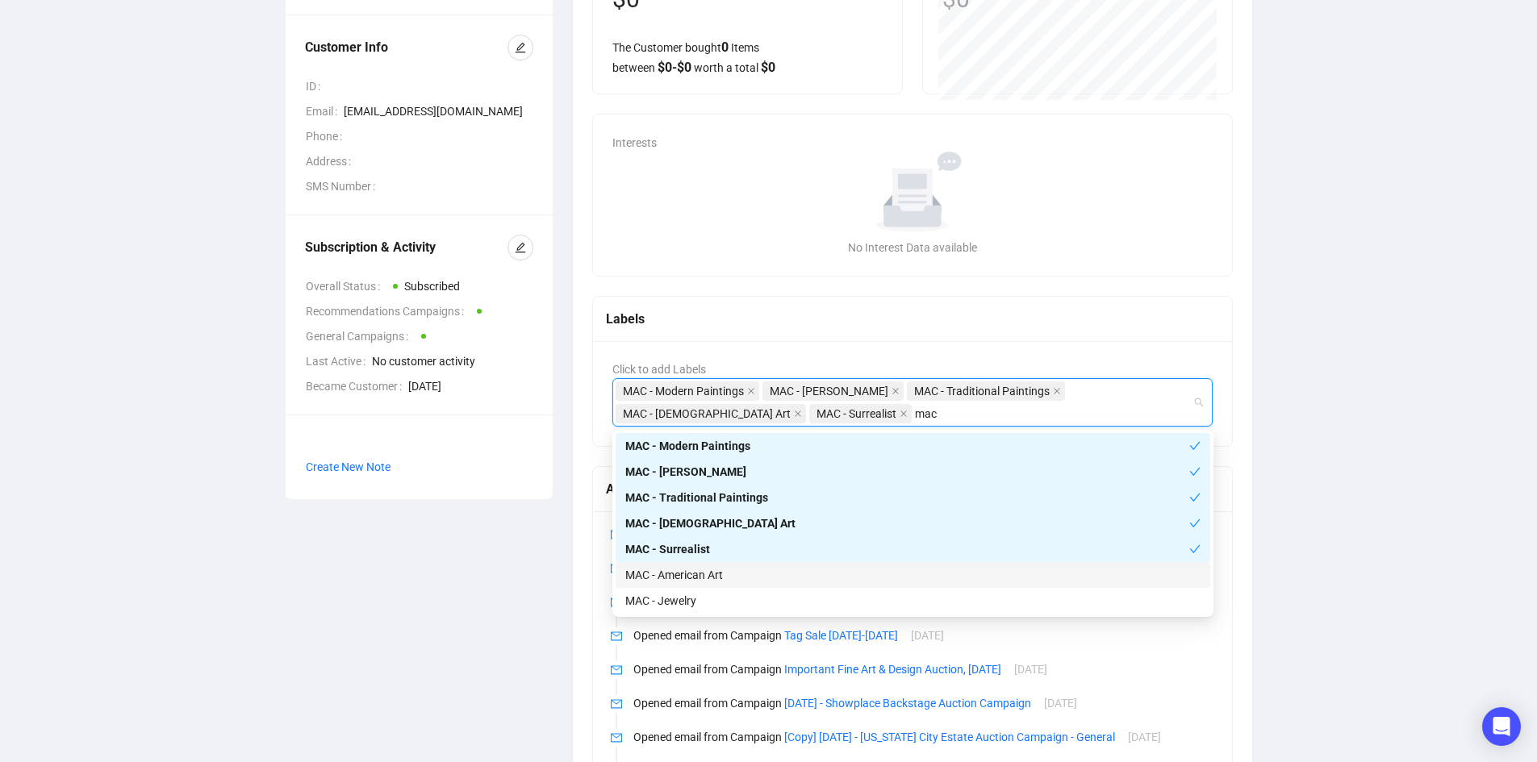
click at [844, 573] on div "MAC - American Art" at bounding box center [912, 575] width 575 height 18
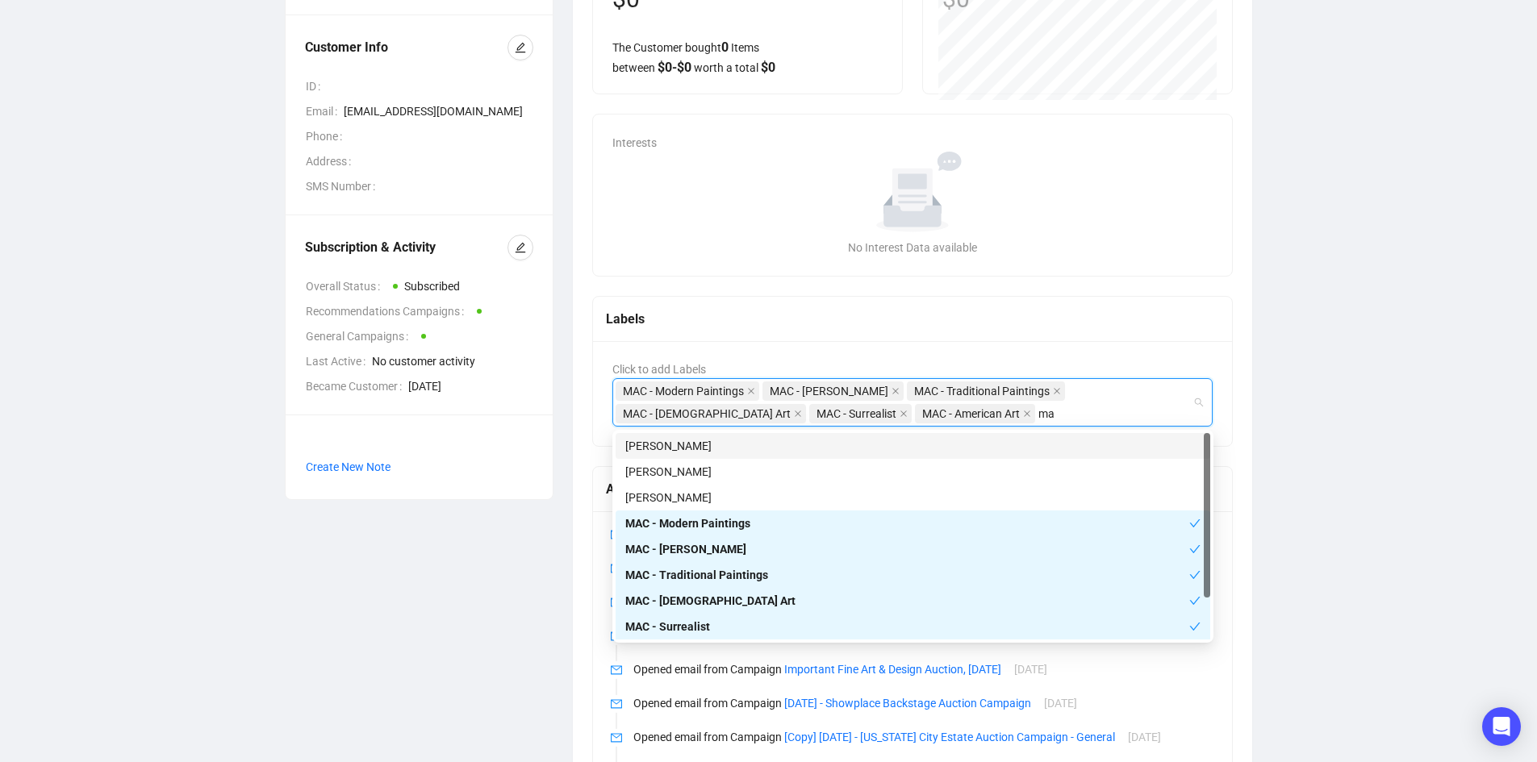
type input "mac"
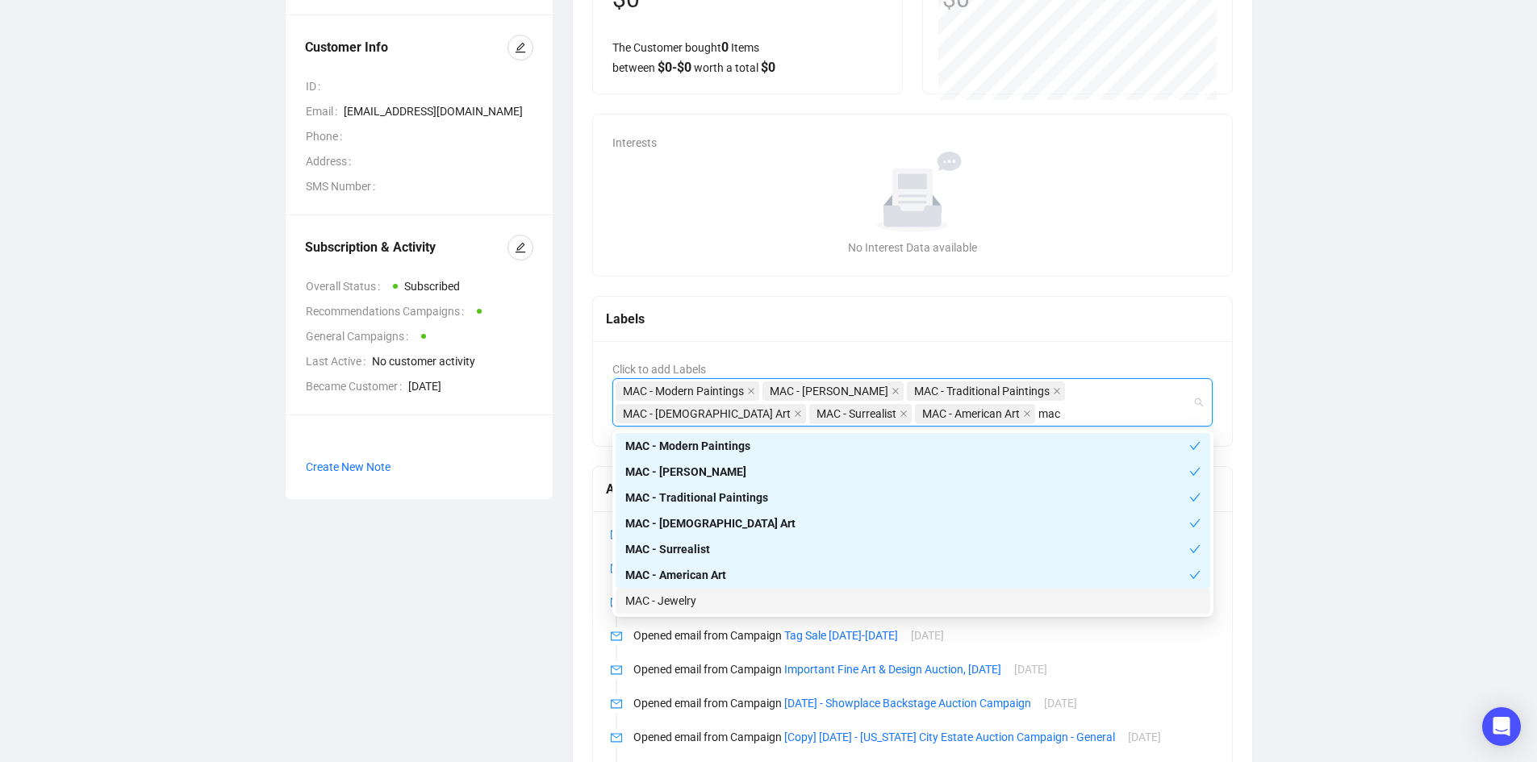
click at [857, 597] on div "MAC - Jewelry" at bounding box center [912, 601] width 575 height 18
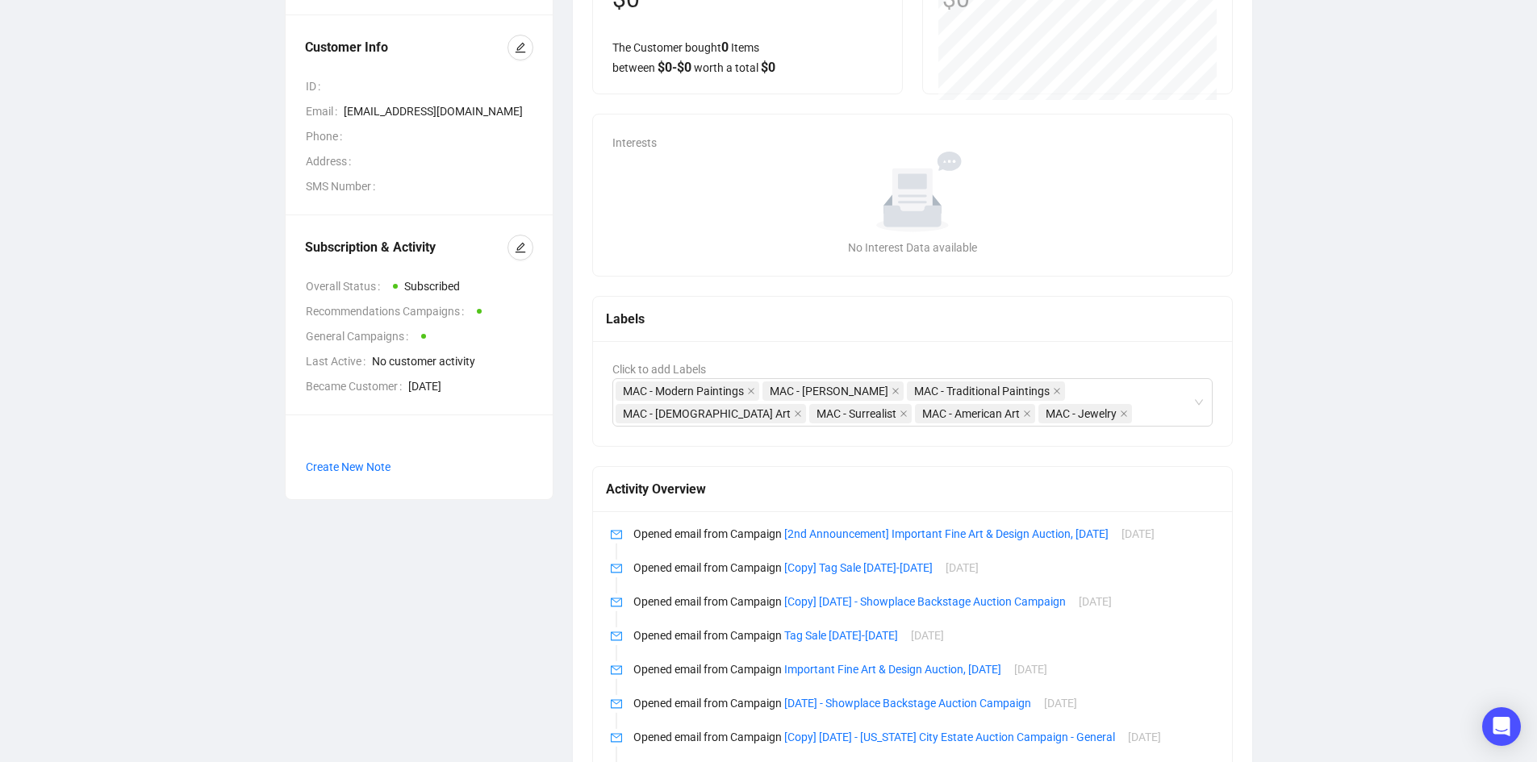
click at [1434, 508] on div "S Showplace Recommendations Customer Info ID Email [EMAIL_ADDRESS][DOMAIN_NAME]…" at bounding box center [768, 654] width 1472 height 1547
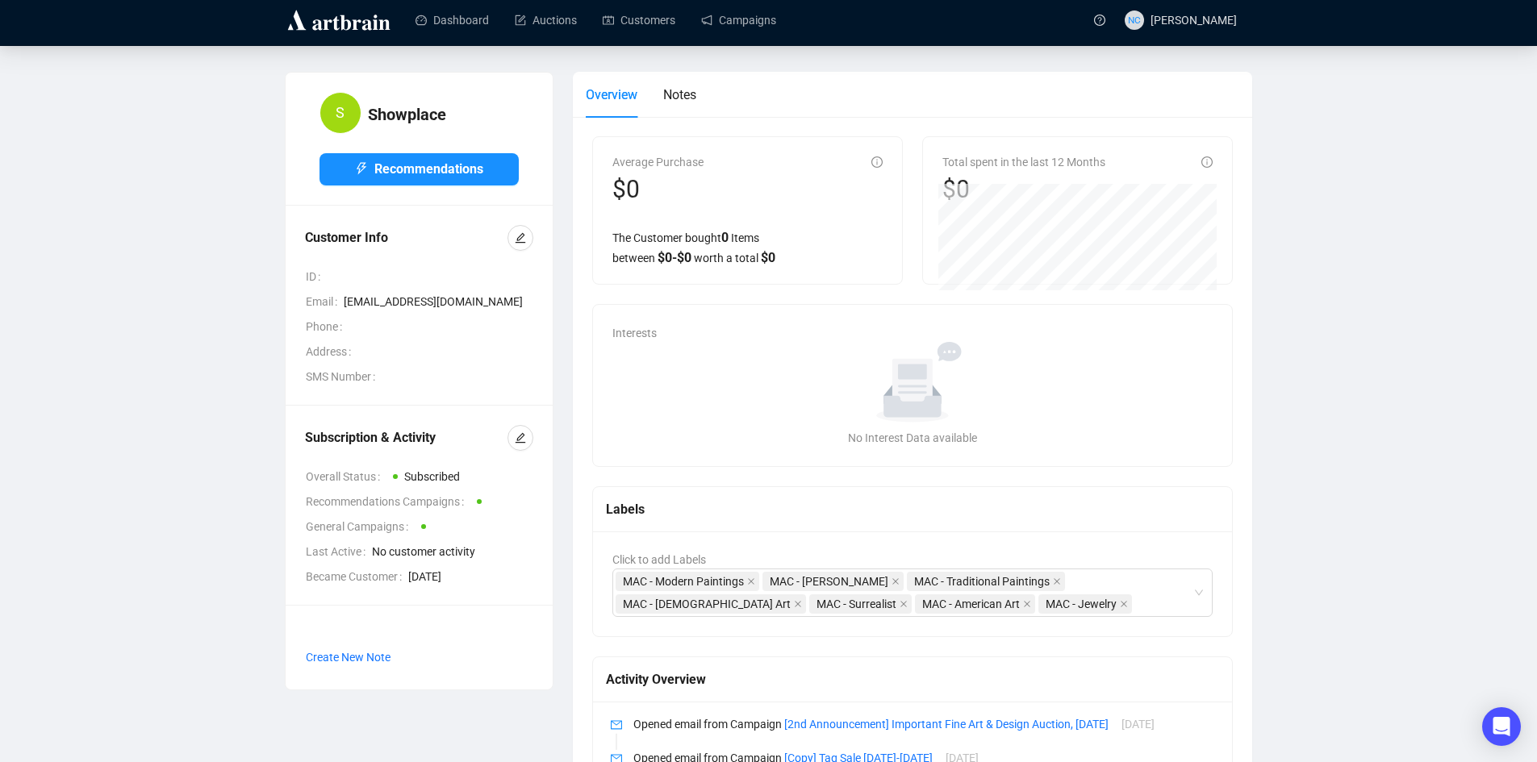
scroll to position [0, 0]
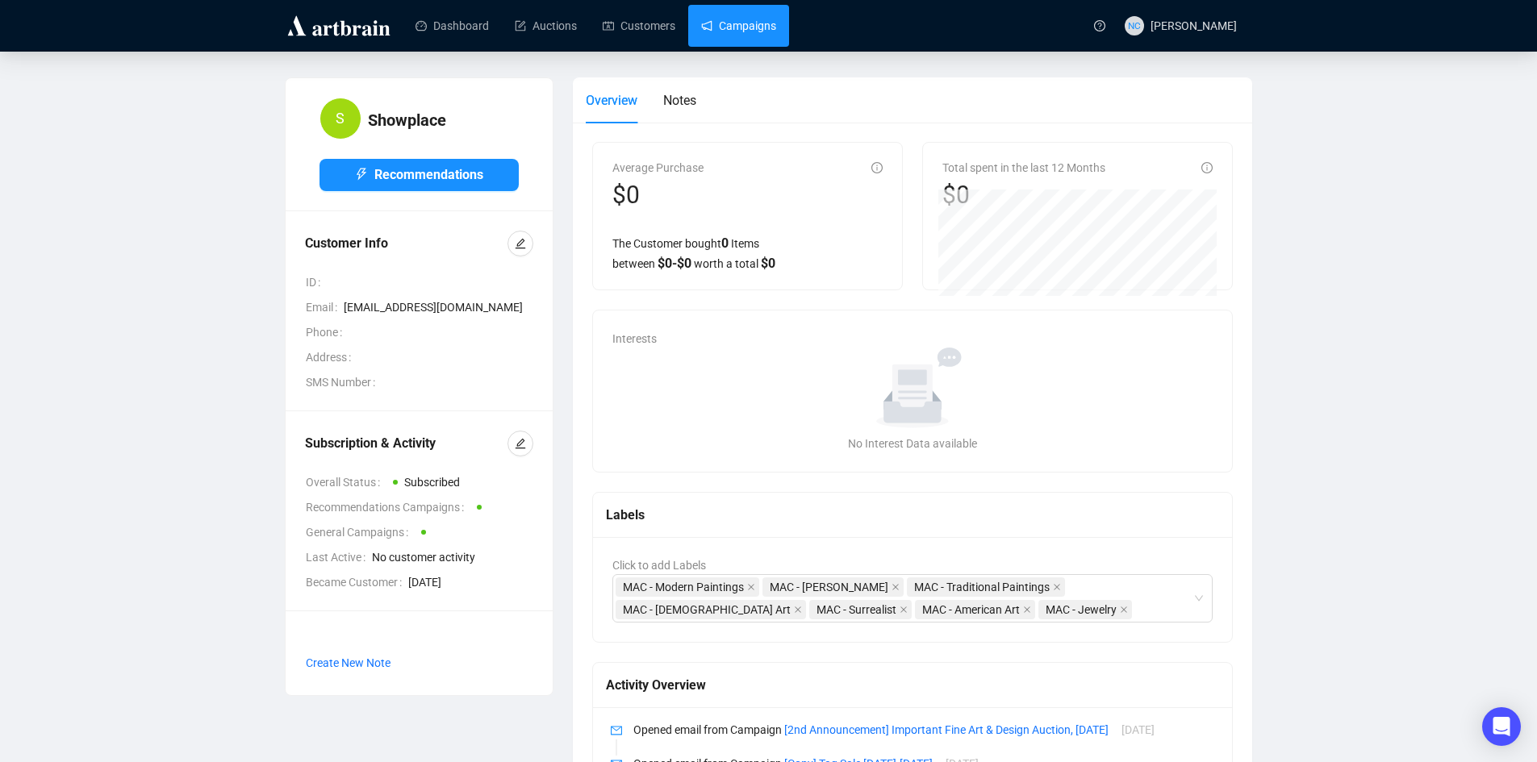
click at [743, 31] on link "Campaigns" at bounding box center [738, 26] width 75 height 42
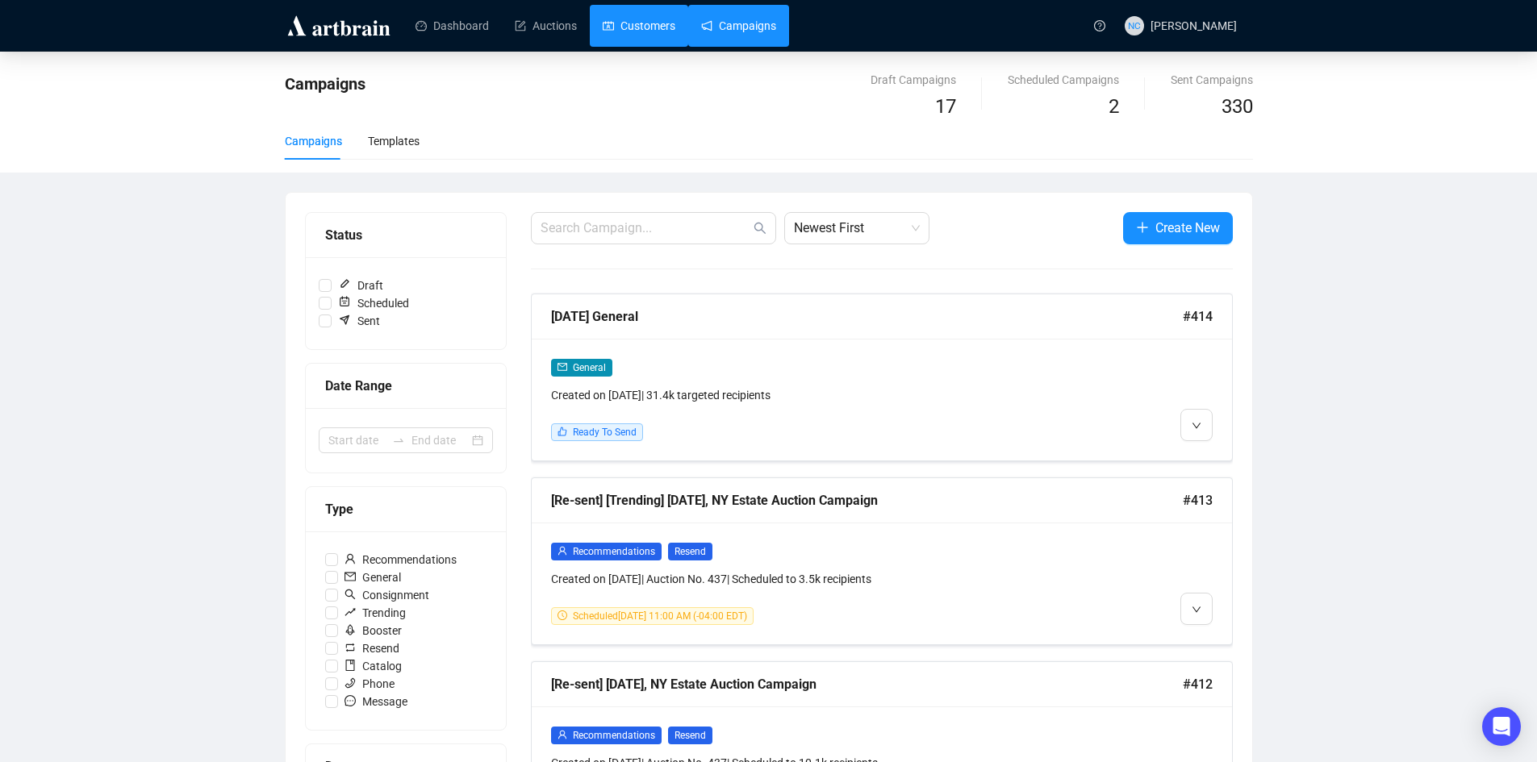
click at [632, 21] on link "Customers" at bounding box center [639, 26] width 73 height 42
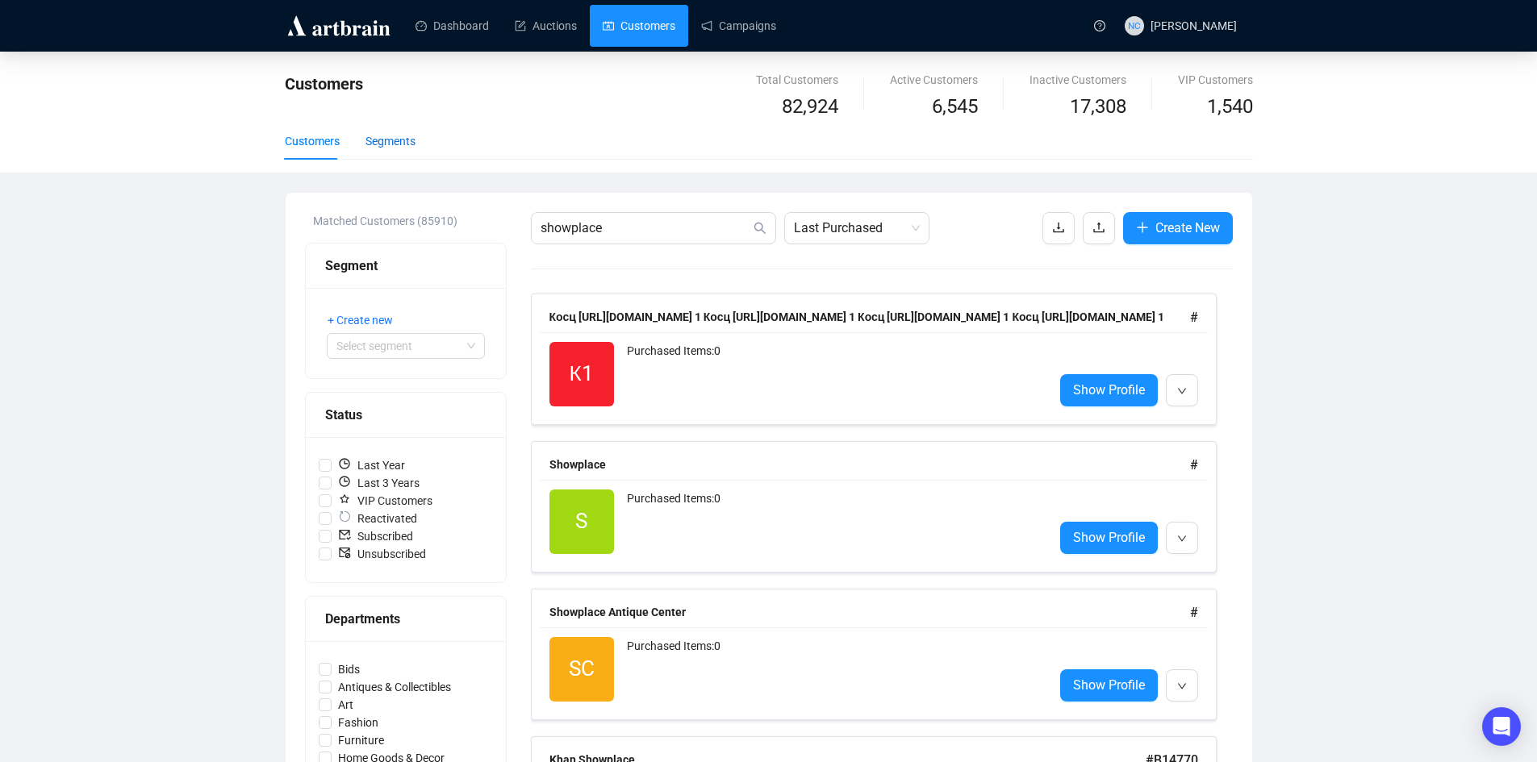
click at [373, 144] on div "Segments" at bounding box center [390, 141] width 50 height 18
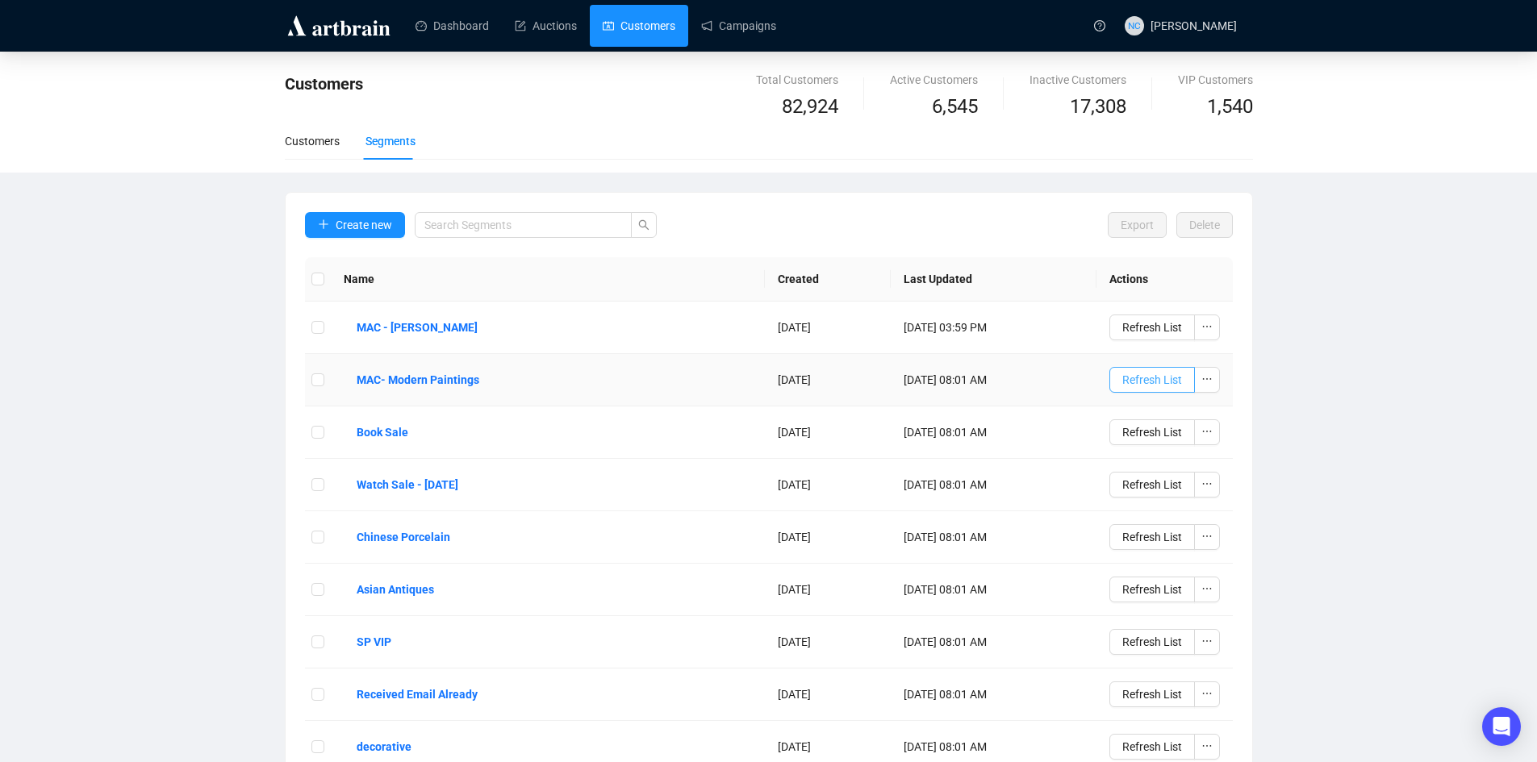
click at [1145, 379] on span "Refresh List" at bounding box center [1152, 380] width 60 height 18
click at [1160, 323] on span "Refresh List" at bounding box center [1152, 328] width 60 height 18
click at [357, 222] on span "Create new" at bounding box center [364, 225] width 56 height 18
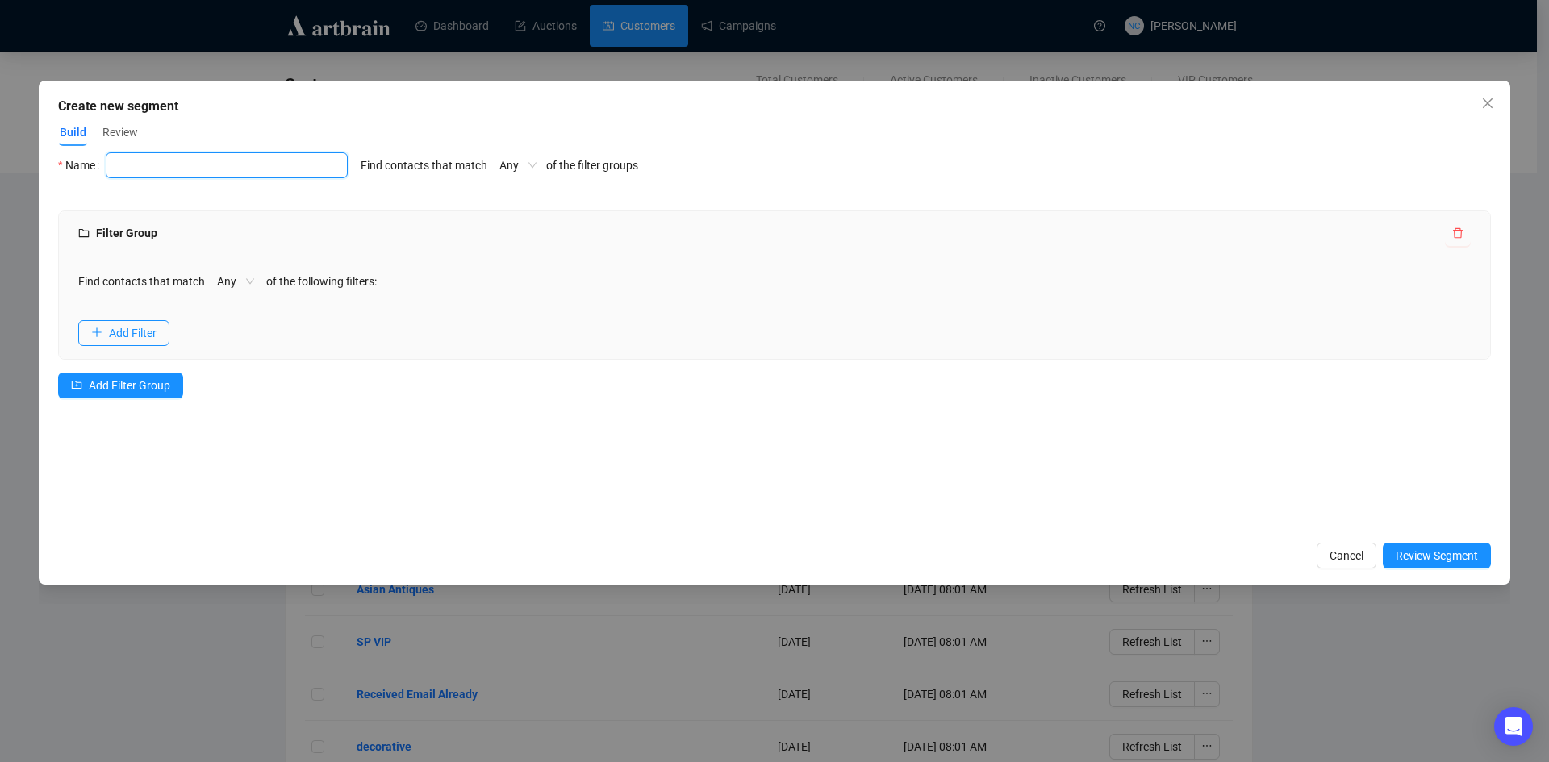
click at [212, 173] on input "text" at bounding box center [227, 165] width 242 height 26
type input "MAC - Surrealist"
click at [131, 343] on button "Add Filter" at bounding box center [123, 333] width 91 height 26
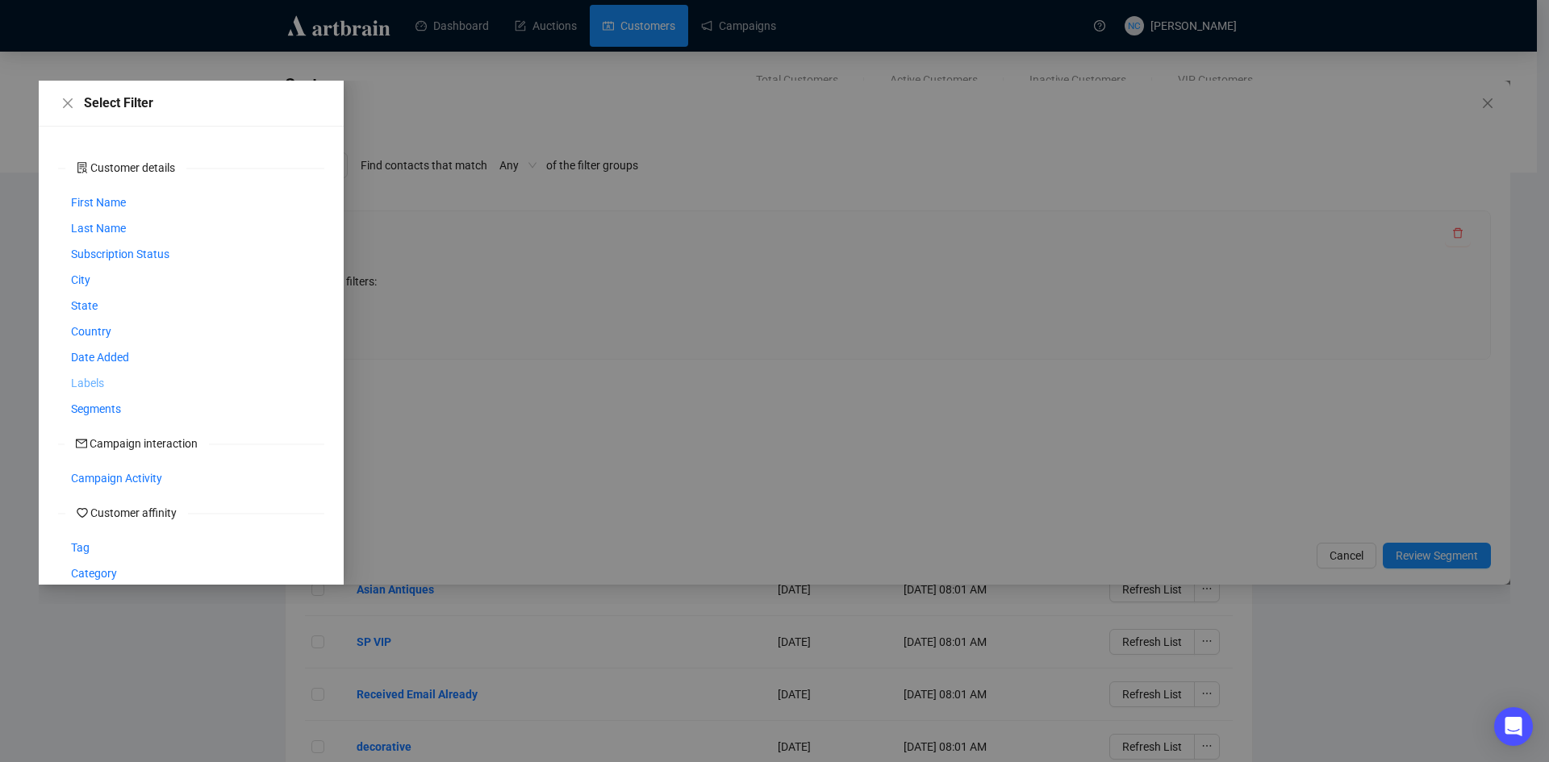
click at [84, 383] on span "Labels" at bounding box center [87, 383] width 33 height 18
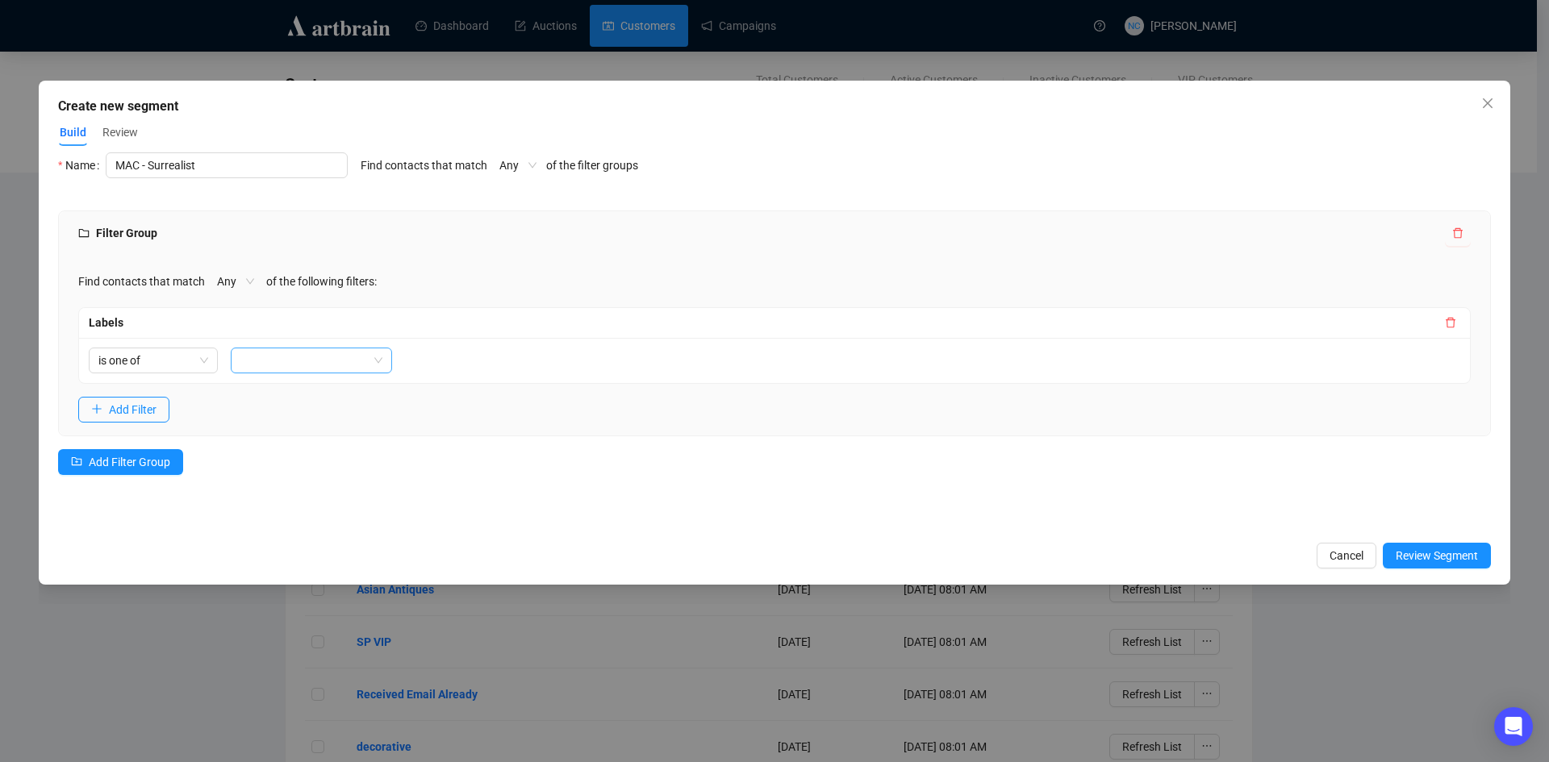
click at [271, 361] on div at bounding box center [303, 360] width 138 height 23
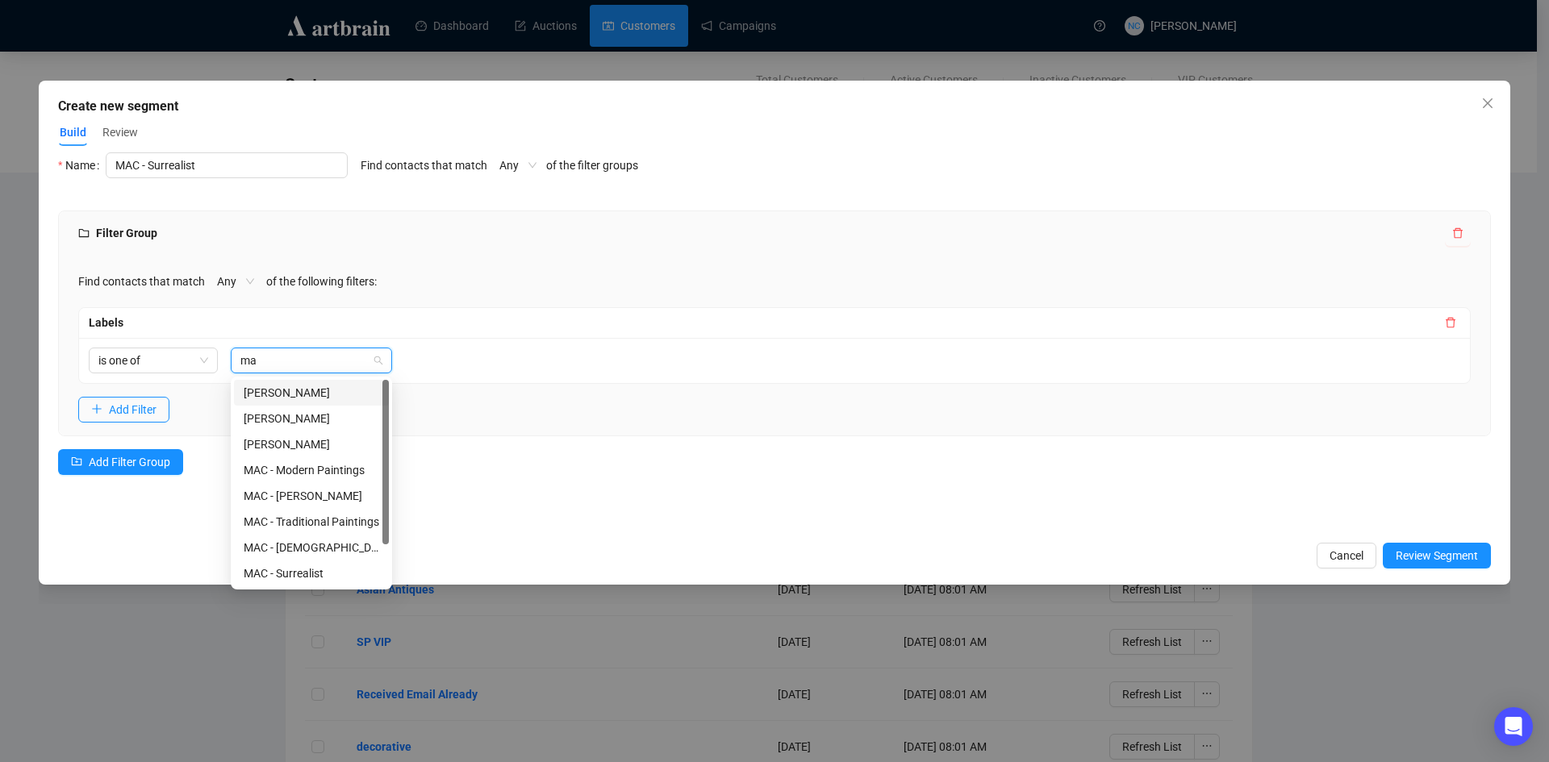
type input "mac"
click at [315, 499] on div "MAC - Surrealist" at bounding box center [312, 496] width 136 height 18
click at [528, 466] on div "Filter Group Find contacts that match Any of the following filters: Labels is o…" at bounding box center [774, 353] width 1432 height 284
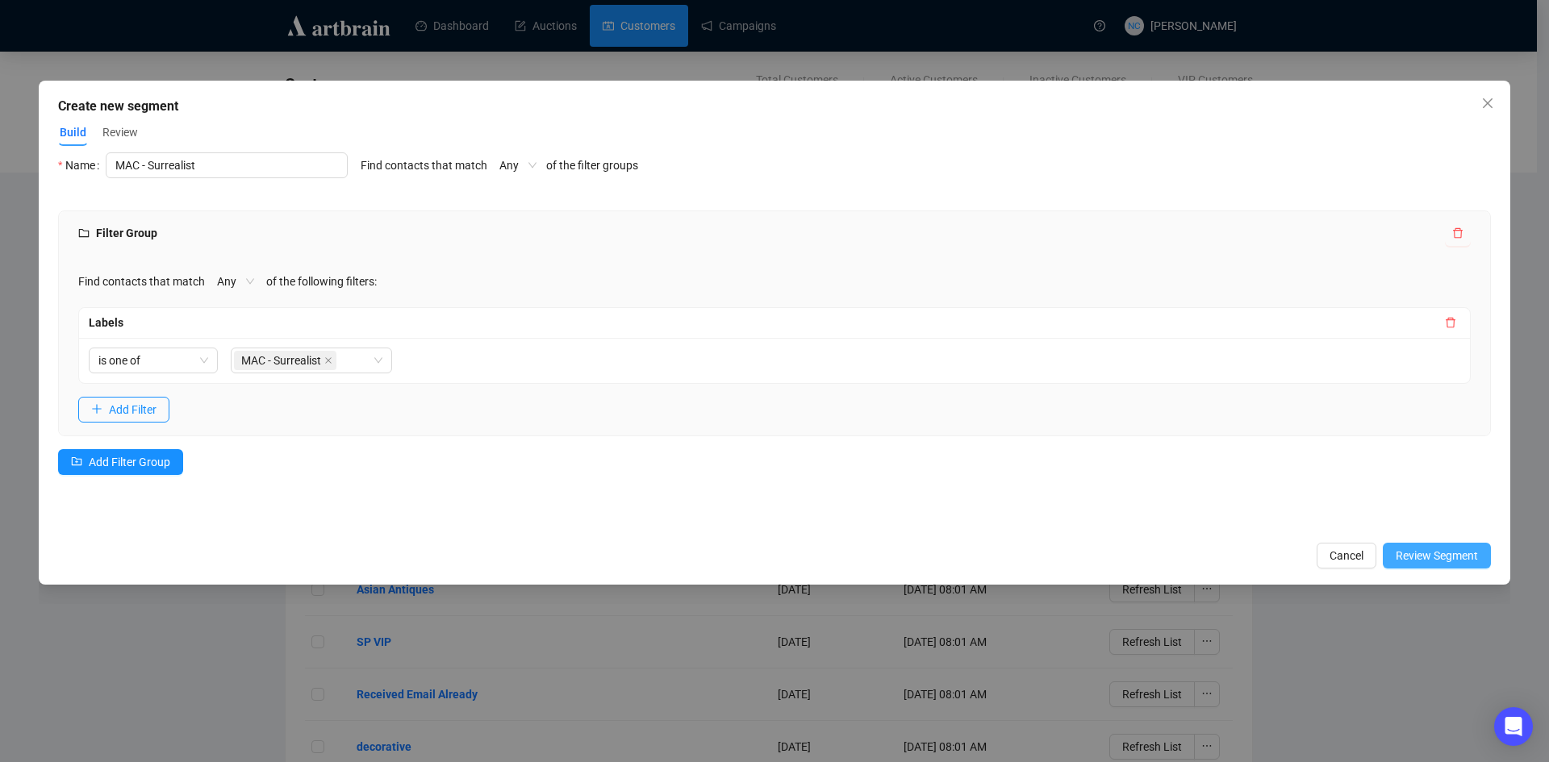
click at [1417, 553] on span "Review Segment" at bounding box center [1436, 556] width 82 height 18
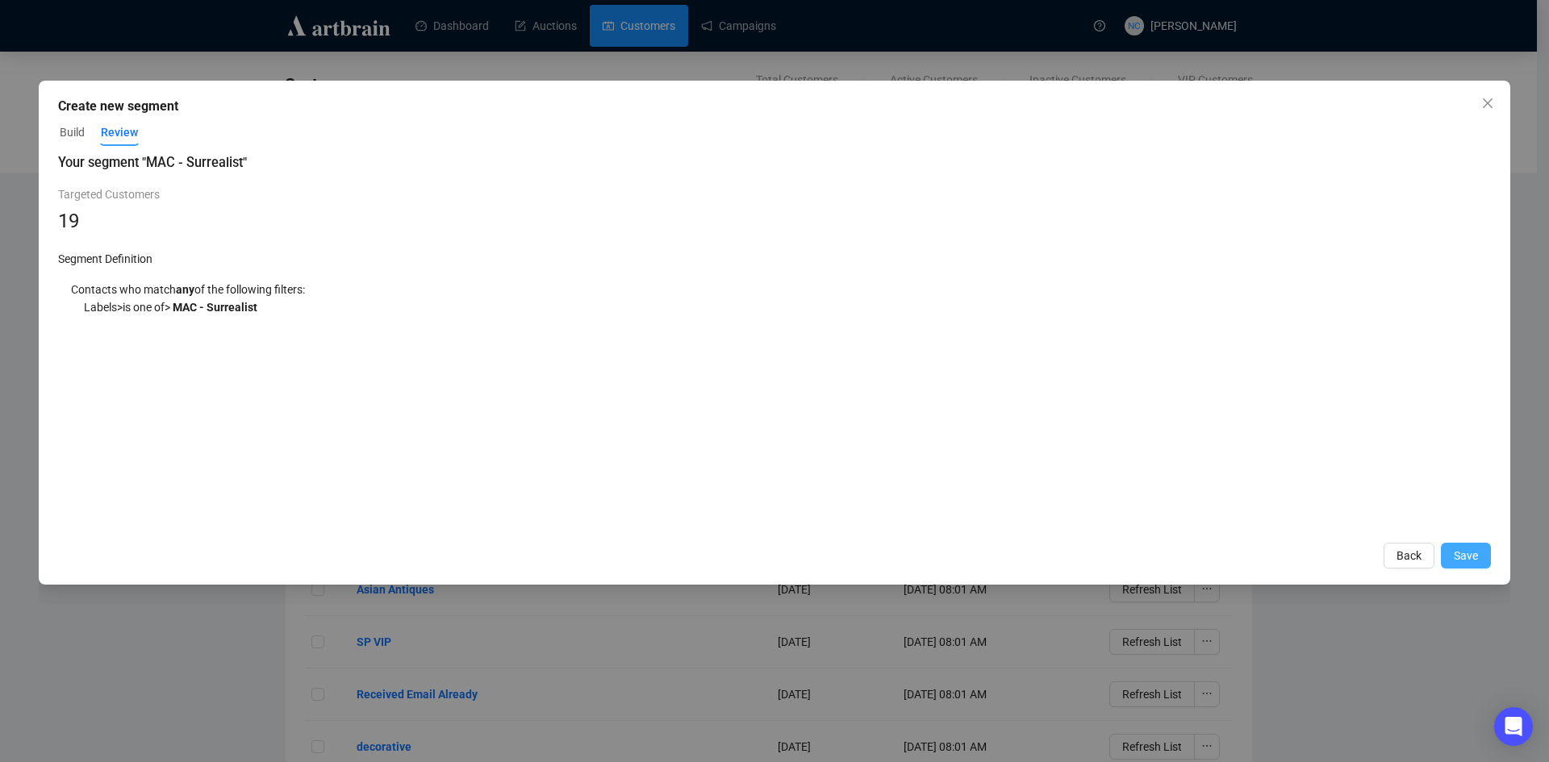
click at [1453, 556] on button "Save" at bounding box center [1466, 556] width 50 height 26
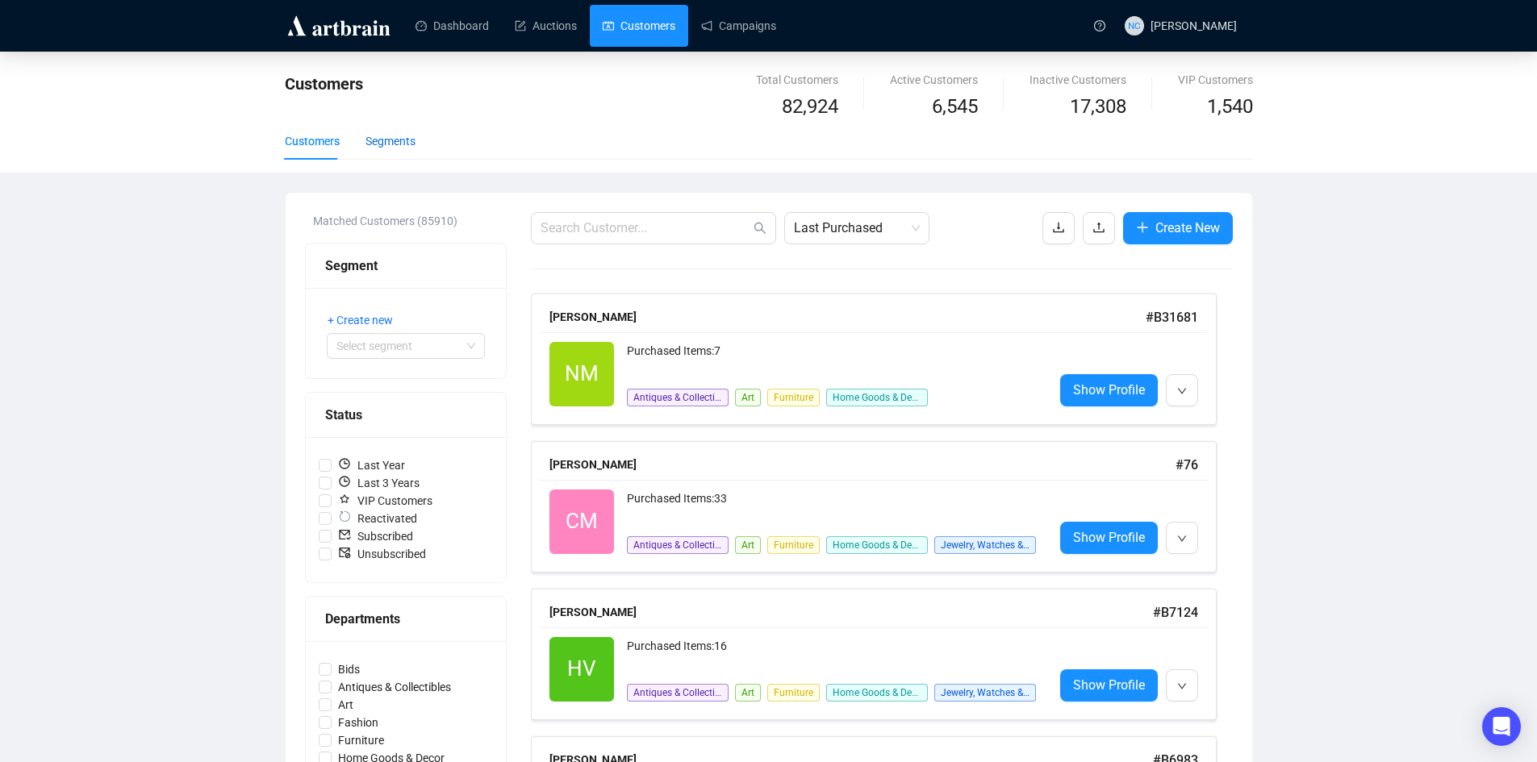
click at [392, 140] on div "Segments" at bounding box center [390, 141] width 50 height 18
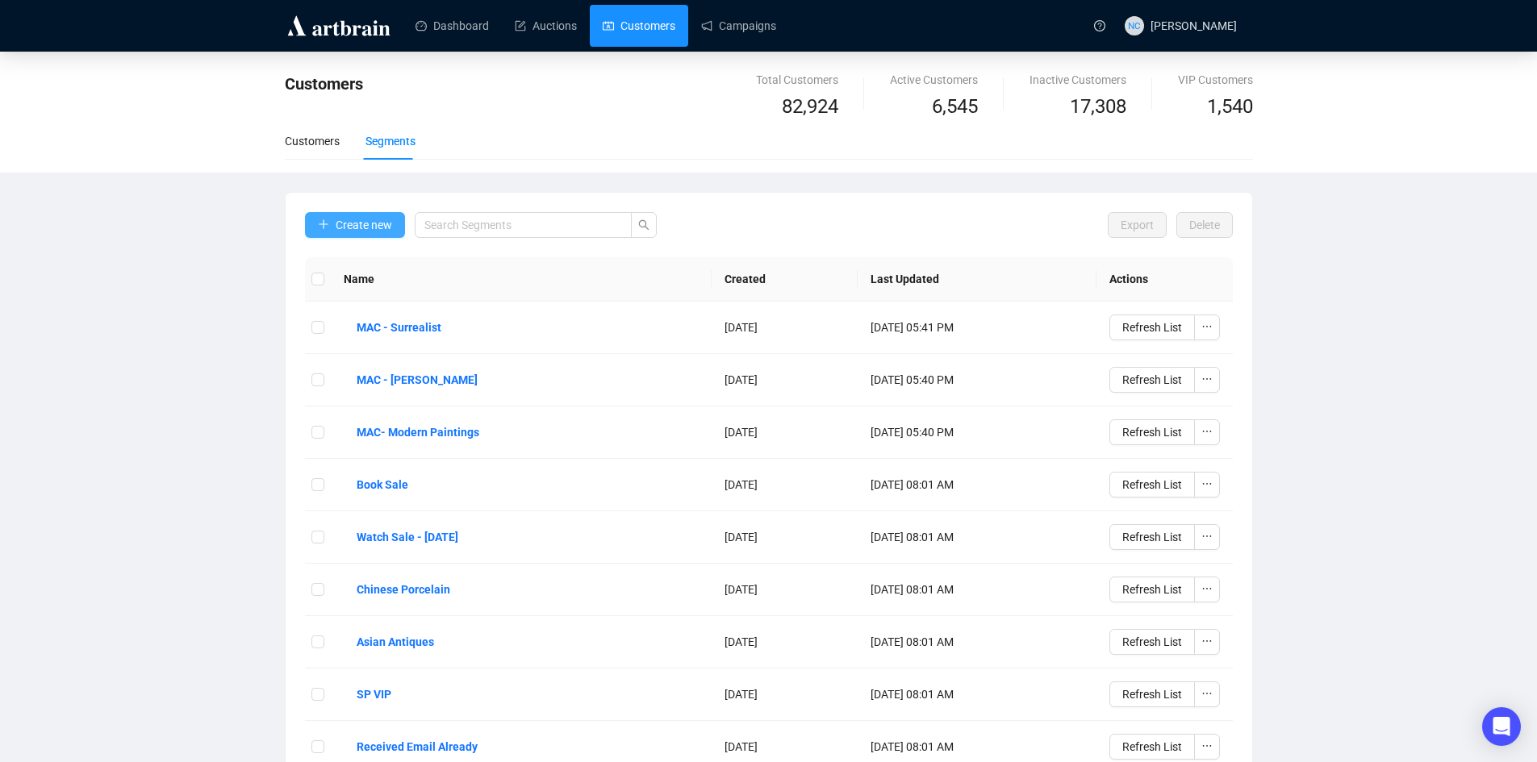
click at [354, 227] on span "Create new" at bounding box center [364, 225] width 56 height 18
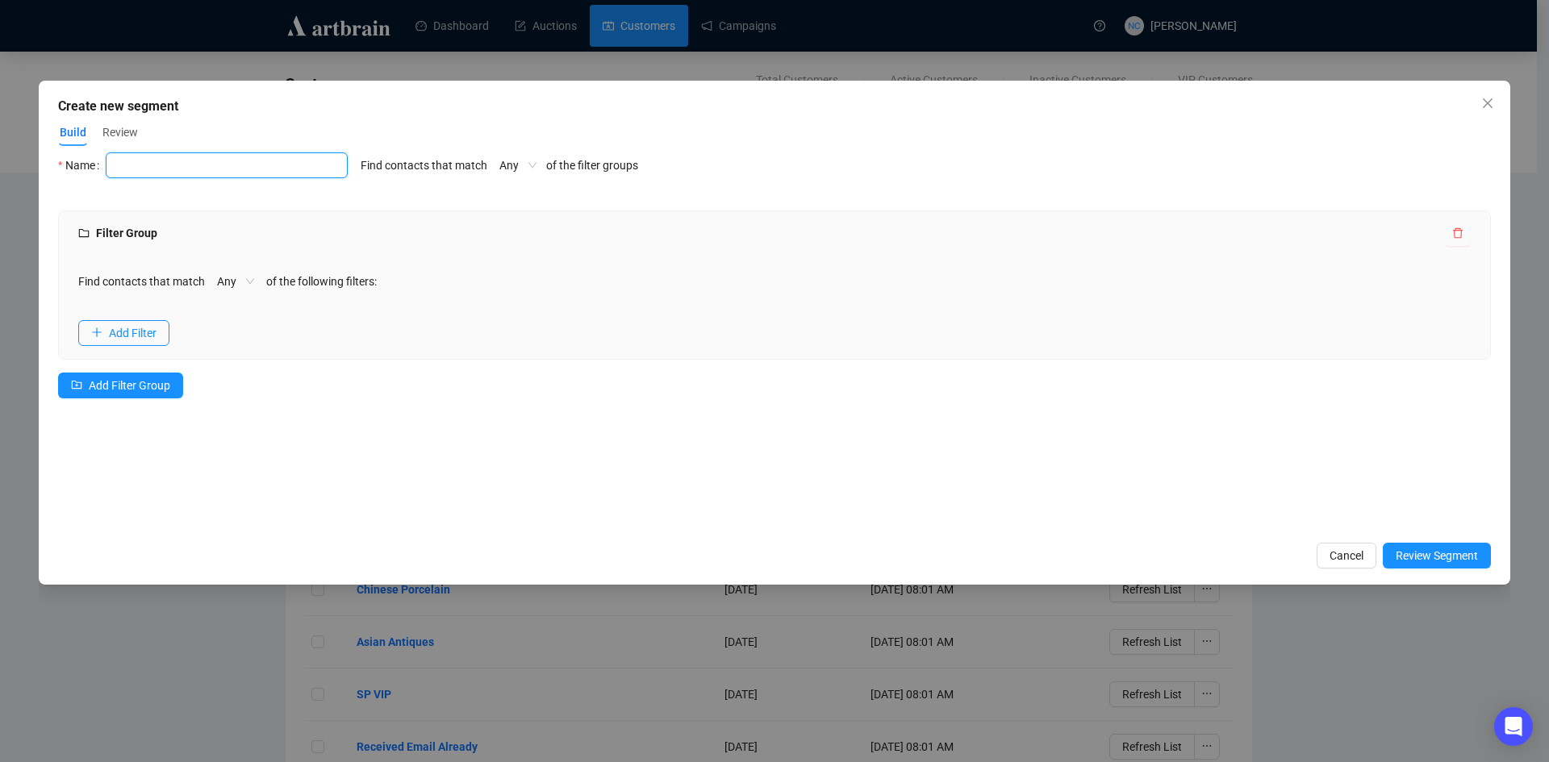
click at [236, 177] on div at bounding box center [227, 165] width 242 height 26
type input "MAC - [DEMOGRAPHIC_DATA] Art"
click at [112, 332] on span "Add Filter" at bounding box center [133, 333] width 48 height 18
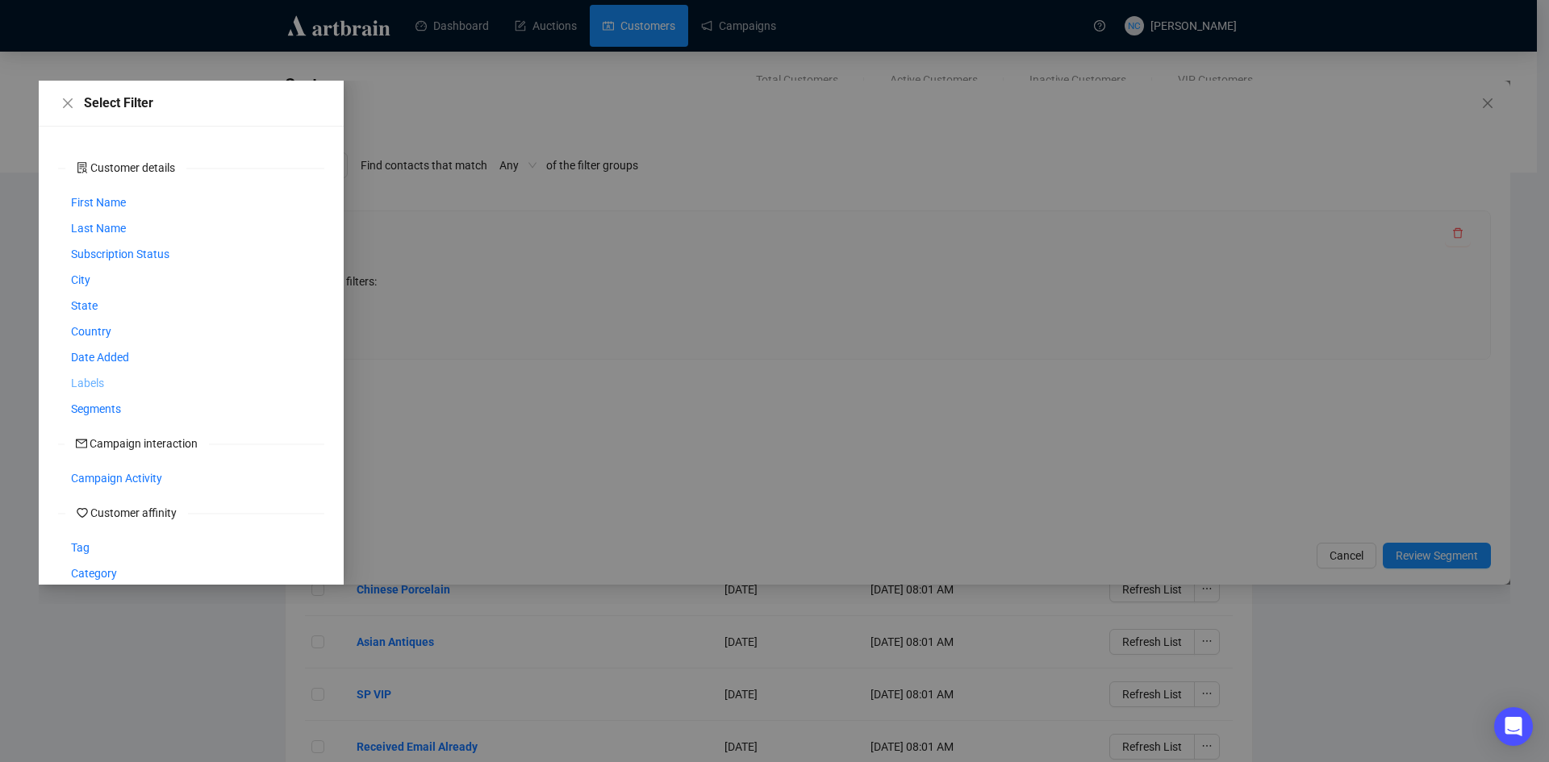
click at [93, 386] on span "Labels" at bounding box center [87, 383] width 33 height 18
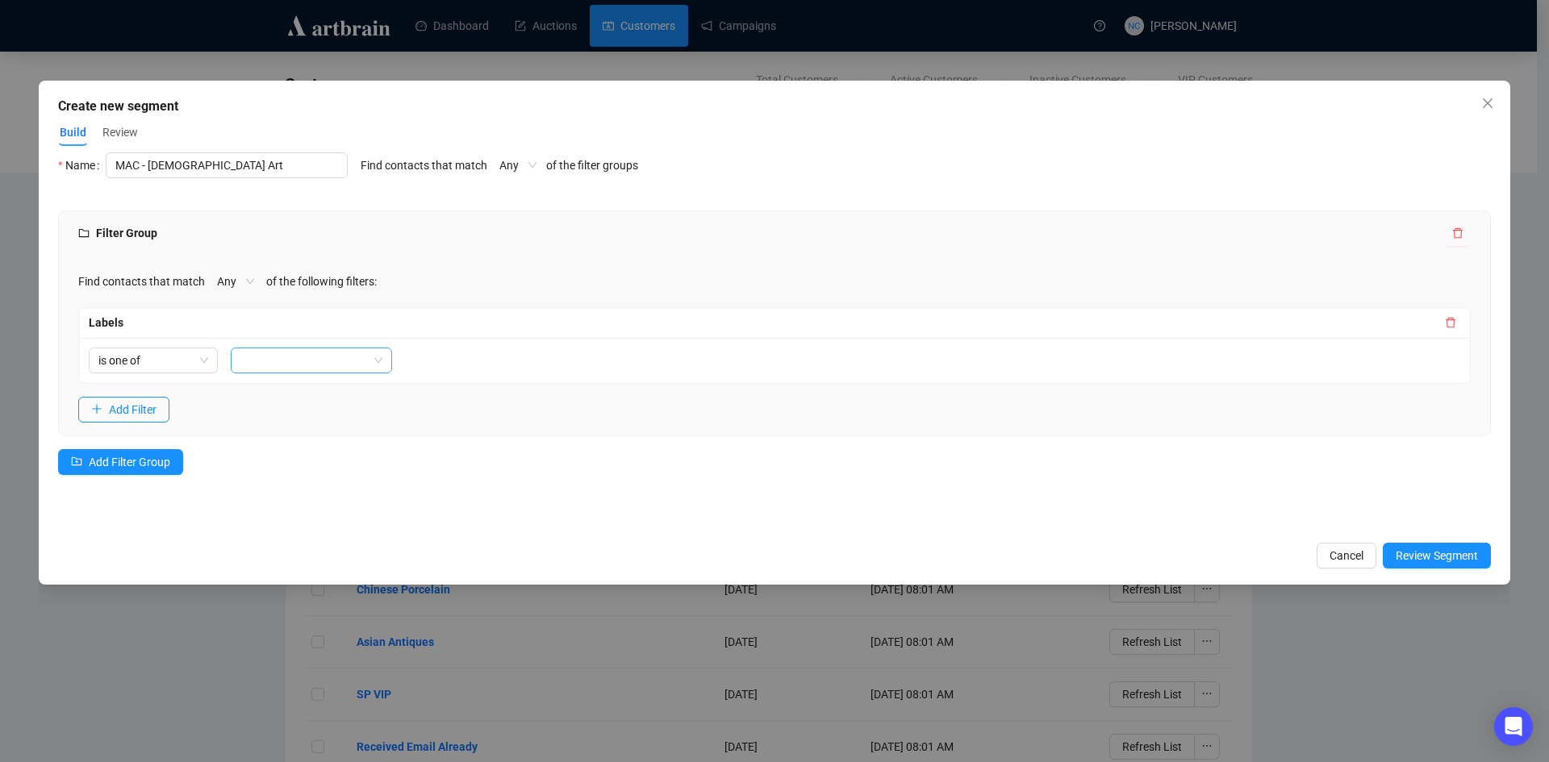
click at [290, 363] on div at bounding box center [303, 360] width 138 height 23
type input "afr"
click at [302, 391] on div "MAC - [DEMOGRAPHIC_DATA] Art" at bounding box center [312, 393] width 136 height 18
click at [506, 477] on div "Filter Group Find contacts that match Any of the following filters: Labels is o…" at bounding box center [774, 364] width 1432 height 307
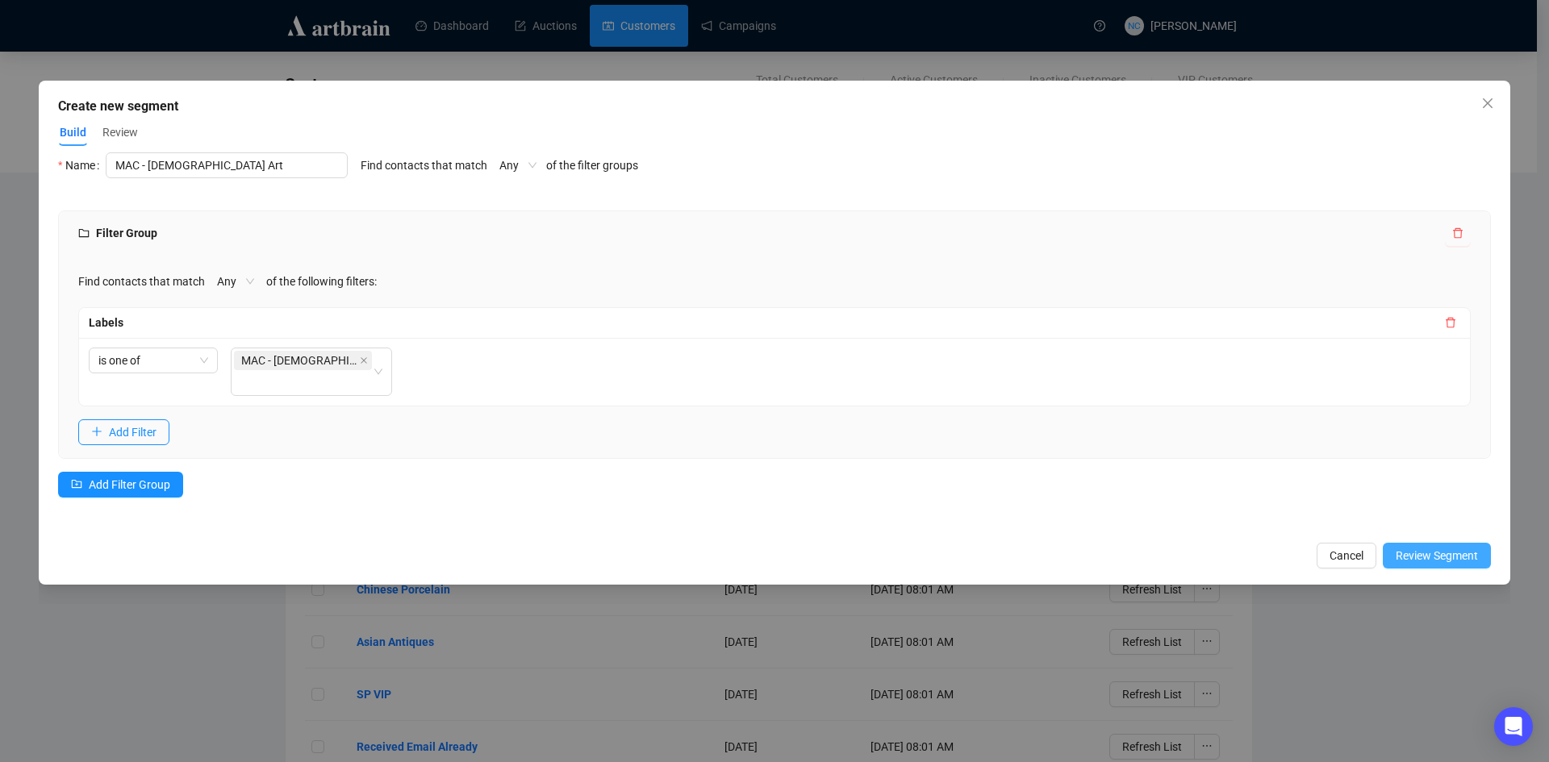
click at [1424, 552] on span "Review Segment" at bounding box center [1436, 556] width 82 height 18
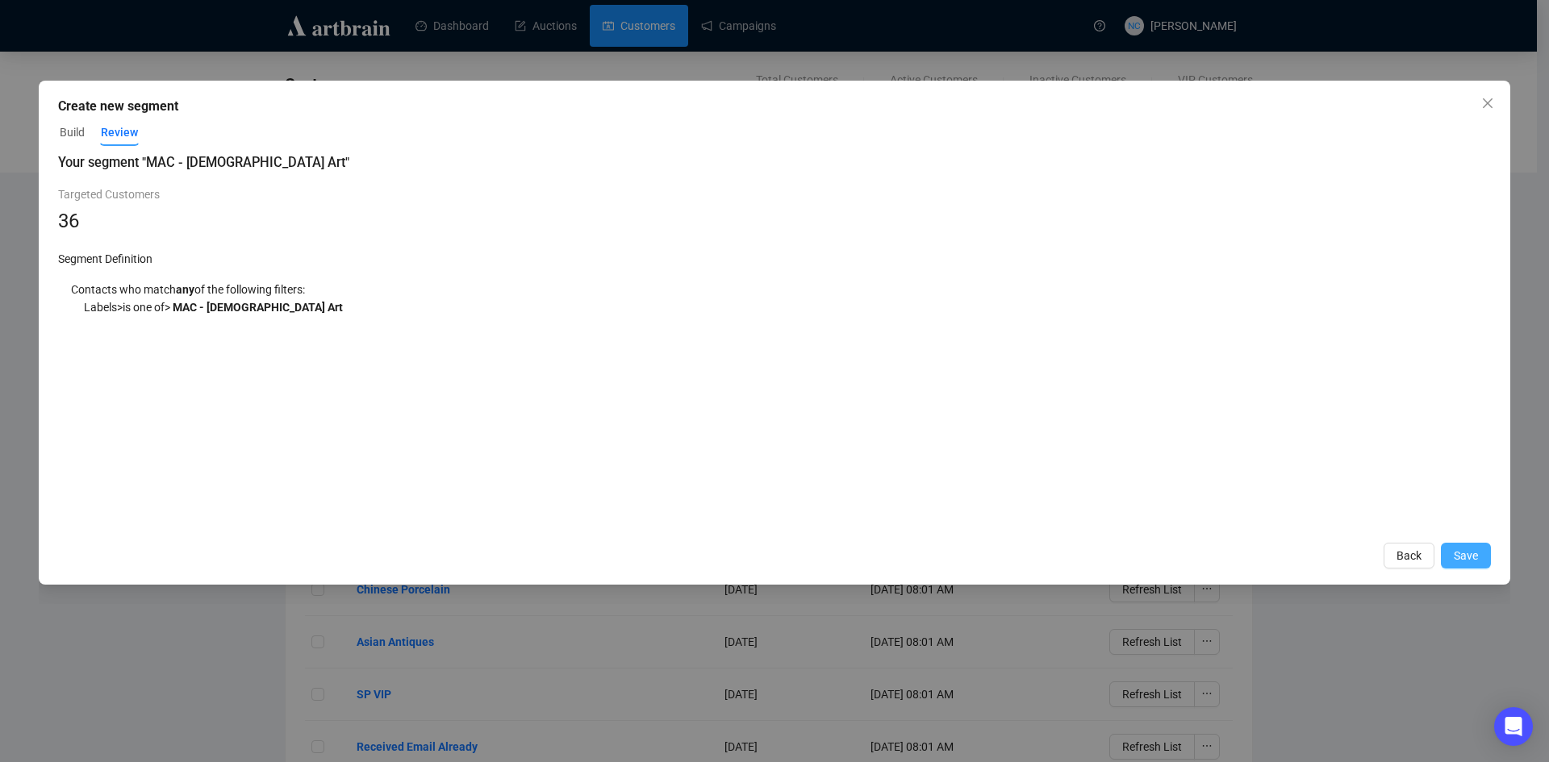
click at [1460, 554] on span "Save" at bounding box center [1465, 556] width 24 height 18
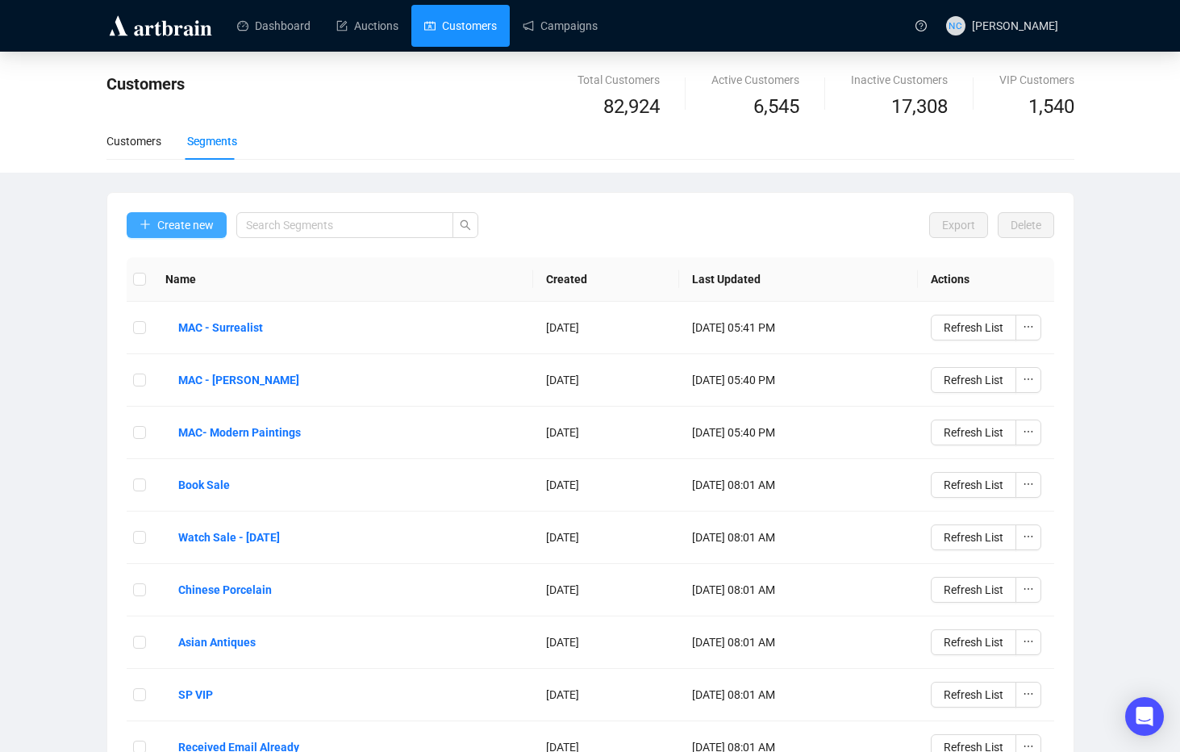
click at [207, 227] on span "Create new" at bounding box center [185, 225] width 56 height 18
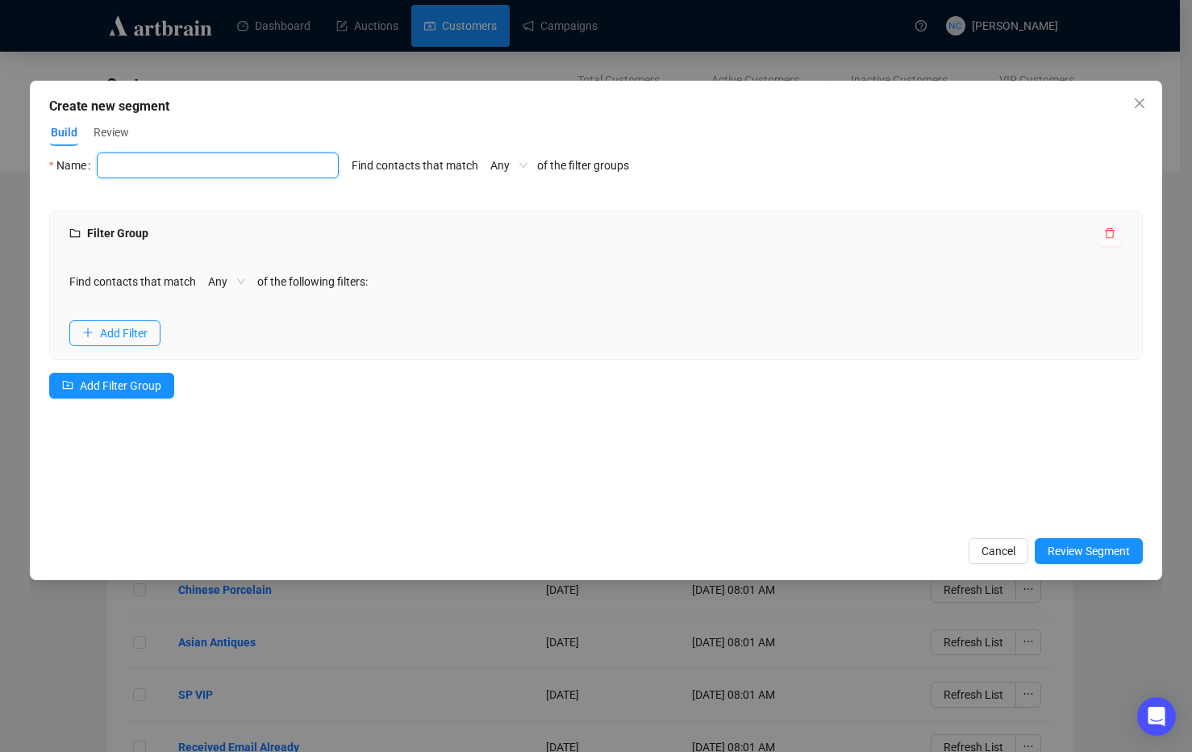
click at [148, 169] on input "text" at bounding box center [218, 165] width 242 height 26
type input "MAC - [DEMOGRAPHIC_DATA]"
click at [119, 336] on span "Add Filter" at bounding box center [124, 333] width 48 height 18
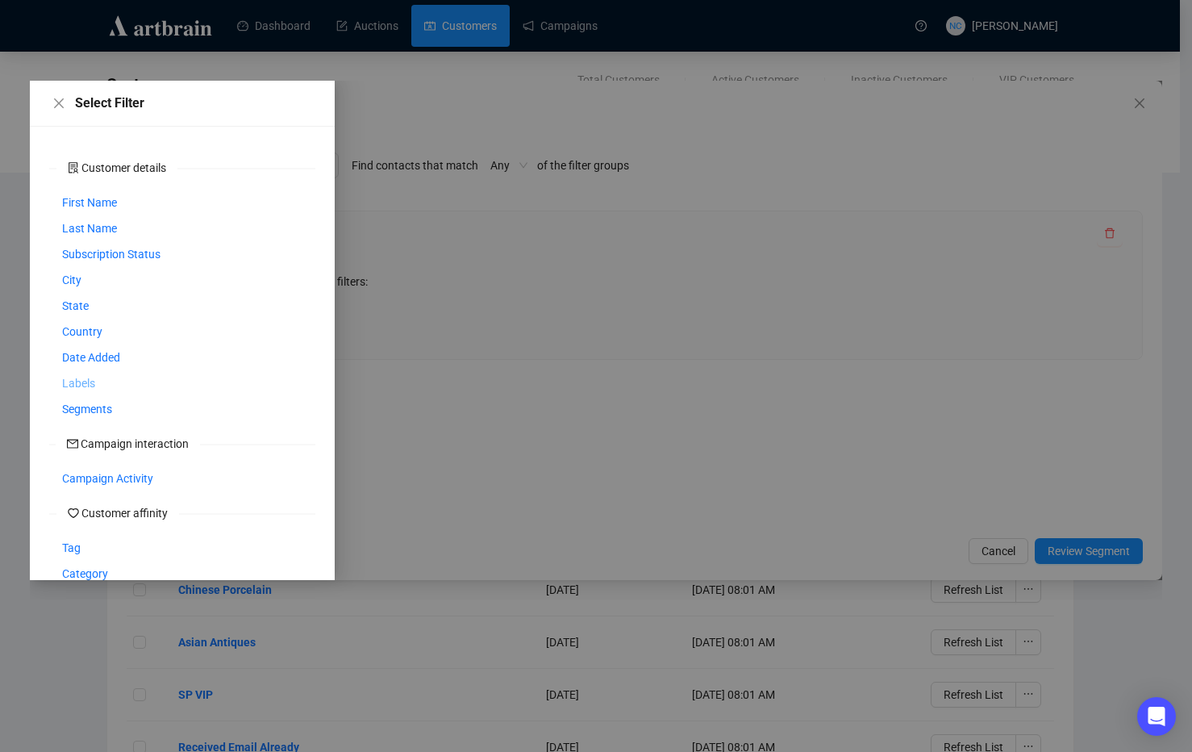
click at [80, 385] on span "Labels" at bounding box center [78, 383] width 33 height 18
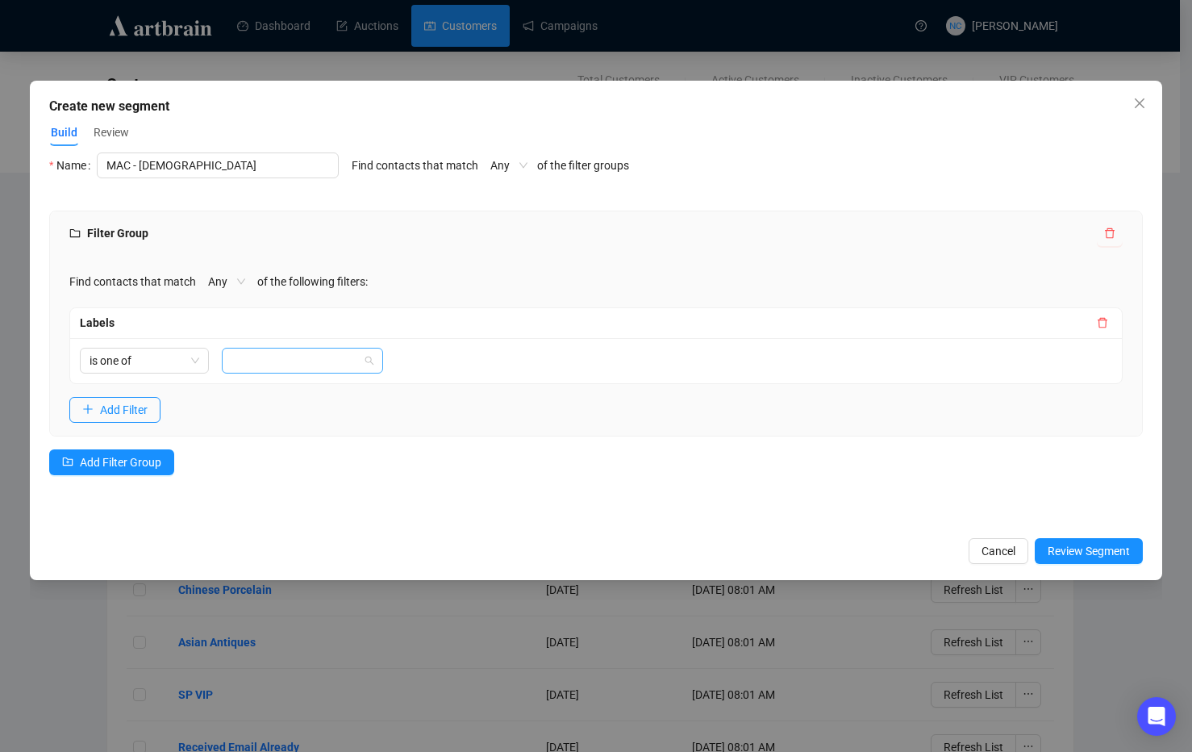
click at [264, 365] on div at bounding box center [294, 360] width 138 height 23
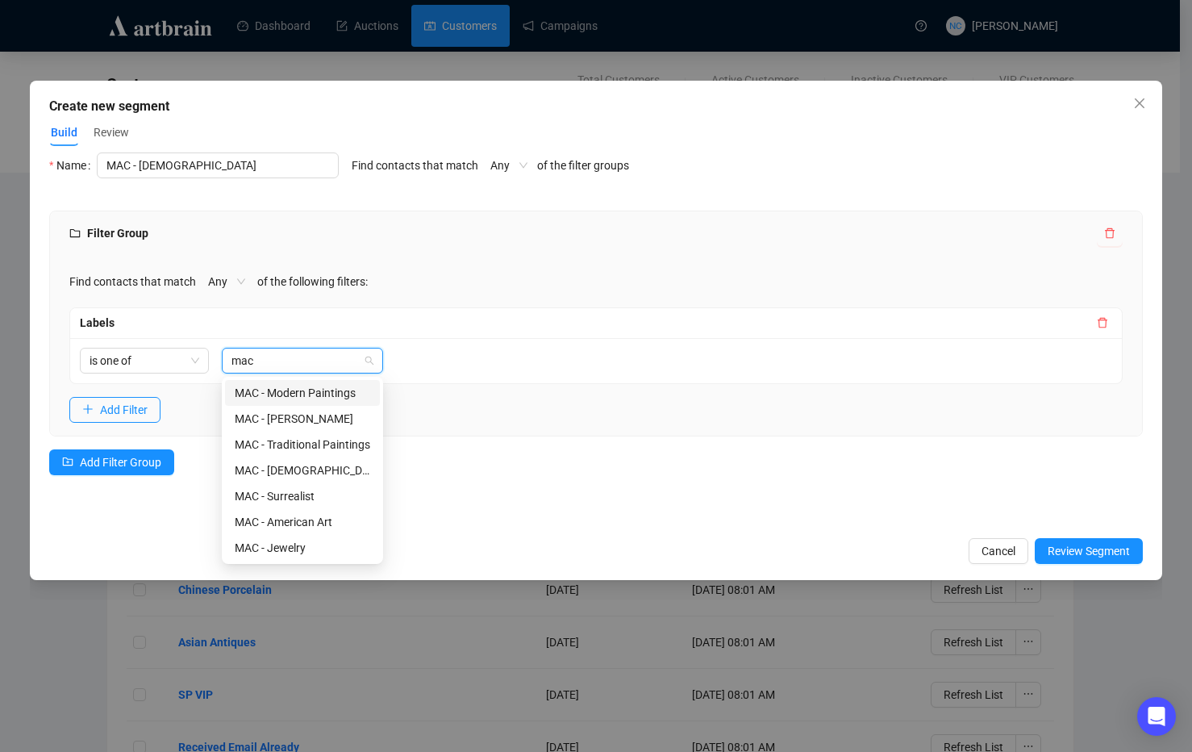
type input "mac"
click at [310, 550] on div "MAC - Jewelry" at bounding box center [303, 548] width 136 height 18
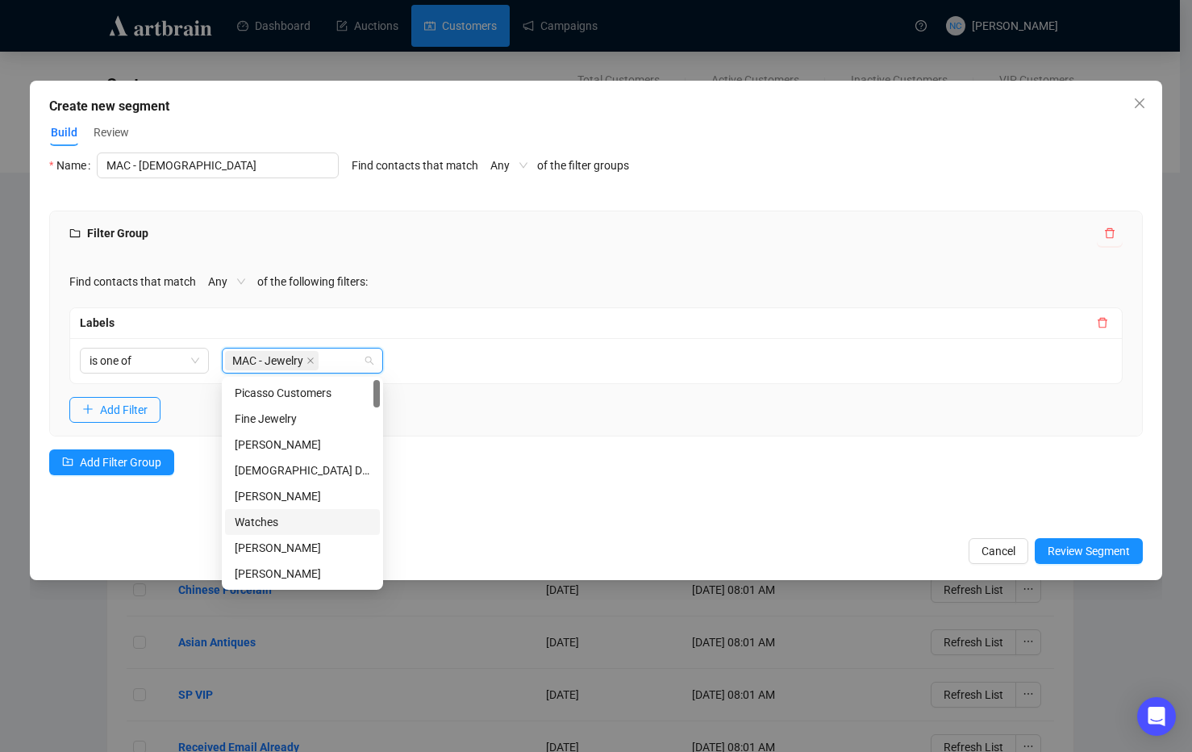
click at [557, 498] on div "Select Filter Customer details First Name Last Name Subscription Status City St…" at bounding box center [596, 340] width 1094 height 376
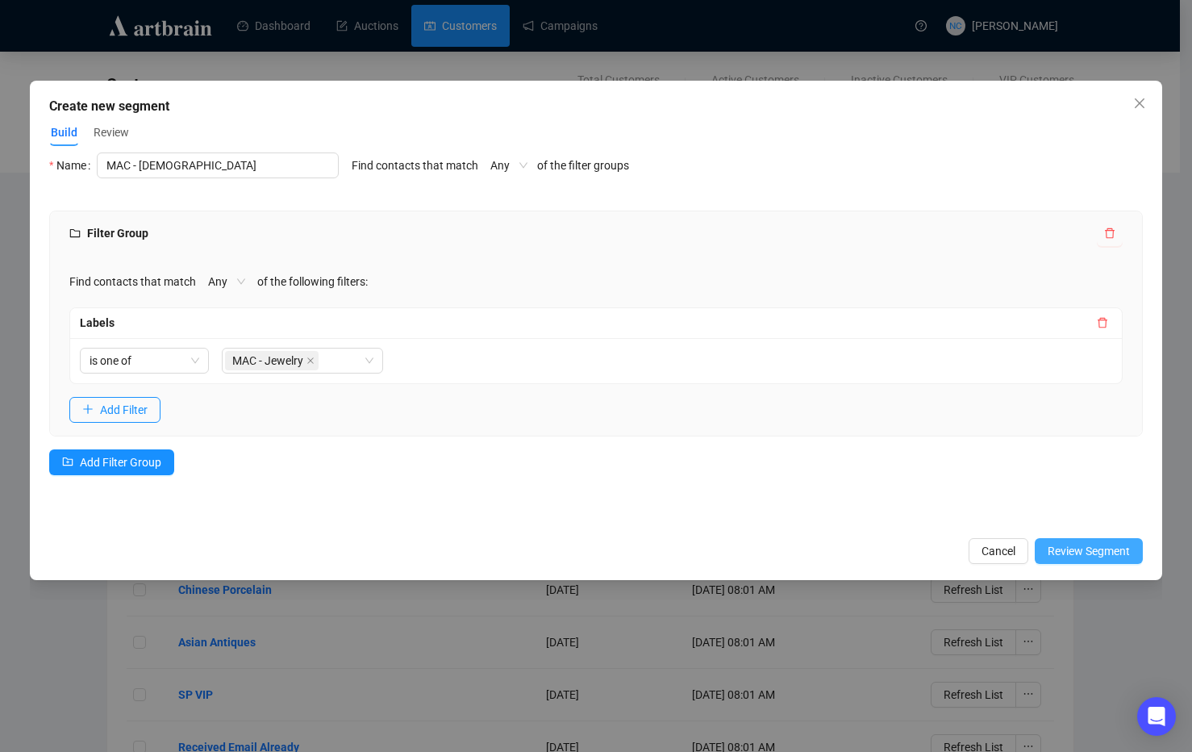
click at [1096, 548] on span "Review Segment" at bounding box center [1089, 551] width 82 height 18
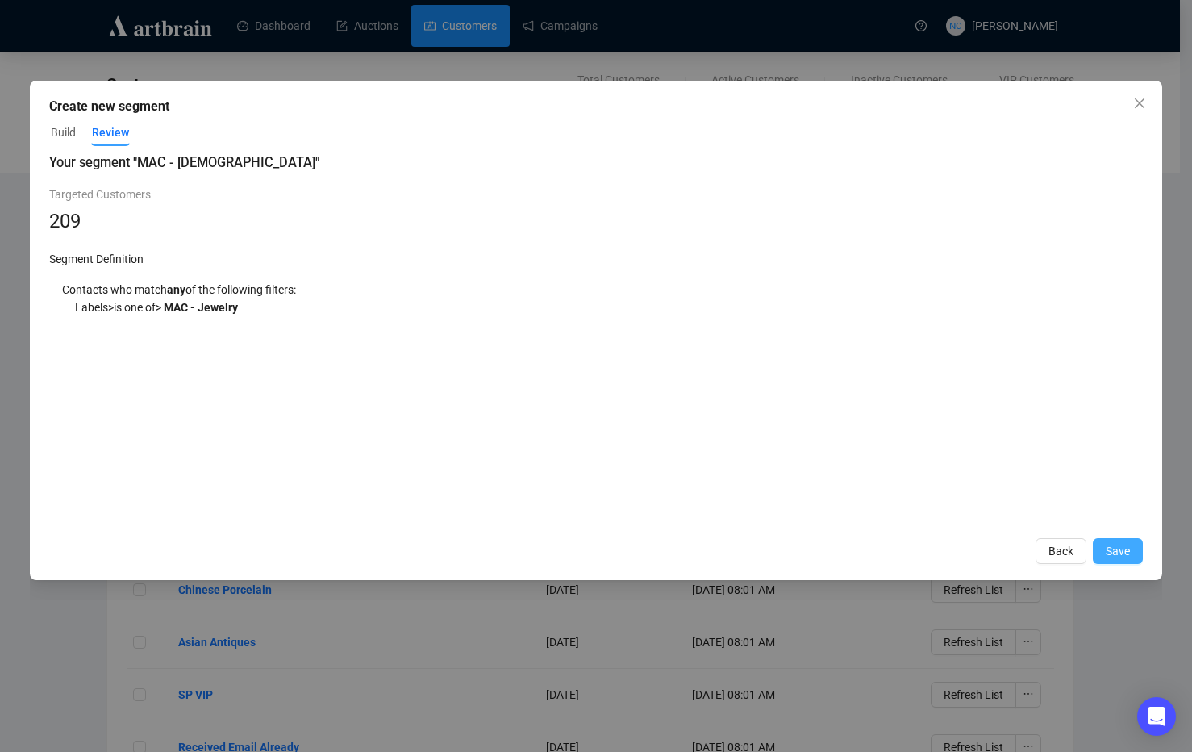
click at [1105, 549] on button "Save" at bounding box center [1118, 551] width 50 height 26
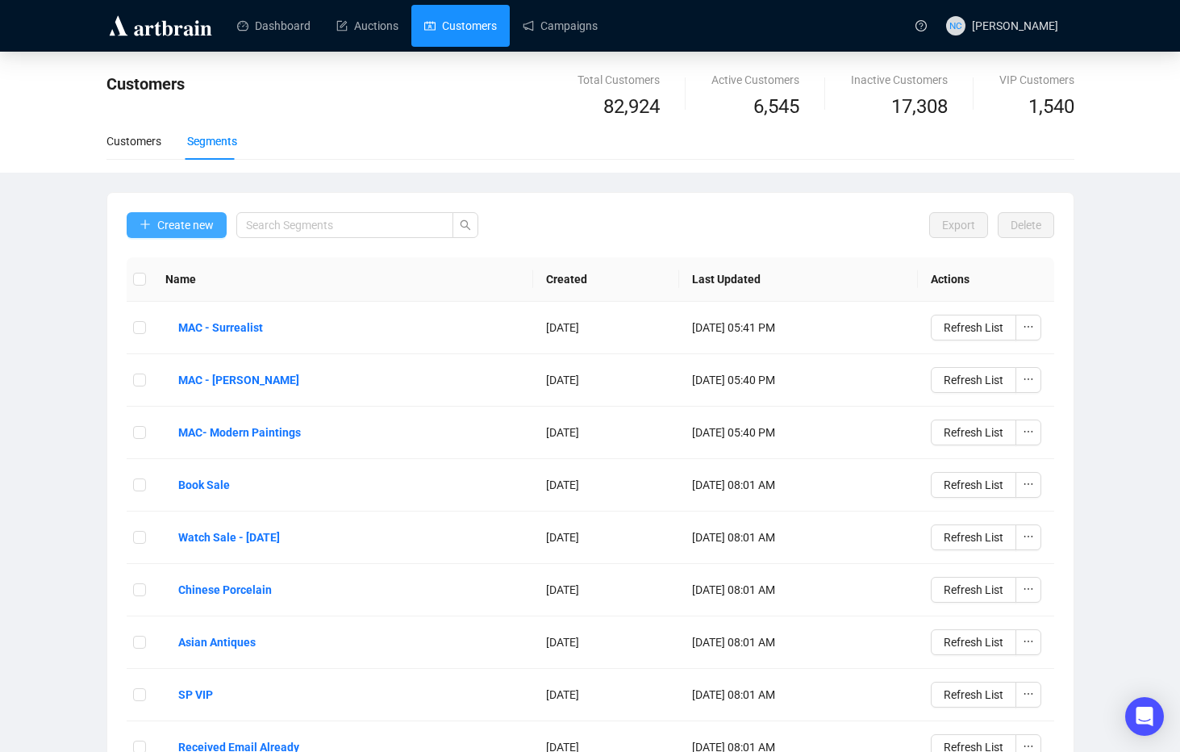
click at [186, 224] on span "Create new" at bounding box center [185, 225] width 56 height 18
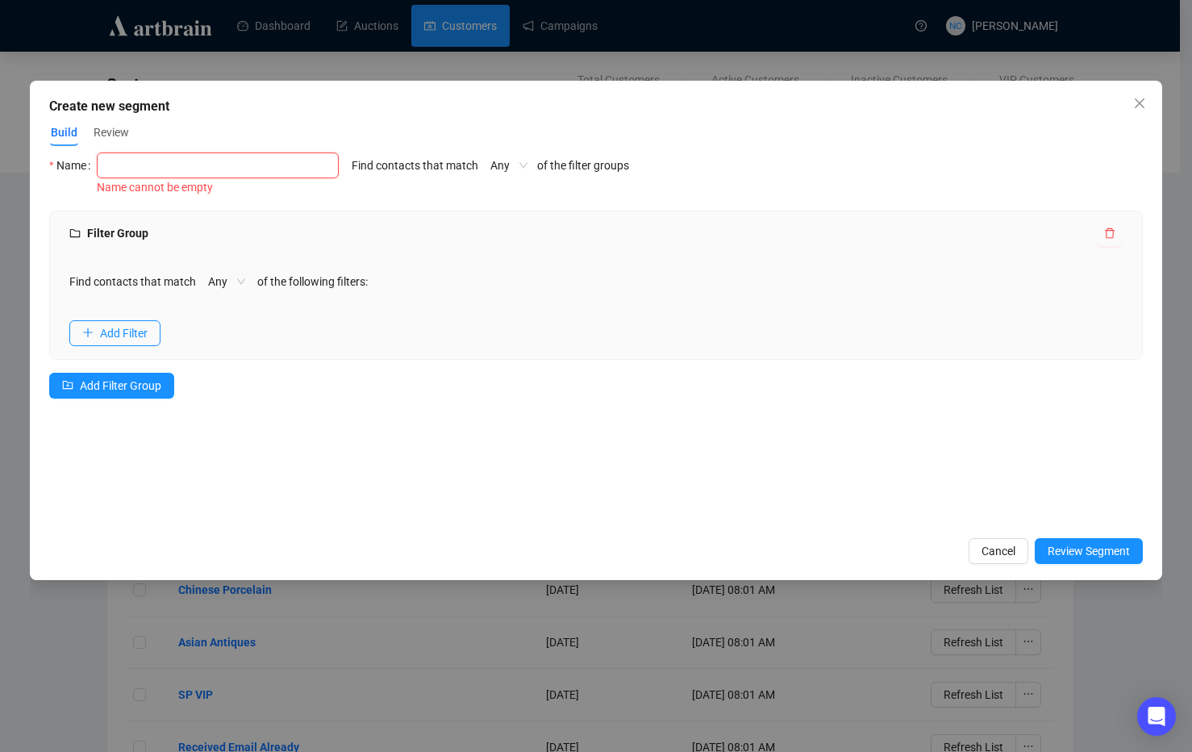
click at [206, 169] on input "text" at bounding box center [218, 165] width 242 height 26
type input "MAC - traditional painting"
click at [127, 327] on span "Add Filter" at bounding box center [124, 333] width 48 height 18
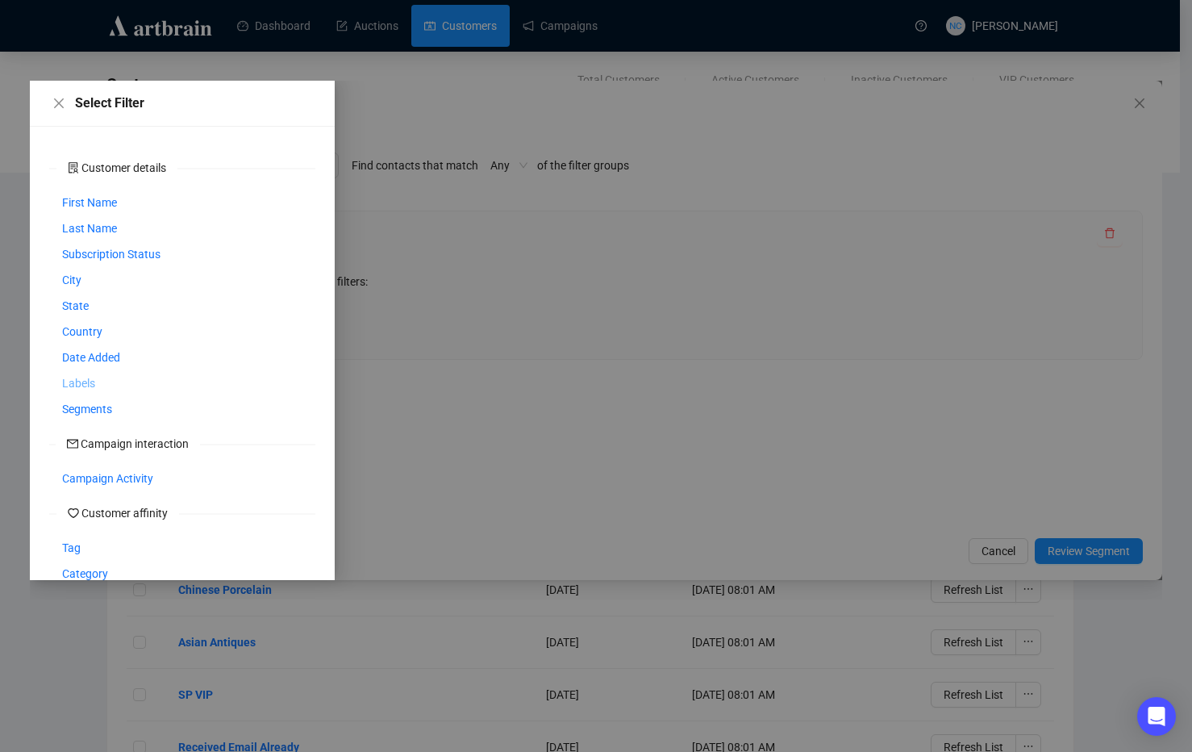
click at [79, 381] on span "Labels" at bounding box center [78, 383] width 33 height 18
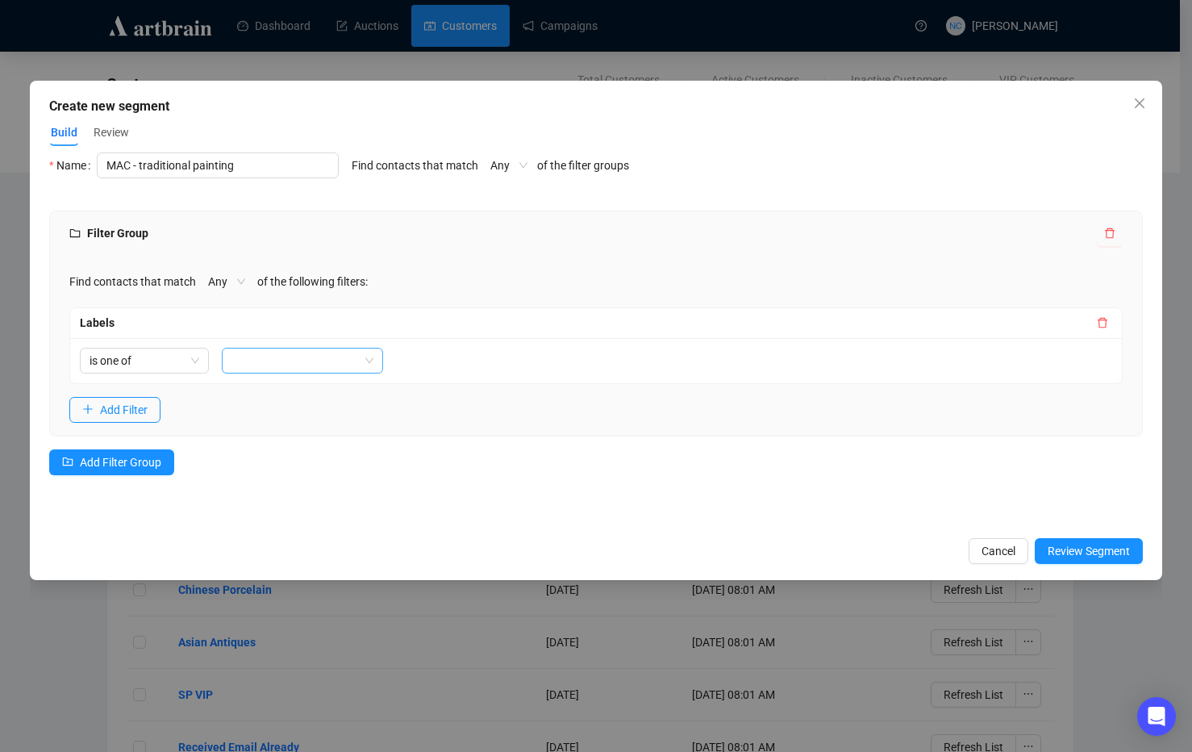
click at [263, 365] on div at bounding box center [294, 360] width 138 height 23
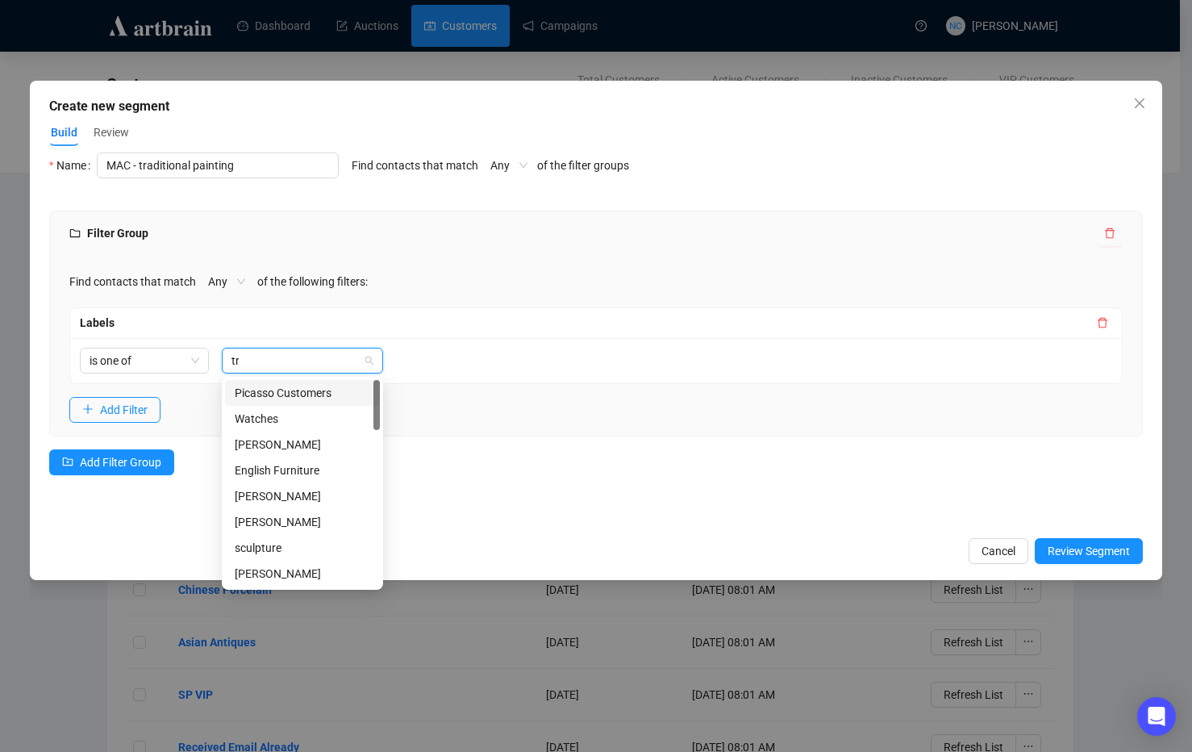
type input "tra"
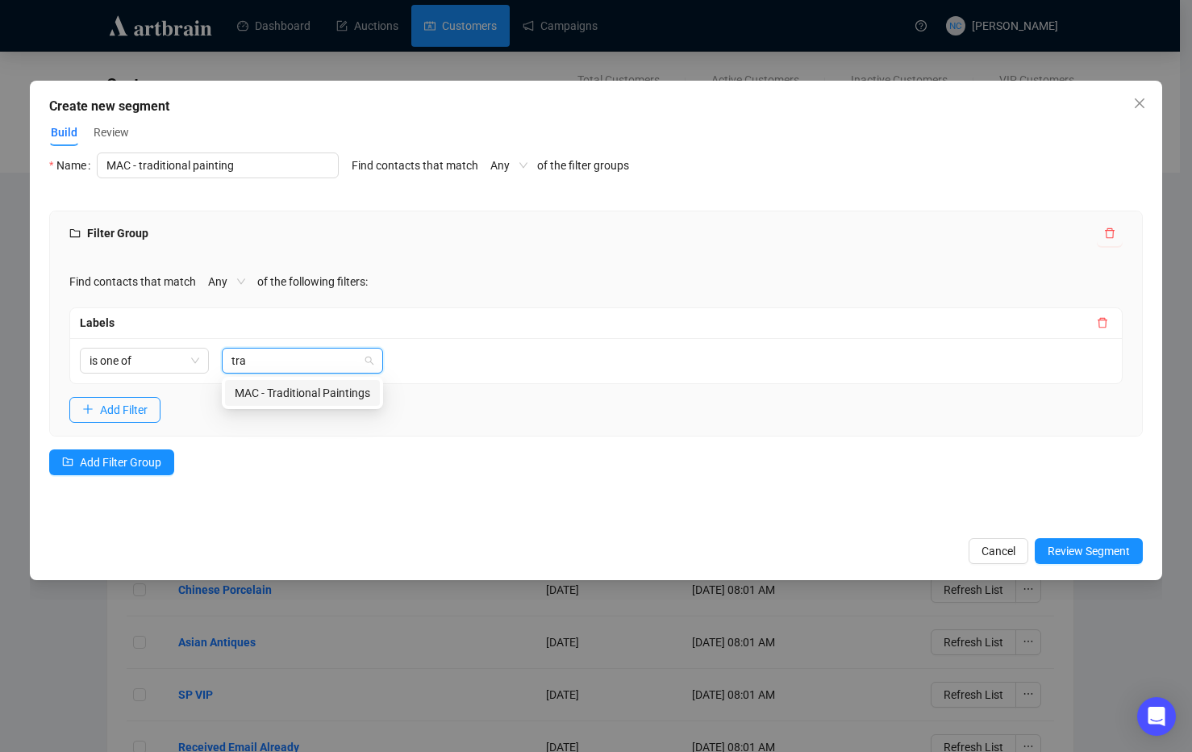
click at [352, 386] on div "MAC - Traditional Paintings" at bounding box center [303, 393] width 136 height 18
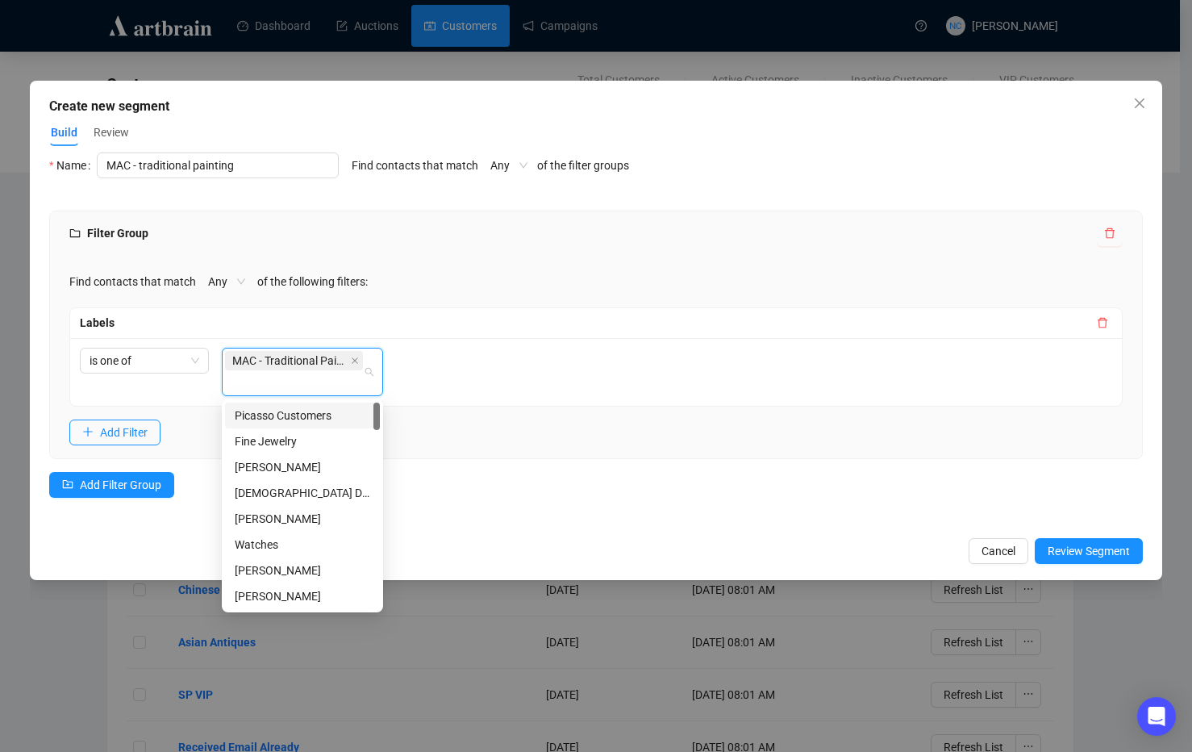
click at [671, 474] on div "Filter Group Find contacts that match Any of the following filters: Labels is o…" at bounding box center [596, 364] width 1094 height 307
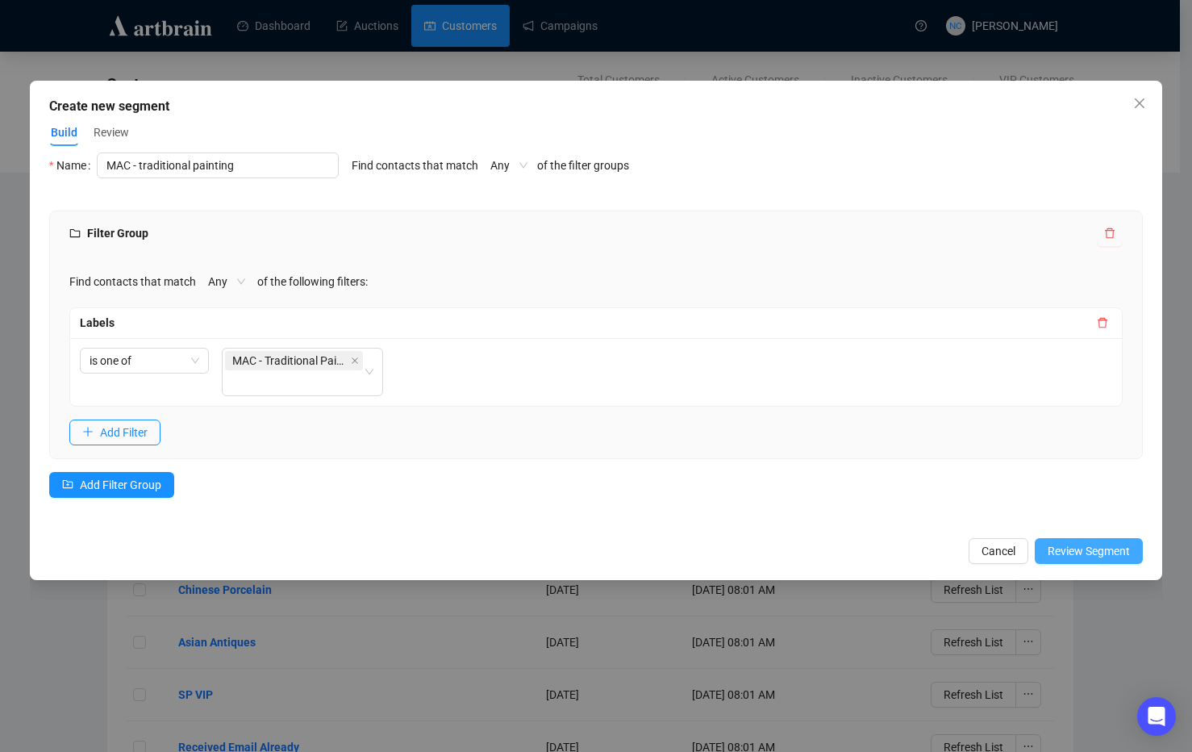
click at [1065, 548] on span "Review Segment" at bounding box center [1089, 551] width 82 height 18
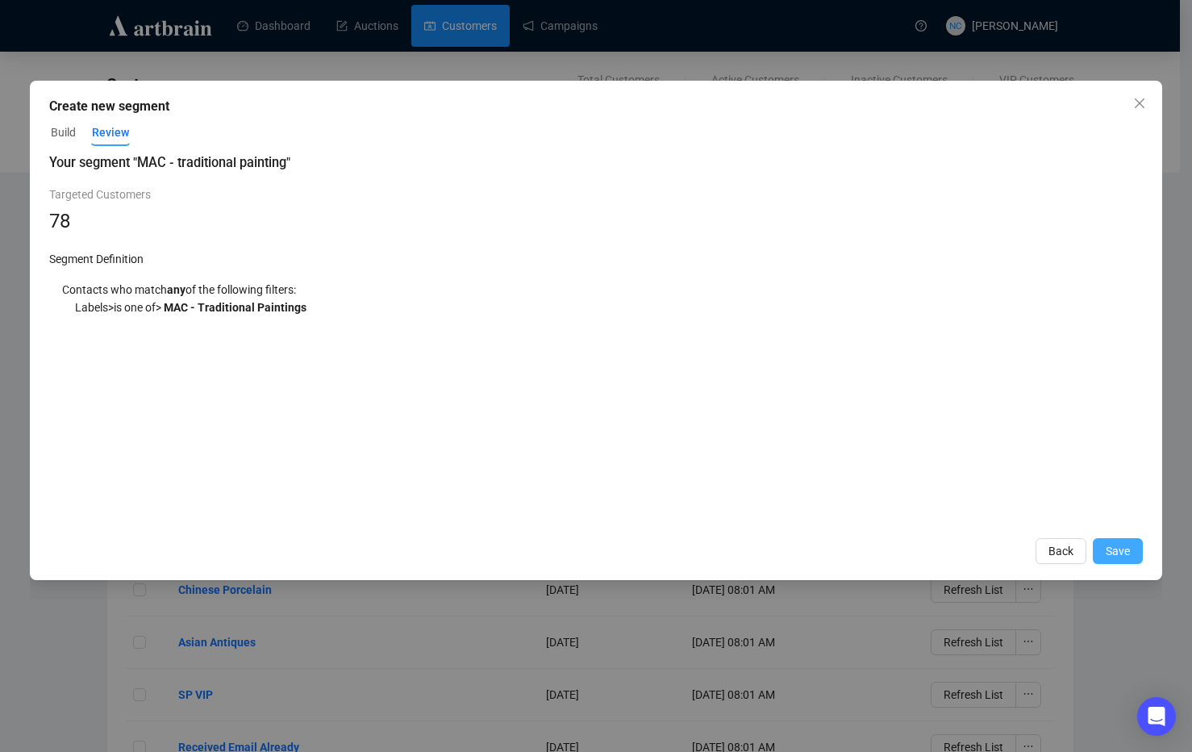
click at [1109, 553] on span "Save" at bounding box center [1118, 551] width 24 height 18
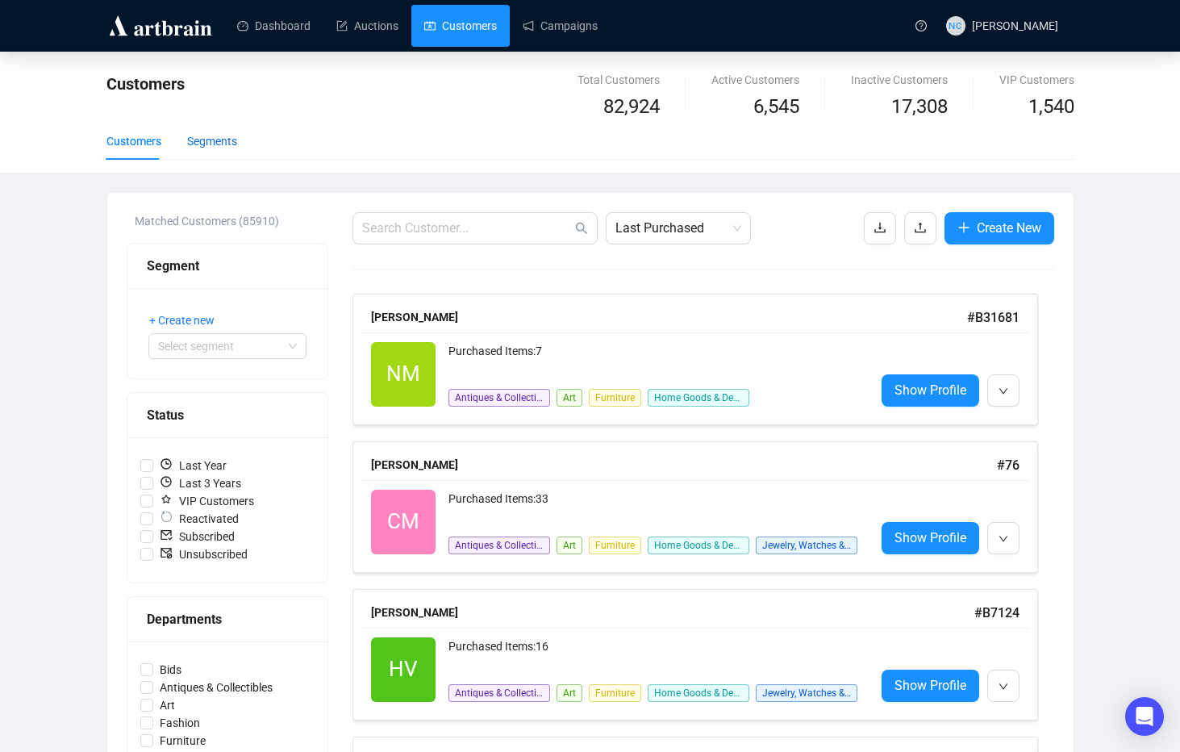
click at [190, 133] on div "Segments" at bounding box center [212, 141] width 50 height 18
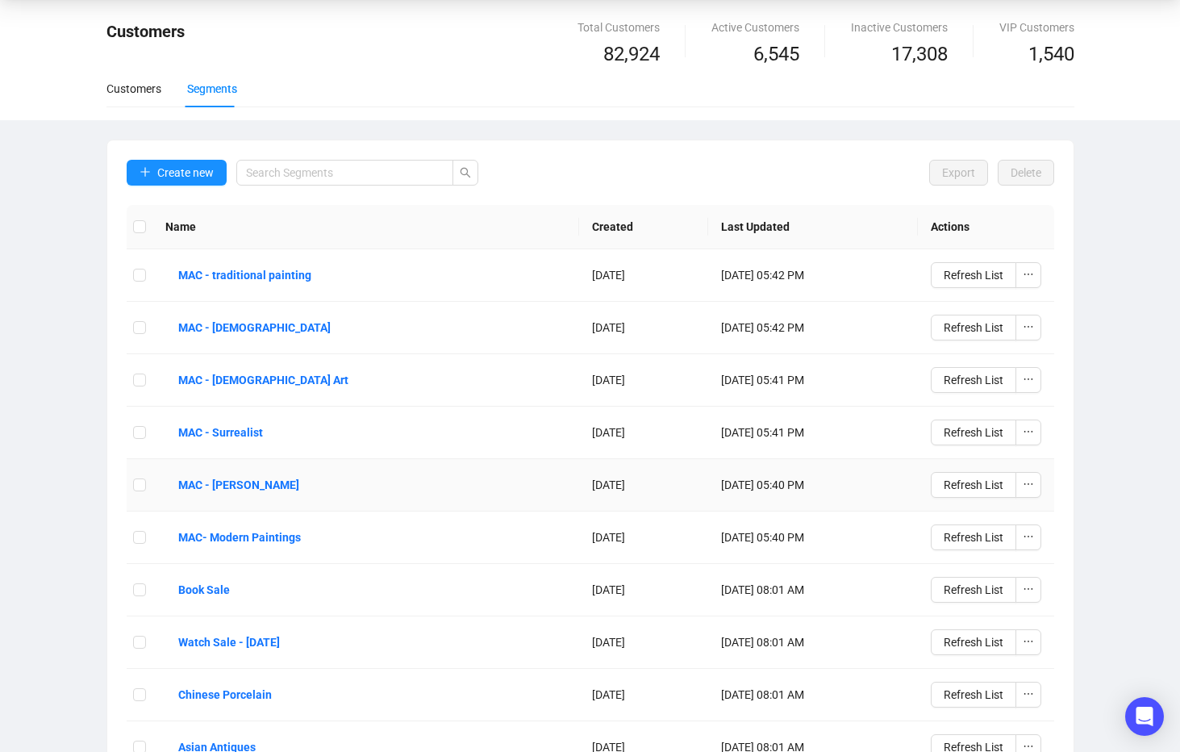
scroll to position [81, 0]
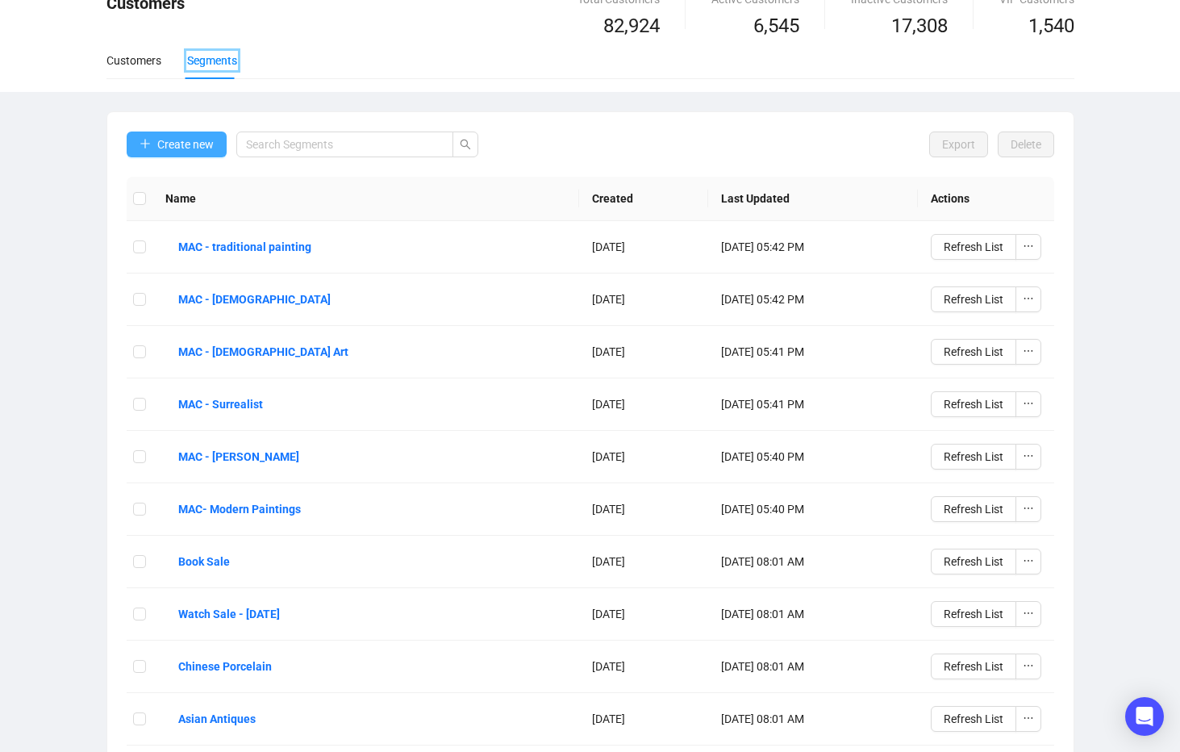
click at [156, 140] on button "Create new" at bounding box center [177, 144] width 100 height 26
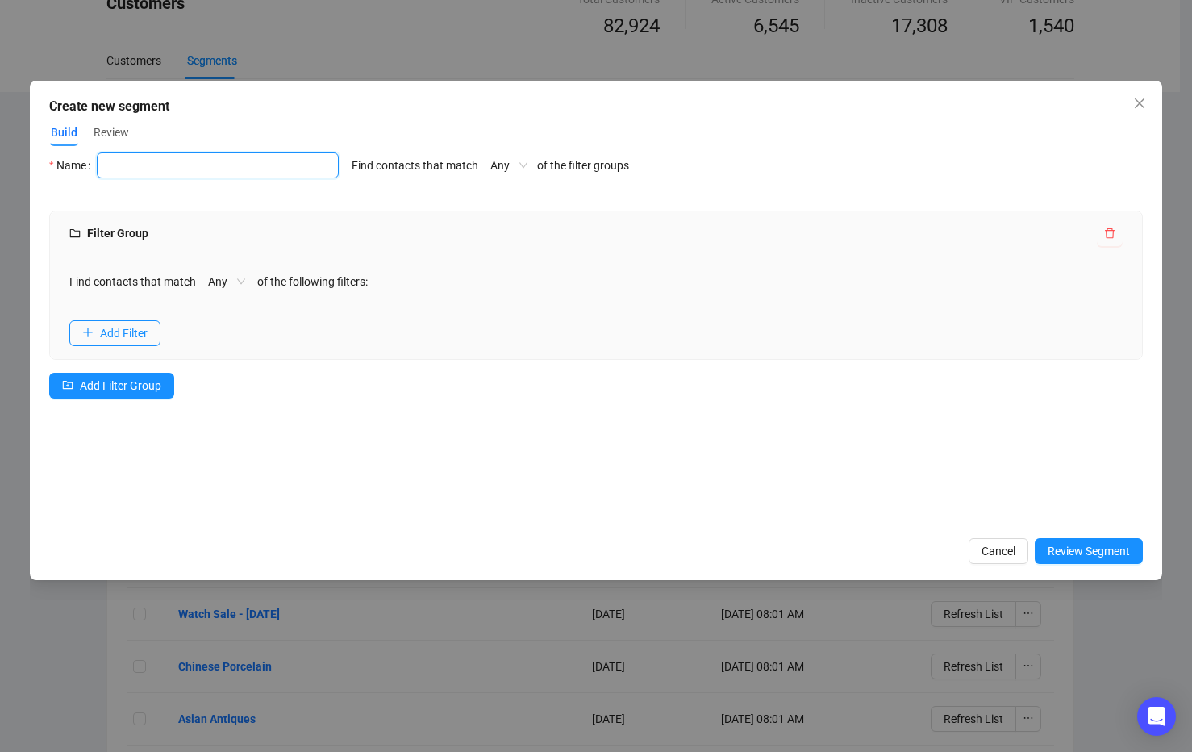
click at [205, 170] on input "text" at bounding box center [218, 165] width 242 height 26
type input "MAC - American Art"
click at [1068, 549] on span "Review Segment" at bounding box center [1089, 551] width 82 height 18
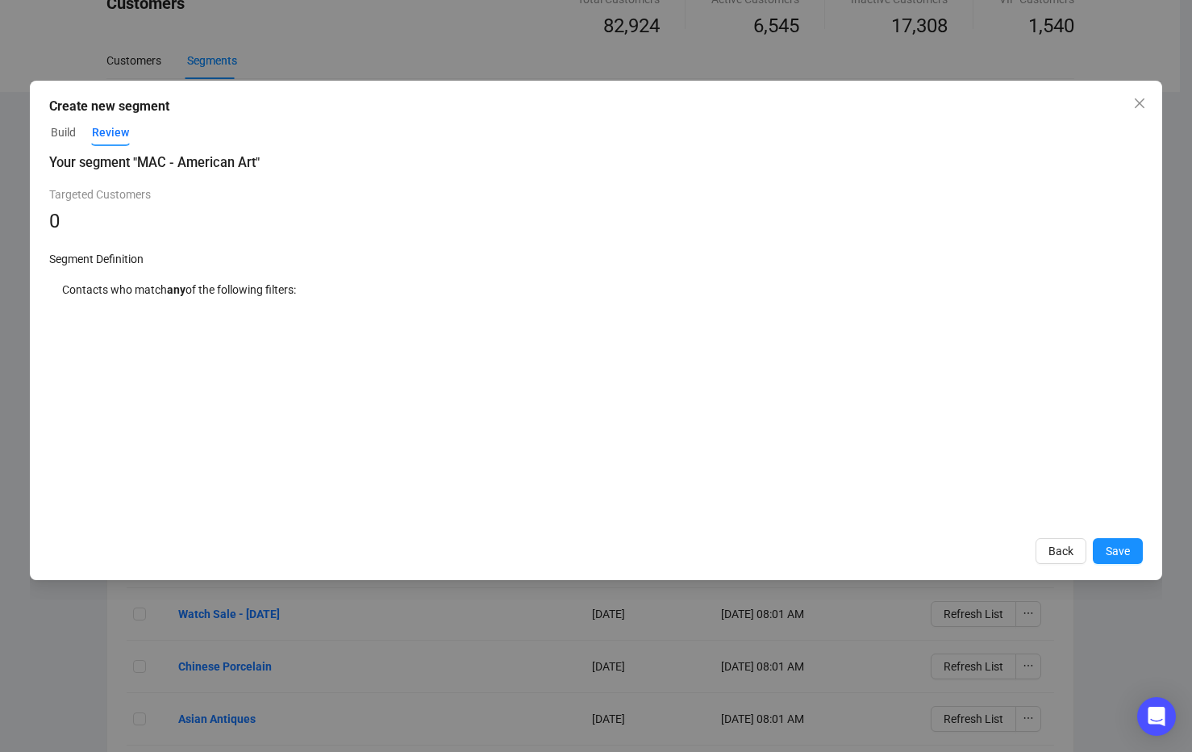
click at [64, 137] on span "Build" at bounding box center [63, 132] width 25 height 17
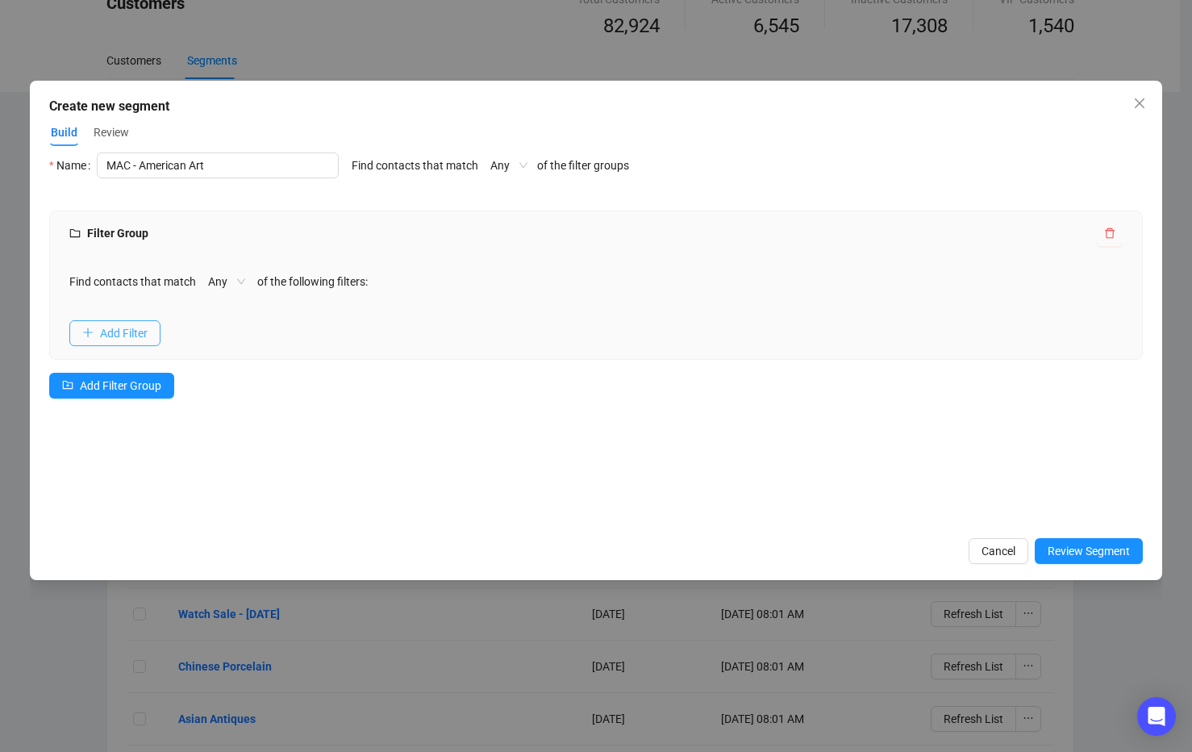
click at [120, 332] on span "Add Filter" at bounding box center [124, 333] width 48 height 18
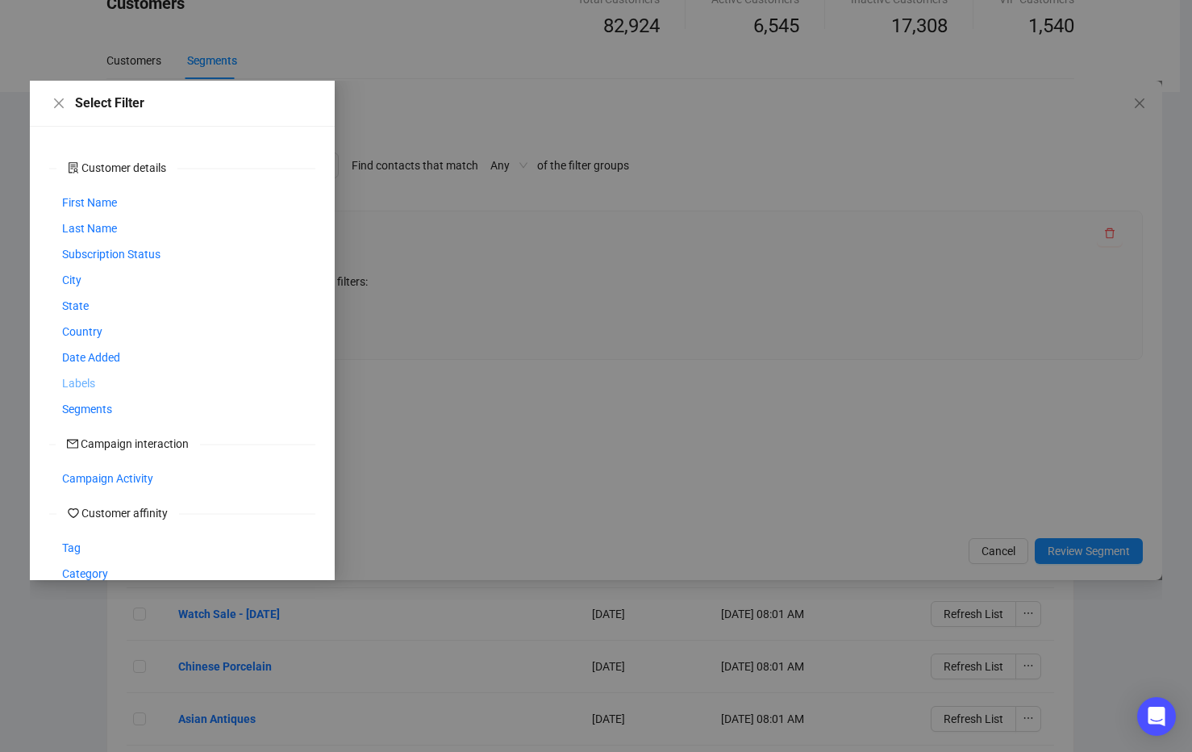
click at [81, 382] on span "Labels" at bounding box center [78, 383] width 33 height 18
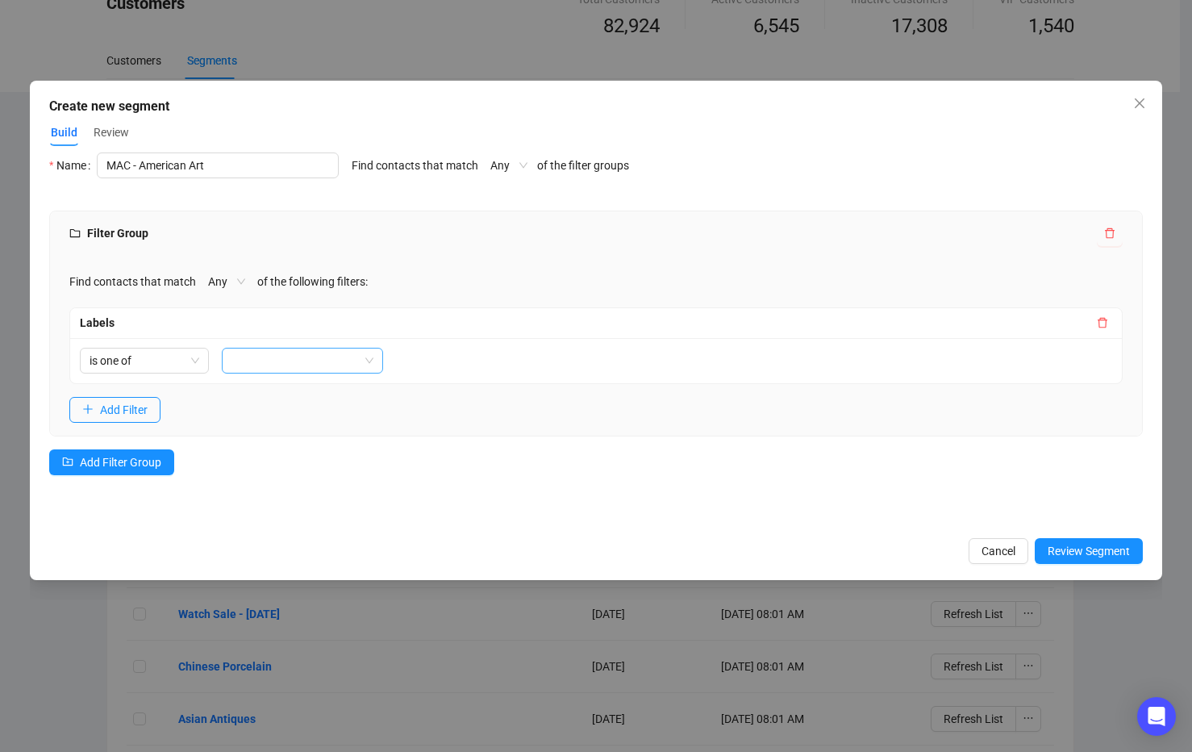
click at [258, 365] on div at bounding box center [294, 360] width 138 height 23
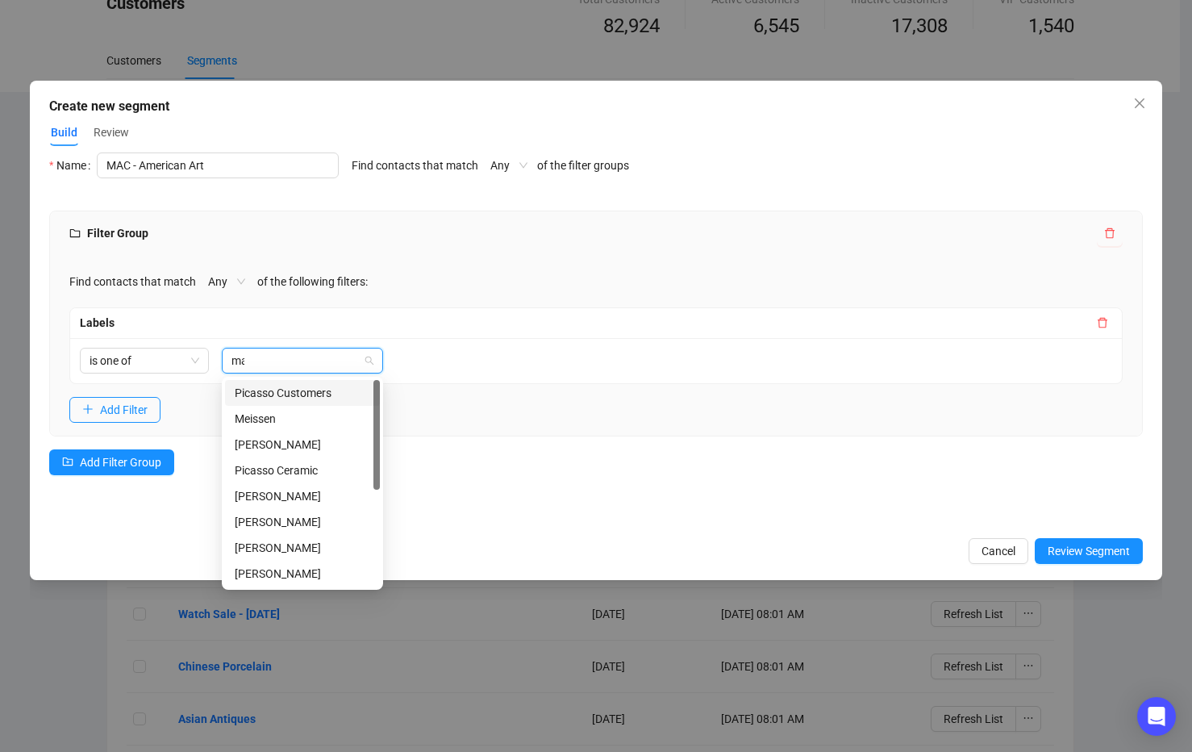
type input "mac"
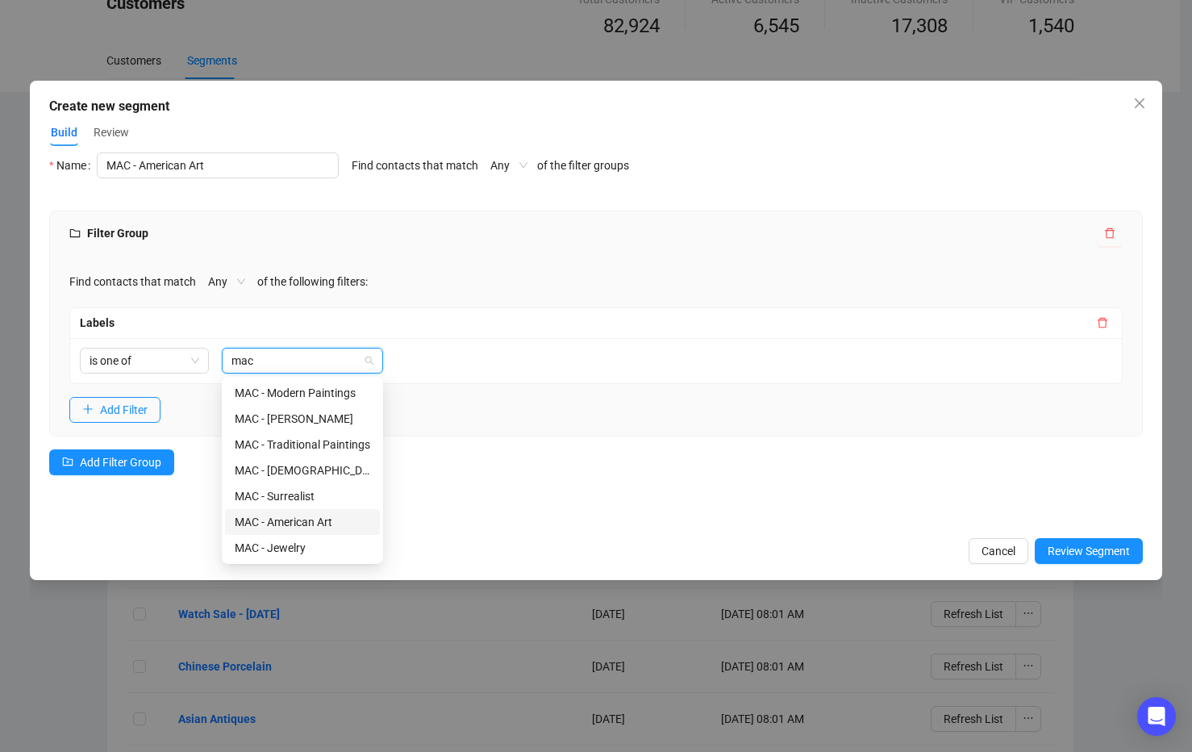
click at [319, 515] on div "MAC - American Art" at bounding box center [303, 522] width 136 height 18
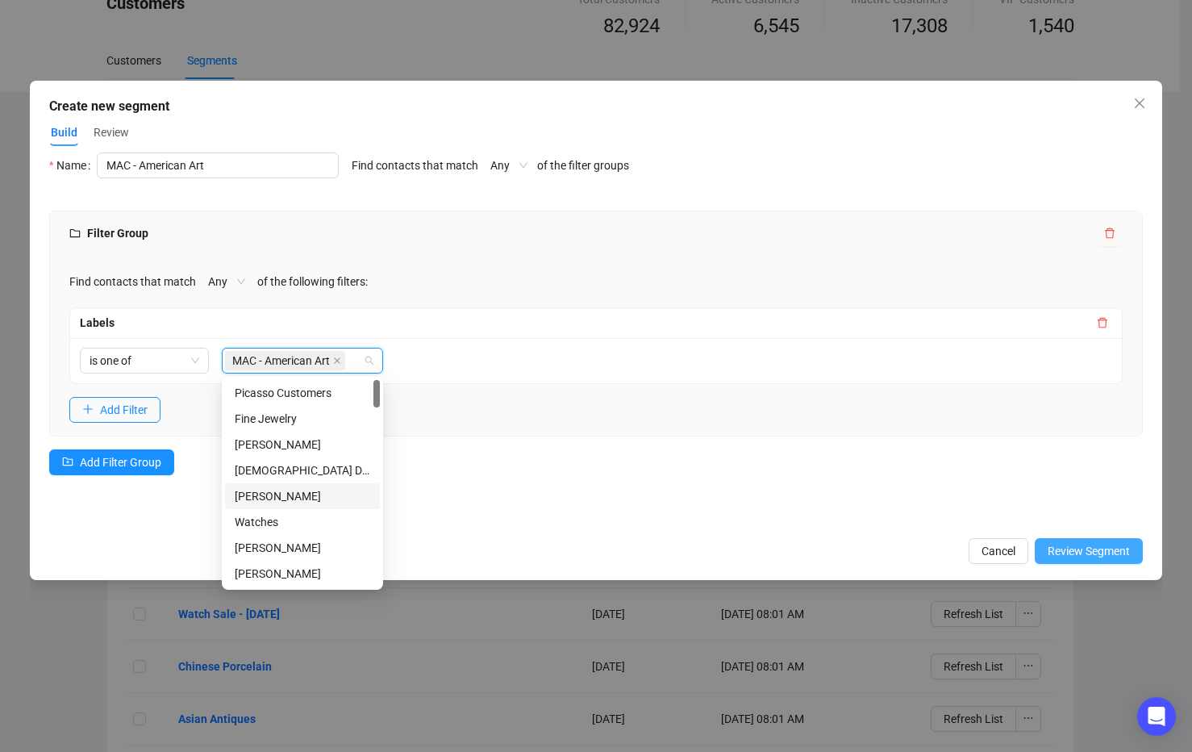
click at [1083, 549] on span "Review Segment" at bounding box center [1089, 551] width 82 height 18
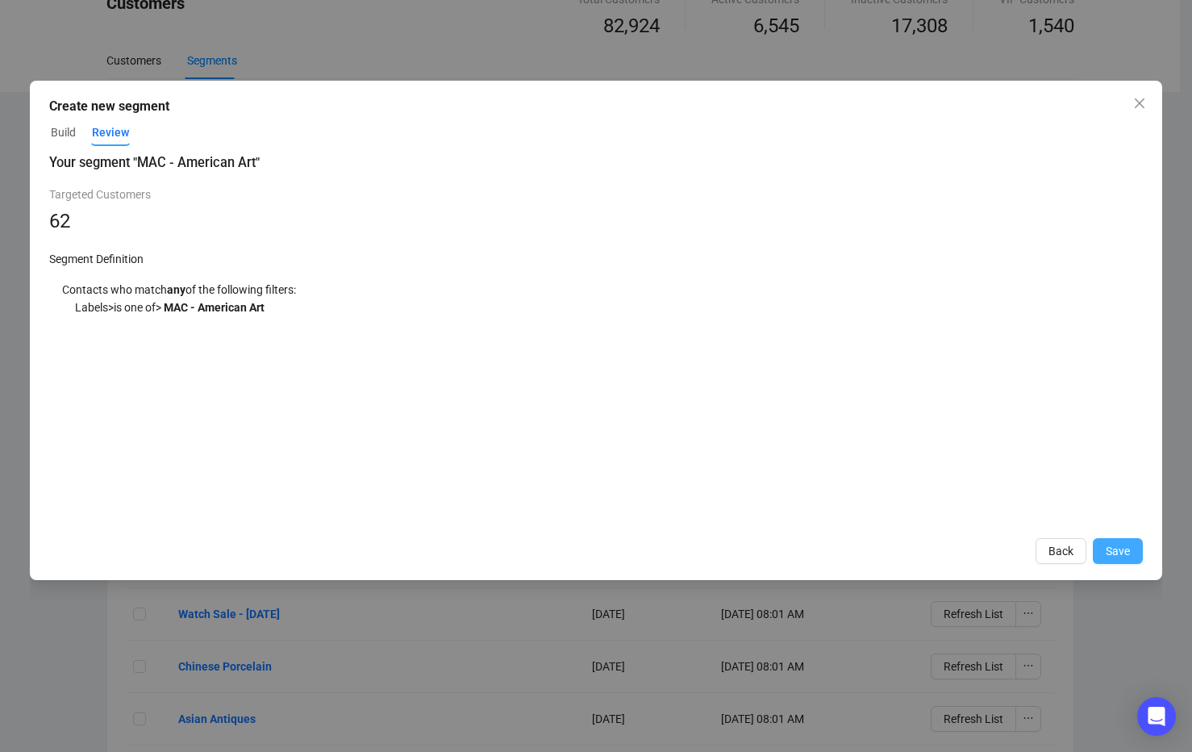
click at [1119, 549] on span "Save" at bounding box center [1118, 551] width 24 height 18
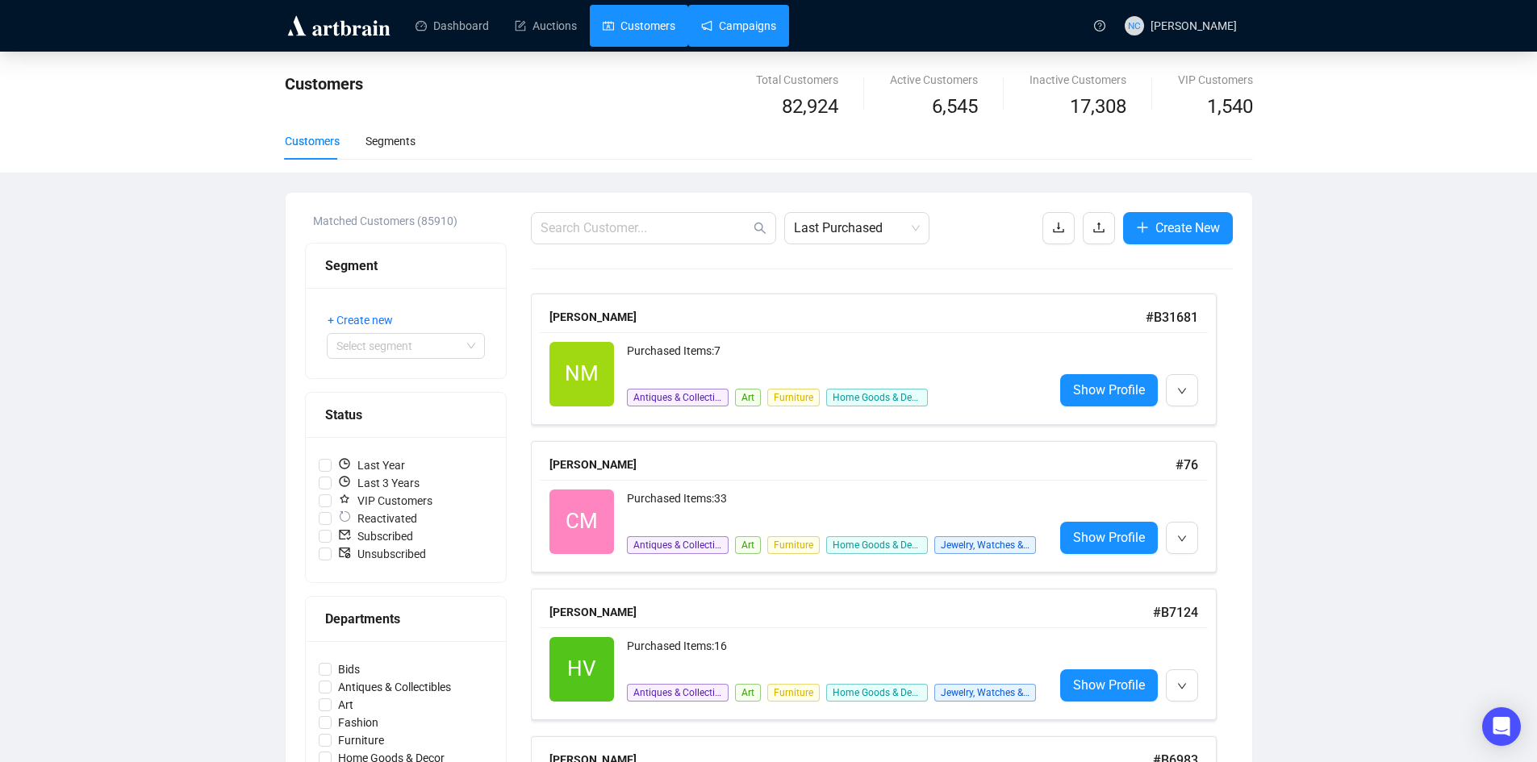
click at [729, 23] on link "Campaigns" at bounding box center [738, 26] width 75 height 42
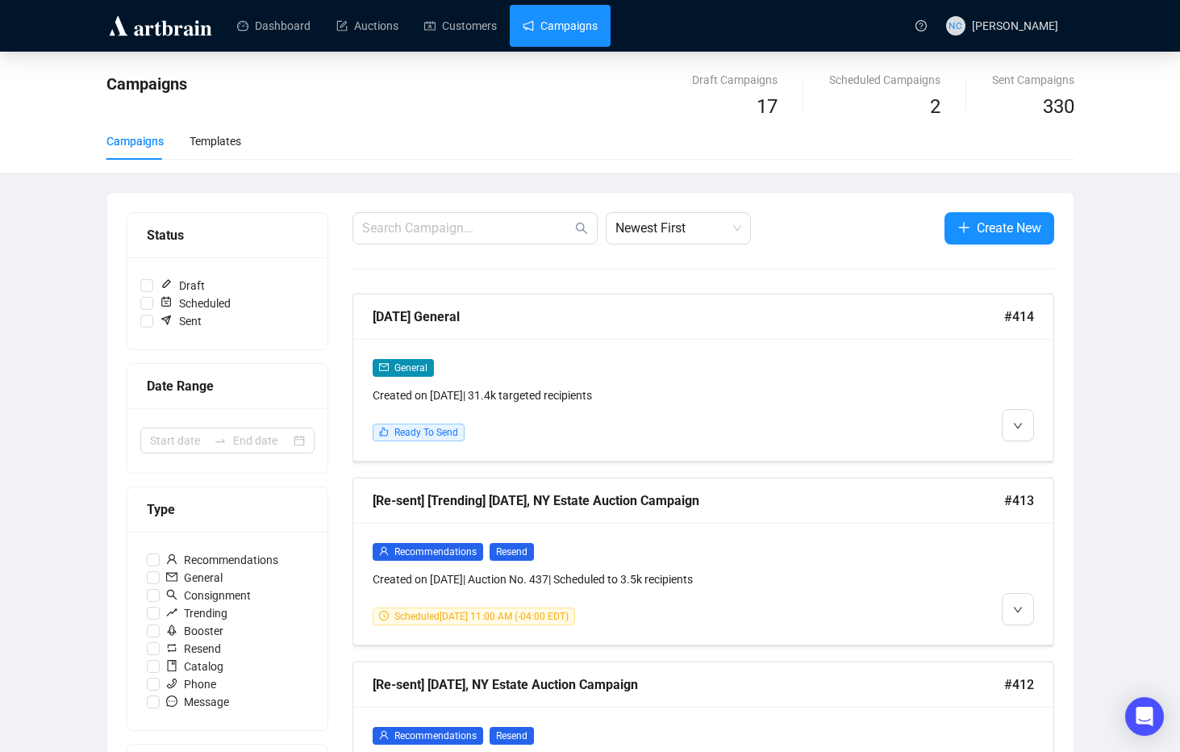
drag, startPoint x: 1133, startPoint y: 265, endPoint x: 1082, endPoint y: 332, distance: 84.7
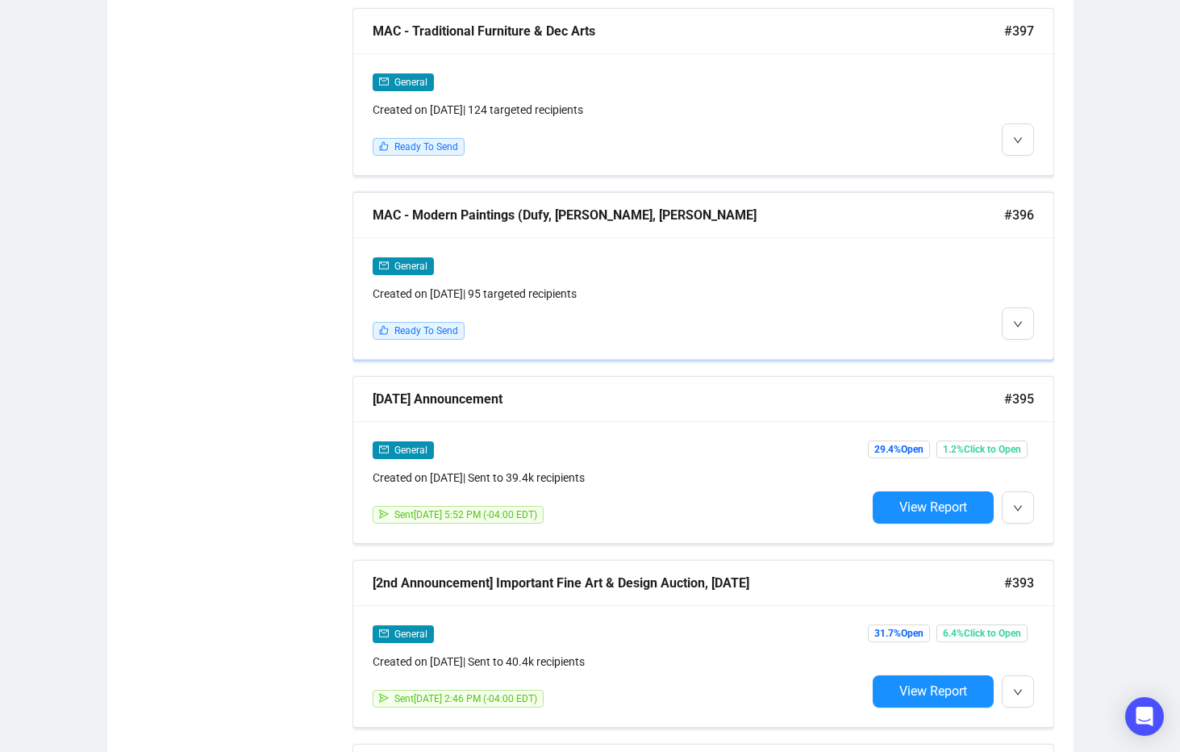
scroll to position [3421, 0]
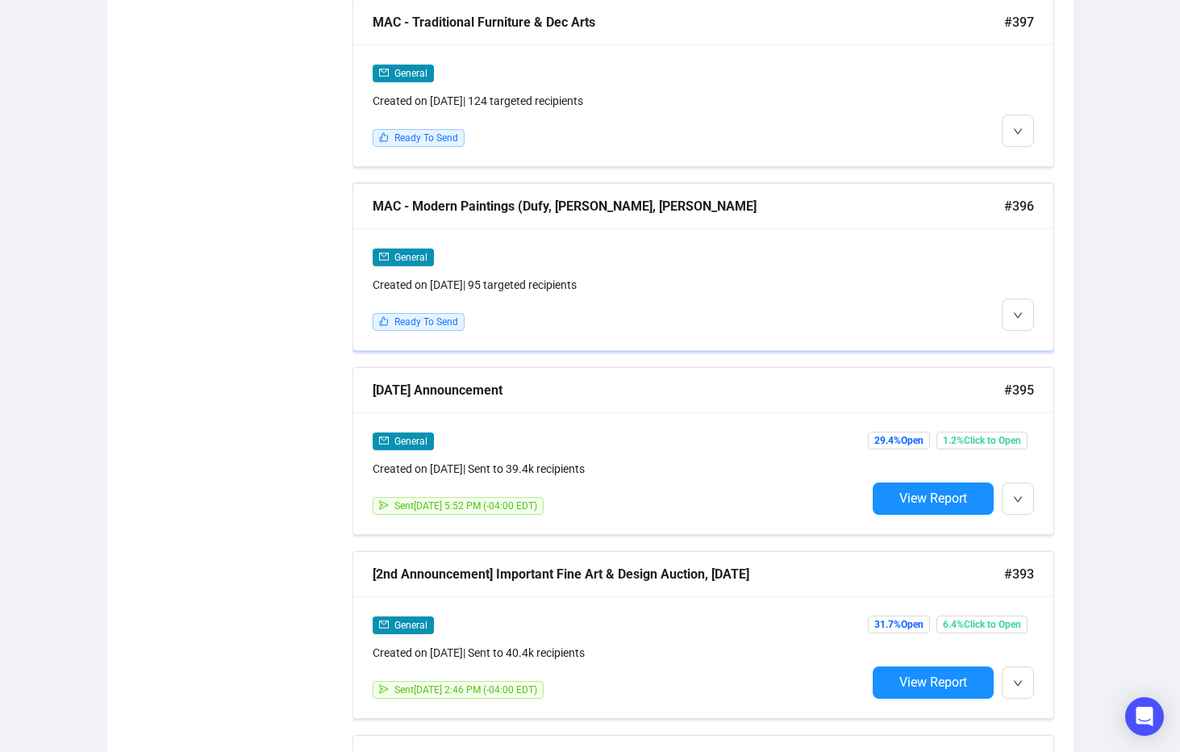
click at [1028, 329] on div "General Created on [DATE] | 95 targeted recipients Ready To Send" at bounding box center [703, 289] width 700 height 122
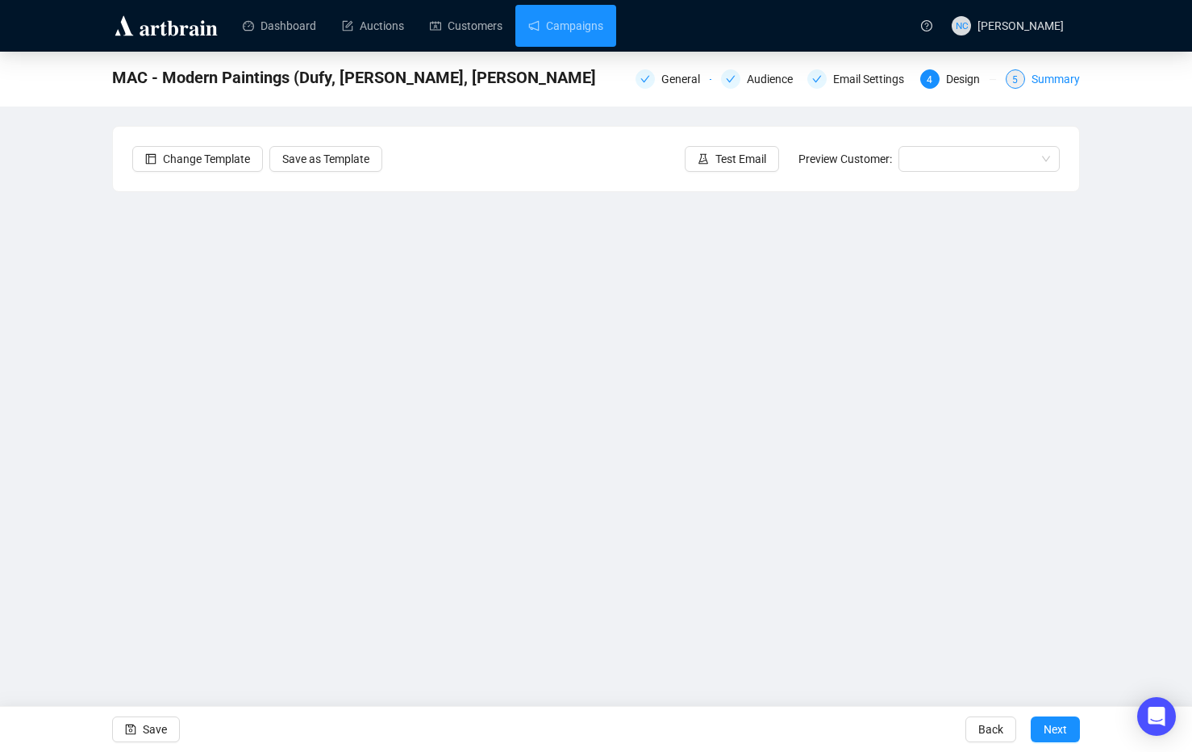
click at [1061, 77] on div "Summary" at bounding box center [1056, 78] width 48 height 19
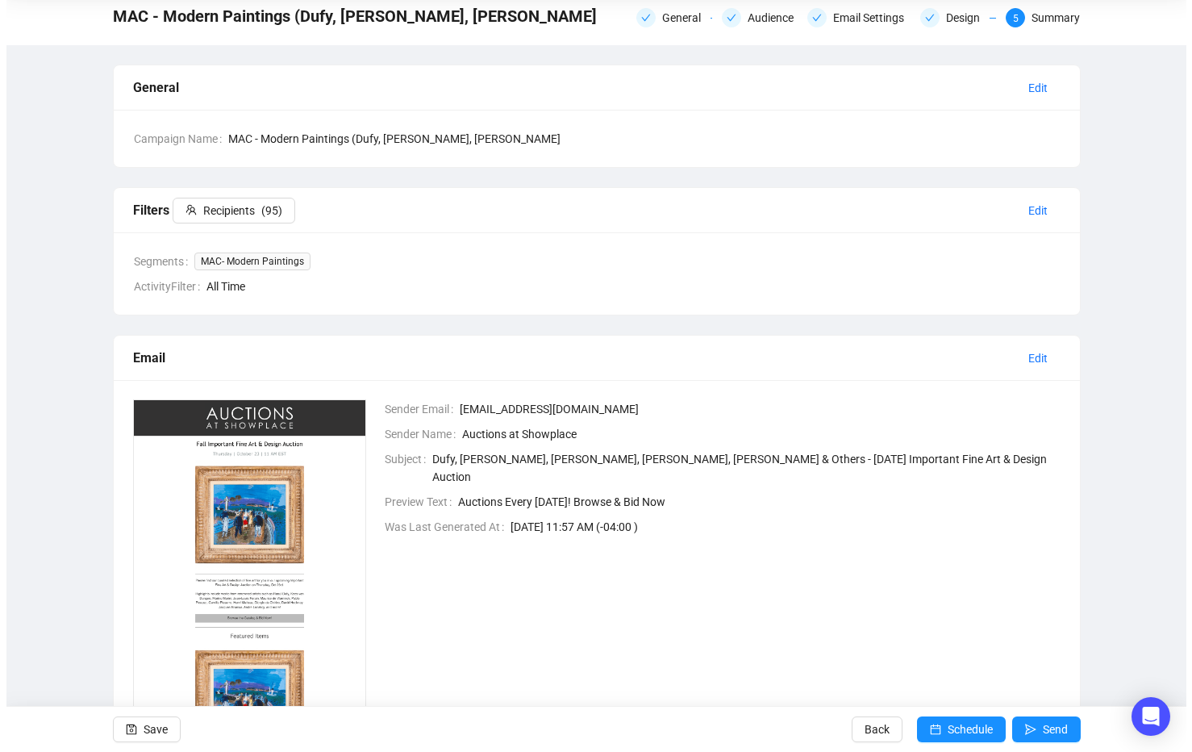
scroll to position [134, 0]
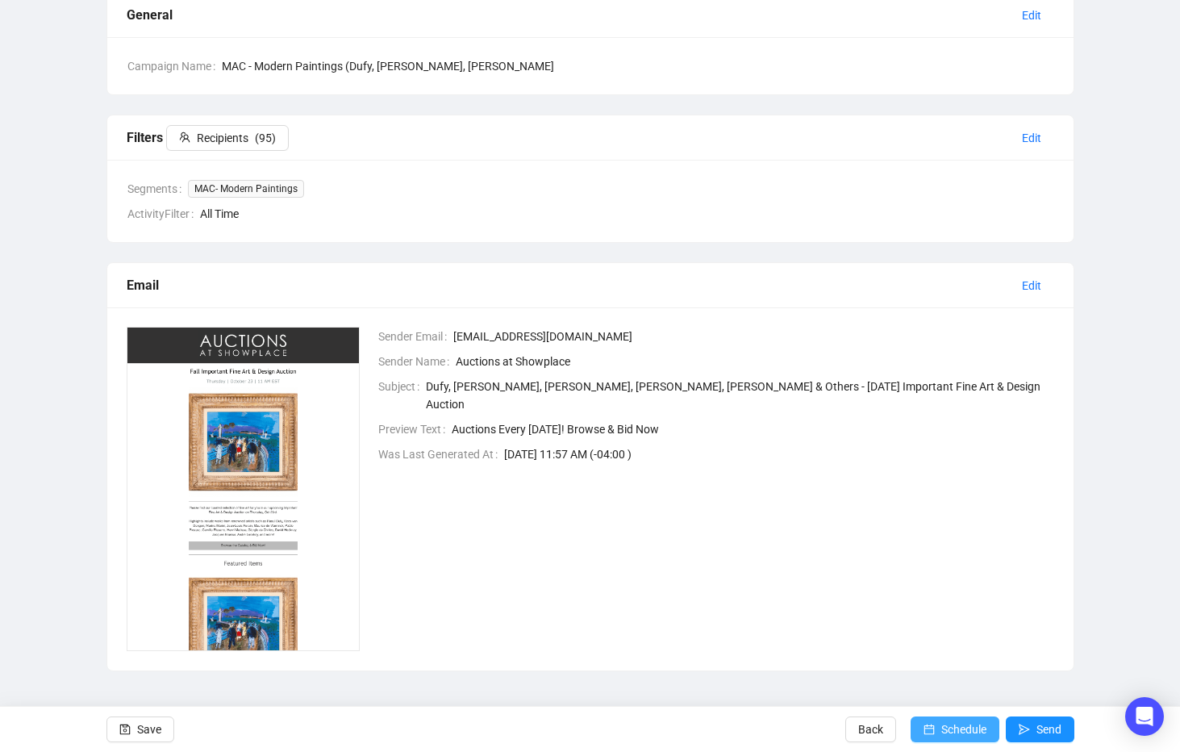
click at [953, 733] on span "Schedule" at bounding box center [963, 729] width 45 height 45
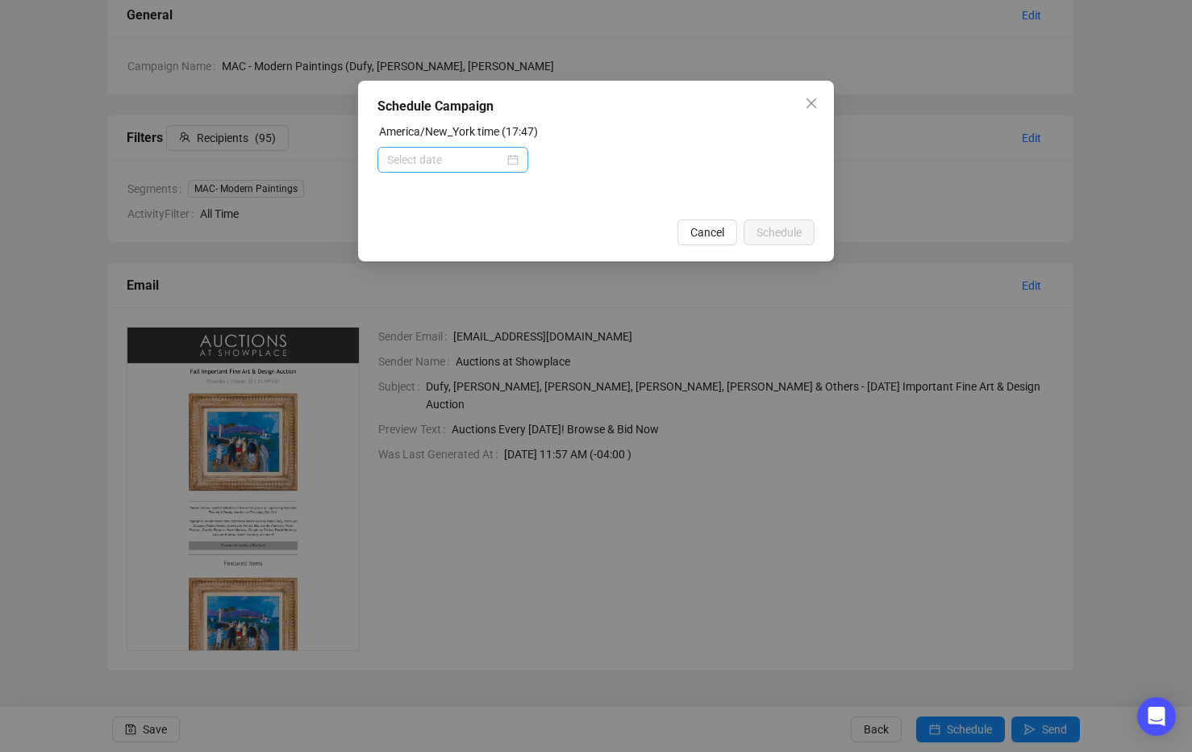
click at [515, 161] on div at bounding box center [452, 160] width 131 height 18
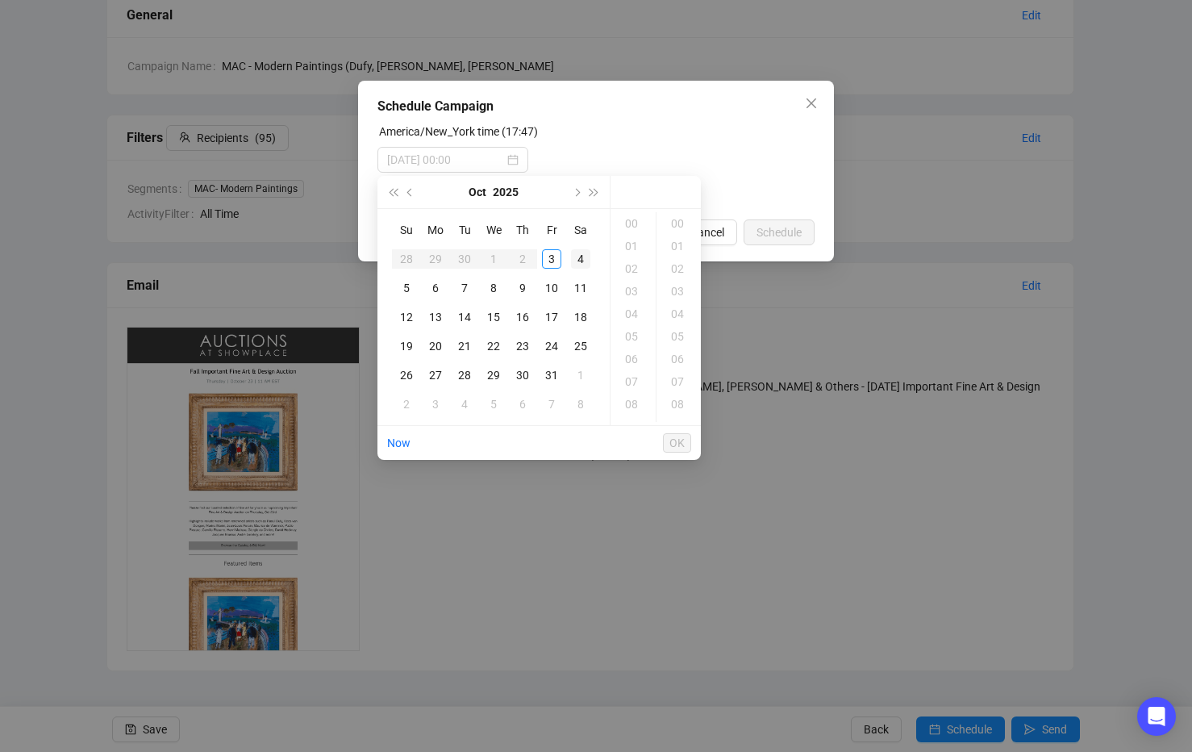
click at [580, 258] on div "4" at bounding box center [580, 258] width 19 height 19
click at [625, 289] on div "10" at bounding box center [633, 288] width 39 height 23
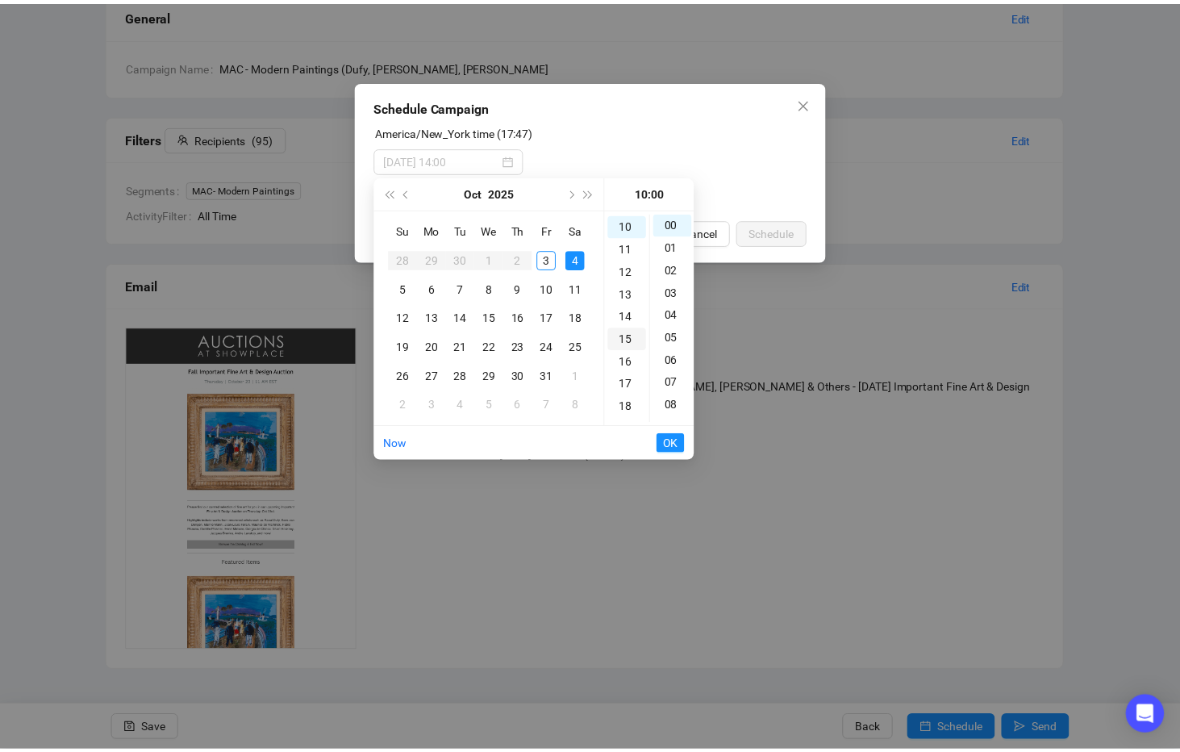
scroll to position [226, 0]
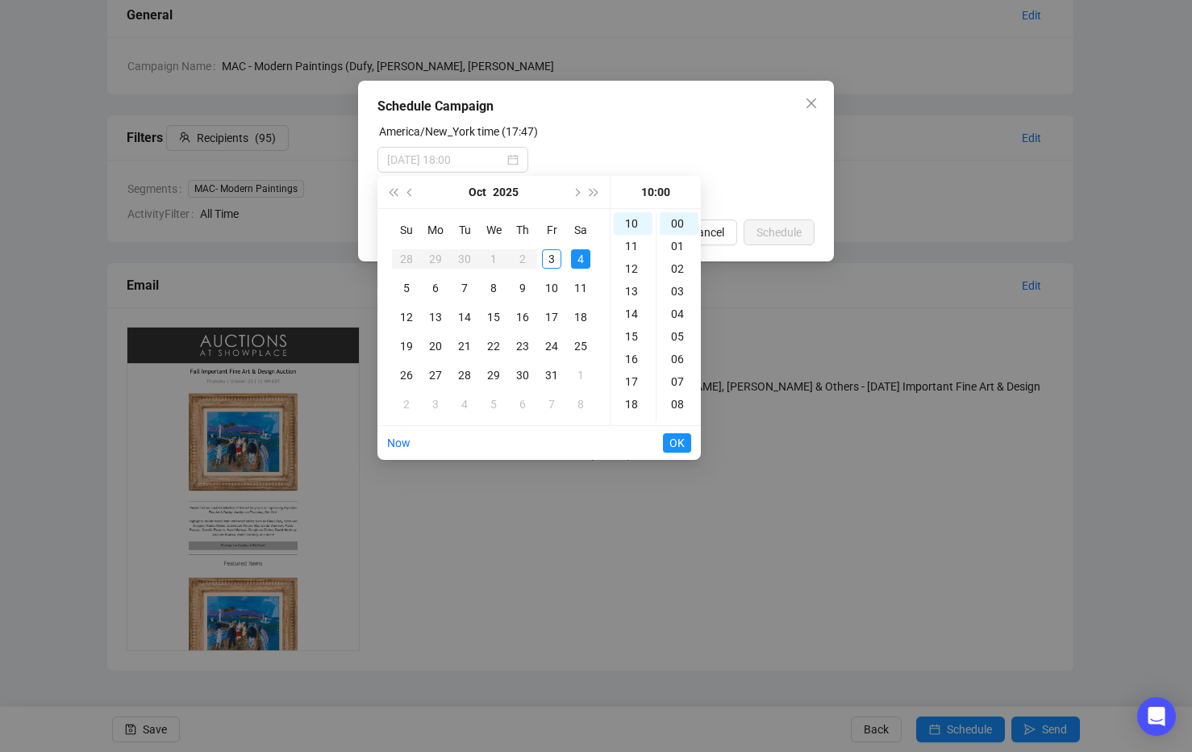
type input "2025-10-04 10:00"
click at [678, 440] on span "OK" at bounding box center [676, 442] width 15 height 31
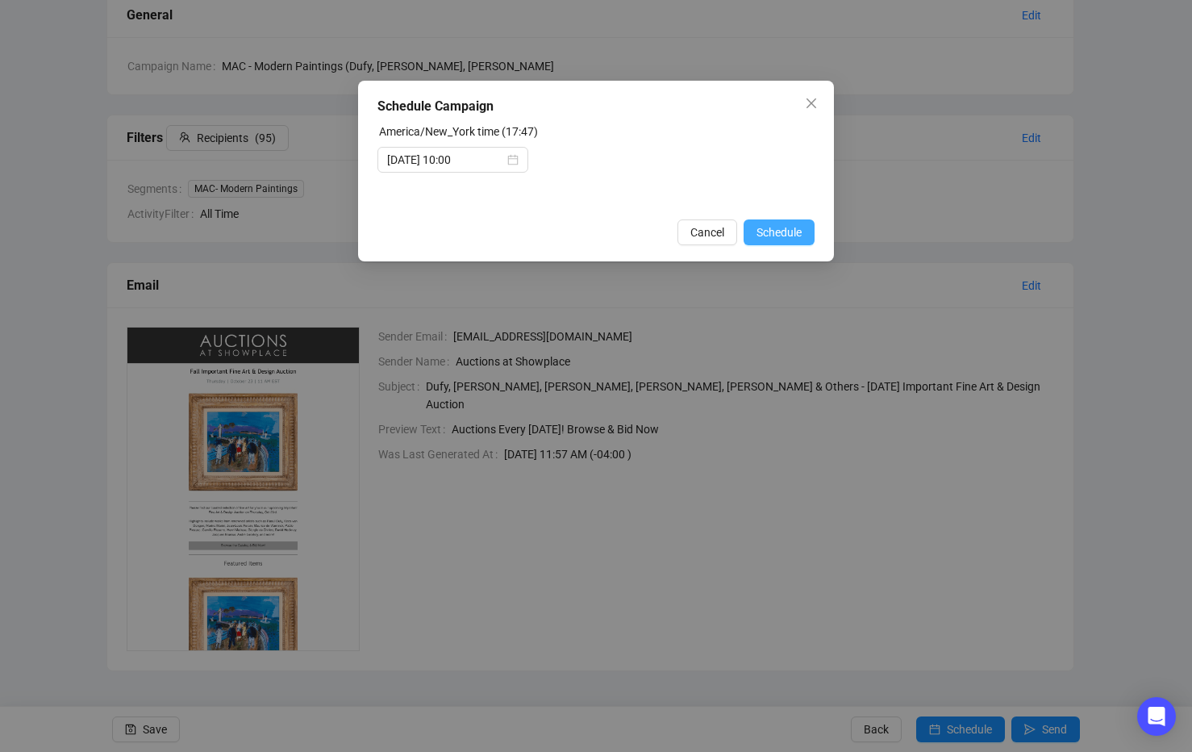
click at [783, 233] on span "Schedule" at bounding box center [779, 232] width 45 height 18
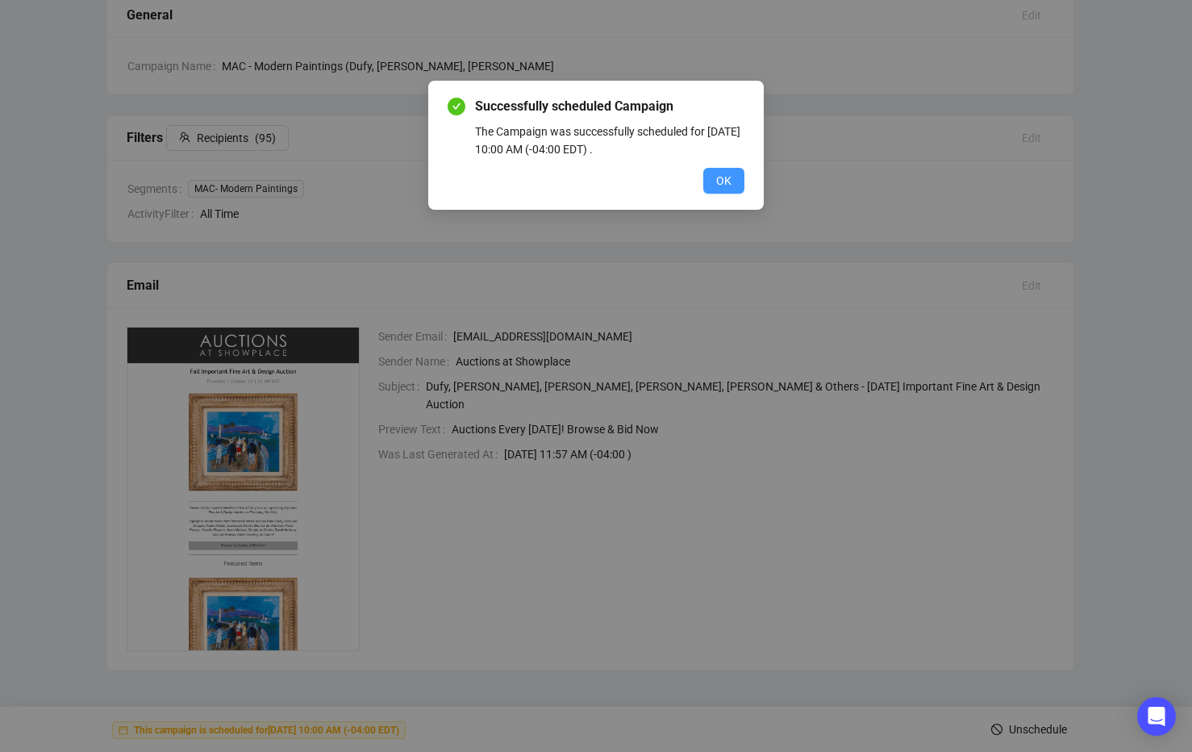
click at [720, 181] on span "OK" at bounding box center [723, 181] width 15 height 18
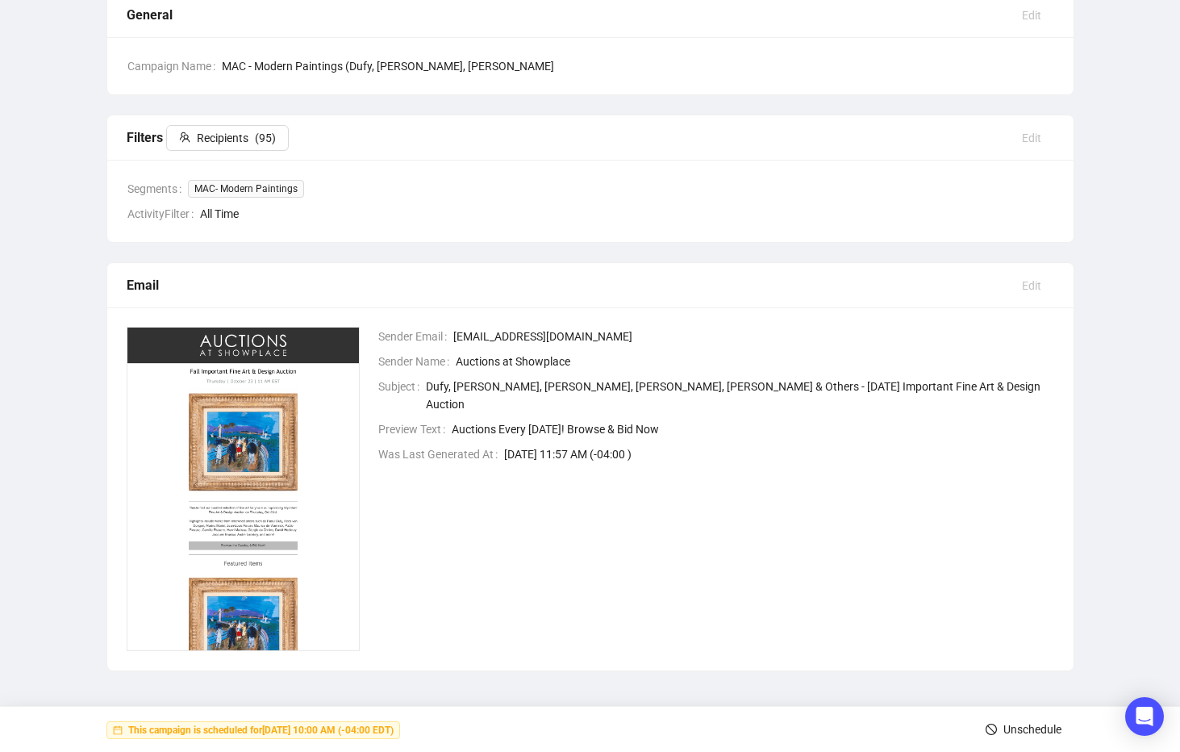
scroll to position [0, 0]
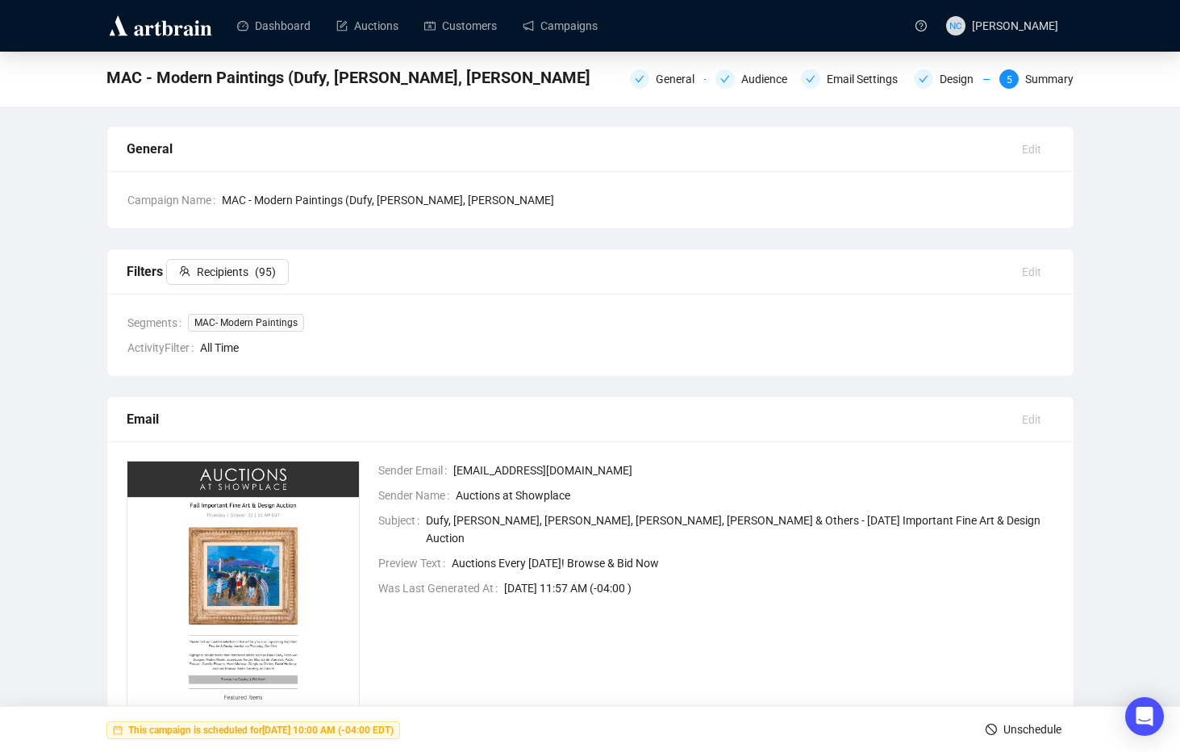
click at [1090, 194] on div "MAC - Modern Paintings (Dufy, van Dongen, Marini General Audience Email Setting…" at bounding box center [590, 428] width 1180 height 753
click at [585, 28] on link "Campaigns" at bounding box center [560, 26] width 75 height 42
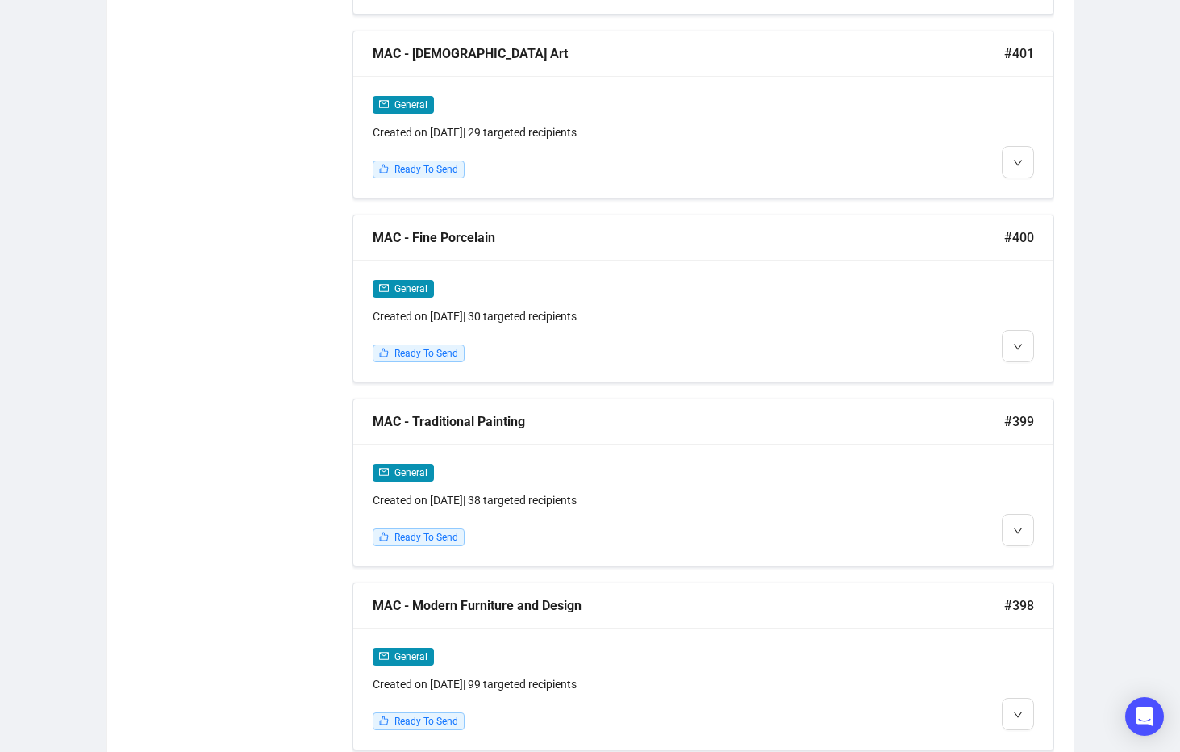
scroll to position [2695, 0]
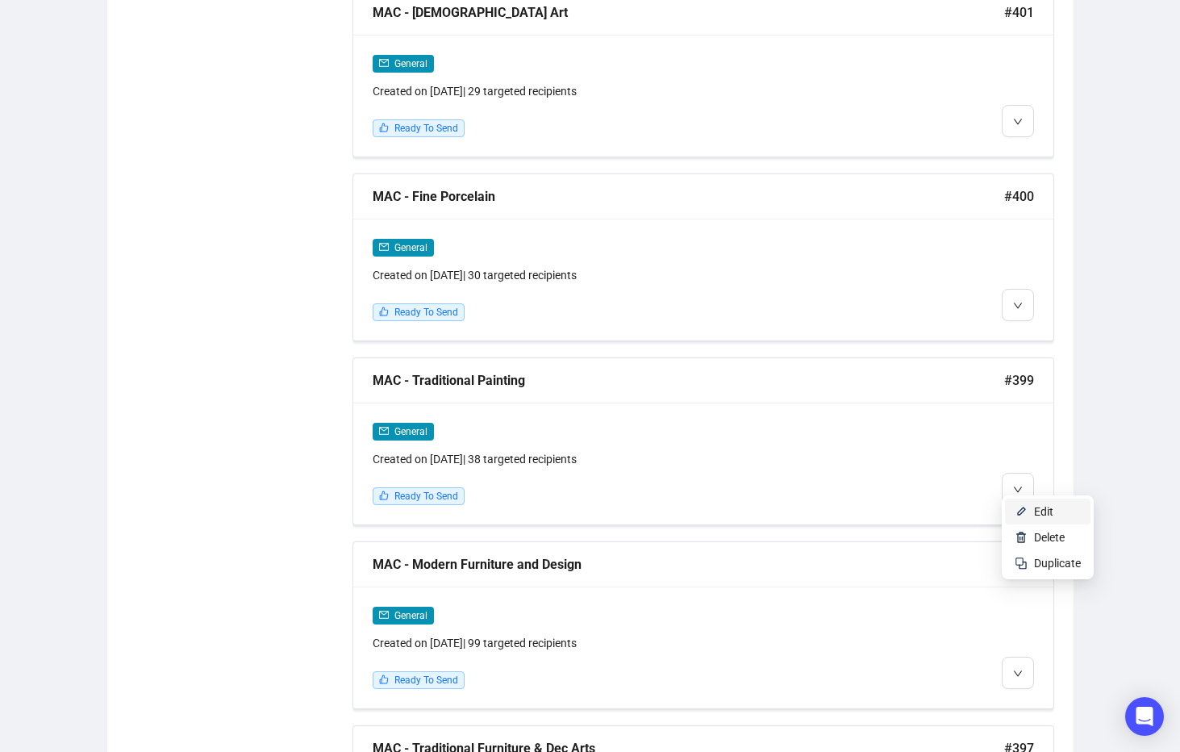
click at [1028, 508] on li "Edit" at bounding box center [1047, 511] width 85 height 26
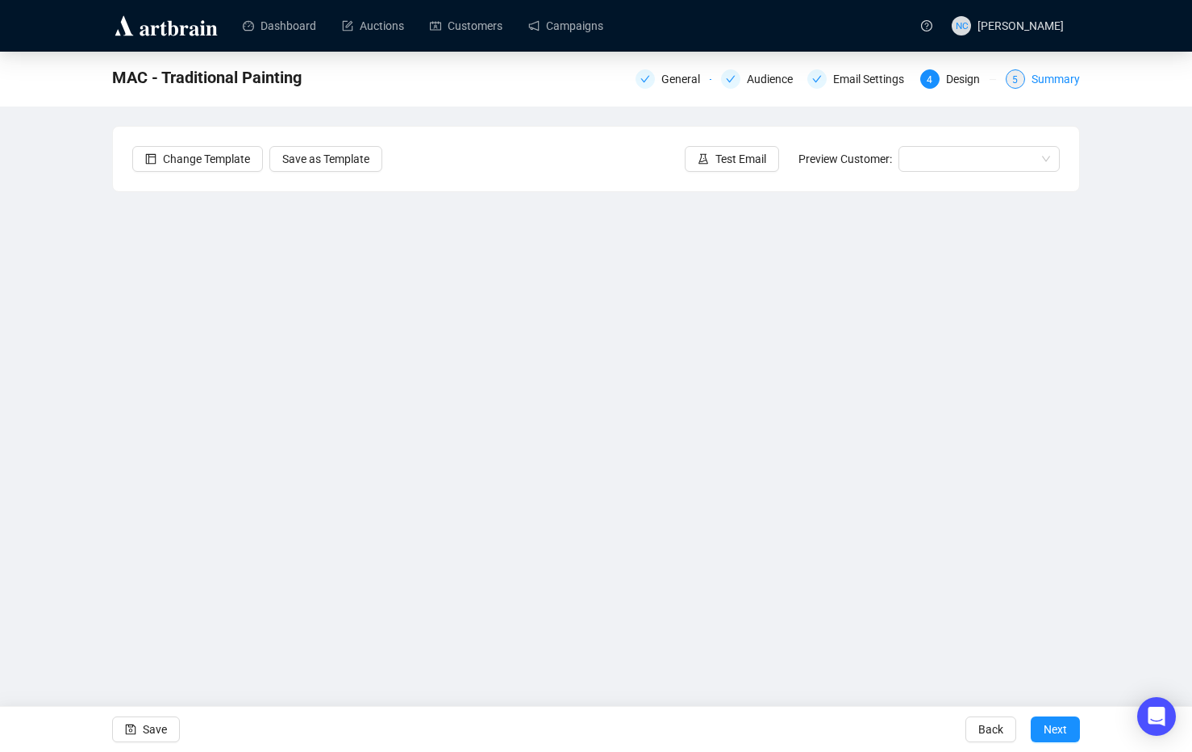
click at [1068, 81] on div "Summary" at bounding box center [1056, 78] width 48 height 19
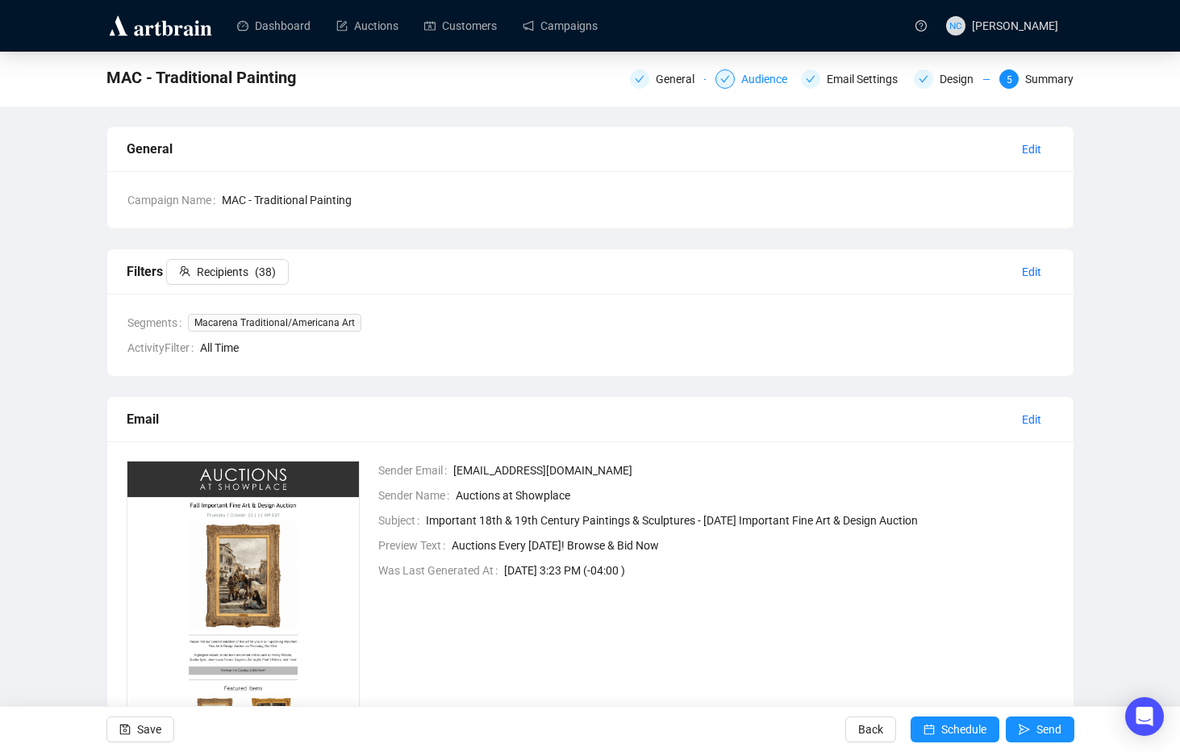
click at [761, 86] on div "Audience" at bounding box center [769, 78] width 56 height 19
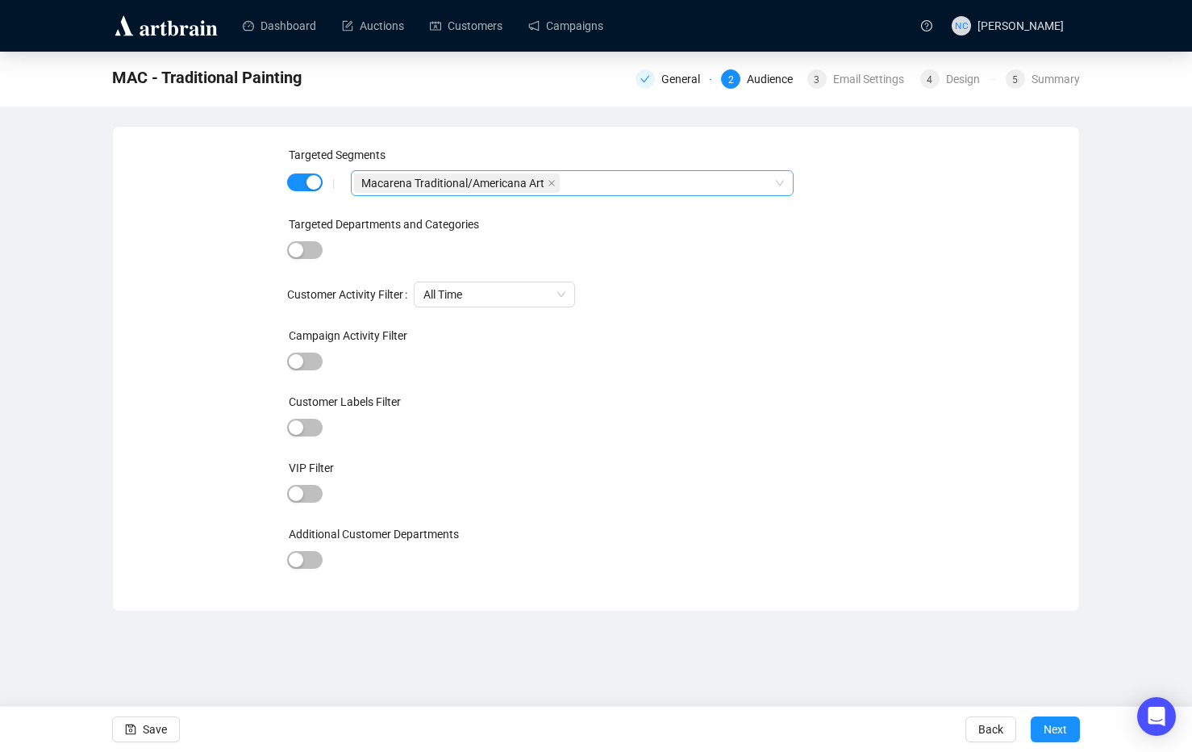
click at [607, 181] on div "Macarena Traditional/Americana Art" at bounding box center [563, 183] width 419 height 23
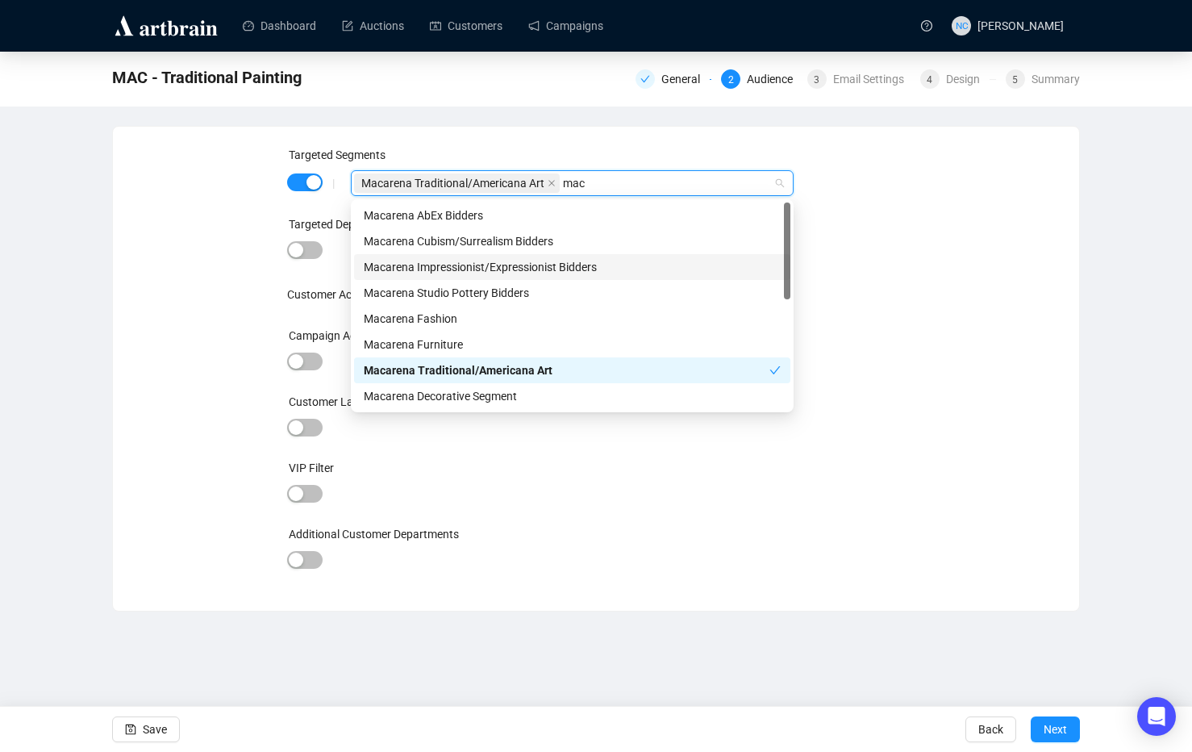
type input "mac -"
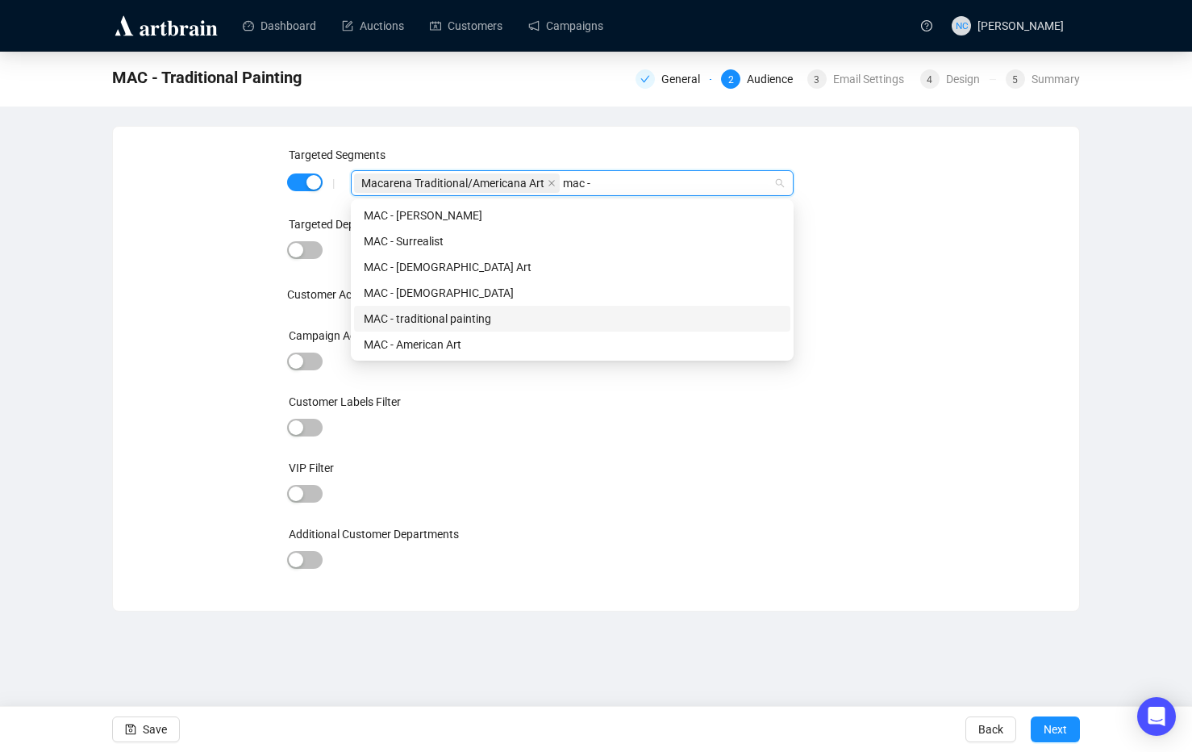
click at [582, 317] on div "MAC - traditional painting" at bounding box center [572, 319] width 417 height 18
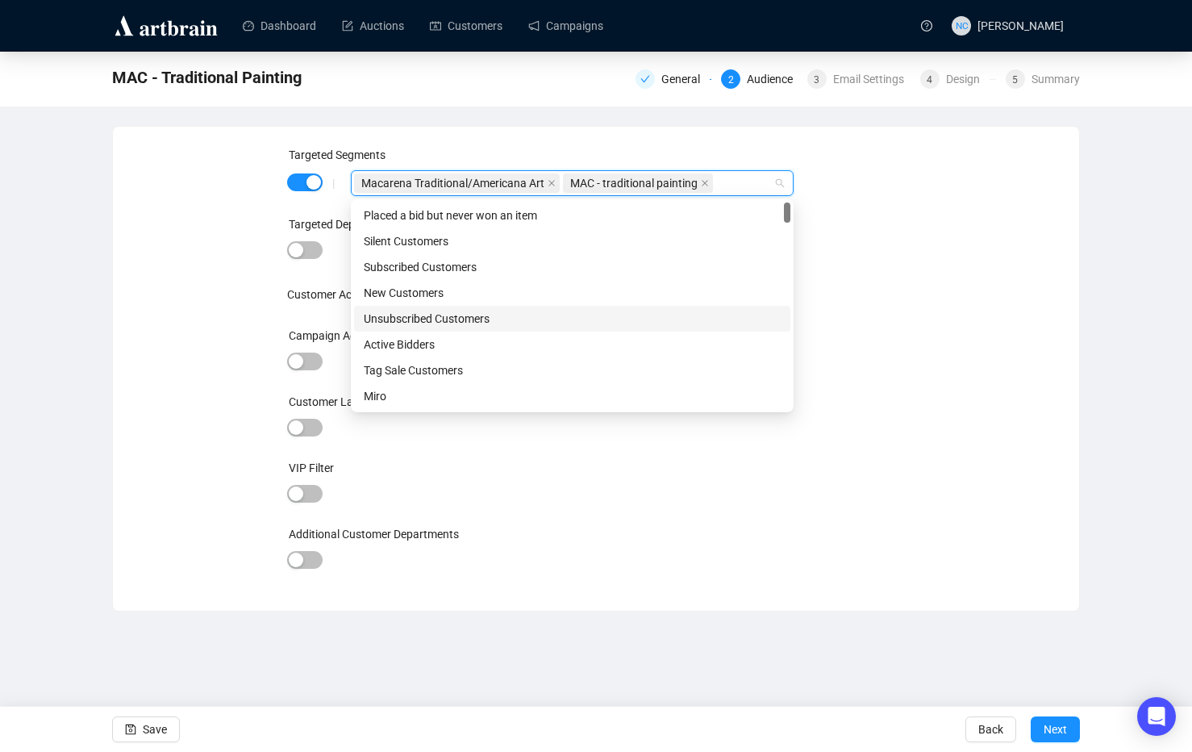
click at [952, 301] on div "Targeted Segments | Macarena Traditional/Americana Art MAC - traditional painti…" at bounding box center [596, 368] width 928 height 445
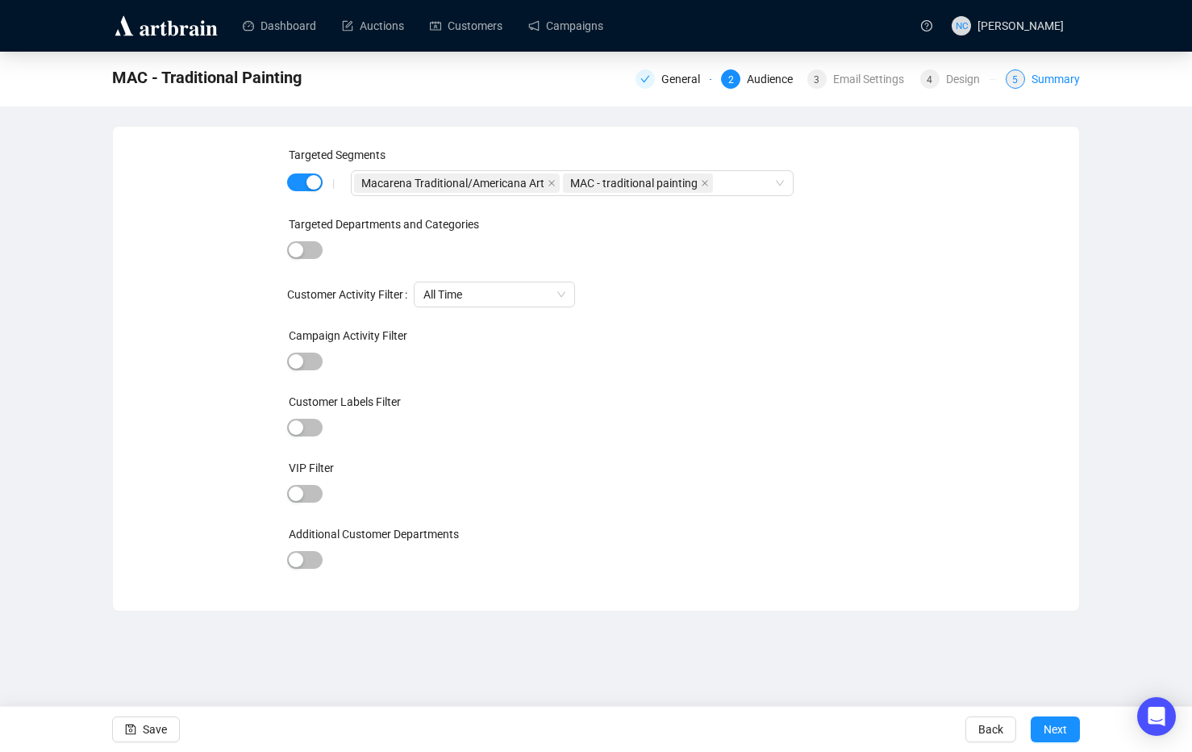
click at [1045, 84] on div "Summary" at bounding box center [1056, 78] width 48 height 19
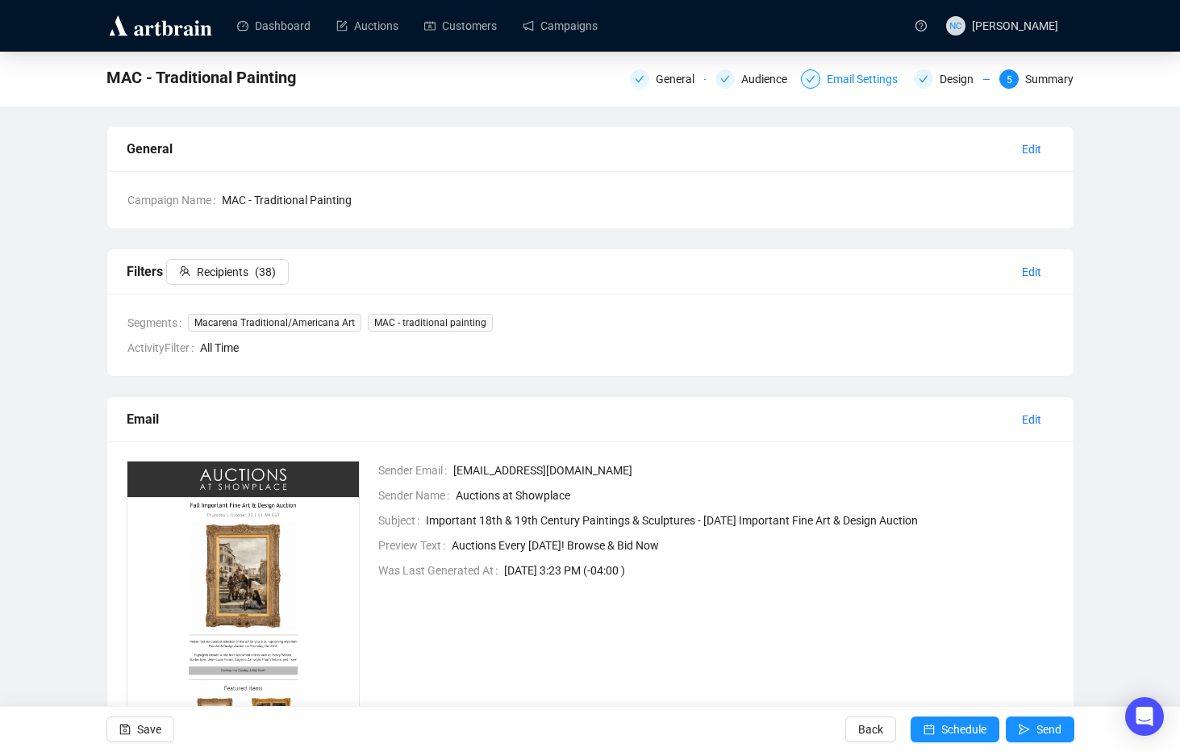
click at [863, 85] on div "Email Settings" at bounding box center [867, 78] width 81 height 19
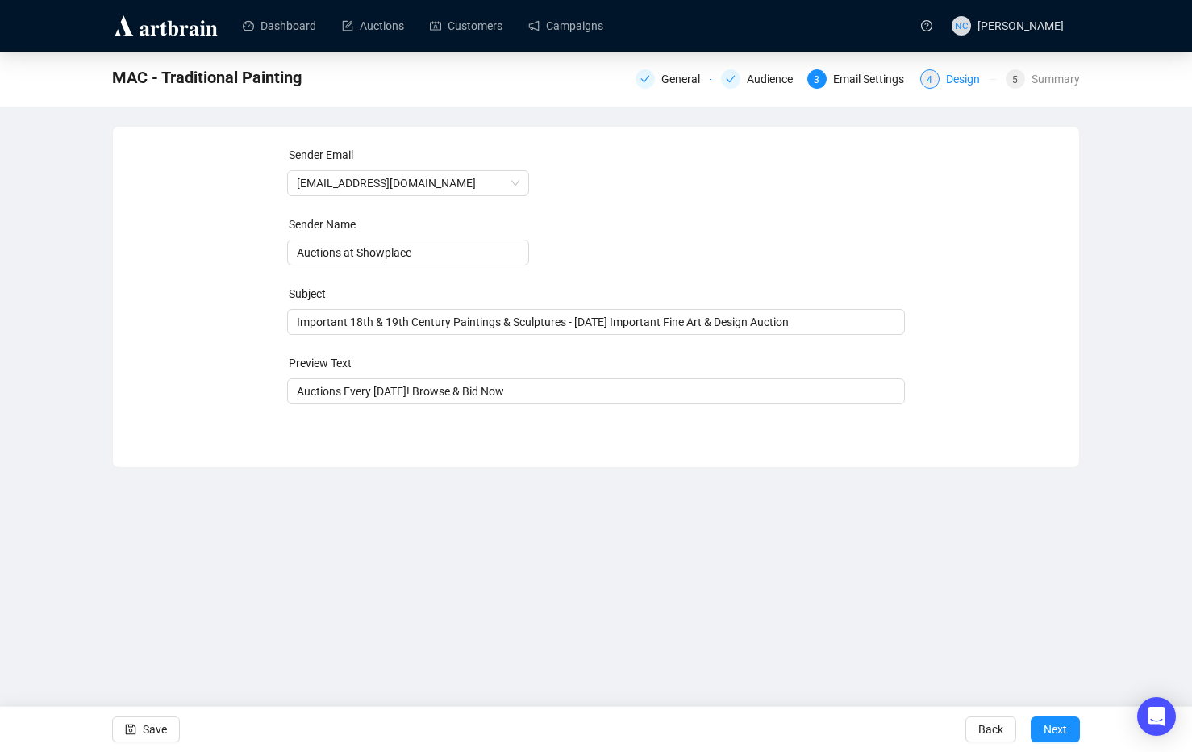
click at [952, 80] on div "Design" at bounding box center [968, 78] width 44 height 19
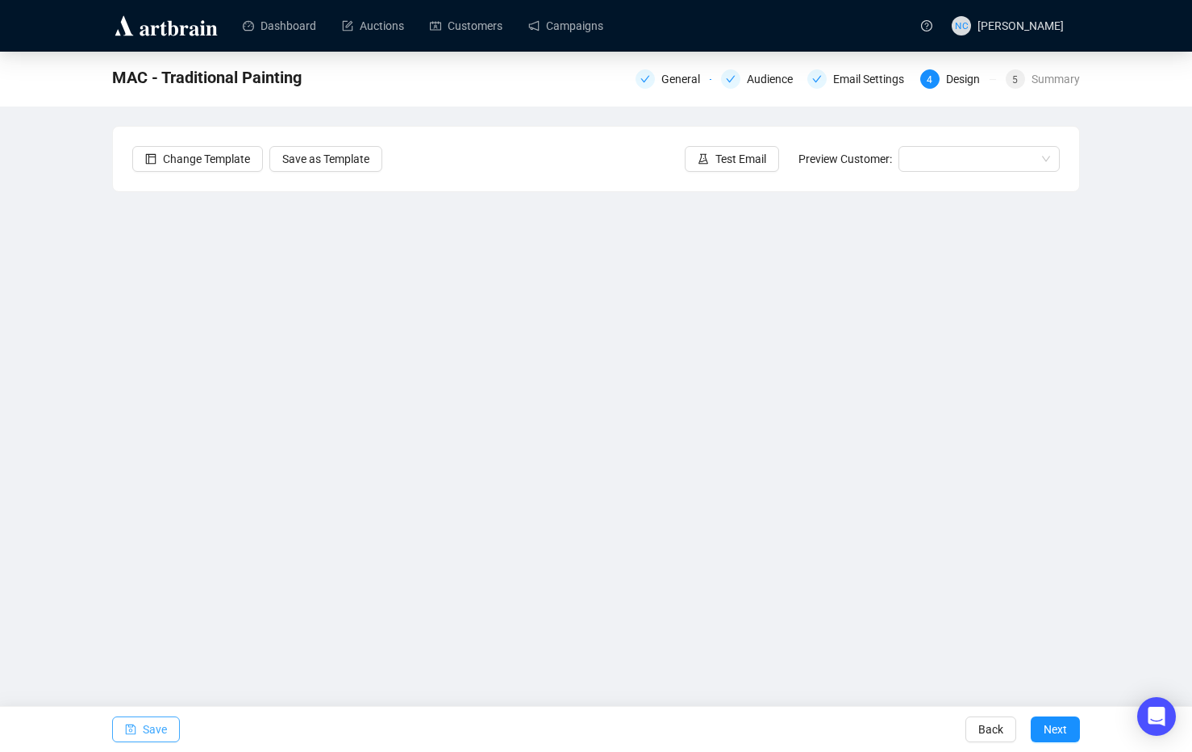
click at [147, 734] on span "Save" at bounding box center [155, 729] width 24 height 45
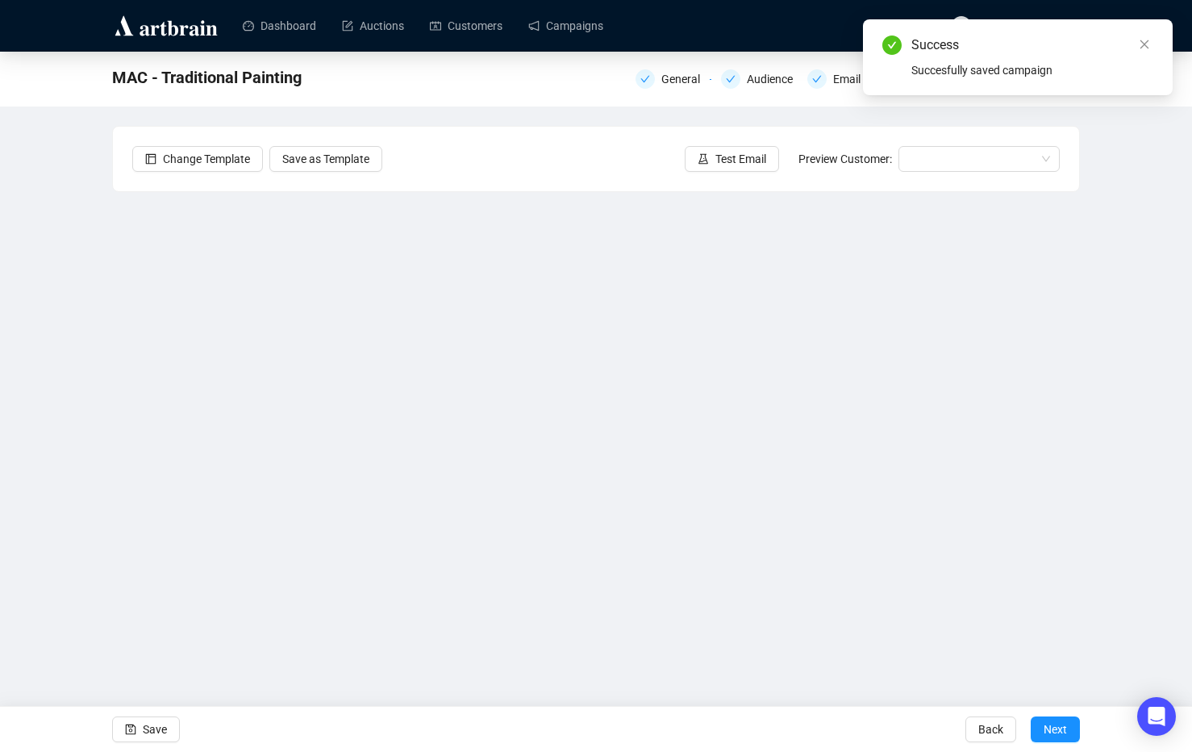
click at [1140, 181] on div "MAC - Traditional Painting General Audience Email Settings 4 Design 5 Summary C…" at bounding box center [596, 355] width 1192 height 607
click at [1148, 49] on icon "close" at bounding box center [1144, 44] width 11 height 11
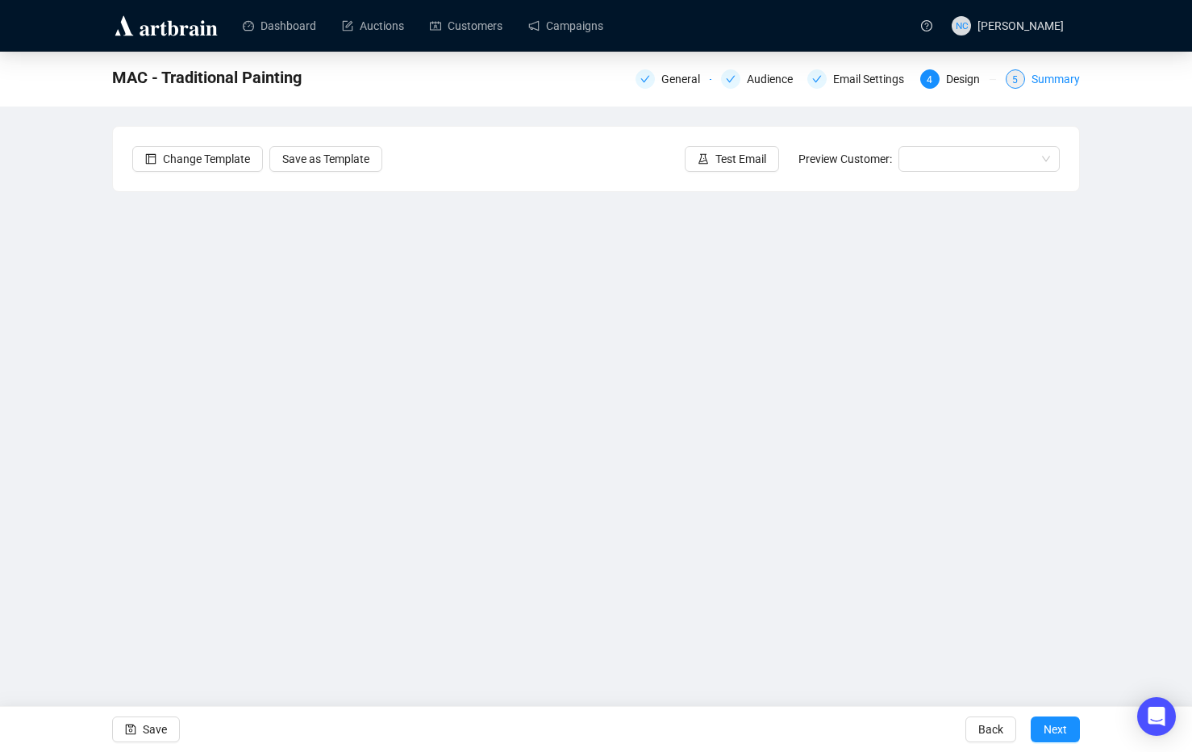
click at [1047, 77] on div "Summary" at bounding box center [1056, 78] width 48 height 19
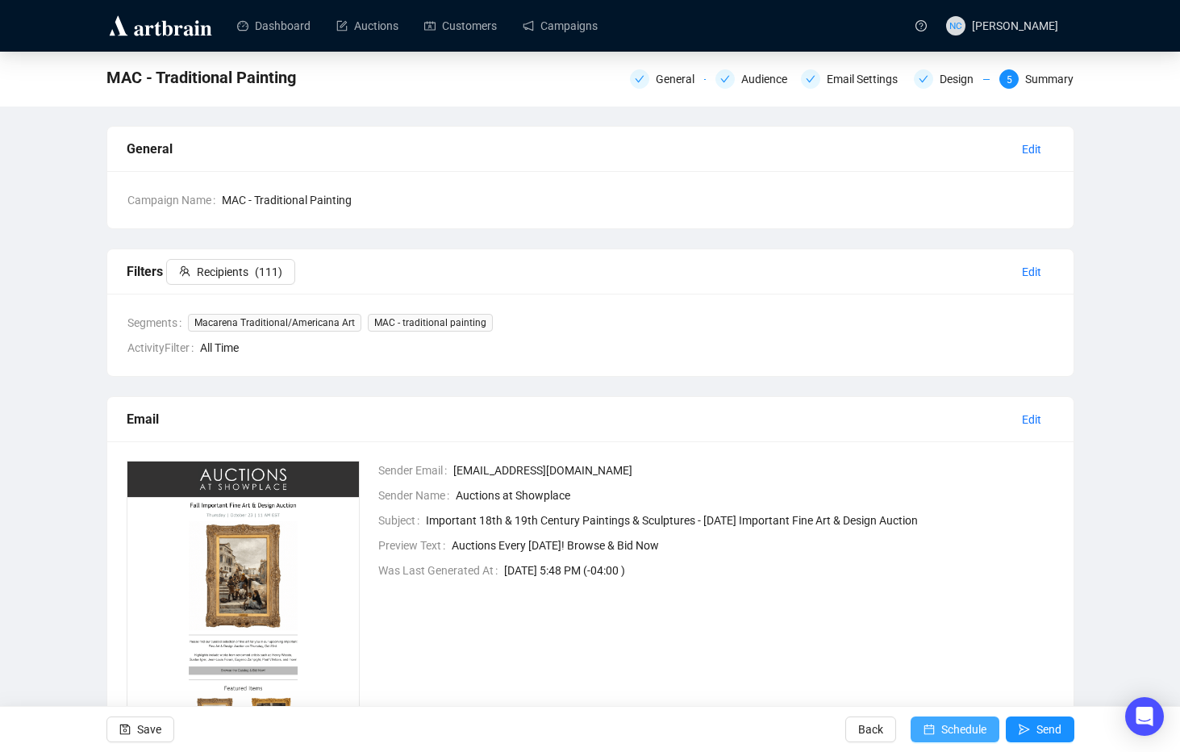
click at [939, 730] on button "Schedule" at bounding box center [955, 729] width 89 height 26
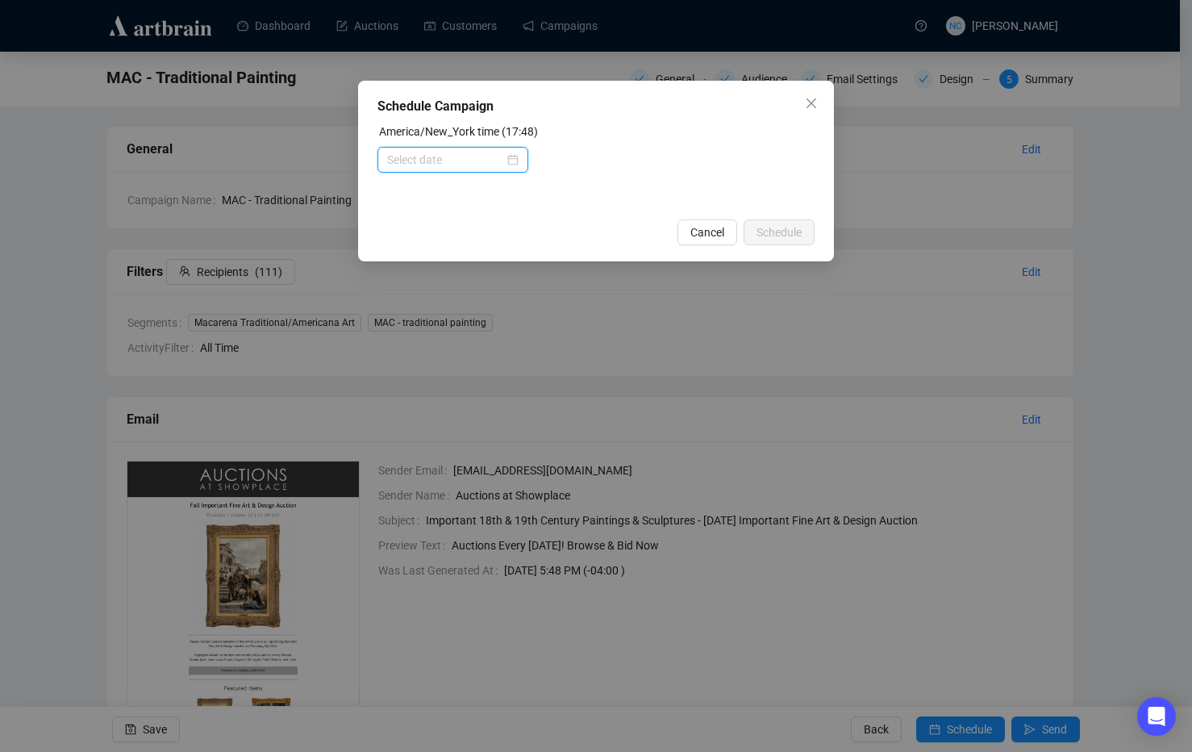
click at [485, 161] on input at bounding box center [445, 160] width 117 height 18
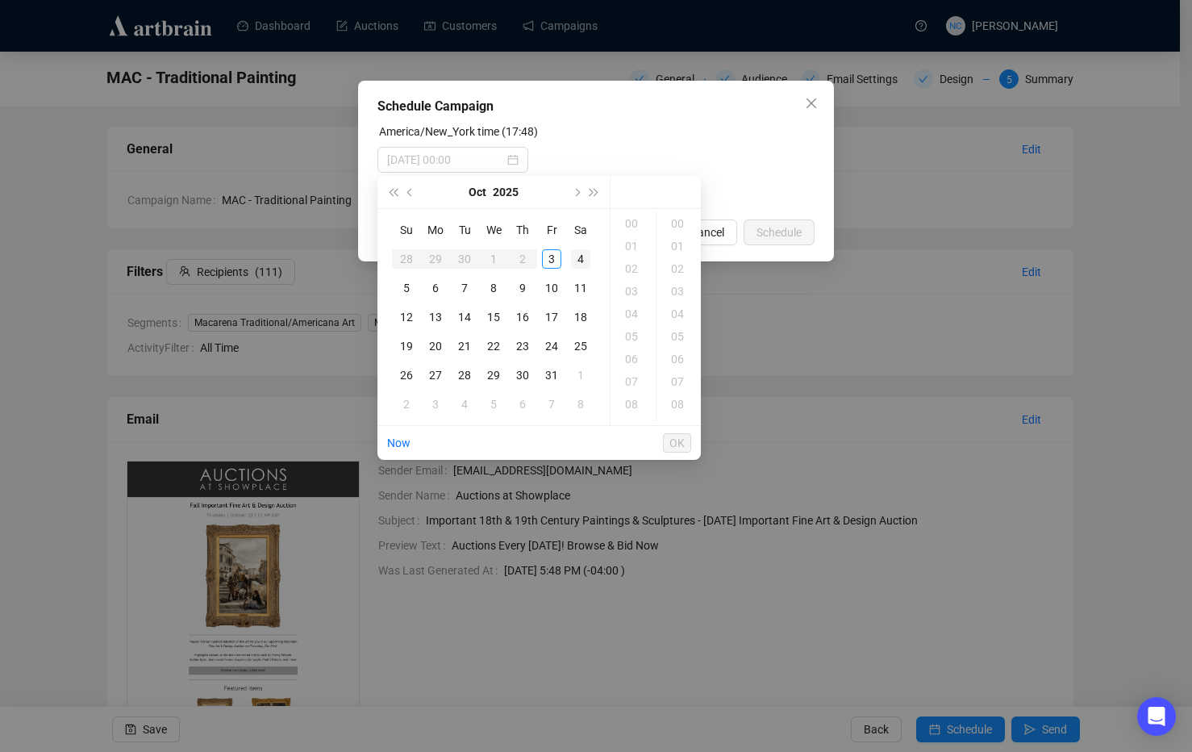
click at [579, 256] on div "4" at bounding box center [580, 258] width 19 height 19
click at [637, 290] on div "10" at bounding box center [633, 288] width 39 height 23
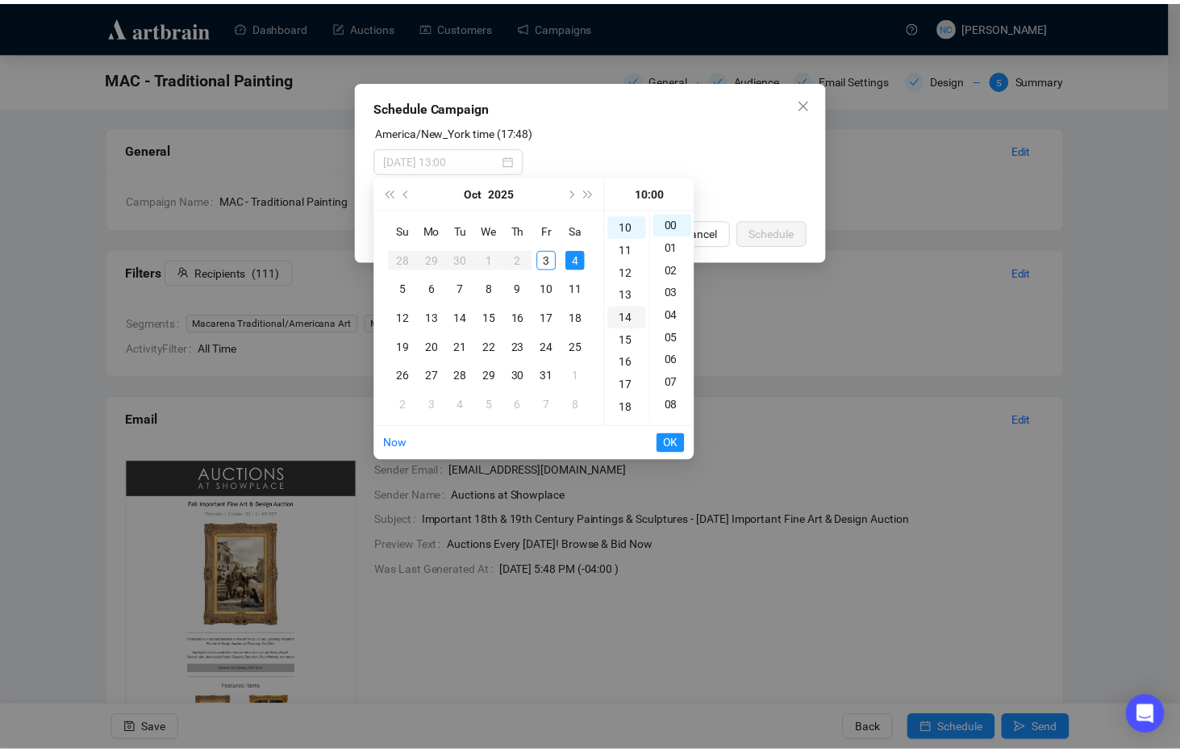
scroll to position [226, 0]
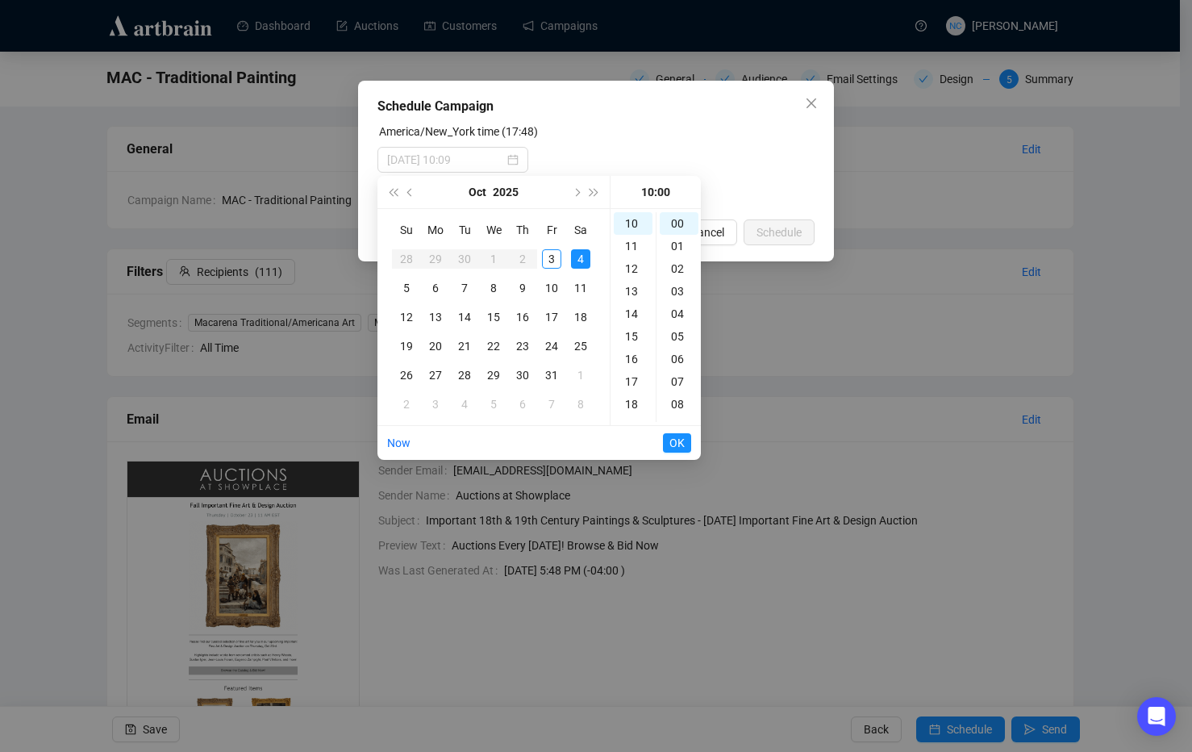
type input "2025-10-04 10:00"
click at [680, 440] on span "OK" at bounding box center [676, 442] width 15 height 31
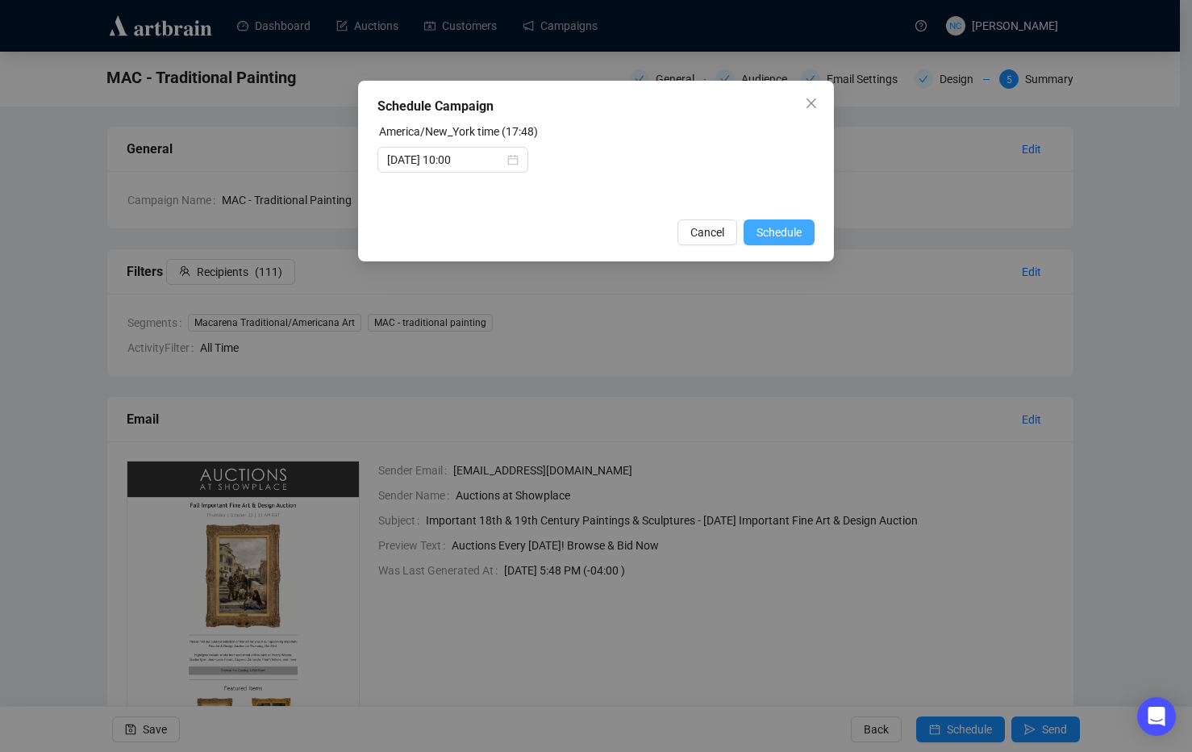
click at [782, 232] on span "Schedule" at bounding box center [779, 232] width 45 height 18
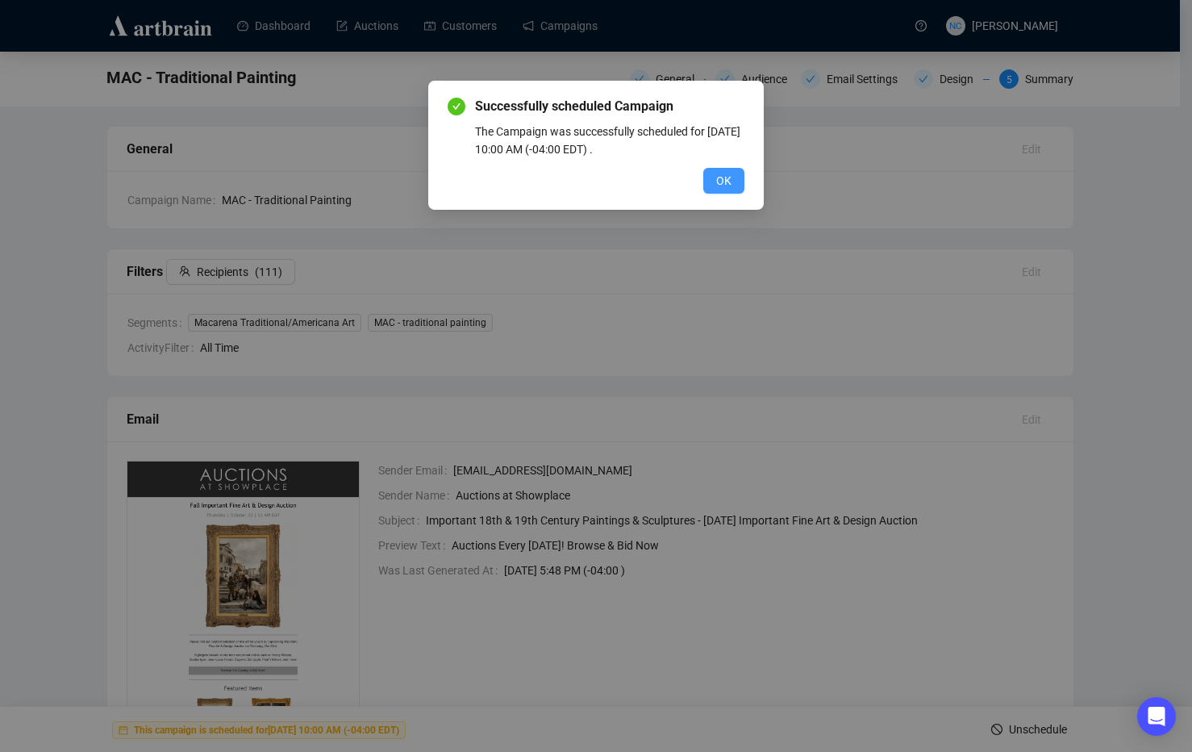
click at [713, 186] on button "OK" at bounding box center [723, 181] width 41 height 26
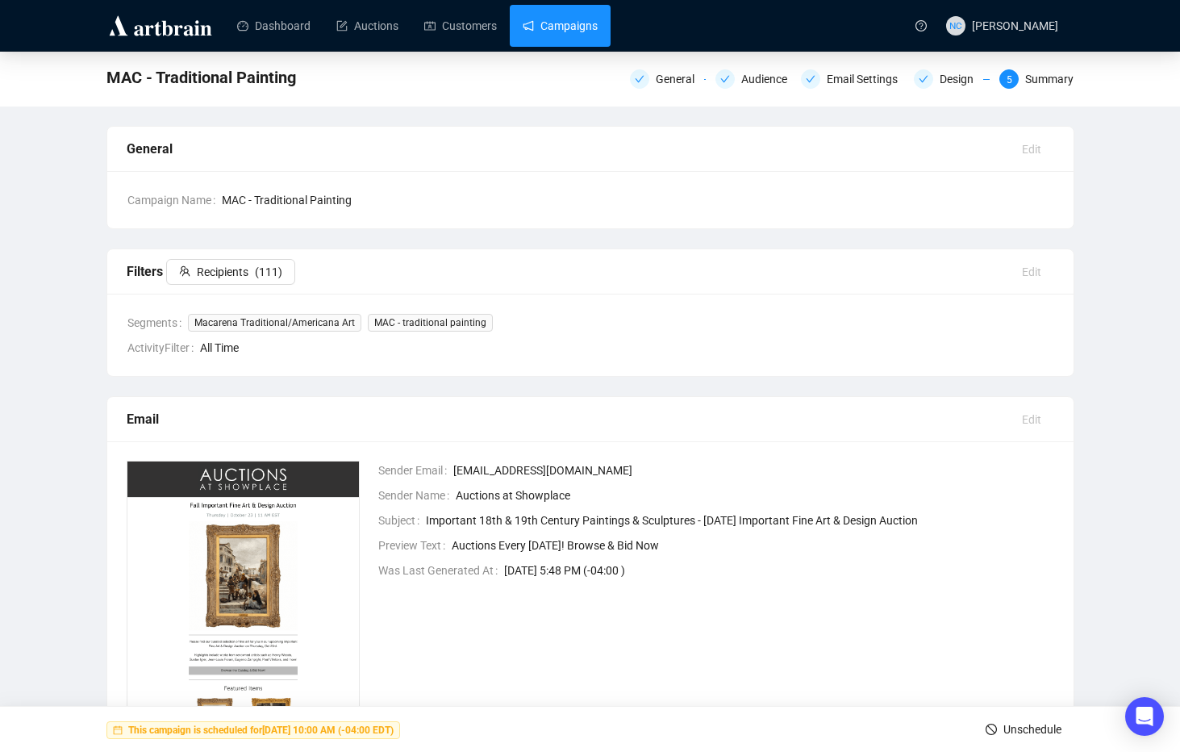
click at [539, 28] on link "Campaigns" at bounding box center [560, 26] width 75 height 42
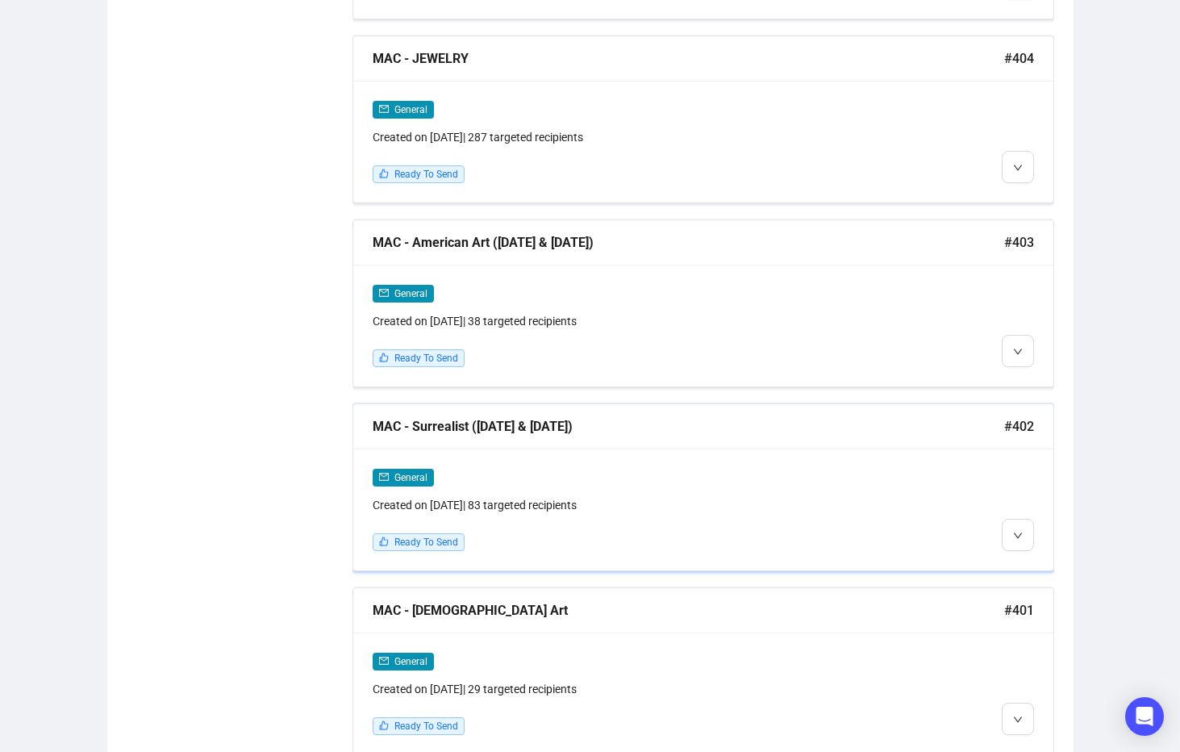
scroll to position [2258, 0]
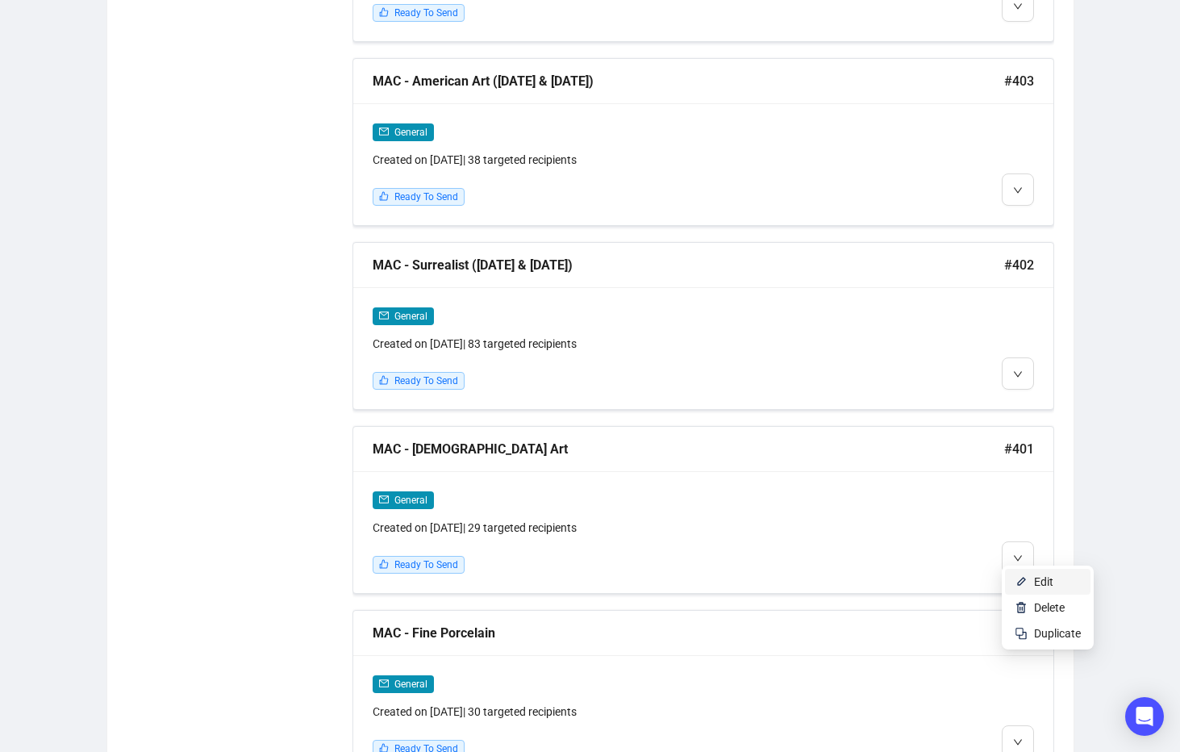
click at [1036, 580] on span "Edit" at bounding box center [1043, 581] width 19 height 13
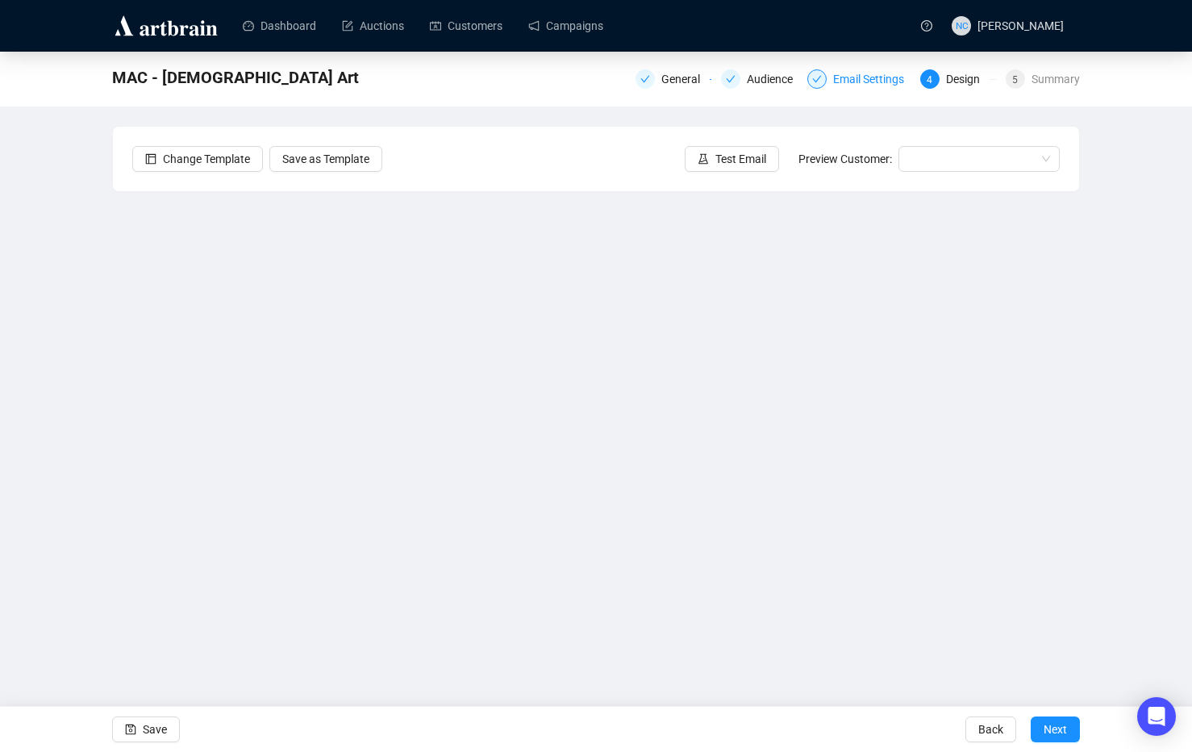
click at [850, 82] on div "Email Settings" at bounding box center [873, 78] width 81 height 19
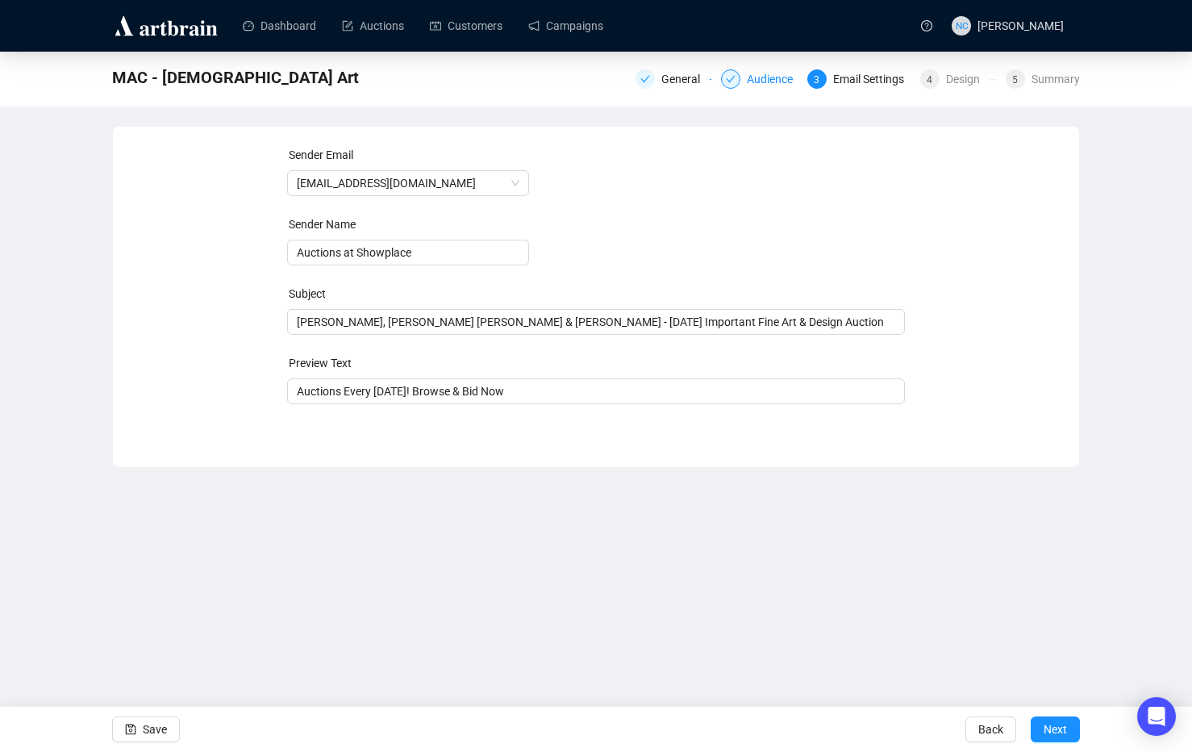
click at [766, 85] on div "Audience" at bounding box center [775, 78] width 56 height 19
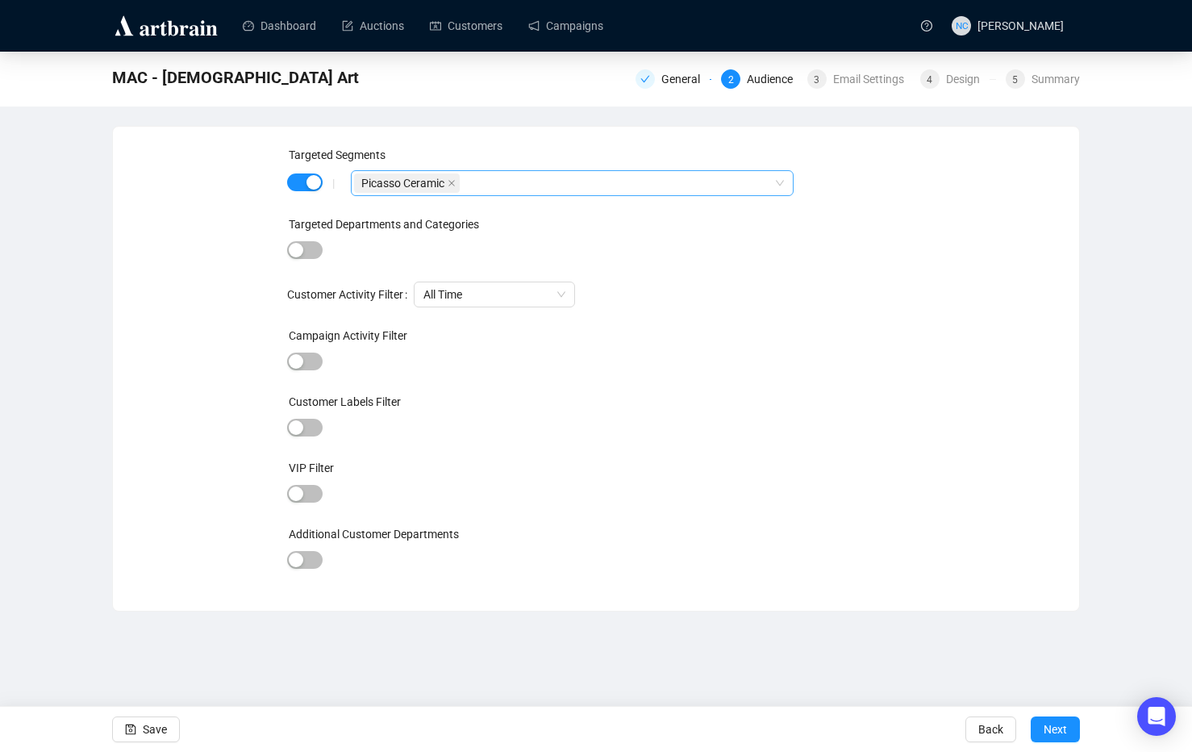
click at [510, 190] on div "Picasso Ceramic" at bounding box center [563, 183] width 419 height 23
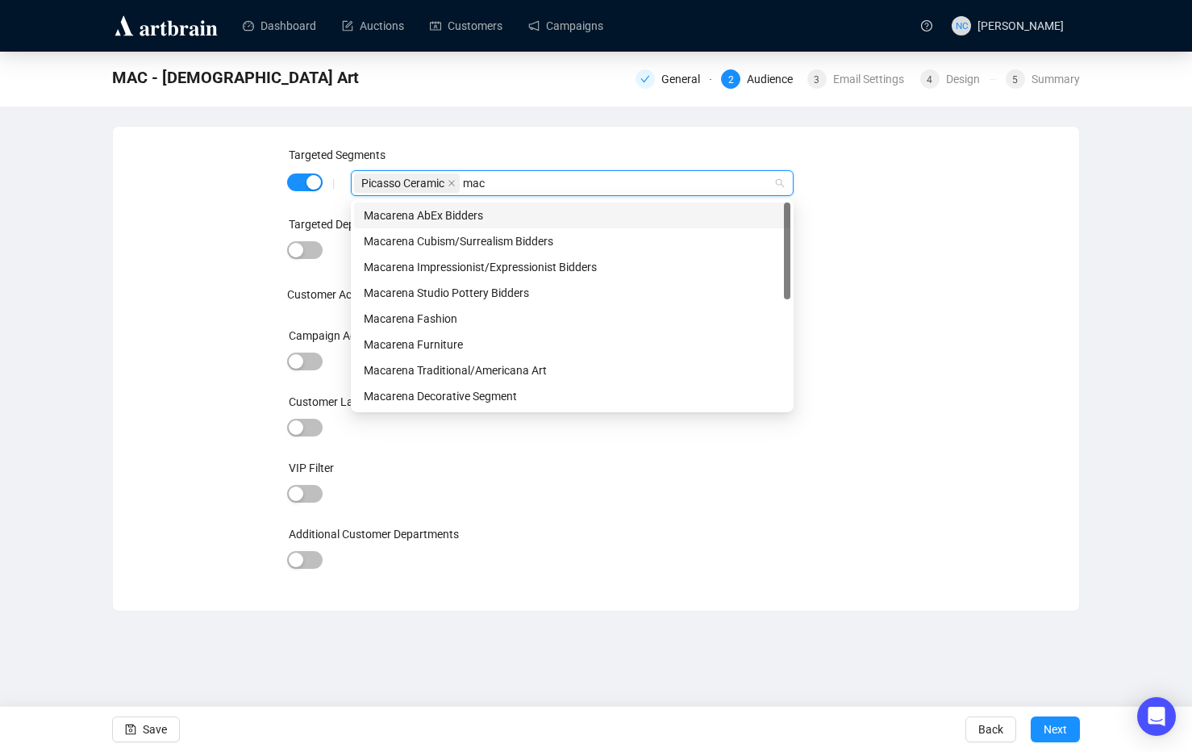
type input "mac"
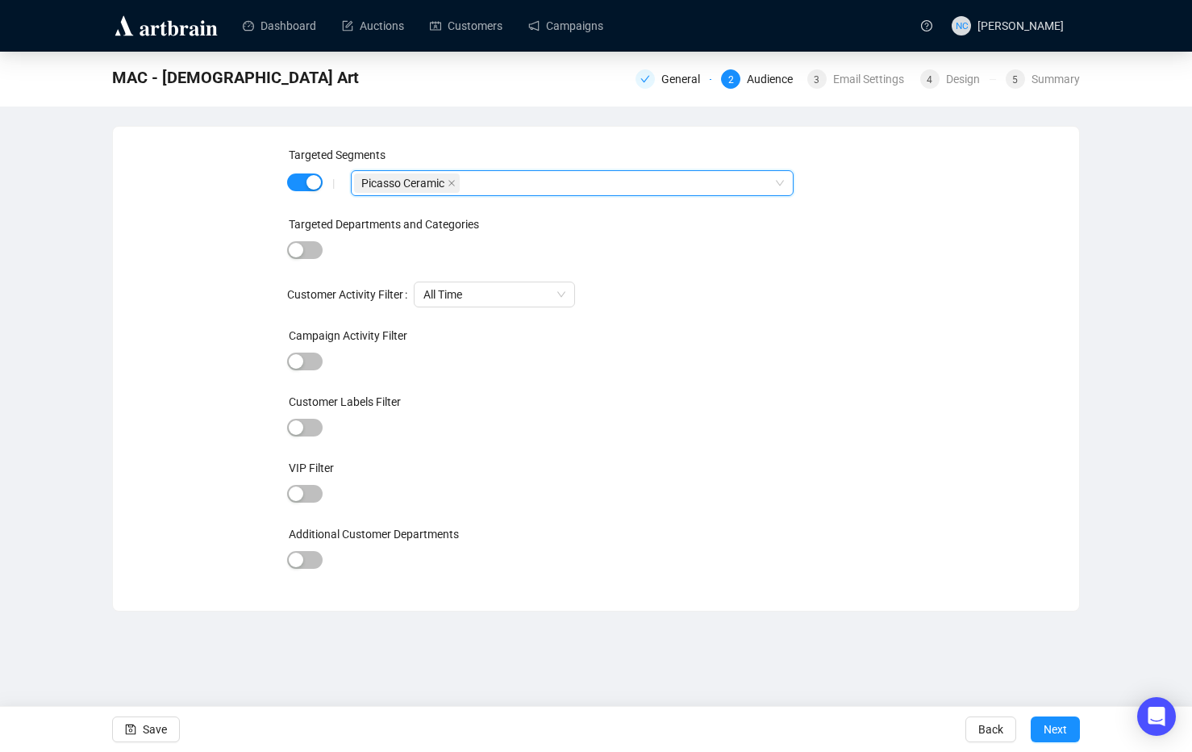
click at [532, 186] on div "Picasso Ceramic" at bounding box center [563, 183] width 419 height 23
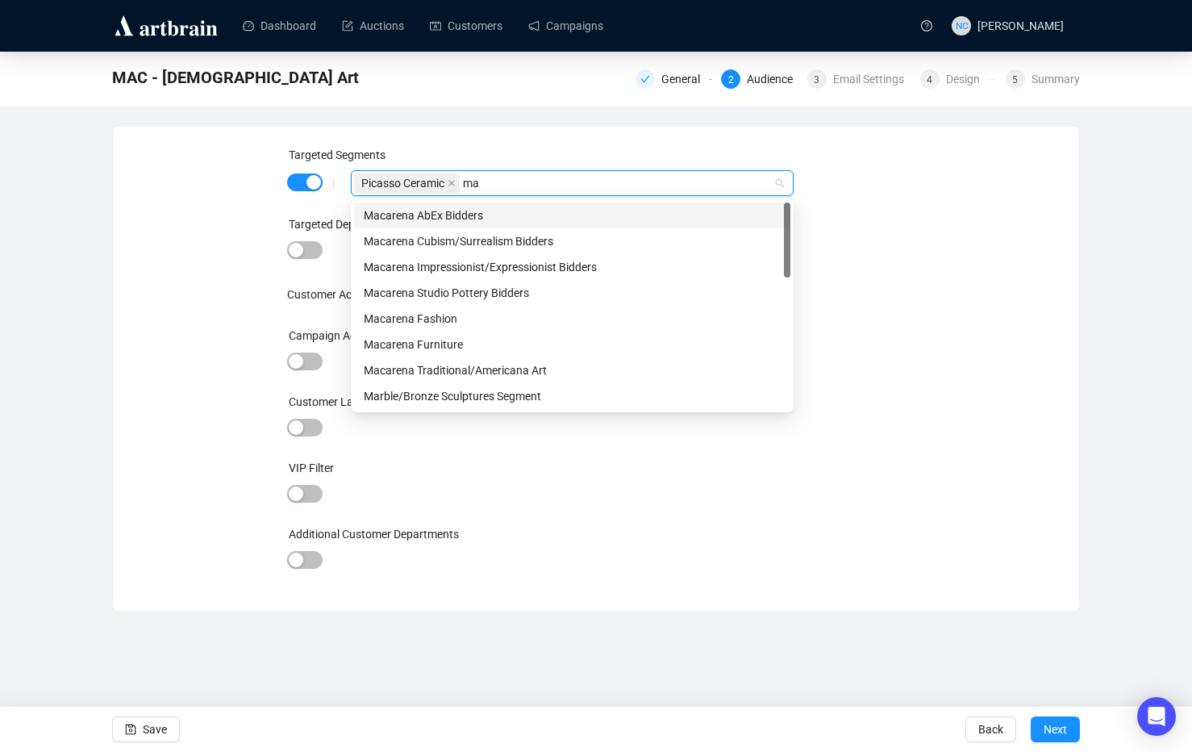
type input "mac"
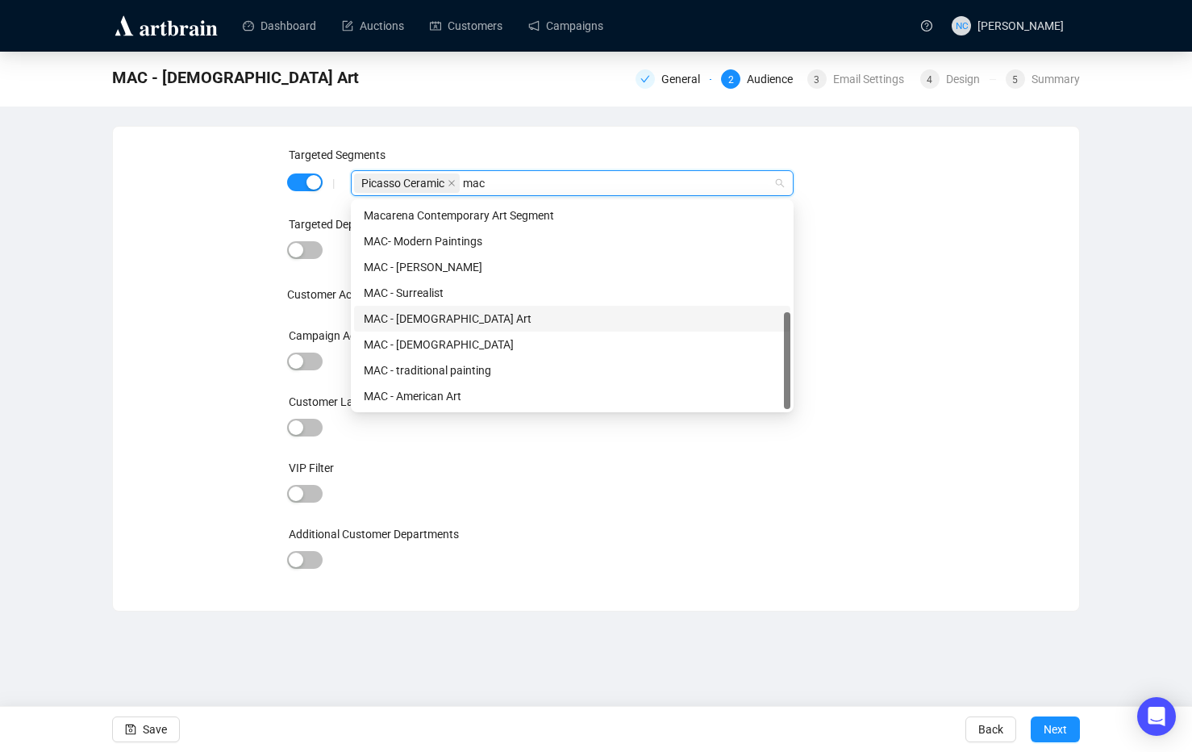
click at [523, 316] on div "MAC - [DEMOGRAPHIC_DATA] Art" at bounding box center [572, 319] width 417 height 18
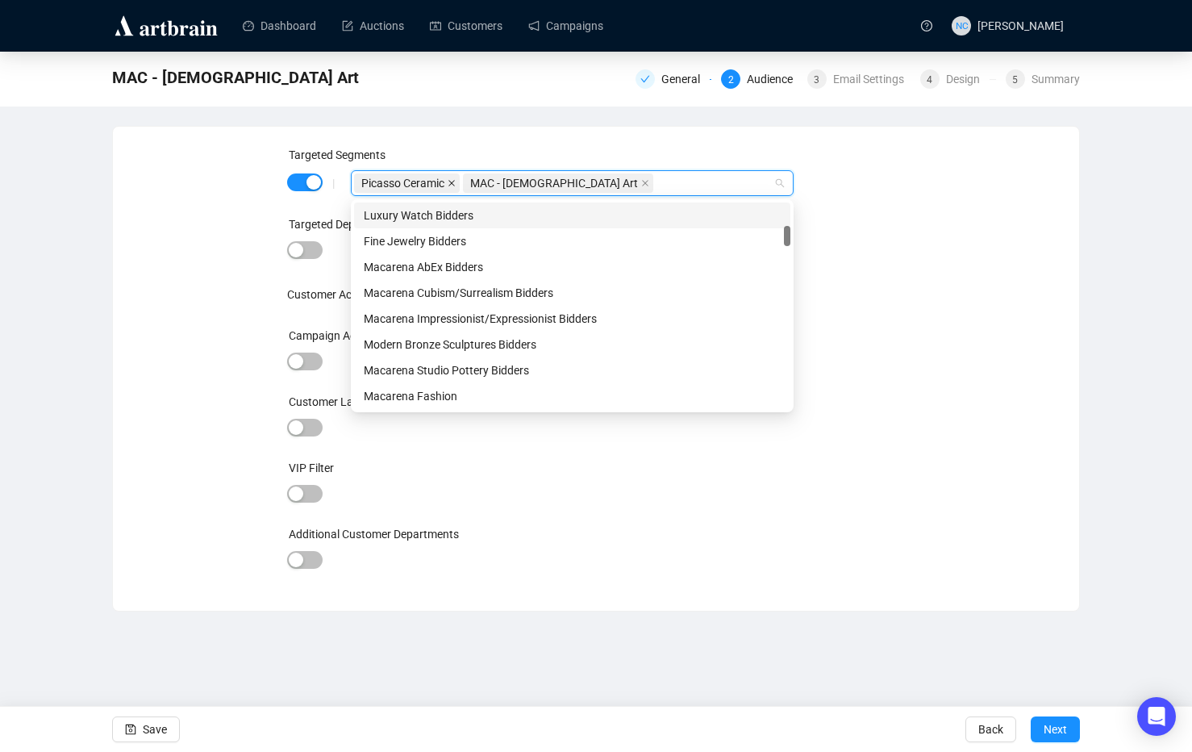
click at [448, 186] on icon "close" at bounding box center [452, 183] width 8 height 8
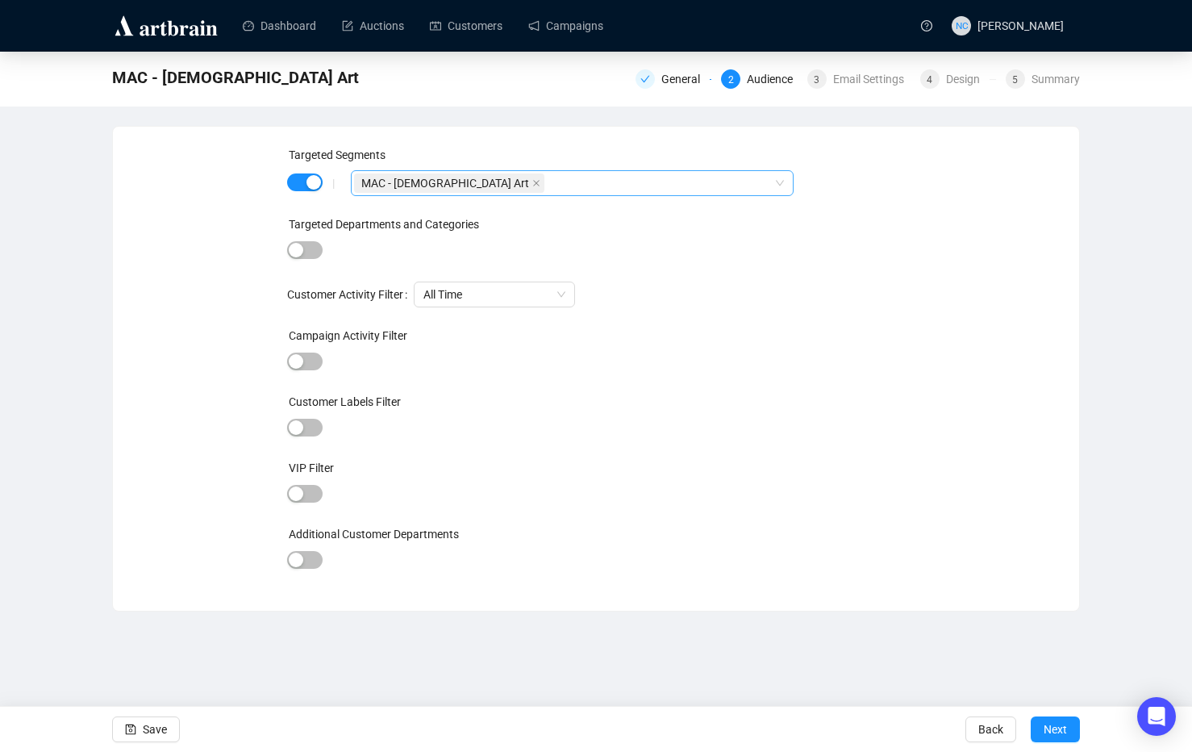
click at [907, 188] on div "Targeted Segments | MAC - African American Art Targeted Departments and Categor…" at bounding box center [596, 368] width 928 height 445
click at [142, 723] on button "Save" at bounding box center [146, 729] width 68 height 26
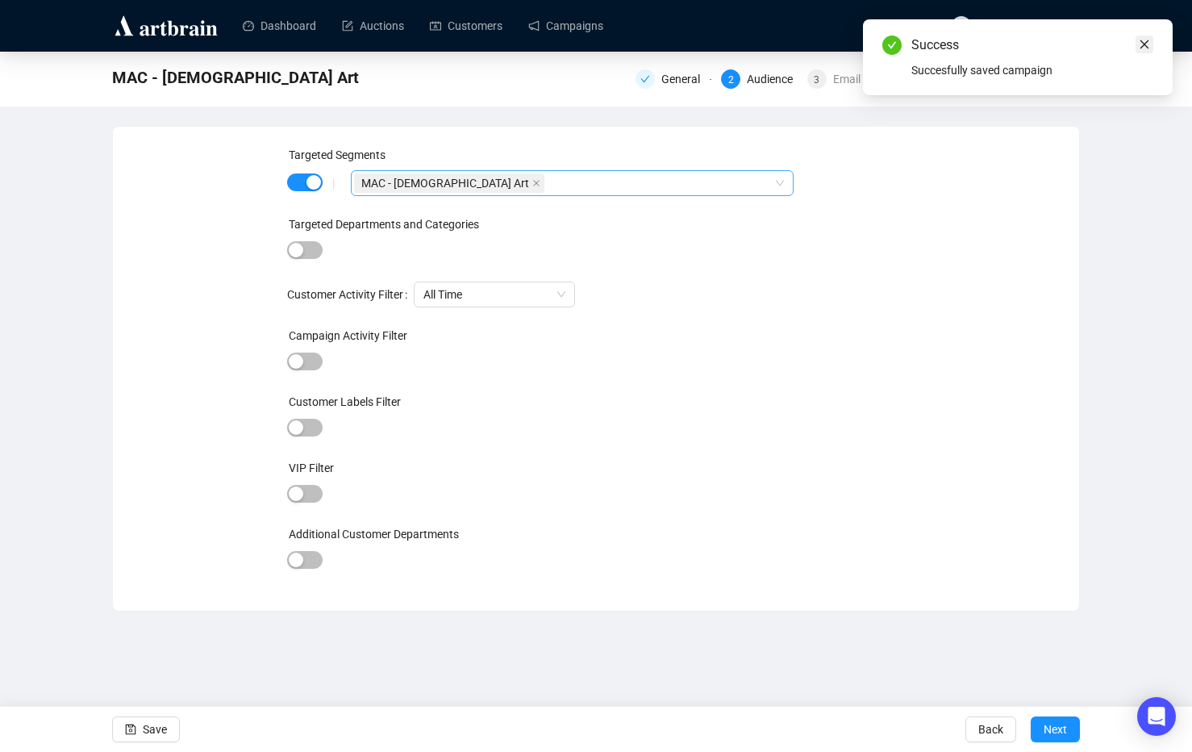
click at [1147, 40] on icon "close" at bounding box center [1144, 44] width 11 height 11
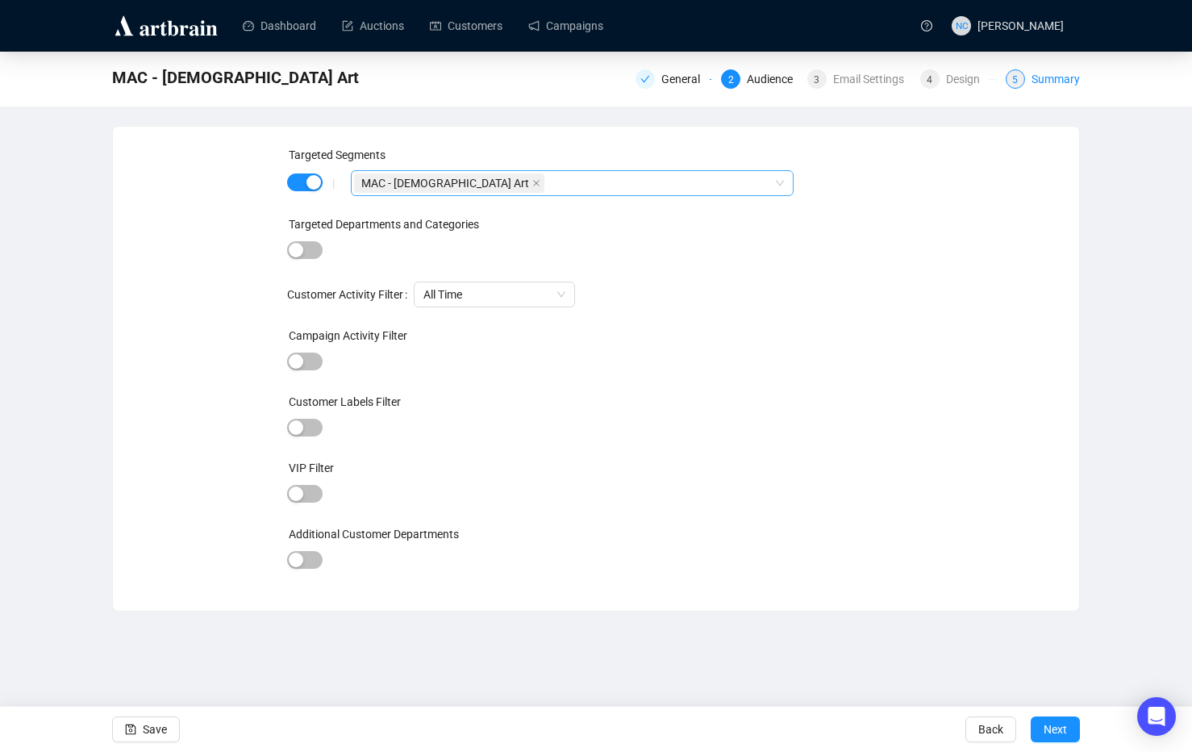
click at [1044, 73] on div "Summary" at bounding box center [1056, 78] width 48 height 19
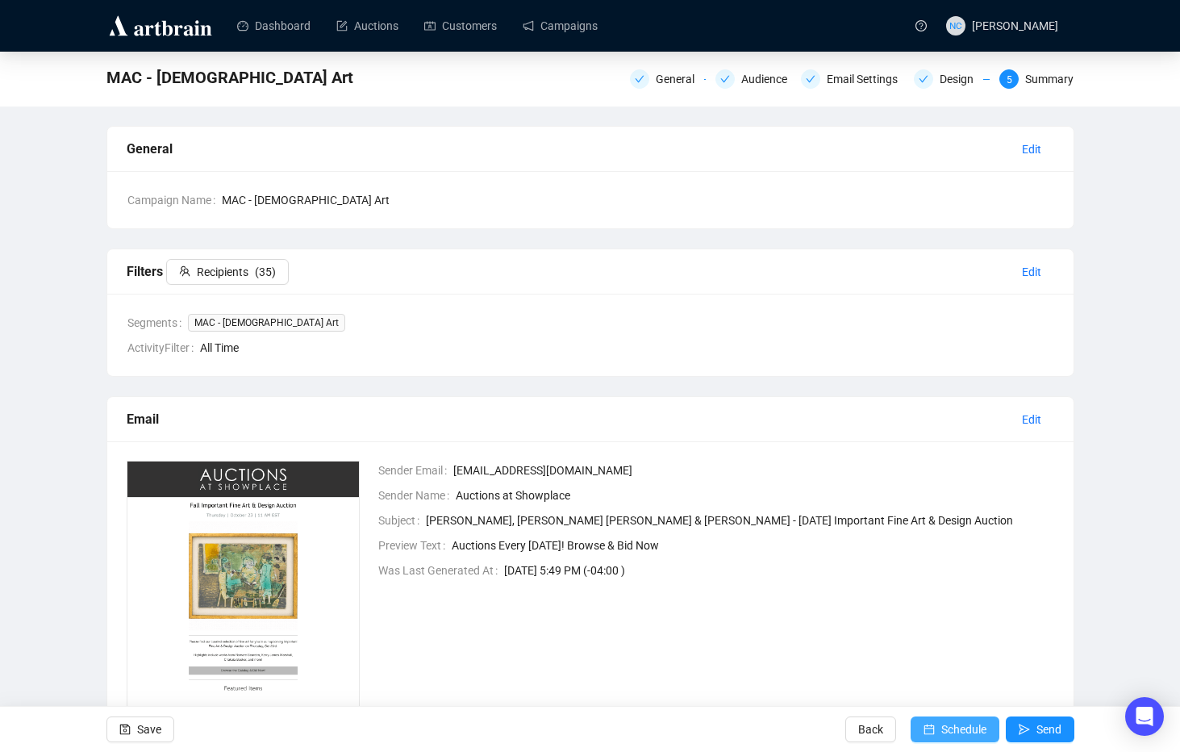
click at [960, 735] on span "Schedule" at bounding box center [963, 729] width 45 height 45
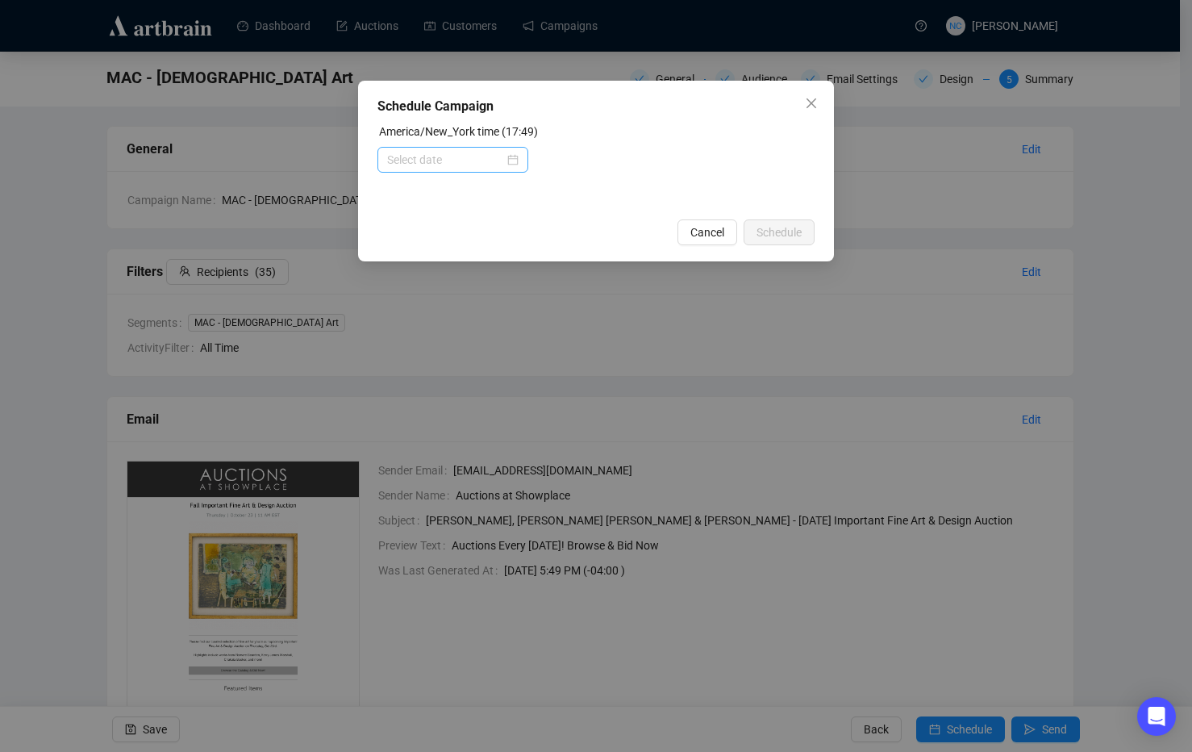
click at [513, 161] on div at bounding box center [452, 160] width 131 height 18
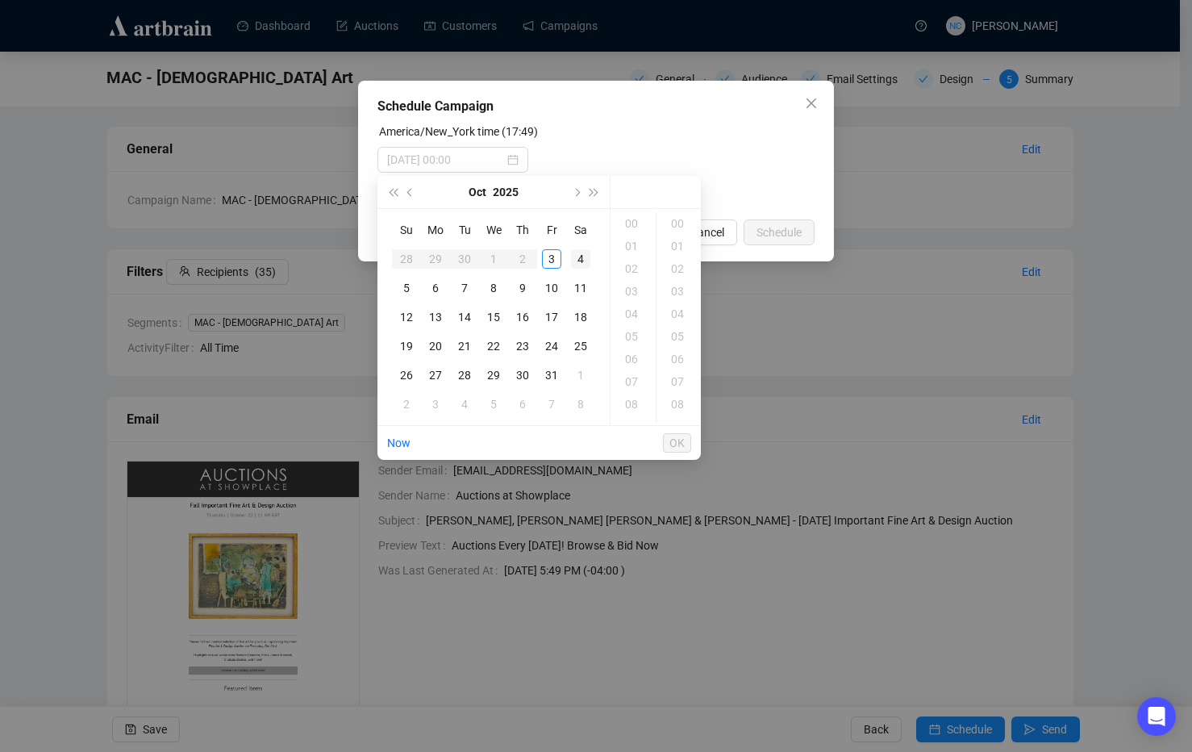
click at [573, 261] on div "4" at bounding box center [580, 258] width 19 height 19
click at [628, 292] on div "10" at bounding box center [633, 288] width 39 height 23
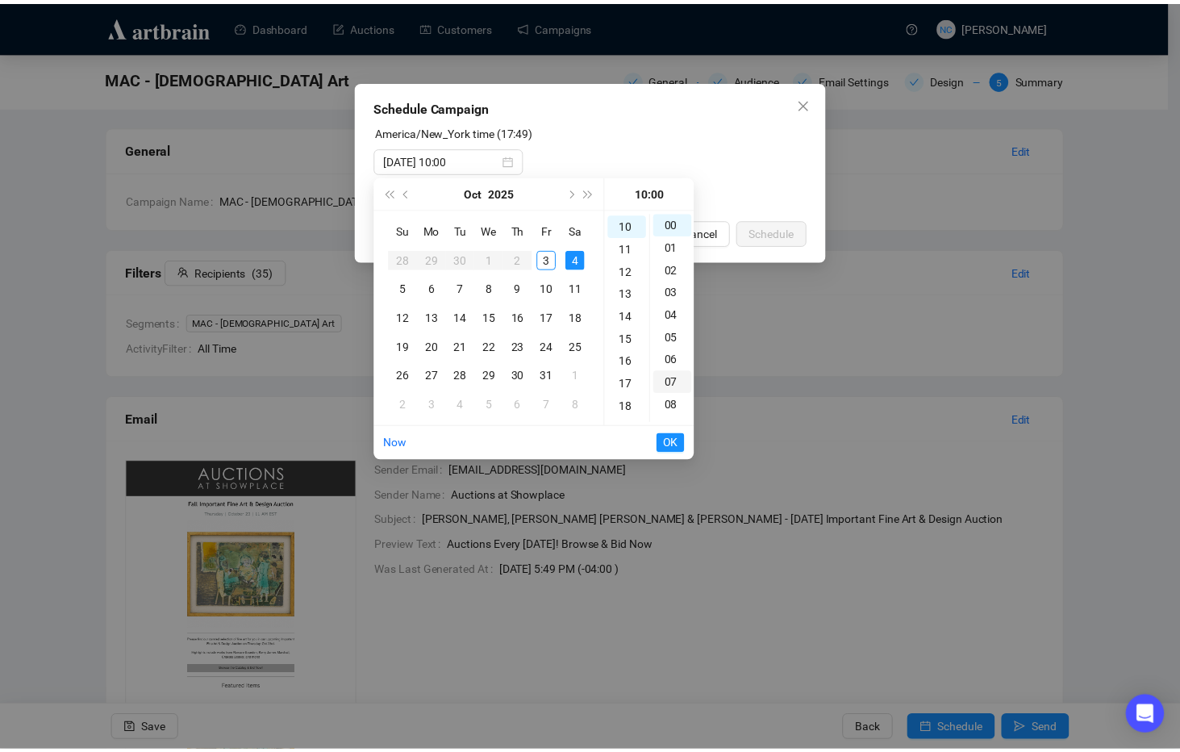
scroll to position [226, 0]
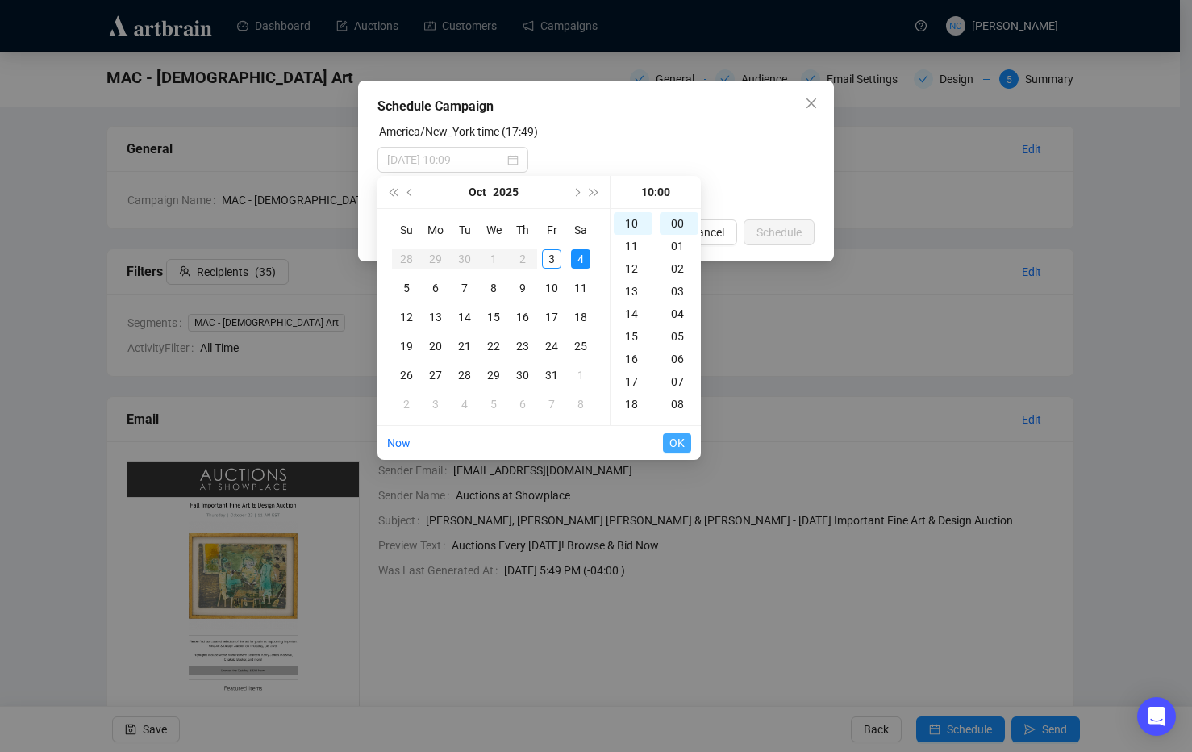
type input "2025-10-04 10:00"
click at [672, 439] on span "OK" at bounding box center [676, 442] width 15 height 31
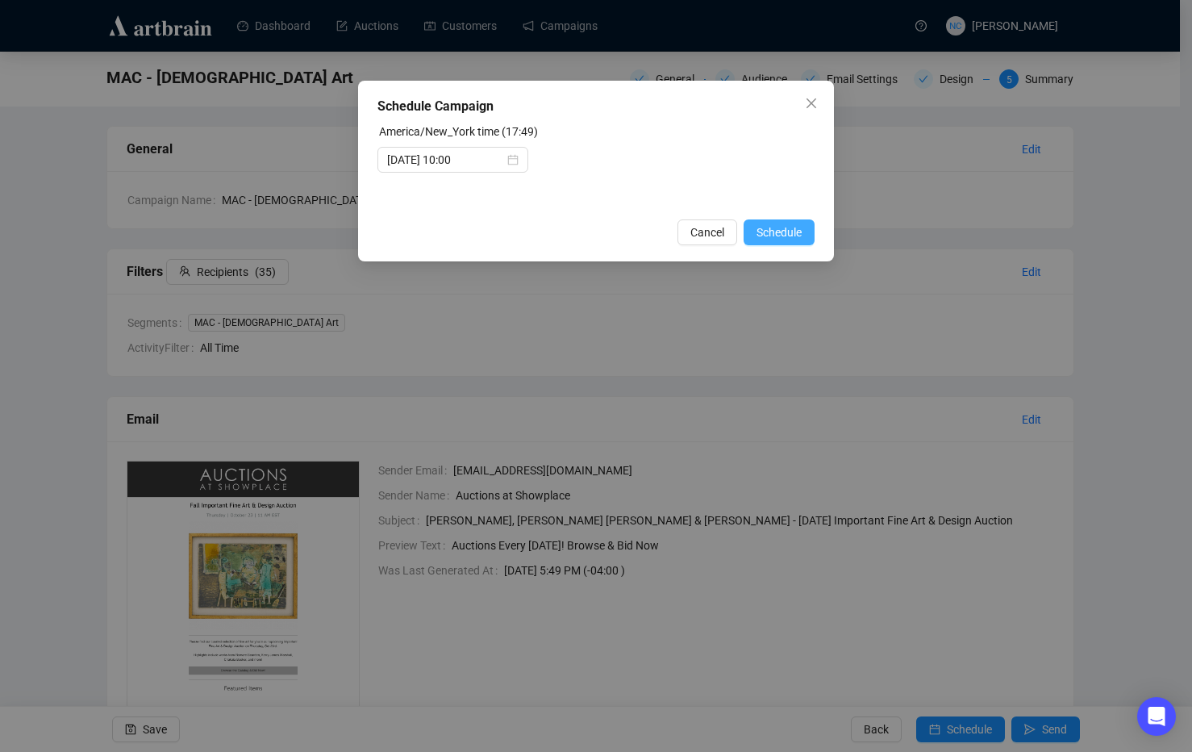
click at [784, 233] on span "Schedule" at bounding box center [779, 232] width 45 height 18
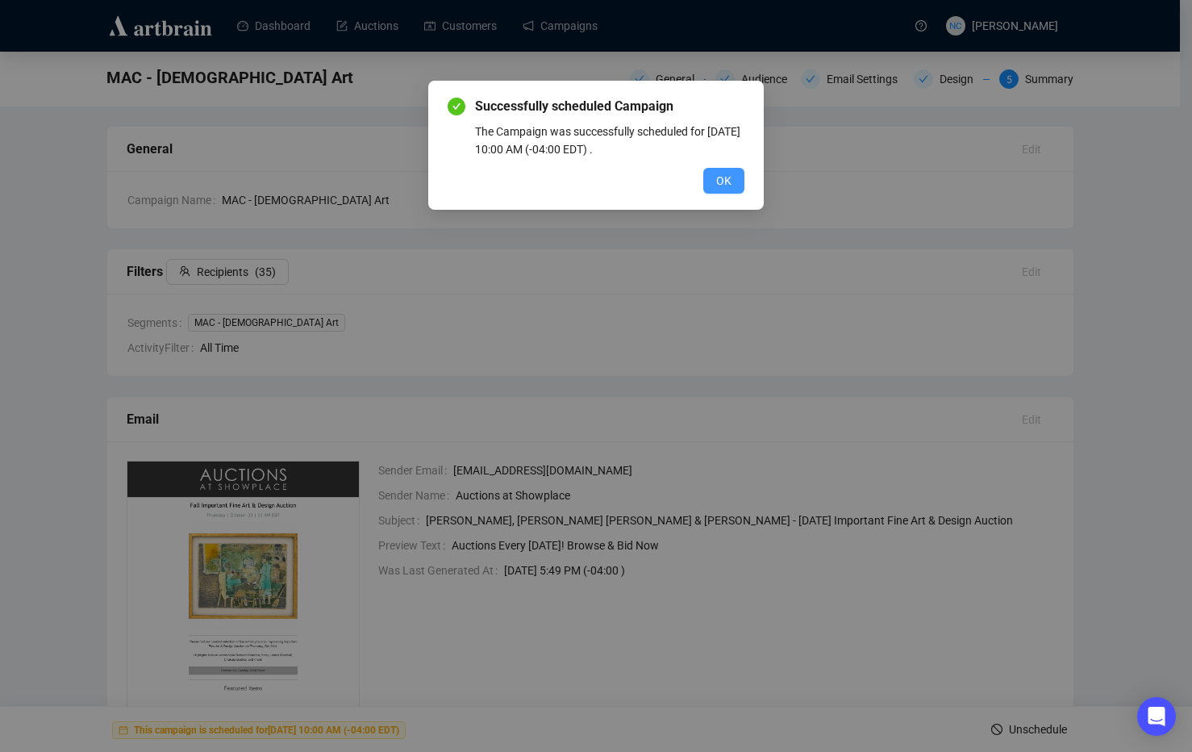
drag, startPoint x: 727, startPoint y: 188, endPoint x: 570, endPoint y: 57, distance: 203.9
click at [727, 187] on span "OK" at bounding box center [723, 181] width 15 height 18
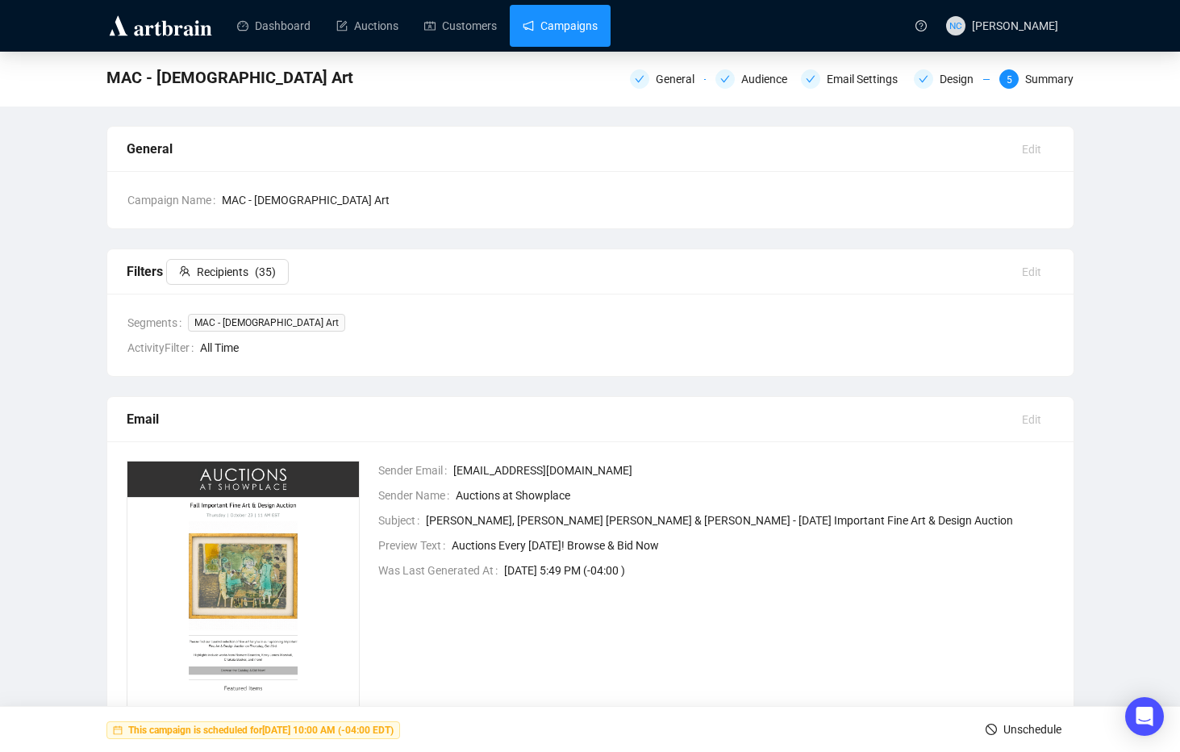
click at [558, 28] on link "Campaigns" at bounding box center [560, 26] width 75 height 42
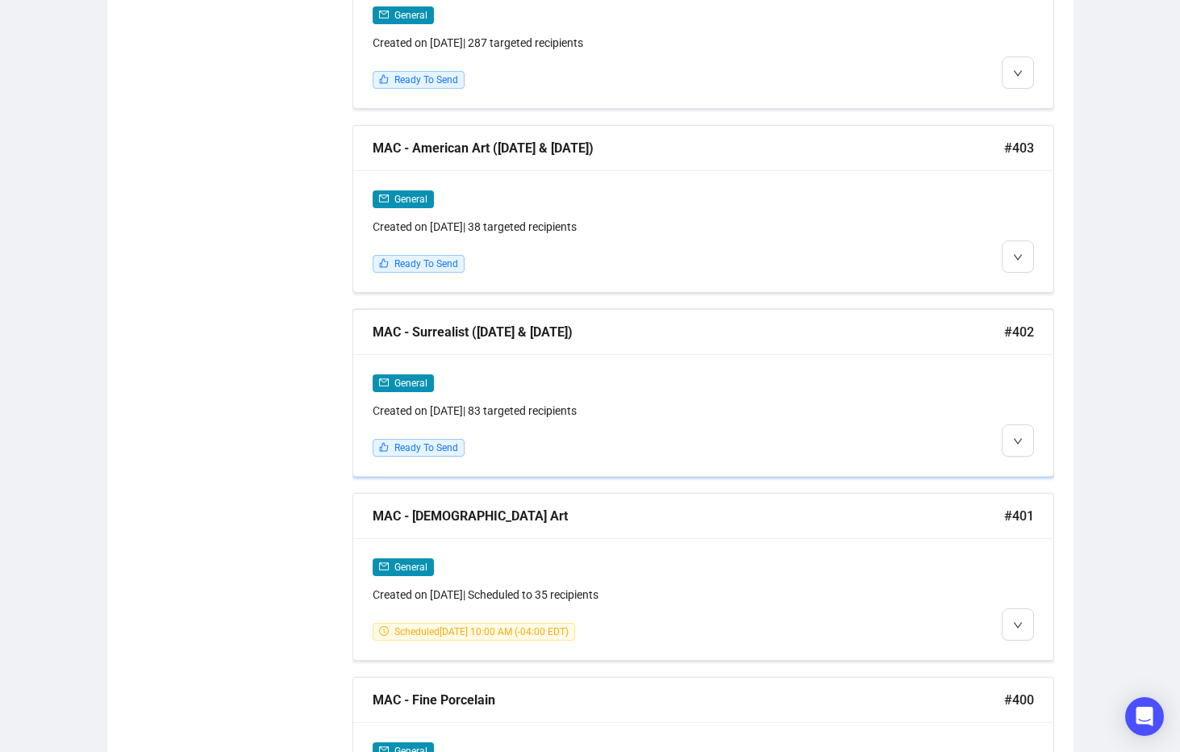
scroll to position [2198, 0]
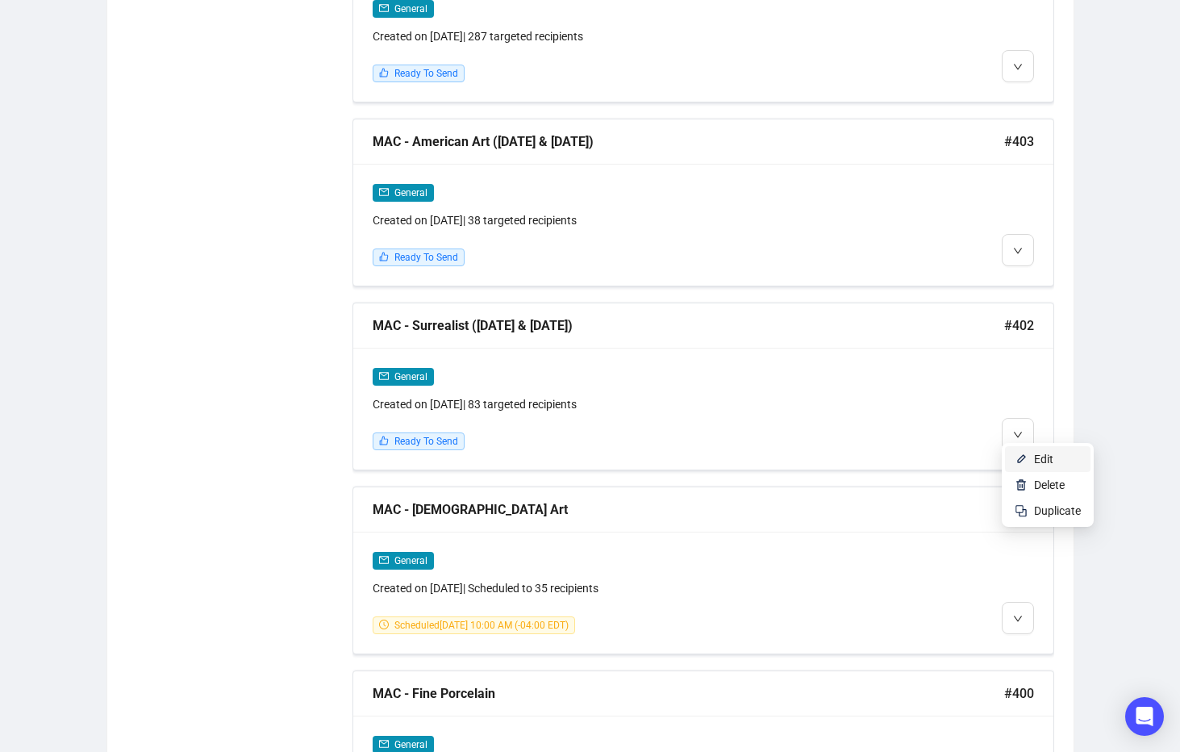
click at [1041, 464] on span "Edit" at bounding box center [1043, 458] width 19 height 13
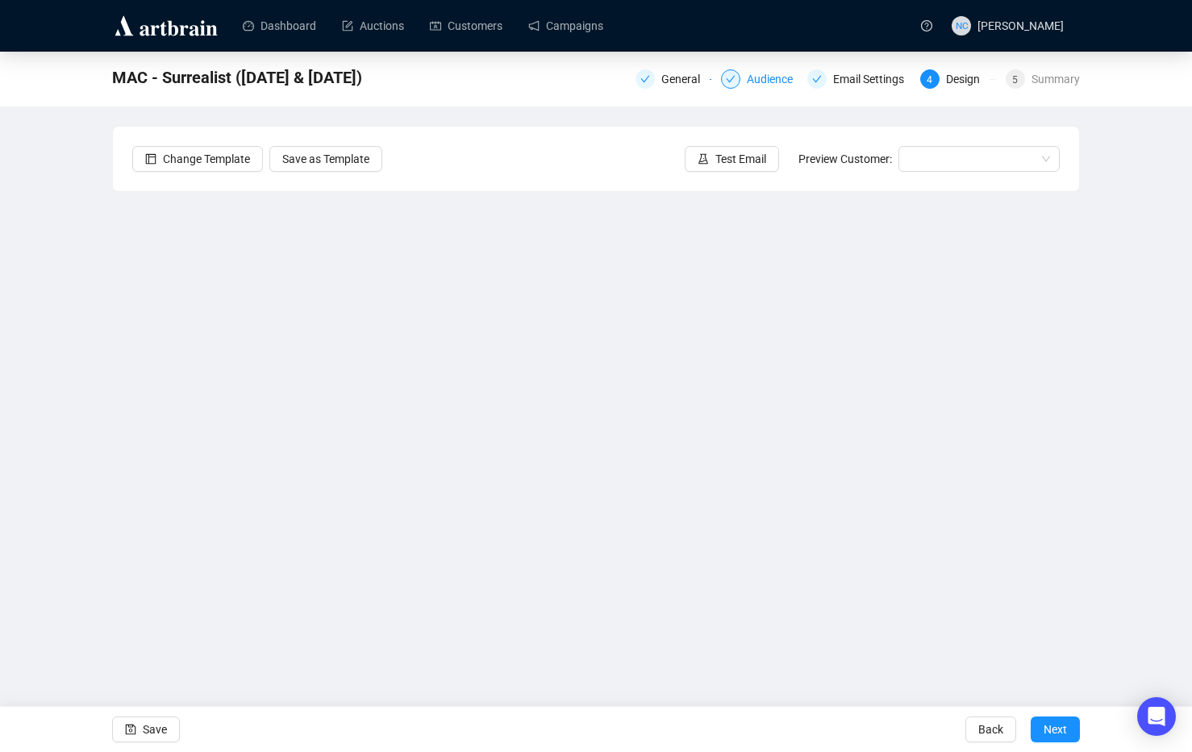
click at [763, 77] on div "Audience" at bounding box center [775, 78] width 56 height 19
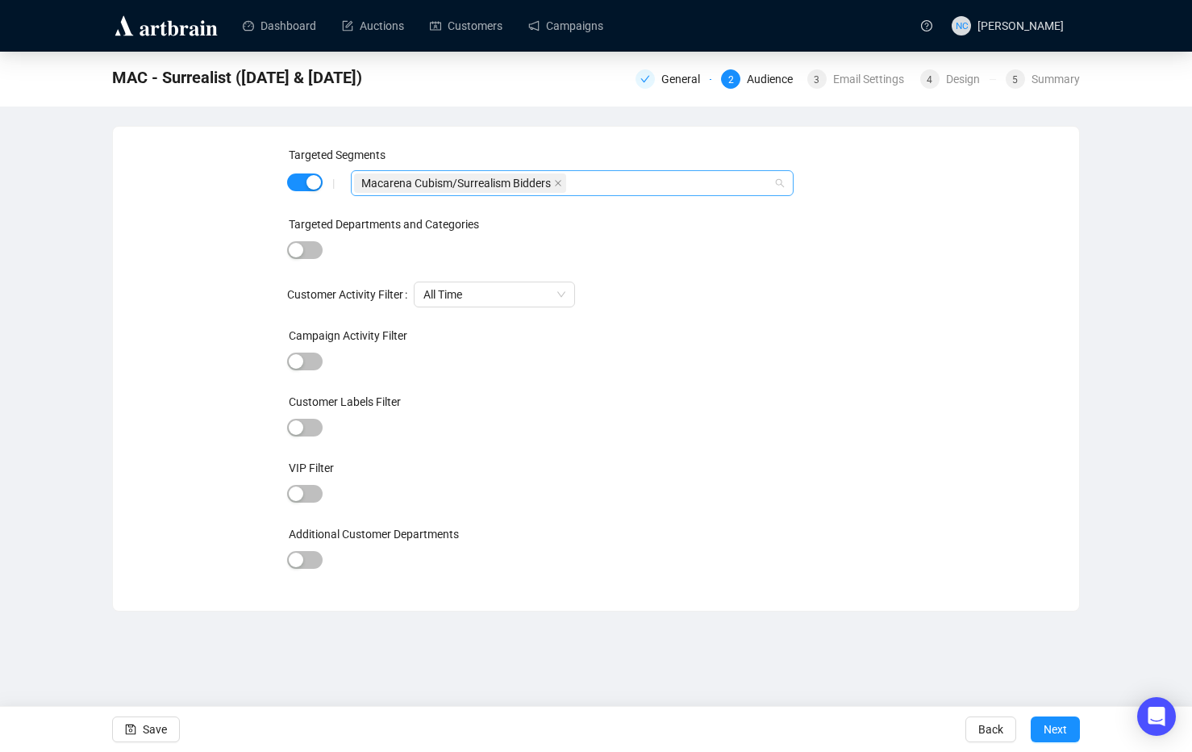
click at [585, 182] on div "Macarena Cubism/Surrealism Bidders" at bounding box center [563, 183] width 419 height 23
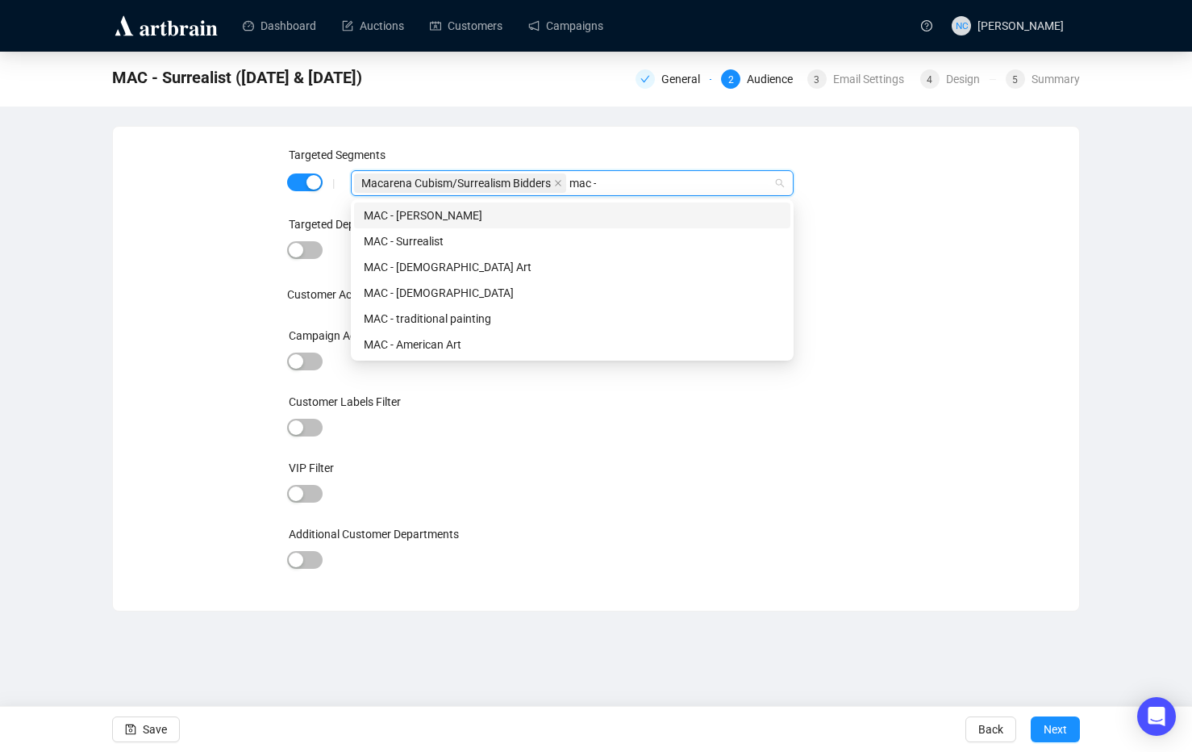
type input "mac -"
click at [538, 245] on div "MAC - Surrealist" at bounding box center [572, 241] width 417 height 18
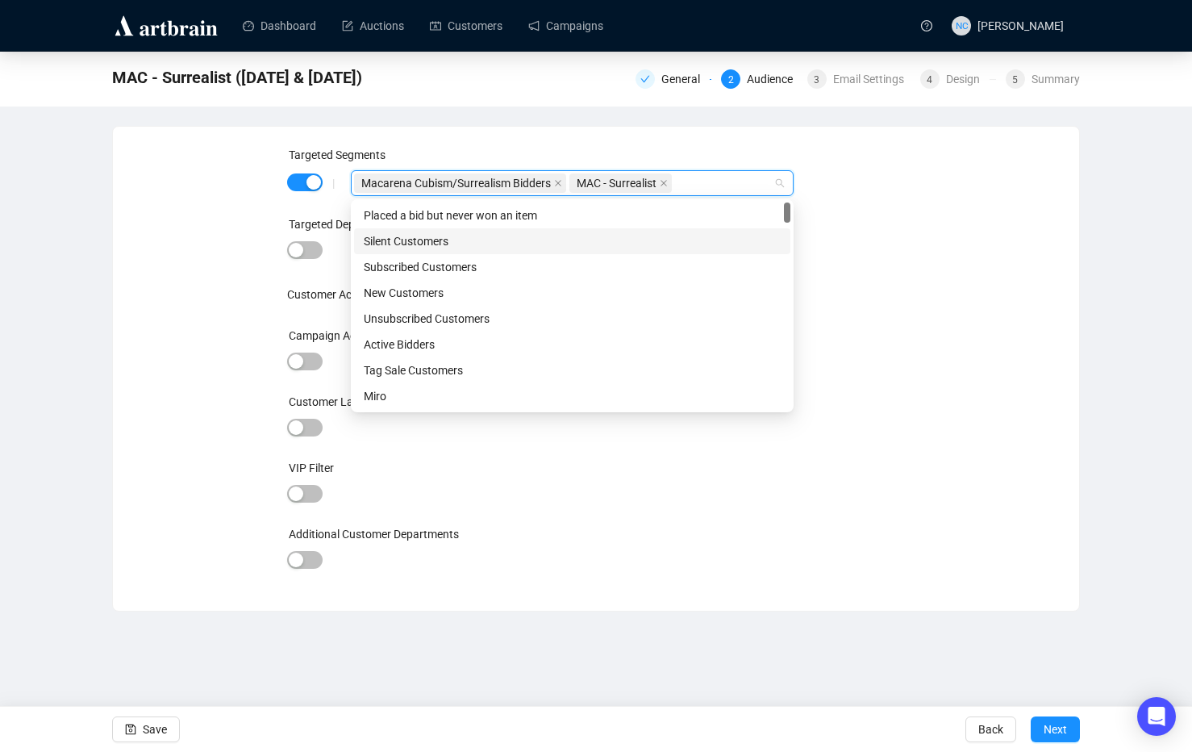
click at [910, 283] on div "Targeted Segments | Macarena Cubism/Surrealism Bidders MAC - Surrealist Targete…" at bounding box center [596, 368] width 928 height 445
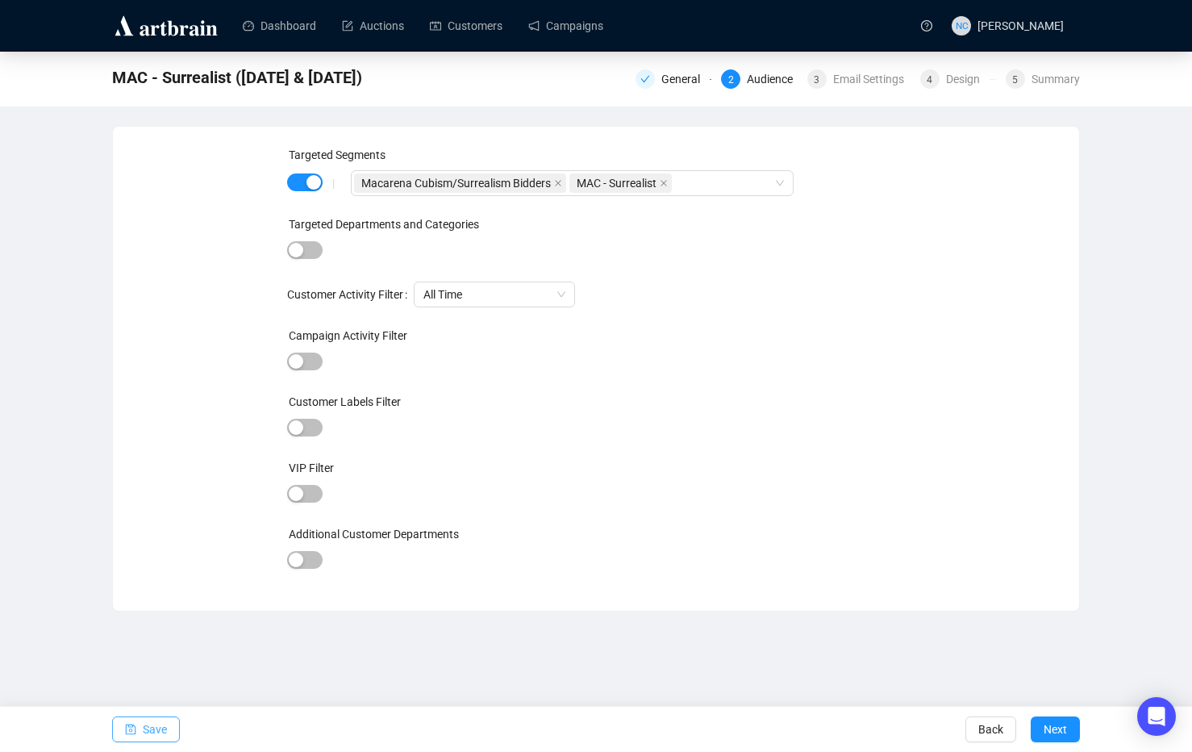
click at [127, 733] on icon "save" at bounding box center [131, 729] width 10 height 10
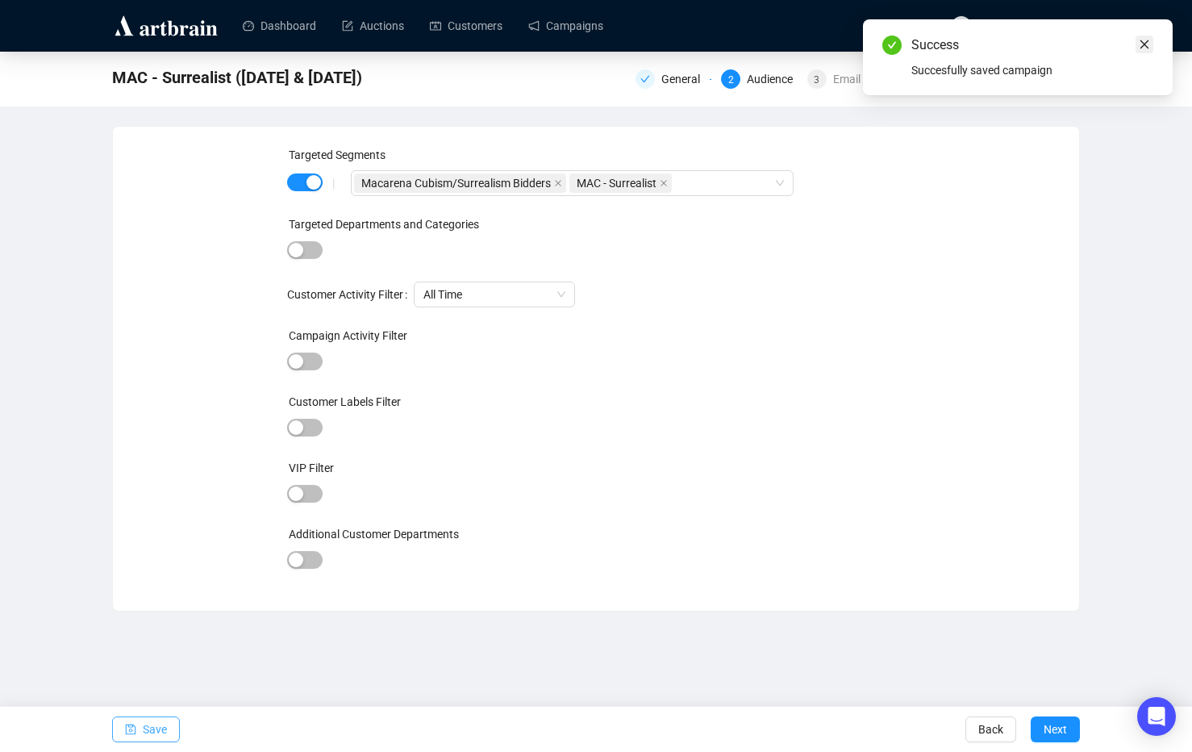
click at [1141, 44] on icon "close" at bounding box center [1144, 44] width 11 height 11
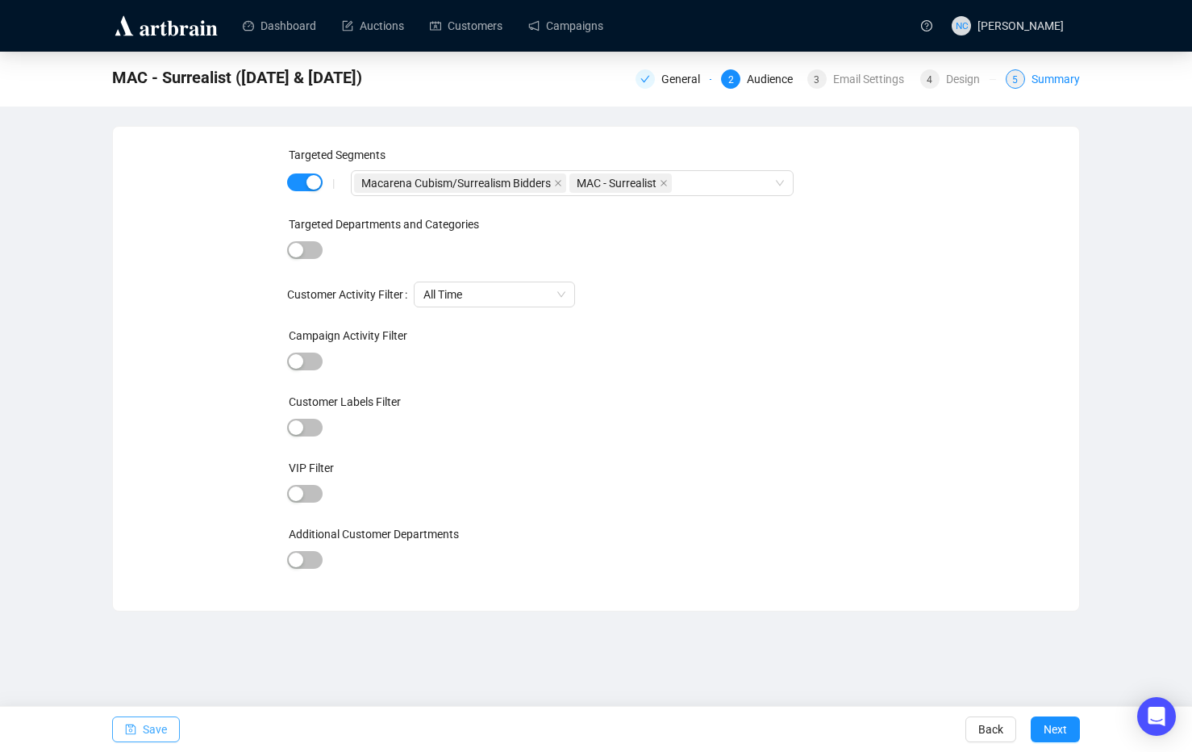
click at [1062, 77] on div "Summary" at bounding box center [1056, 78] width 48 height 19
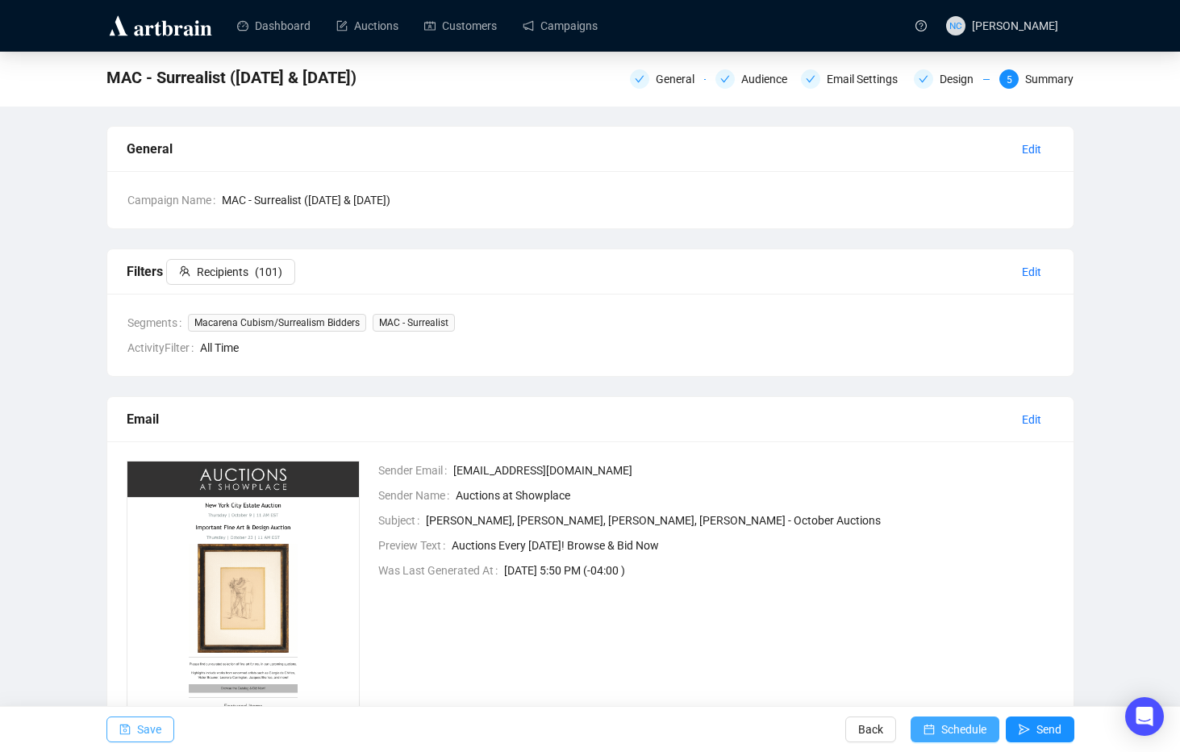
click at [941, 727] on span "Schedule" at bounding box center [963, 729] width 45 height 45
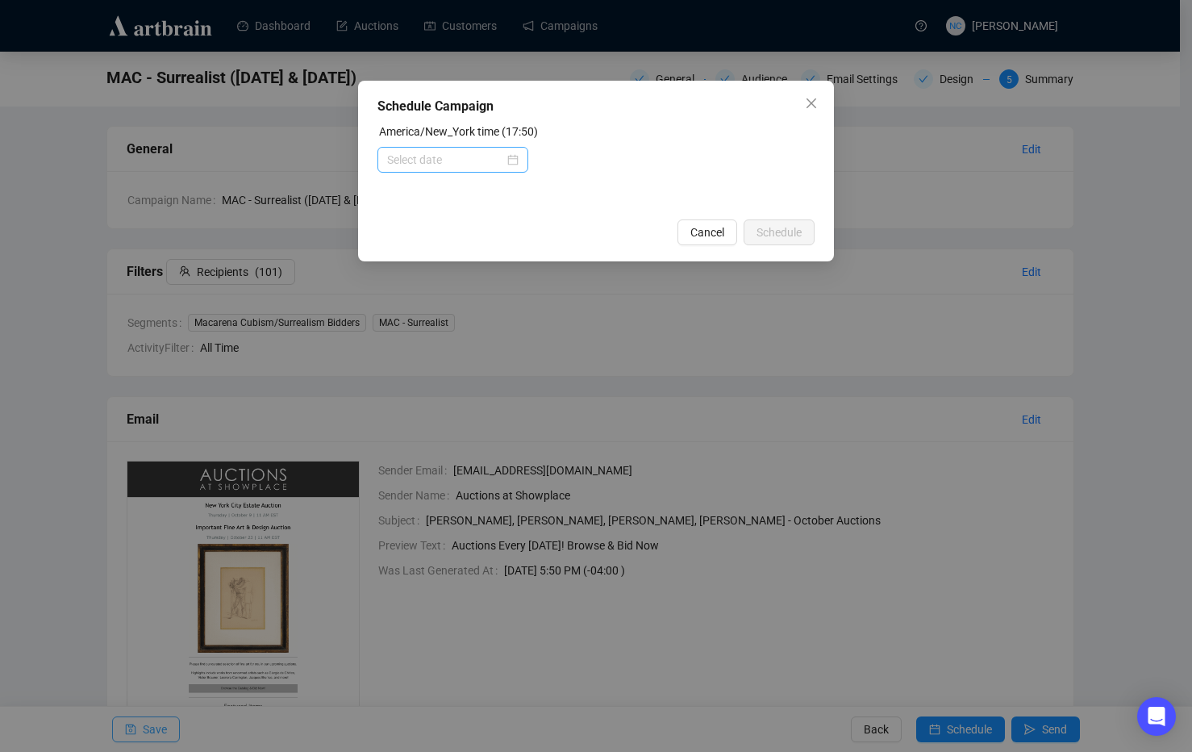
click at [507, 162] on div at bounding box center [452, 160] width 131 height 18
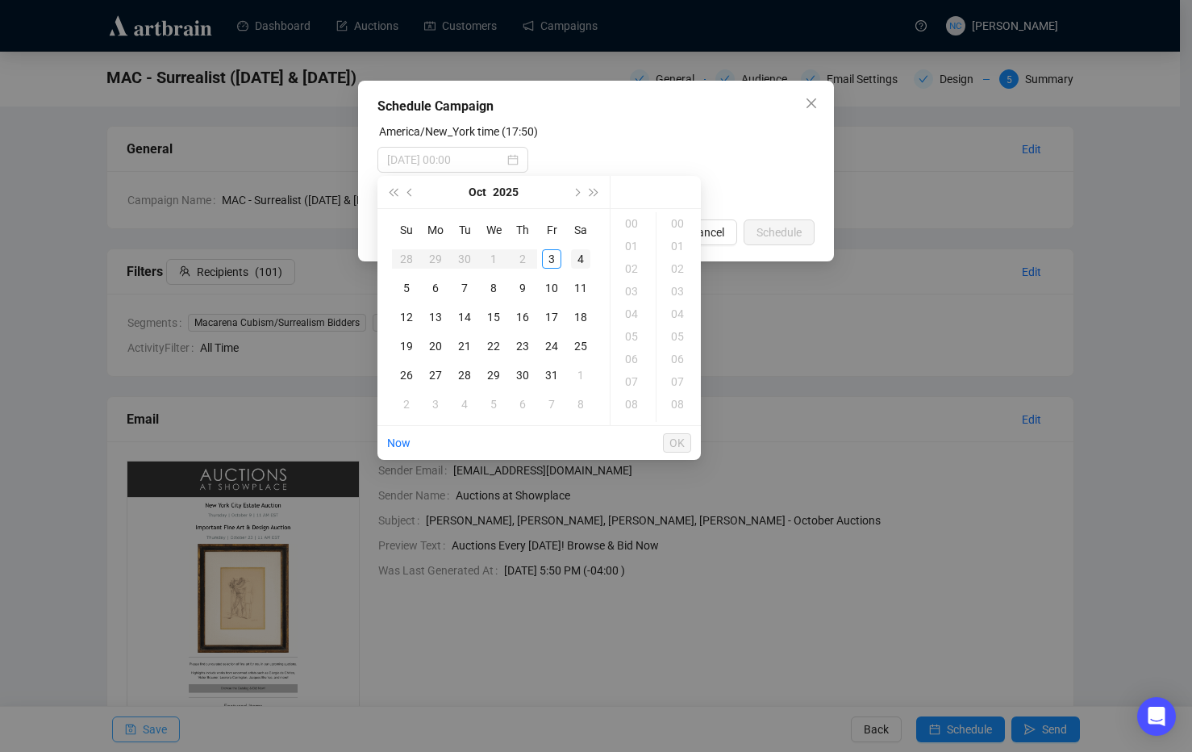
click at [584, 256] on div "4" at bounding box center [580, 258] width 19 height 19
click at [632, 287] on div "10" at bounding box center [633, 288] width 39 height 23
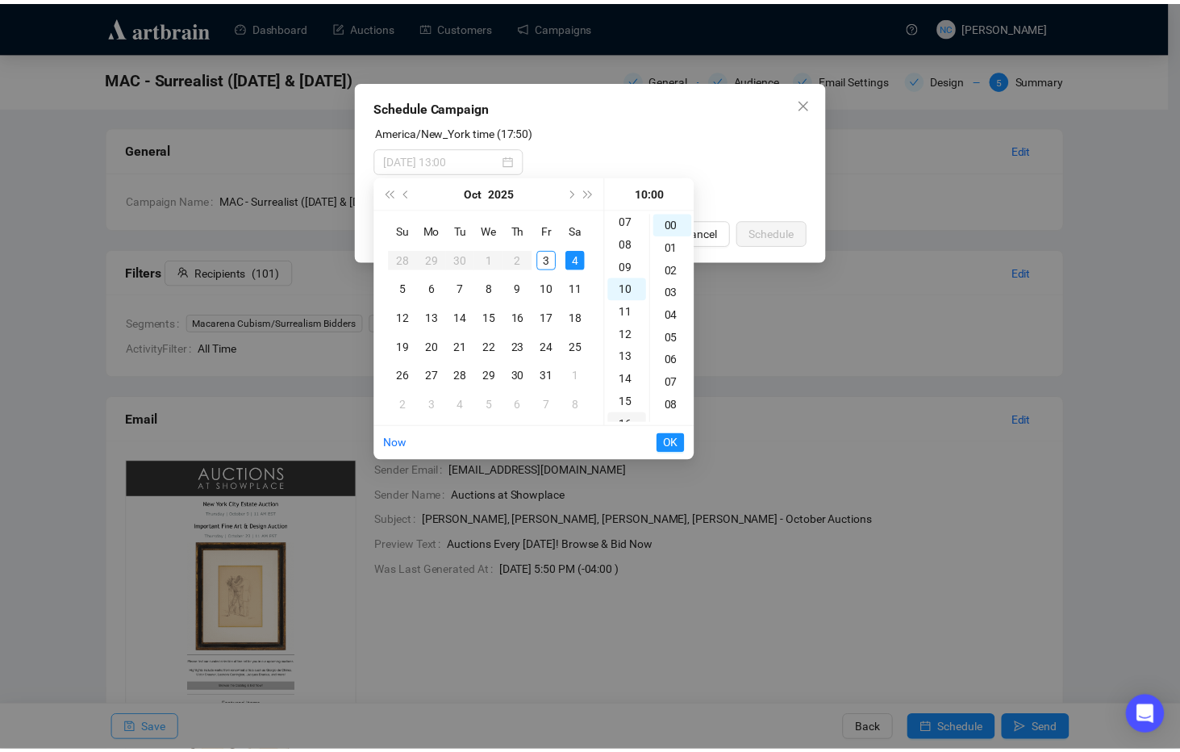
scroll to position [226, 0]
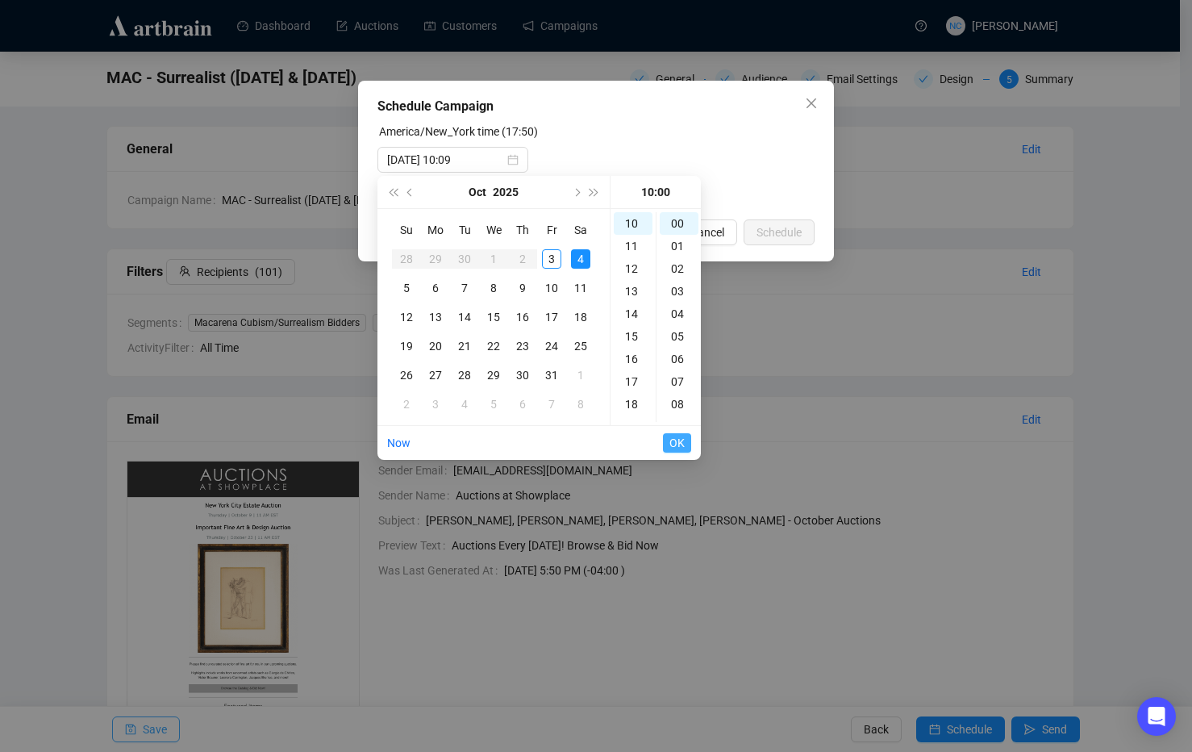
type input "2025-10-04 10:00"
click at [665, 444] on button "OK" at bounding box center [677, 442] width 28 height 19
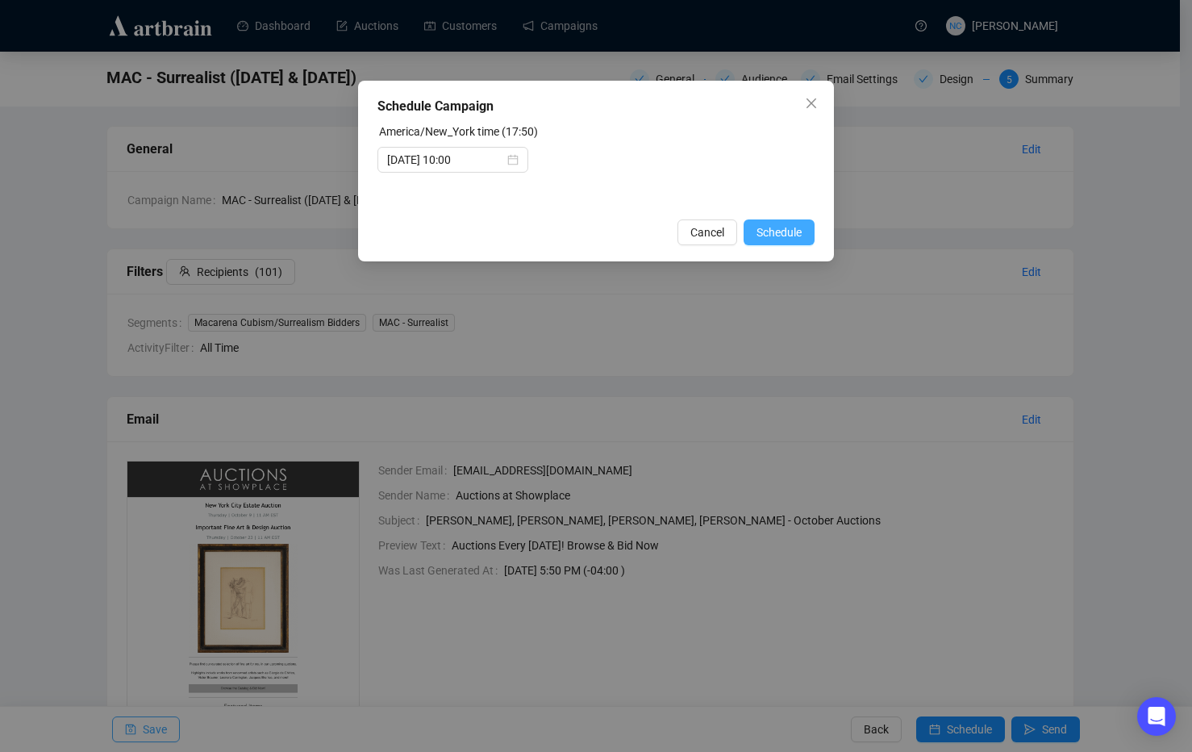
click at [790, 234] on span "Schedule" at bounding box center [779, 232] width 45 height 18
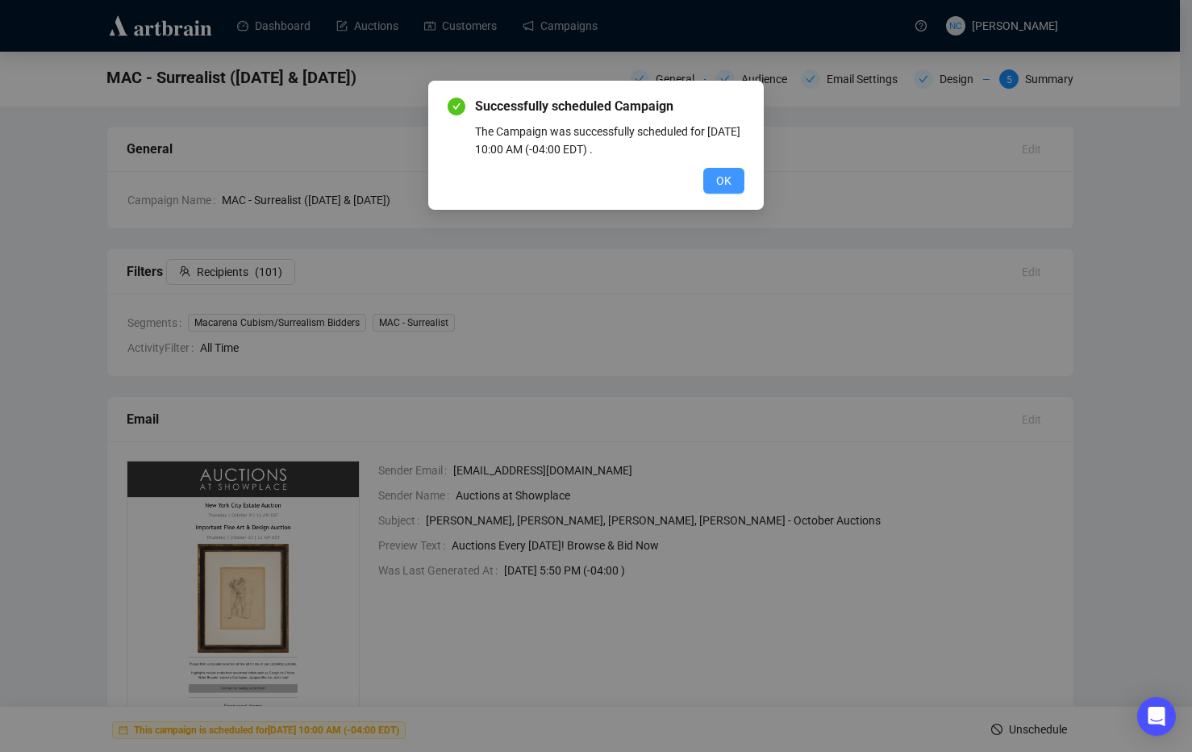
click at [726, 189] on span "OK" at bounding box center [723, 181] width 15 height 18
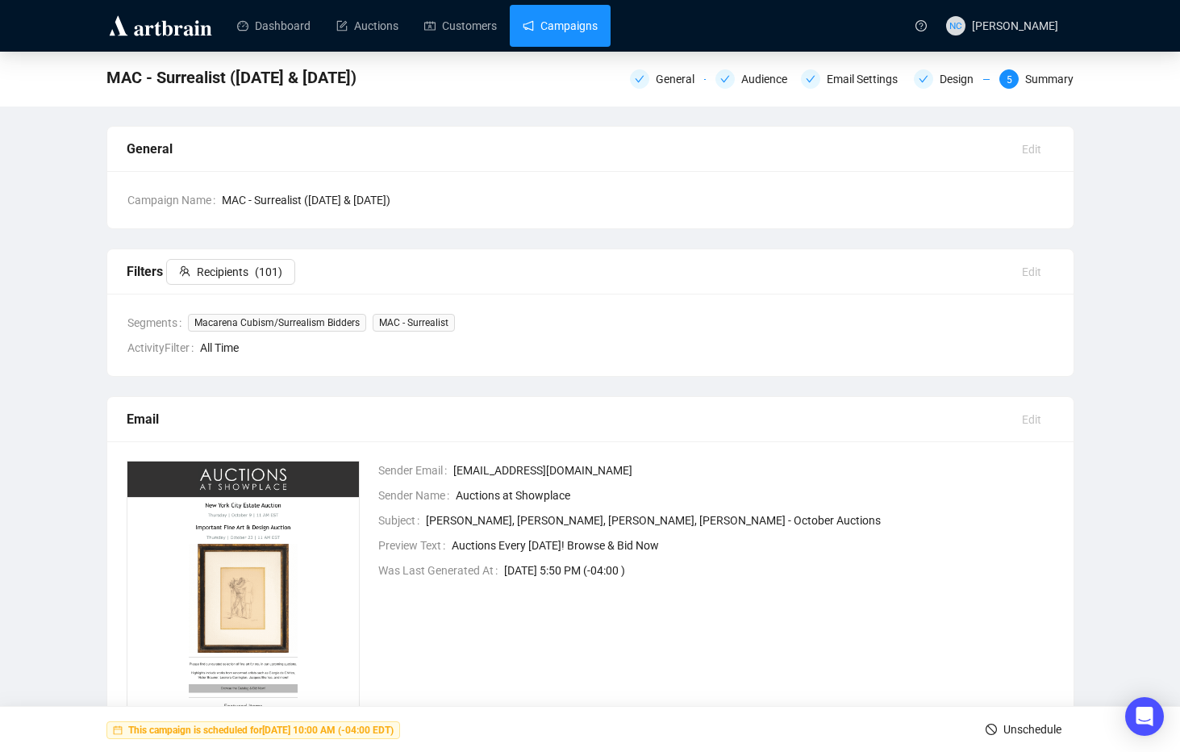
click at [577, 35] on link "Campaigns" at bounding box center [560, 26] width 75 height 42
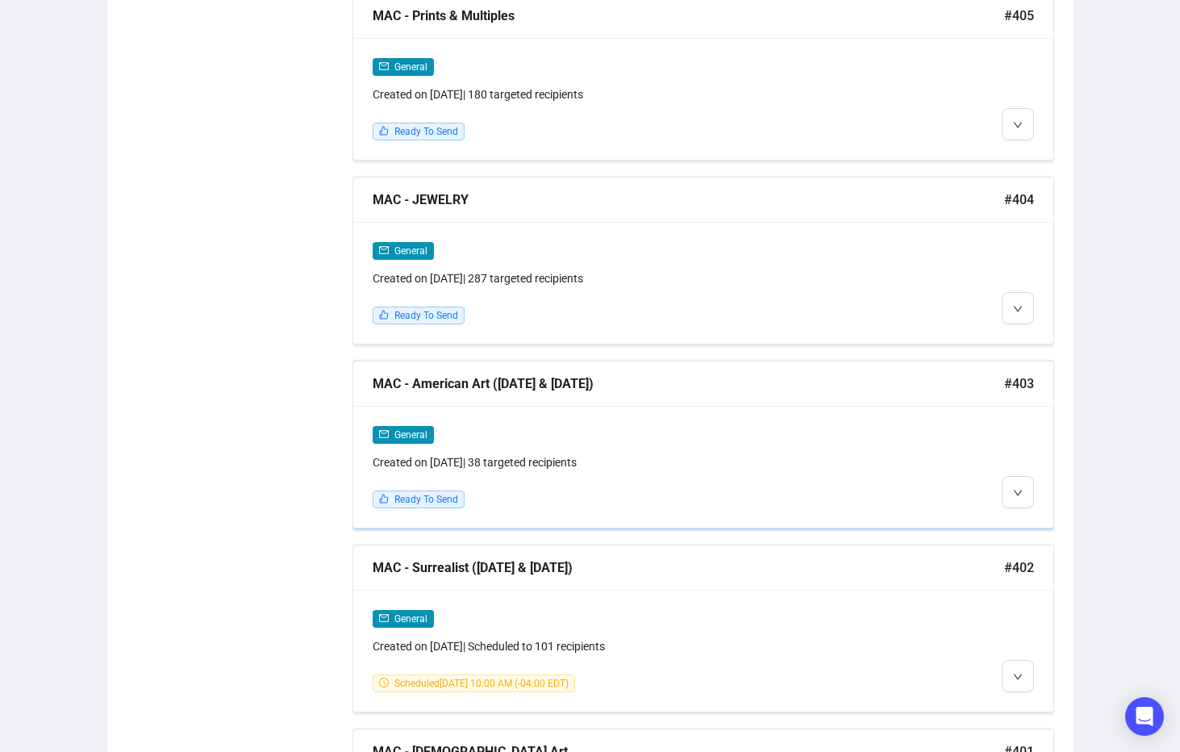
scroll to position [2097, 0]
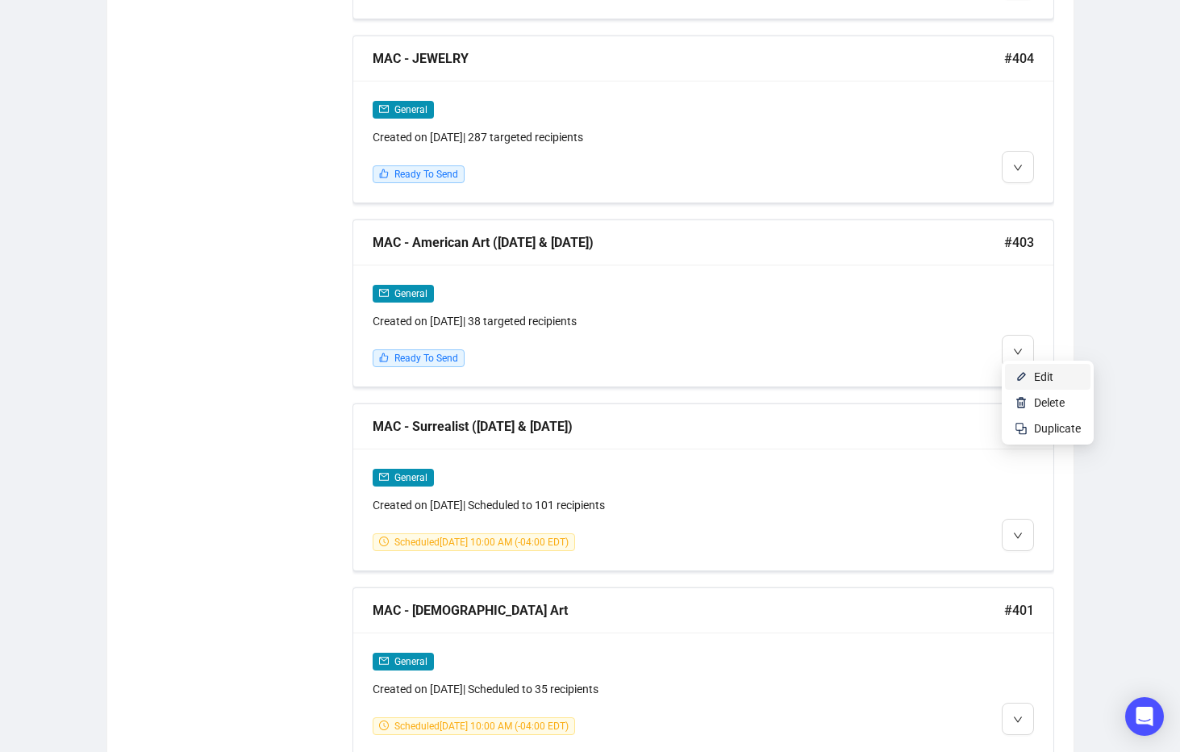
click at [1057, 377] on span "Edit" at bounding box center [1057, 377] width 47 height 18
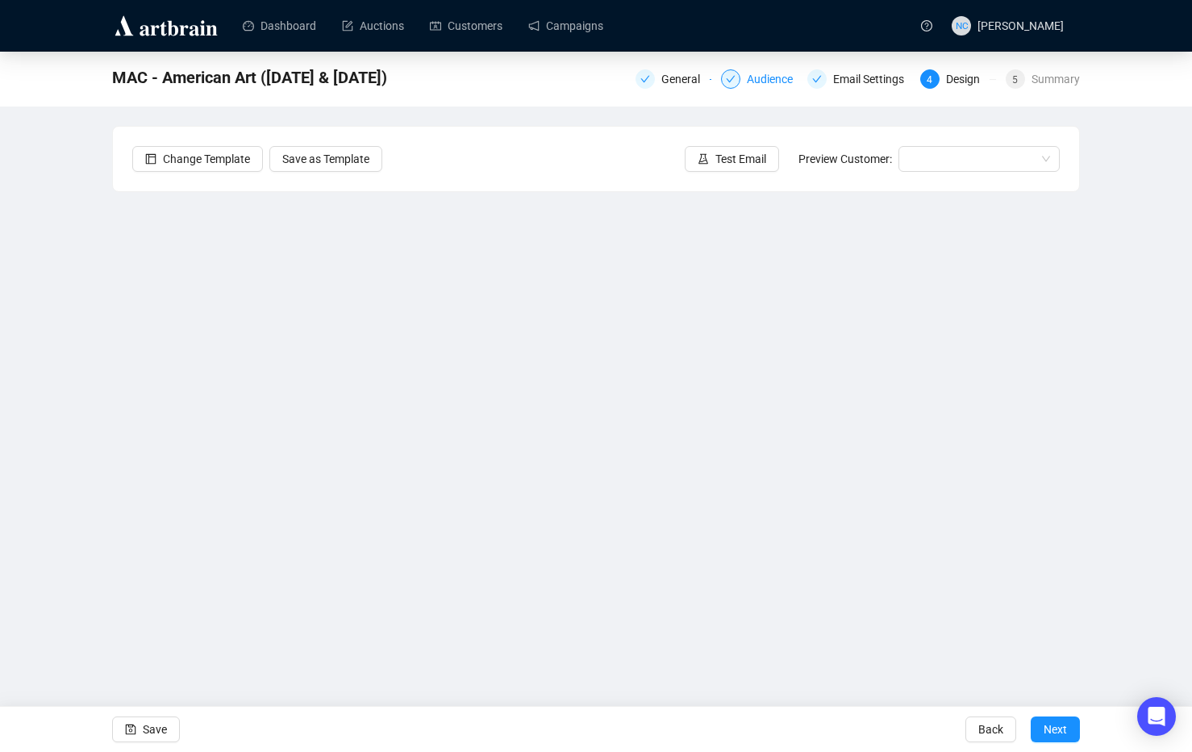
click at [769, 78] on div "Audience" at bounding box center [775, 78] width 56 height 19
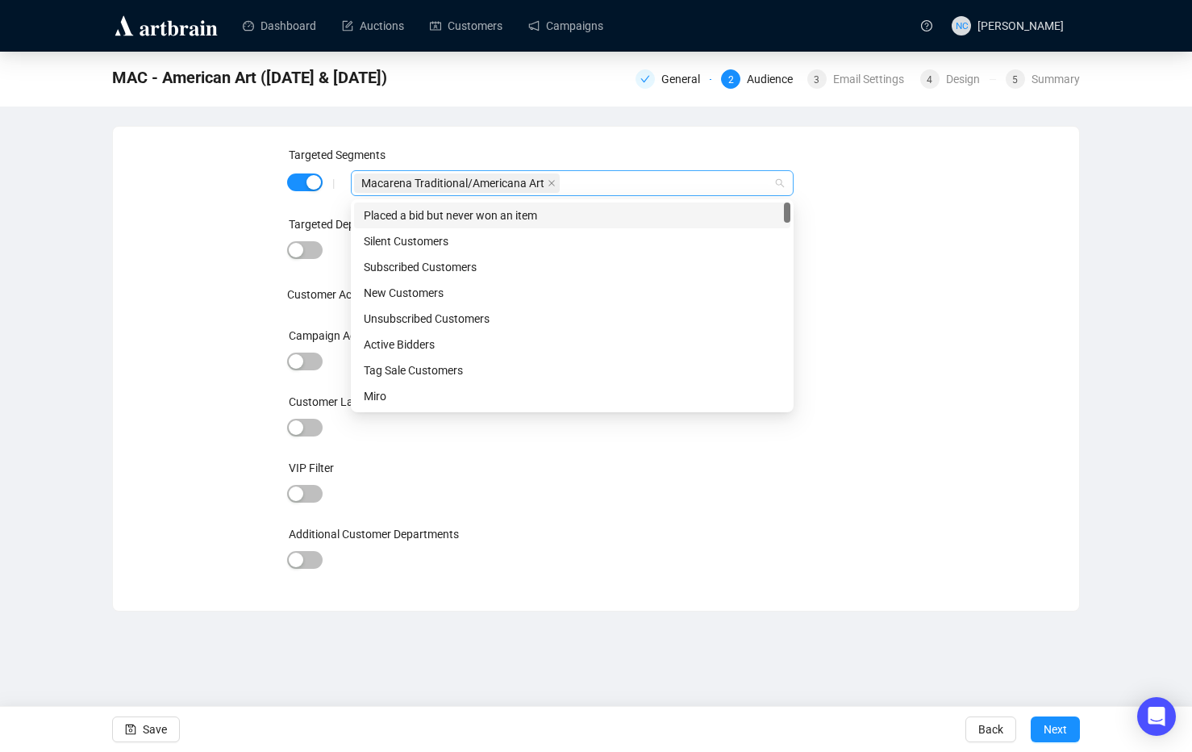
click at [615, 186] on div "Macarena Traditional/Americana Art" at bounding box center [563, 183] width 419 height 23
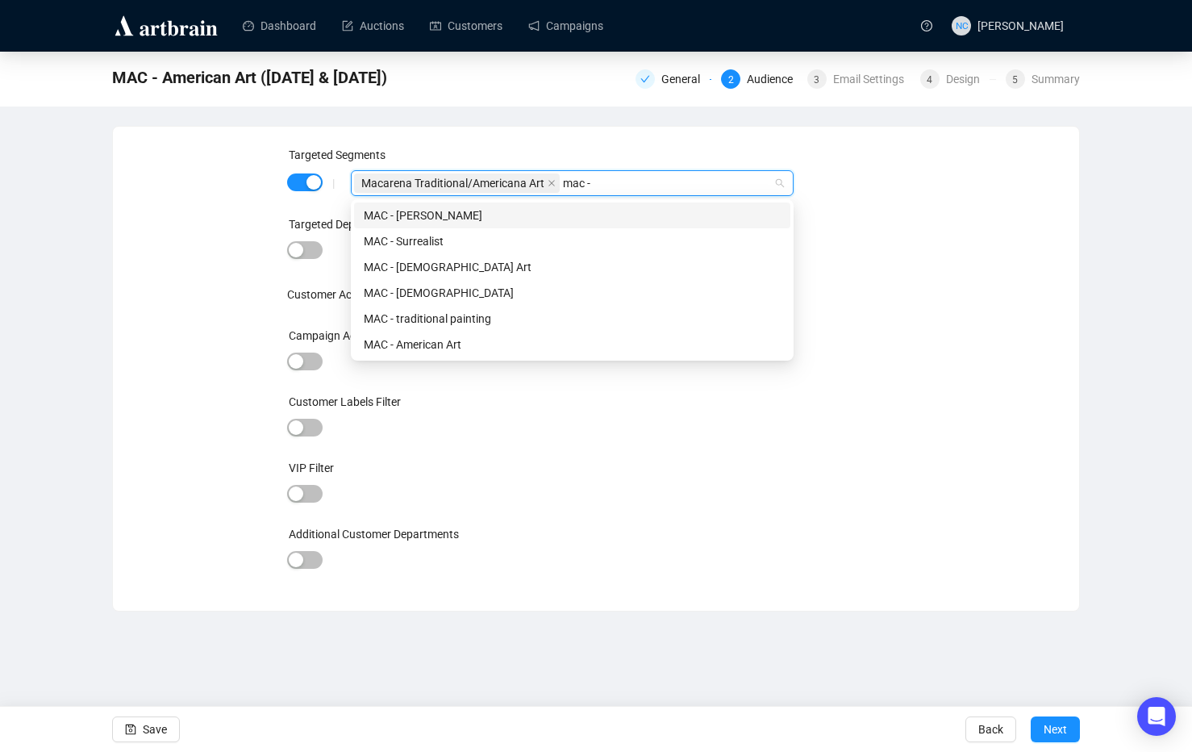
type input "mac -"
click at [514, 336] on div "MAC - American Art" at bounding box center [572, 345] width 417 height 18
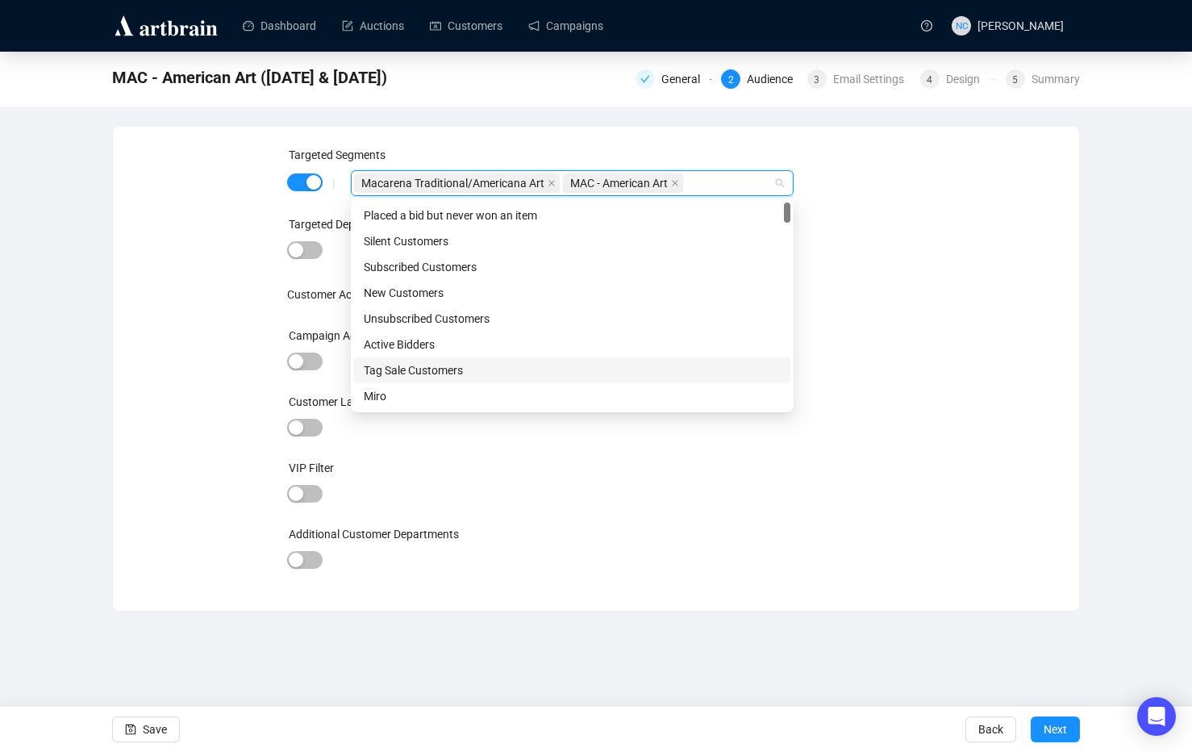
click at [962, 401] on div "Targeted Segments | Macarena Traditional/Americana Art MAC - American Art Targe…" at bounding box center [596, 368] width 928 height 445
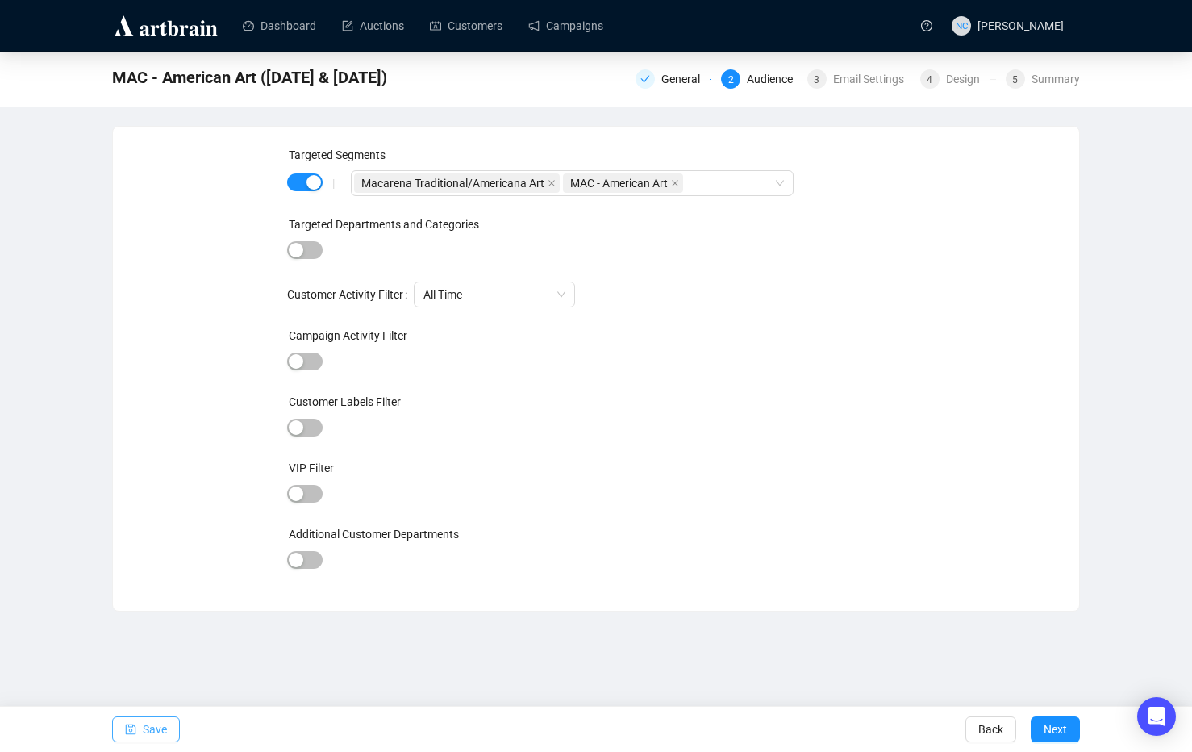
click at [162, 724] on span "Save" at bounding box center [155, 729] width 24 height 45
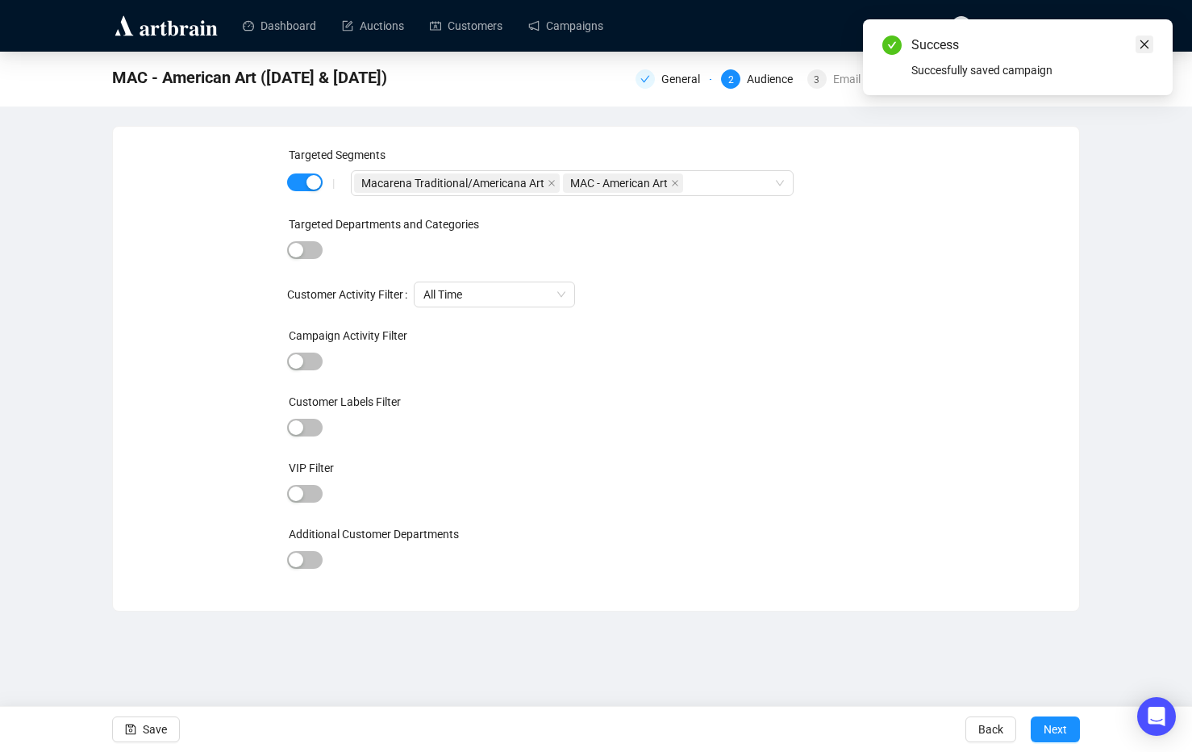
click at [1149, 44] on icon "close" at bounding box center [1144, 44] width 11 height 11
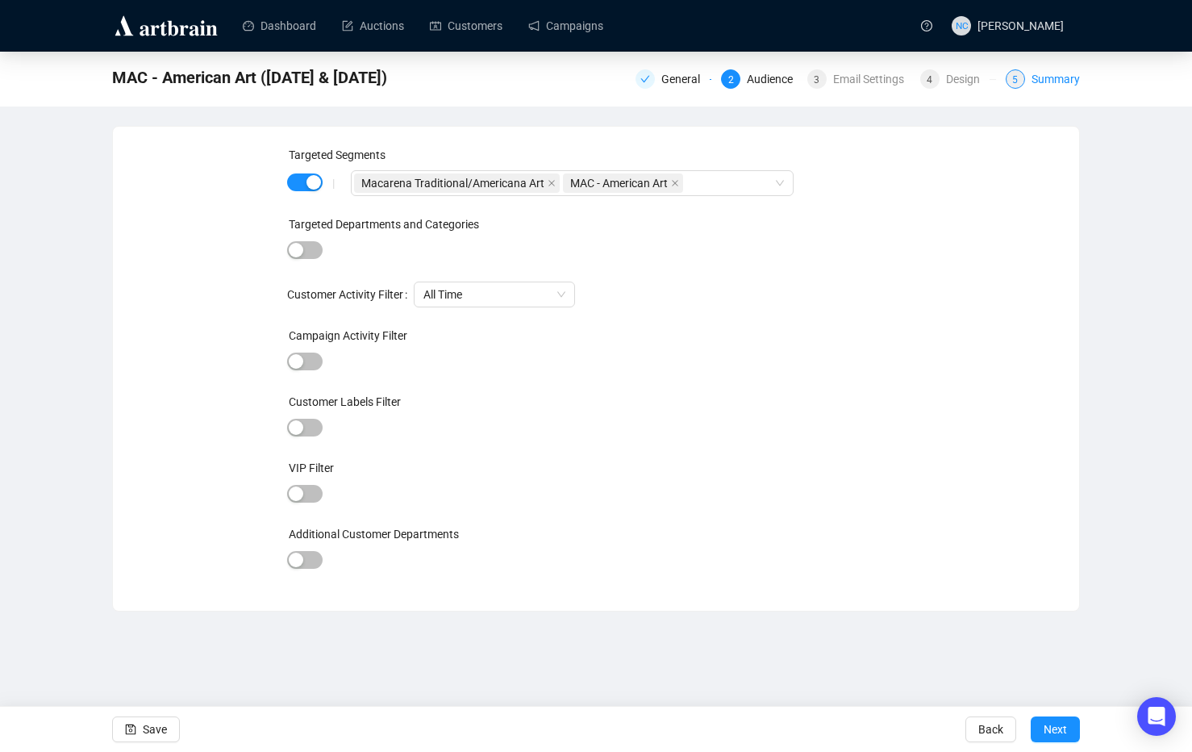
click at [1053, 81] on div "Summary" at bounding box center [1056, 78] width 48 height 19
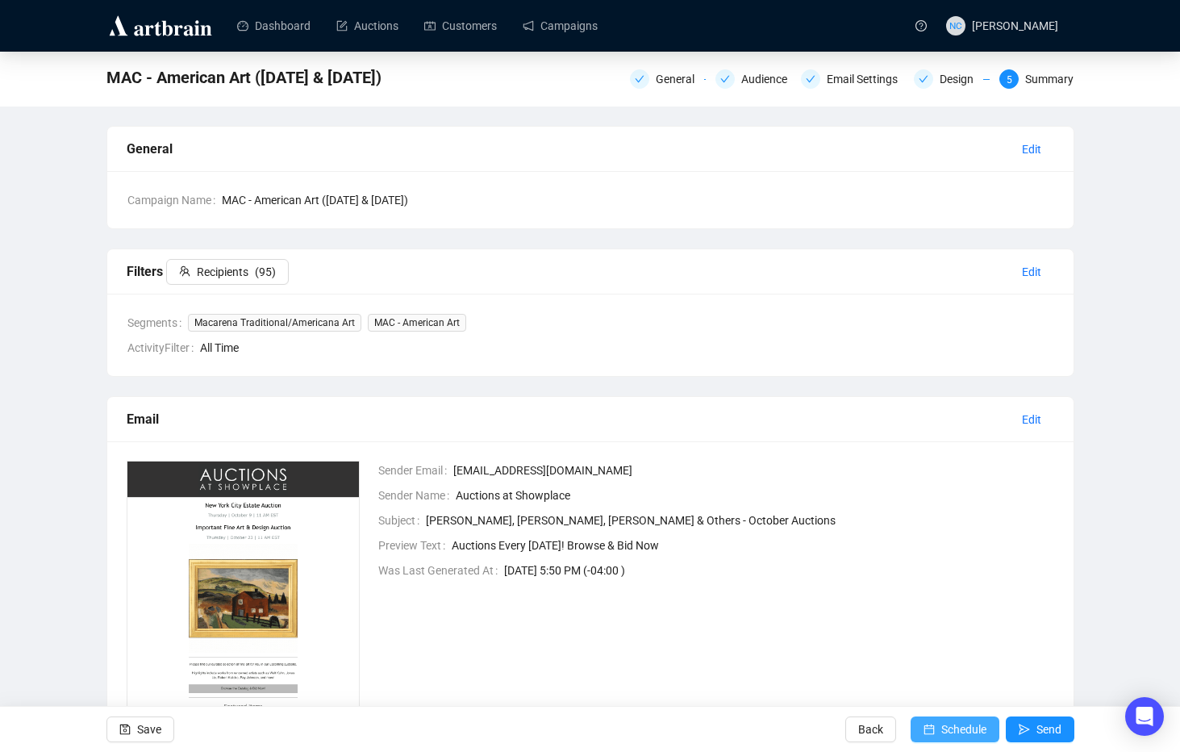
click at [931, 724] on icon "calendar" at bounding box center [929, 729] width 10 height 10
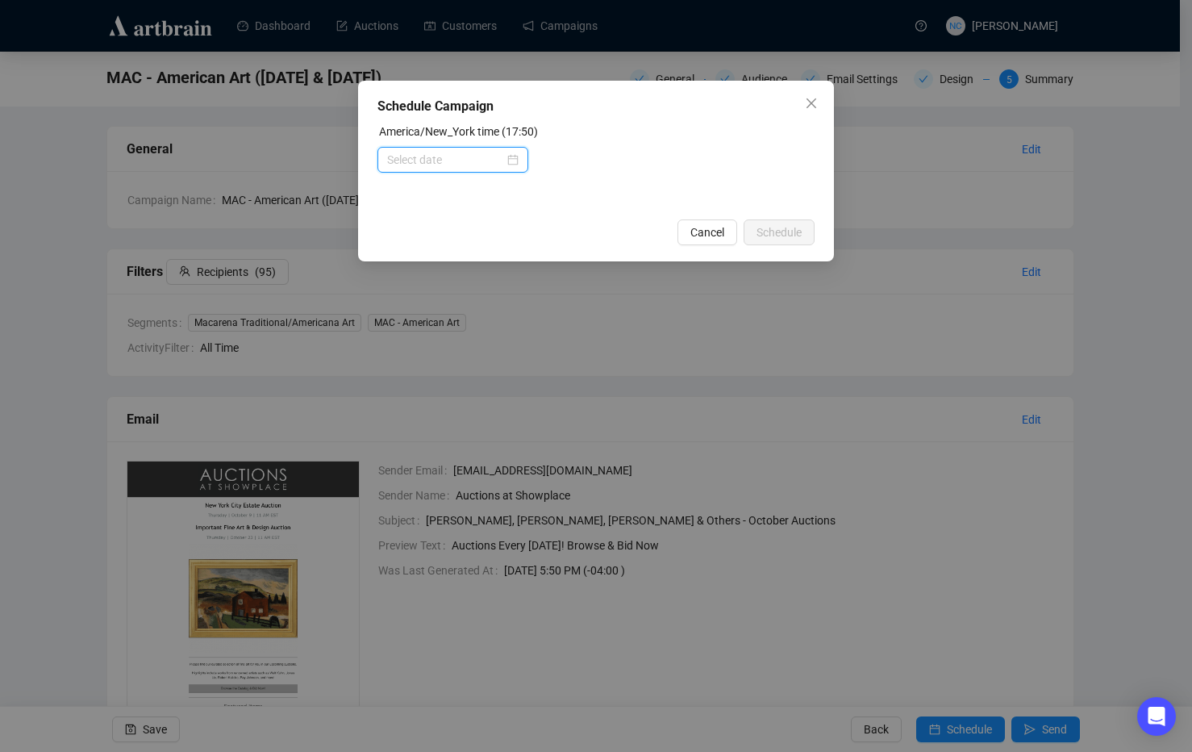
click at [496, 164] on input at bounding box center [445, 160] width 117 height 18
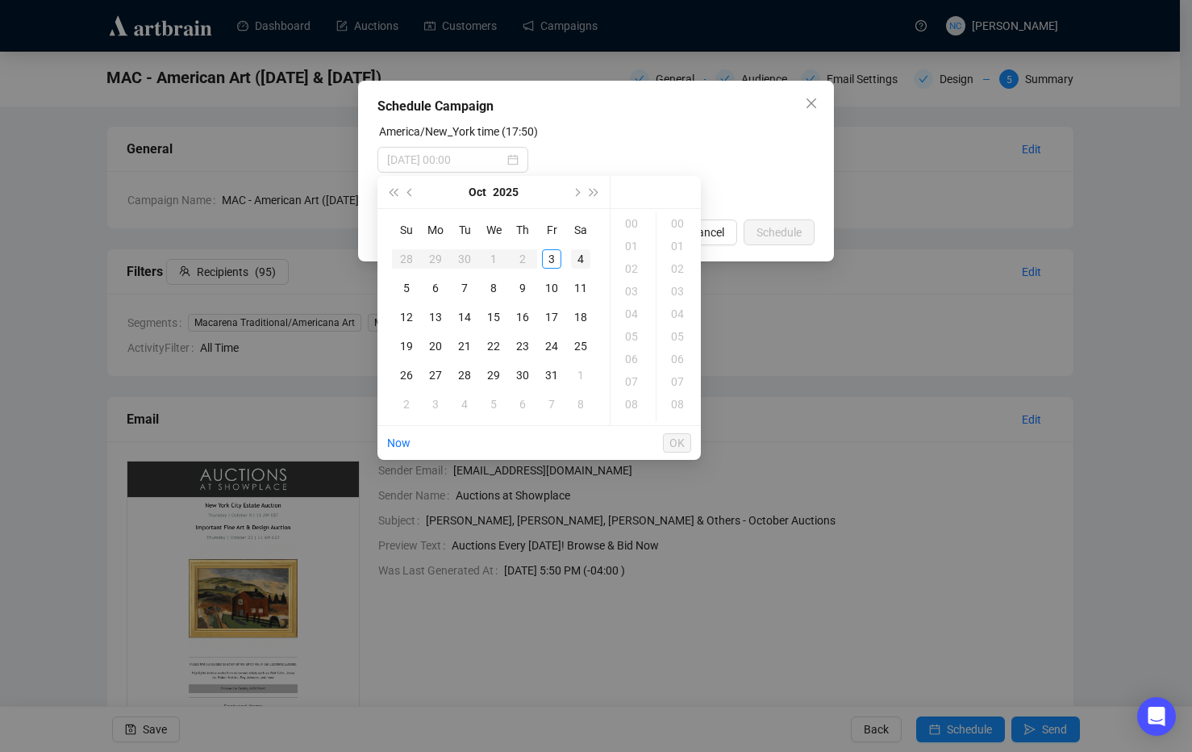
click at [574, 256] on div "4" at bounding box center [580, 258] width 19 height 19
click at [632, 371] on div "10" at bounding box center [633, 368] width 39 height 23
type input "2025-10-04 10:00"
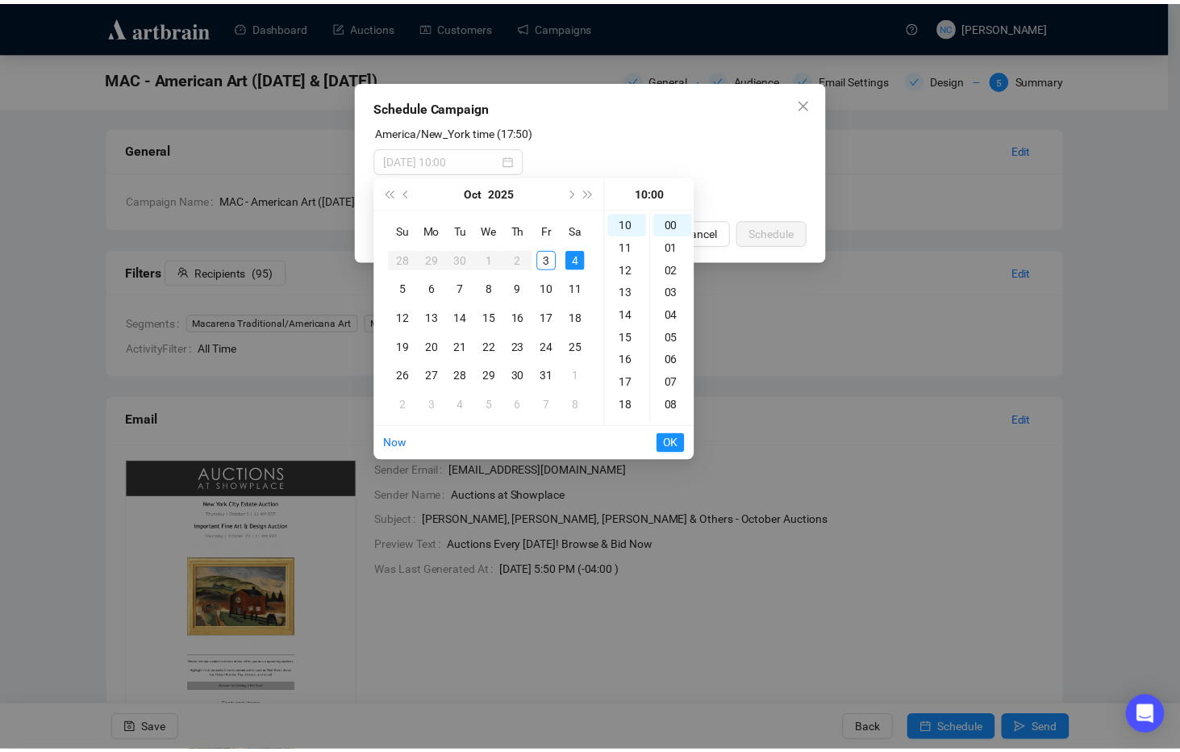
scroll to position [226, 0]
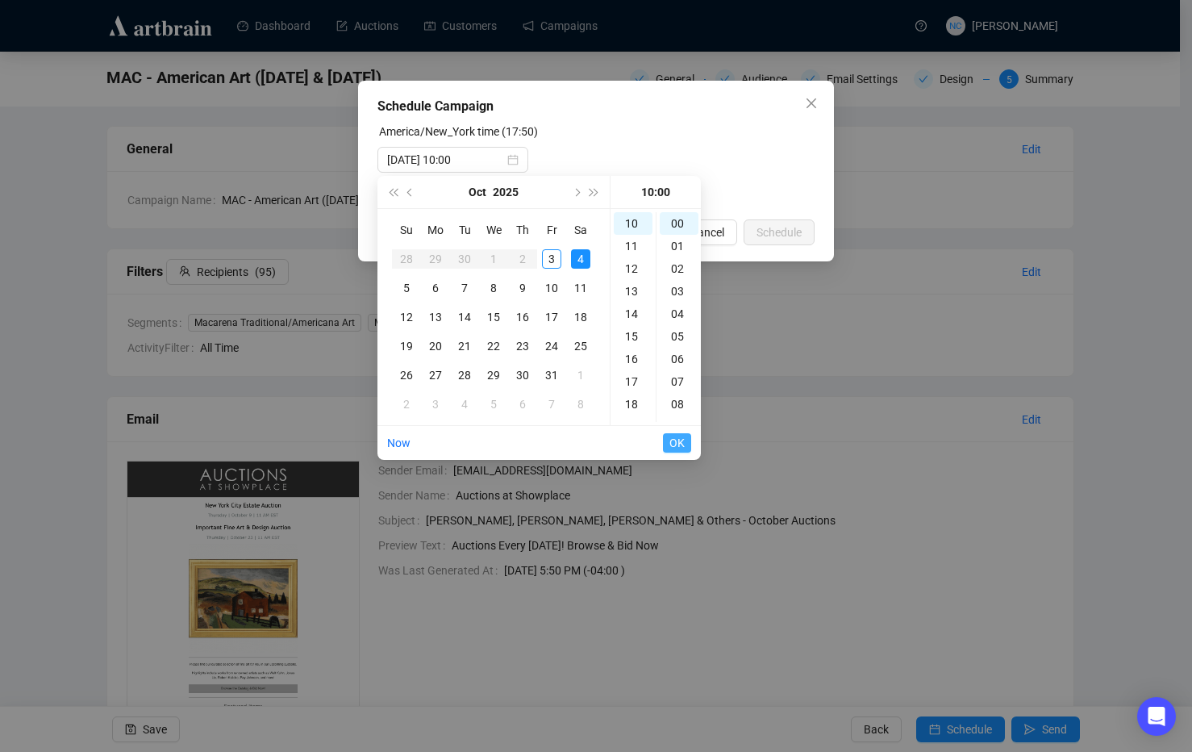
click at [674, 444] on span "OK" at bounding box center [676, 442] width 15 height 31
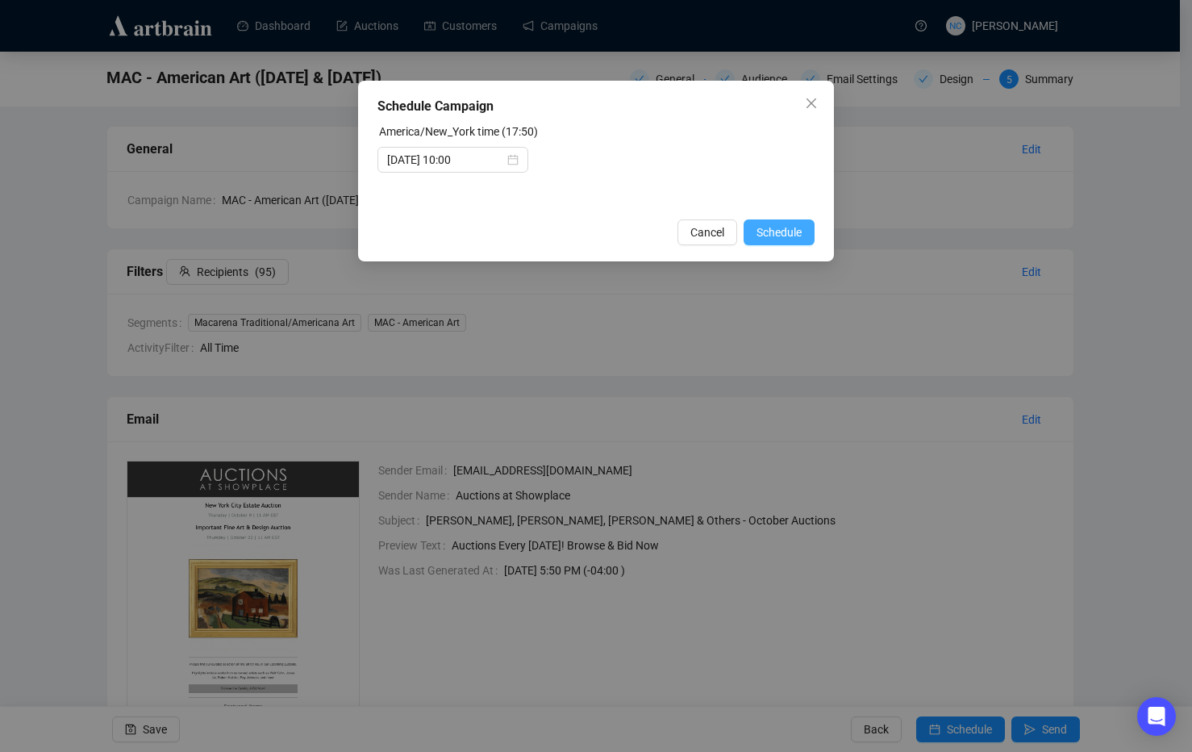
click at [787, 229] on span "Schedule" at bounding box center [779, 232] width 45 height 18
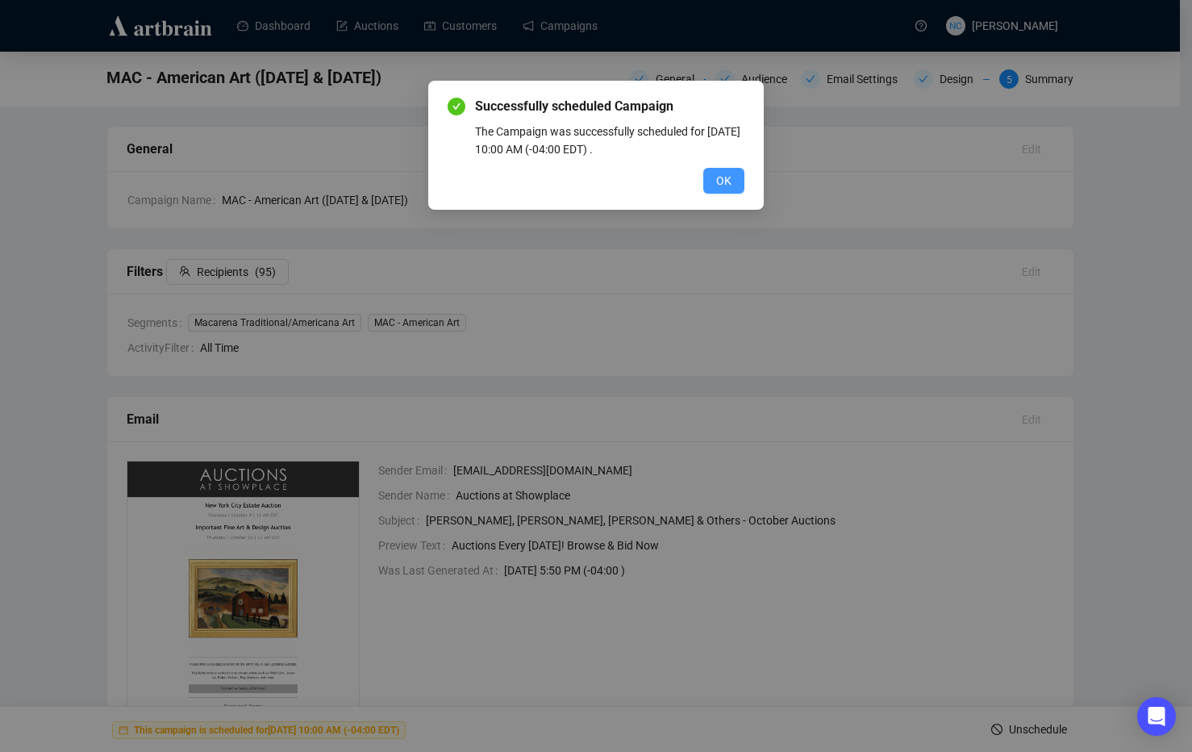
click at [725, 182] on span "OK" at bounding box center [723, 181] width 15 height 18
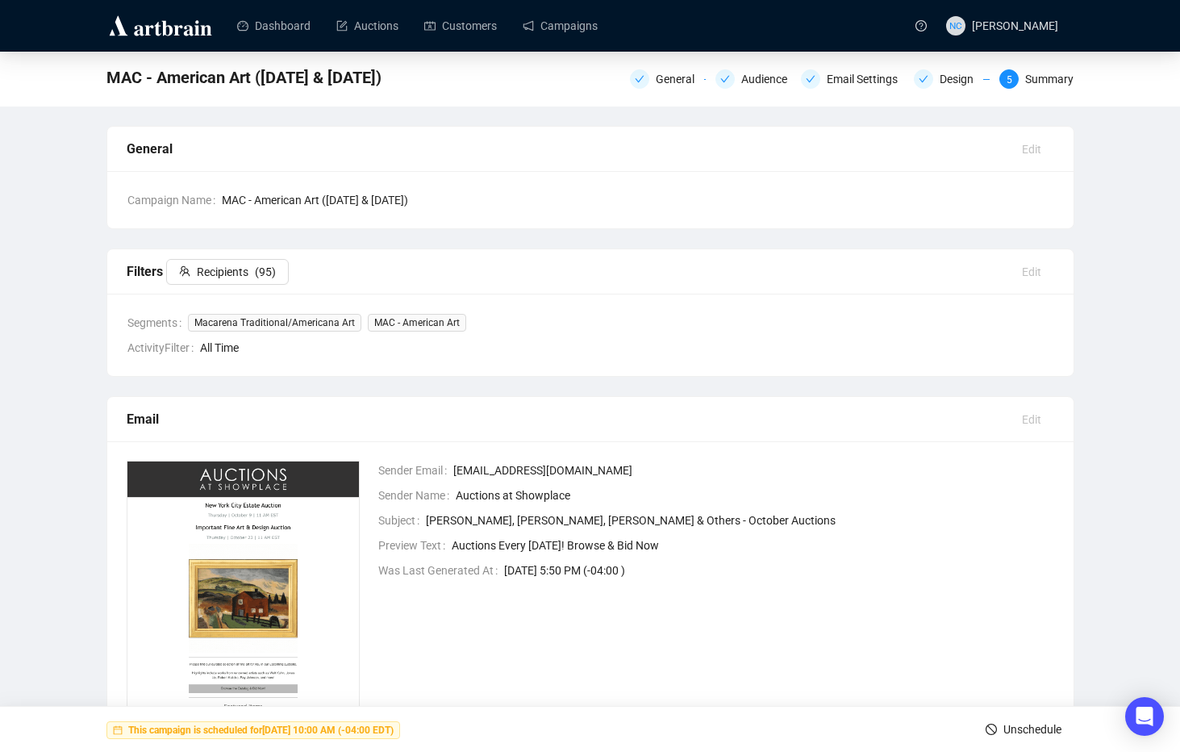
click at [1115, 359] on div "MAC - American Art (Oct 9 & 23) General Audience Email Settings Design 5 Summar…" at bounding box center [590, 428] width 1180 height 753
click at [593, 35] on link "Campaigns" at bounding box center [560, 26] width 75 height 42
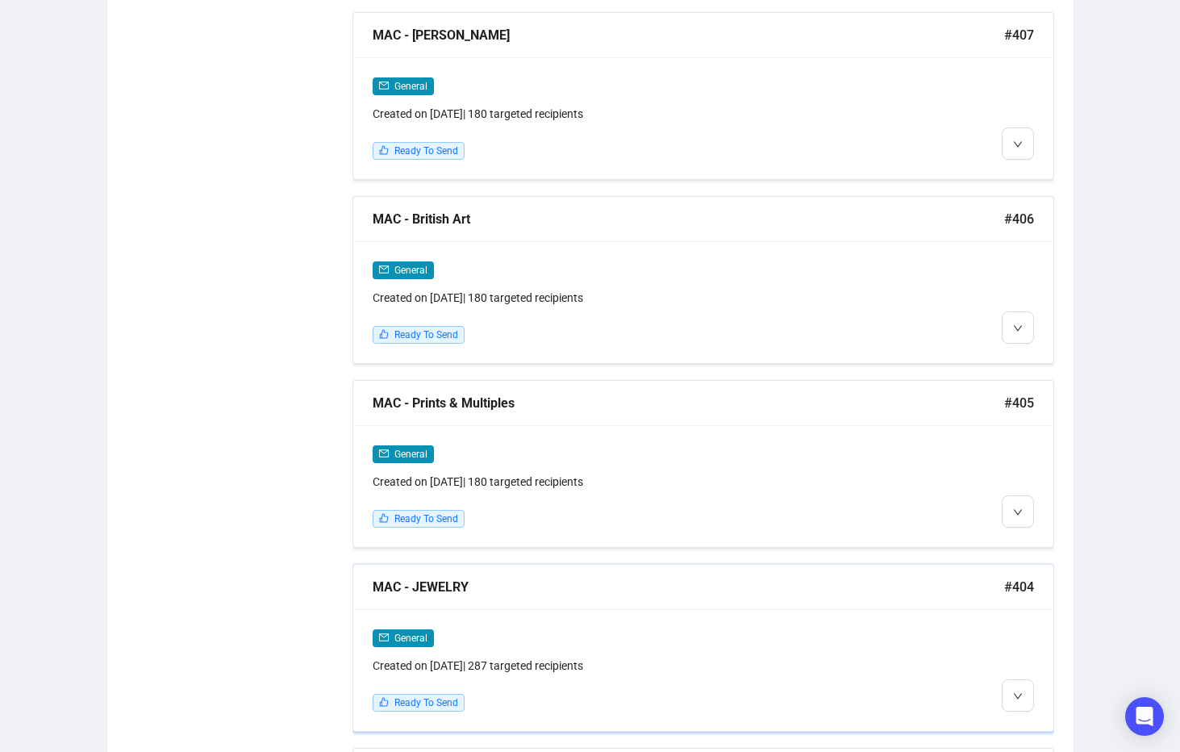
scroll to position [1774, 0]
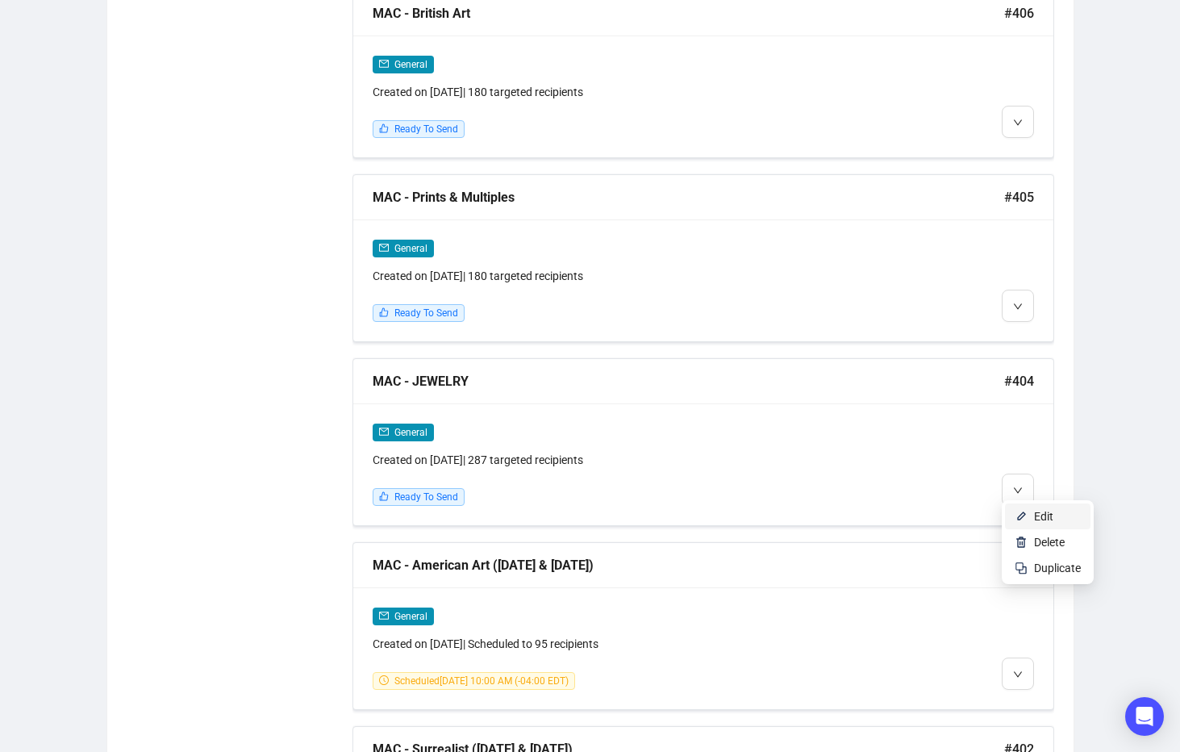
click at [1041, 515] on span "Edit" at bounding box center [1043, 516] width 19 height 13
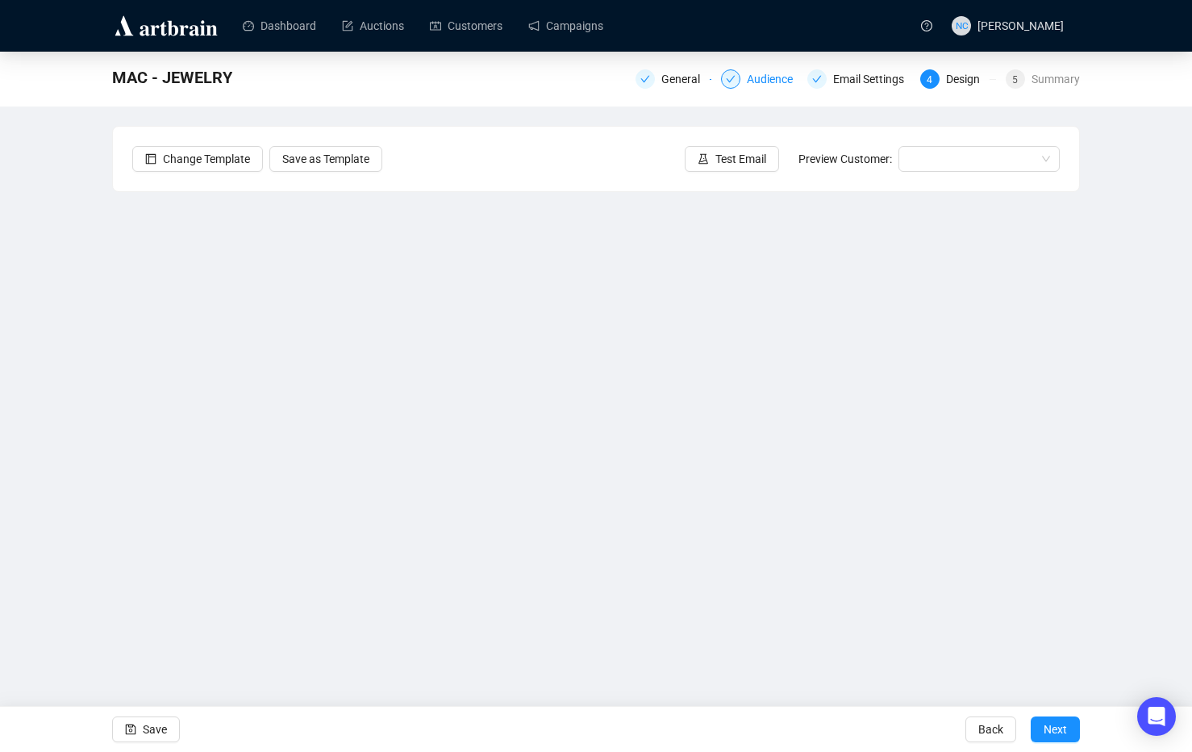
click at [766, 86] on div "Audience" at bounding box center [775, 78] width 56 height 19
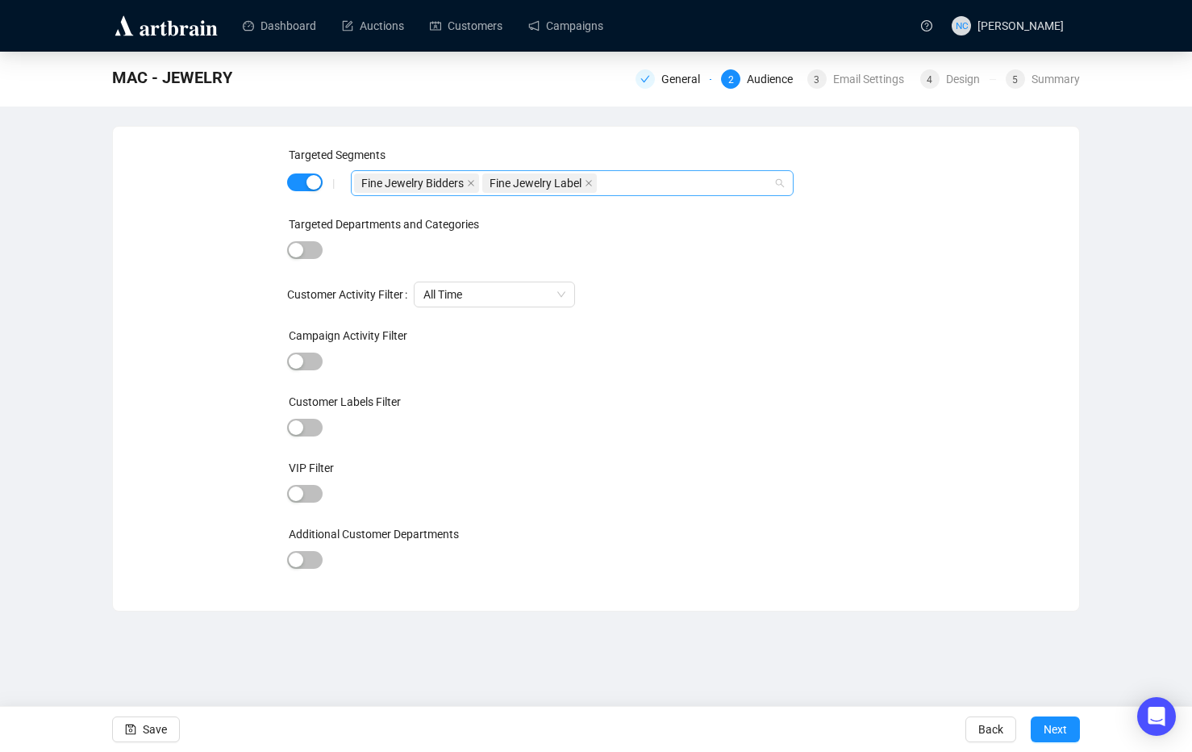
click at [648, 183] on div "Fine Jewelry Bidders Fine Jewelry Label" at bounding box center [563, 183] width 419 height 23
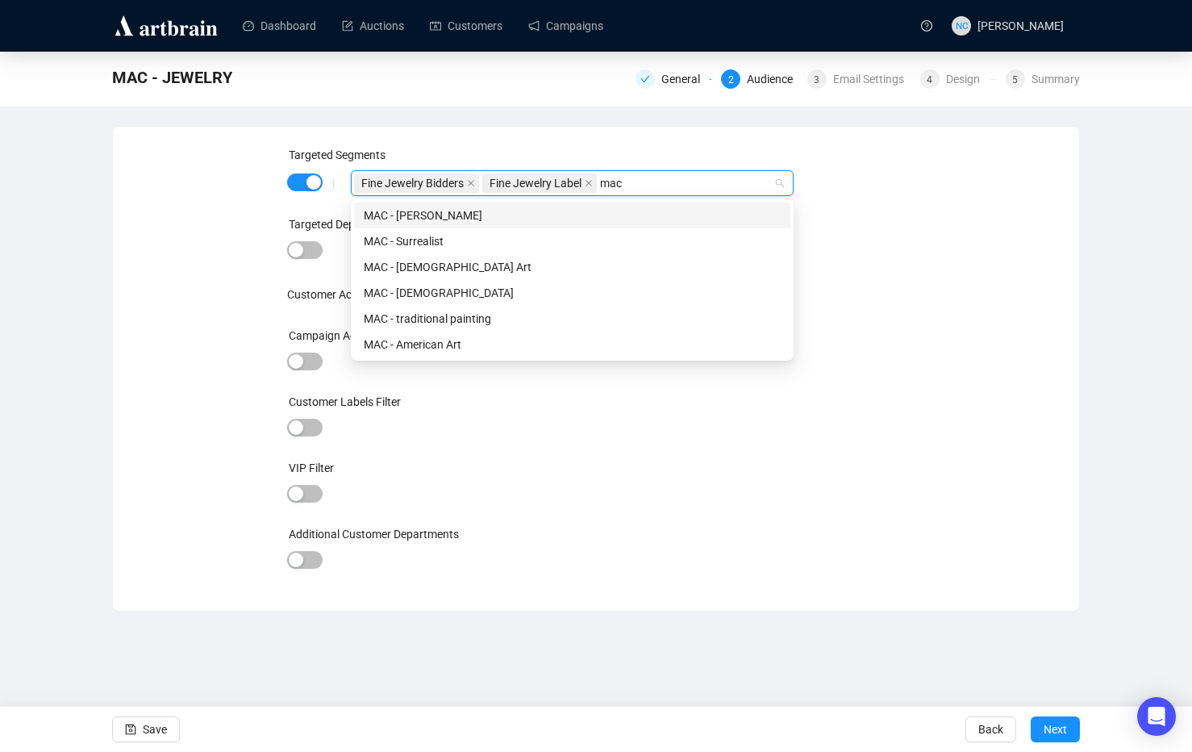
type input "mac"
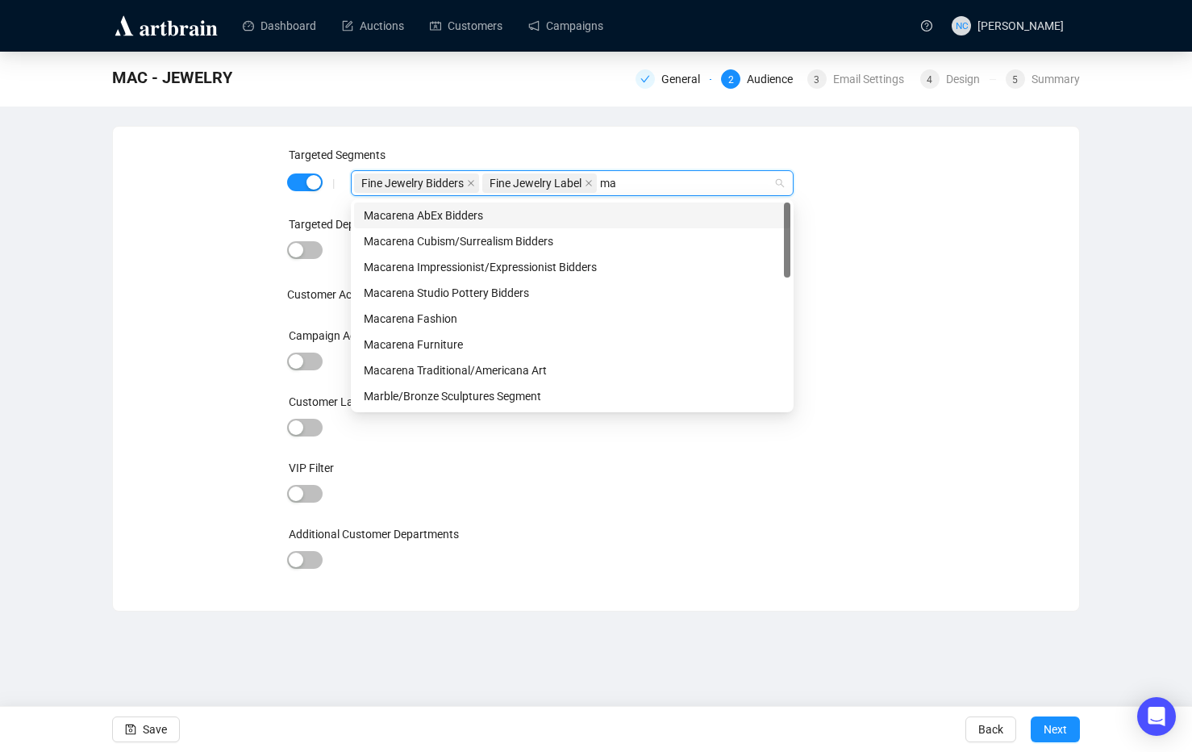
type input "mac"
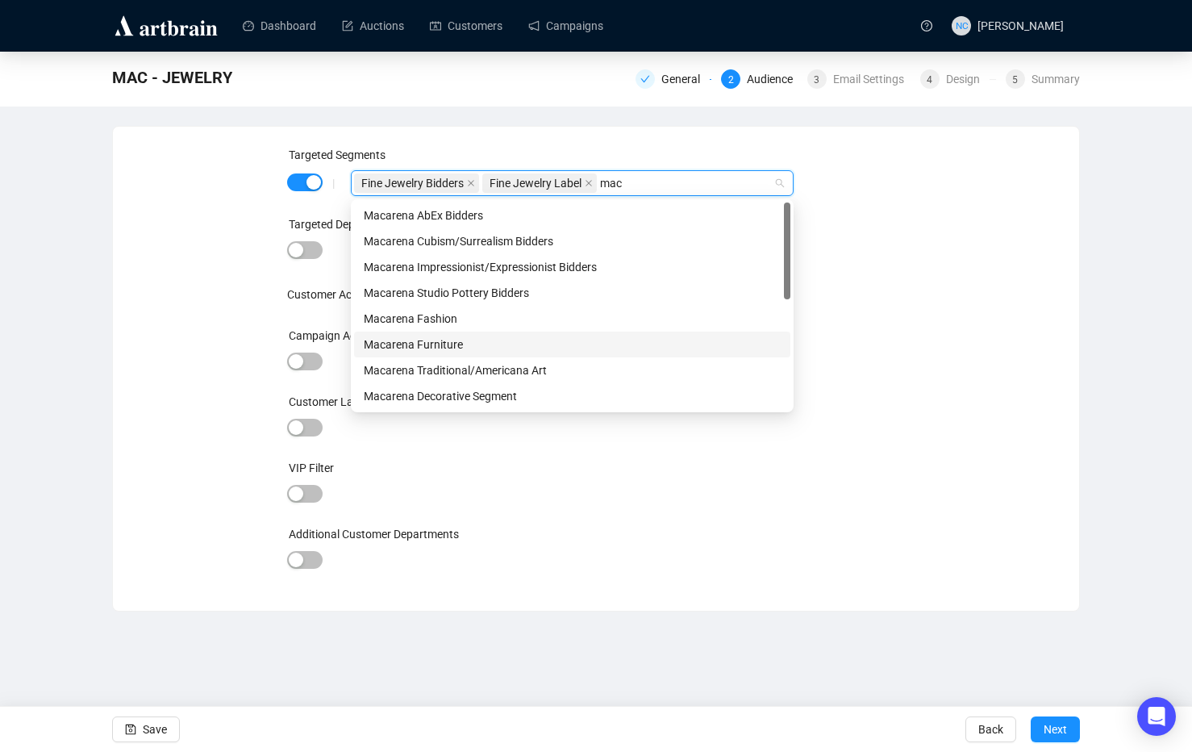
scroll to position [232, 0]
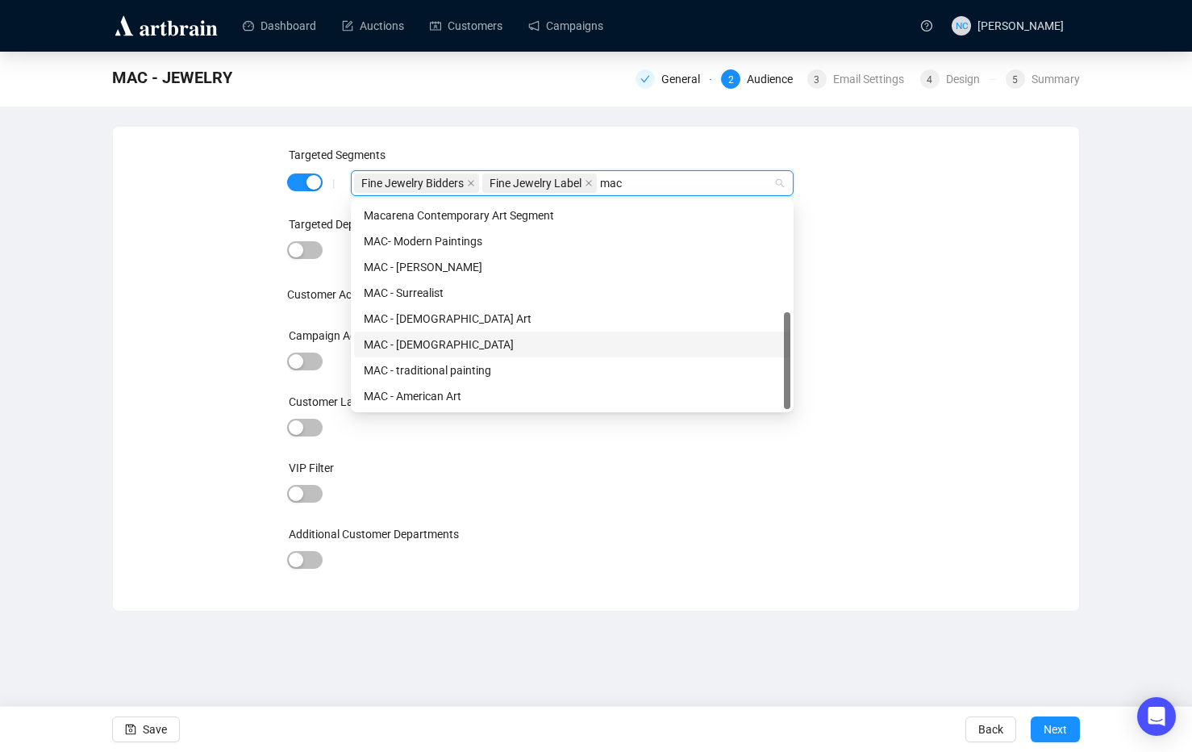
click at [457, 354] on div "MAC - [DEMOGRAPHIC_DATA]" at bounding box center [572, 345] width 436 height 26
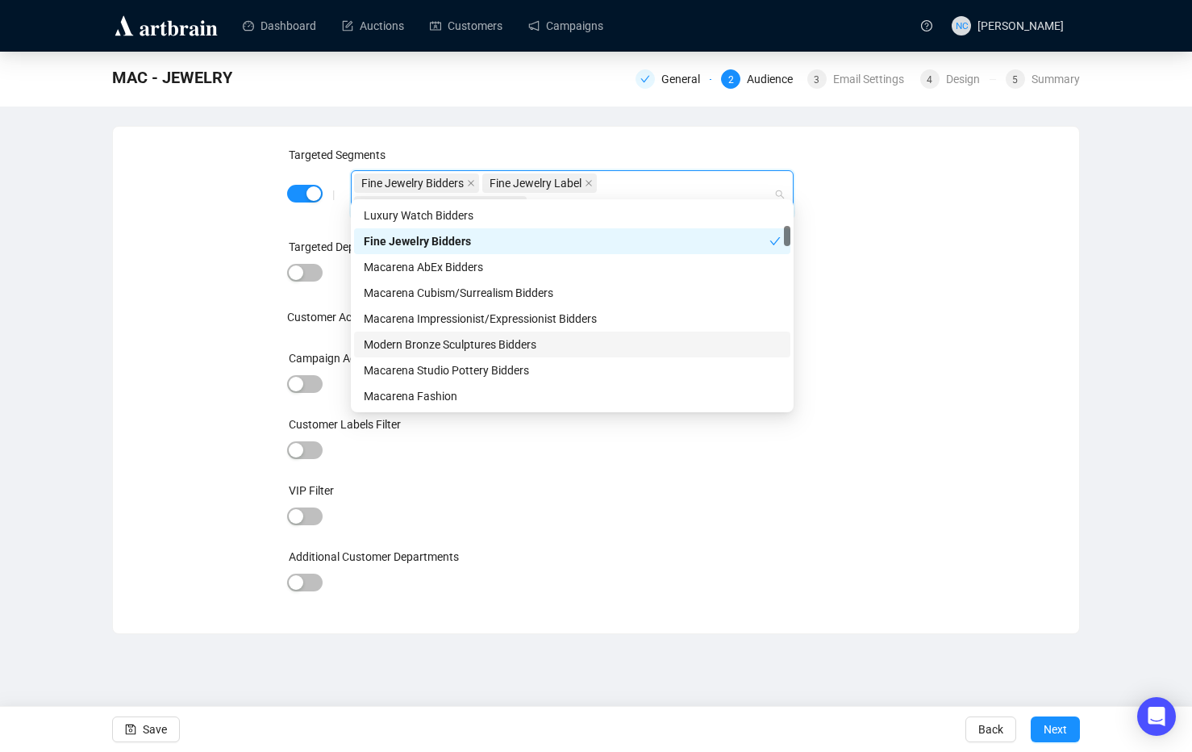
click at [872, 373] on div at bounding box center [596, 384] width 619 height 23
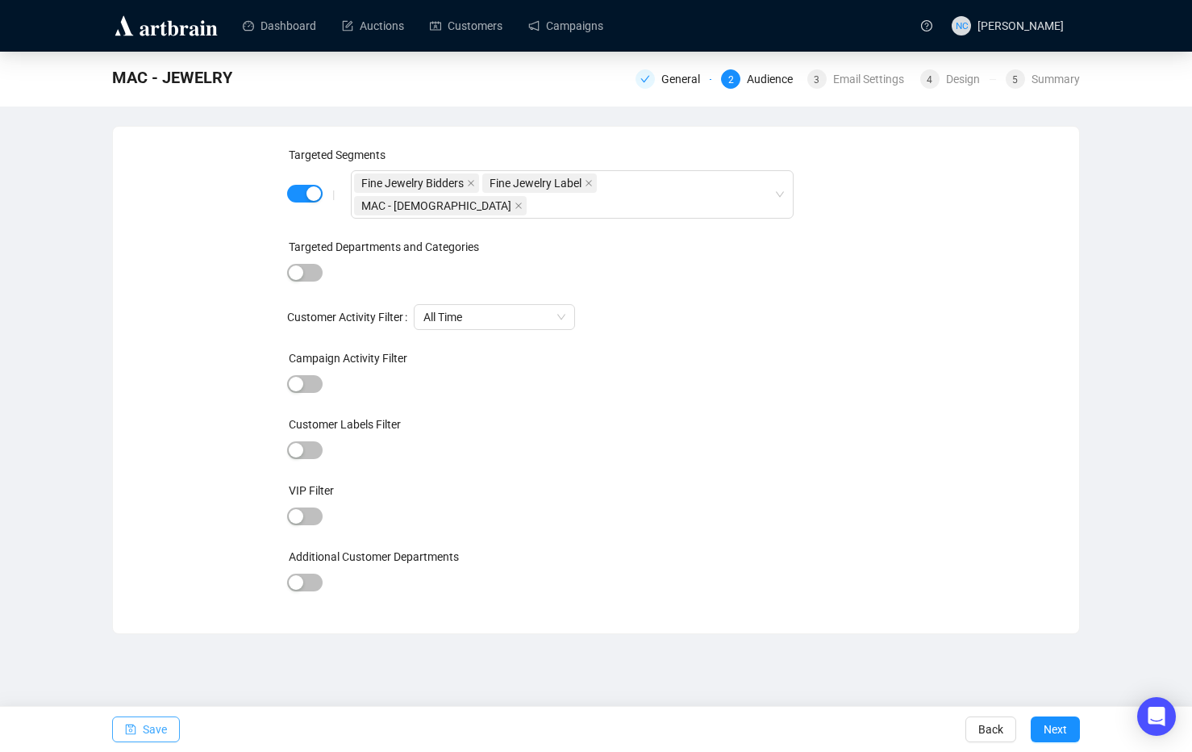
click at [157, 727] on span "Save" at bounding box center [155, 729] width 24 height 45
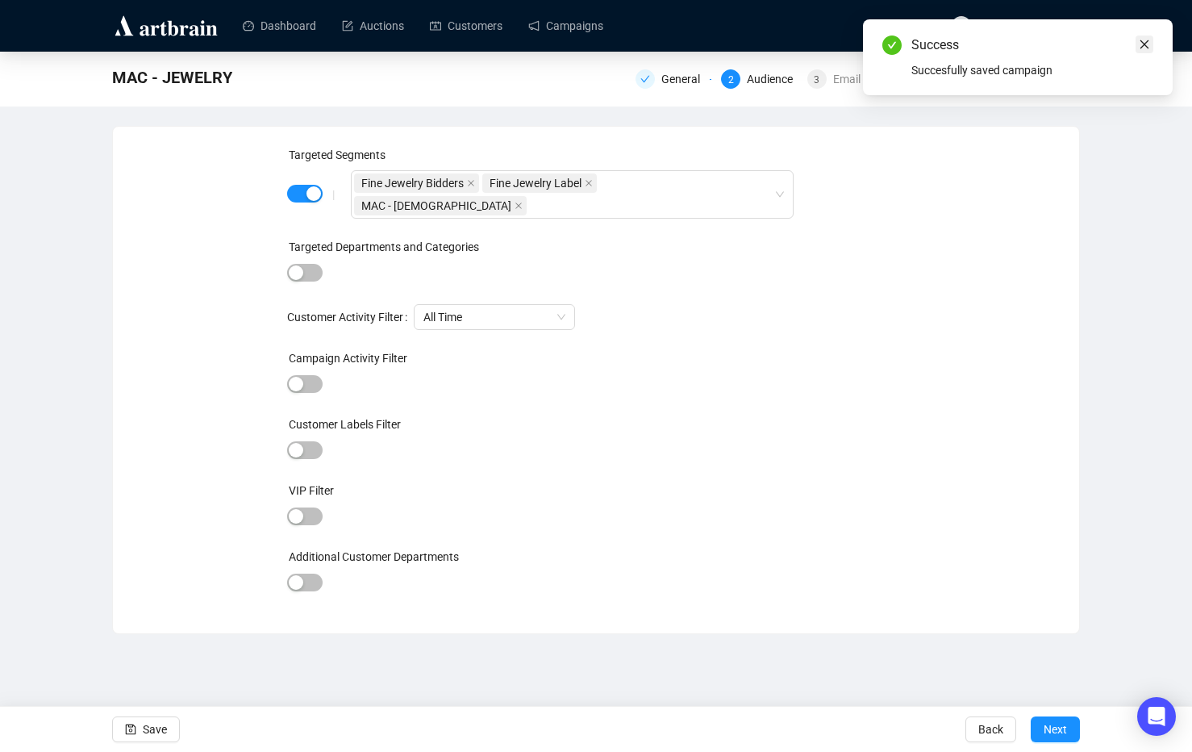
click at [1141, 49] on icon "close" at bounding box center [1144, 44] width 11 height 11
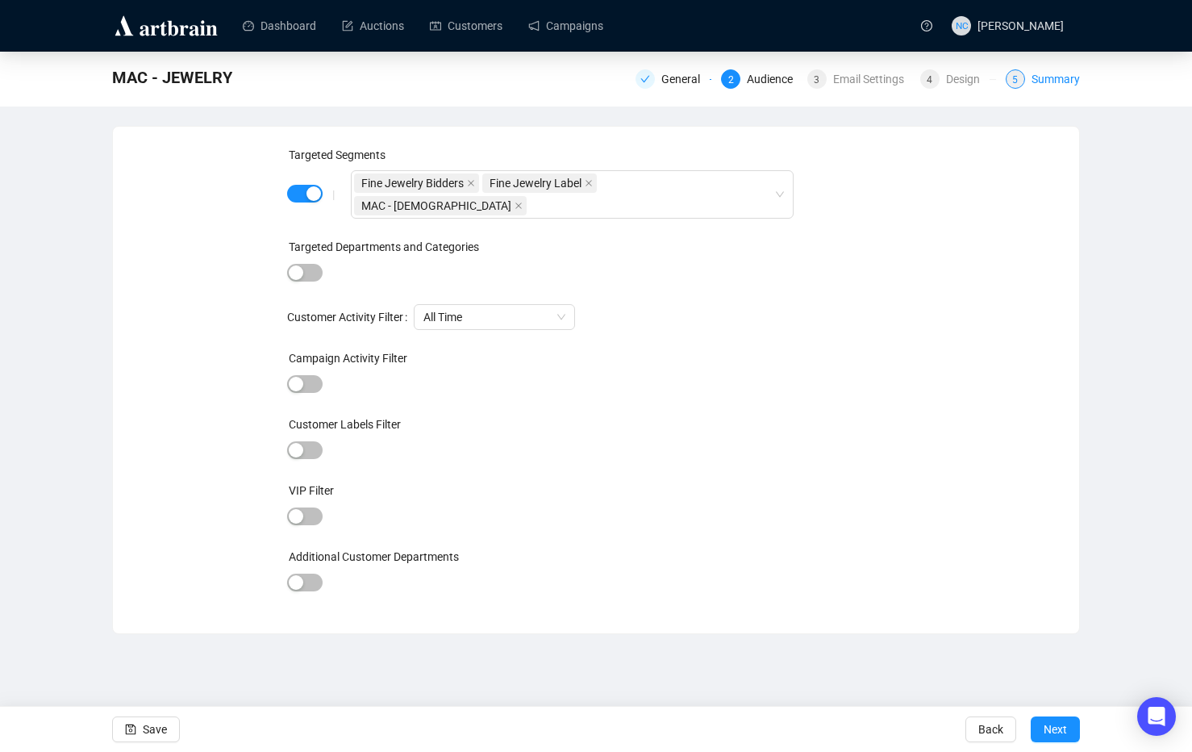
click at [1047, 79] on div "Summary" at bounding box center [1056, 78] width 48 height 19
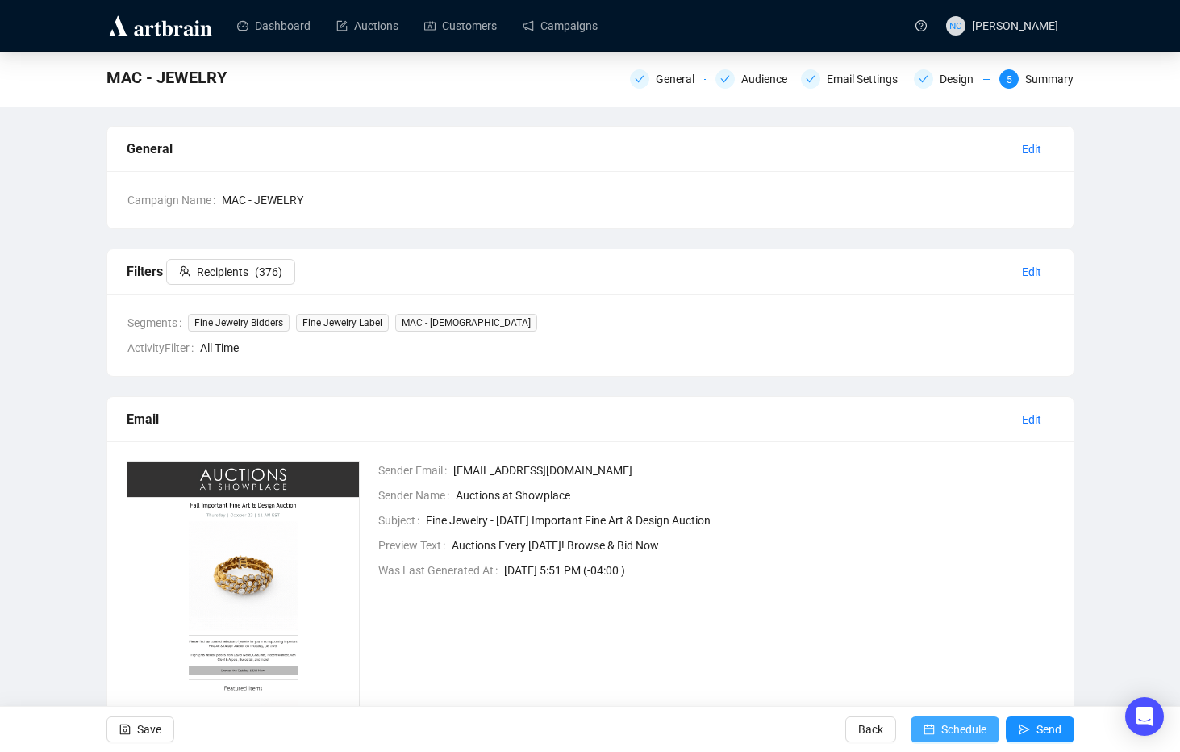
click at [929, 730] on icon "calendar" at bounding box center [929, 729] width 11 height 11
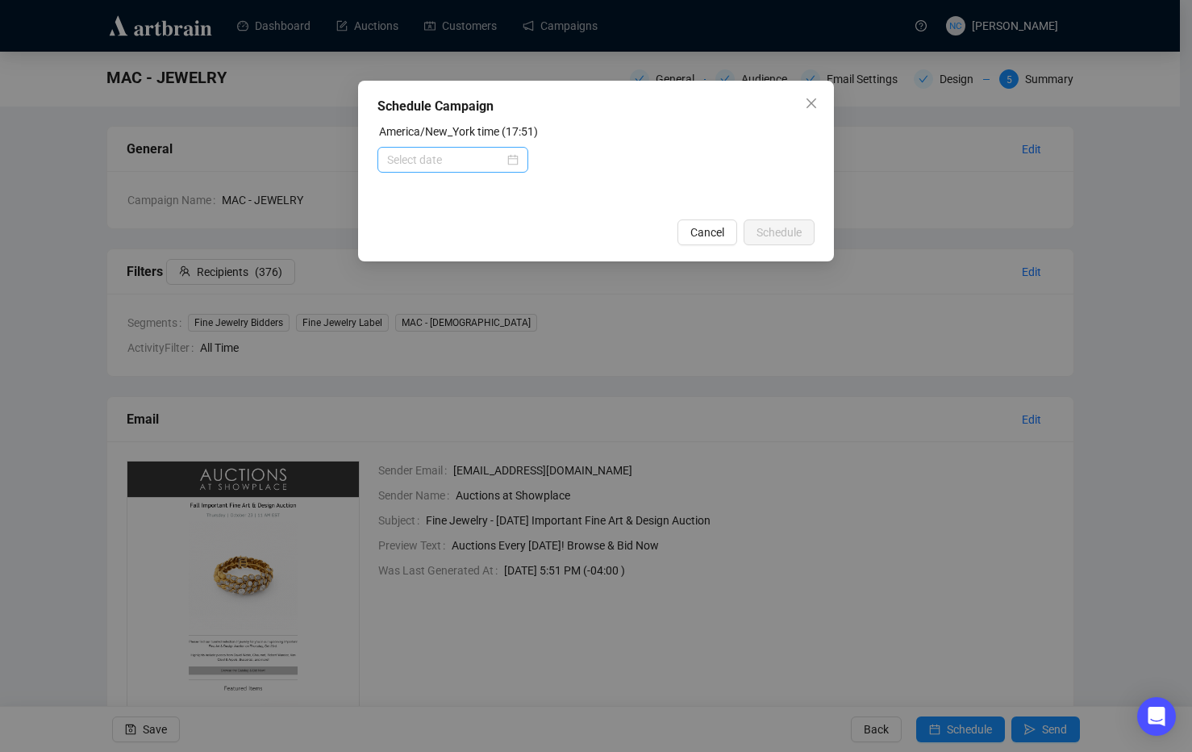
click at [515, 159] on div at bounding box center [452, 160] width 131 height 18
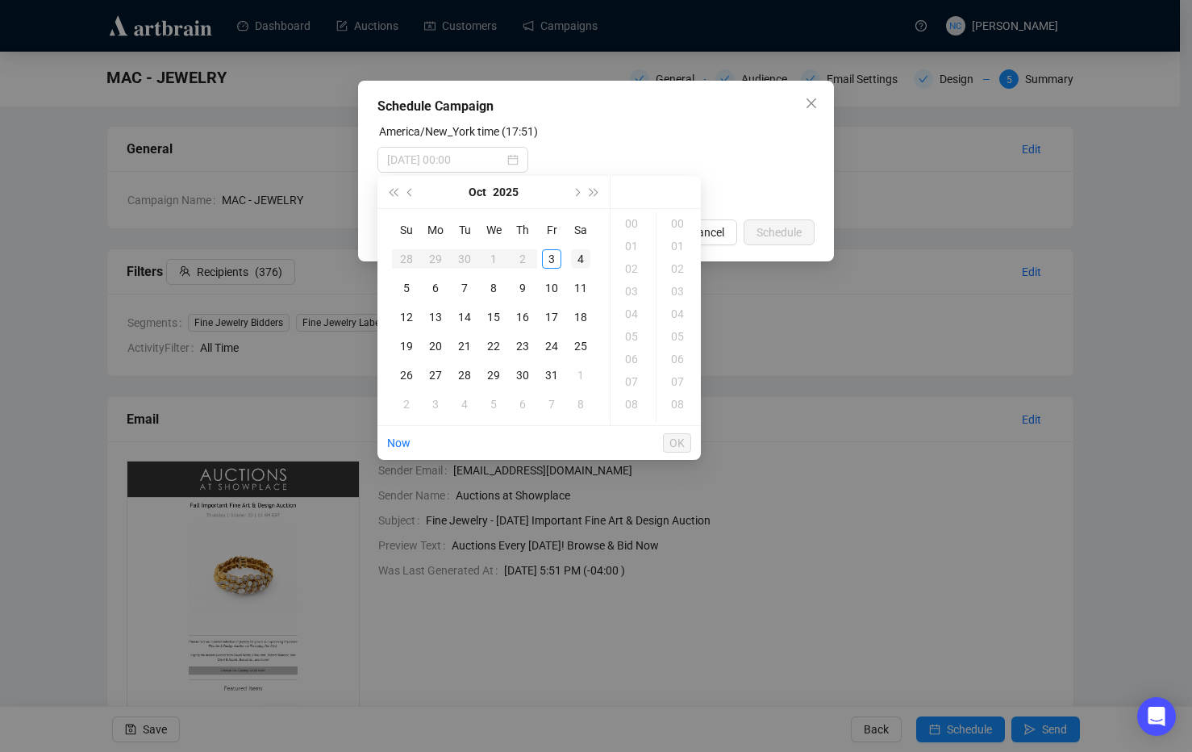
click at [573, 256] on div "4" at bounding box center [580, 258] width 19 height 19
click at [623, 287] on div "10" at bounding box center [633, 288] width 39 height 23
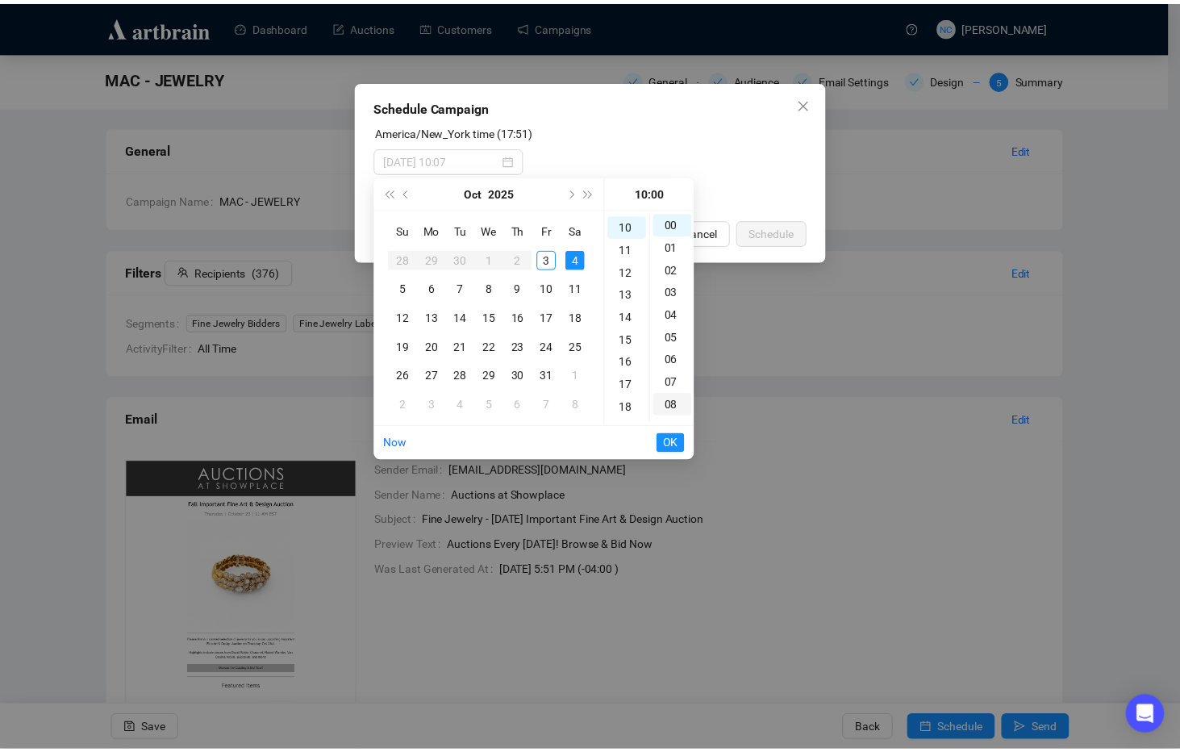
scroll to position [226, 0]
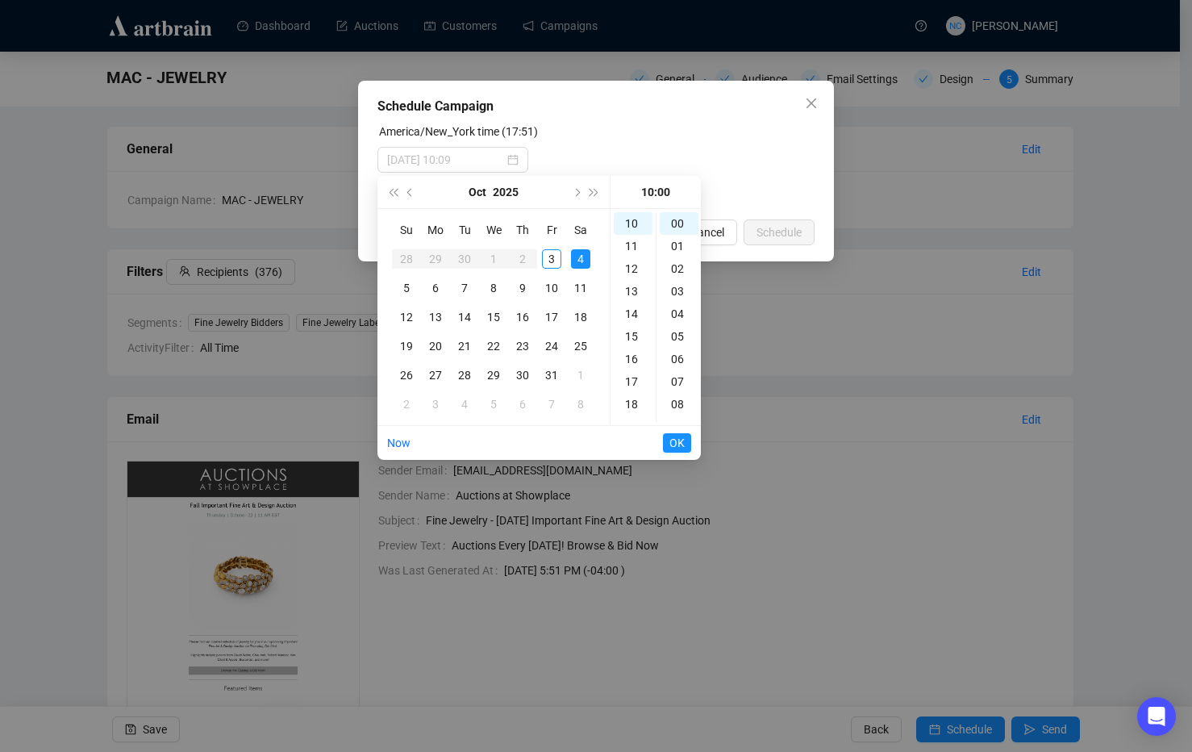
type input "2025-10-04 10:00"
click at [672, 447] on span "OK" at bounding box center [676, 442] width 15 height 31
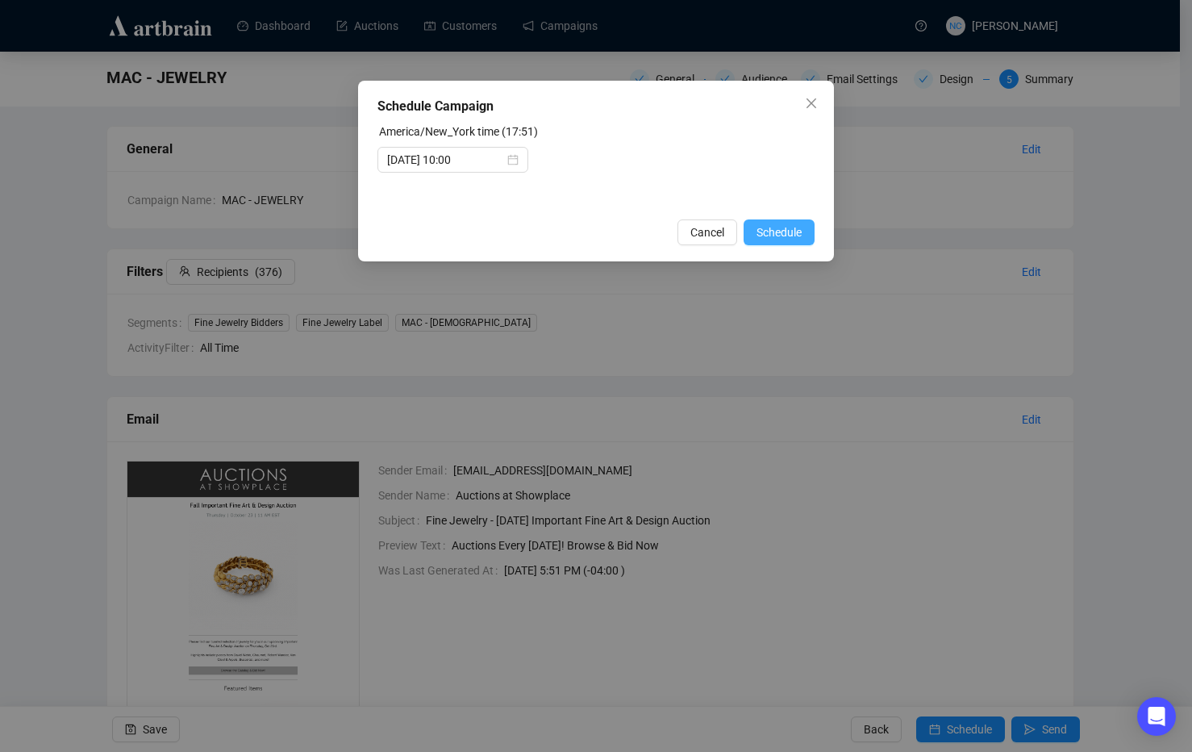
click at [770, 231] on span "Schedule" at bounding box center [779, 232] width 45 height 18
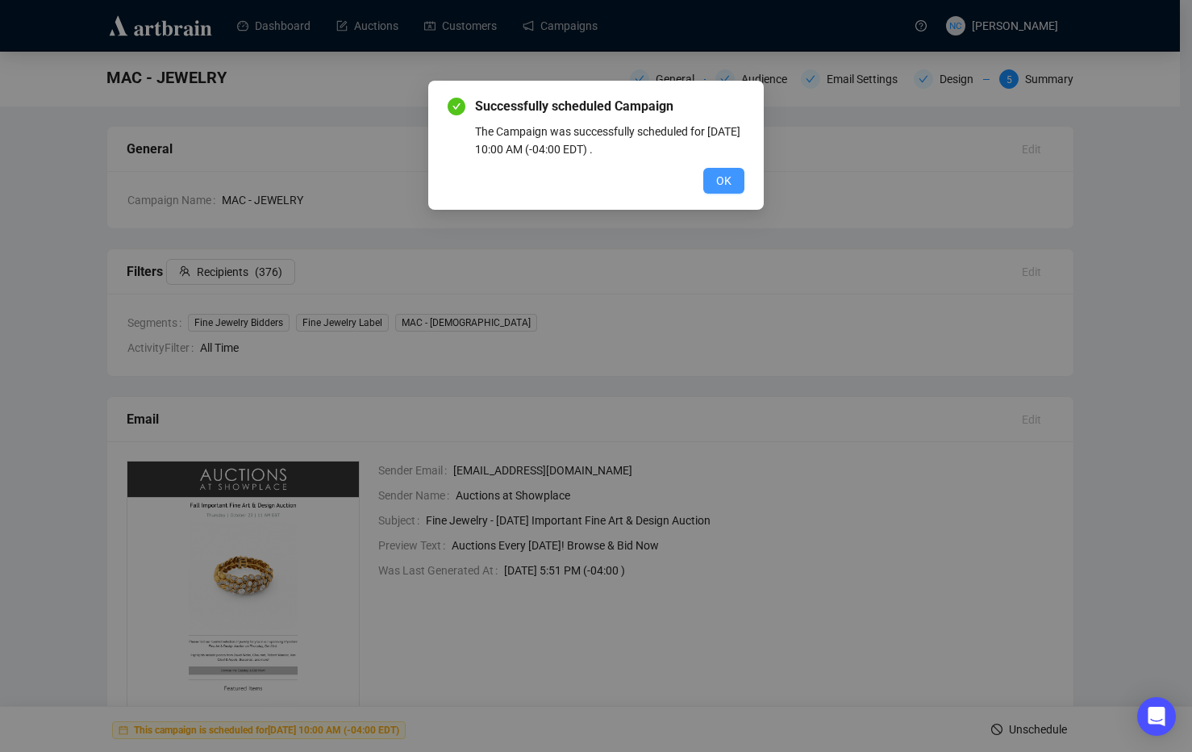
click at [732, 180] on button "OK" at bounding box center [723, 181] width 41 height 26
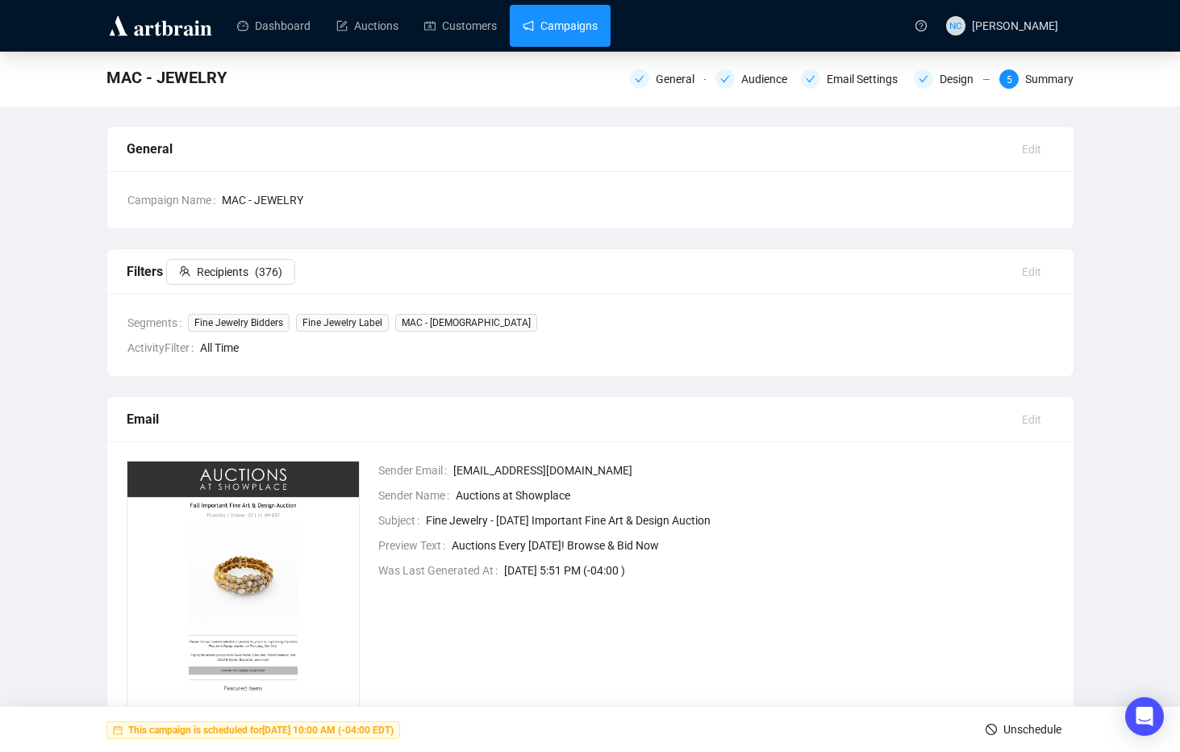
click at [567, 31] on link "Campaigns" at bounding box center [560, 26] width 75 height 42
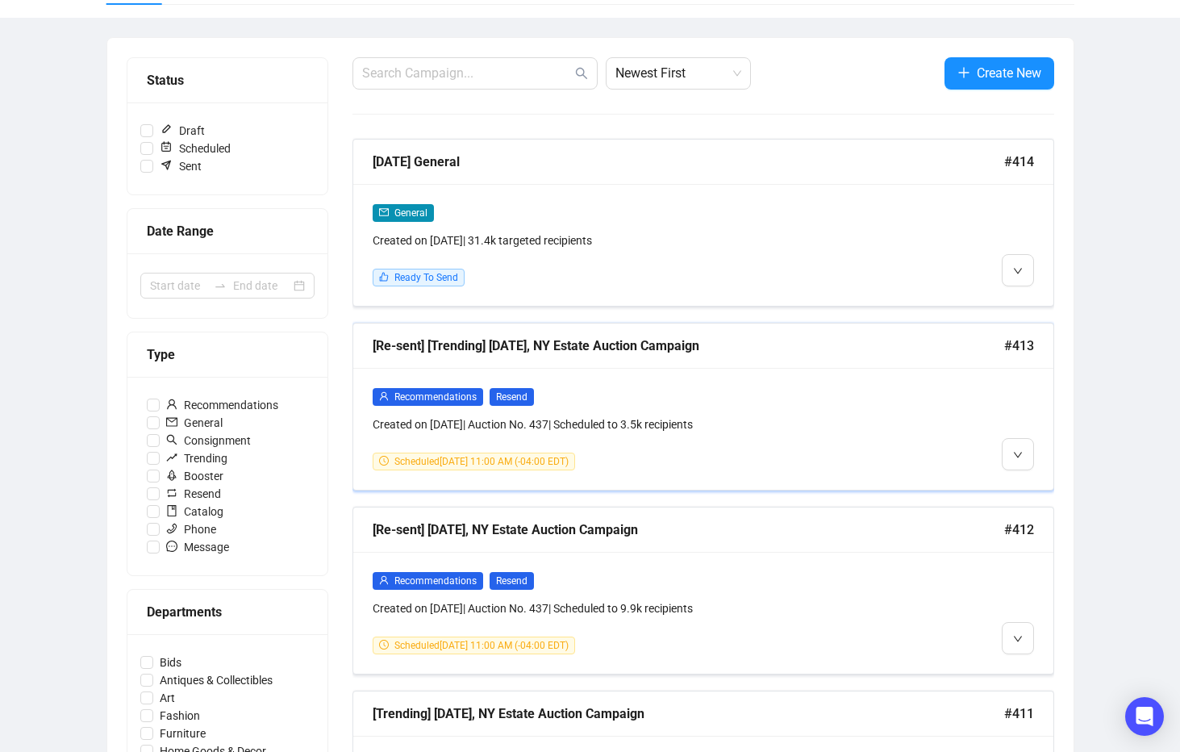
scroll to position [161, 0]
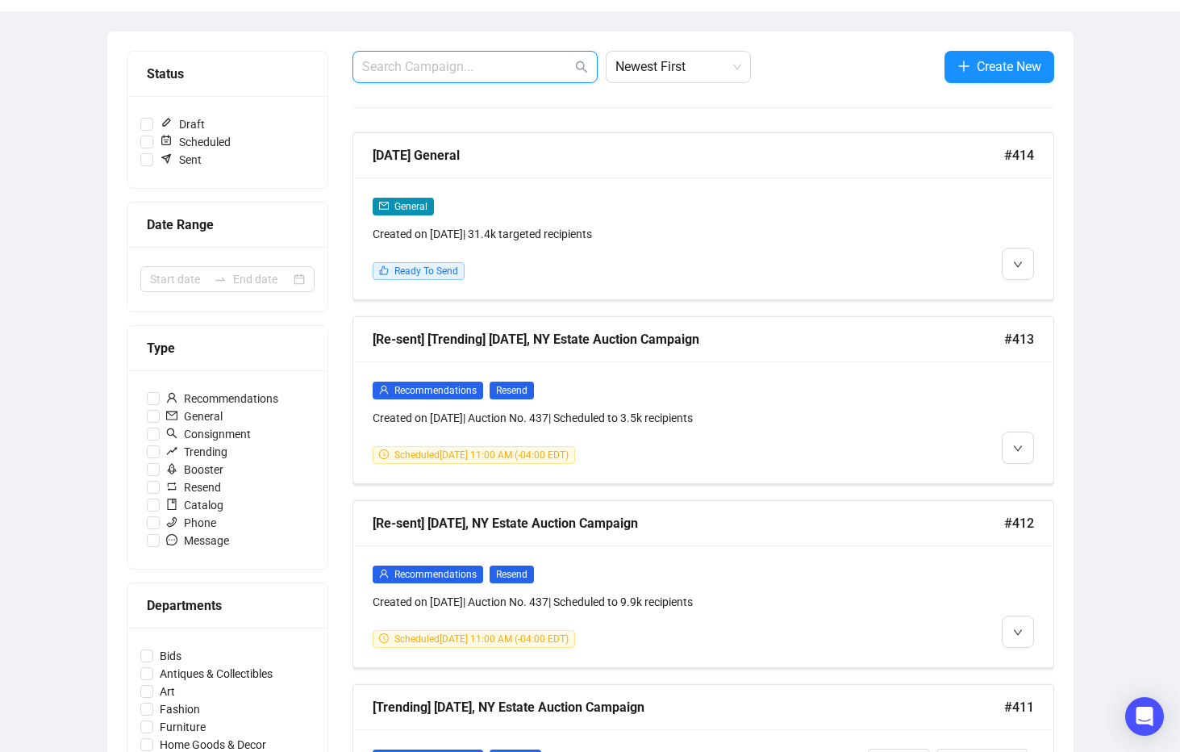
click at [464, 68] on input "text" at bounding box center [467, 66] width 210 height 19
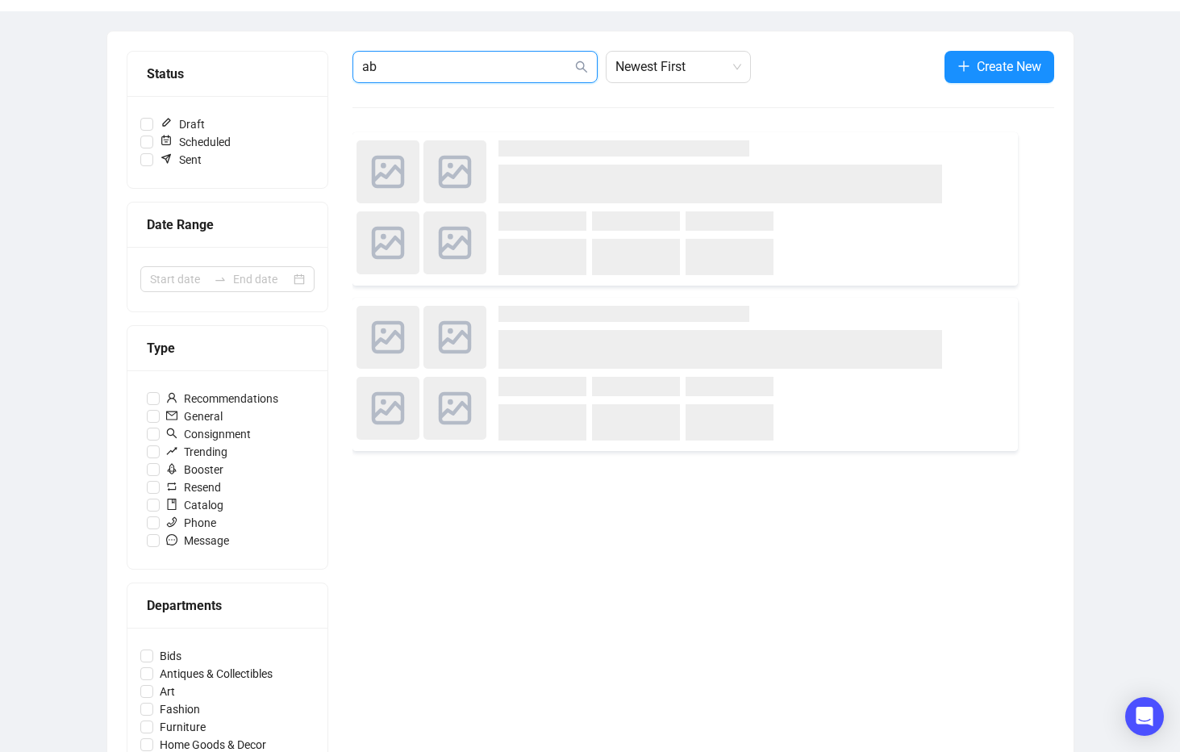
type input "a"
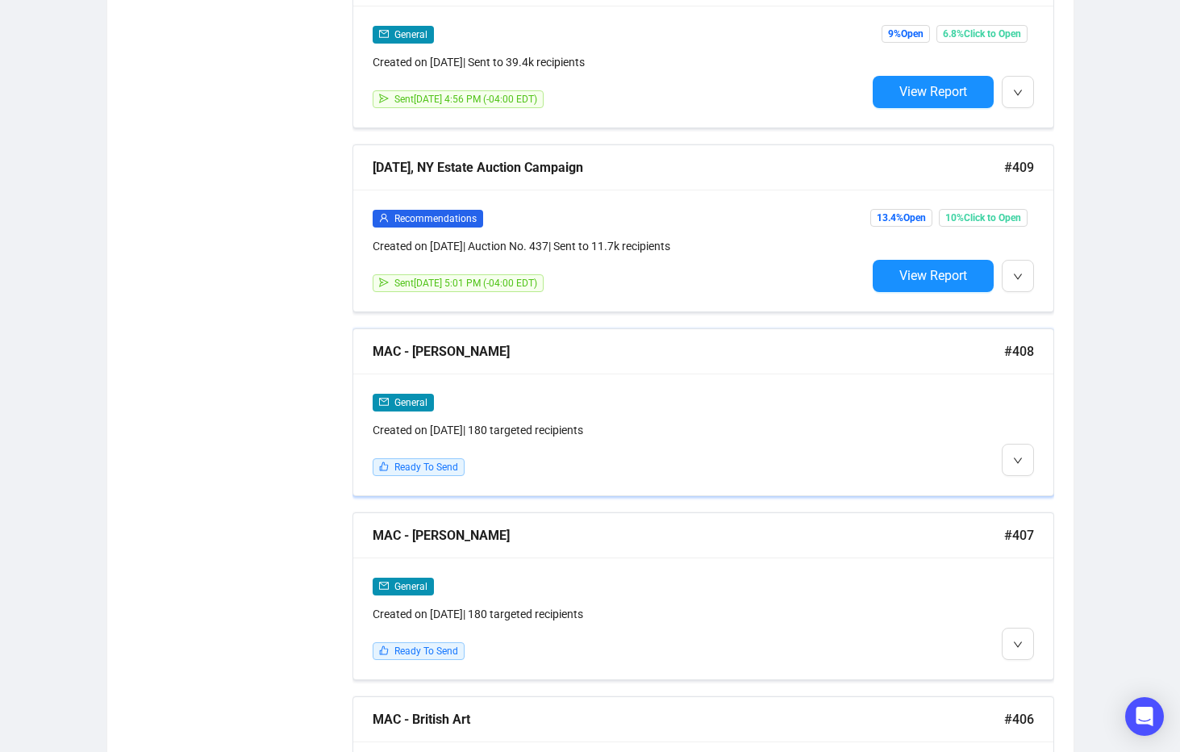
scroll to position [1149, 0]
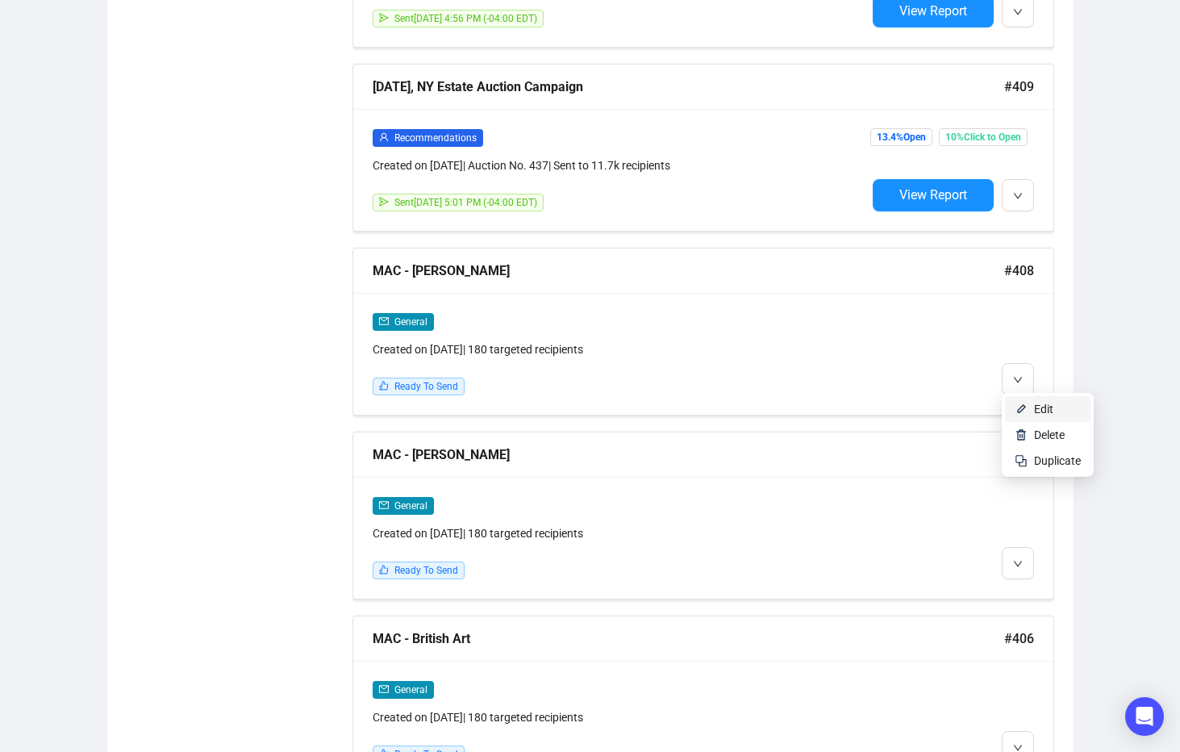
click at [1049, 411] on span "Edit" at bounding box center [1043, 408] width 19 height 13
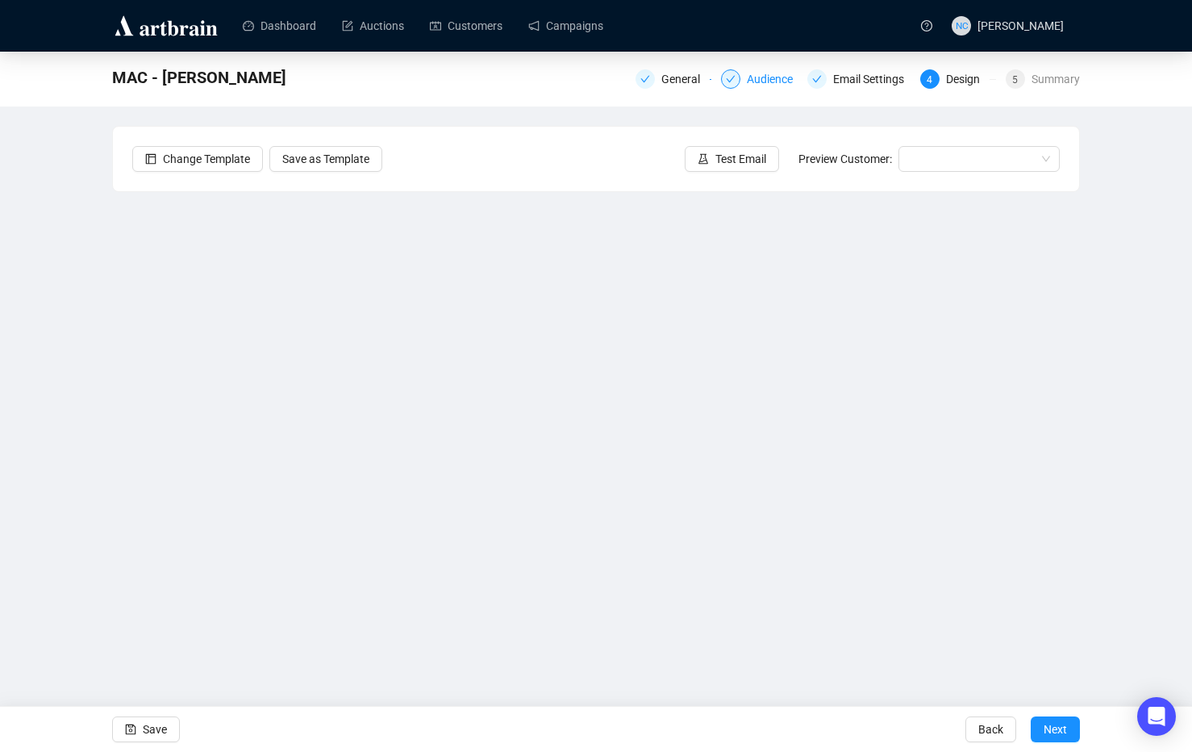
click at [778, 80] on div "Audience" at bounding box center [775, 78] width 56 height 19
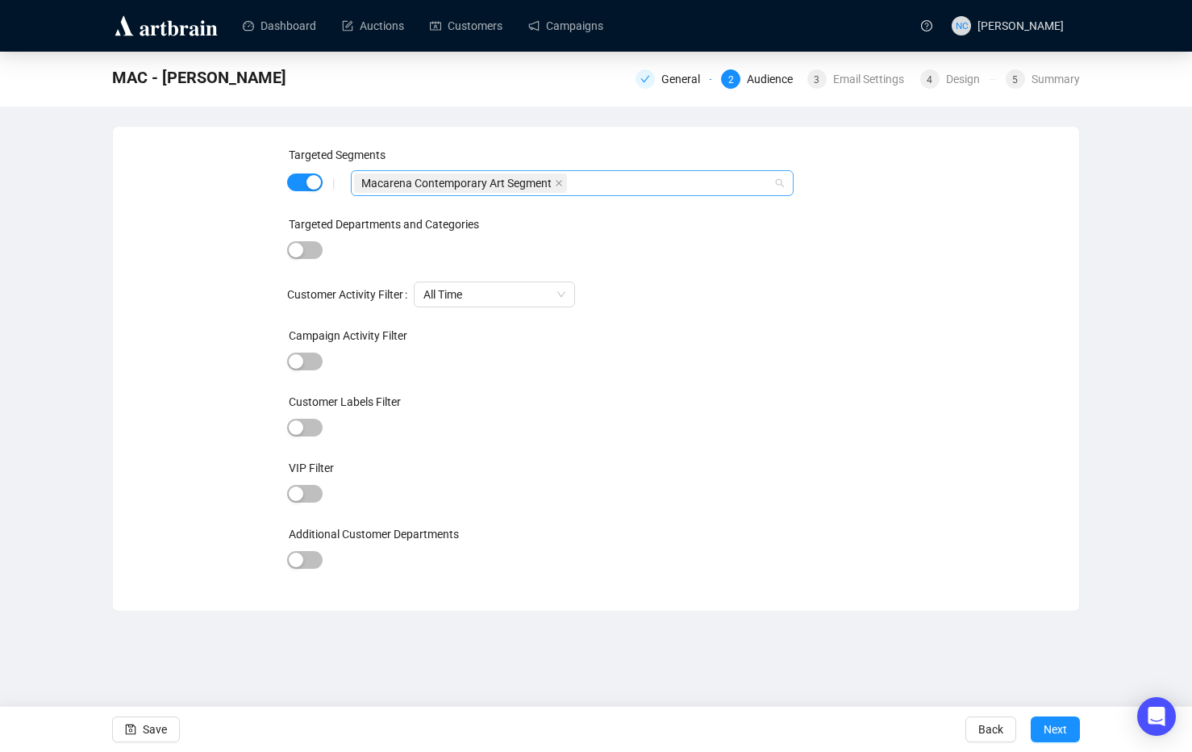
click at [591, 181] on div "Macarena Contemporary Art Segment" at bounding box center [563, 183] width 419 height 23
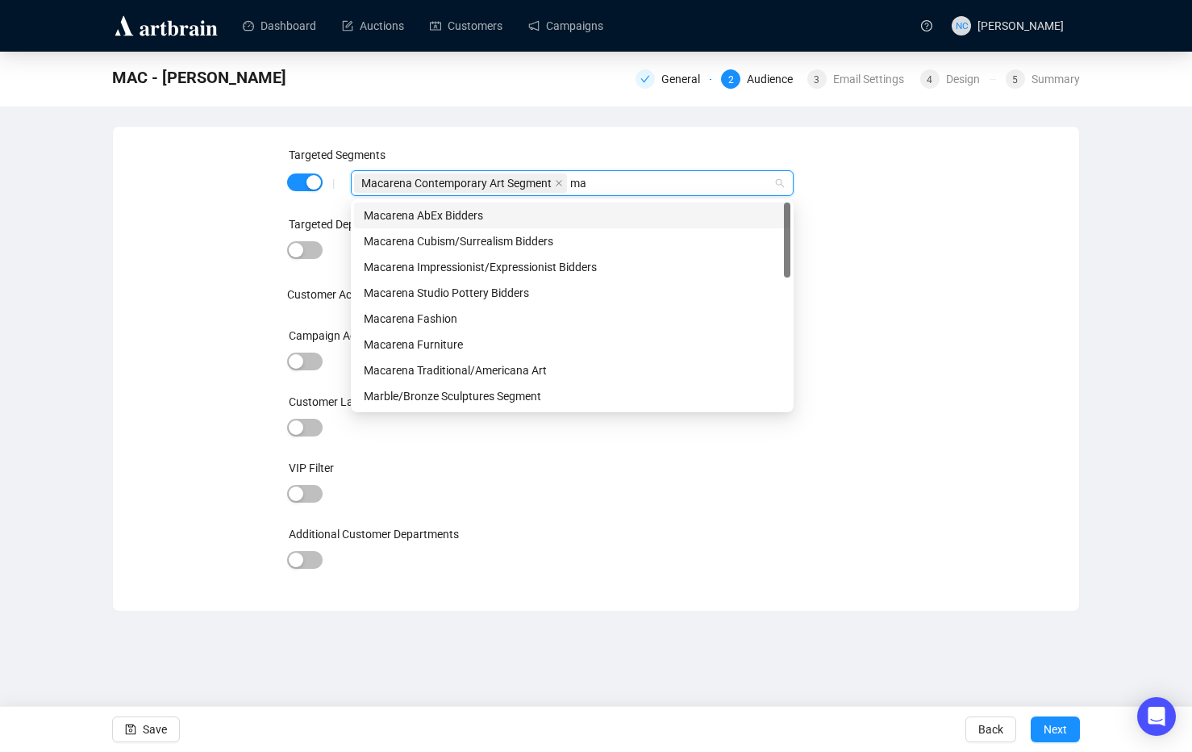
type input "mac"
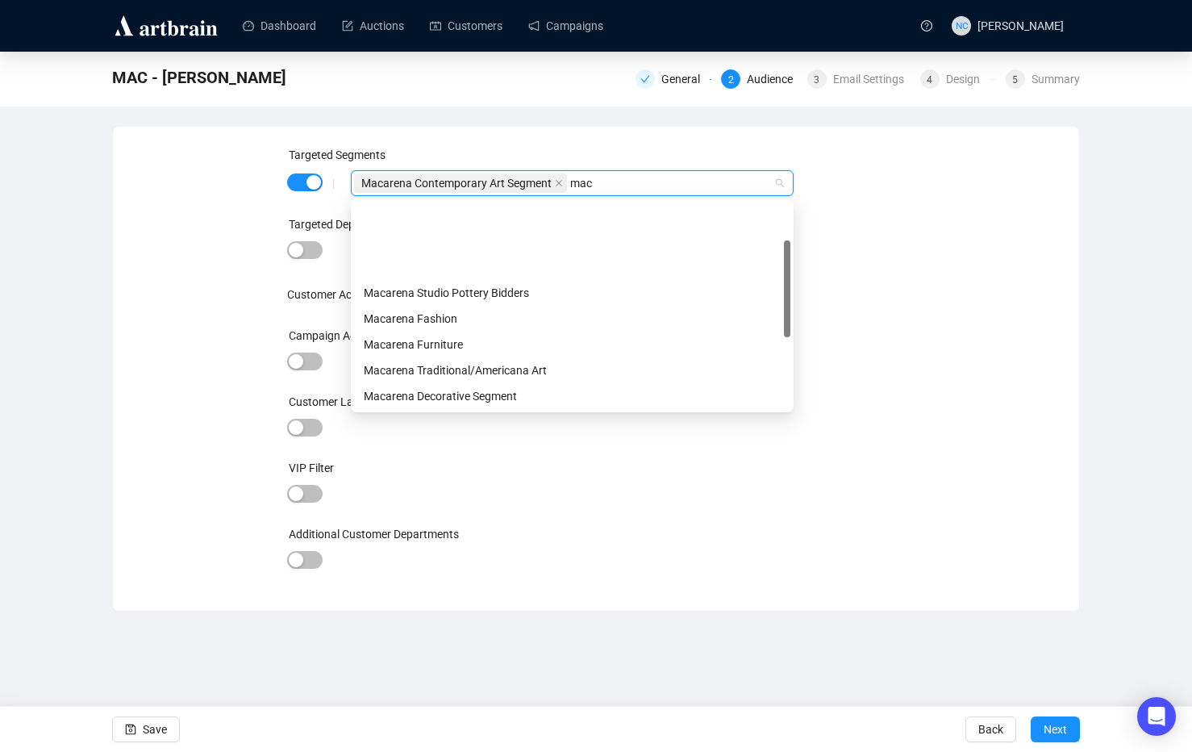
scroll to position [232, 0]
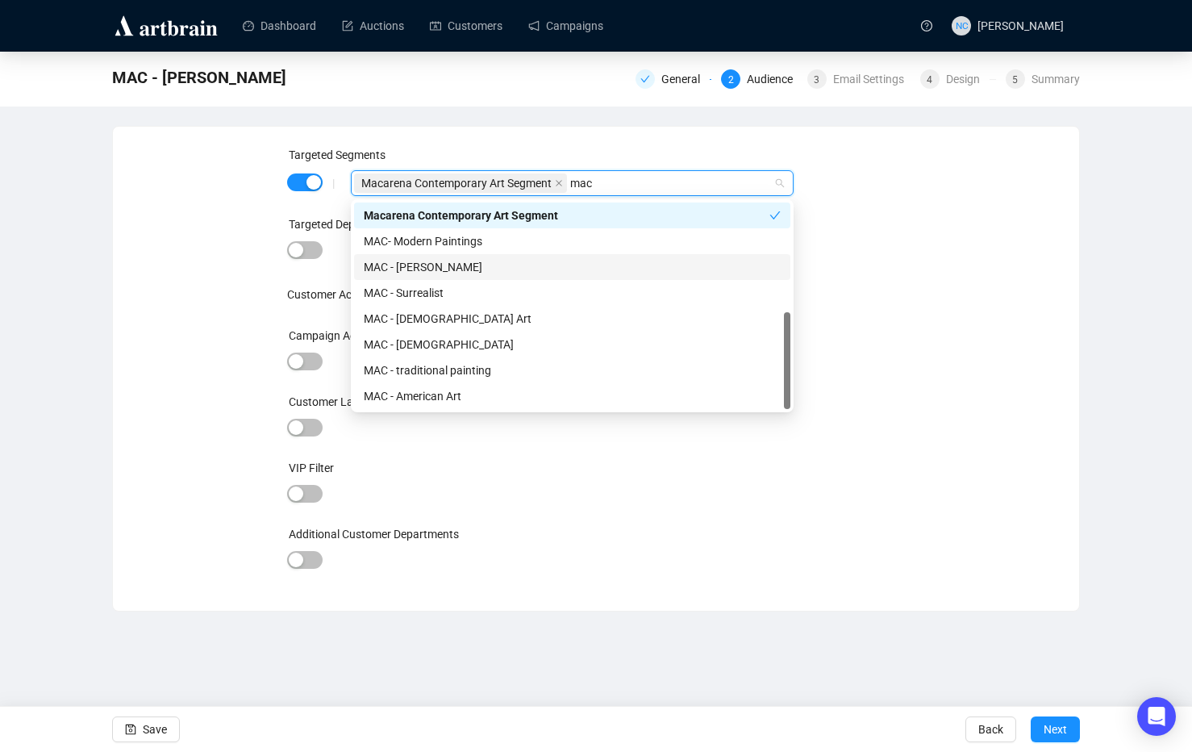
click at [547, 261] on div "MAC - ABE LINCOLN" at bounding box center [572, 267] width 417 height 18
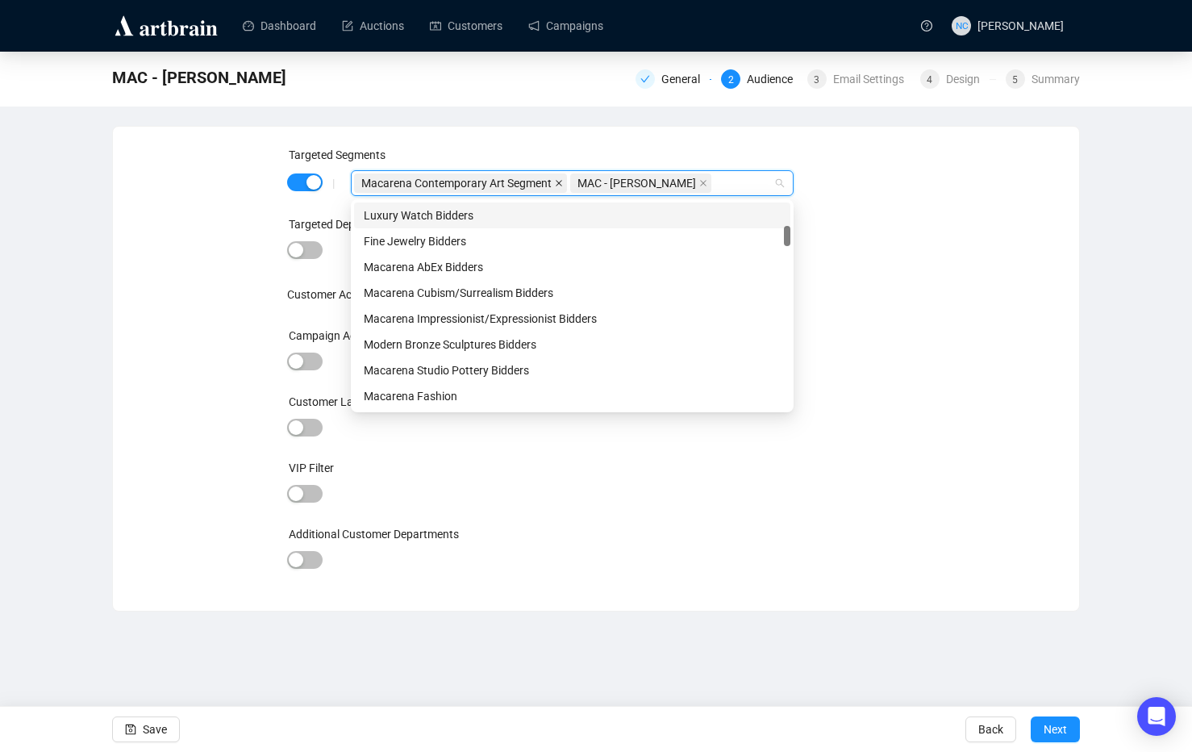
click at [560, 180] on icon "close" at bounding box center [559, 183] width 8 height 8
click at [882, 231] on div "Targeted Departments and Categories" at bounding box center [596, 227] width 619 height 24
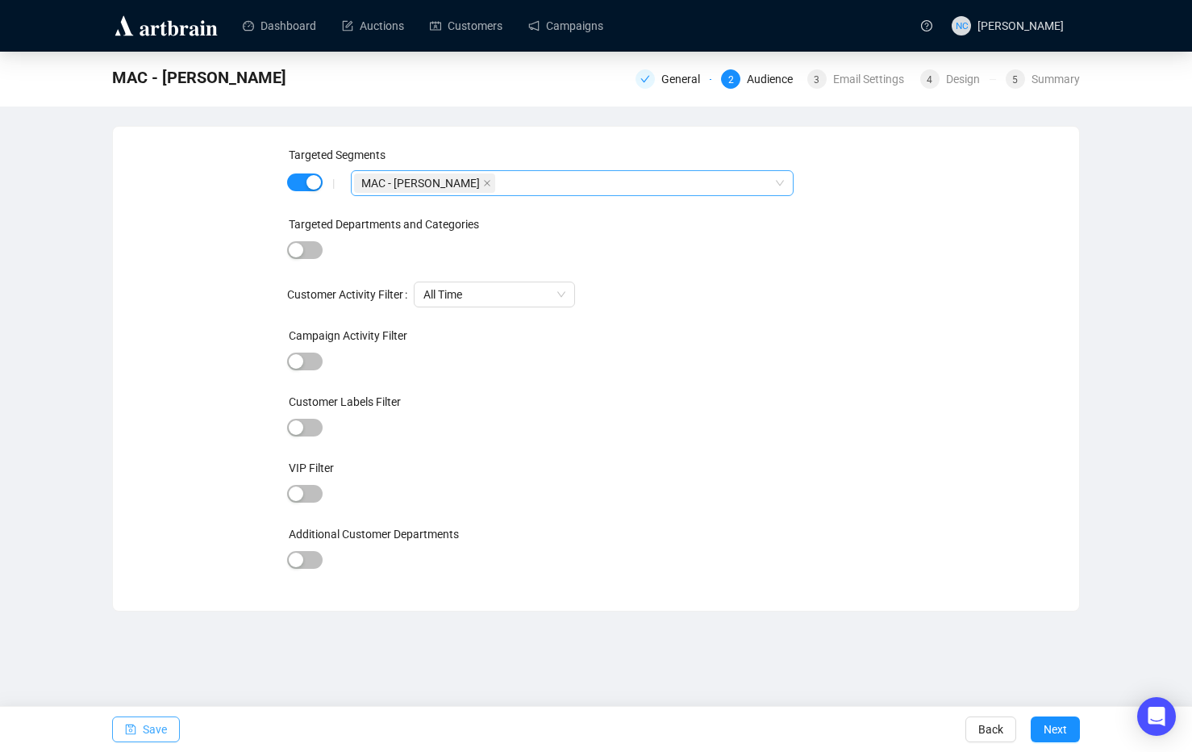
click at [159, 725] on span "Save" at bounding box center [155, 729] width 24 height 45
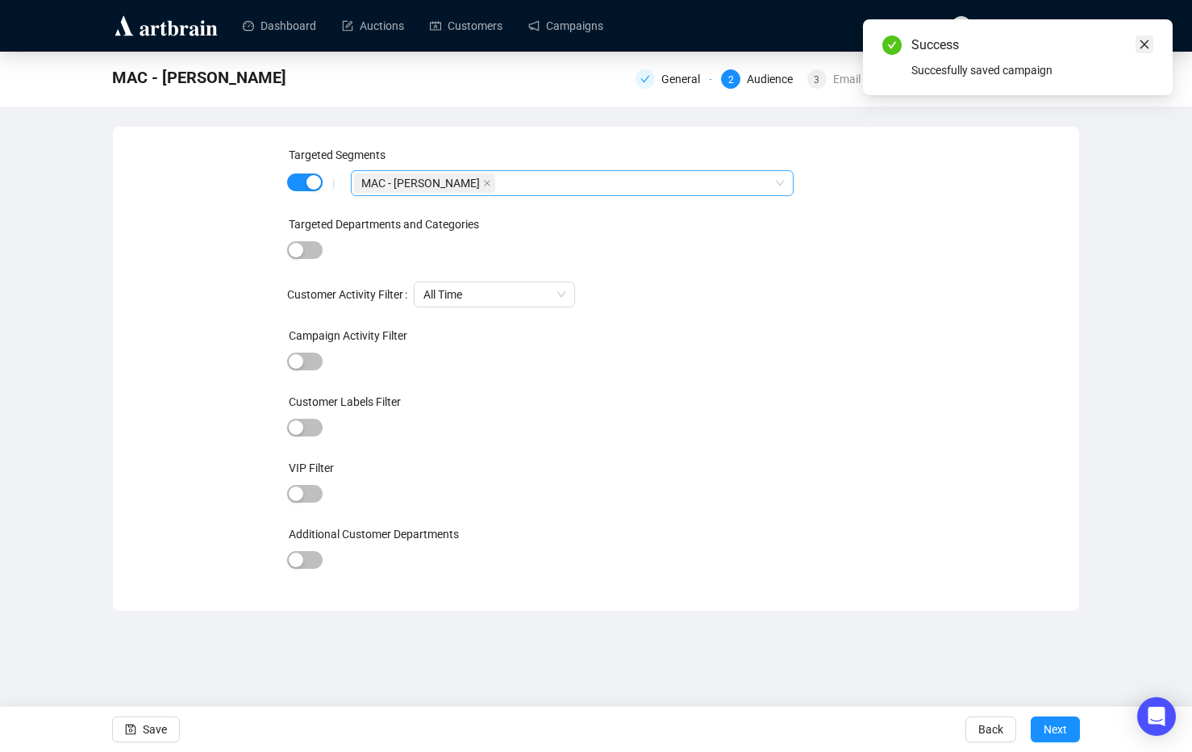
click at [1139, 46] on icon "close" at bounding box center [1144, 44] width 11 height 11
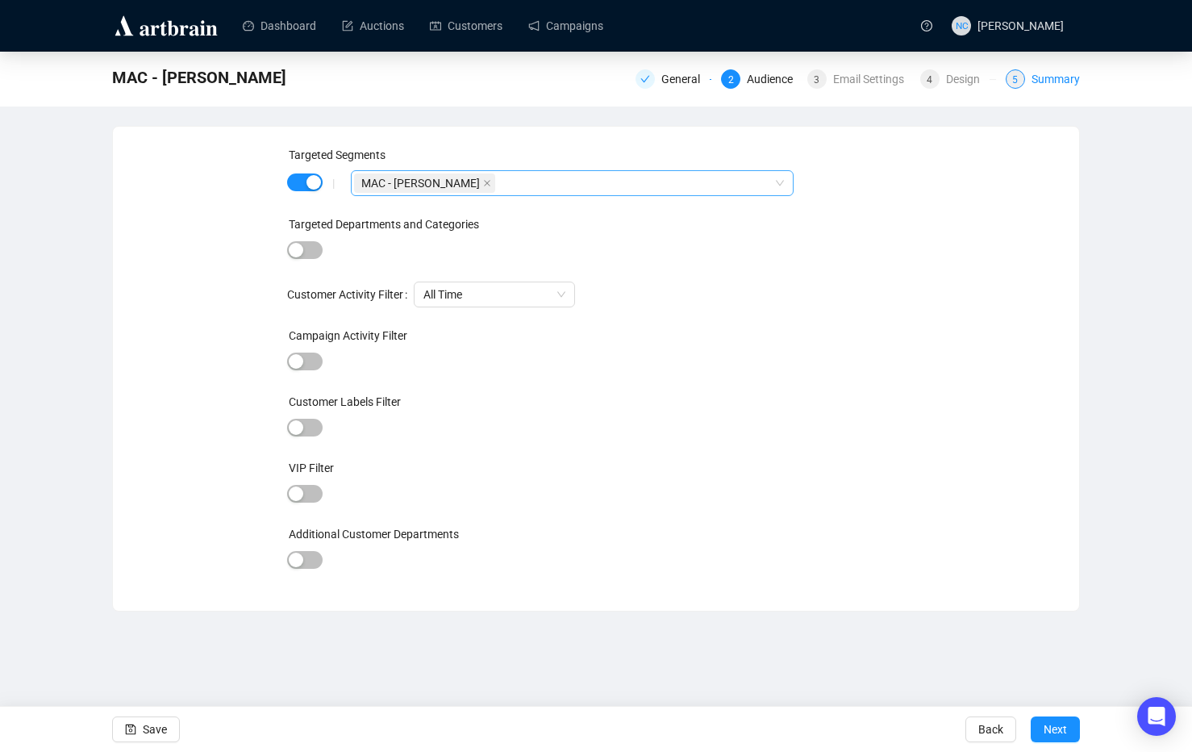
click at [1046, 77] on div "Summary" at bounding box center [1056, 78] width 48 height 19
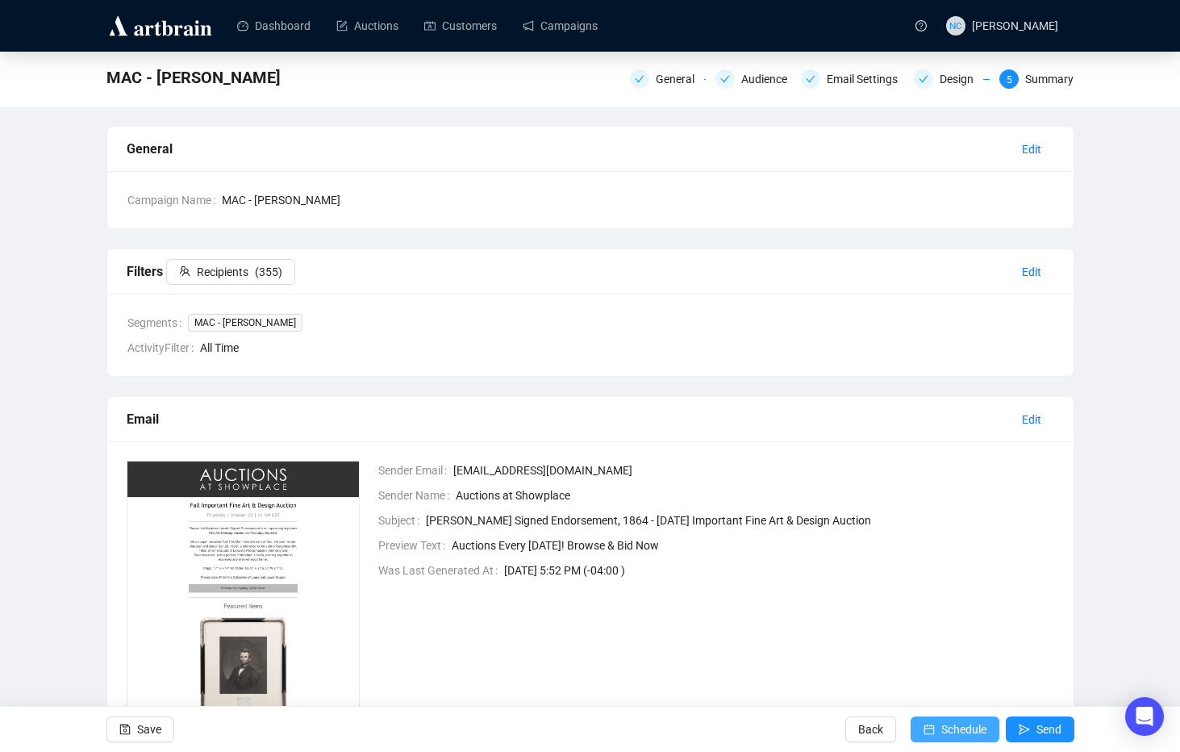
click at [939, 719] on button "Schedule" at bounding box center [955, 729] width 89 height 26
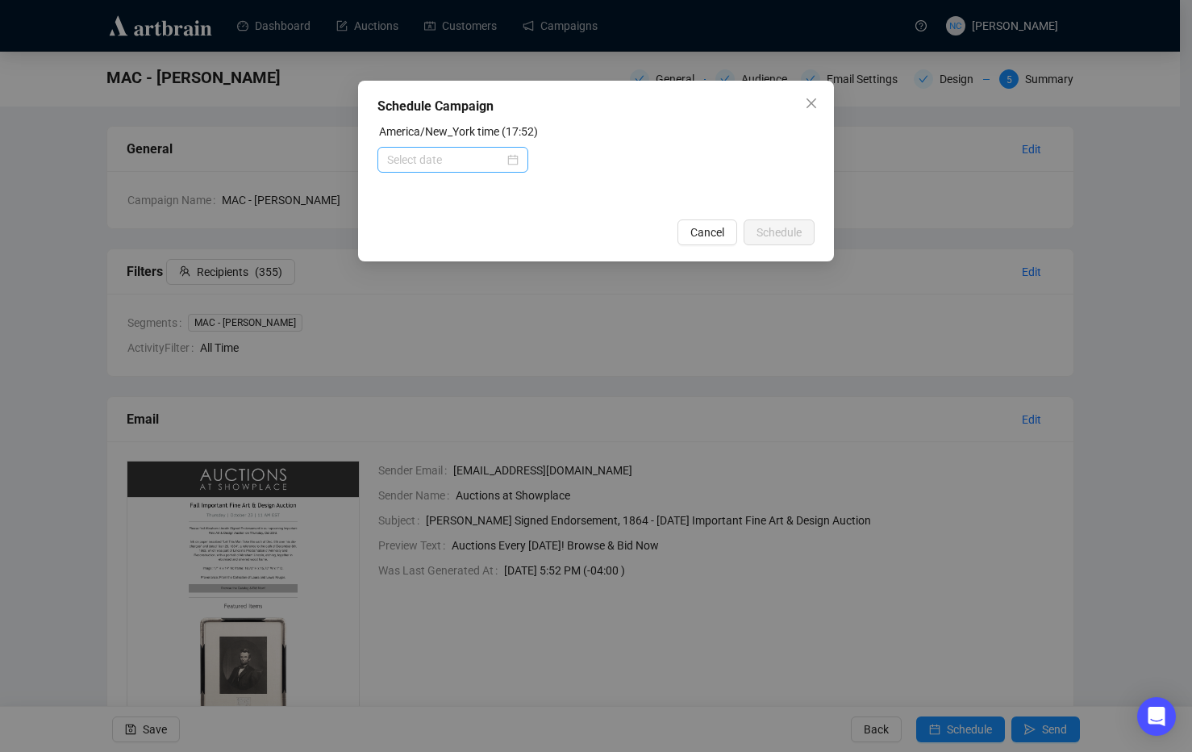
click at [515, 165] on div at bounding box center [452, 160] width 131 height 18
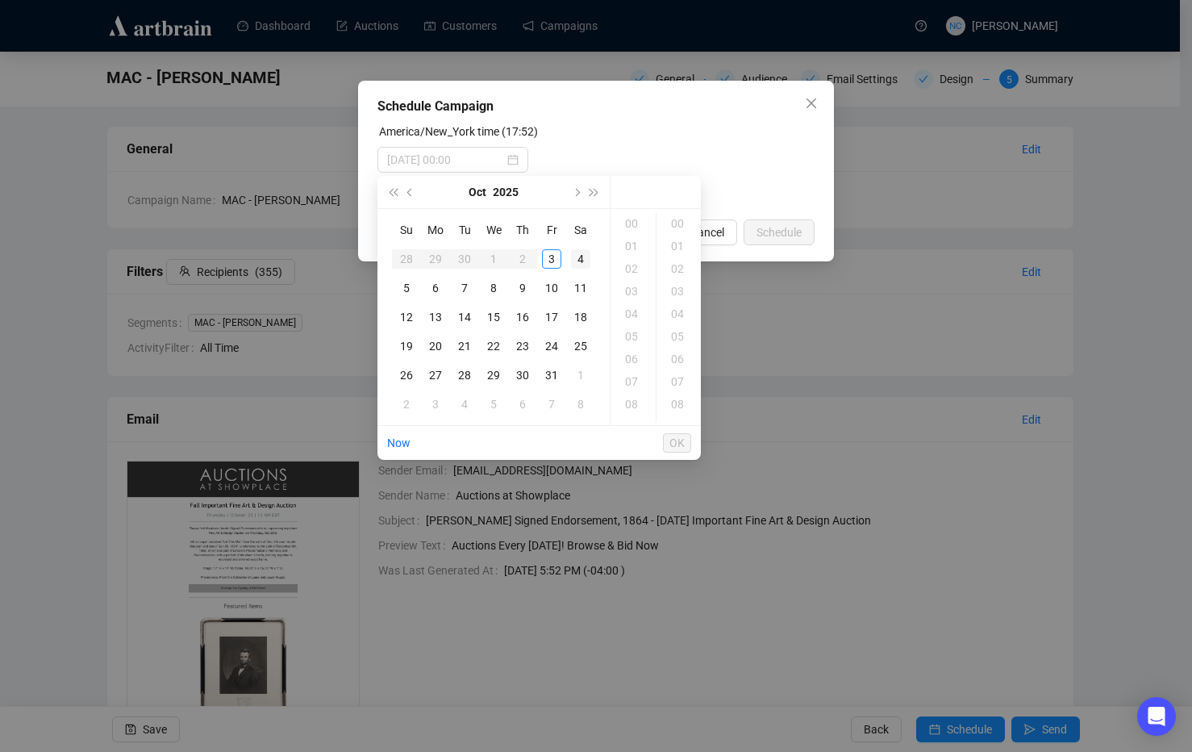
click at [578, 257] on div "4" at bounding box center [580, 258] width 19 height 19
click at [631, 368] on div "10" at bounding box center [633, 368] width 39 height 23
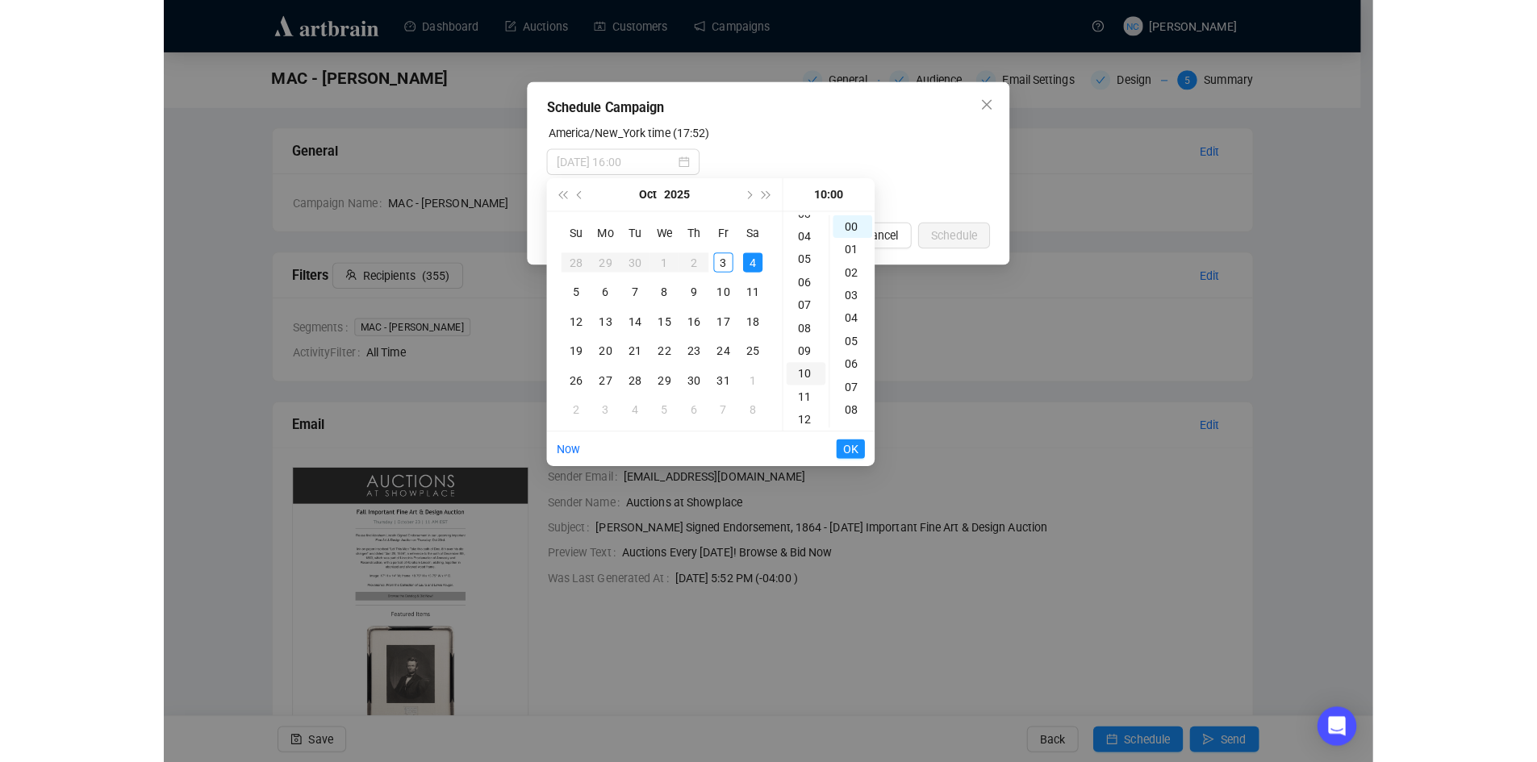
scroll to position [226, 0]
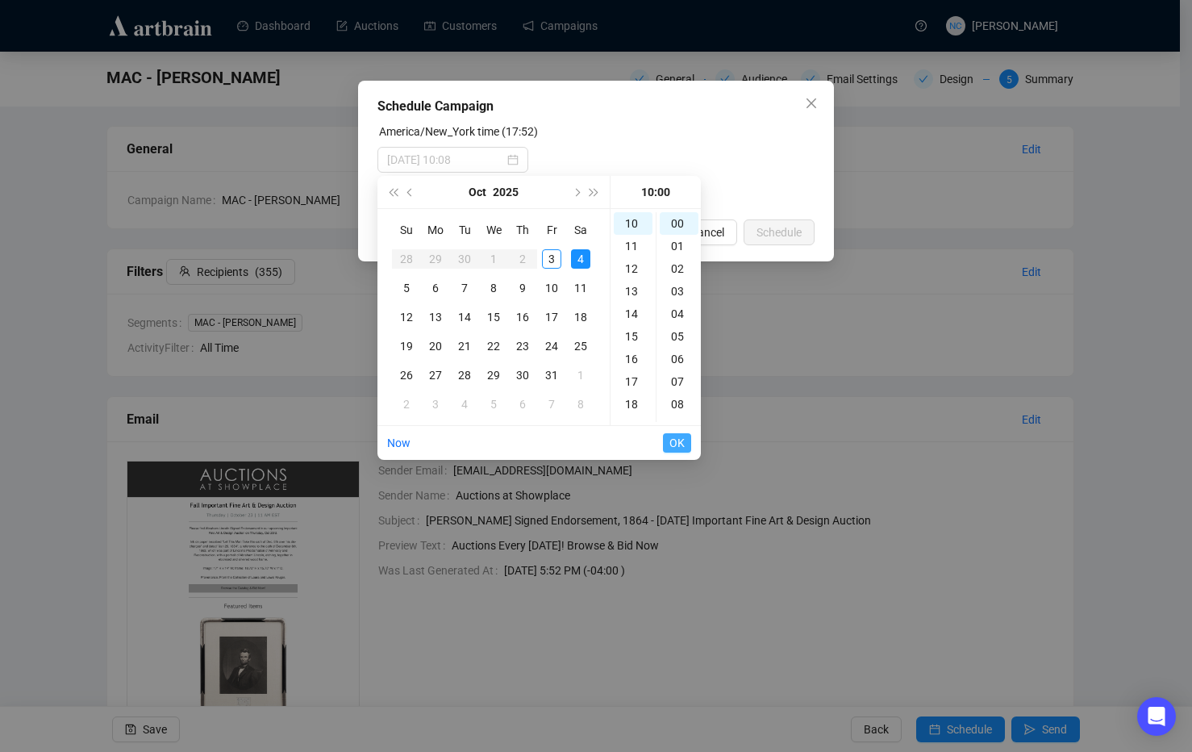
type input "2025-10-04 10:00"
click at [676, 445] on span "OK" at bounding box center [676, 442] width 15 height 31
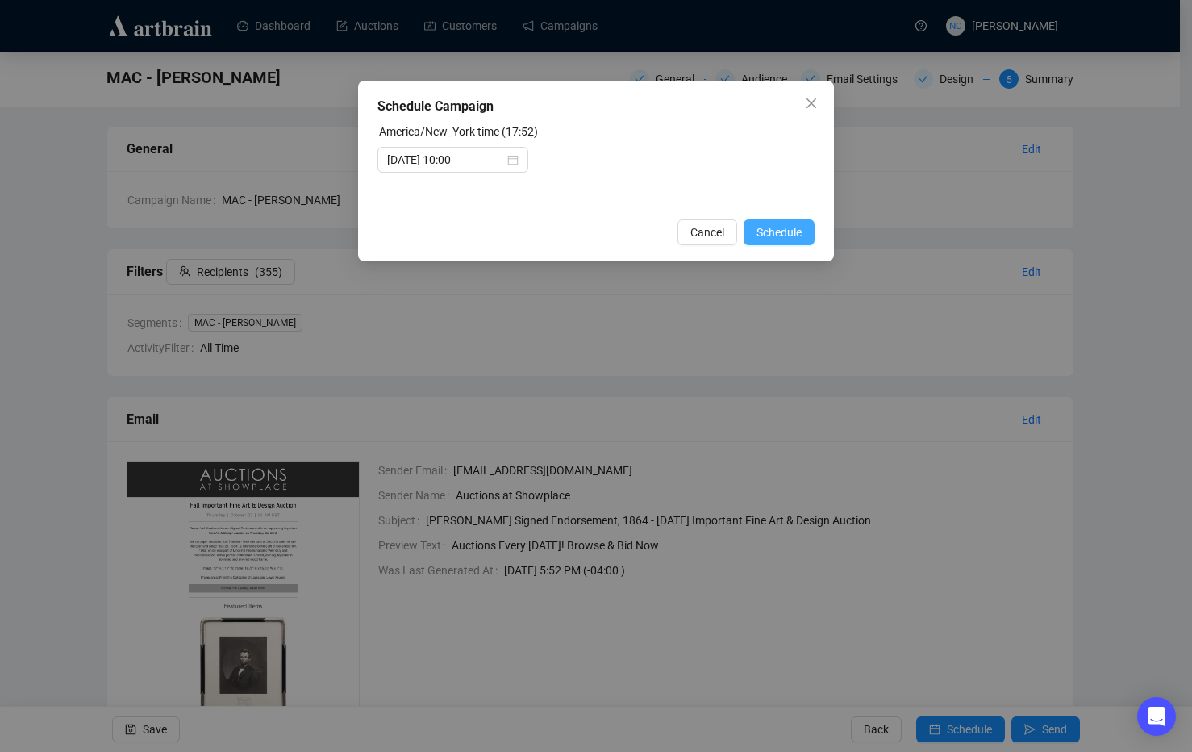
click at [795, 229] on span "Schedule" at bounding box center [779, 232] width 45 height 18
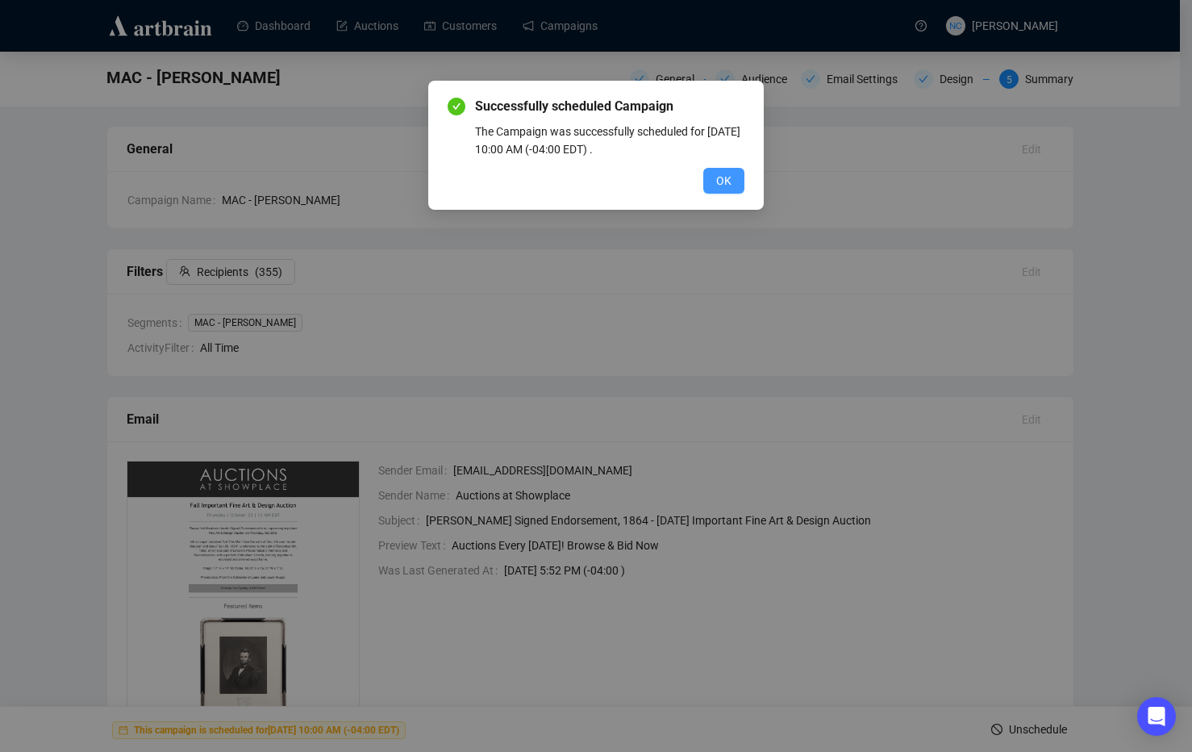
click at [725, 186] on span "OK" at bounding box center [723, 181] width 15 height 18
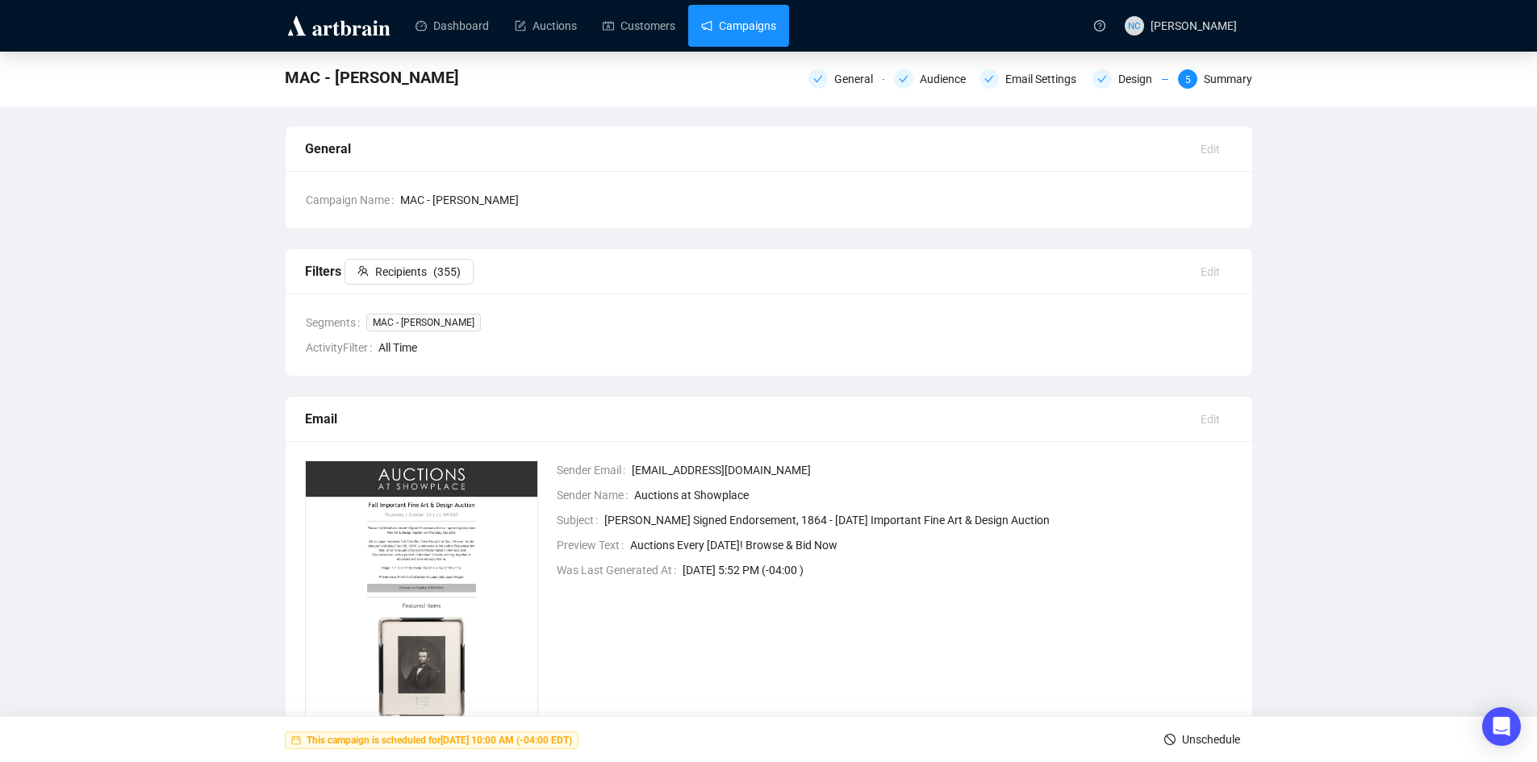
click at [718, 11] on link "Campaigns" at bounding box center [738, 26] width 75 height 42
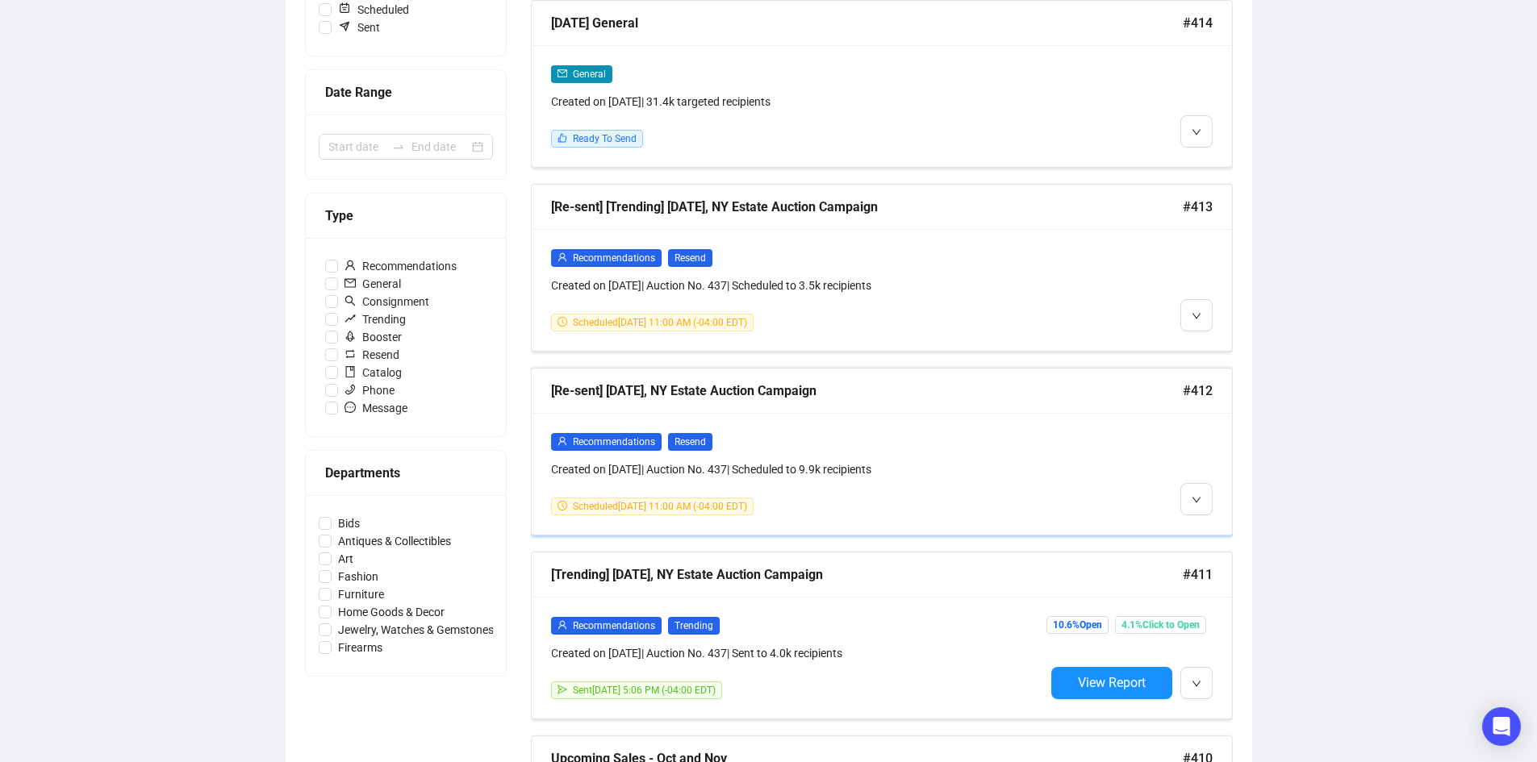
scroll to position [323, 0]
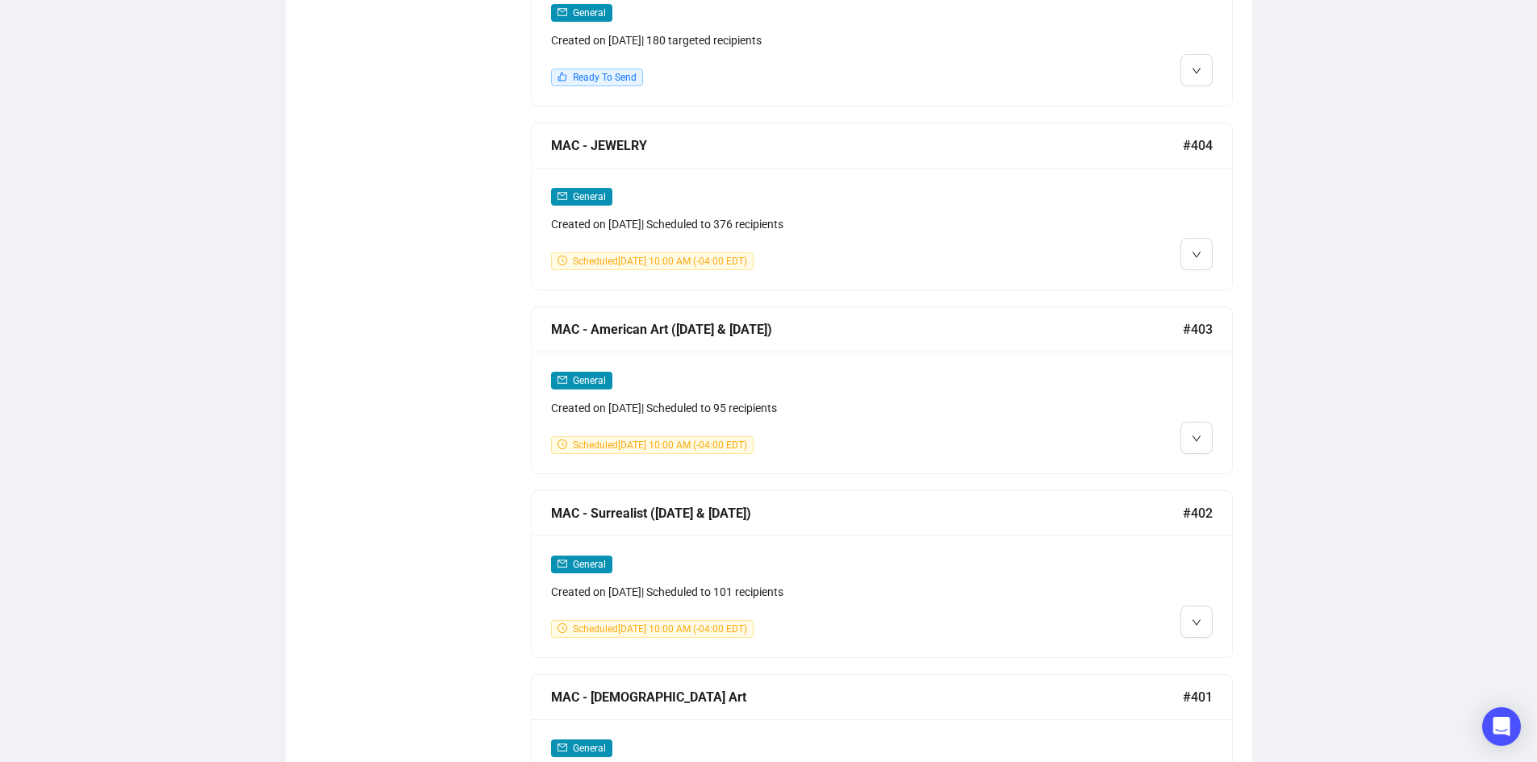
scroll to position [2016, 0]
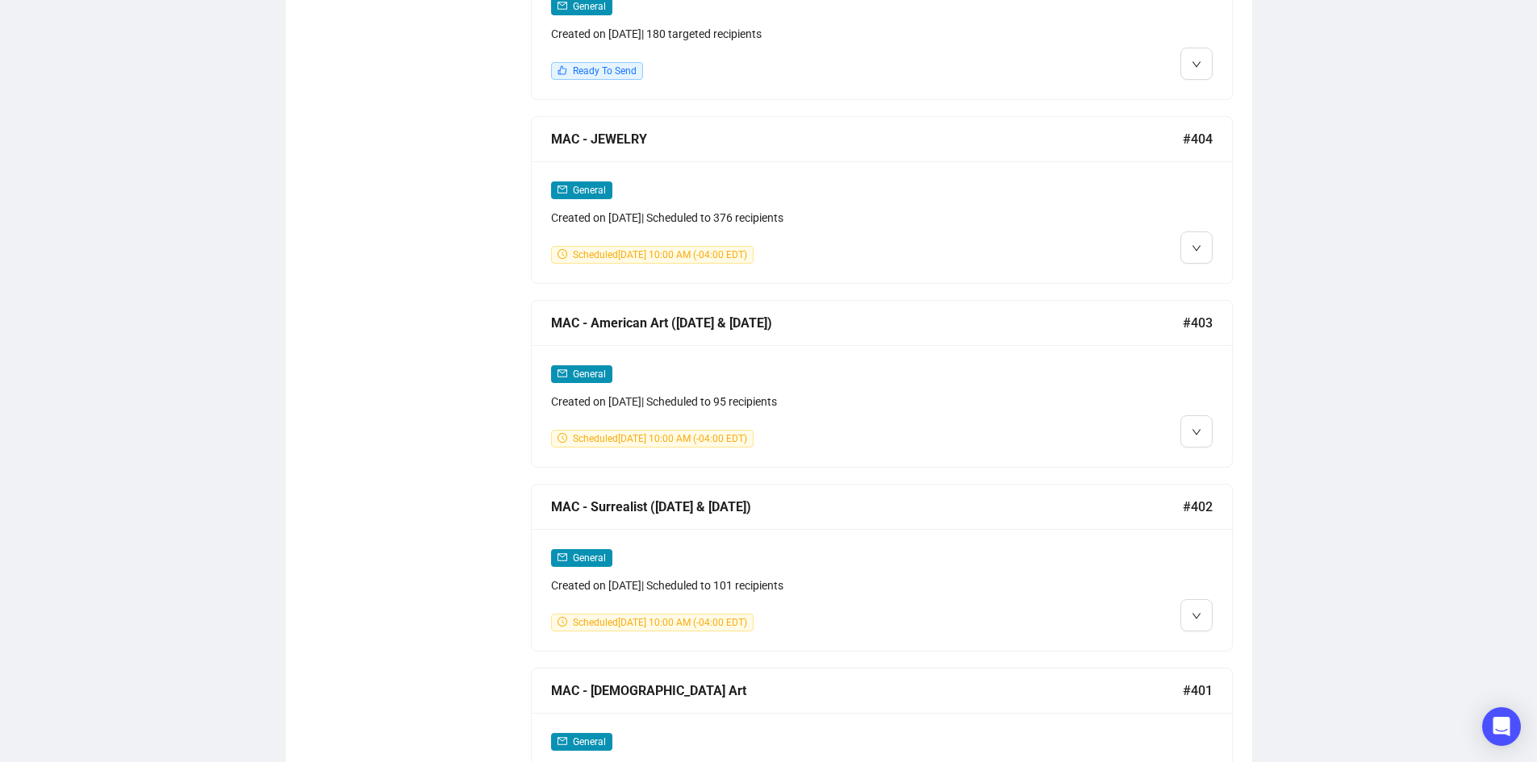
click at [975, 402] on div "General Created on [DATE] | Scheduled to 95 recipients Scheduled [DATE] 10:00 A…" at bounding box center [798, 406] width 494 height 83
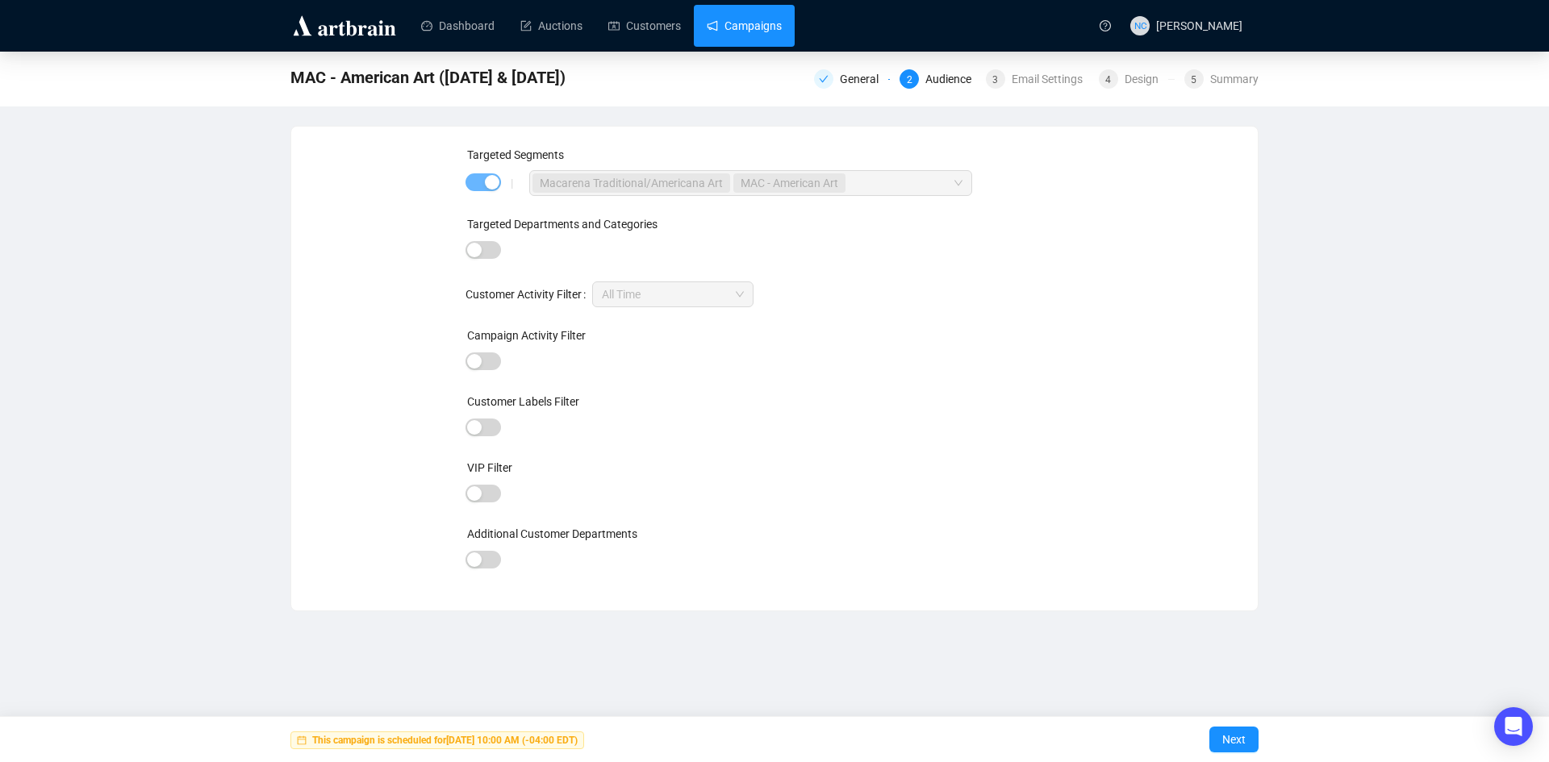
click at [744, 25] on link "Campaigns" at bounding box center [744, 26] width 75 height 42
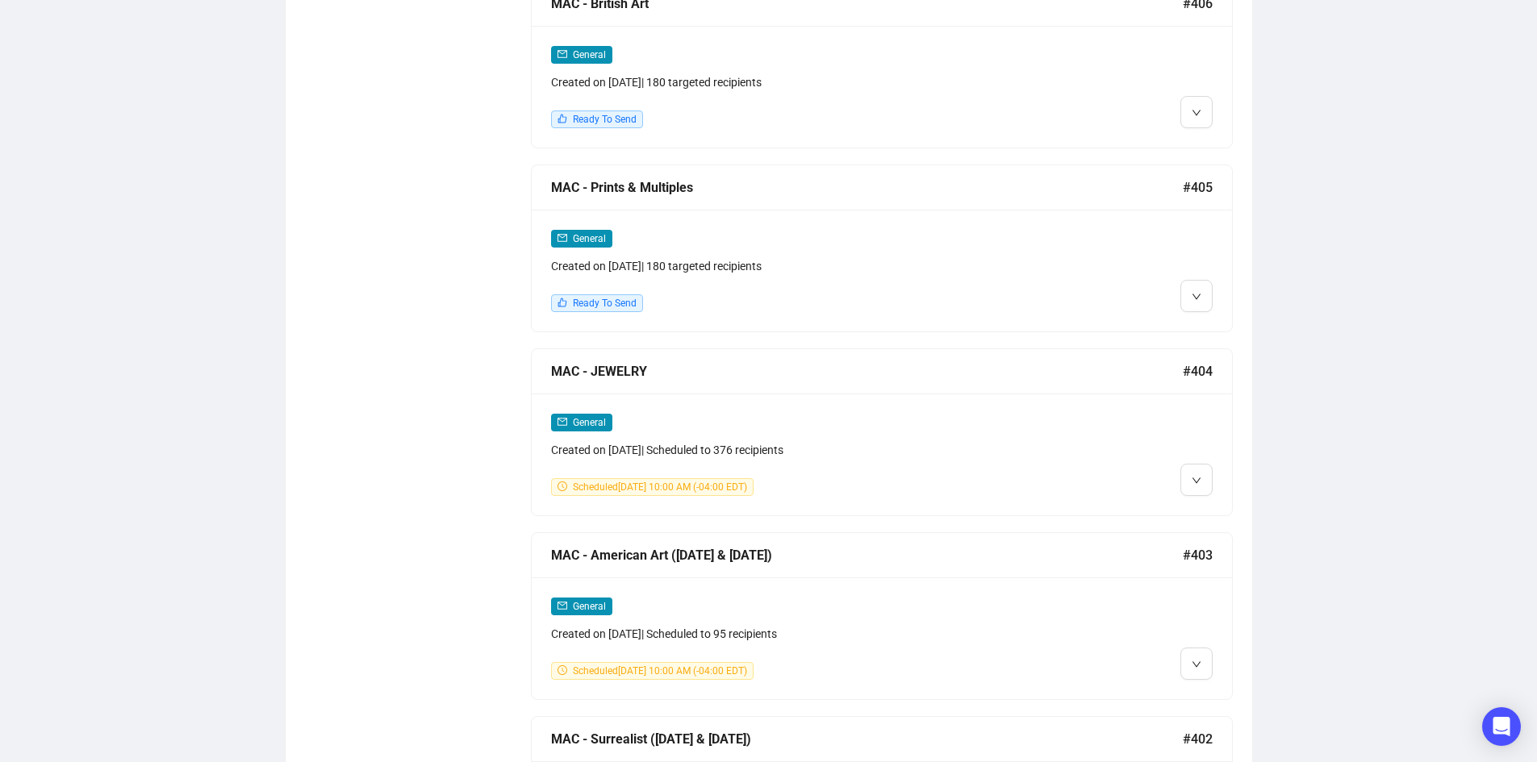
scroll to position [1945, 0]
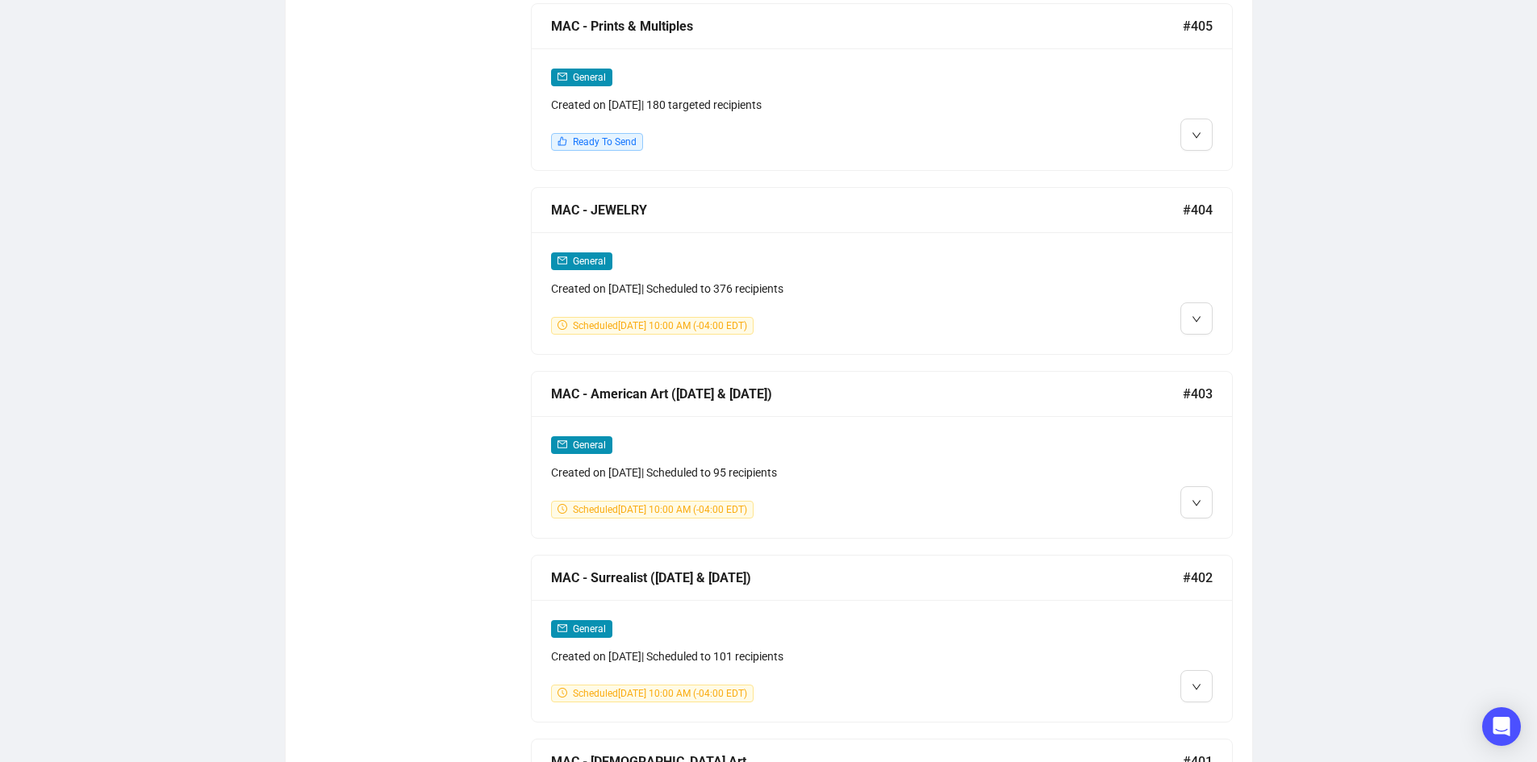
click at [940, 252] on div "General" at bounding box center [798, 261] width 494 height 19
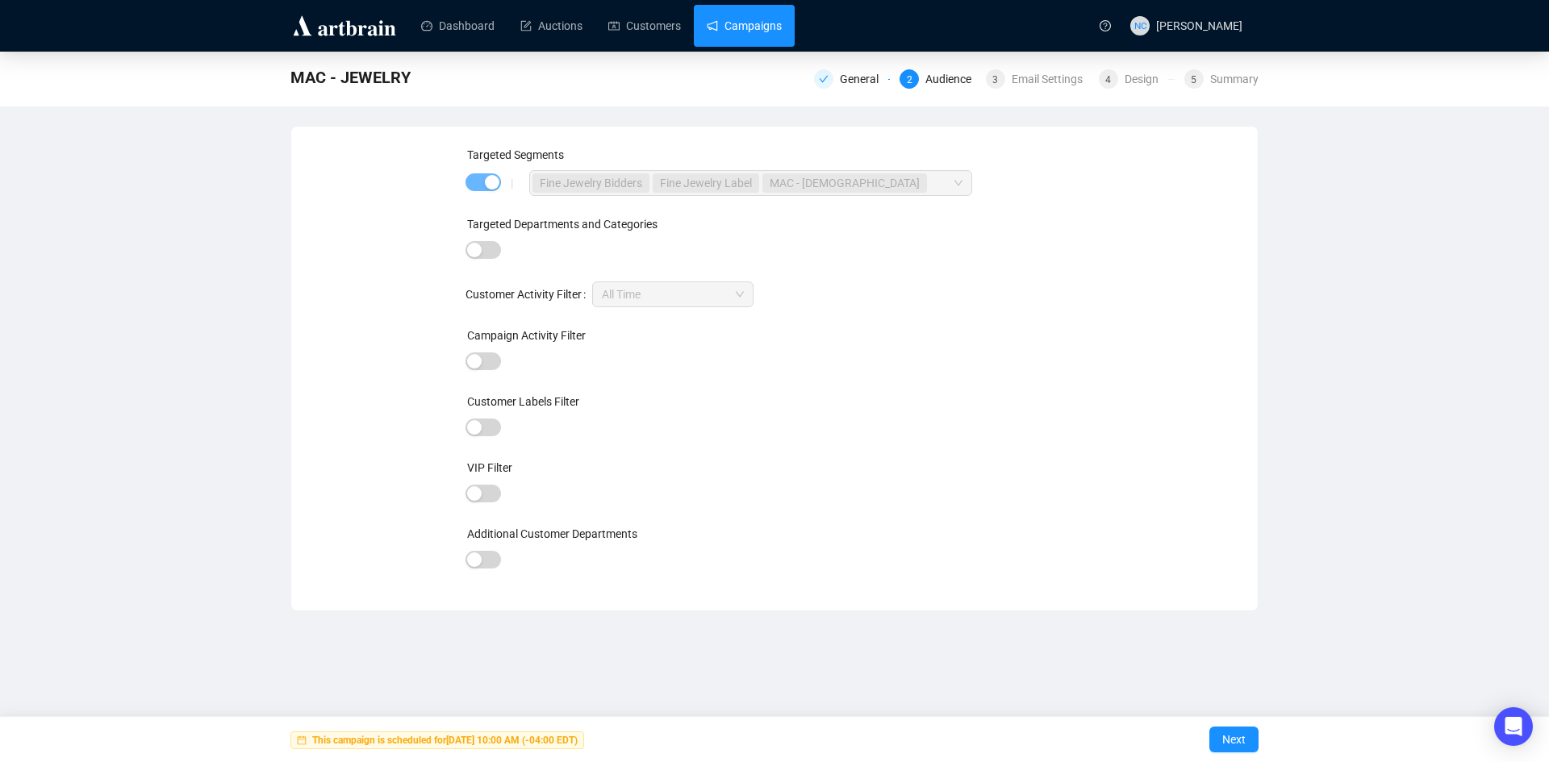
click at [750, 27] on link "Campaigns" at bounding box center [744, 26] width 75 height 42
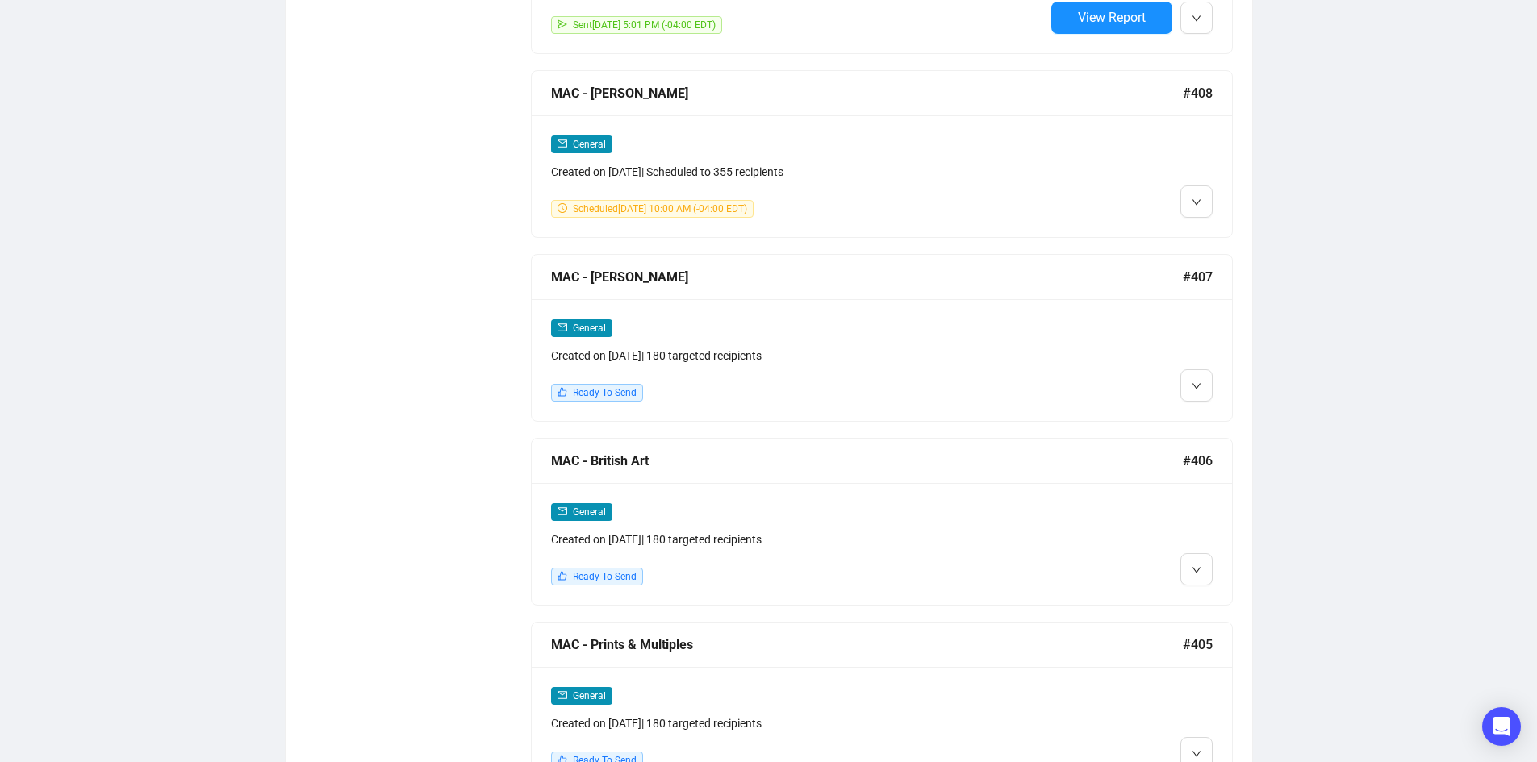
scroll to position [1613, 0]
